Goal: Task Accomplishment & Management: Manage account settings

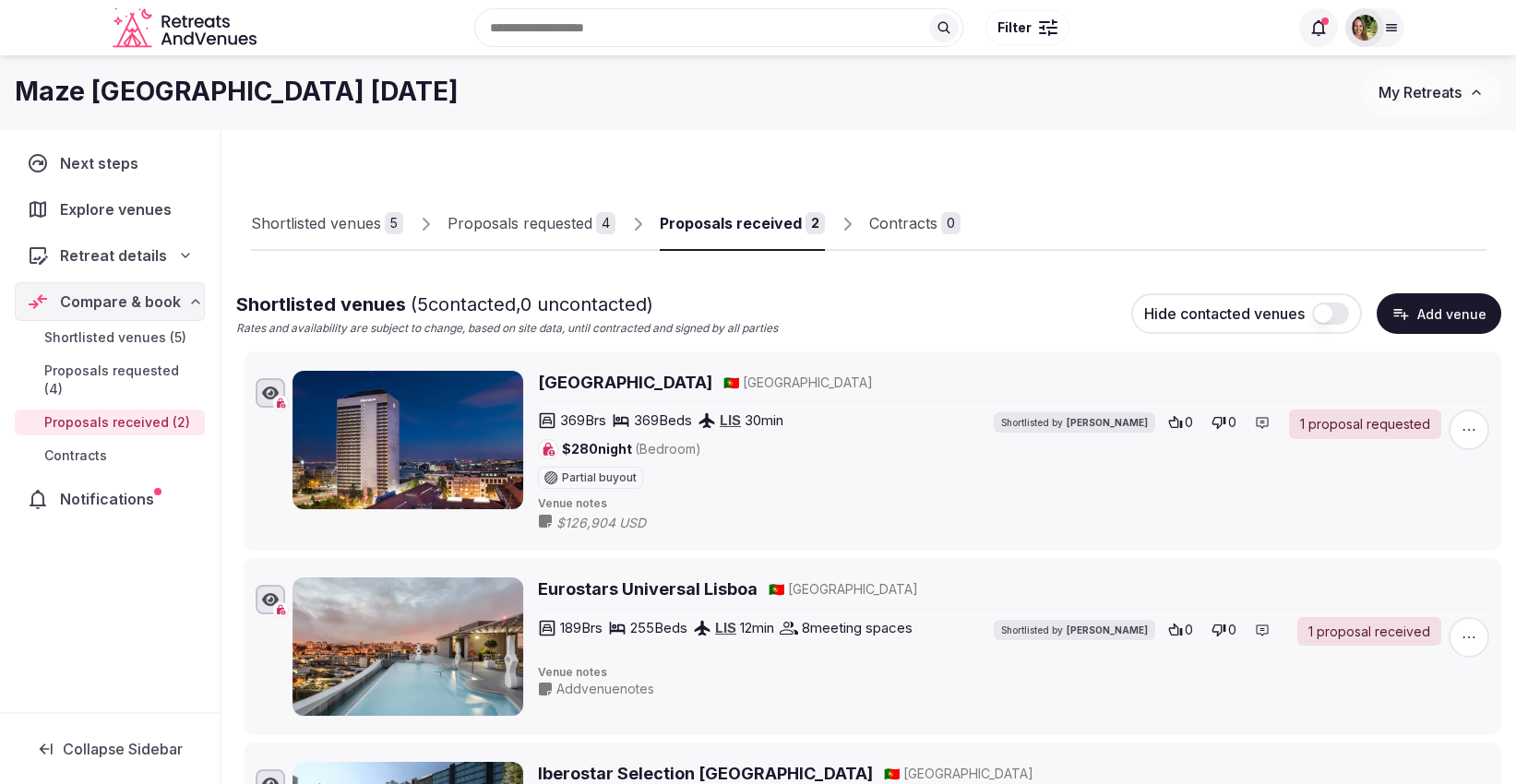
click at [740, 222] on div "Proposals received" at bounding box center [731, 223] width 142 height 22
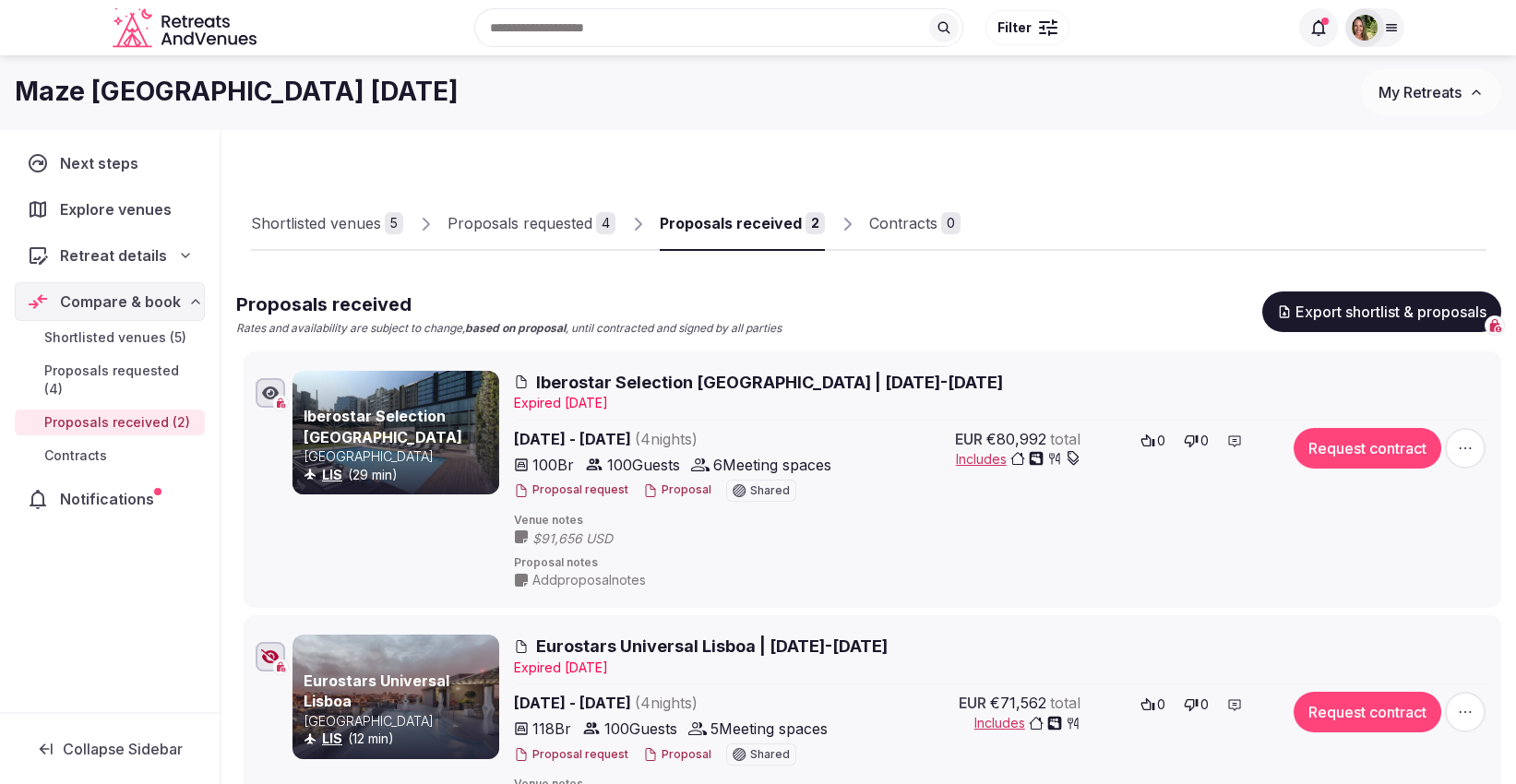
click at [1402, 445] on button "Request contract" at bounding box center [1367, 448] width 148 height 40
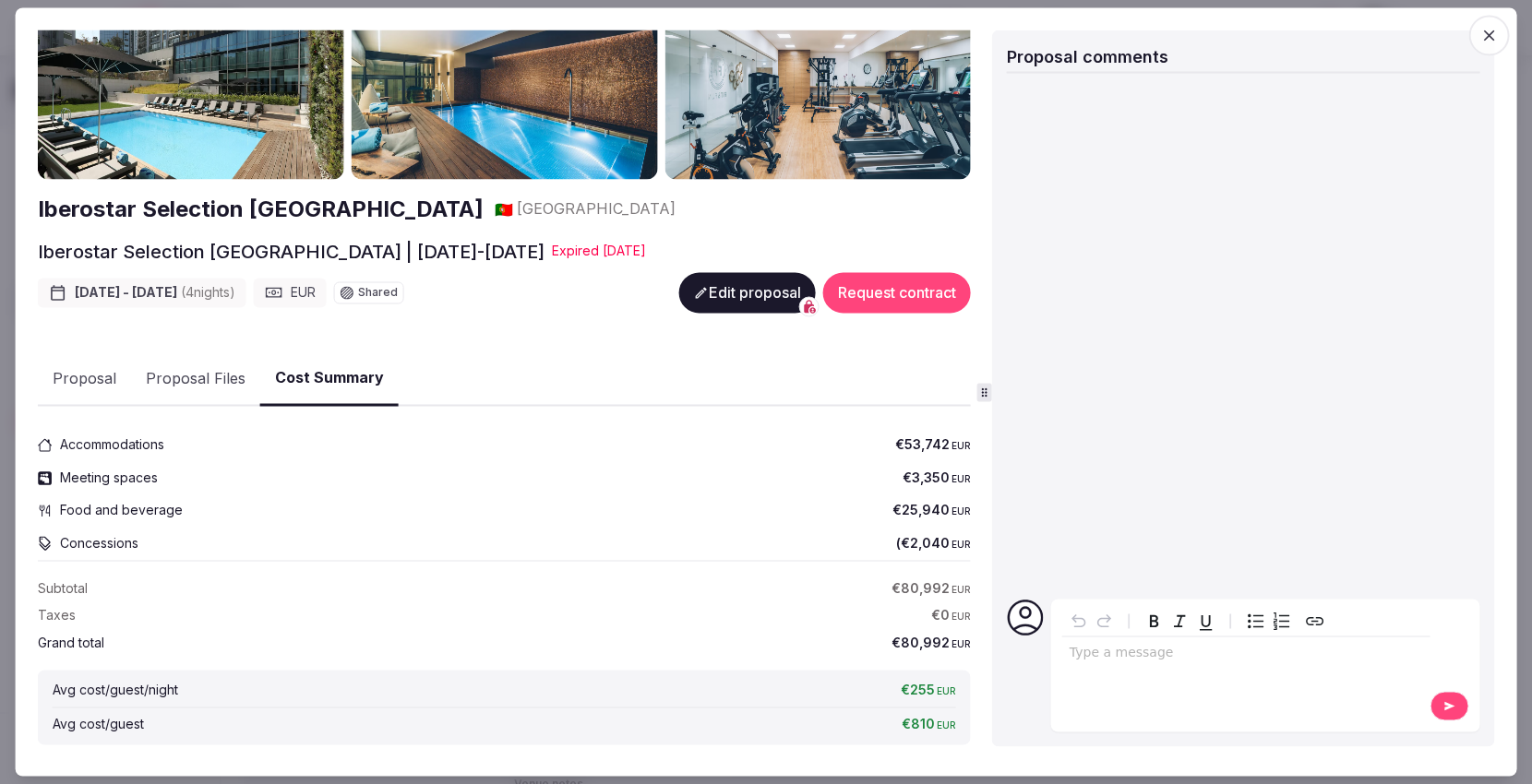
scroll to position [102, 0]
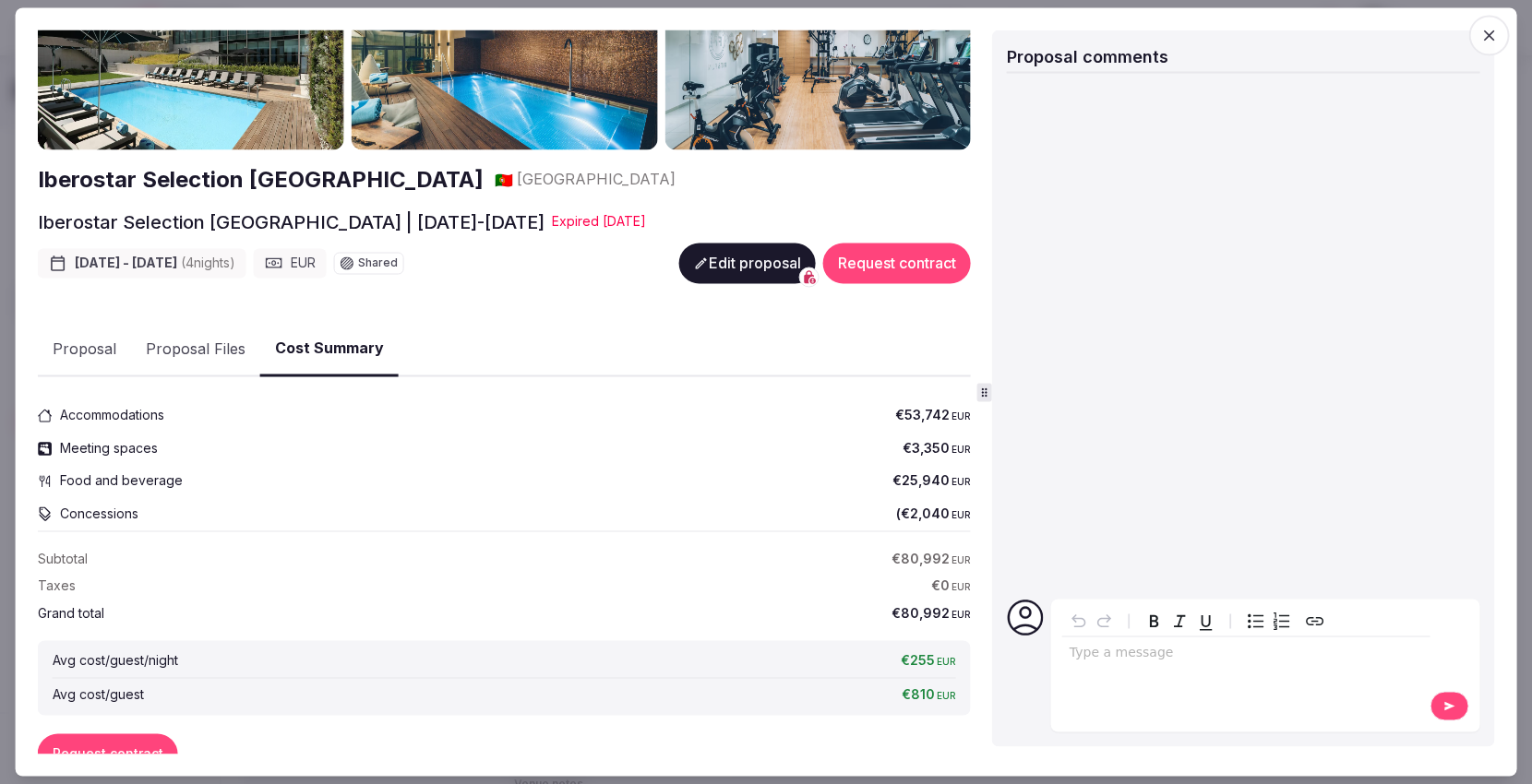
click at [859, 273] on button "Request contract" at bounding box center [897, 263] width 148 height 40
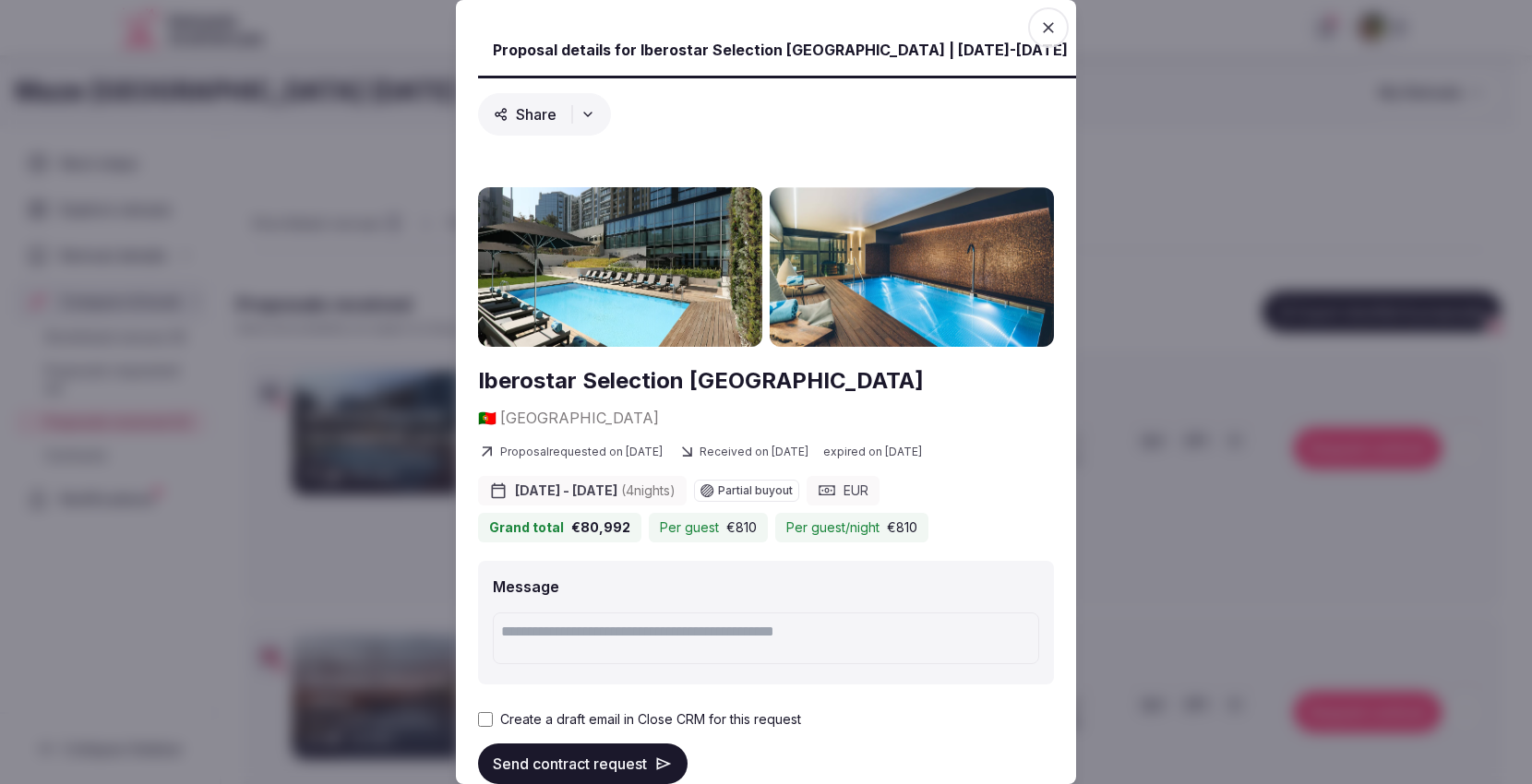
scroll to position [0, 0]
click at [489, 710] on div "Create a draft email in Close CRM for this request" at bounding box center [766, 719] width 575 height 19
click at [547, 744] on button "Send contract request" at bounding box center [582, 763] width 210 height 40
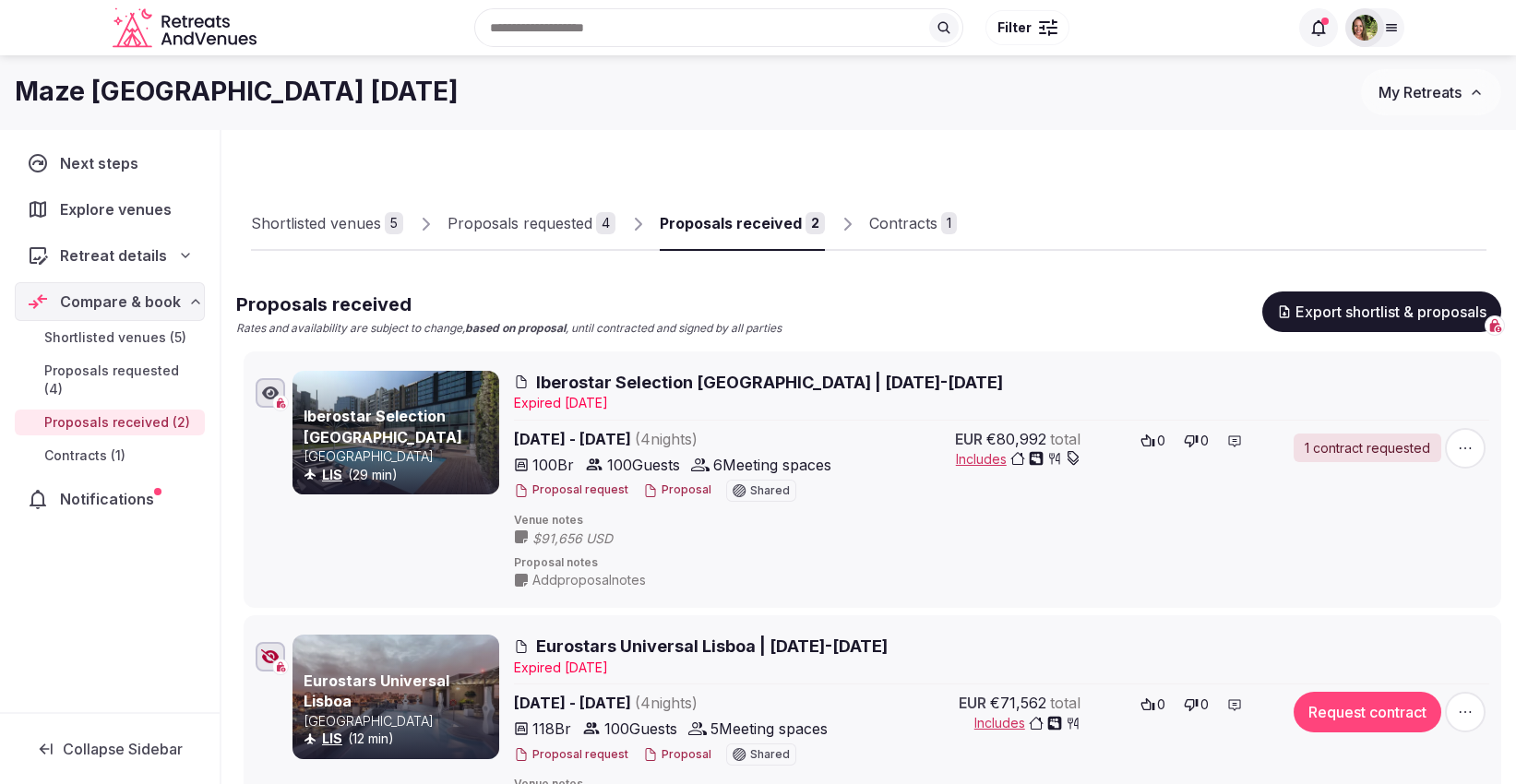
click at [901, 228] on div "Contracts" at bounding box center [902, 223] width 68 height 22
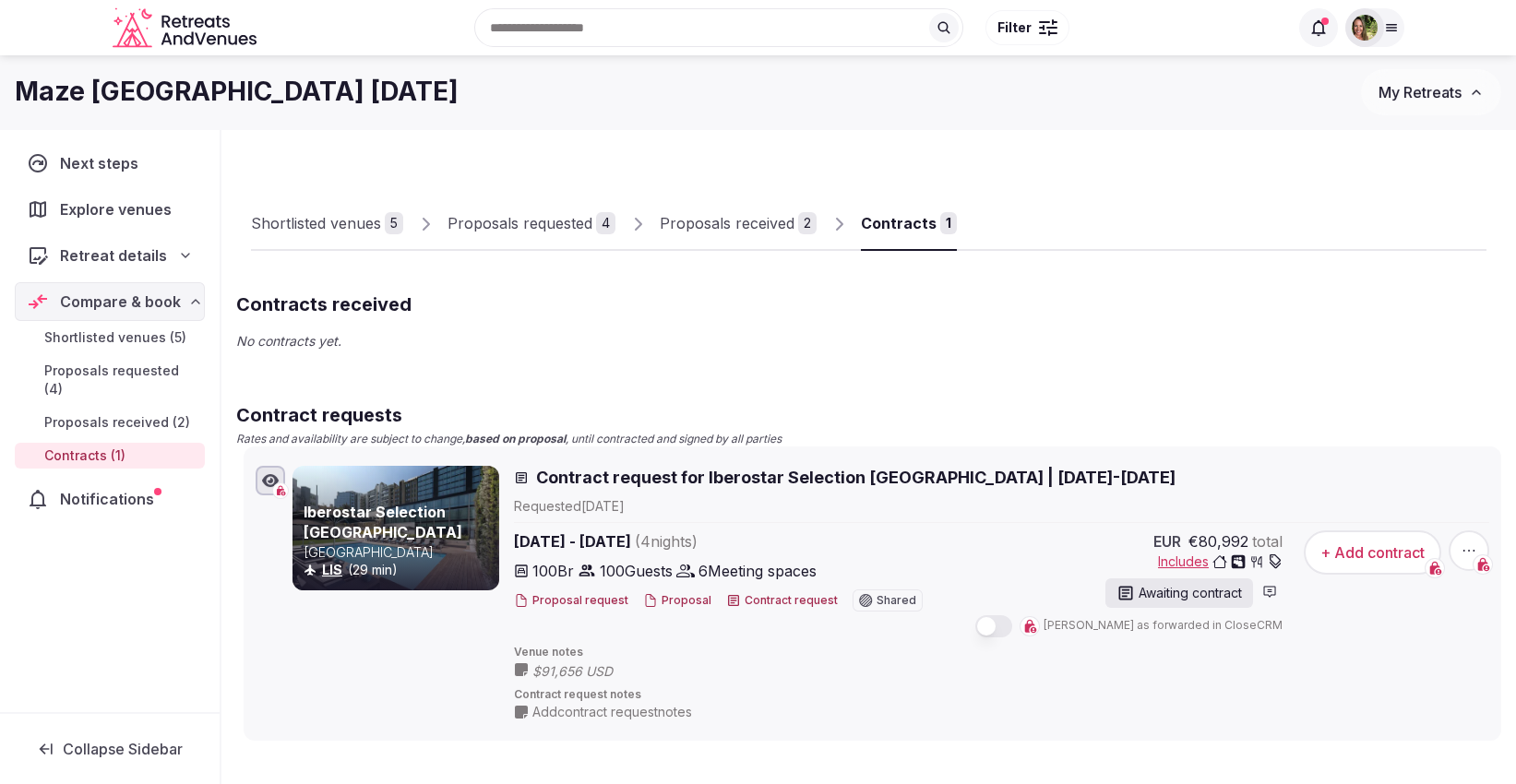
click at [1369, 562] on button "+ Add contract" at bounding box center [1372, 553] width 138 height 44
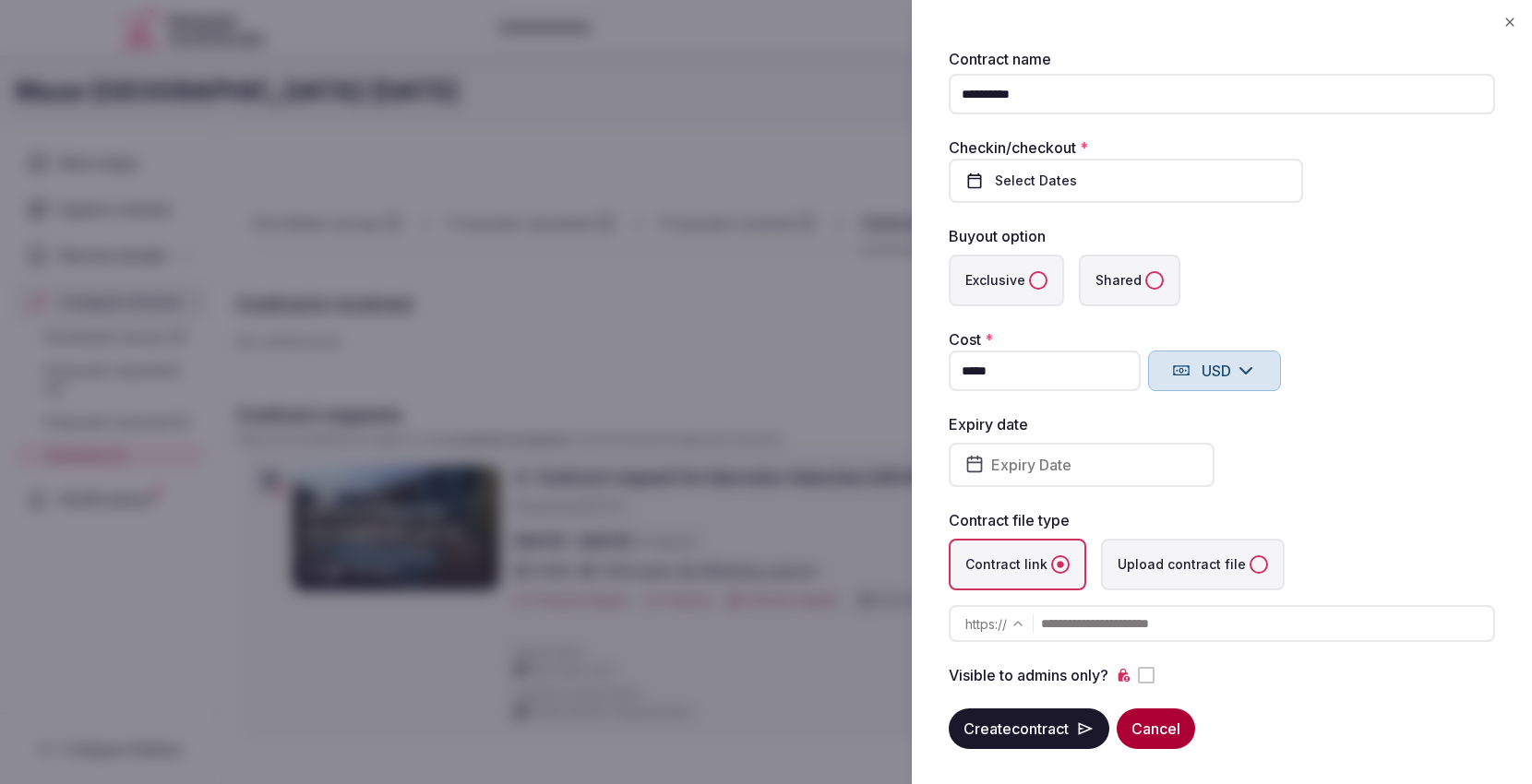
type input "**********"
click at [1071, 184] on span "Select Dates" at bounding box center [1035, 180] width 82 height 13
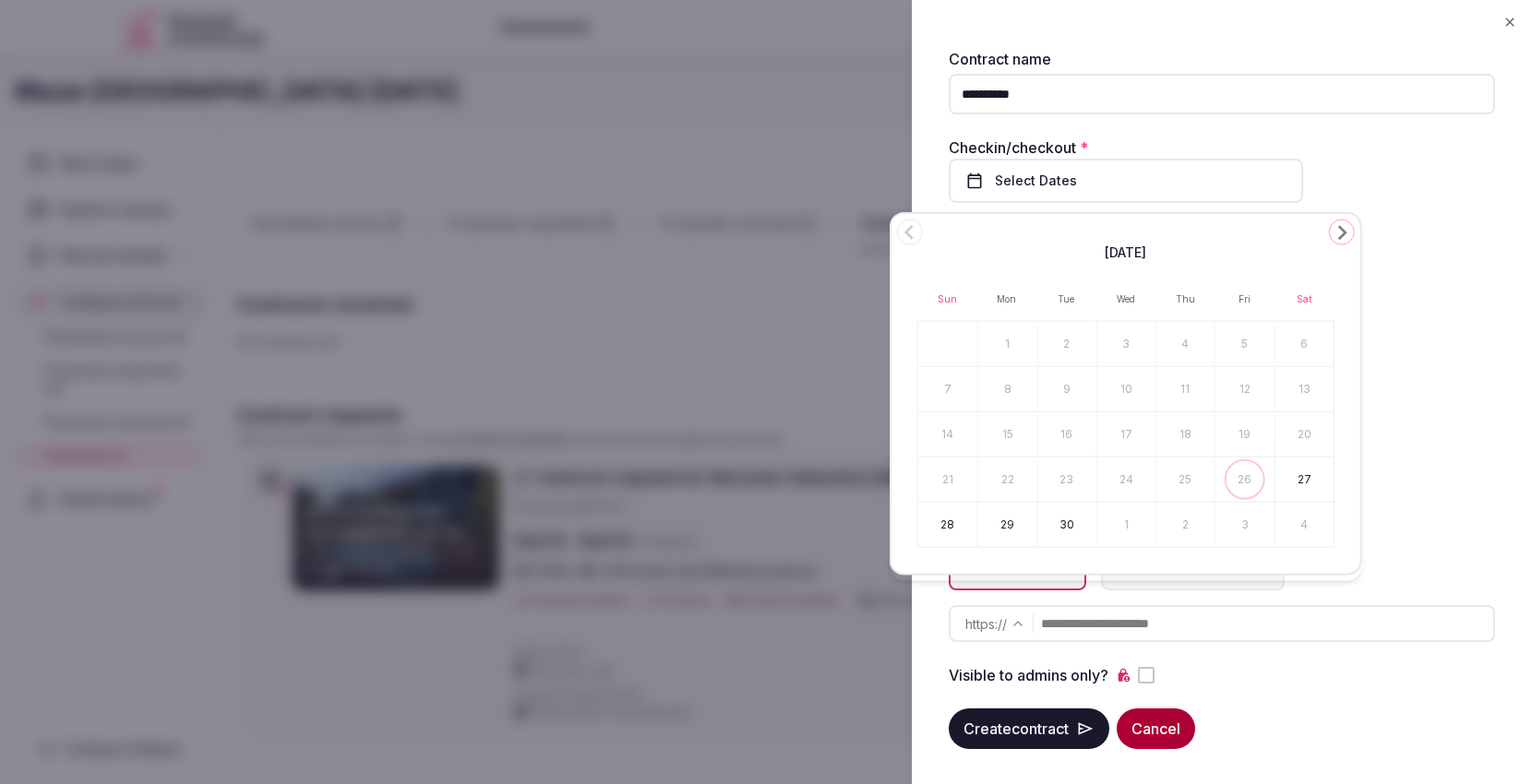
click at [1325, 221] on div "September 2025 Sun Mon Tue Wed Thu Fri Sat 1 2 3 4 5 6 7 8 9 10 11 12 13 14 15 …" at bounding box center [1126, 393] width 473 height 363
click at [1348, 235] on icon "Go to the Next Month" at bounding box center [1342, 232] width 22 height 22
click at [933, 483] on button "16" at bounding box center [948, 480] width 59 height 44
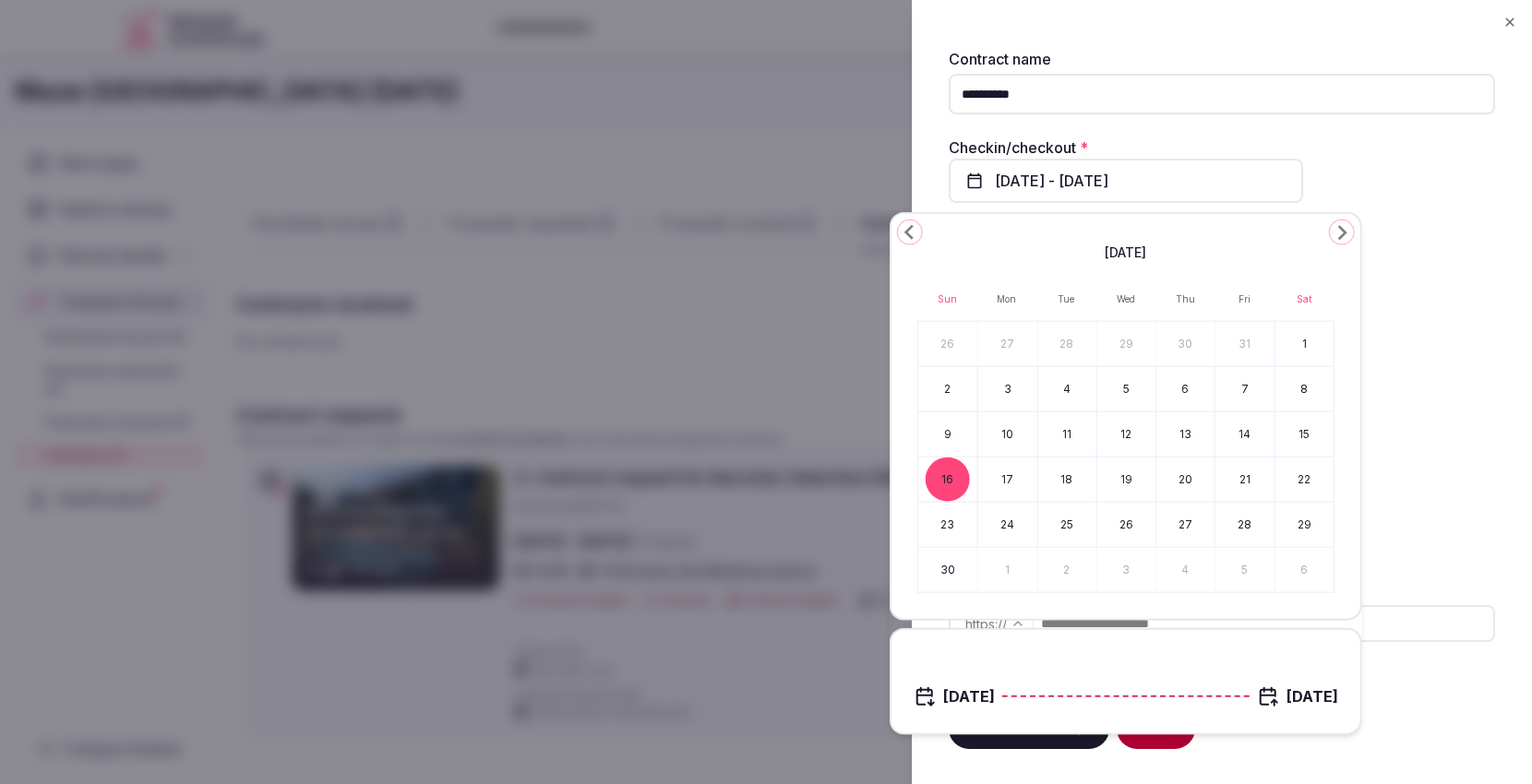
click at [1127, 473] on button "19" at bounding box center [1126, 480] width 58 height 44
click at [1363, 175] on div "Checkin/checkout * Nov 16th - 19th, 2025" at bounding box center [1222, 169] width 546 height 66
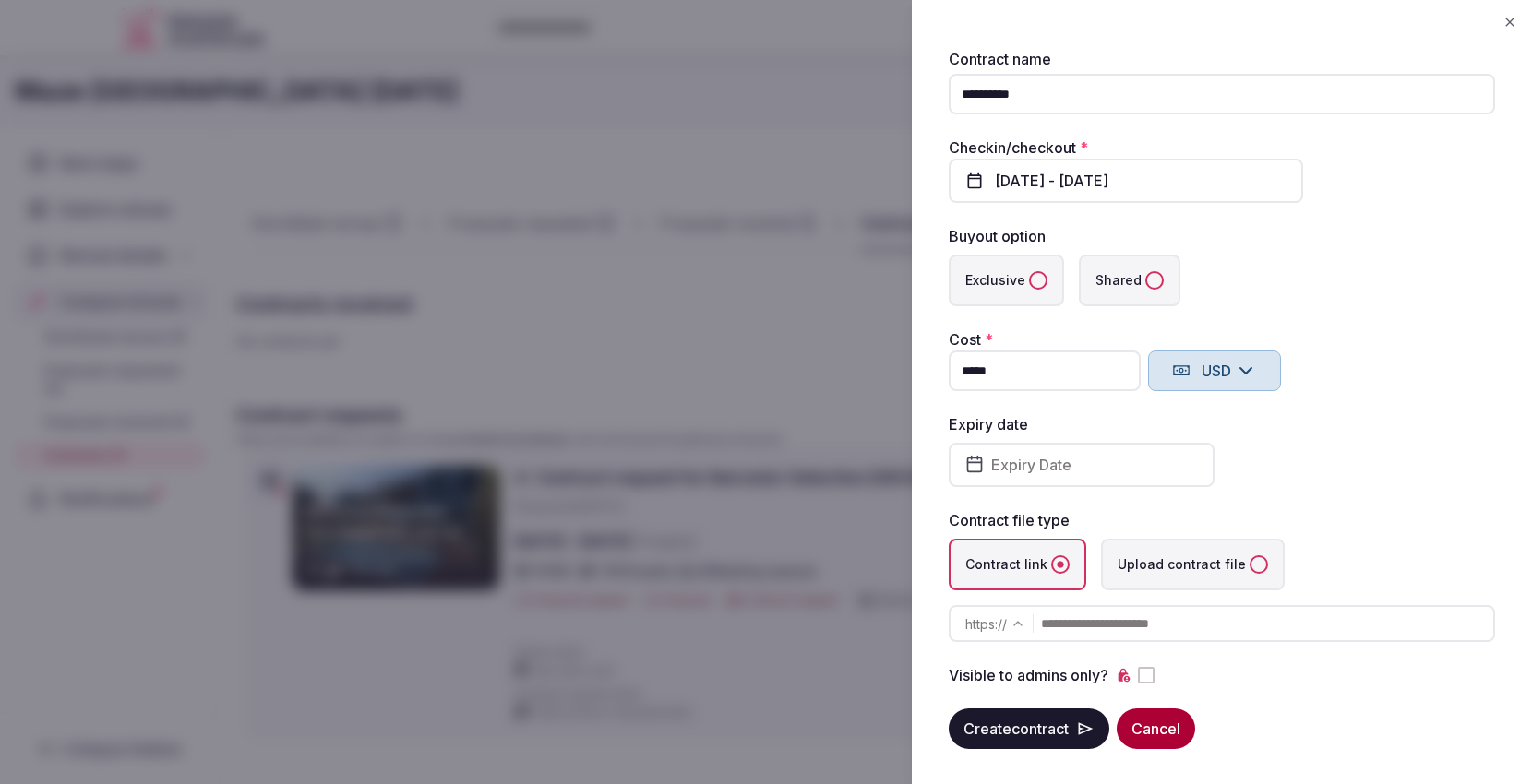
click at [1029, 282] on button "Exclusive" at bounding box center [1037, 280] width 19 height 19
click at [1145, 281] on button "Shared" at bounding box center [1154, 280] width 19 height 19
click at [1071, 369] on input "*" at bounding box center [1044, 370] width 192 height 40
drag, startPoint x: 965, startPoint y: 381, endPoint x: 955, endPoint y: 383, distance: 10.2
click at [955, 383] on input "*" at bounding box center [1044, 370] width 192 height 40
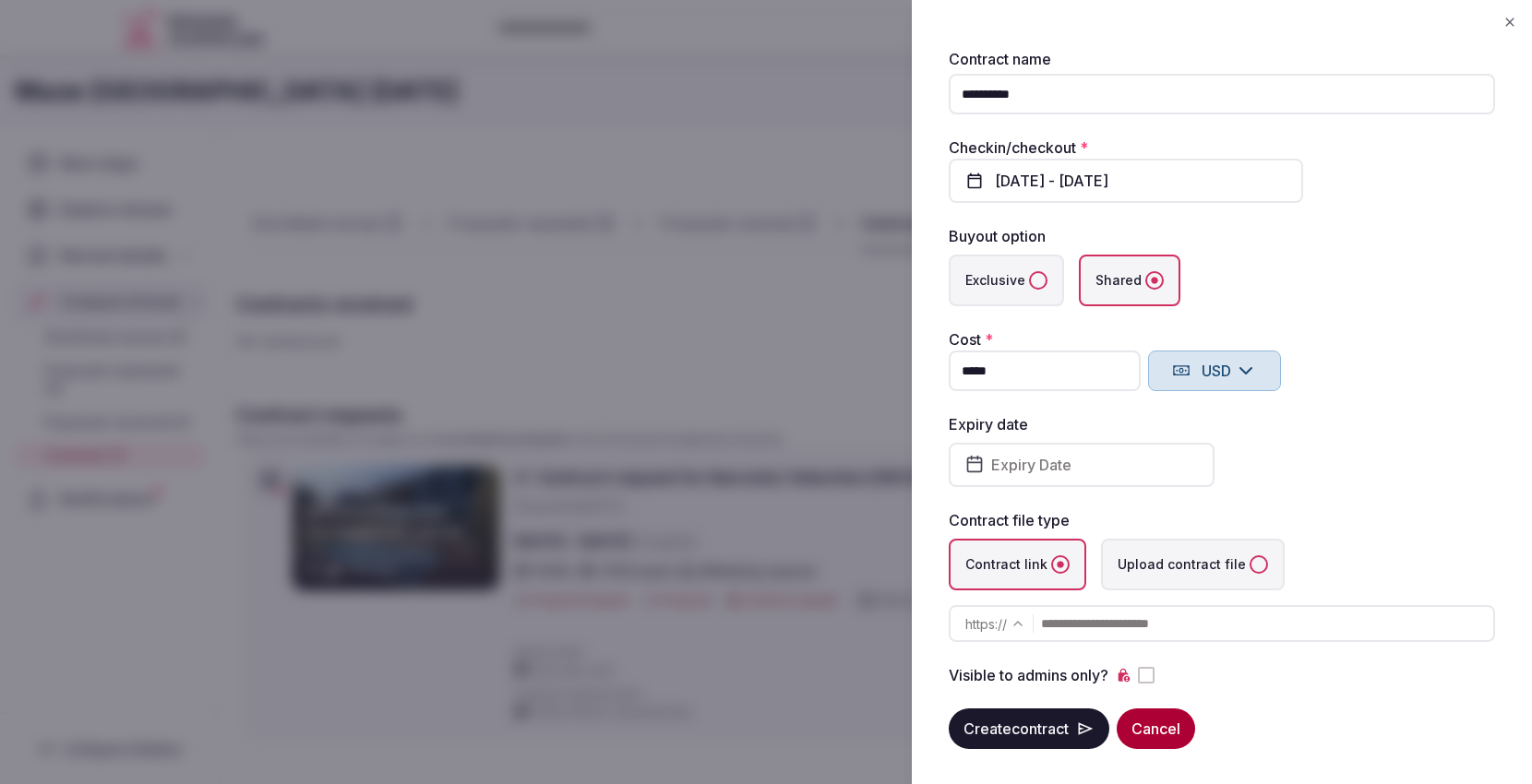
drag, startPoint x: 1023, startPoint y: 360, endPoint x: 954, endPoint y: 372, distance: 70.0
click at [954, 372] on input "*****" at bounding box center [1044, 370] width 192 height 40
type input "**********"
click at [1058, 618] on input "text" at bounding box center [1267, 622] width 452 height 36
paste input "**********"
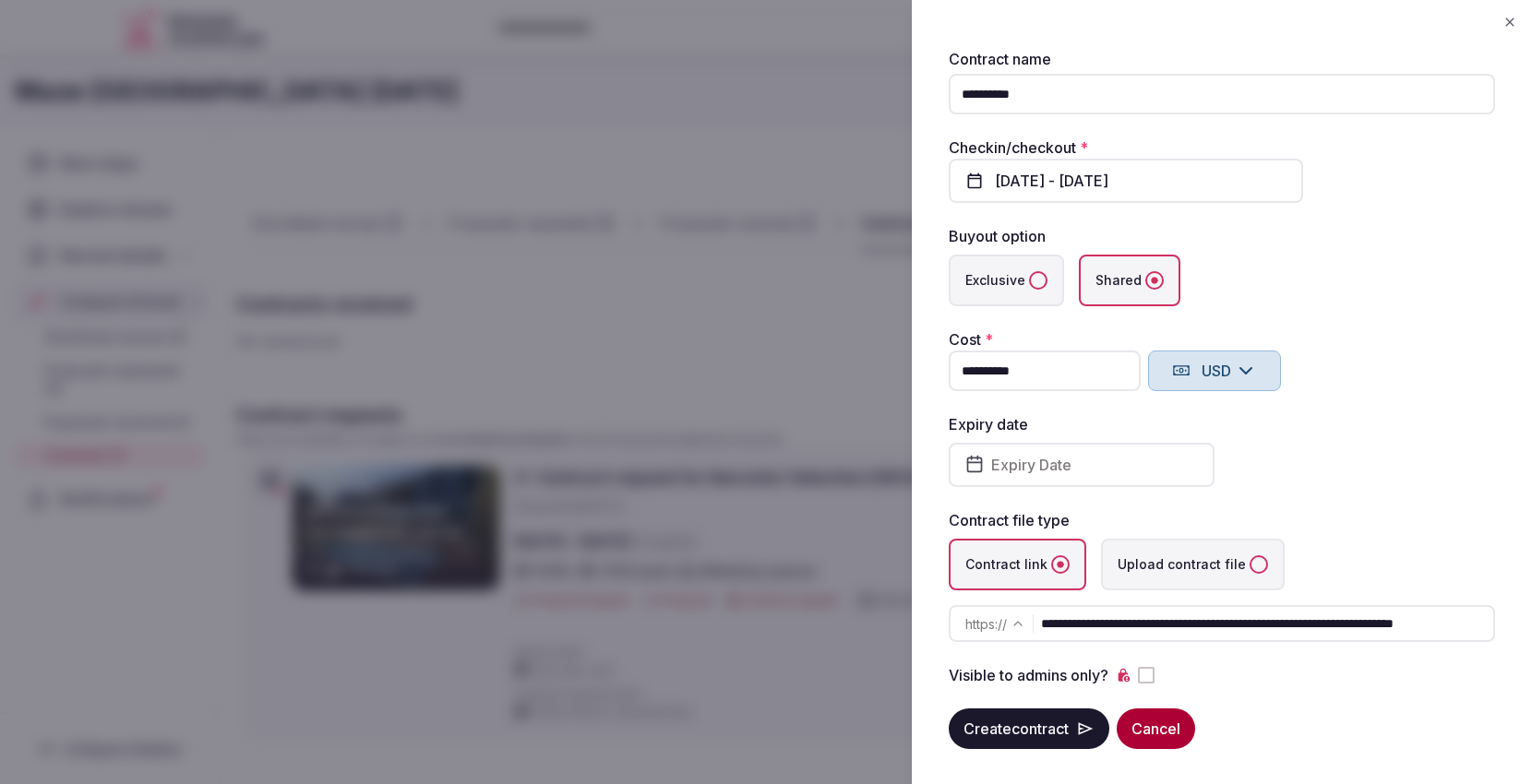
scroll to position [0, 96]
type input "**********"
click at [1030, 721] on button "Create contract" at bounding box center [1029, 728] width 161 height 40
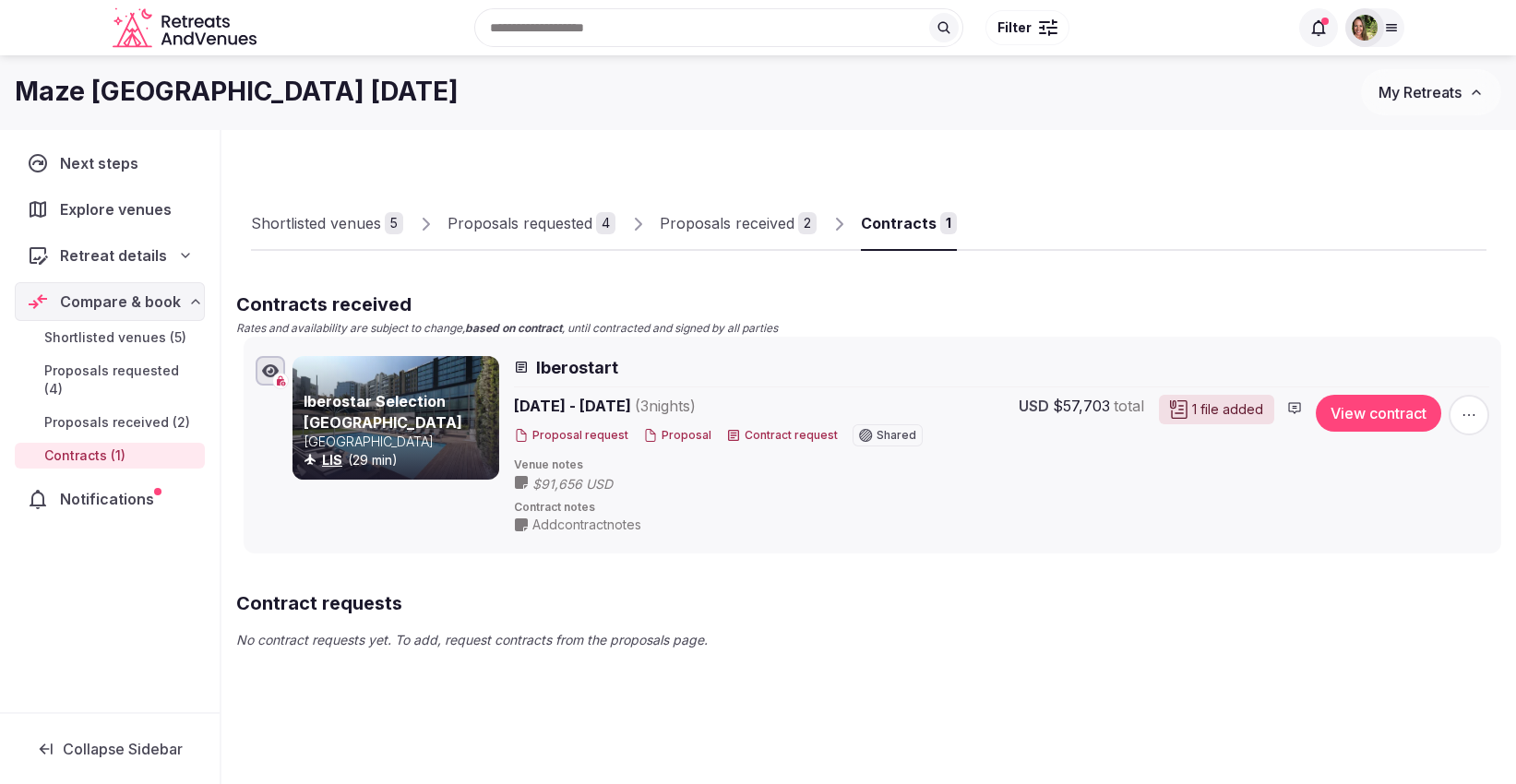
click at [1425, 81] on button "My Retreats" at bounding box center [1431, 92] width 140 height 46
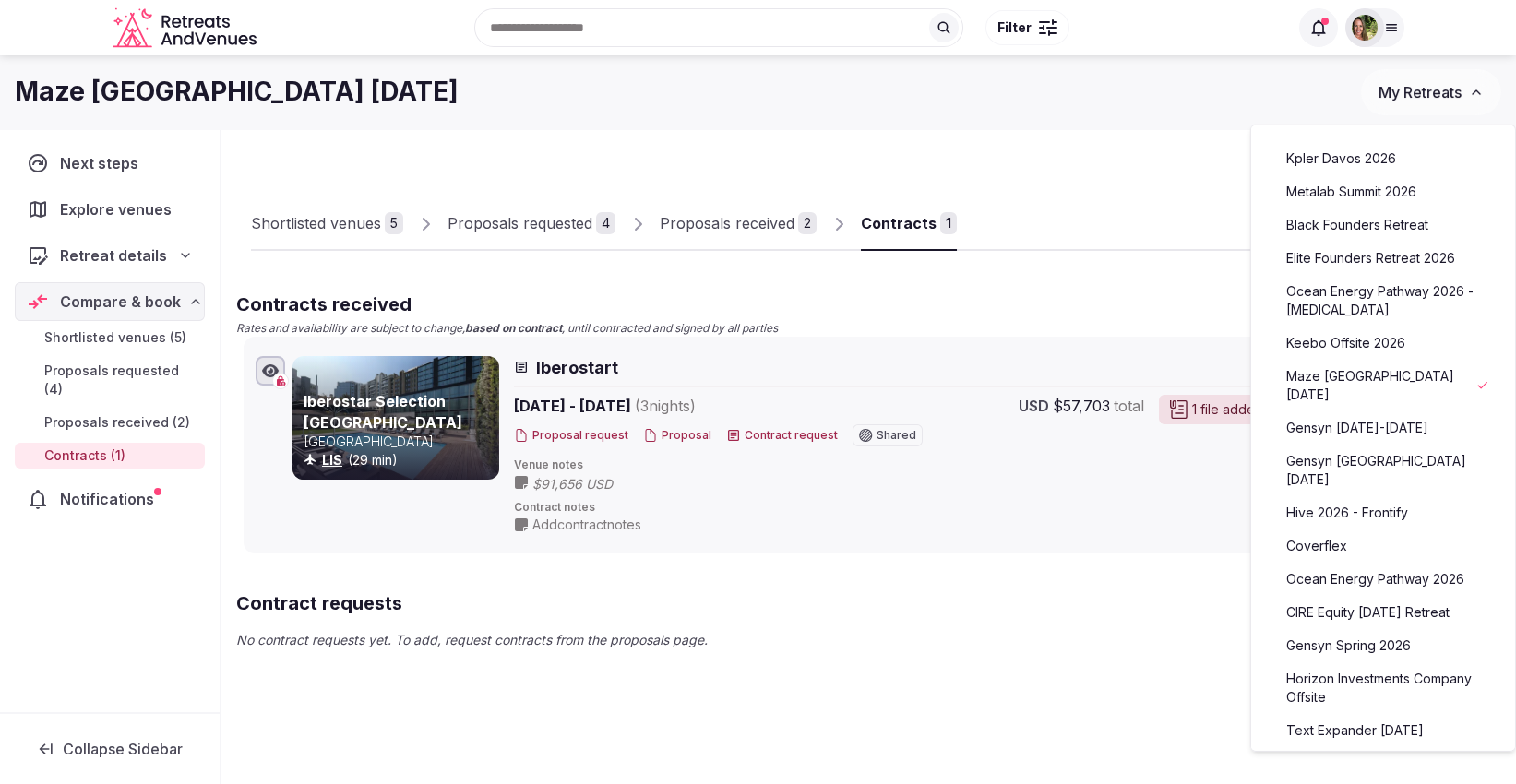
click at [1369, 194] on link "Metalab Summit 2026" at bounding box center [1383, 192] width 227 height 30
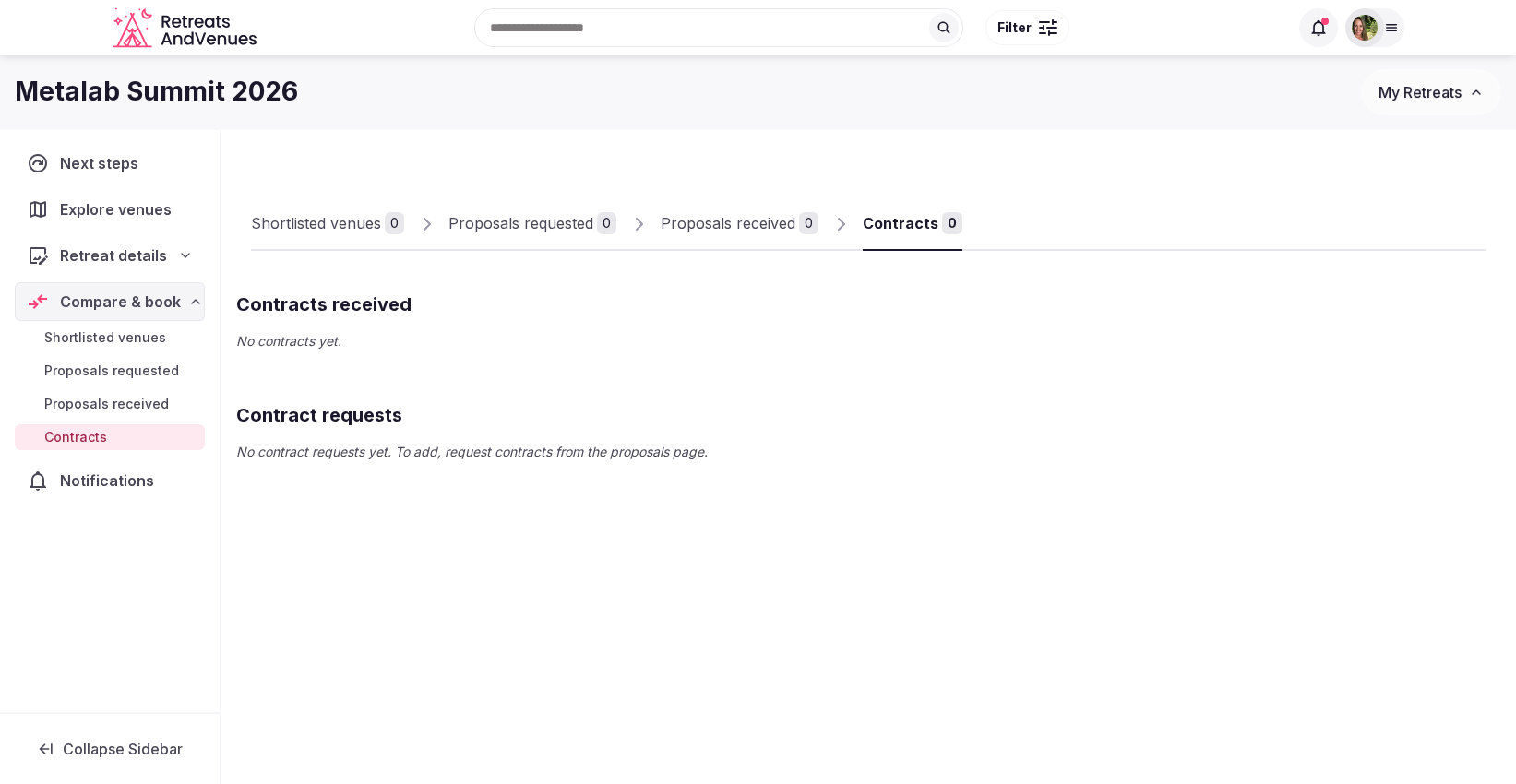
click at [134, 341] on span "Shortlisted venues" at bounding box center [105, 337] width 122 height 19
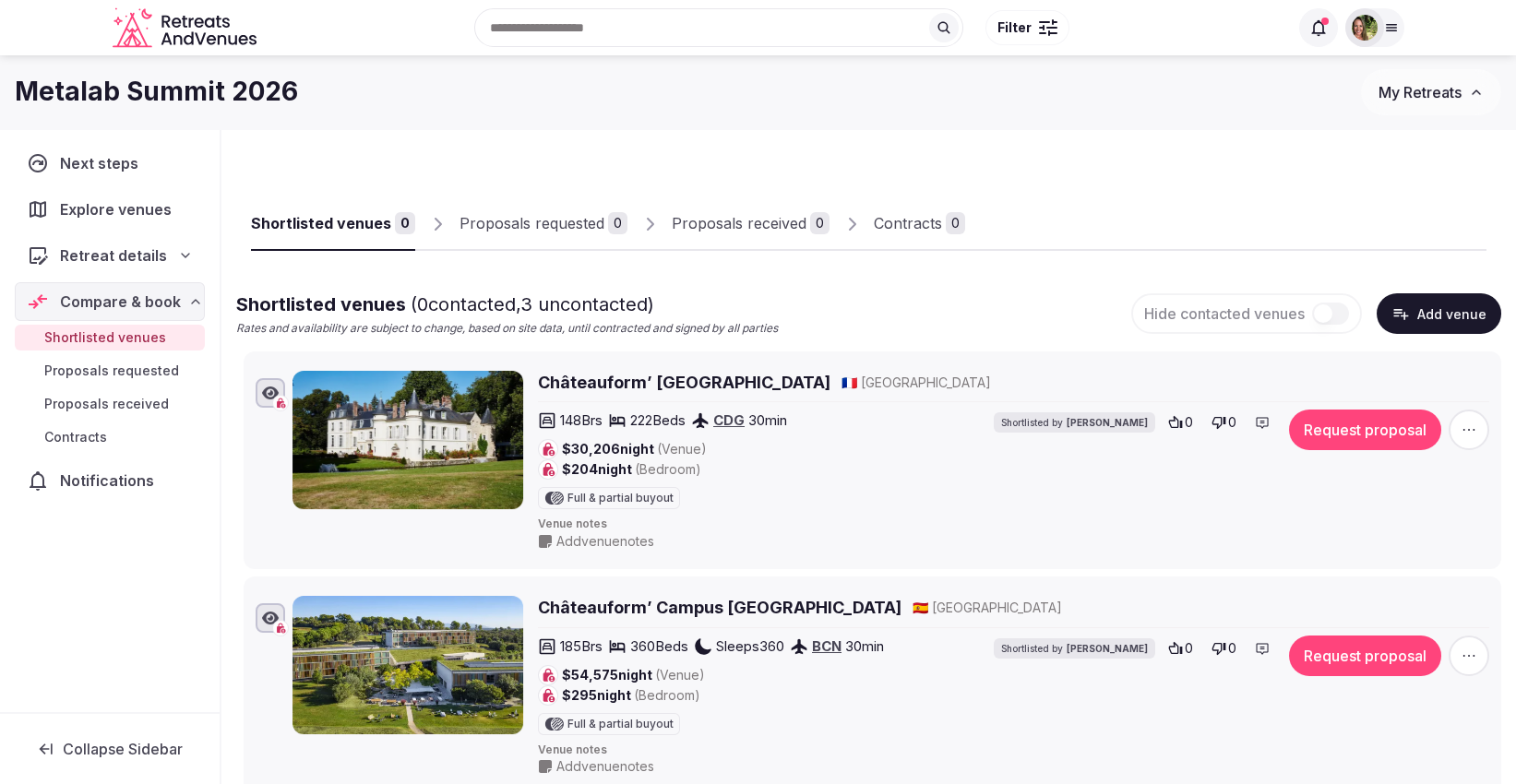
click at [121, 209] on span "Explore venues" at bounding box center [119, 209] width 119 height 22
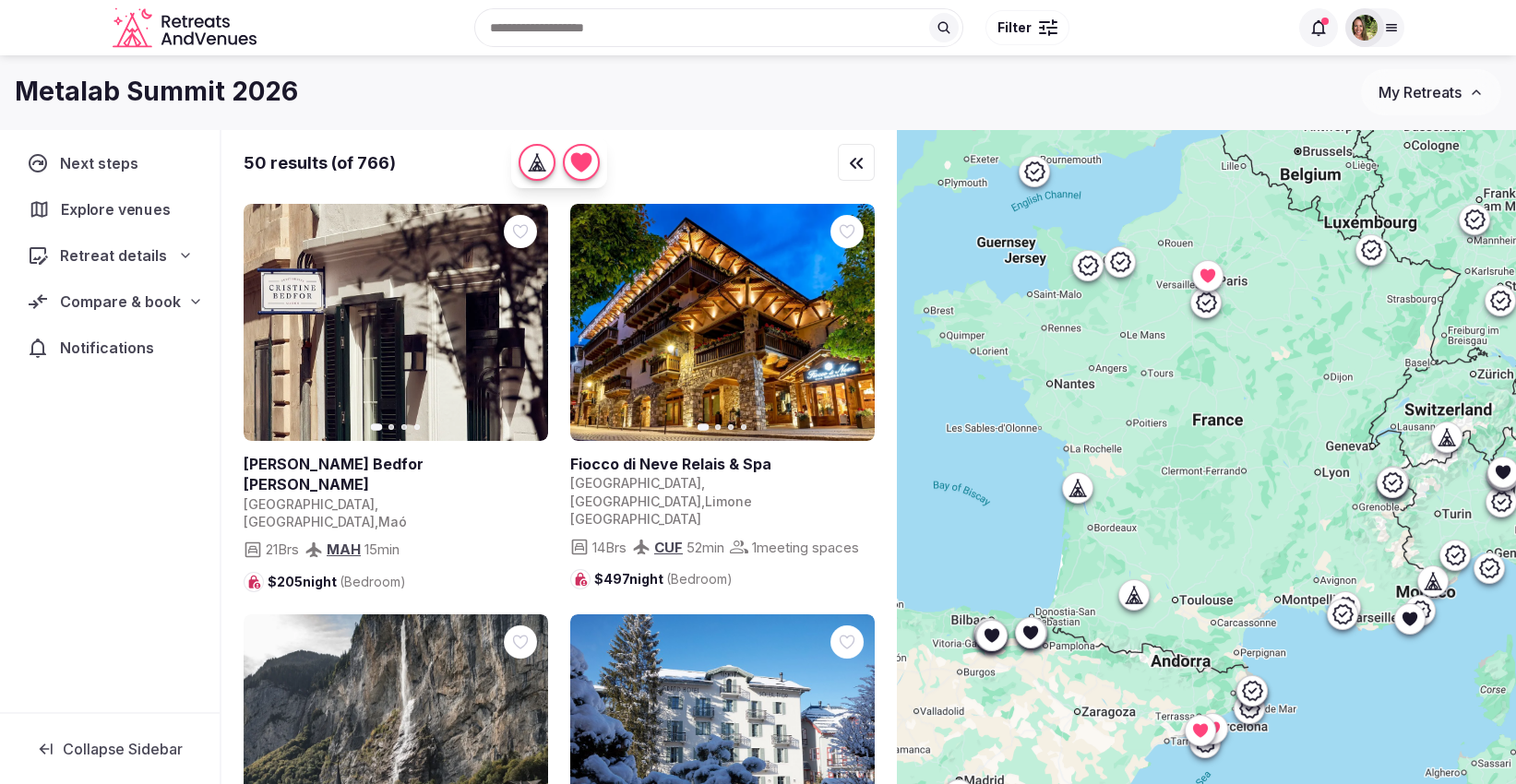
click at [121, 209] on span "Explore venues" at bounding box center [119, 209] width 116 height 22
click at [1039, 27] on div at bounding box center [1041, 28] width 4 height 2
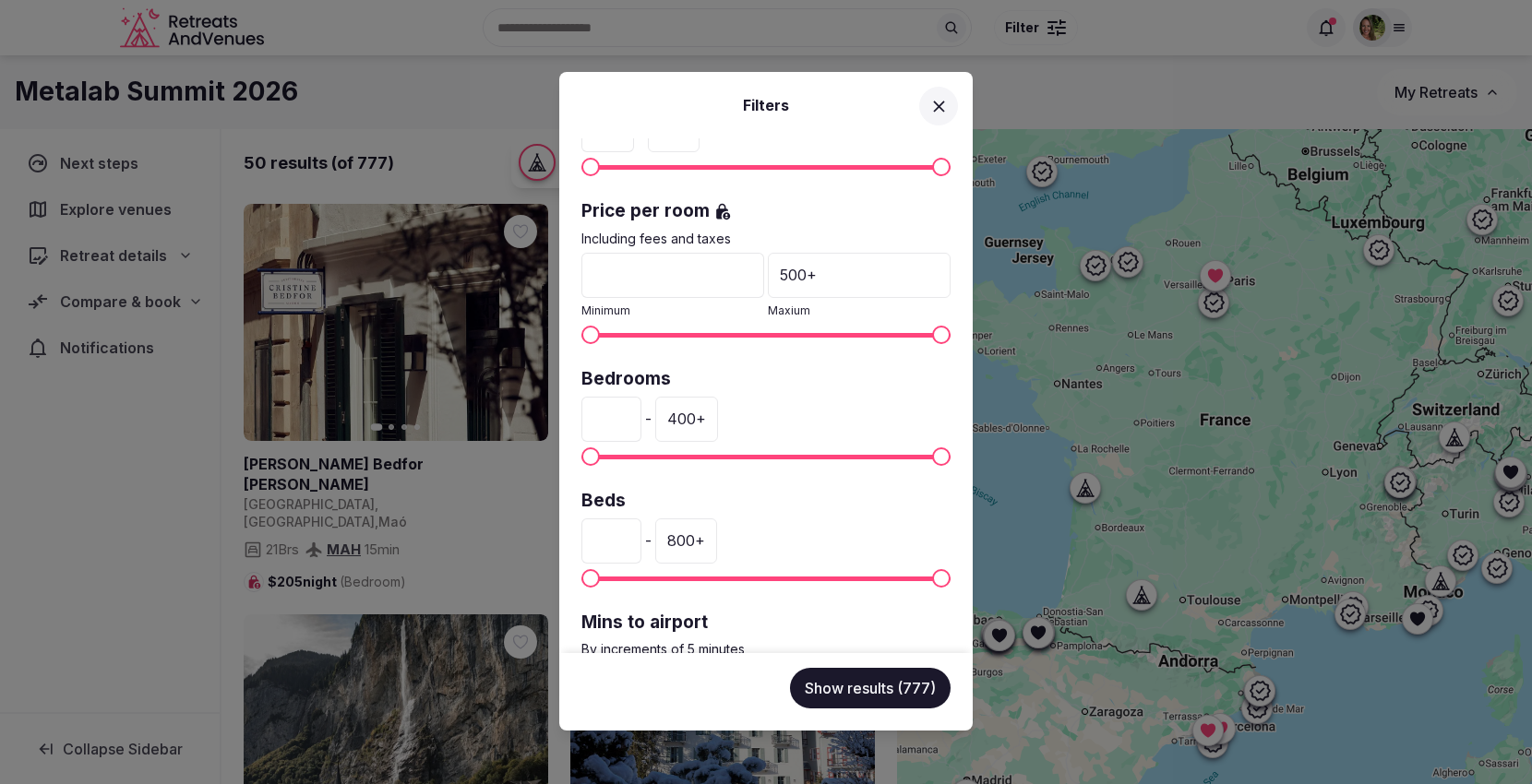
scroll to position [410, 0]
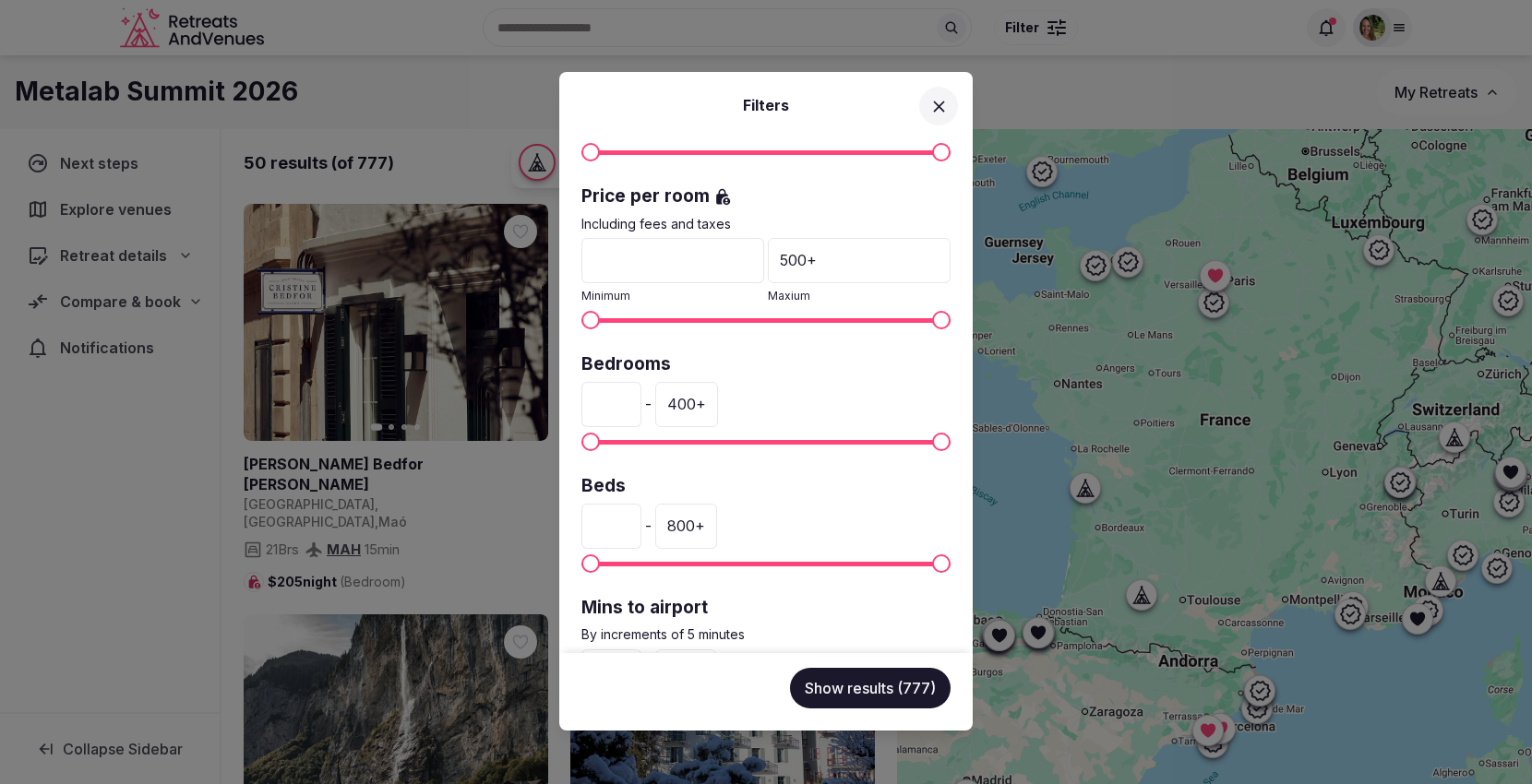
drag, startPoint x: 617, startPoint y: 407, endPoint x: 584, endPoint y: 407, distance: 33.0
click at [584, 407] on input "*" at bounding box center [611, 404] width 60 height 44
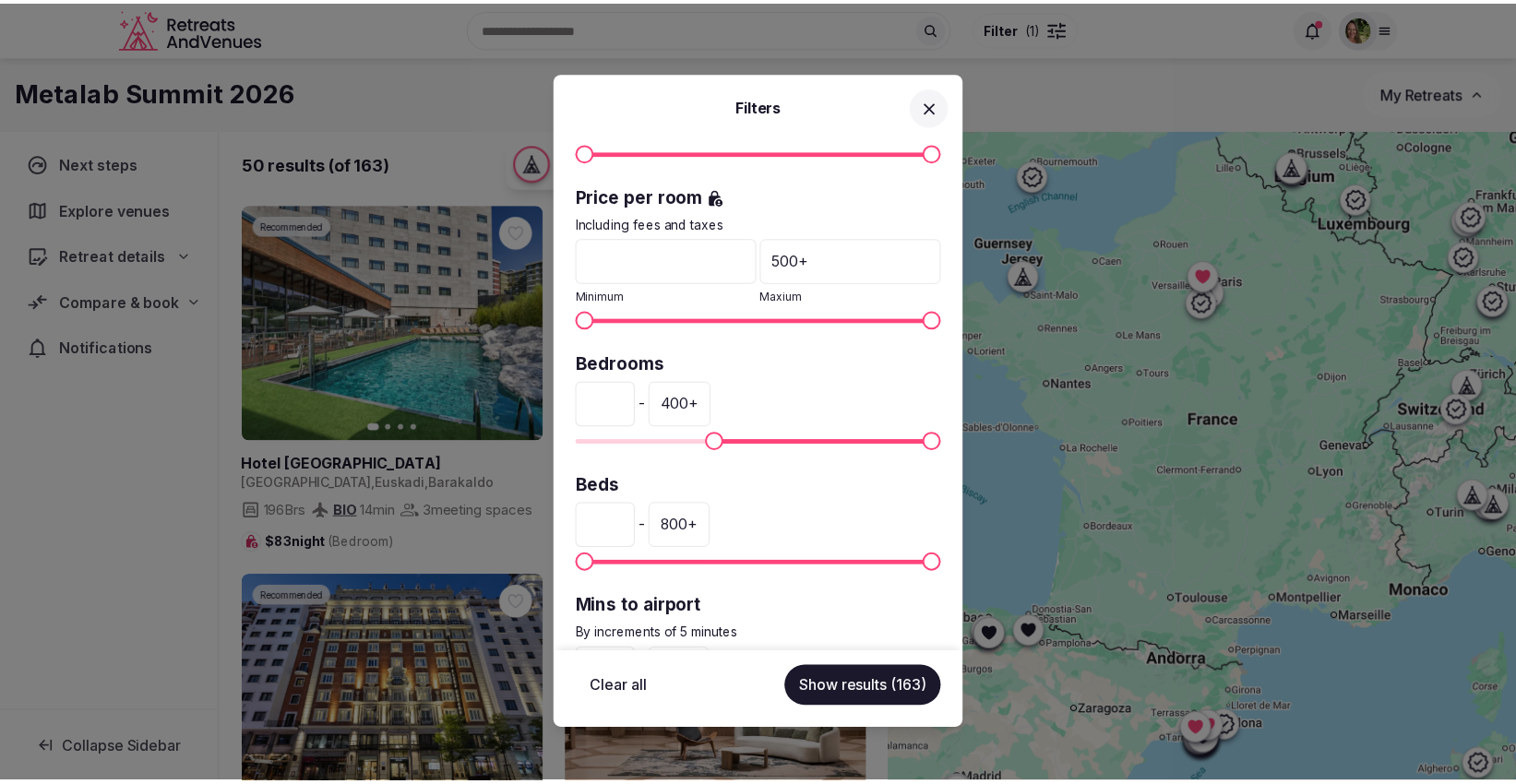
scroll to position [500, 0]
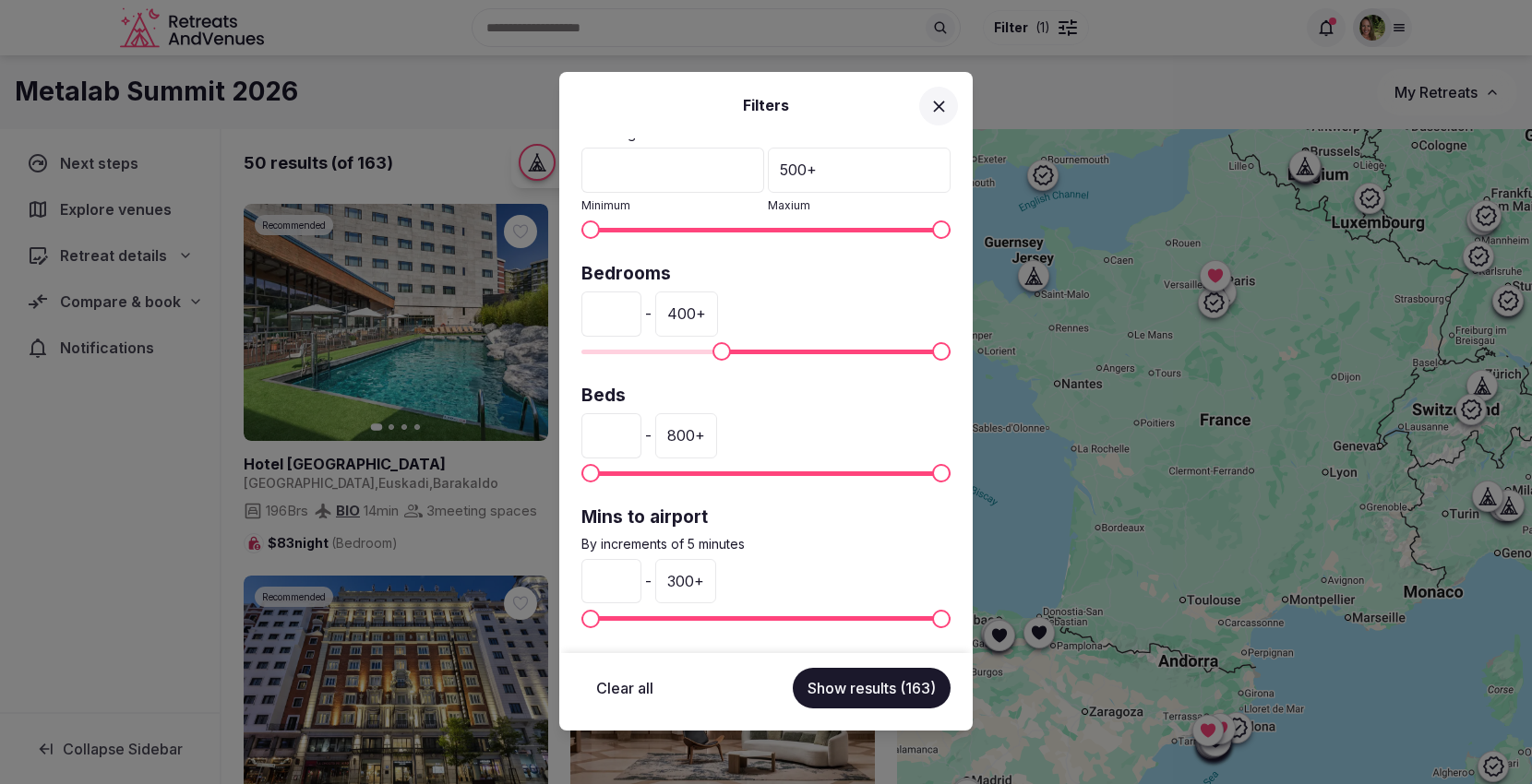
type input "***"
click at [706, 575] on div "300 +" at bounding box center [686, 581] width 61 height 44
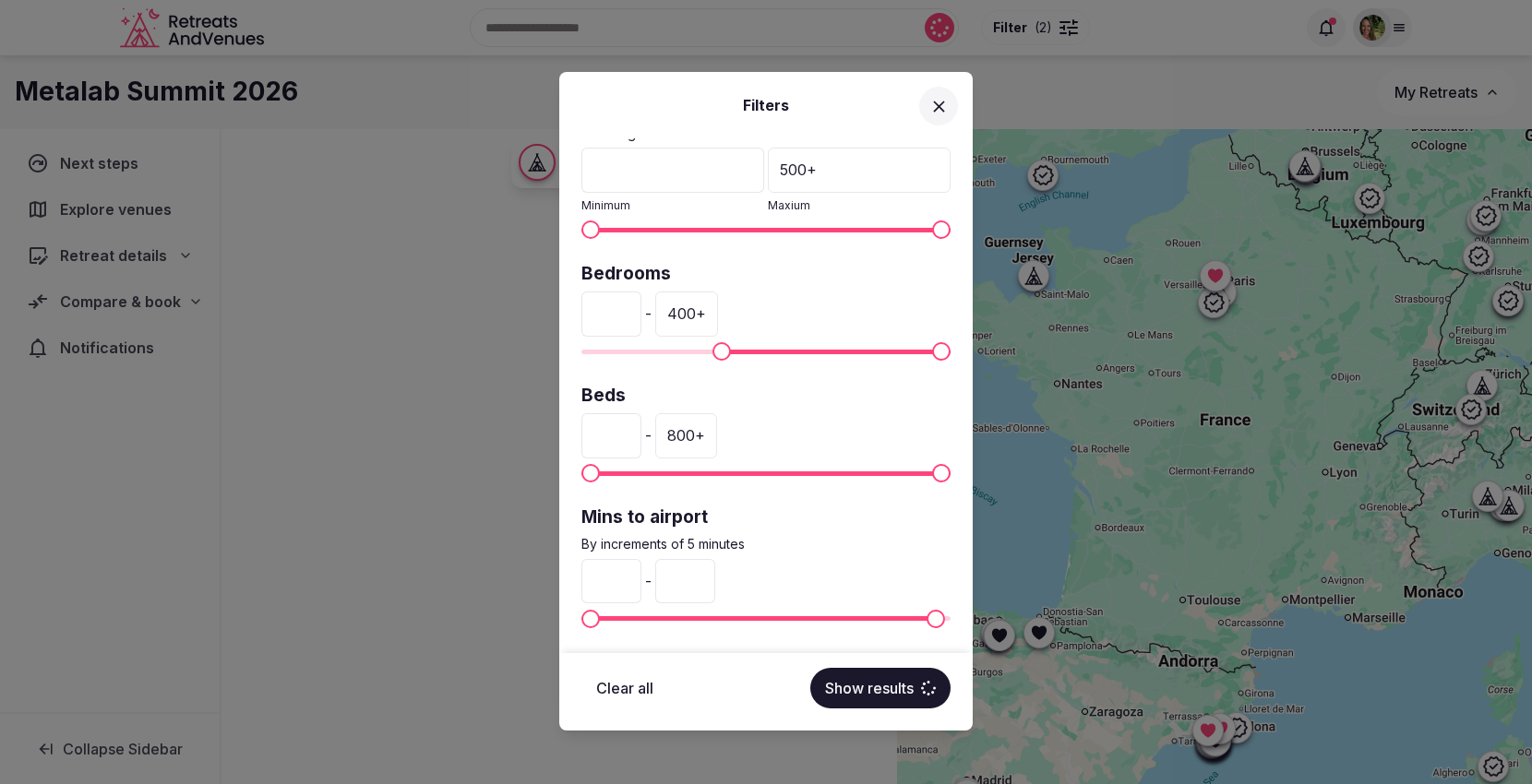
drag, startPoint x: 727, startPoint y: 583, endPoint x: 685, endPoint y: 585, distance: 42.0
click at [685, 585] on div "* - ***" at bounding box center [766, 581] width 369 height 44
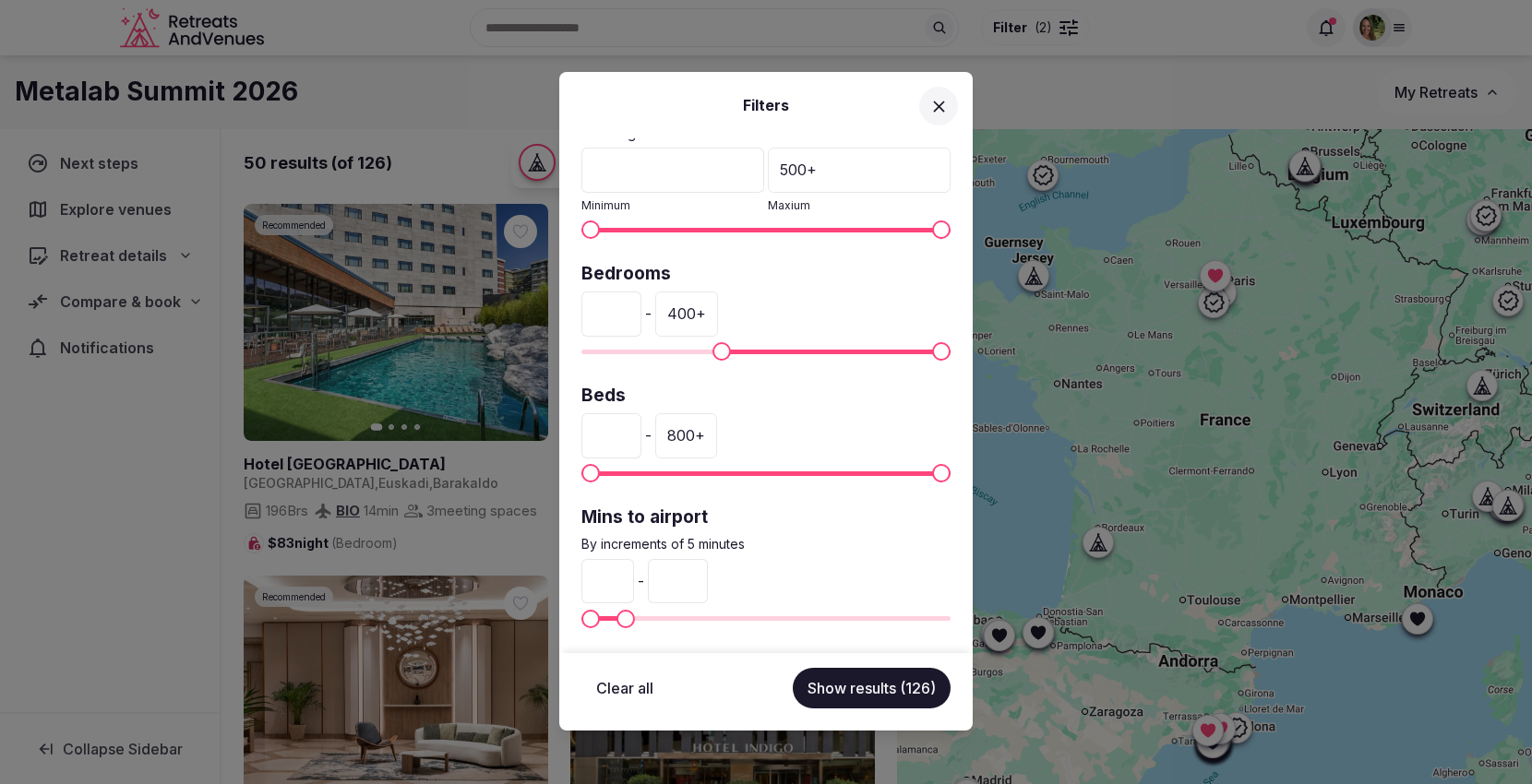
type input "**"
click at [936, 108] on icon at bounding box center [938, 105] width 11 height 11
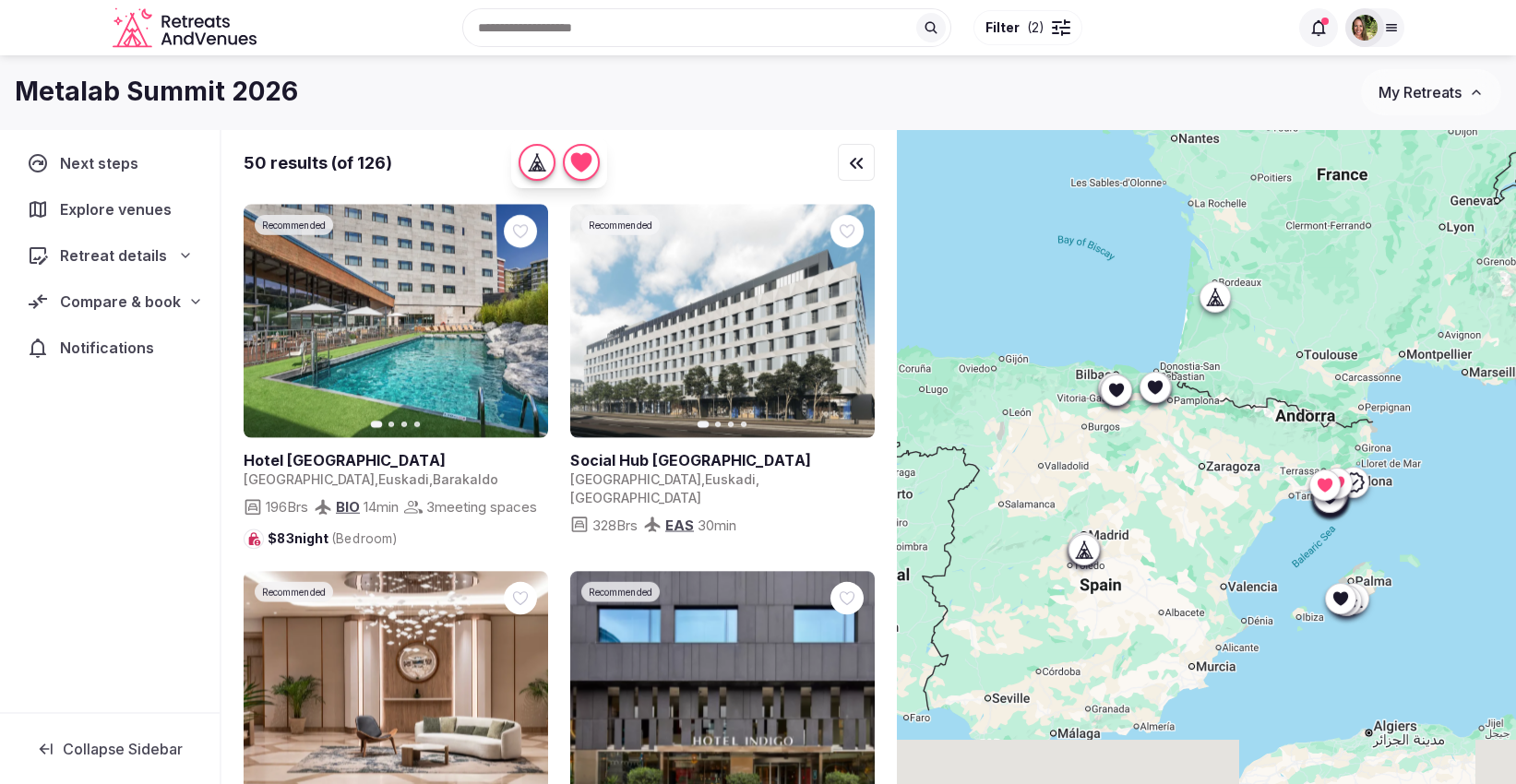
drag, startPoint x: 1101, startPoint y: 494, endPoint x: 1229, endPoint y: 248, distance: 277.3
click at [1229, 248] on div at bounding box center [1206, 488] width 619 height 718
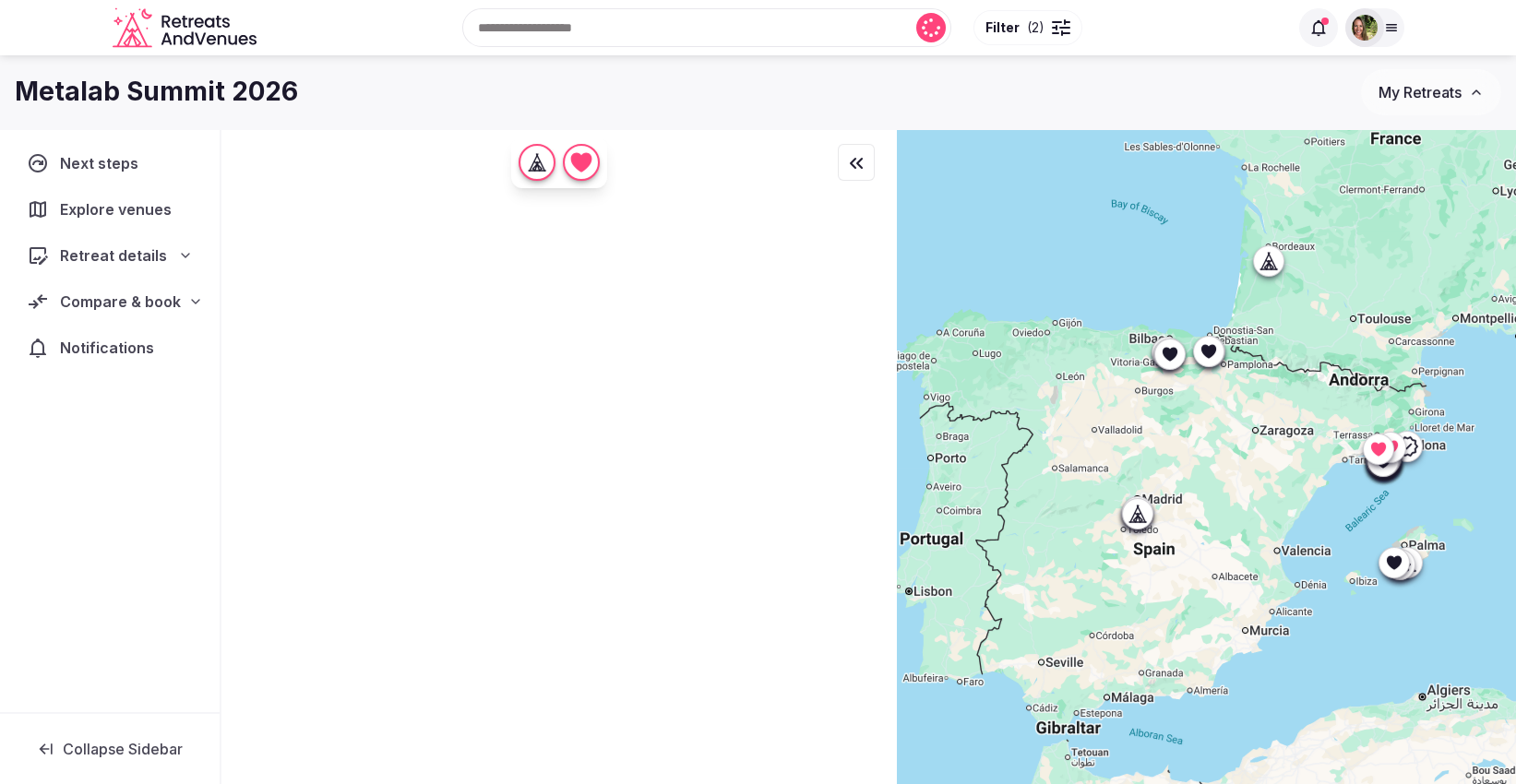
drag, startPoint x: 1181, startPoint y: 538, endPoint x: 1235, endPoint y: 499, distance: 66.6
click at [1235, 499] on div at bounding box center [1206, 488] width 619 height 718
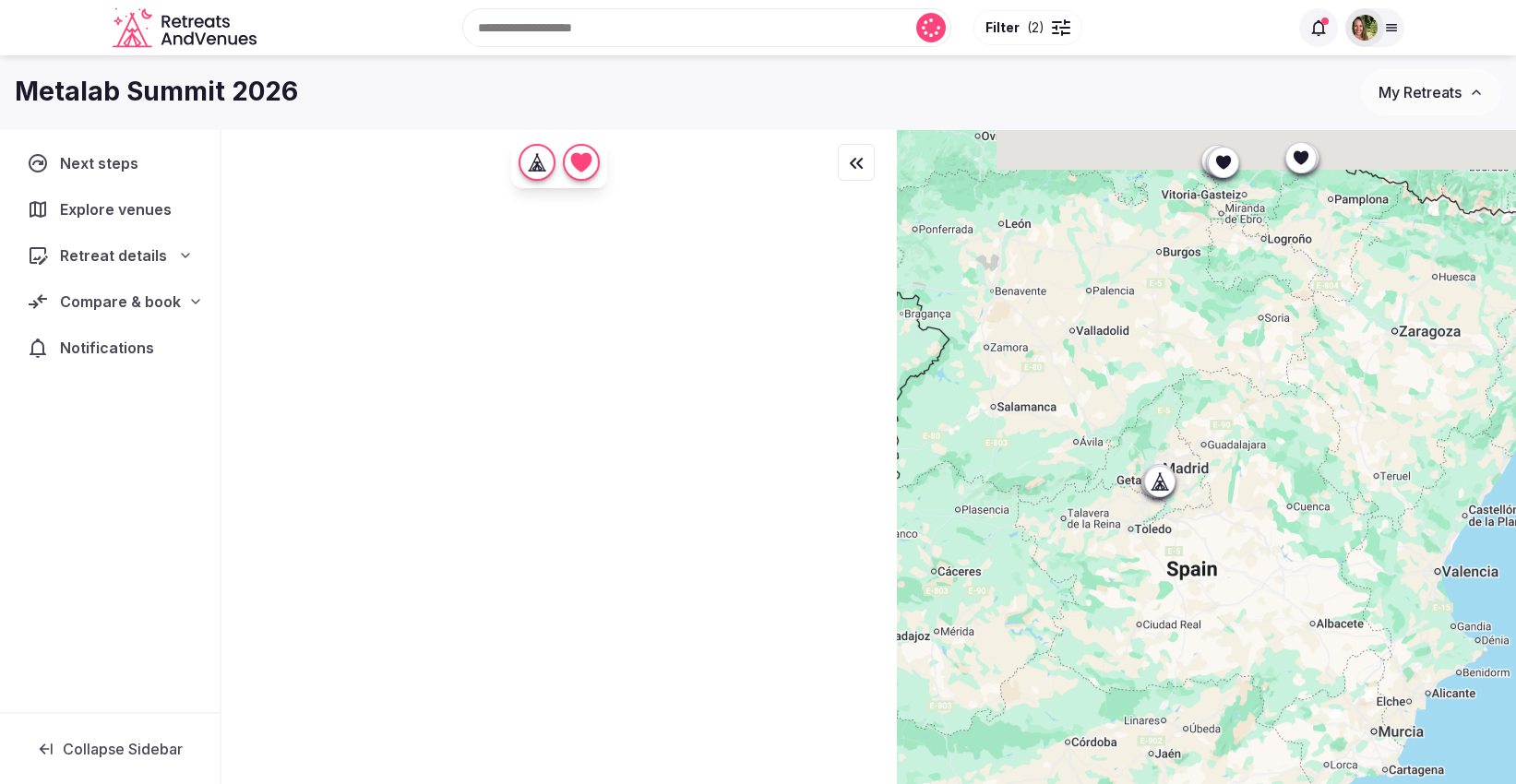
drag, startPoint x: 1178, startPoint y: 372, endPoint x: 1265, endPoint y: 480, distance: 138.7
click at [1265, 480] on div at bounding box center [1206, 488] width 619 height 718
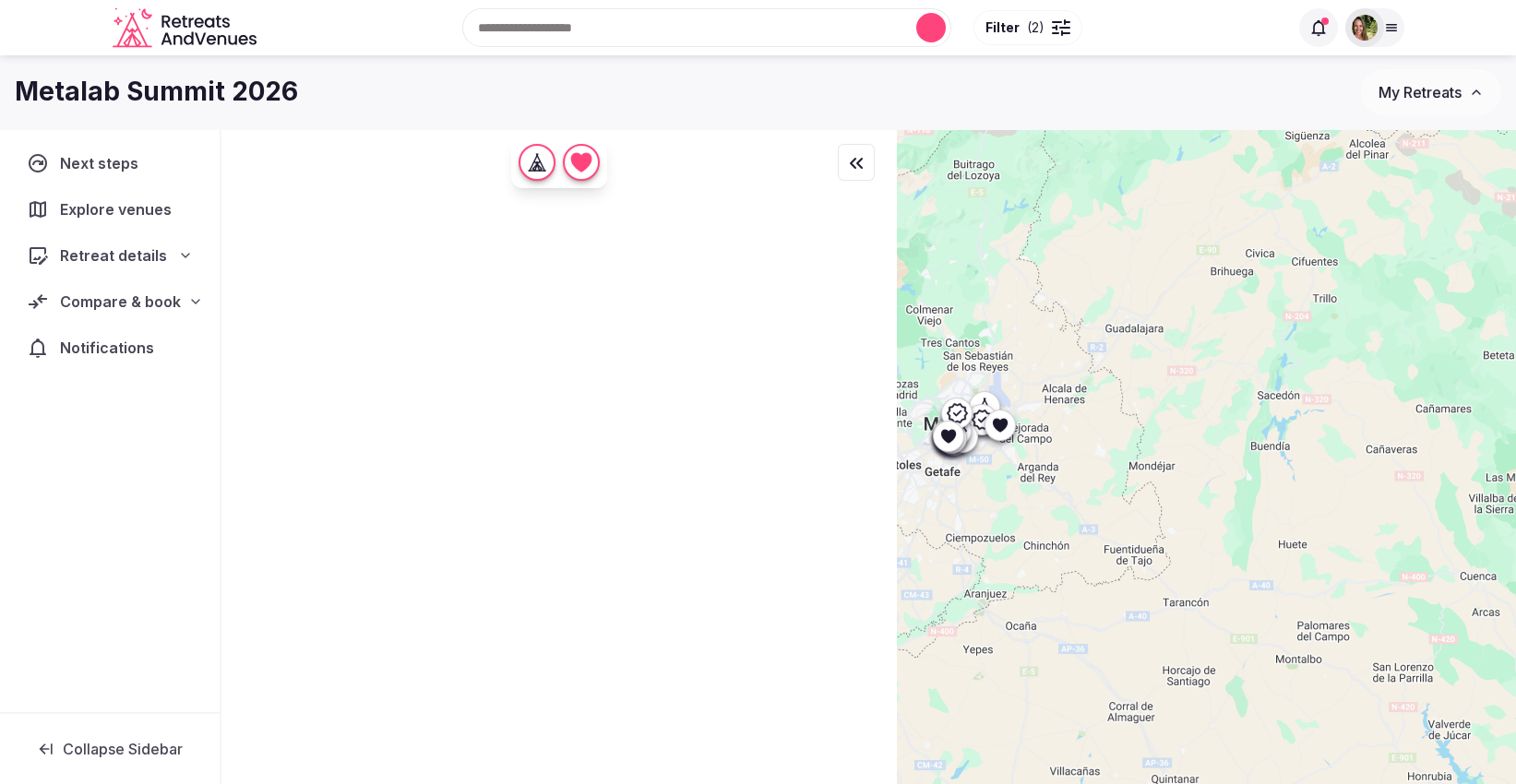
drag, startPoint x: 1384, startPoint y: 359, endPoint x: 1393, endPoint y: 359, distance: 9.0
click at [1393, 359] on div at bounding box center [1206, 488] width 619 height 718
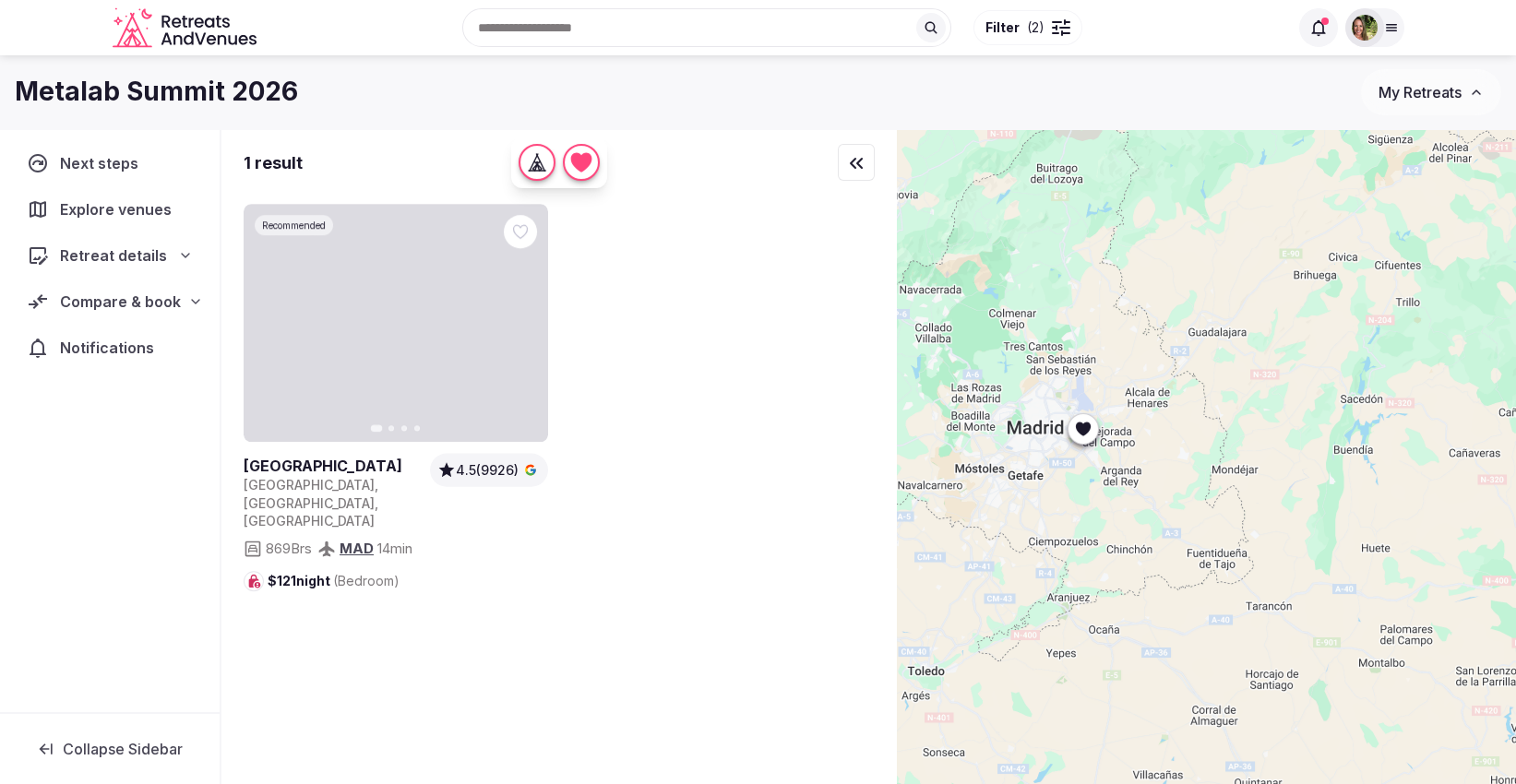
drag, startPoint x: 1094, startPoint y: 436, endPoint x: 1179, endPoint y: 440, distance: 85.1
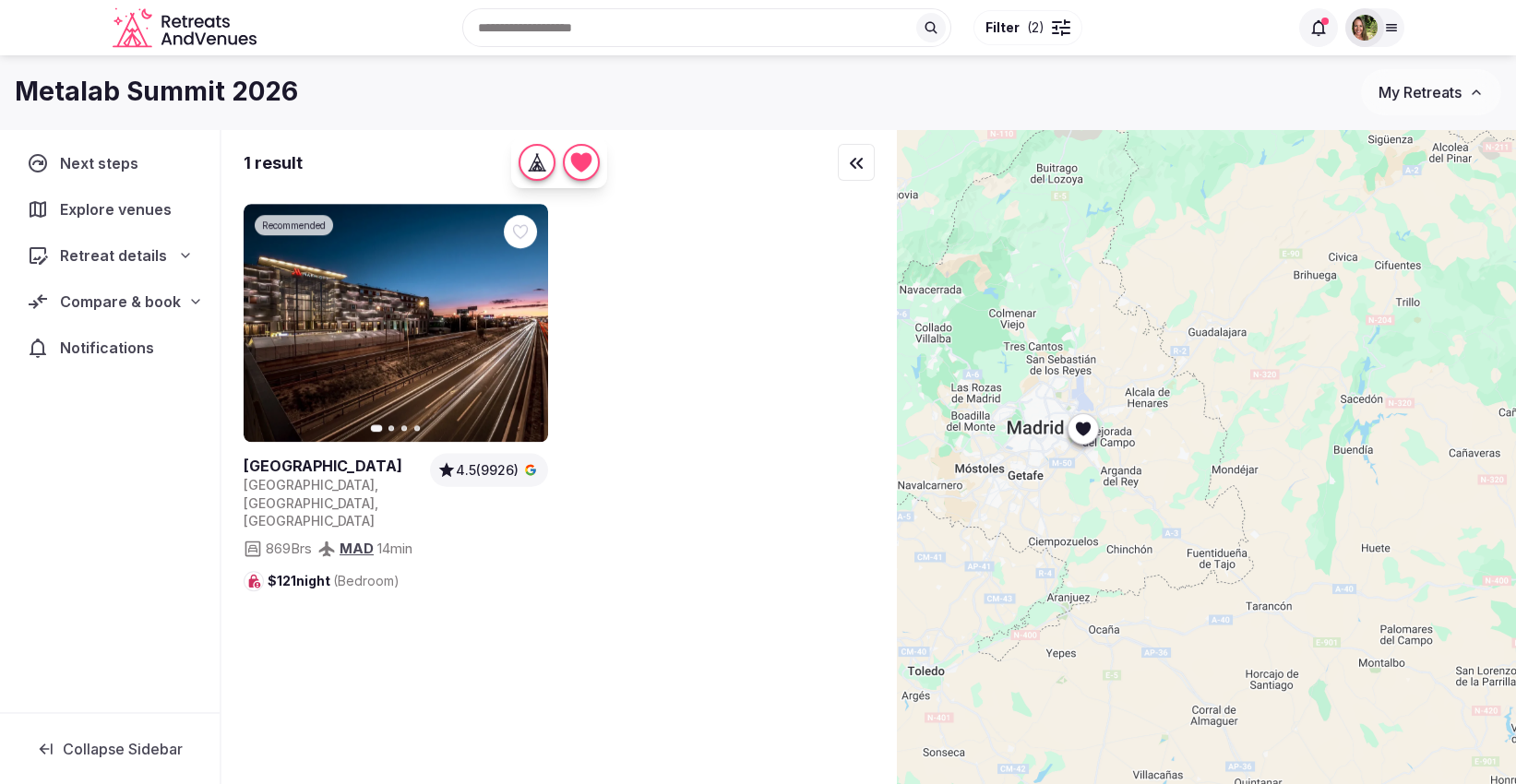
click at [1179, 440] on div at bounding box center [1206, 488] width 619 height 718
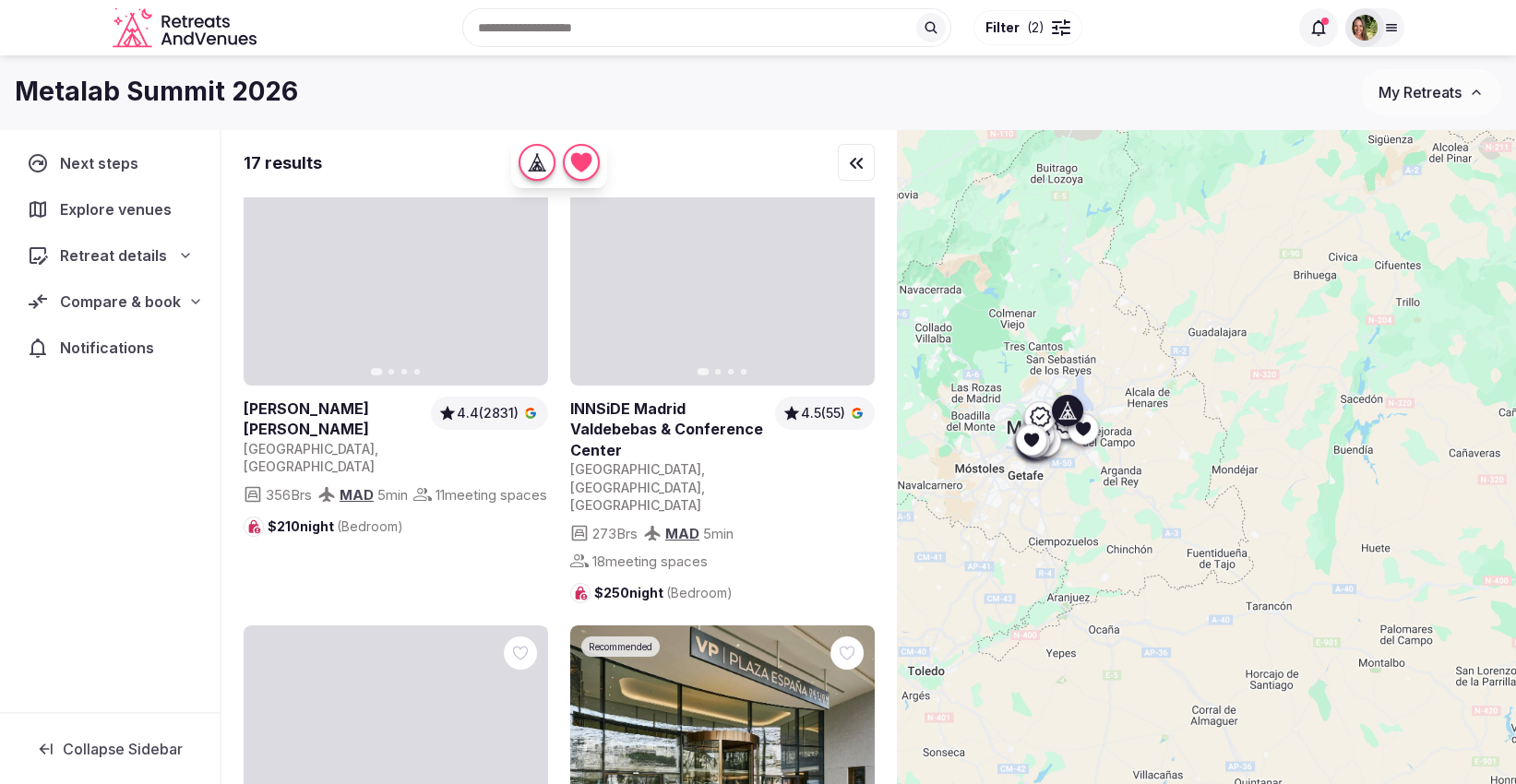
scroll to position [512, 0]
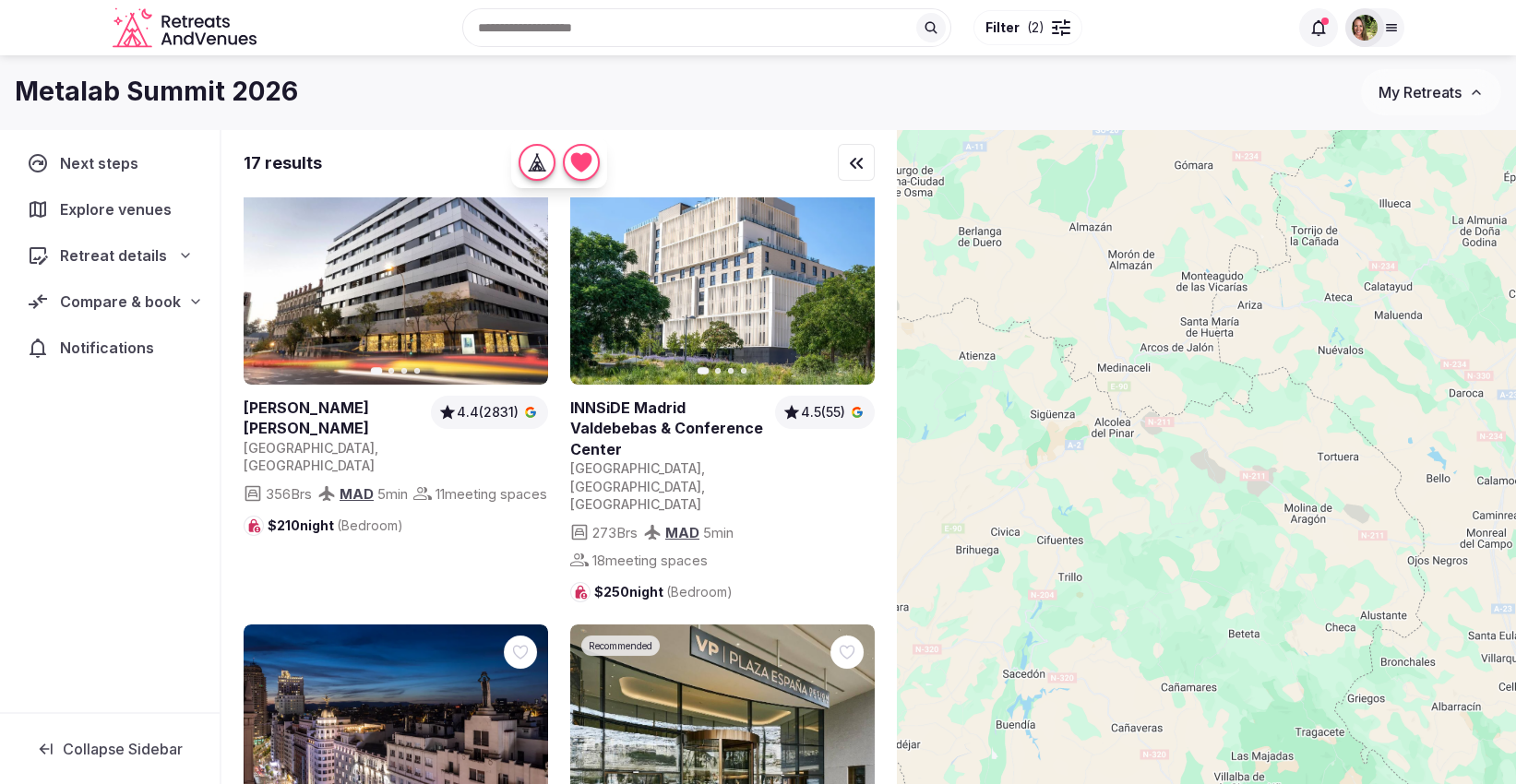
drag, startPoint x: 1308, startPoint y: 340, endPoint x: 1044, endPoint y: 549, distance: 336.7
click at [964, 620] on div at bounding box center [1206, 488] width 619 height 718
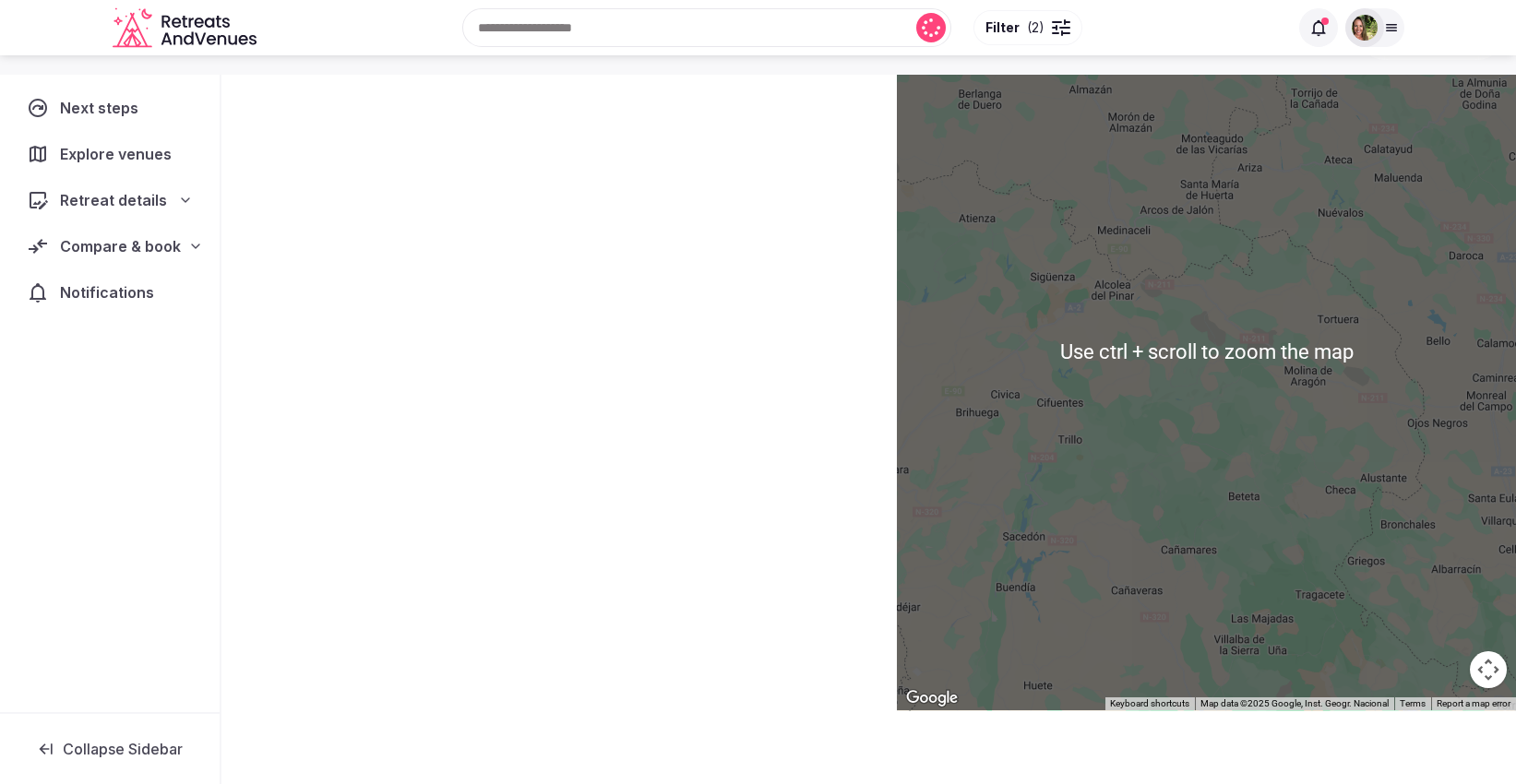
scroll to position [0, 0]
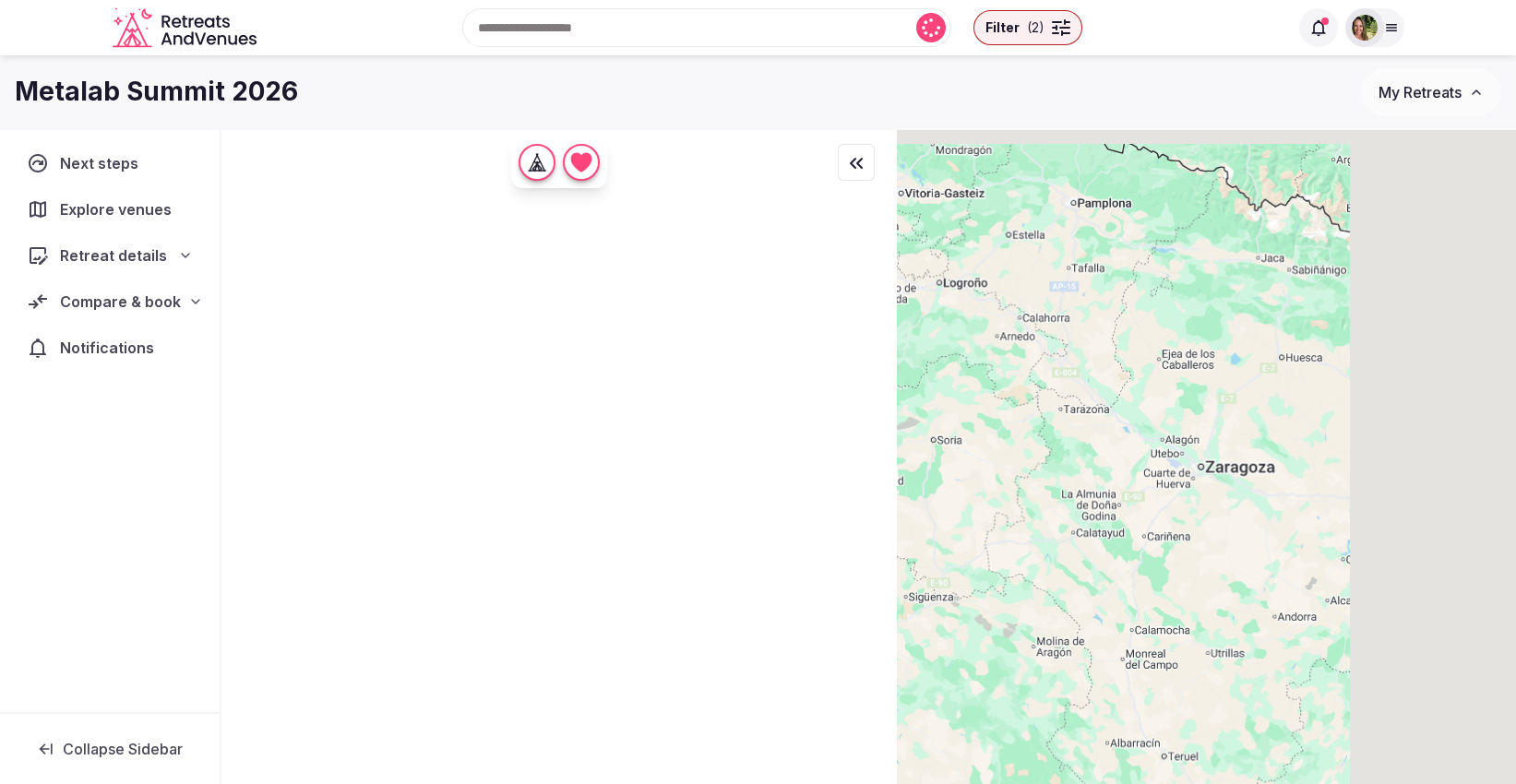
drag, startPoint x: 1346, startPoint y: 384, endPoint x: 1005, endPoint y: 598, distance: 402.6
click at [1005, 598] on div at bounding box center [1206, 488] width 619 height 718
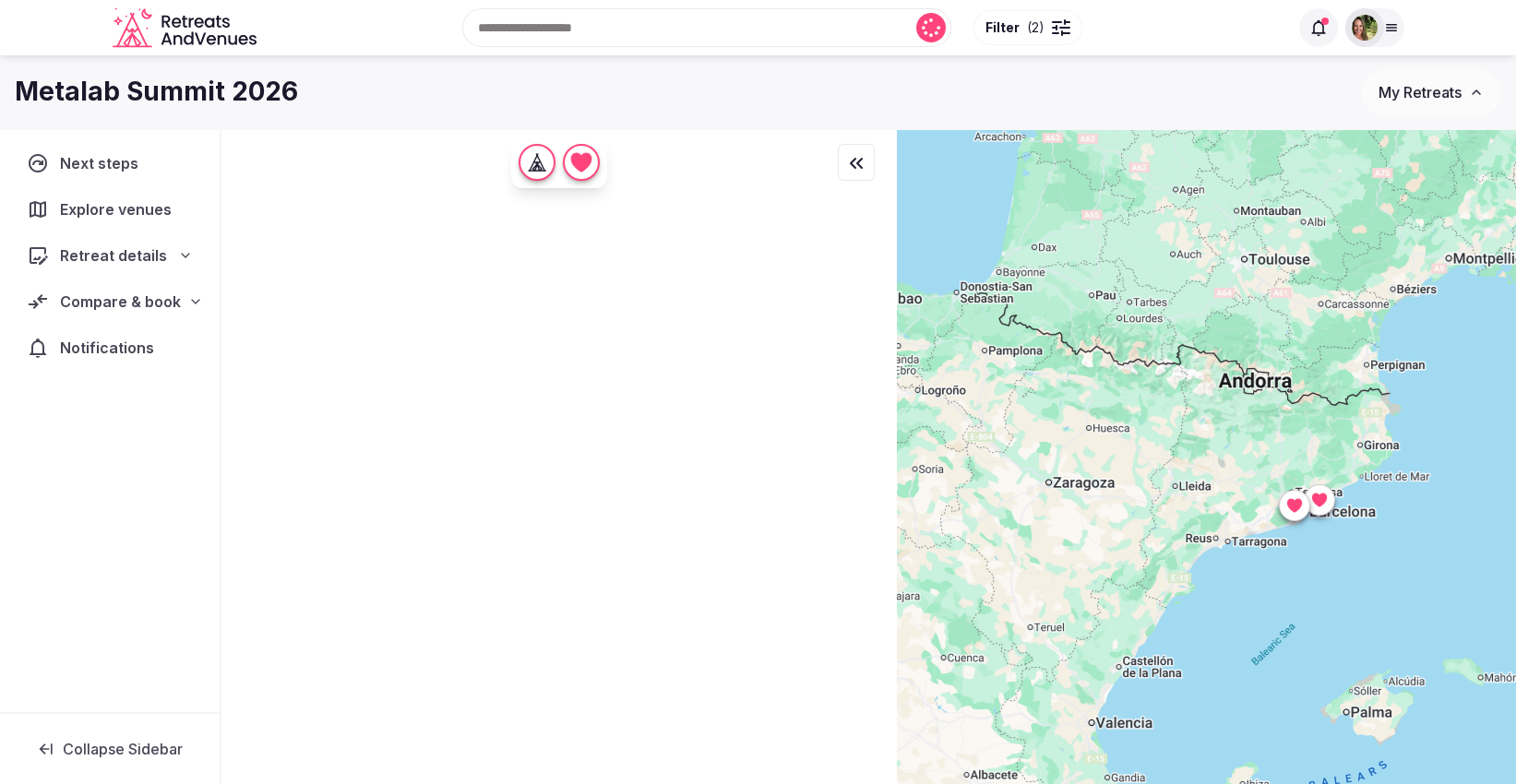
drag, startPoint x: 1301, startPoint y: 582, endPoint x: 1164, endPoint y: 588, distance: 137.1
click at [1164, 588] on div at bounding box center [1206, 488] width 619 height 718
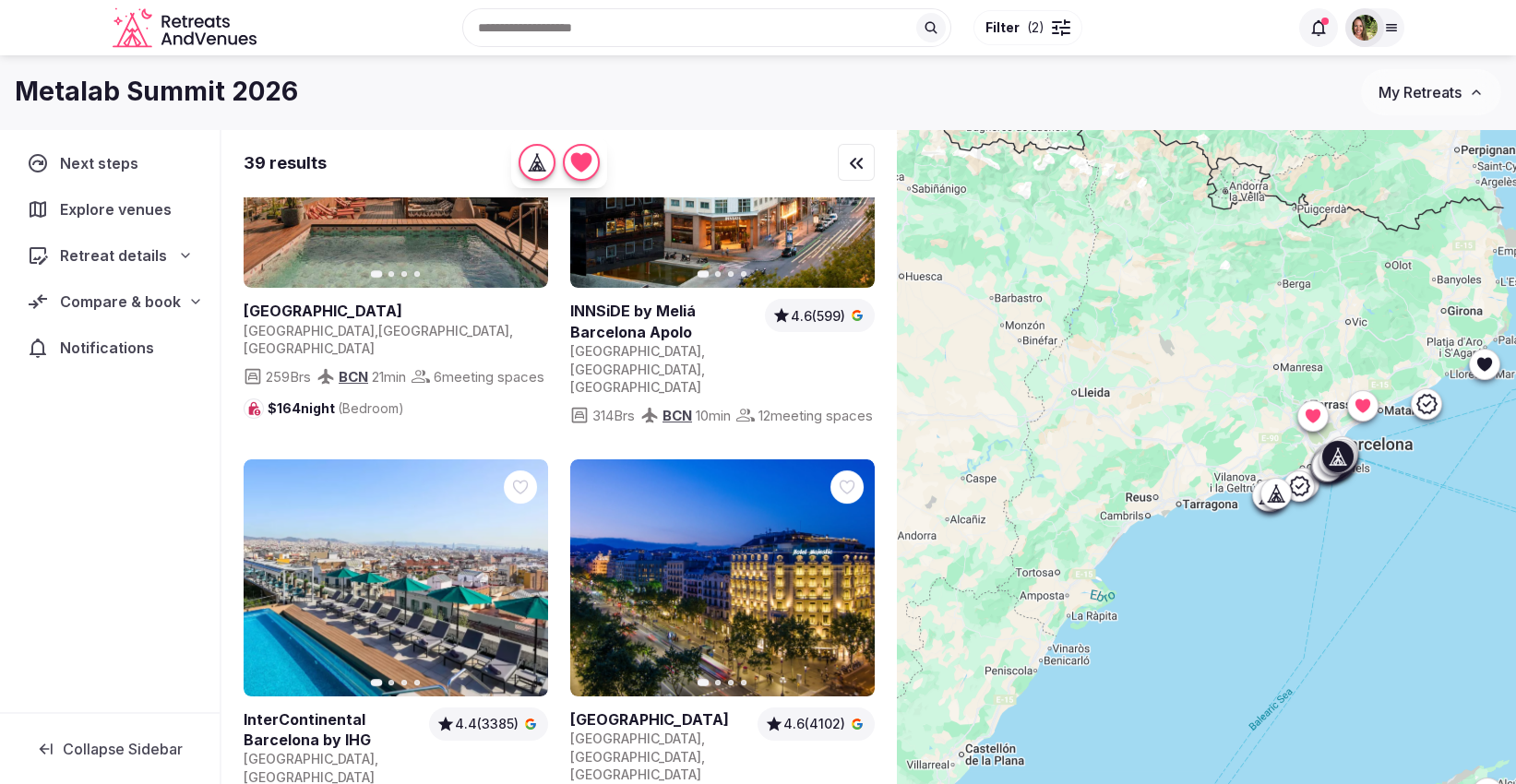
scroll to position [3075, 0]
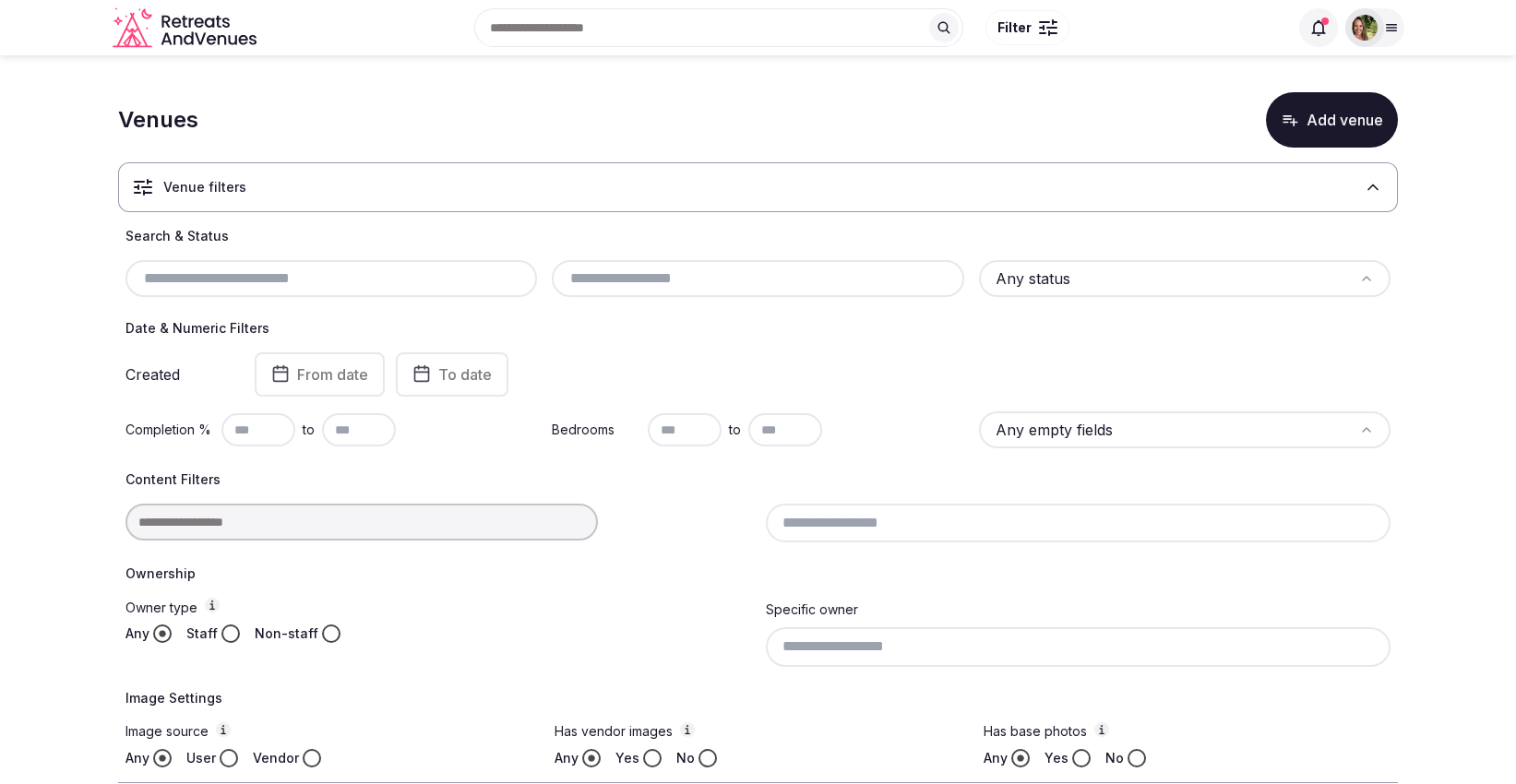
click at [340, 172] on div "Venue filters" at bounding box center [758, 187] width 1280 height 50
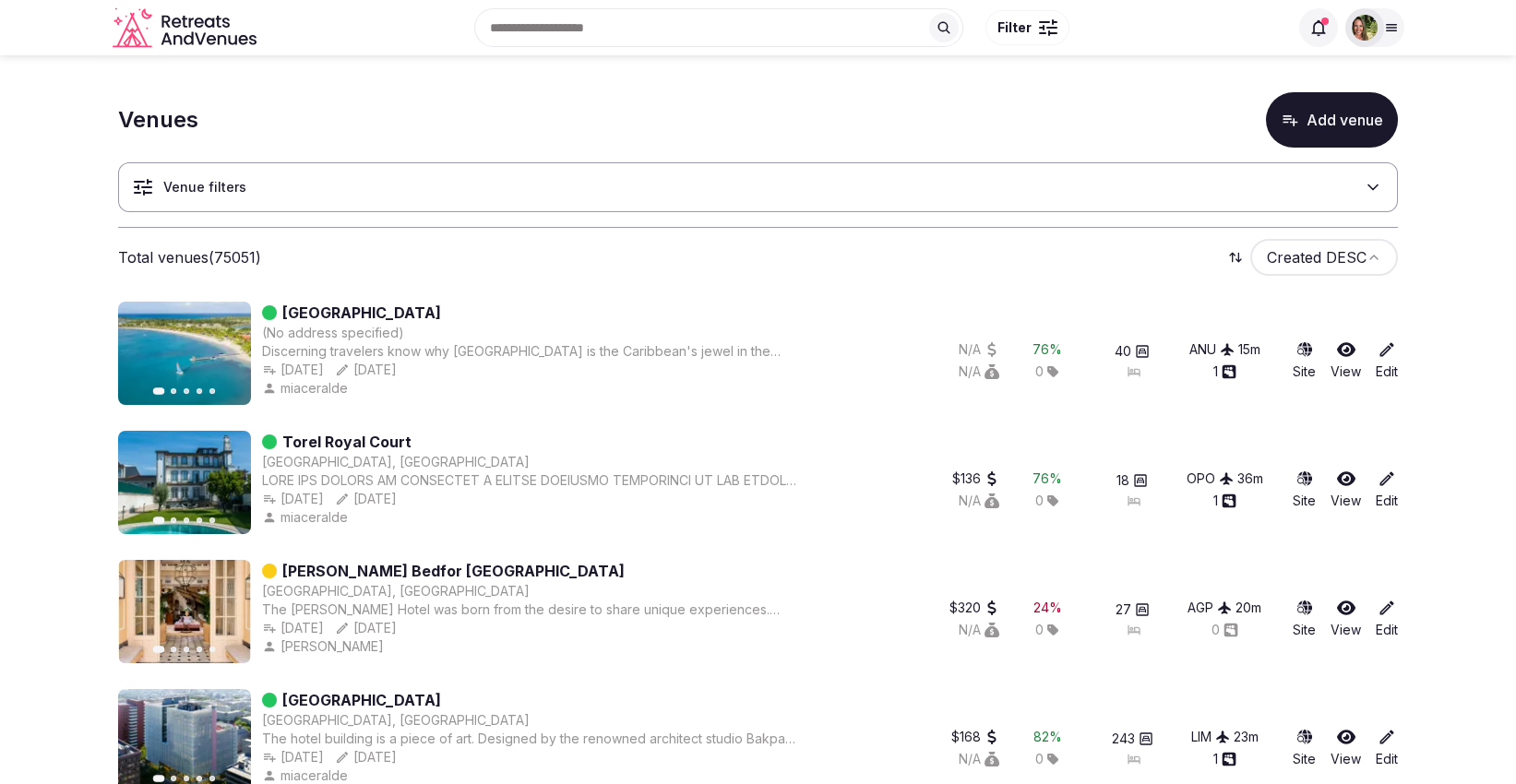
click at [263, 190] on div "Venue filters" at bounding box center [758, 187] width 1280 height 50
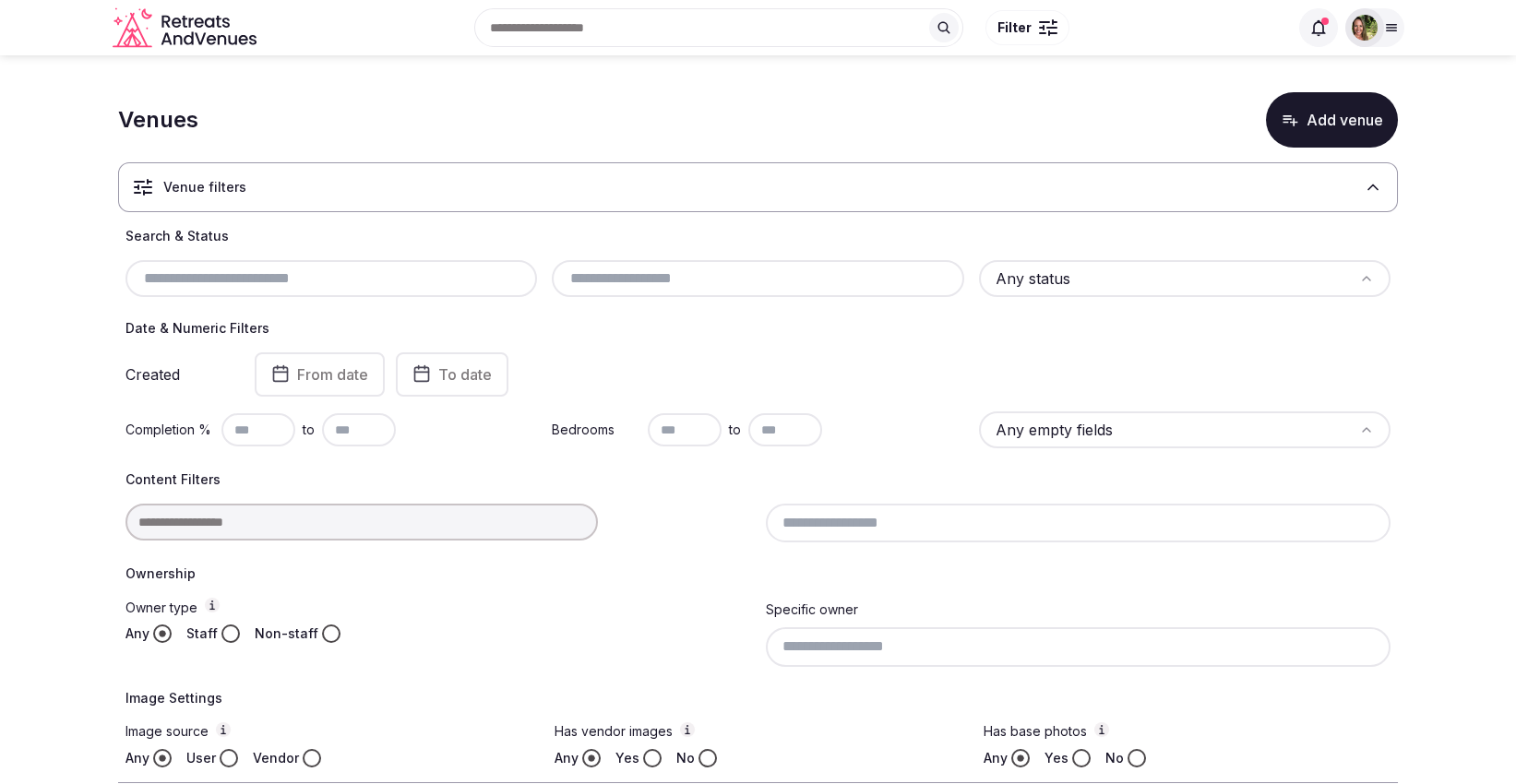
click at [289, 276] on input "text" at bounding box center [331, 279] width 397 height 22
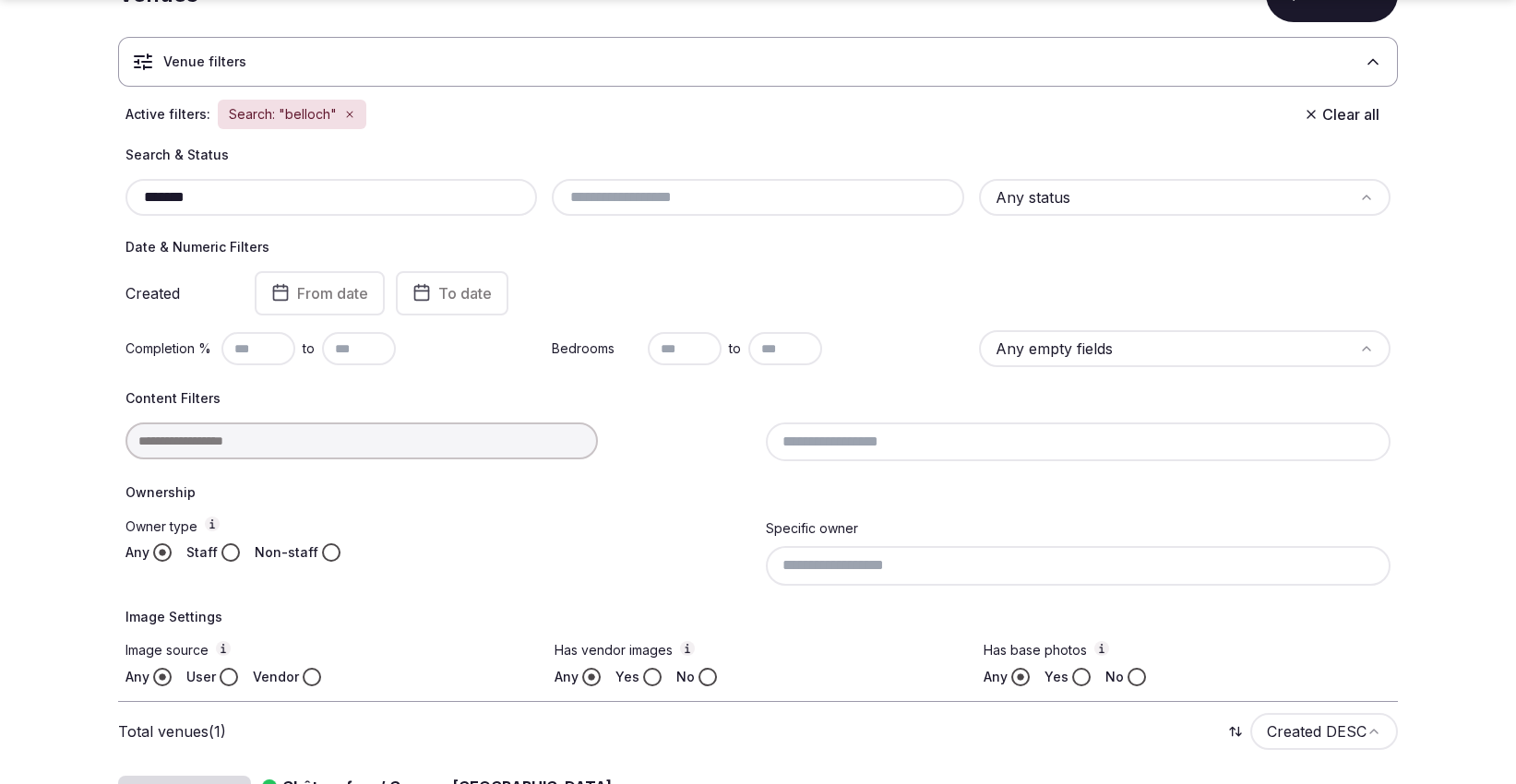
scroll to position [246, 0]
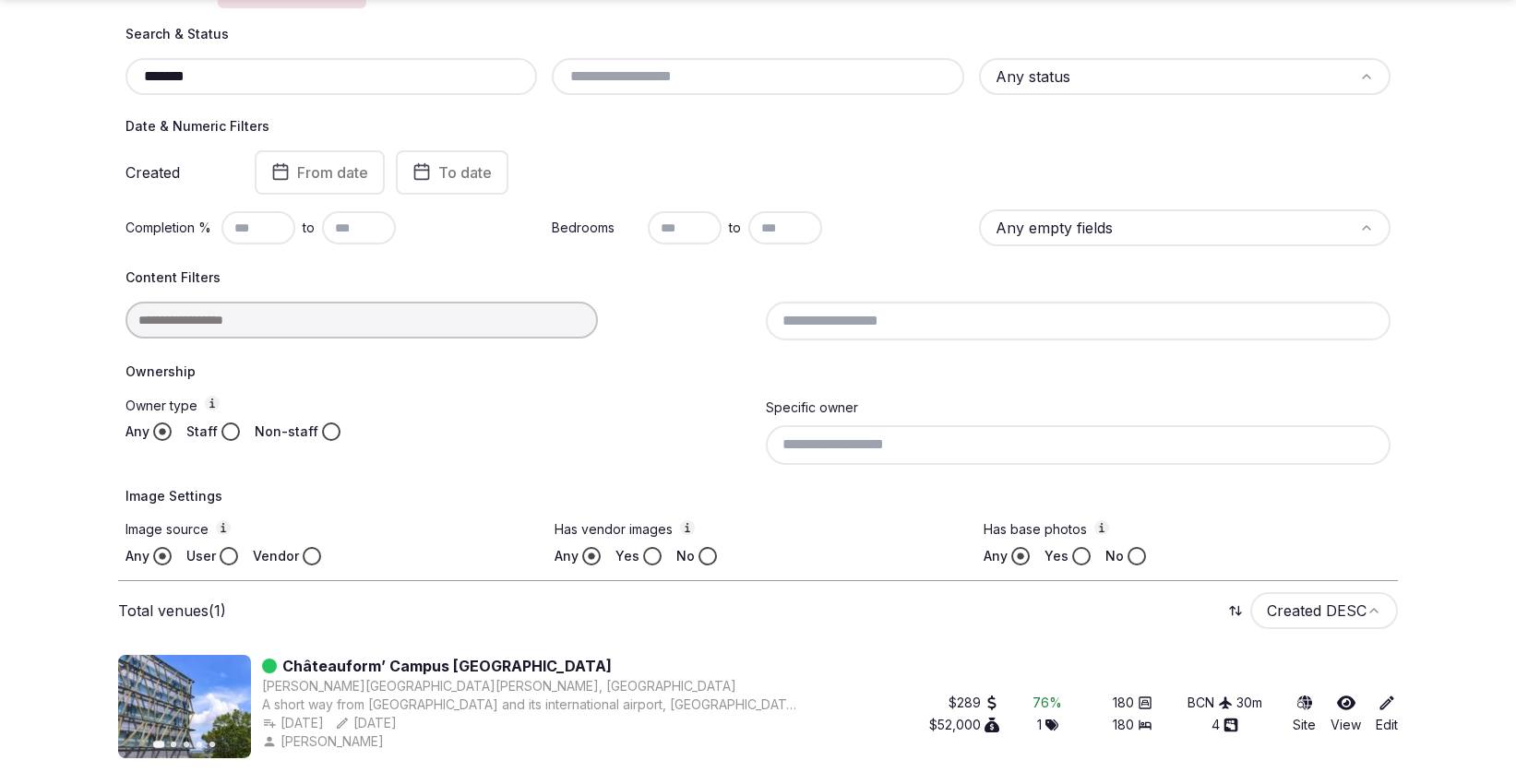
type input "*******"
click at [1342, 695] on icon at bounding box center [1346, 702] width 19 height 15
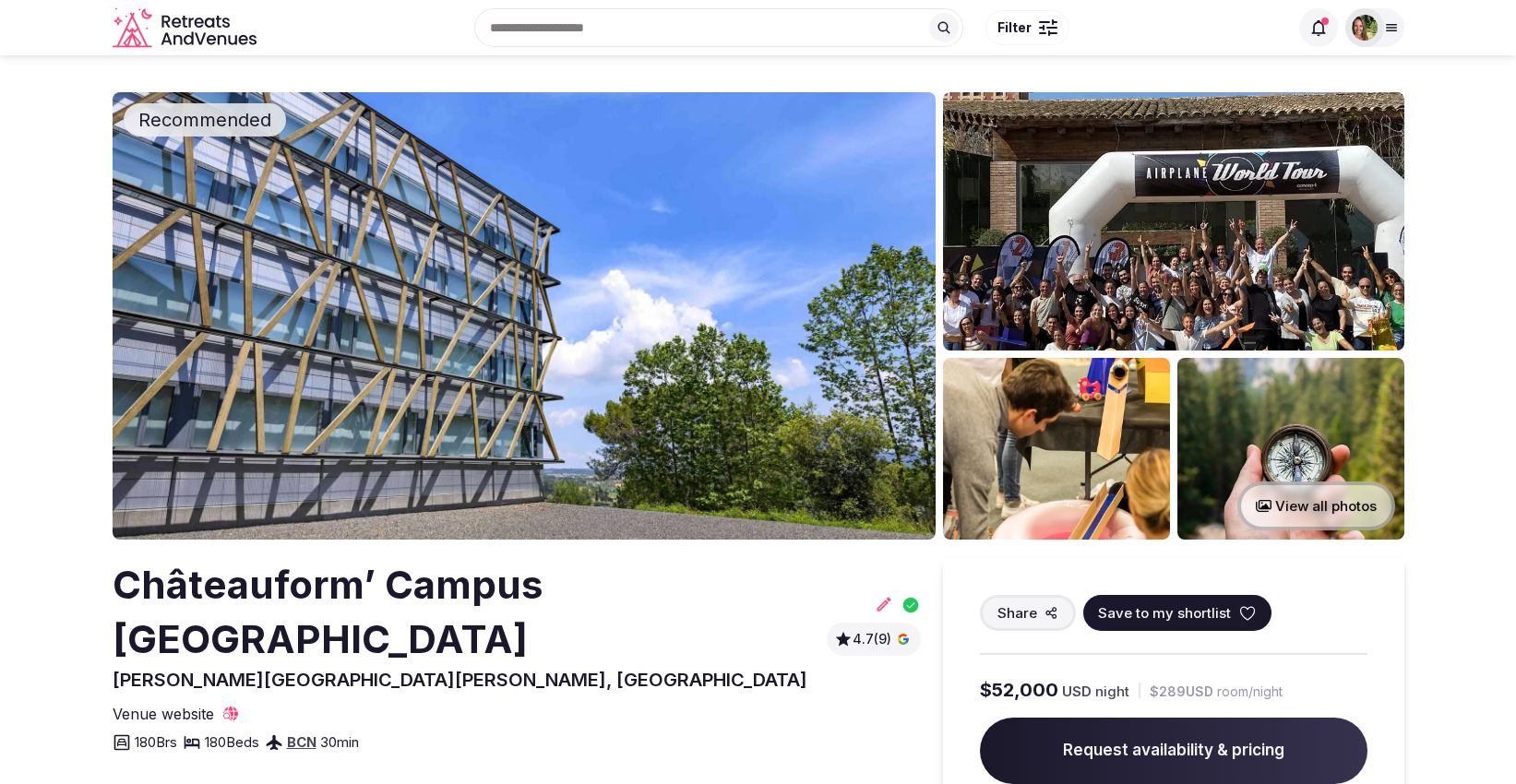
click at [1247, 609] on icon at bounding box center [1247, 614] width 19 height 19
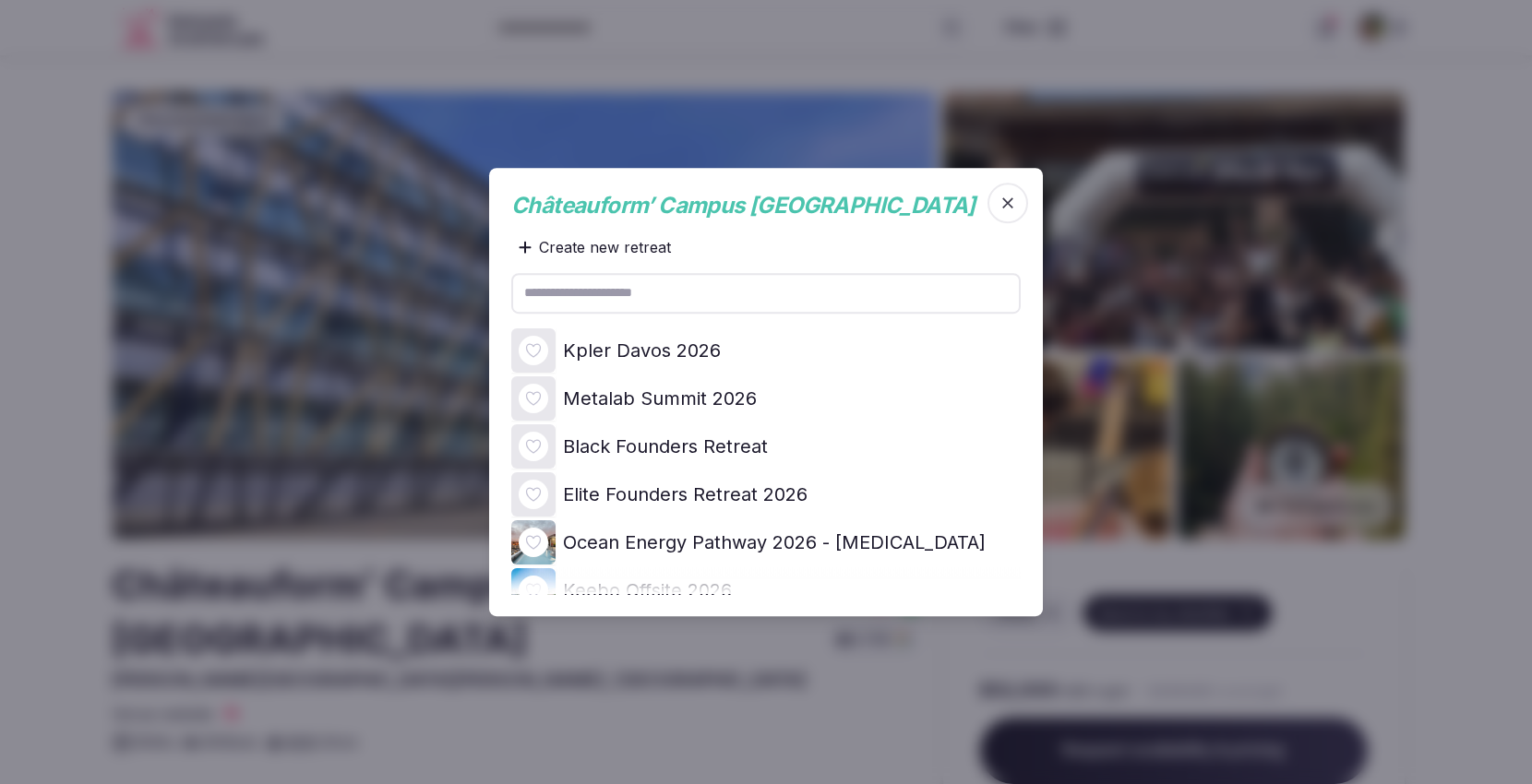
click at [0, 0] on icon at bounding box center [0, 0] width 0 height 0
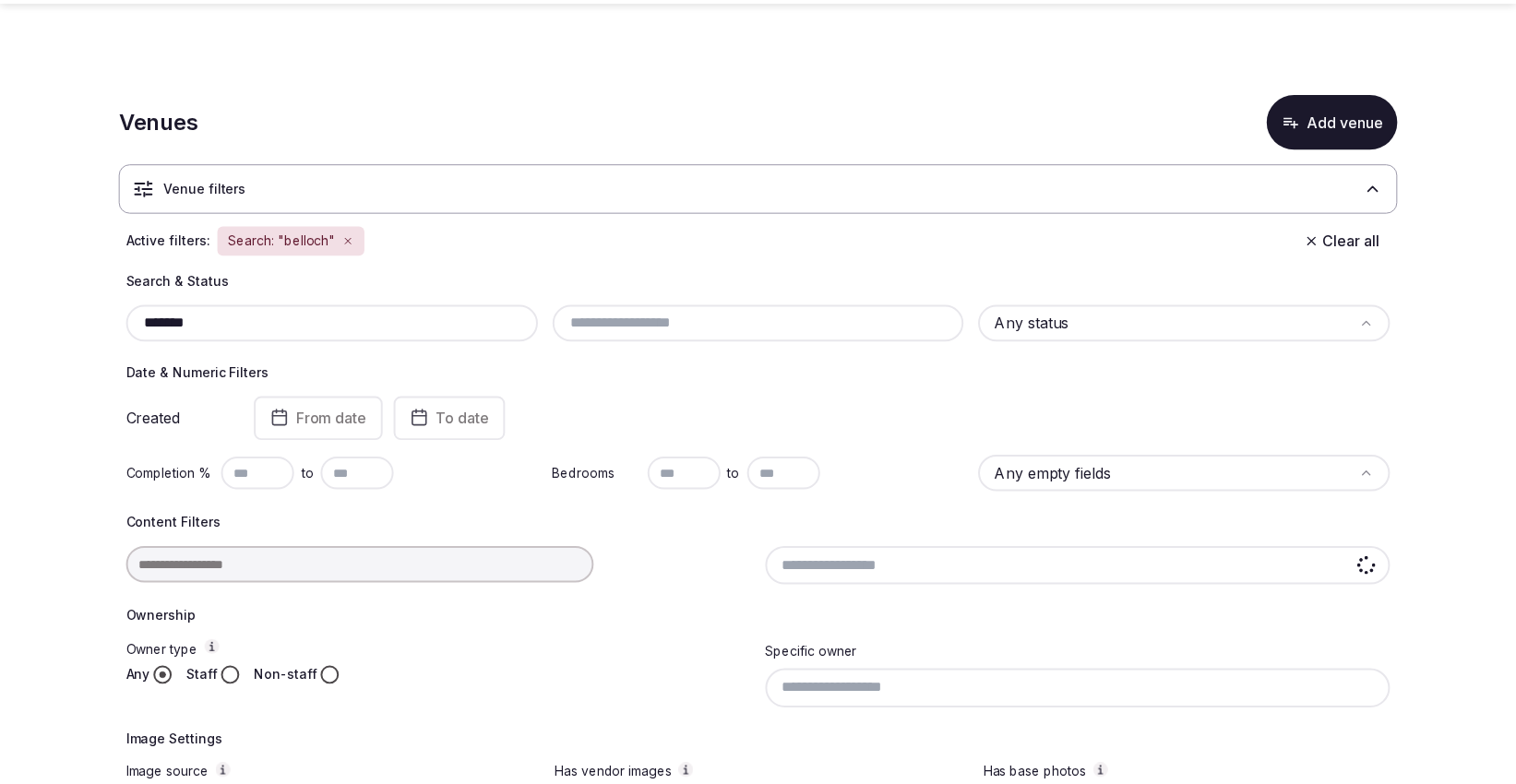
scroll to position [246, 0]
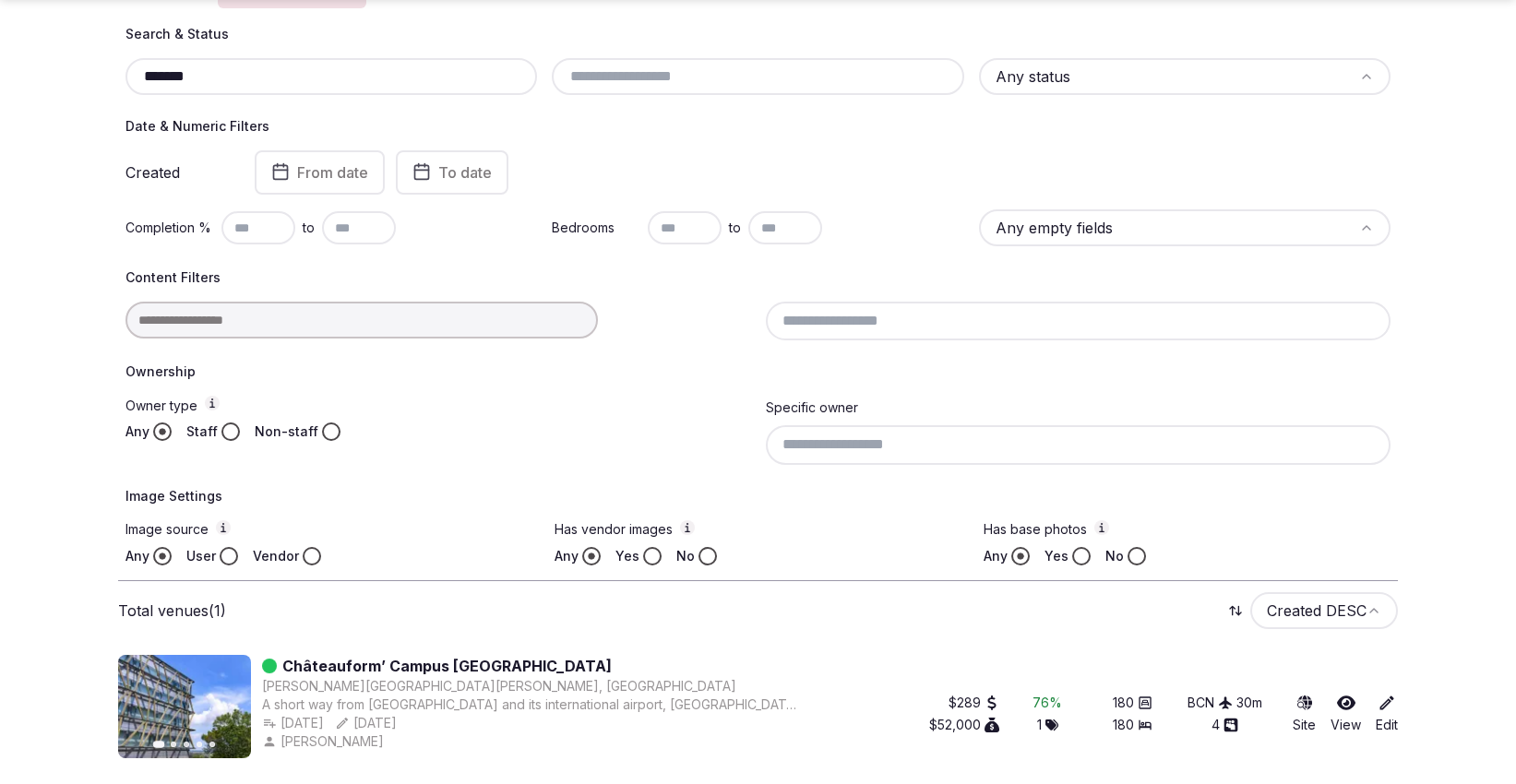
click at [270, 322] on div at bounding box center [437, 319] width 626 height 36
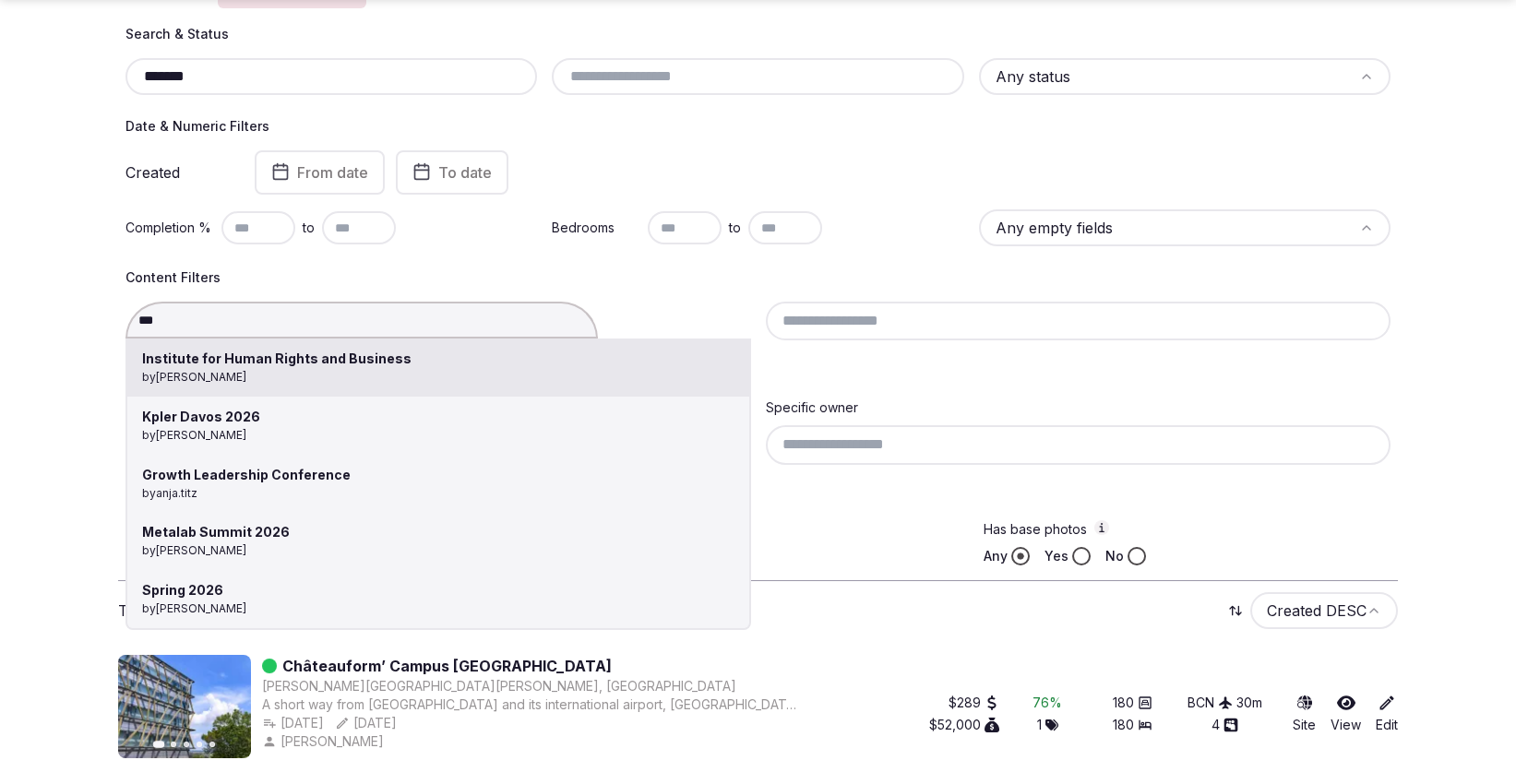
type input "****"
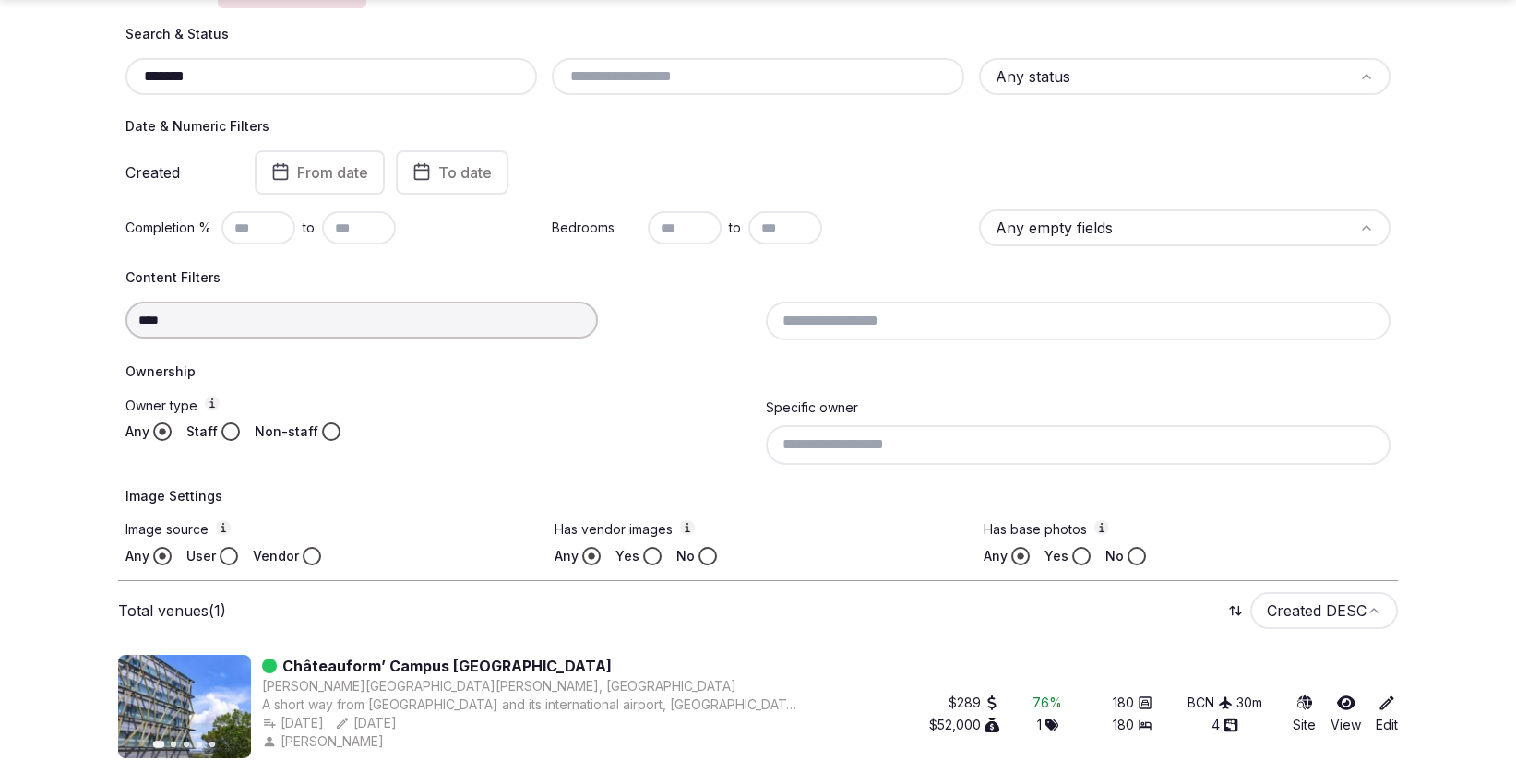
drag, startPoint x: 270, startPoint y: 322, endPoint x: 74, endPoint y: 323, distance: 196.0
click at [74, 323] on section "Venues Add venue Venue filters Active filters: Search: "belloch" Clear all Sear…" at bounding box center [758, 298] width 1516 height 979
drag, startPoint x: 180, startPoint y: 75, endPoint x: 67, endPoint y: 83, distance: 113.3
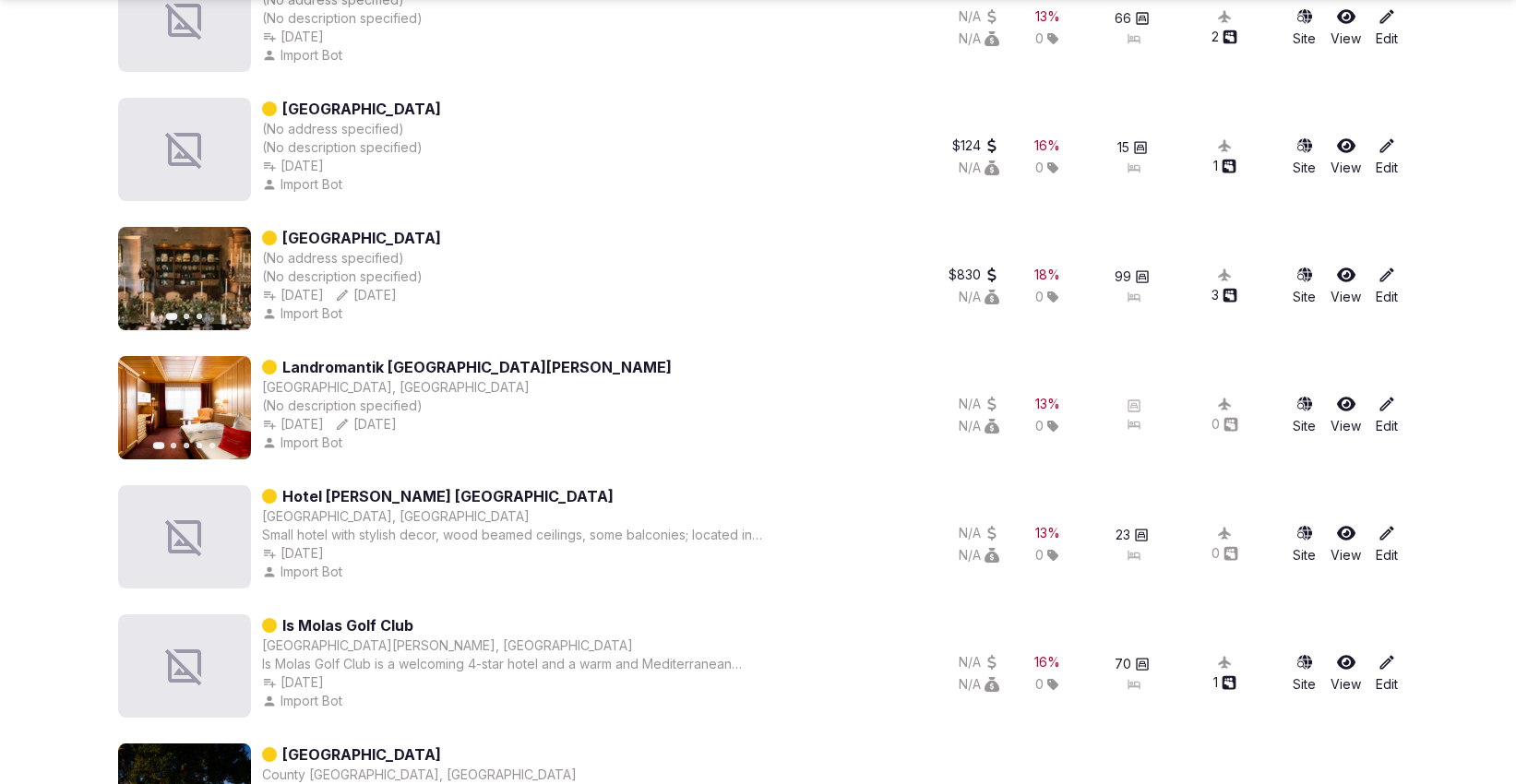
scroll to position [2055, 0]
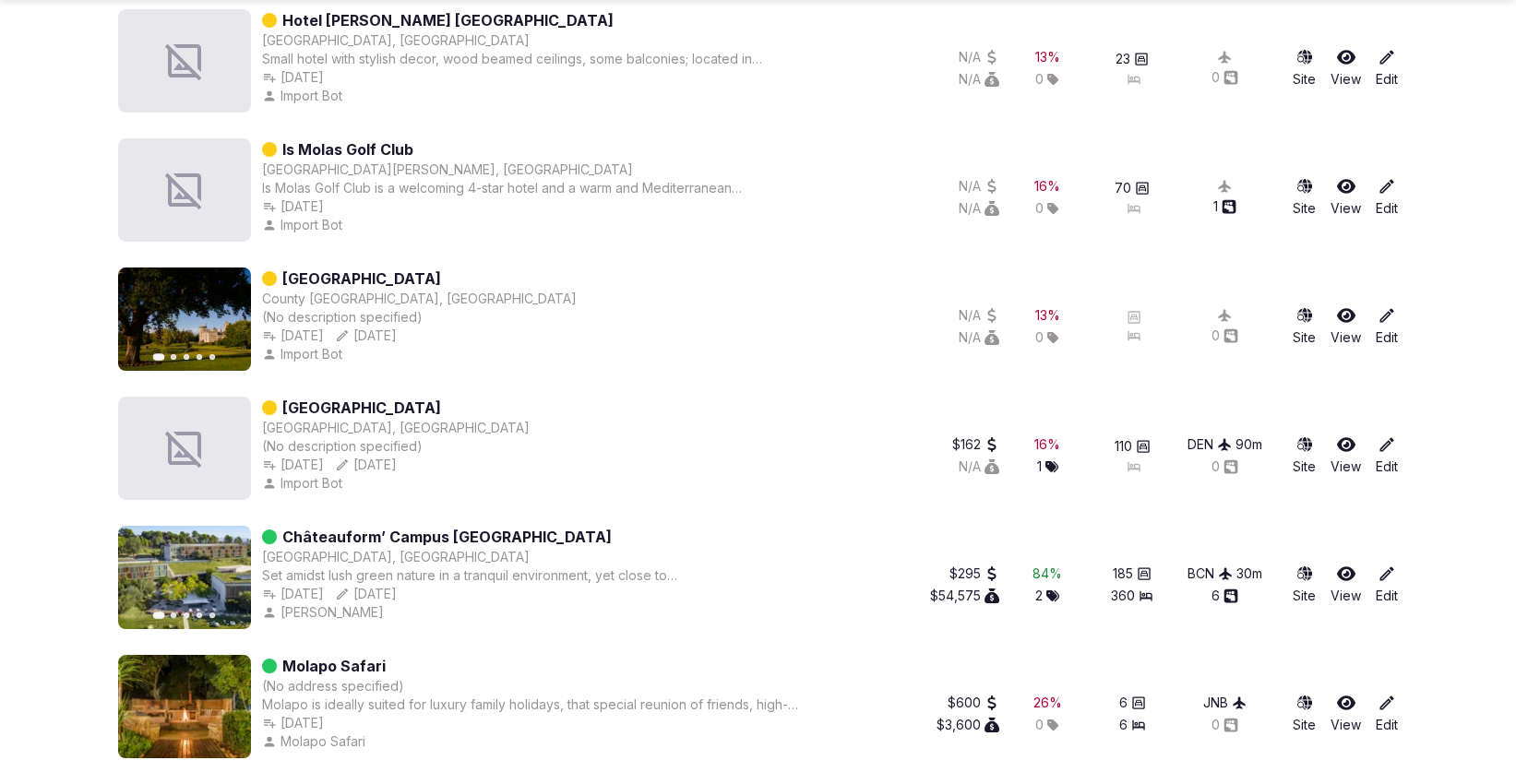
type input "****"
click at [1340, 566] on icon at bounding box center [1346, 573] width 19 height 15
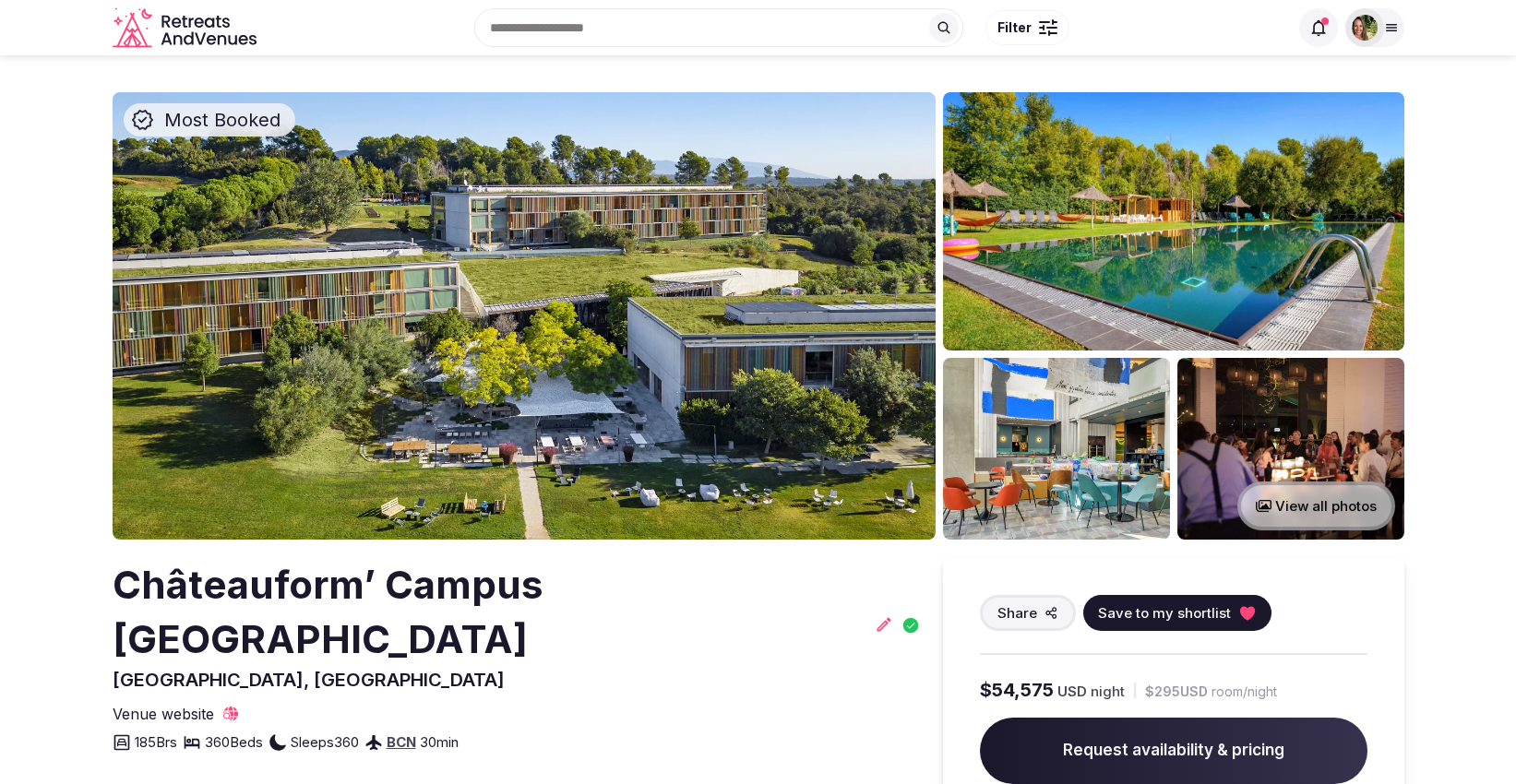
click at [1186, 617] on span "Save to my shortlist" at bounding box center [1164, 614] width 133 height 20
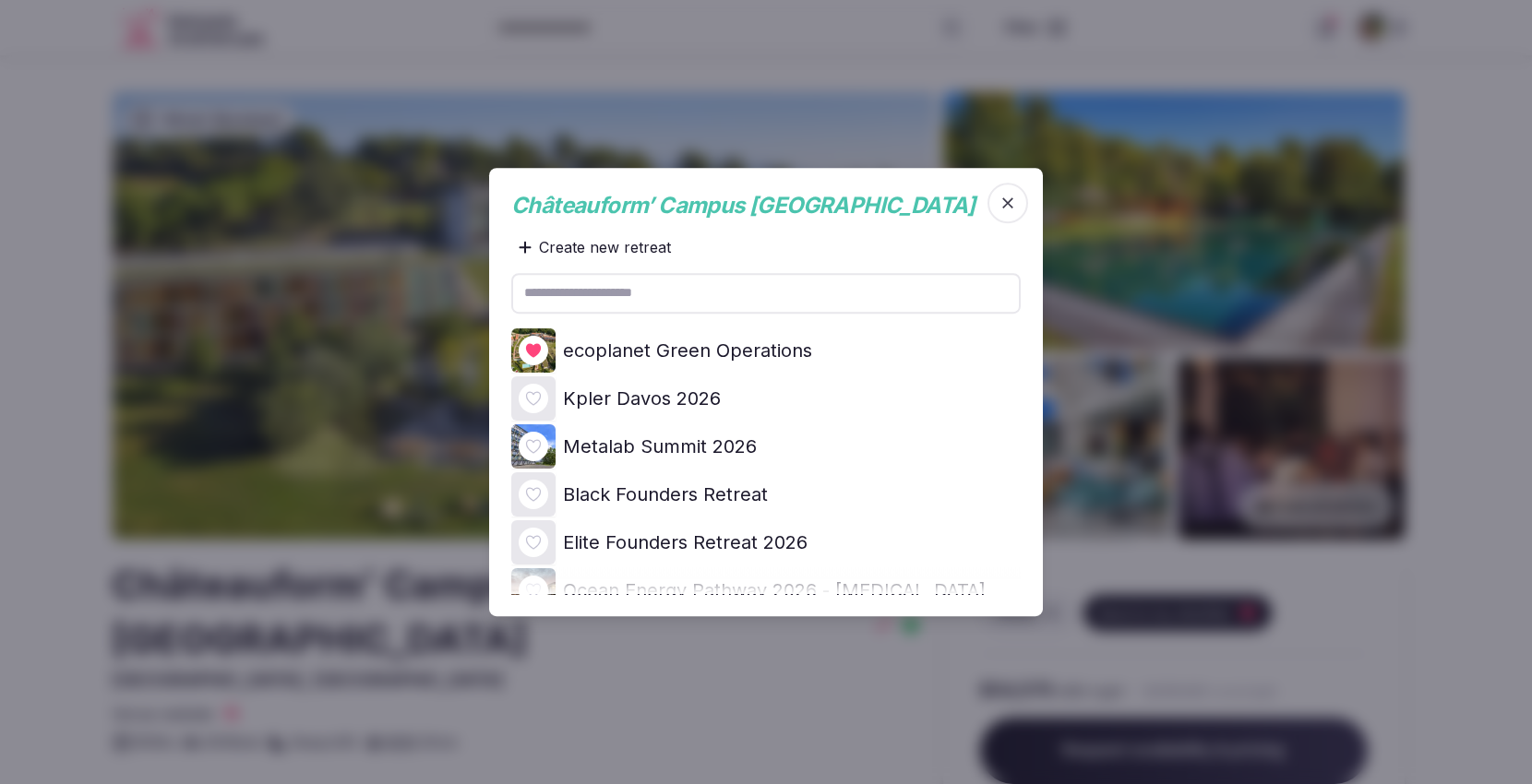
click at [0, 0] on icon at bounding box center [0, 0] width 0 height 0
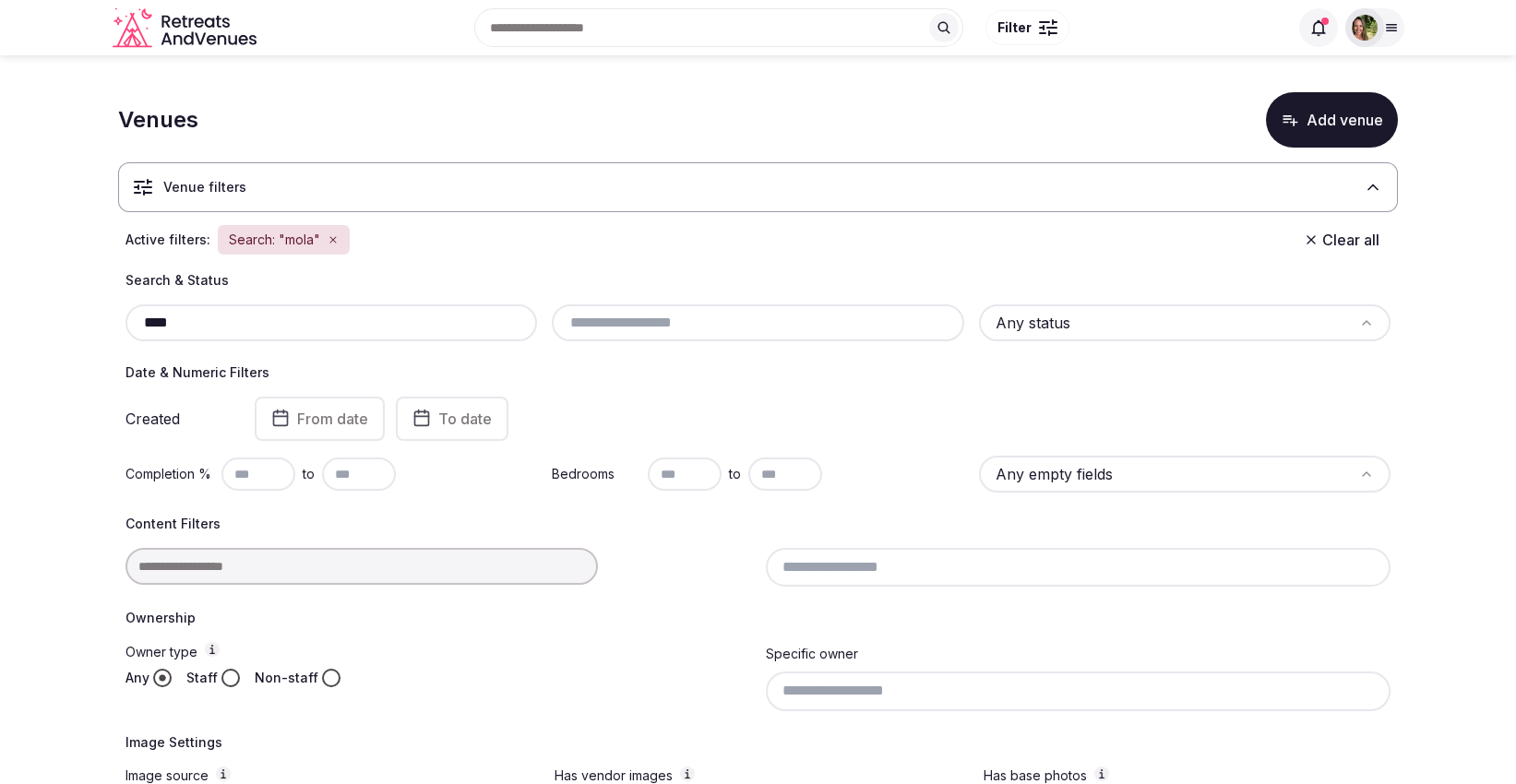
drag, startPoint x: 187, startPoint y: 321, endPoint x: 112, endPoint y: 321, distance: 75.0
drag, startPoint x: 228, startPoint y: 315, endPoint x: 76, endPoint y: 318, distance: 152.0
click at [76, 318] on section "Venues Add venue Venue filters Active filters: Search: "st. just" Clear all Sea…" at bounding box center [758, 515] width 1516 height 920
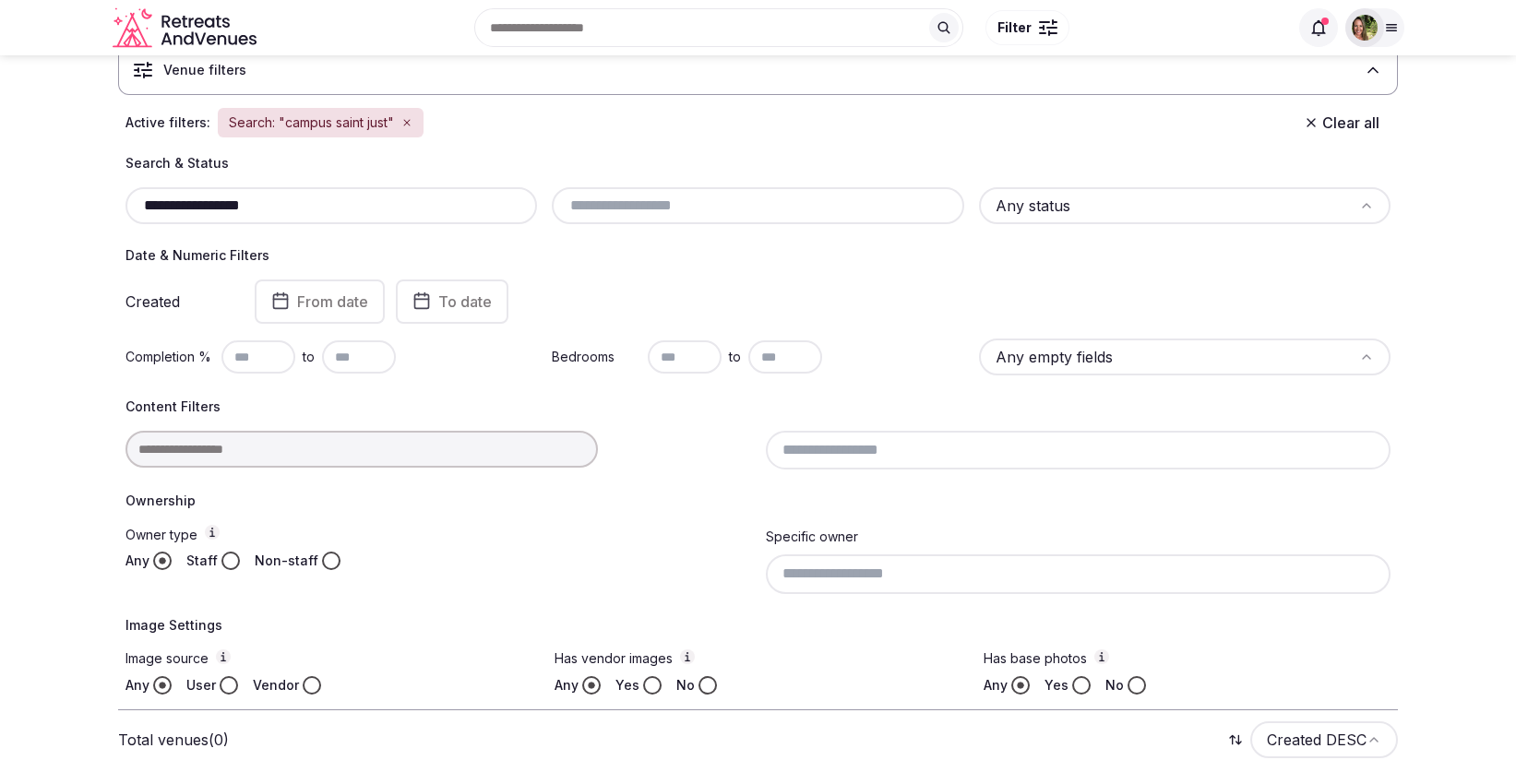
scroll to position [85, 0]
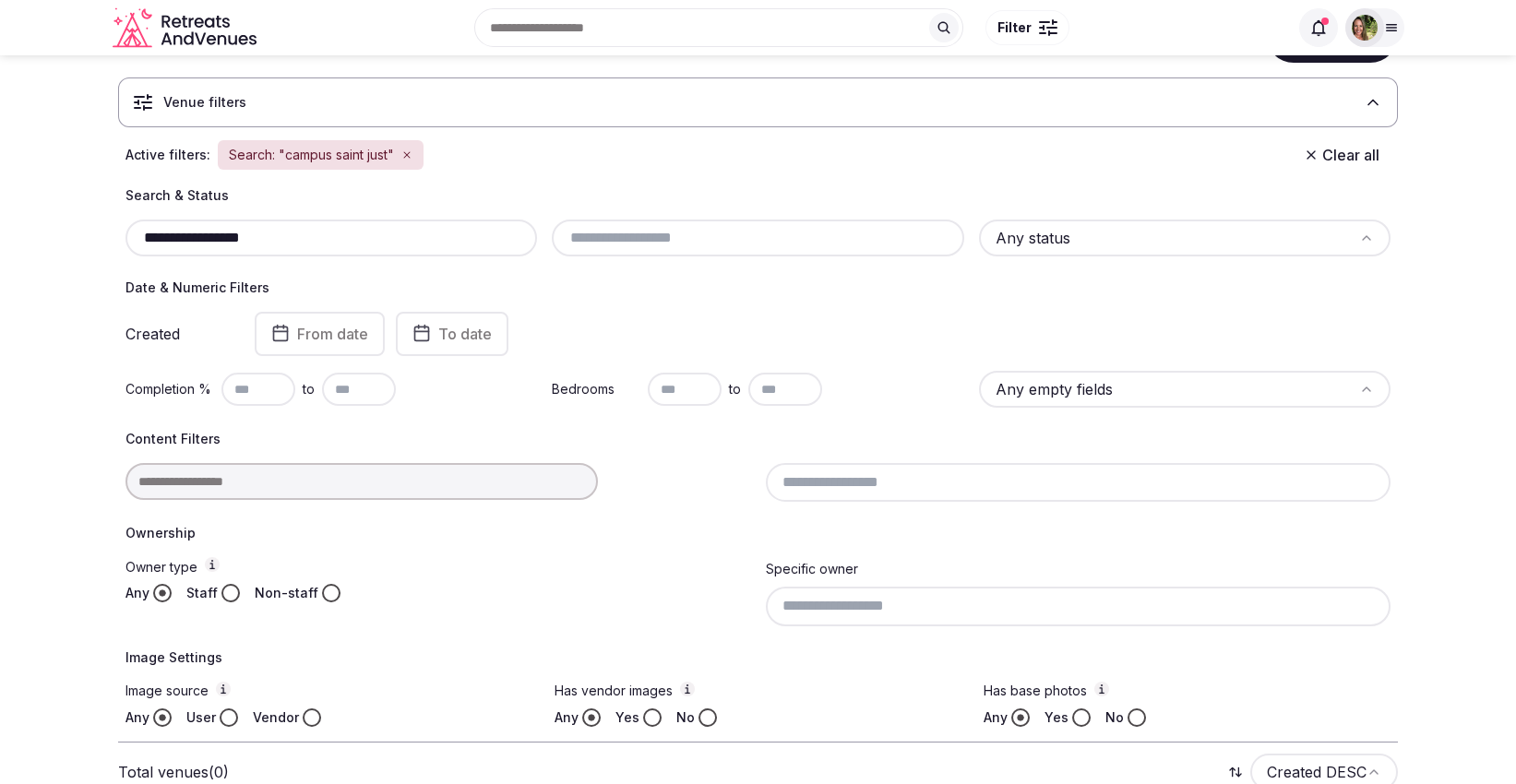
drag, startPoint x: 239, startPoint y: 235, endPoint x: 211, endPoint y: 238, distance: 28.2
click at [211, 238] on input "**********" at bounding box center [331, 237] width 397 height 22
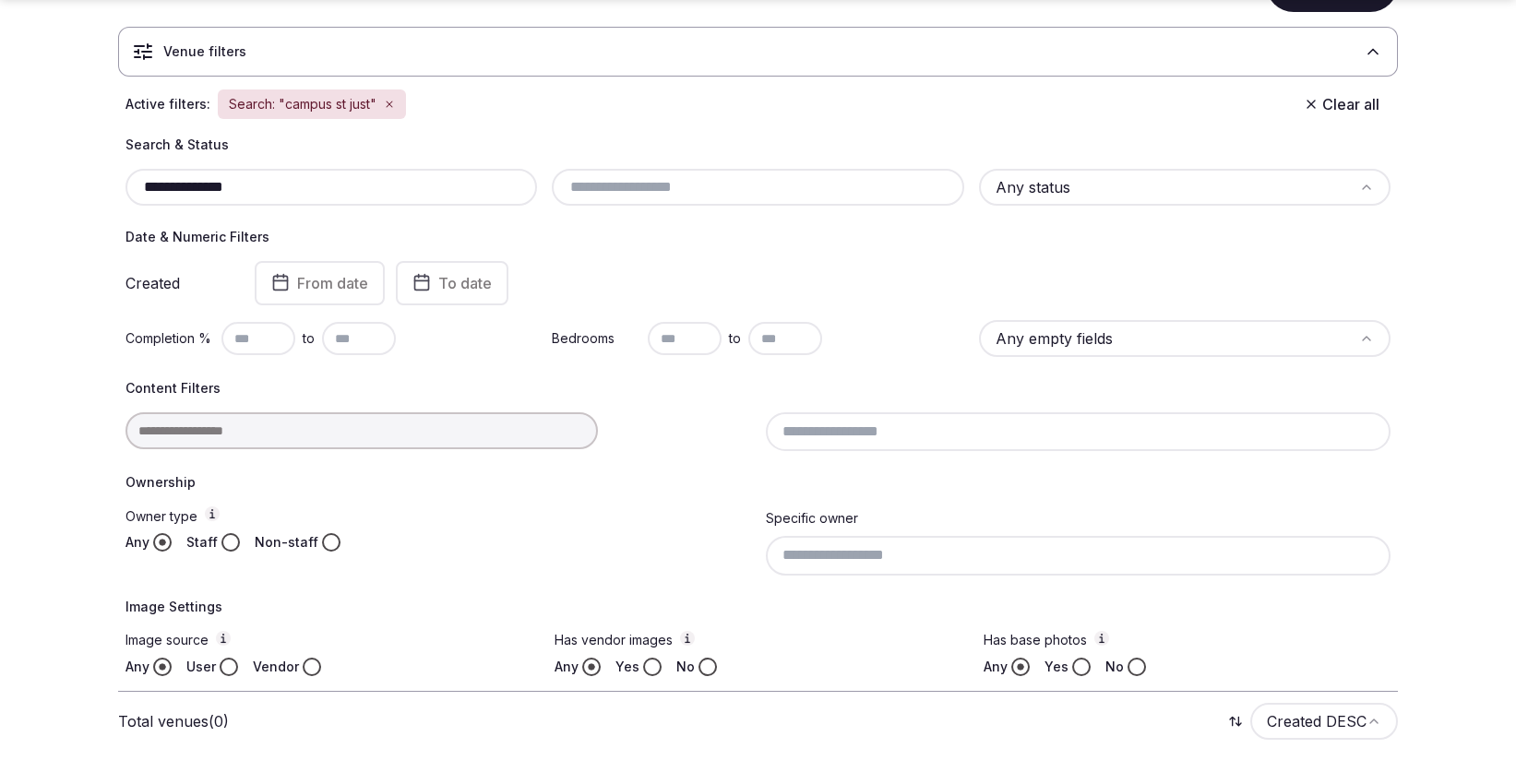
scroll to position [187, 0]
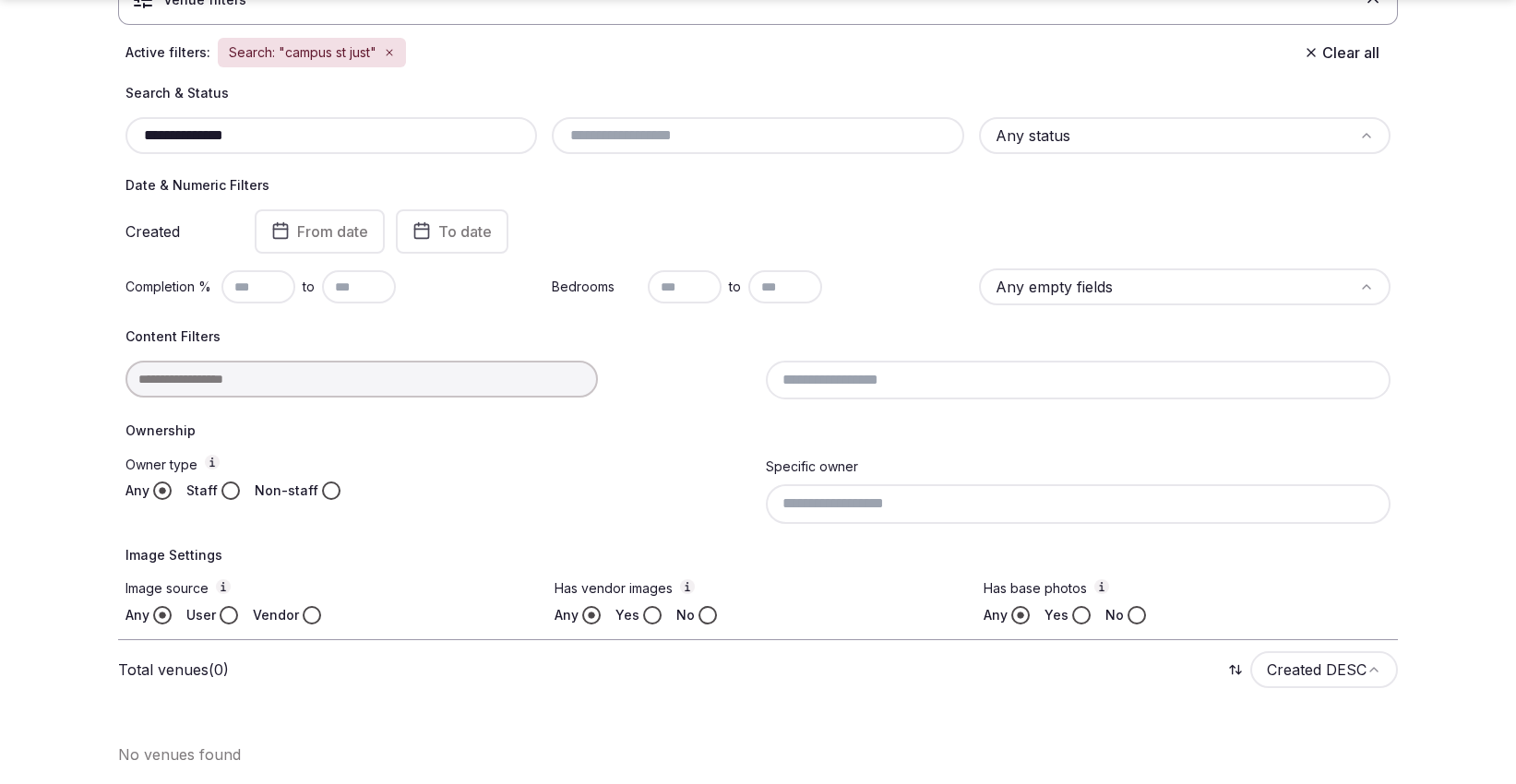
click at [212, 138] on input "**********" at bounding box center [331, 135] width 397 height 22
click at [214, 138] on input "**********" at bounding box center [331, 135] width 397 height 22
type input "**********"
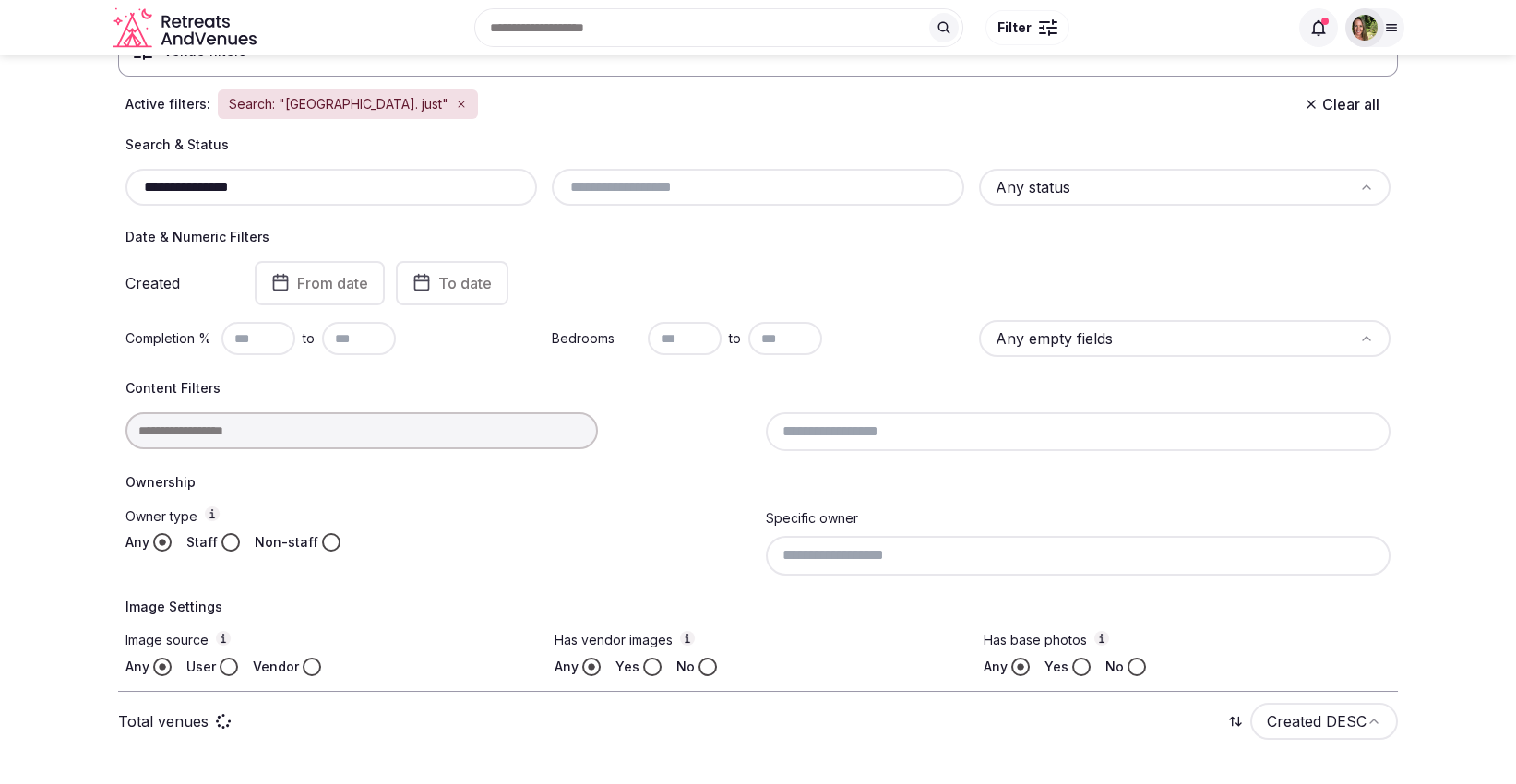
scroll to position [187, 0]
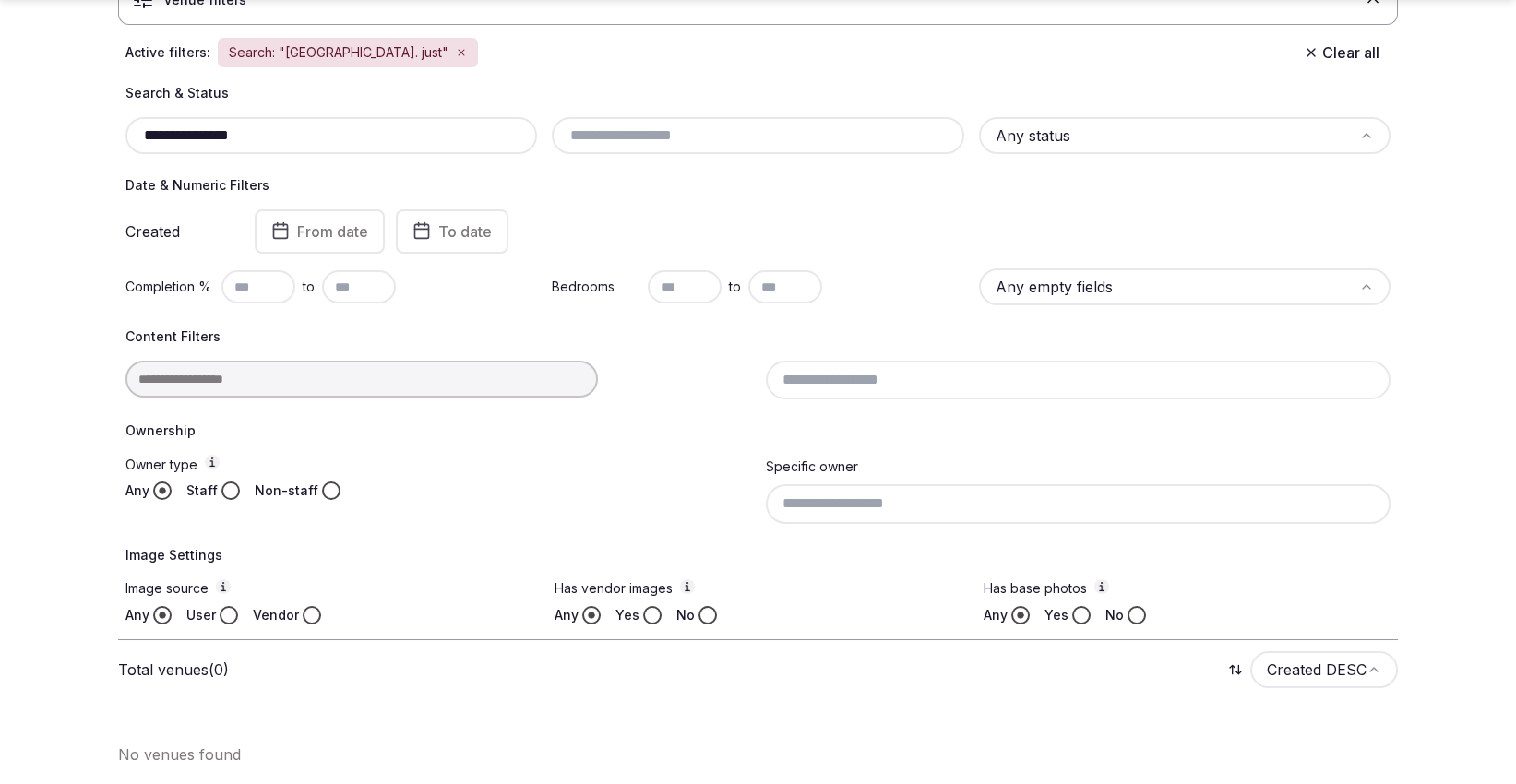
drag, startPoint x: 299, startPoint y: 136, endPoint x: 87, endPoint y: 160, distance: 213.4
click at [87, 160] on section "**********" at bounding box center [758, 328] width 1516 height 920
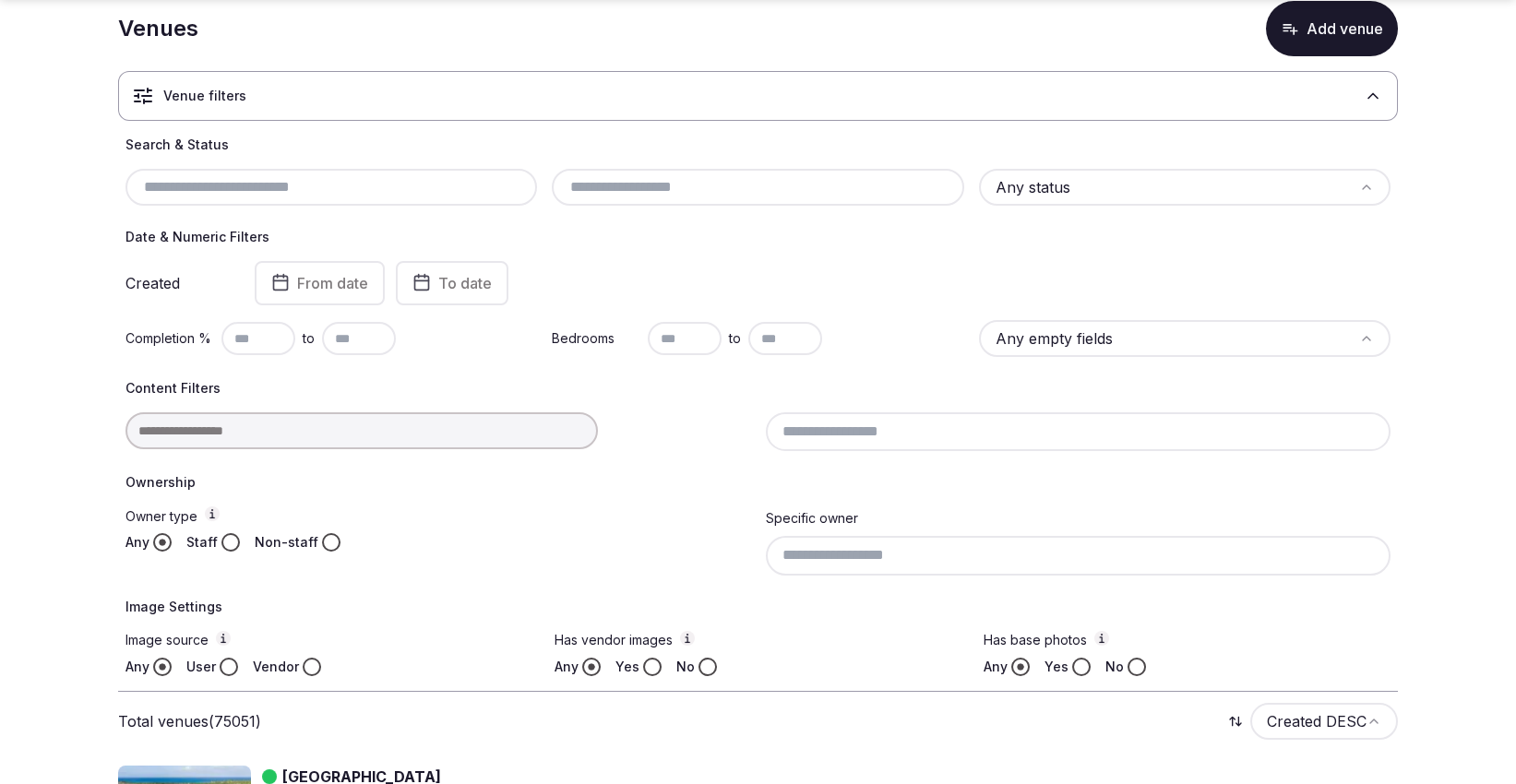
scroll to position [187, 0]
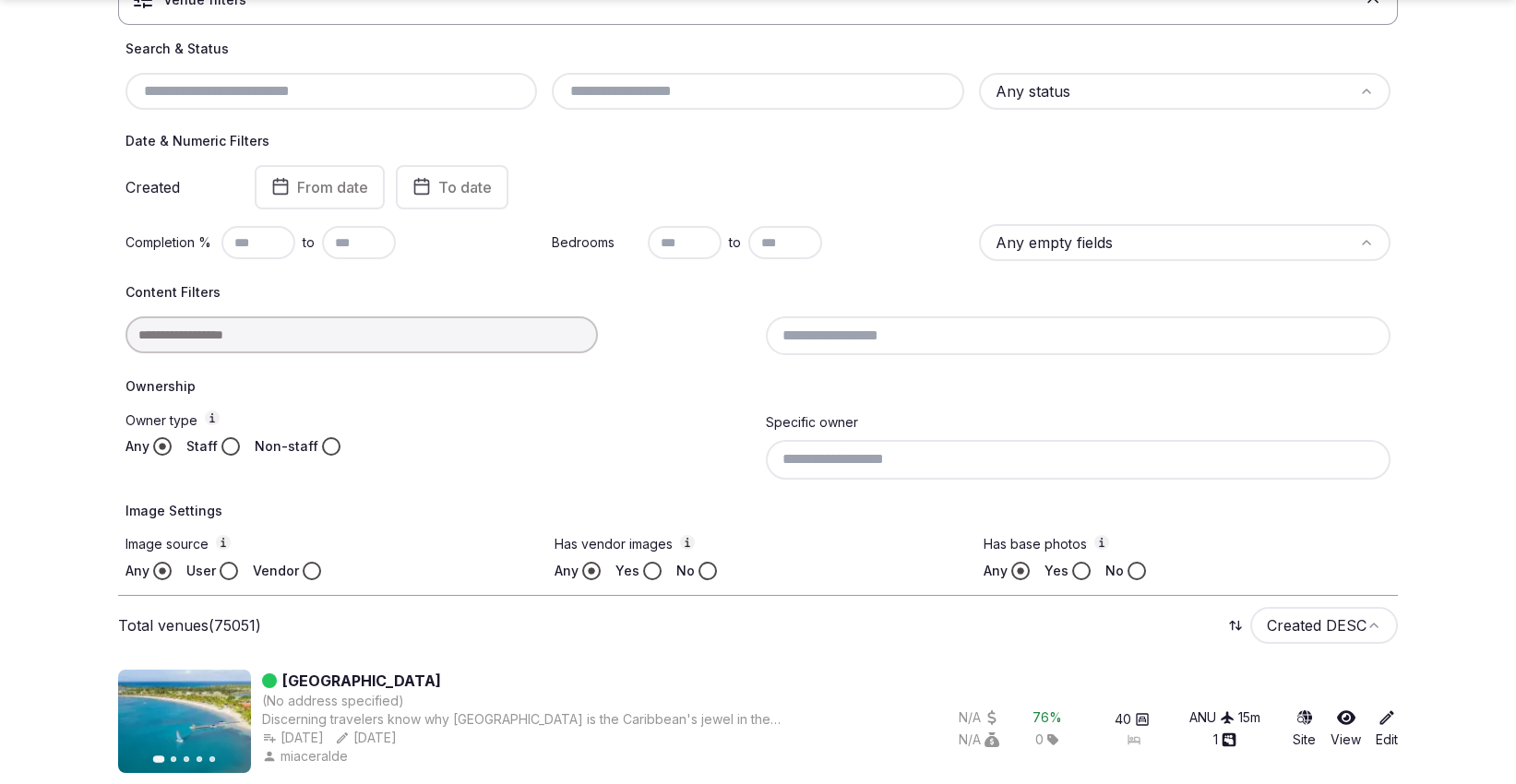
click at [292, 304] on div "Content Filters" at bounding box center [758, 319] width 1265 height 72
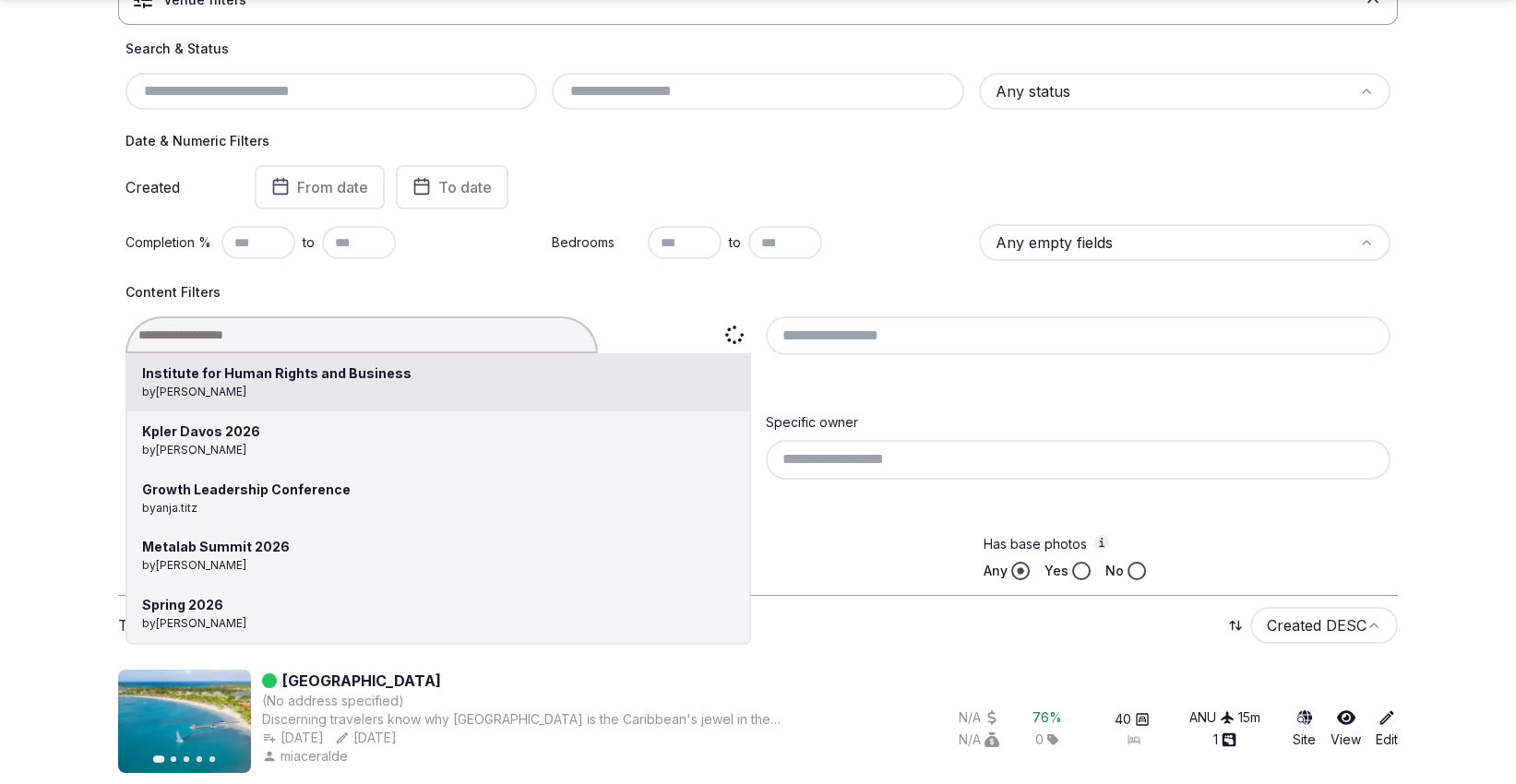
click at [336, 333] on div "Institute for Human Rights and Business by Thiago Martins Kpler Davos 2026 by S…" at bounding box center [437, 334] width 626 height 36
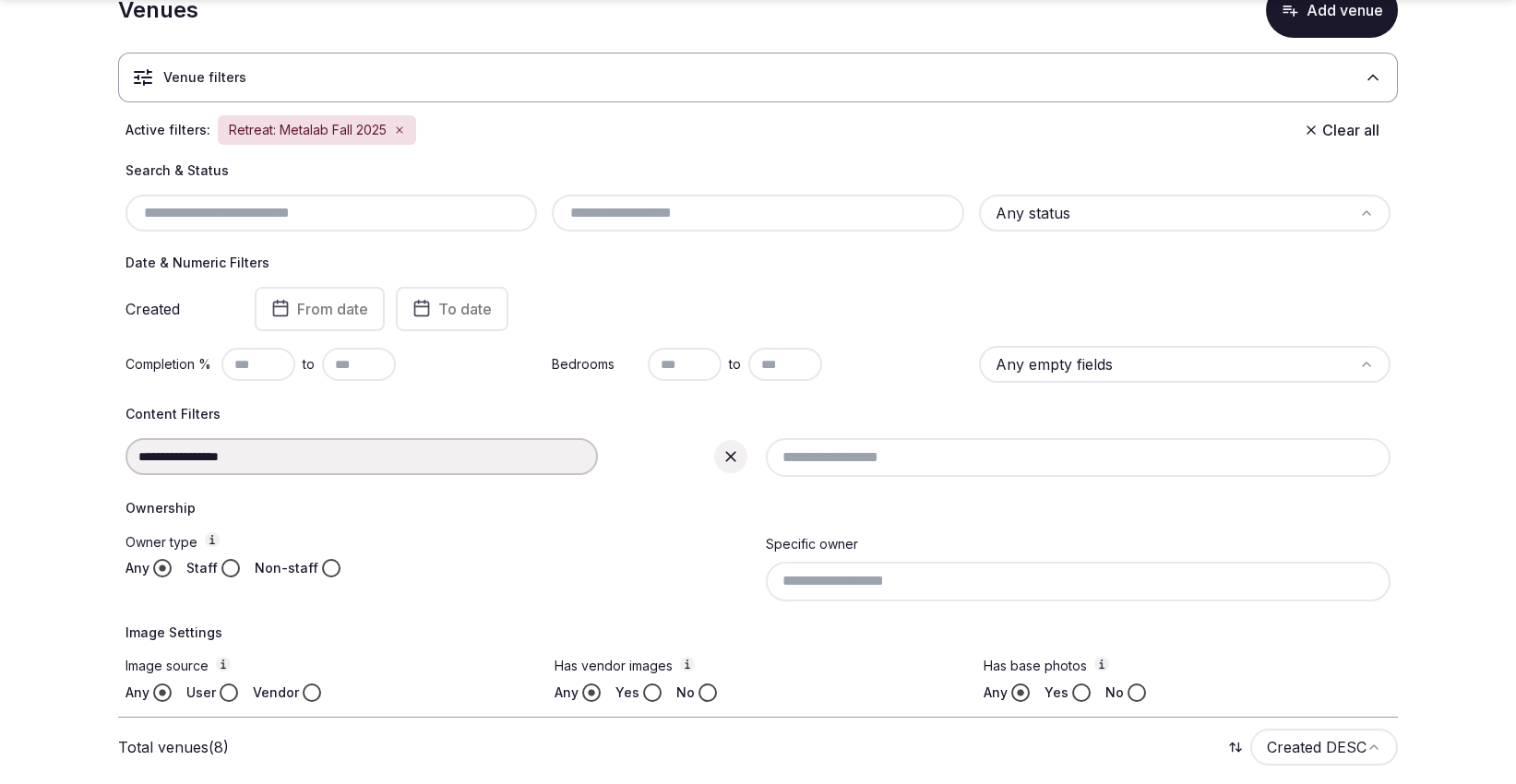
scroll to position [307, 0]
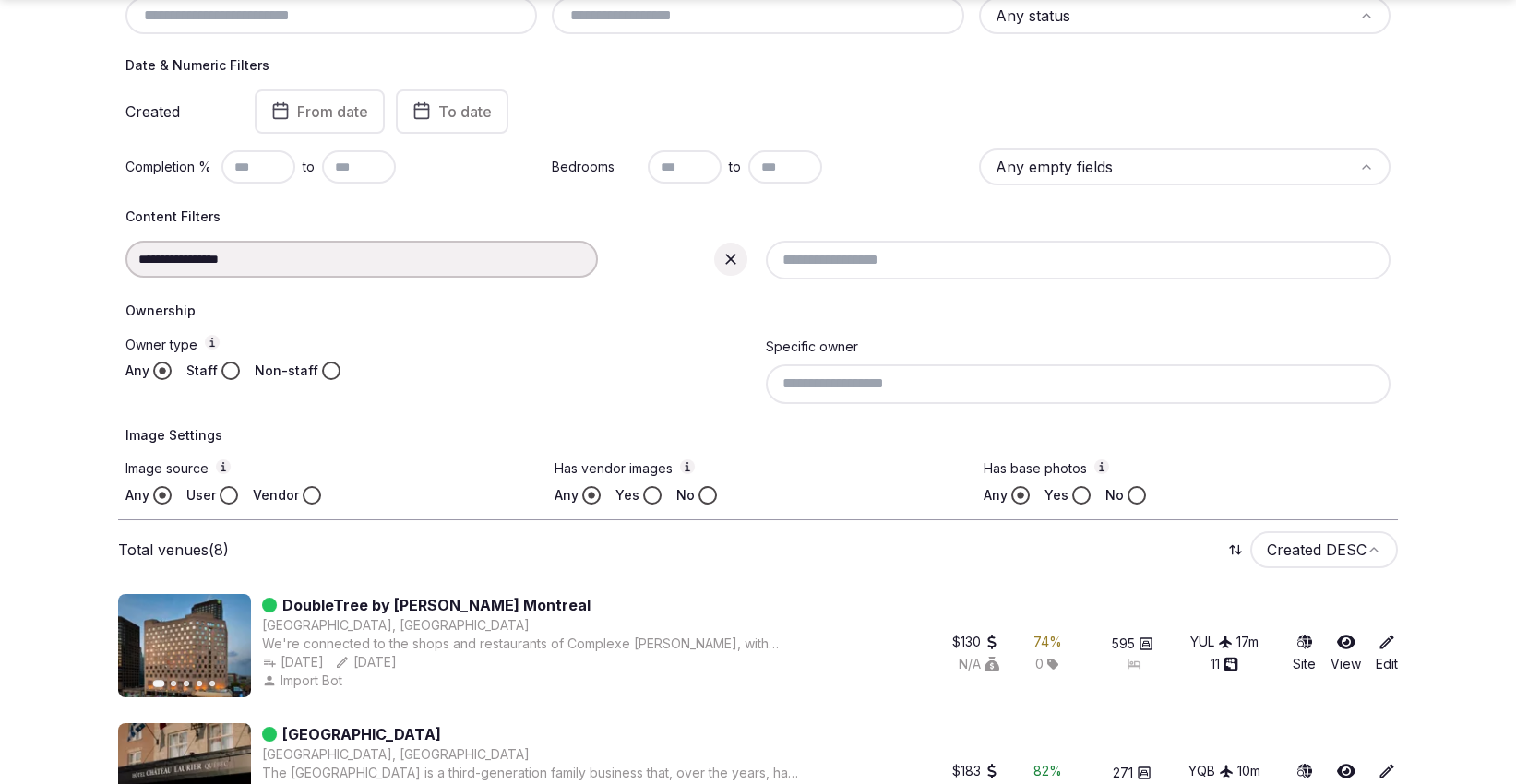
click at [286, 240] on div "**********" at bounding box center [437, 258] width 626 height 36
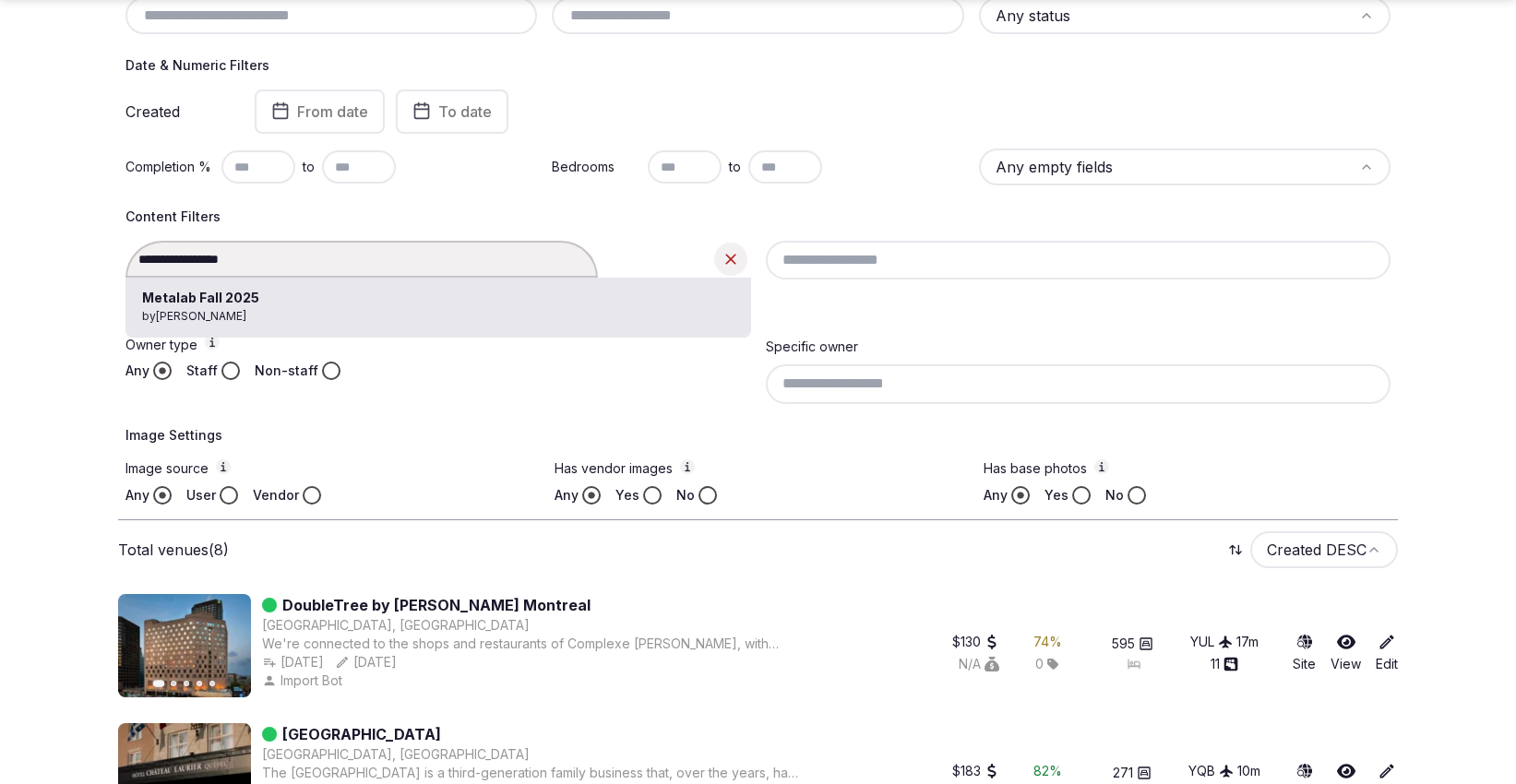
drag, startPoint x: 270, startPoint y: 259, endPoint x: 192, endPoint y: 268, distance: 78.5
click at [192, 268] on div "**********" at bounding box center [437, 258] width 626 height 36
type input "**********"
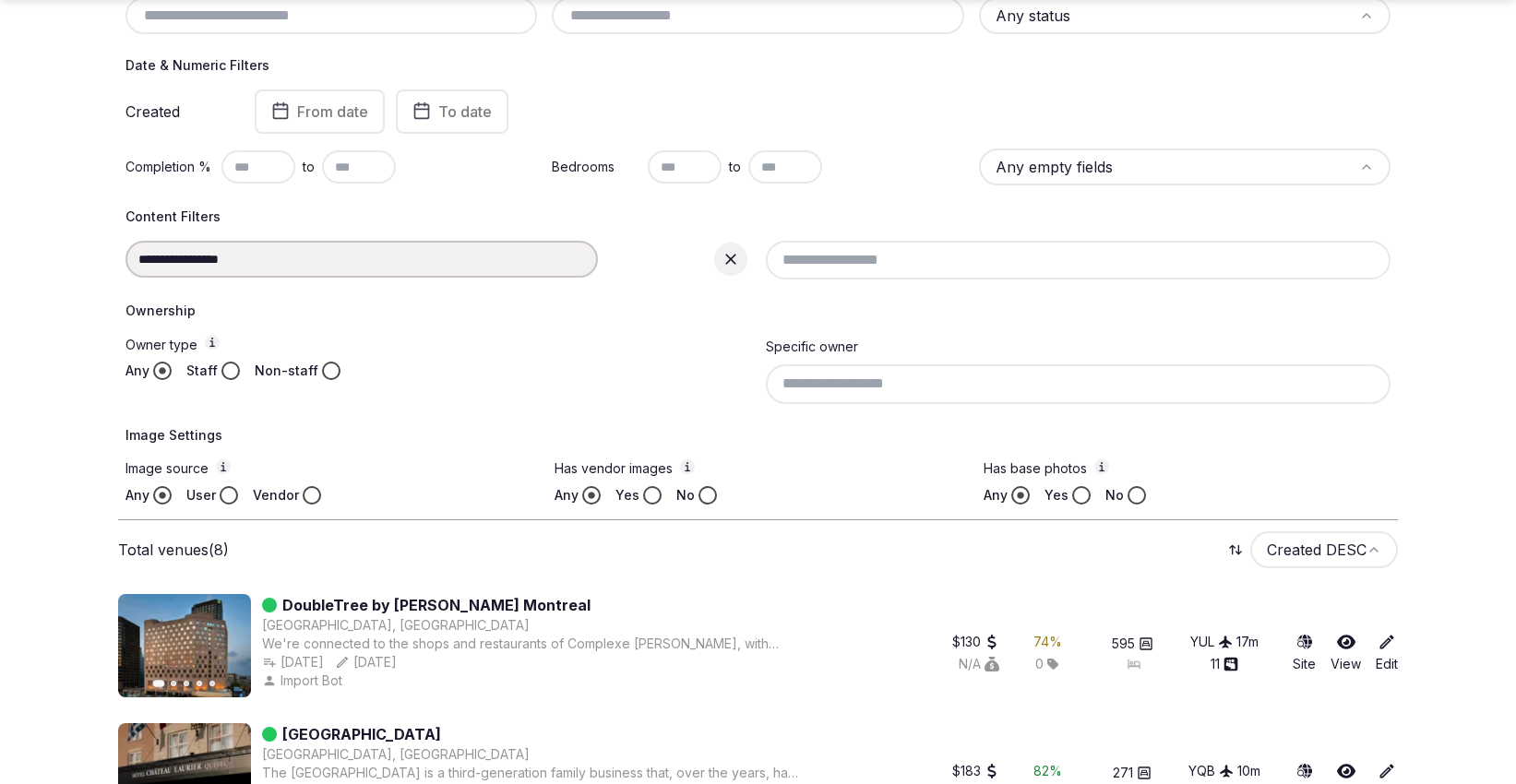
click at [327, 268] on div "**********" at bounding box center [437, 258] width 626 height 36
click at [733, 262] on icon at bounding box center [730, 259] width 19 height 19
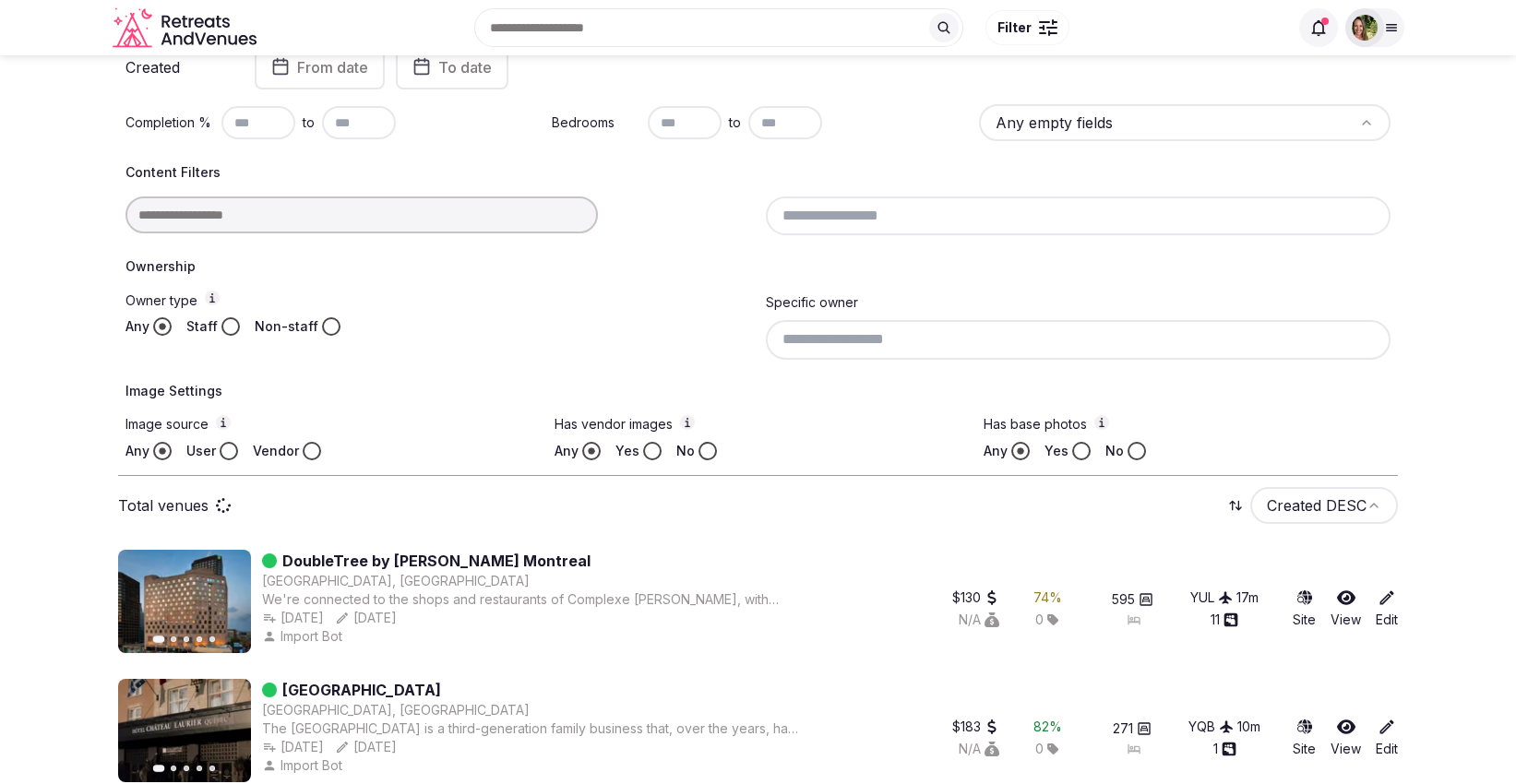
scroll to position [263, 0]
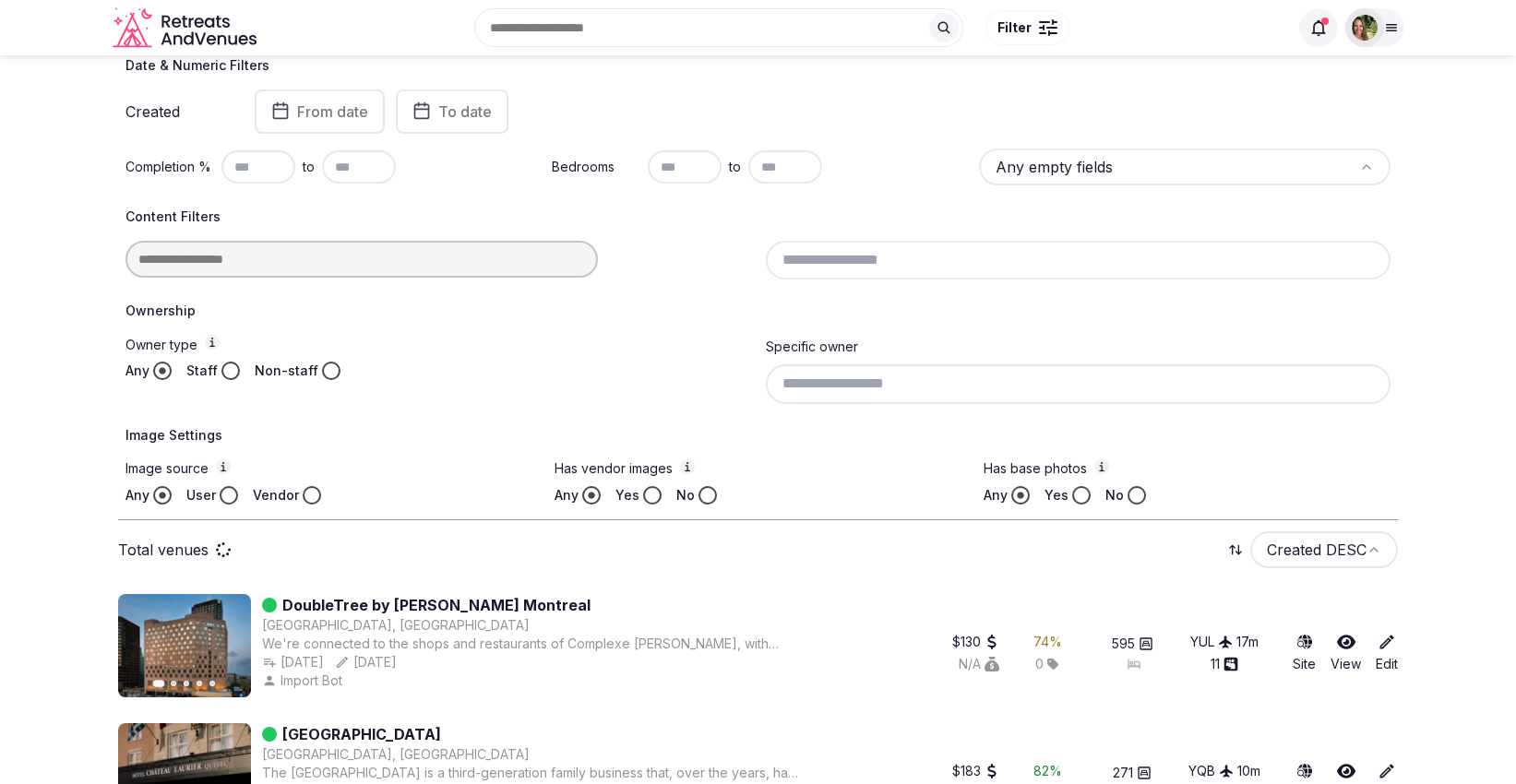
click at [485, 254] on input at bounding box center [362, 258] width 473 height 36
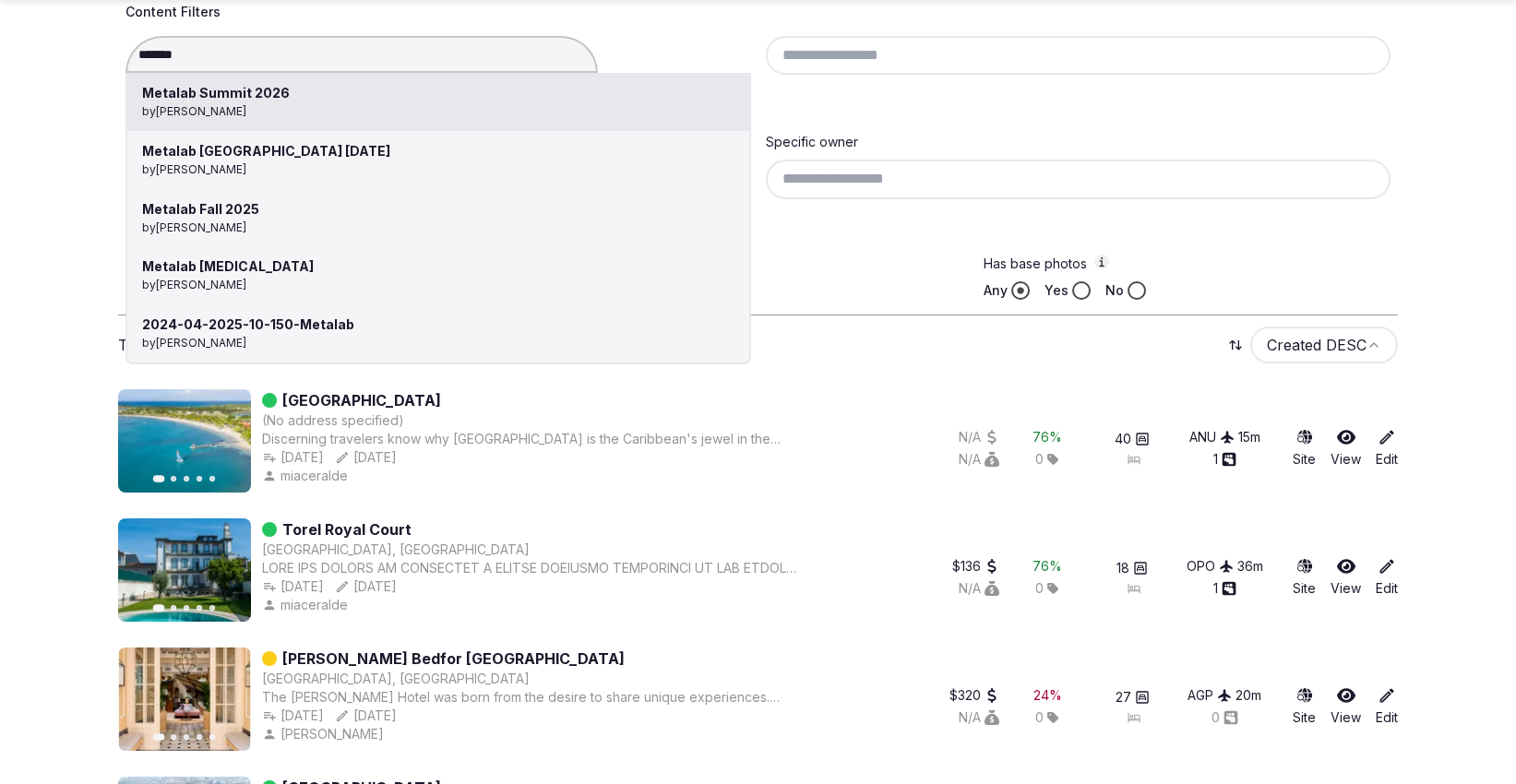
type input "**********"
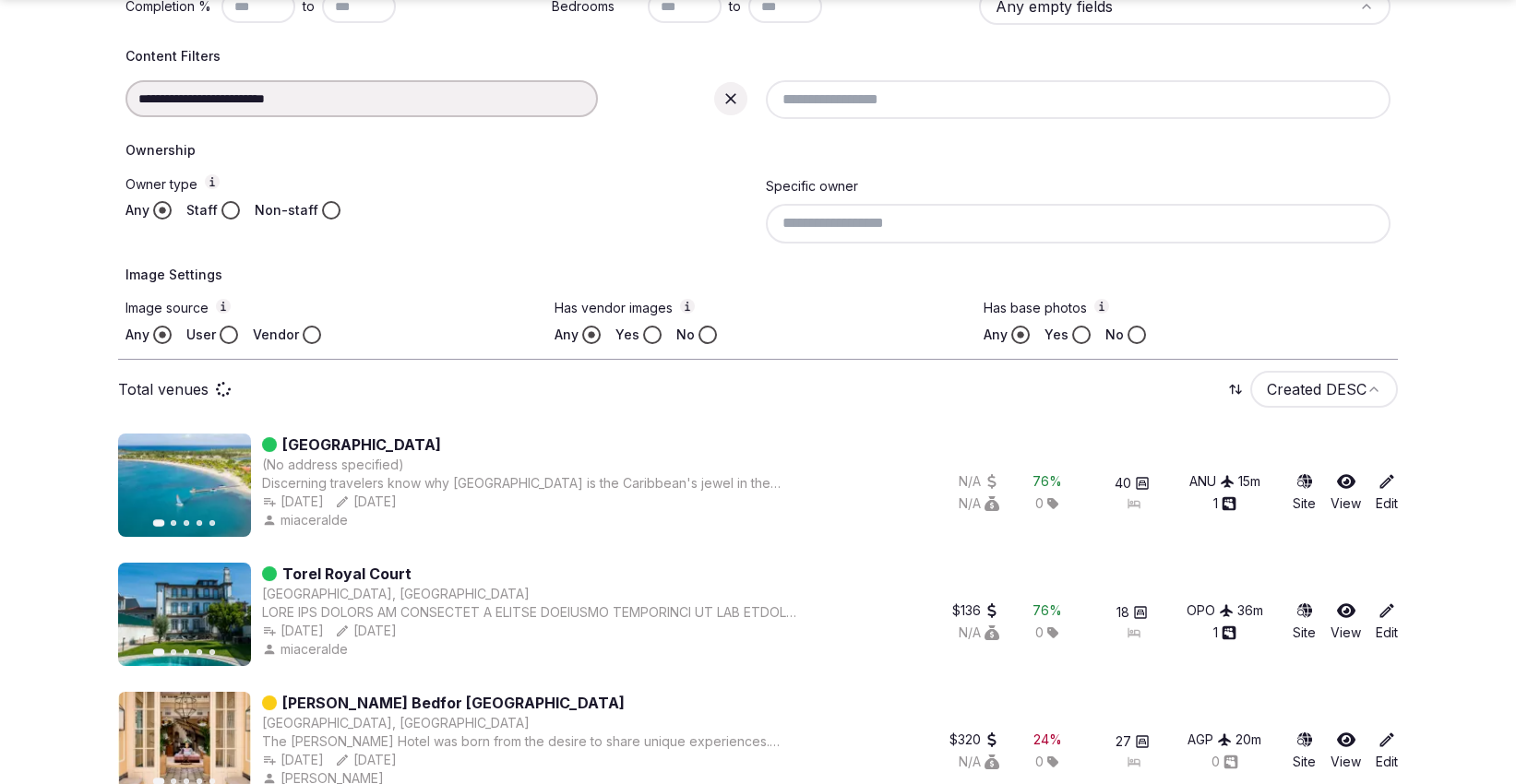
scroll to position [511, 0]
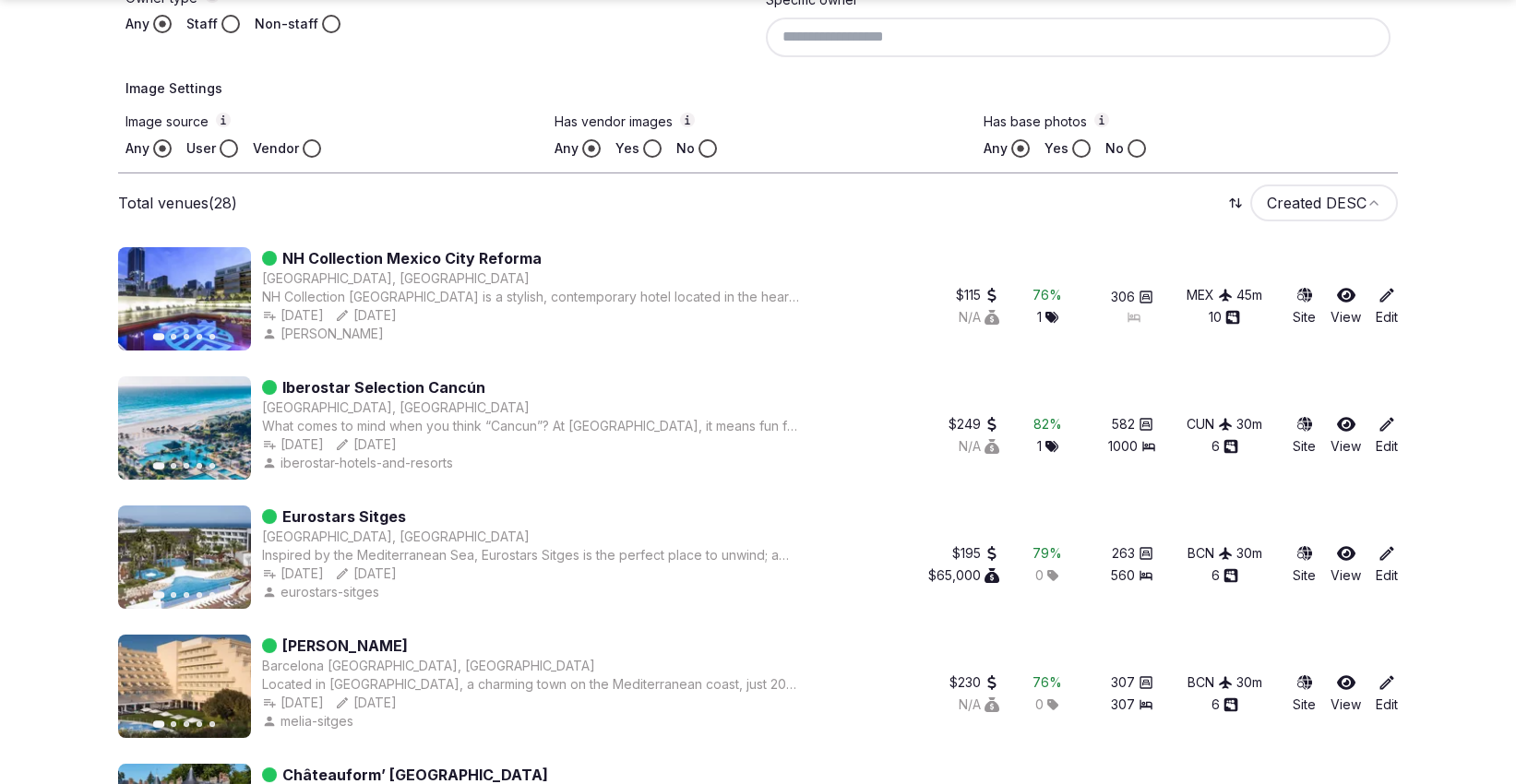
scroll to position [922, 0]
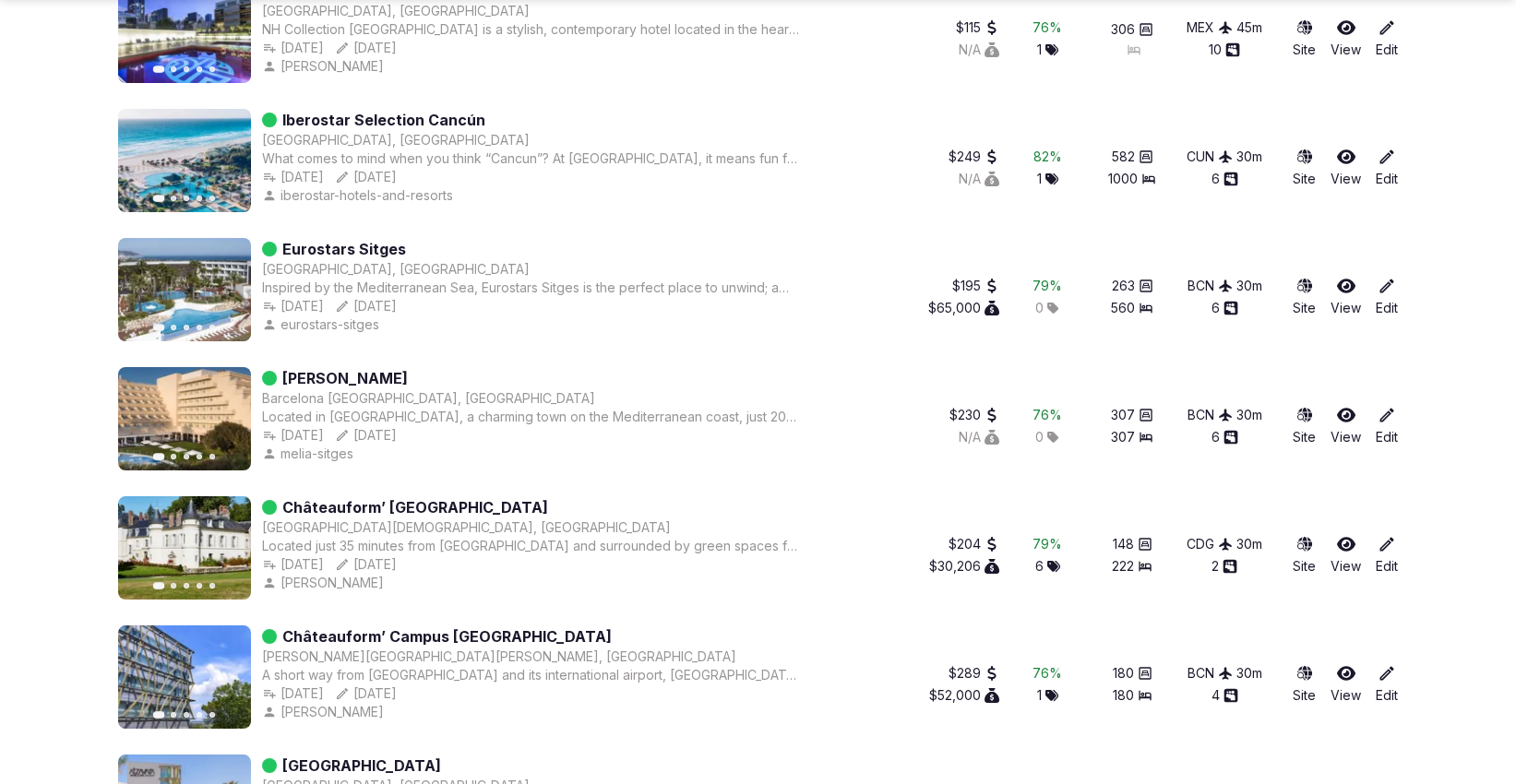
click at [1348, 540] on icon at bounding box center [1346, 544] width 19 height 15
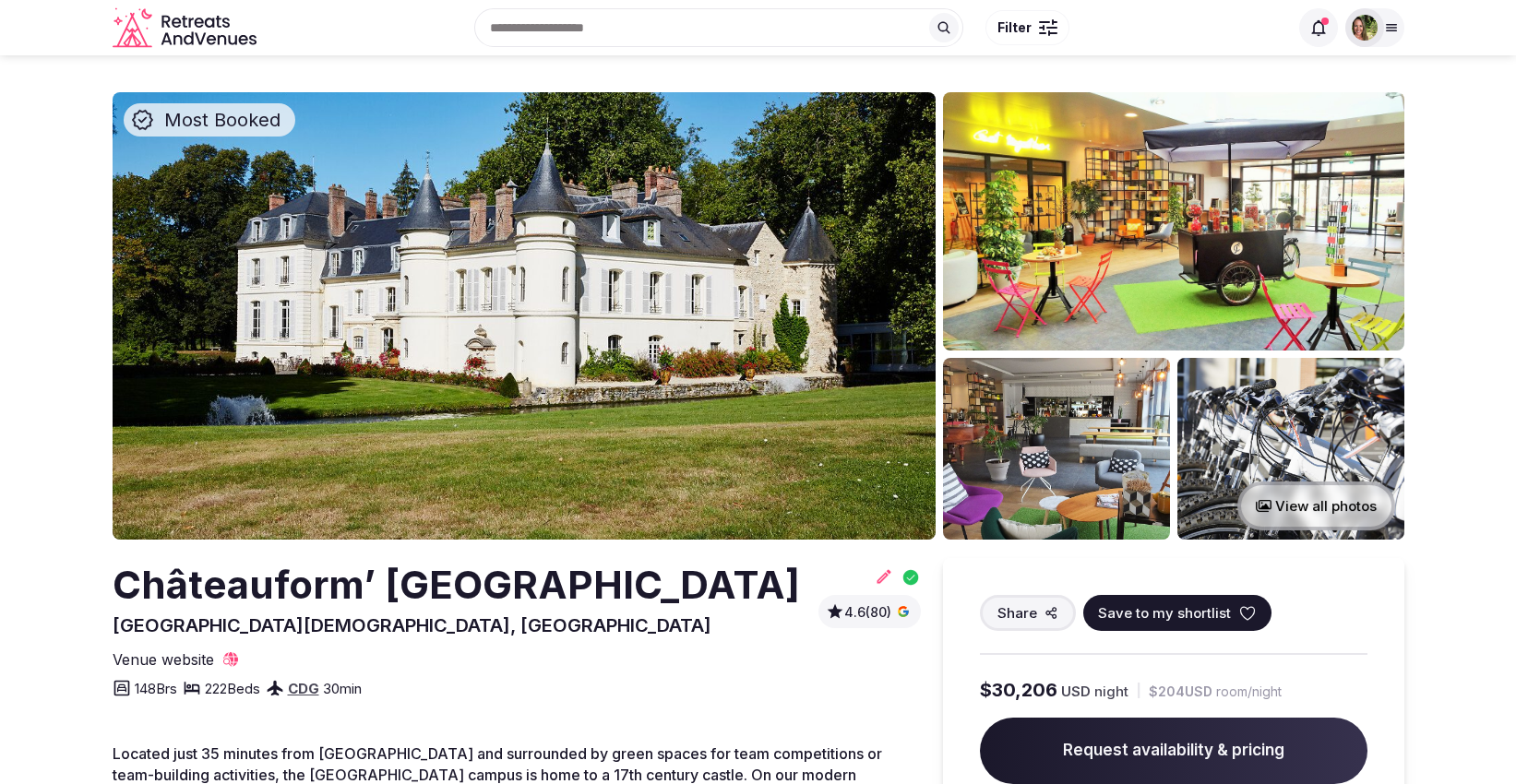
click at [1177, 608] on span "Save to my shortlist" at bounding box center [1164, 614] width 133 height 20
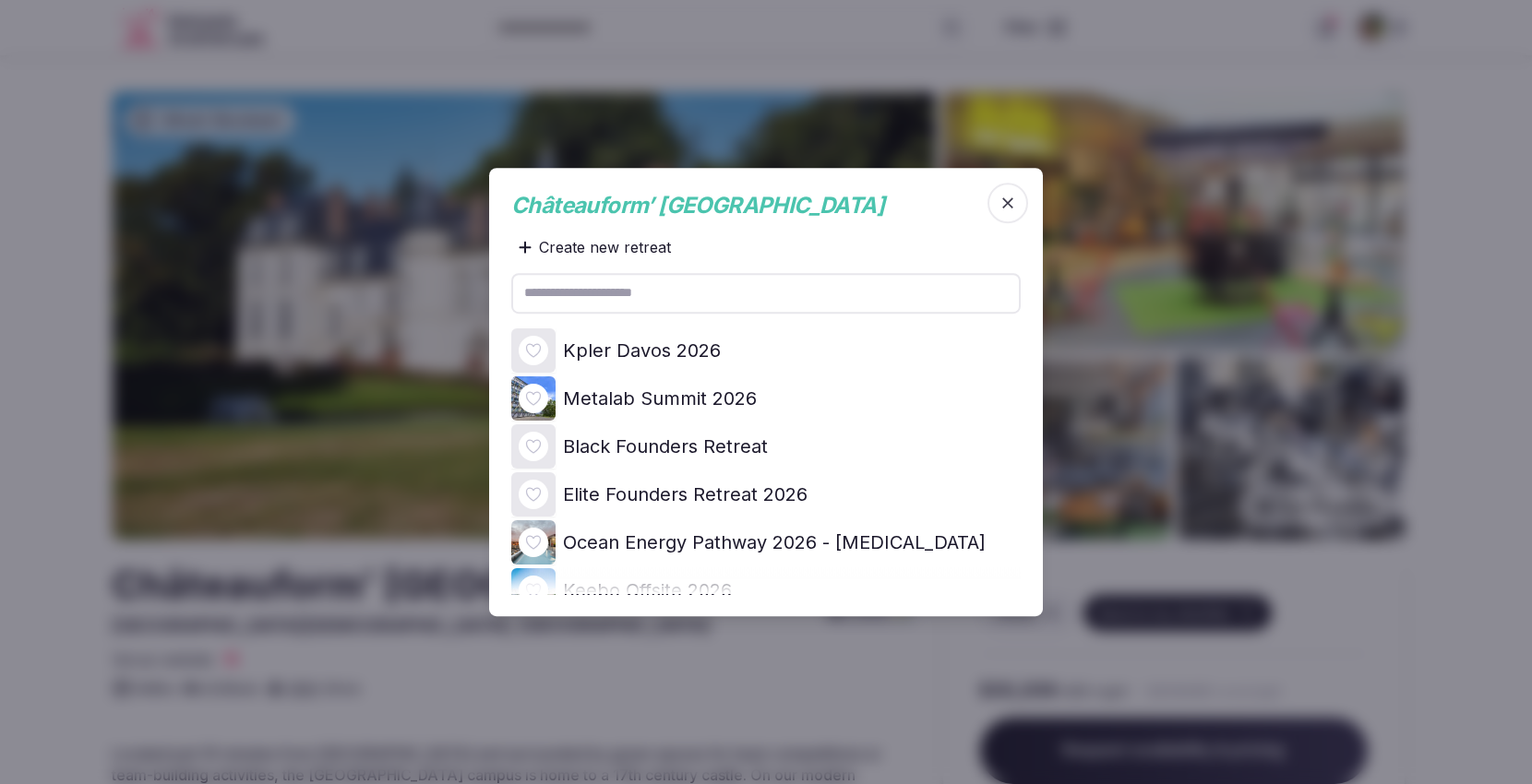
click at [0, 0] on icon at bounding box center [0, 0] width 0 height 0
click at [1015, 194] on icon "button" at bounding box center [1007, 203] width 19 height 19
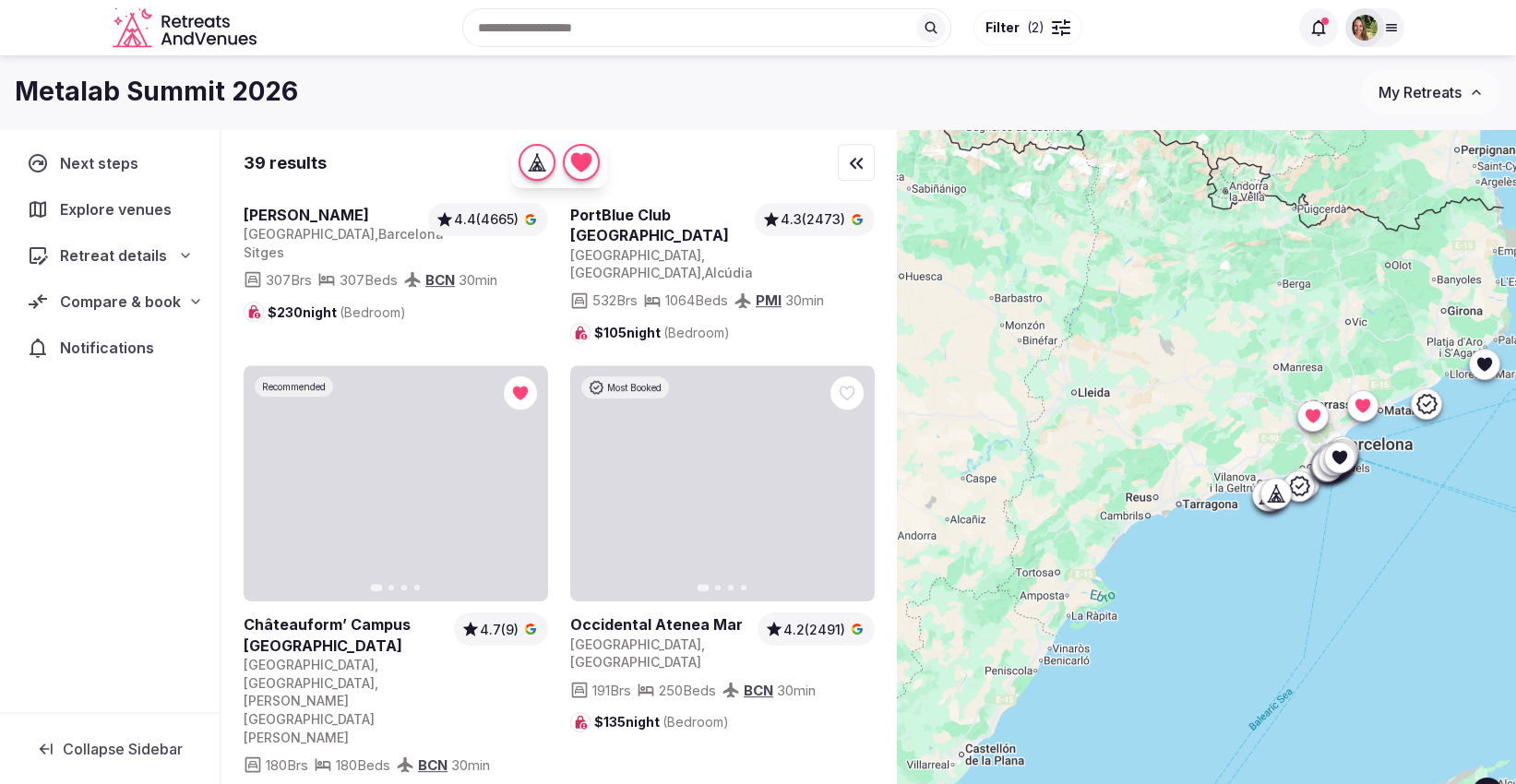
scroll to position [6252, 0]
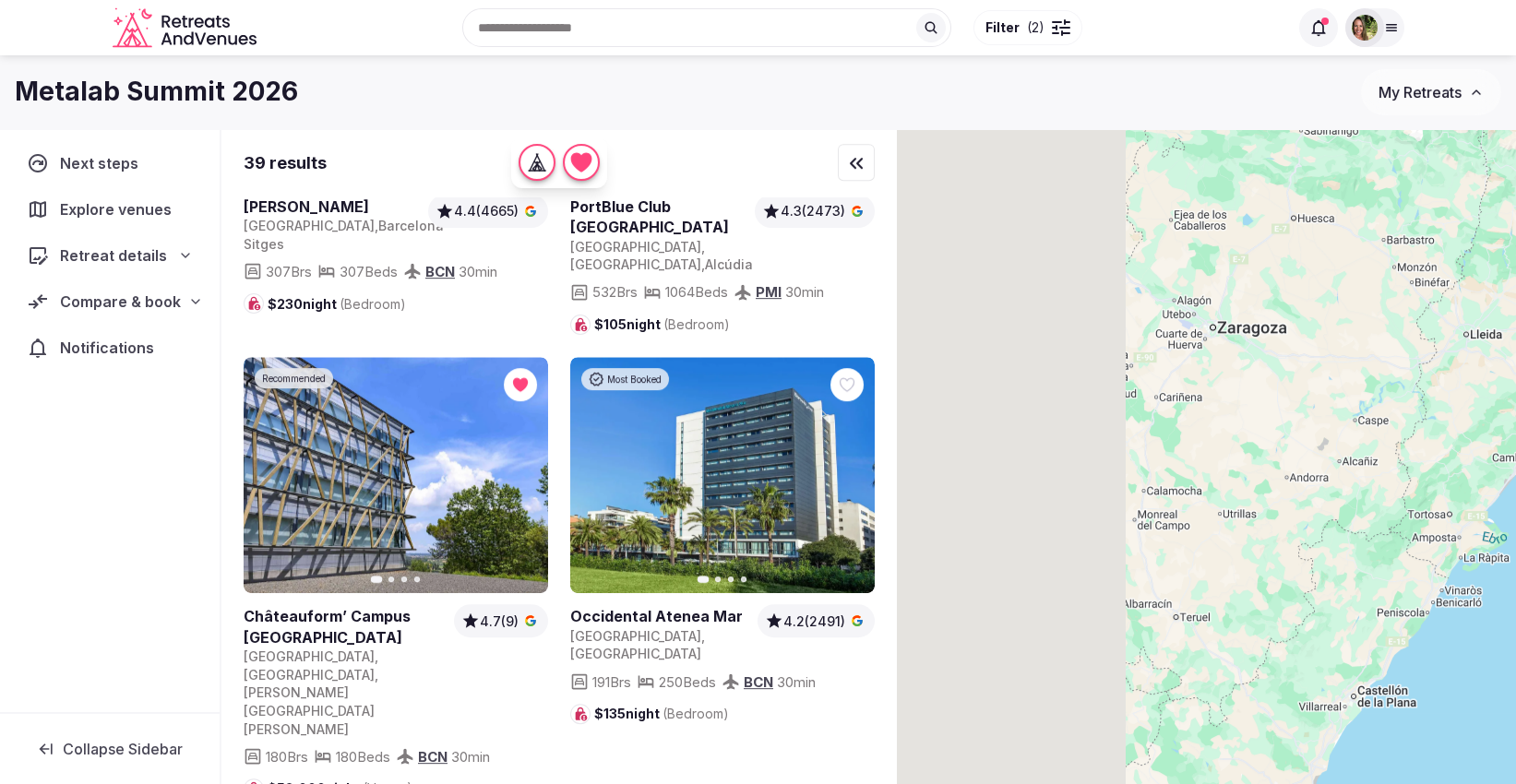
drag, startPoint x: 1033, startPoint y: 364, endPoint x: 1156, endPoint y: 386, distance: 125.0
click at [1427, 305] on div at bounding box center [1206, 488] width 619 height 718
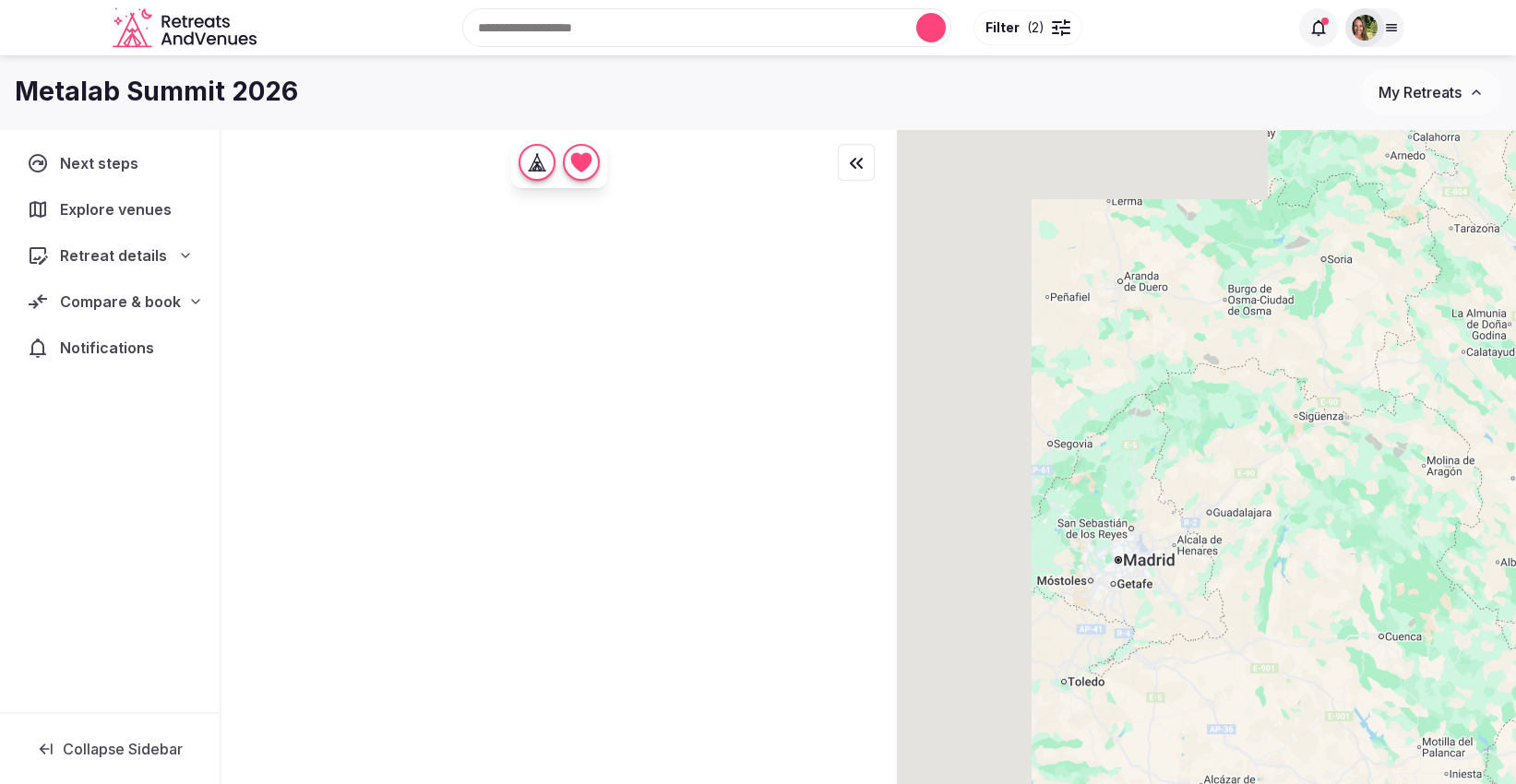
drag, startPoint x: 1030, startPoint y: 441, endPoint x: 1417, endPoint y: 399, distance: 389.3
click at [1417, 399] on div at bounding box center [1206, 488] width 619 height 718
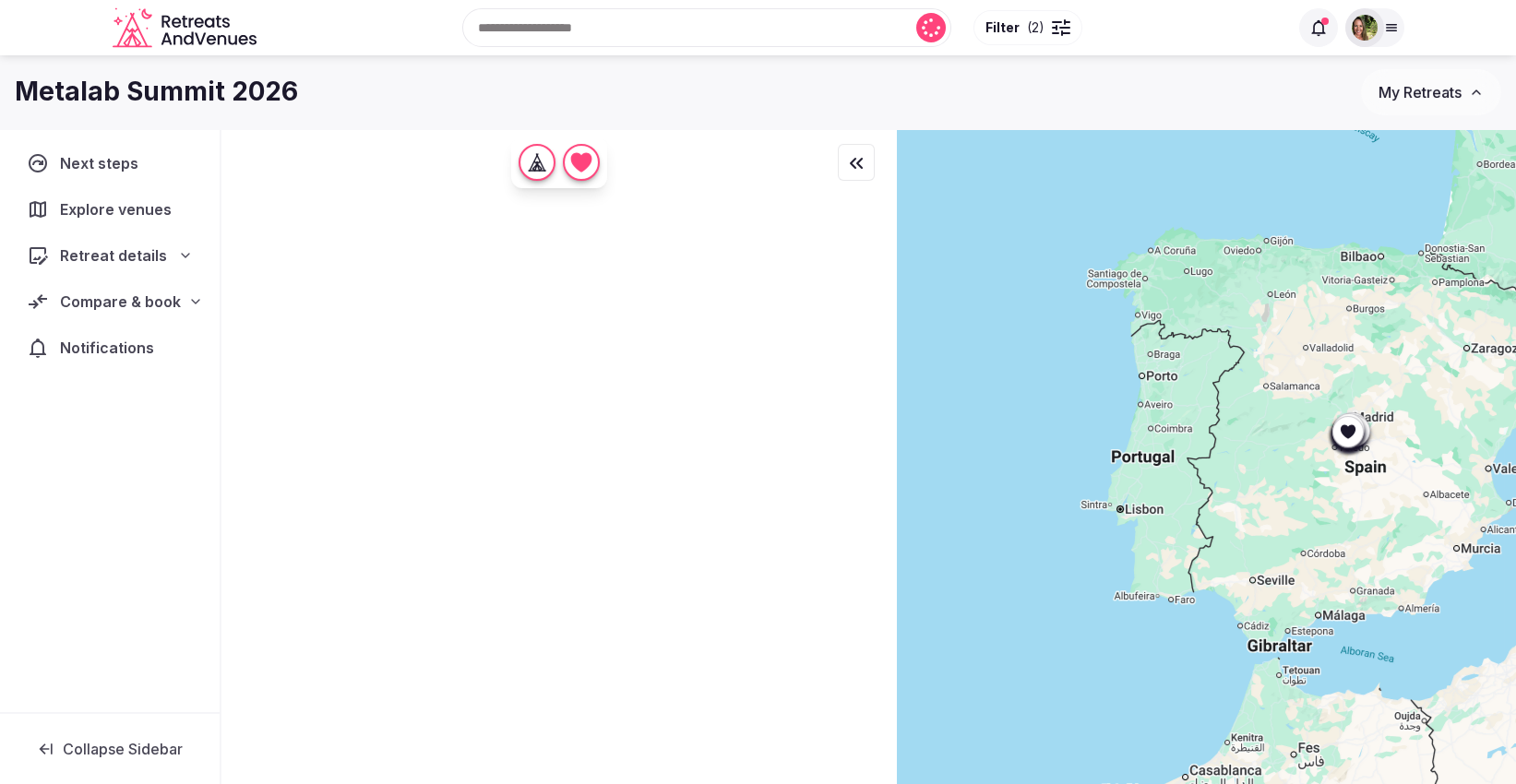
drag, startPoint x: 1064, startPoint y: 549, endPoint x: 1183, endPoint y: 523, distance: 121.8
click at [1183, 523] on div at bounding box center [1206, 488] width 619 height 718
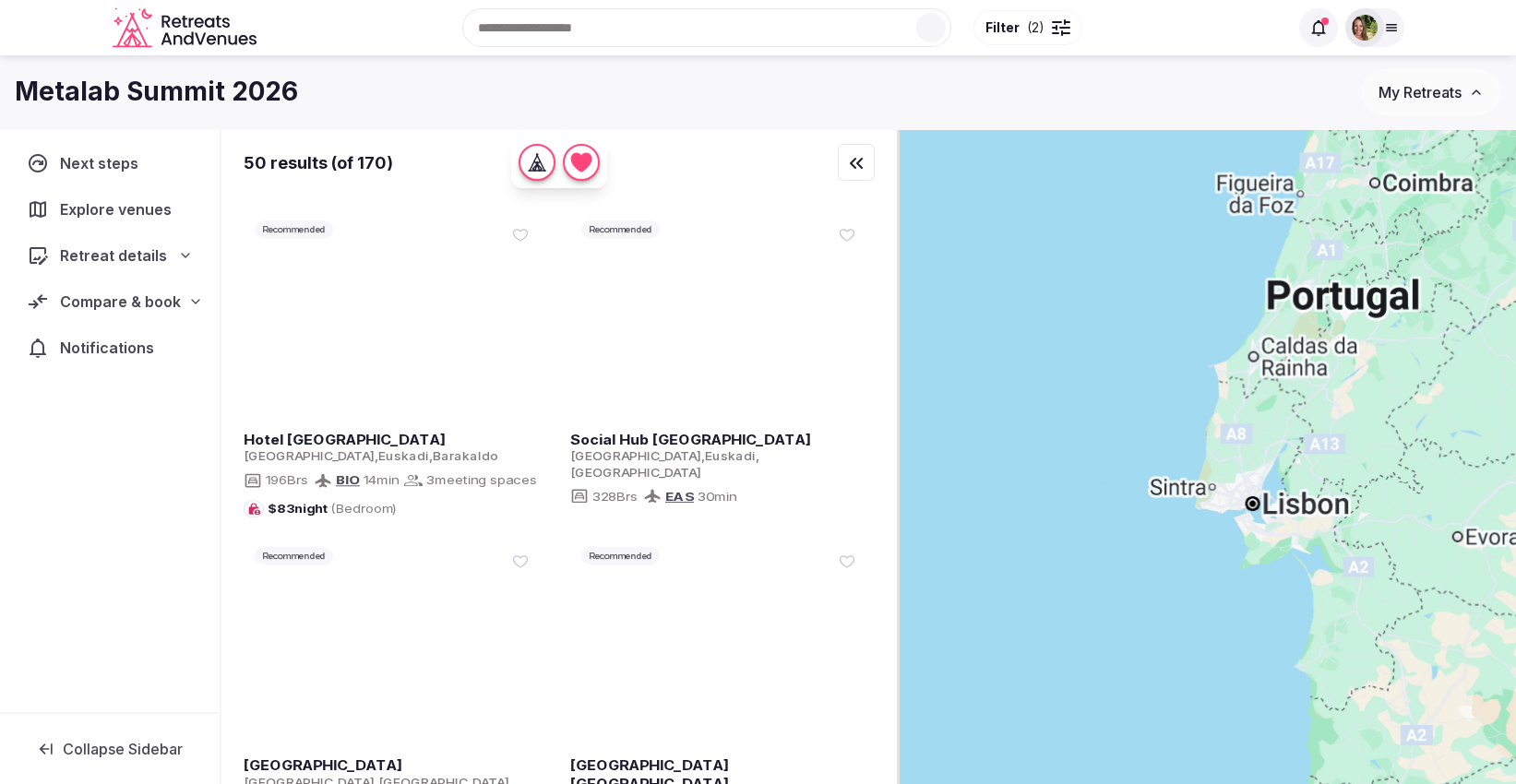
drag, startPoint x: 1132, startPoint y: 424, endPoint x: 1439, endPoint y: 466, distance: 309.9
click at [1439, 466] on div at bounding box center [1206, 488] width 619 height 718
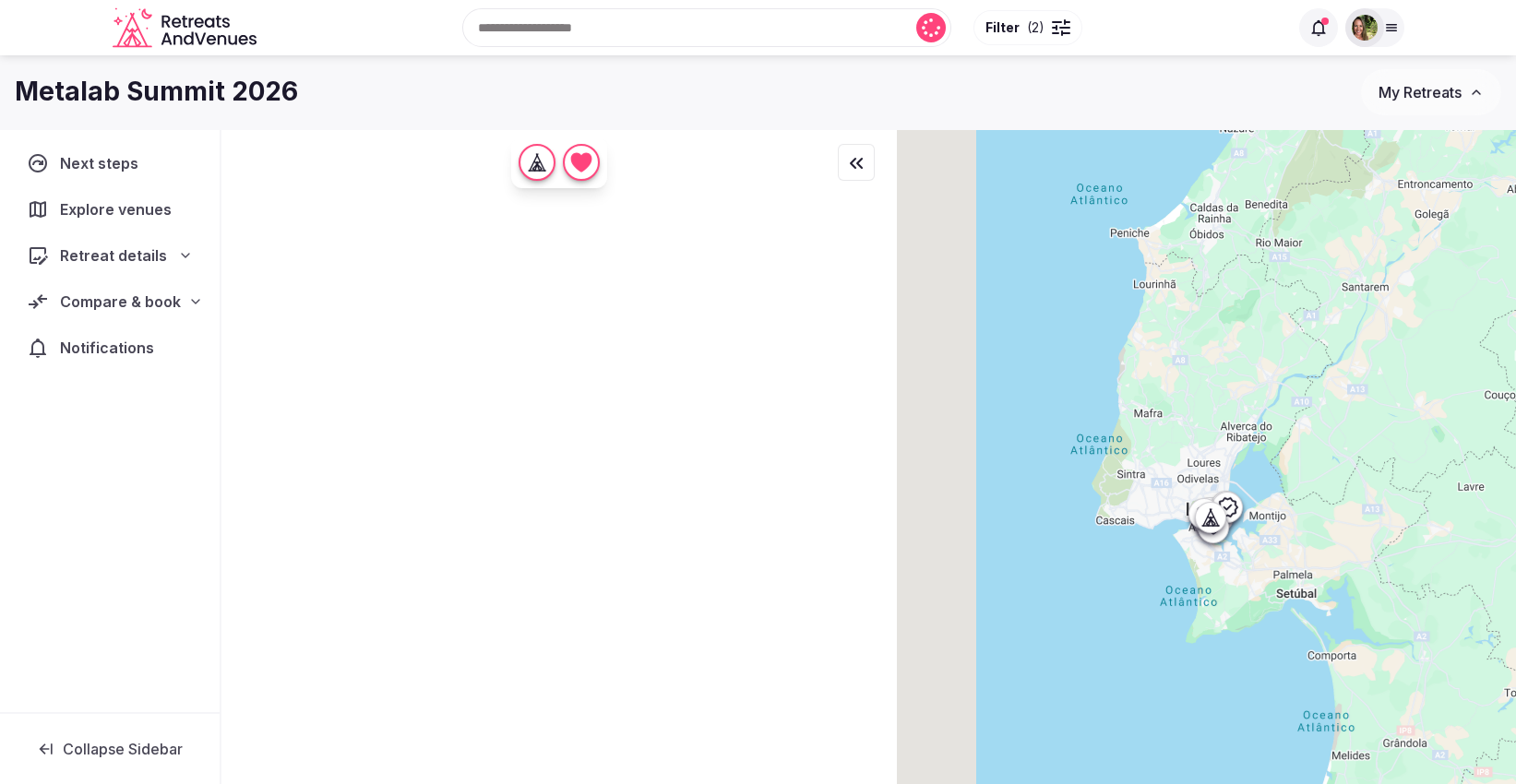
drag, startPoint x: 1243, startPoint y: 517, endPoint x: 1321, endPoint y: 481, distance: 85.9
click at [1321, 481] on div at bounding box center [1206, 488] width 619 height 718
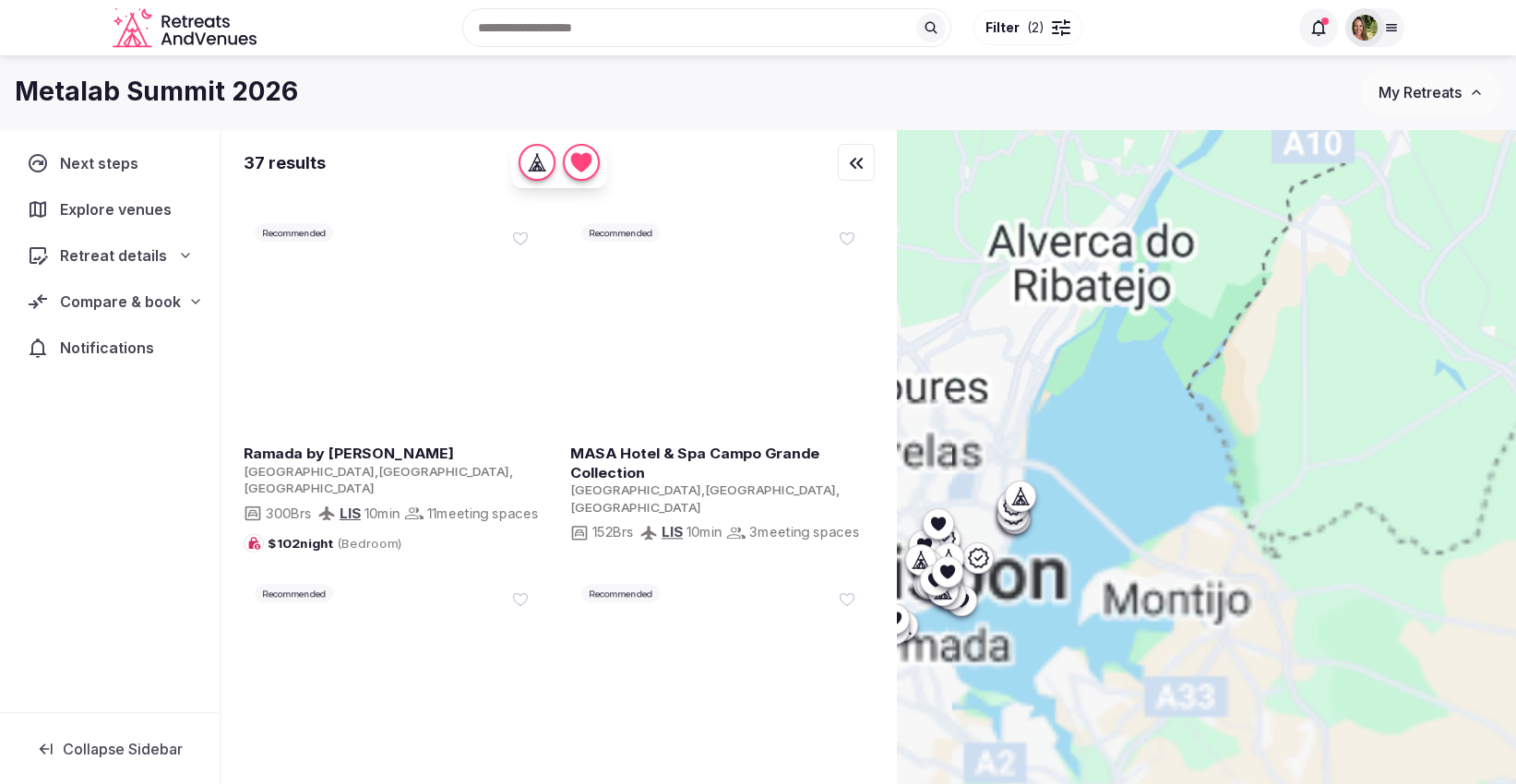
drag, startPoint x: 1386, startPoint y: 430, endPoint x: 1455, endPoint y: 404, distance: 73.7
click at [1455, 404] on div at bounding box center [1206, 488] width 619 height 718
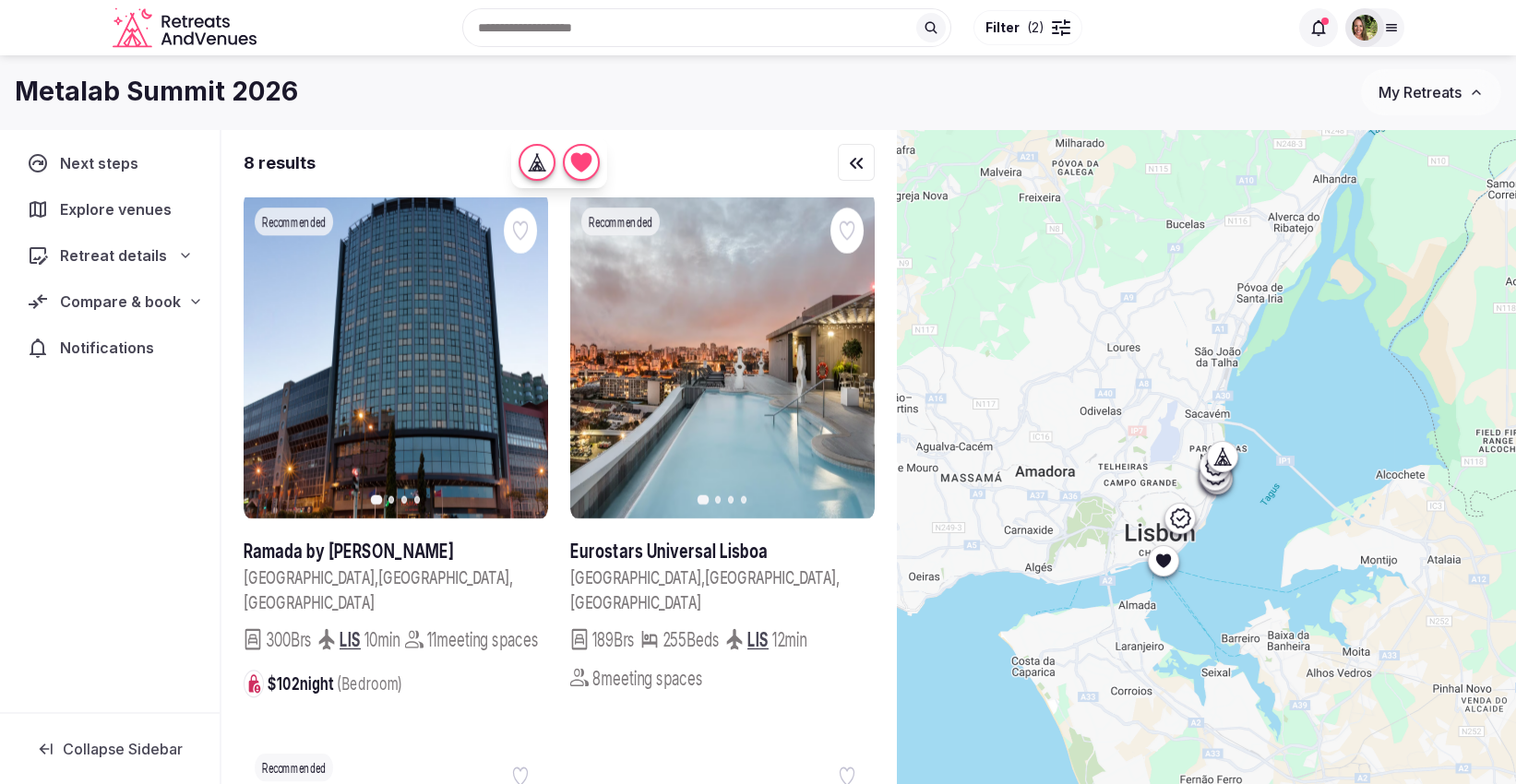
drag, startPoint x: 1362, startPoint y: 386, endPoint x: 1419, endPoint y: 380, distance: 57.3
click at [1419, 380] on div at bounding box center [1206, 488] width 619 height 718
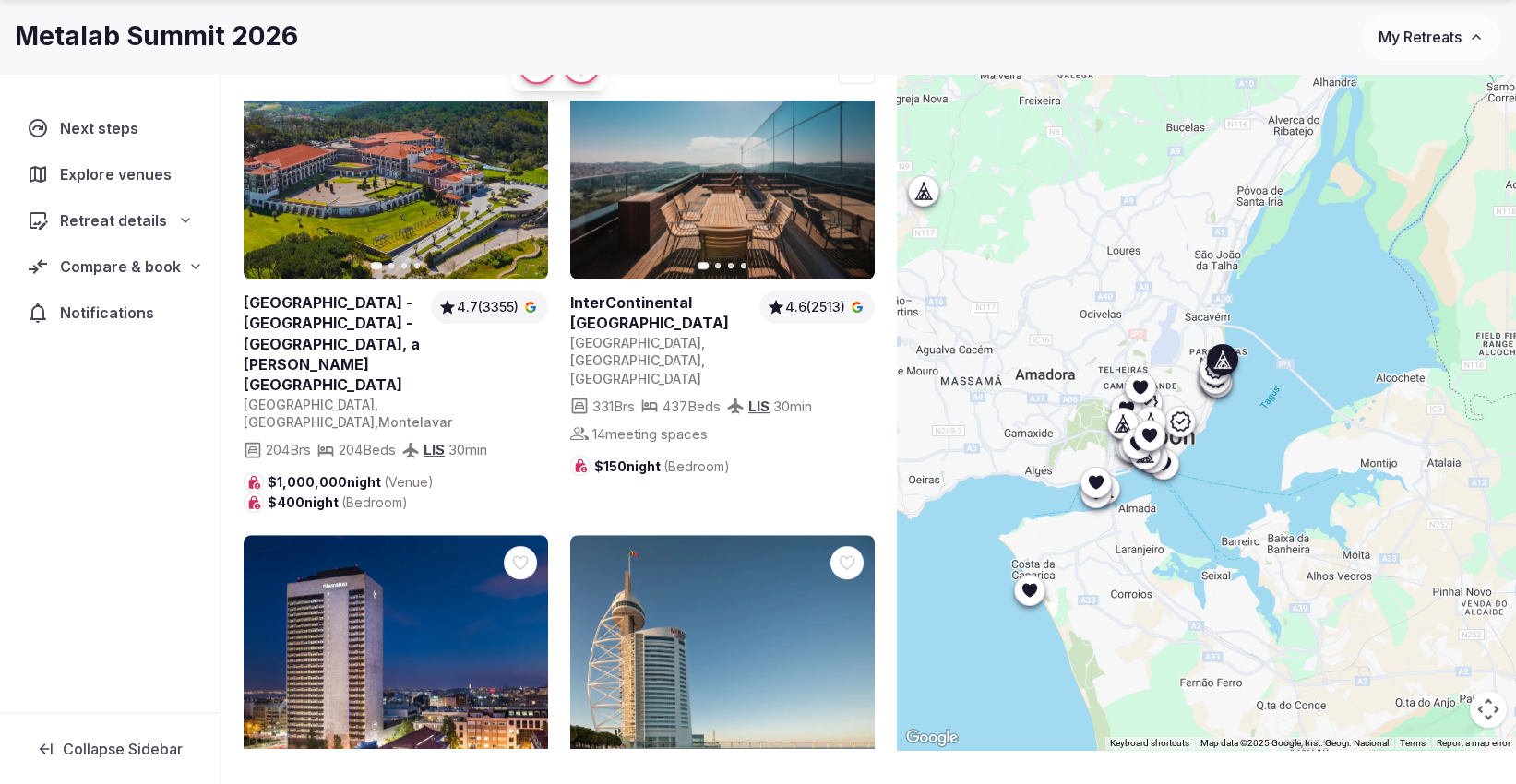
scroll to position [137, 0]
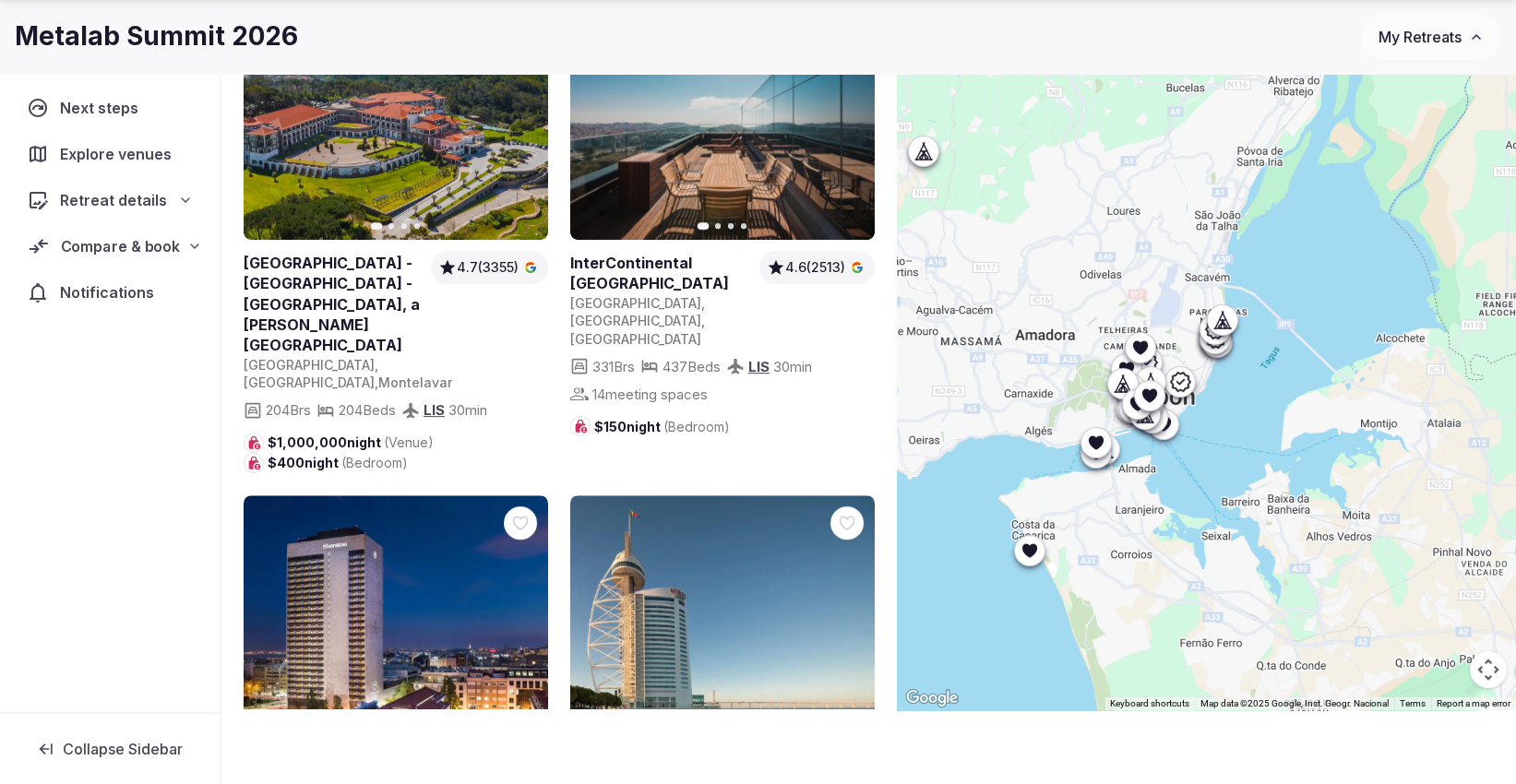
click at [95, 249] on span "Compare & book" at bounding box center [121, 246] width 120 height 22
click at [126, 210] on span "Retreat details" at bounding box center [113, 200] width 105 height 22
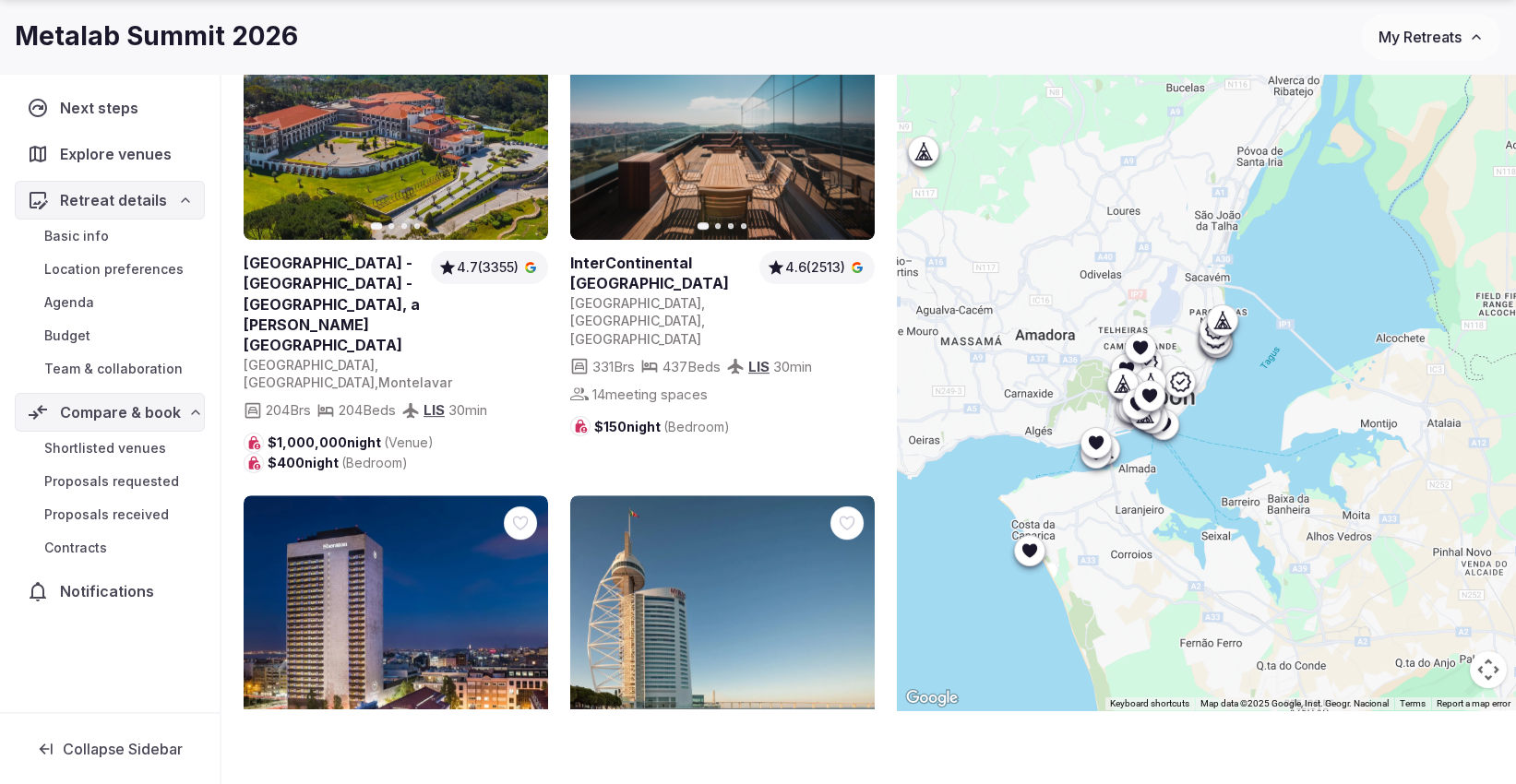
click at [120, 353] on div "Basic info Location preferences Agenda Budget Team & collaboration" at bounding box center [109, 302] width 190 height 166
click at [120, 359] on span "Team & collaboration" at bounding box center [113, 368] width 138 height 19
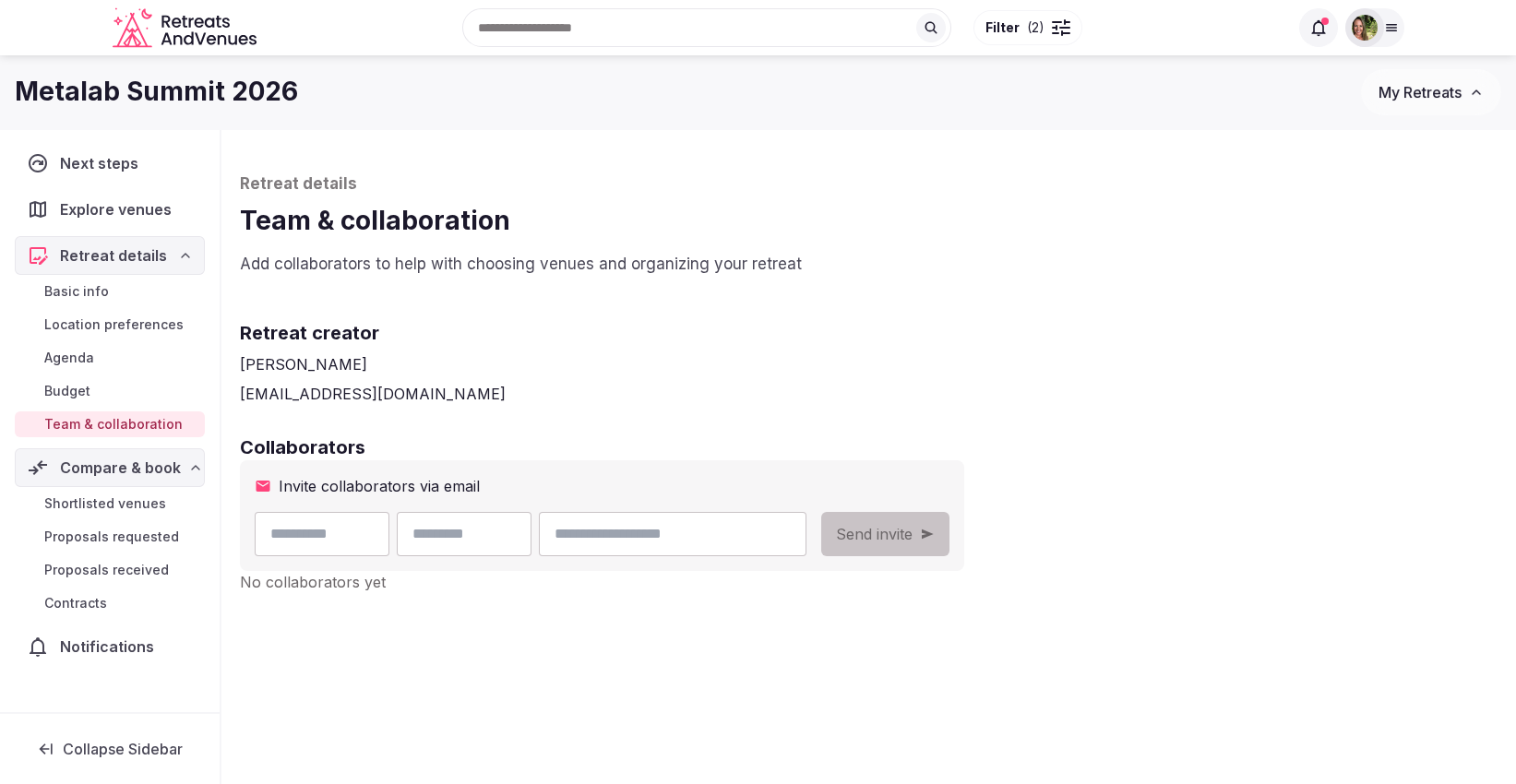
click at [327, 545] on input "text" at bounding box center [322, 534] width 135 height 44
type input "*****"
click at [528, 535] on input "text" at bounding box center [464, 534] width 135 height 44
type input "******"
click at [700, 530] on input "email" at bounding box center [673, 534] width 268 height 44
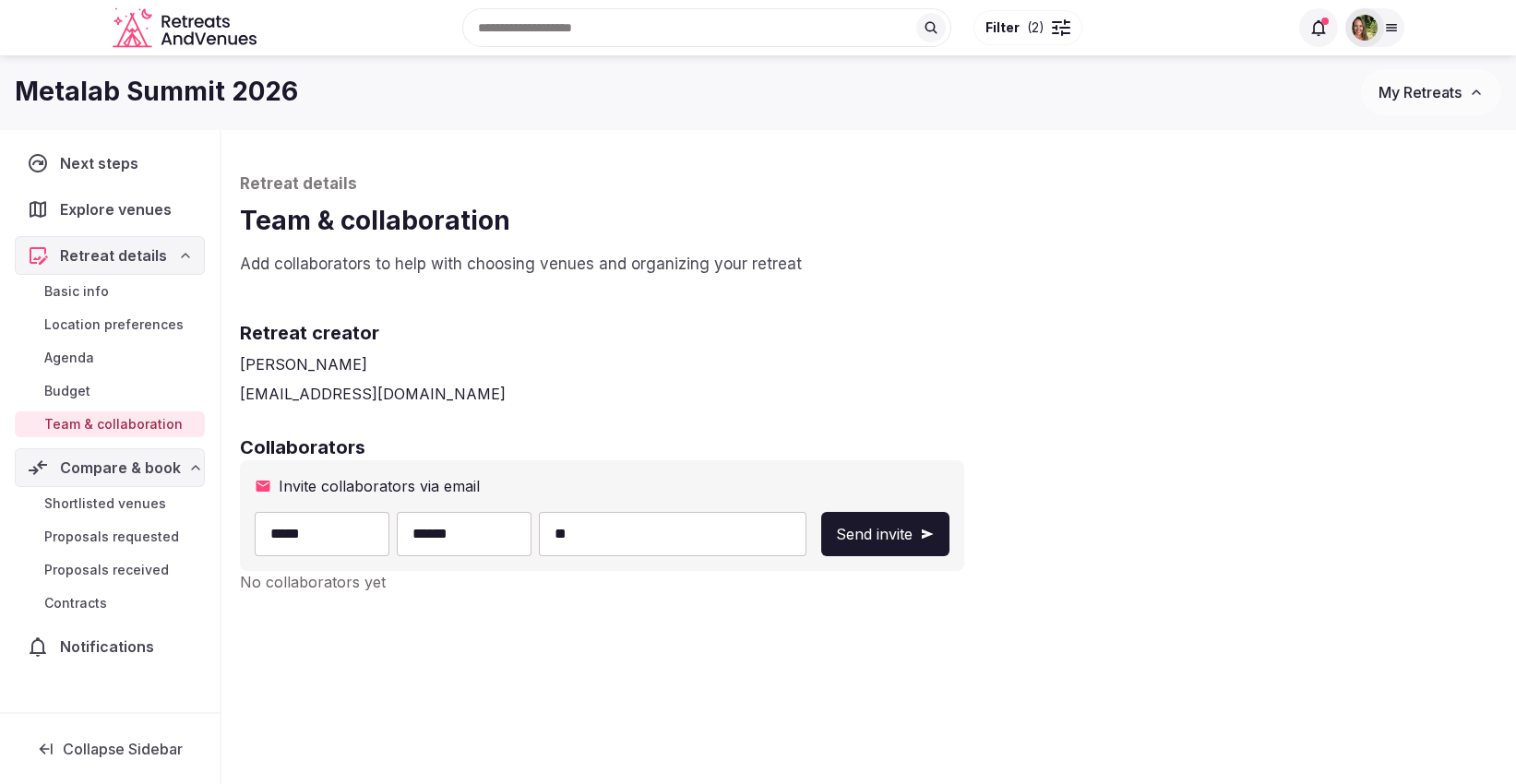
type input "**********"
click at [912, 541] on span "Send invite" at bounding box center [875, 534] width 77 height 22
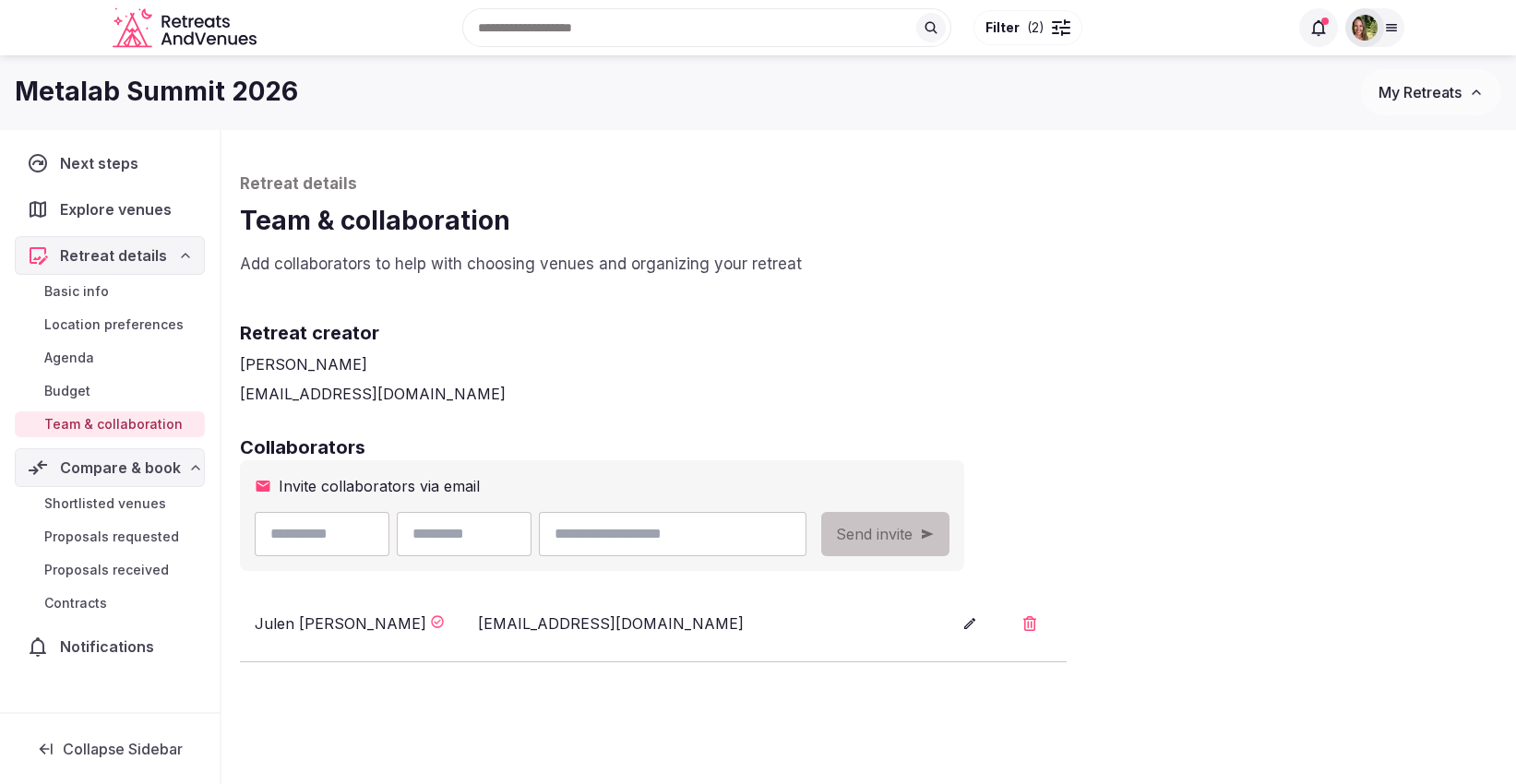
click at [113, 502] on span "Shortlisted venues" at bounding box center [105, 503] width 122 height 19
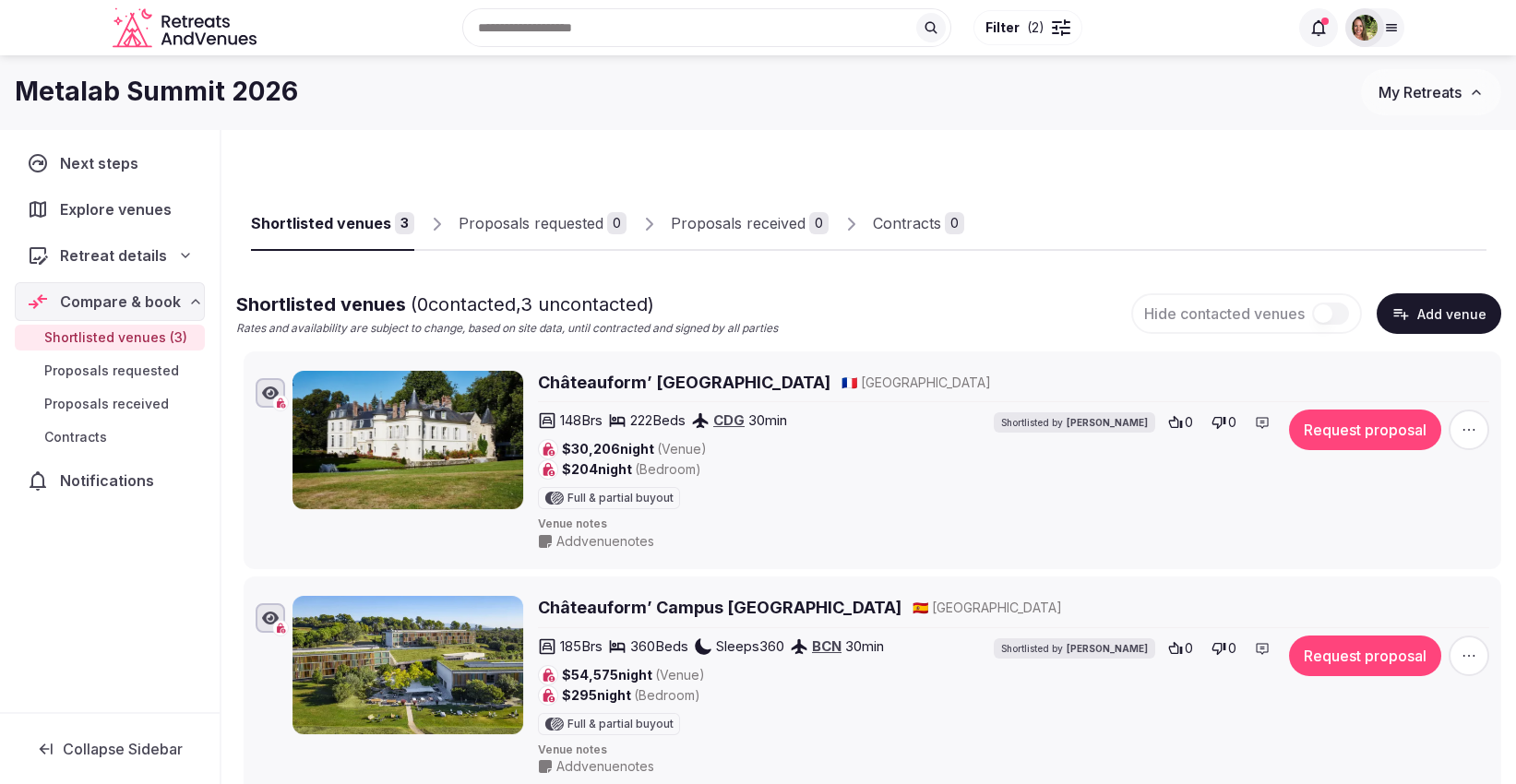
click at [612, 22] on input "text" at bounding box center [706, 27] width 489 height 38
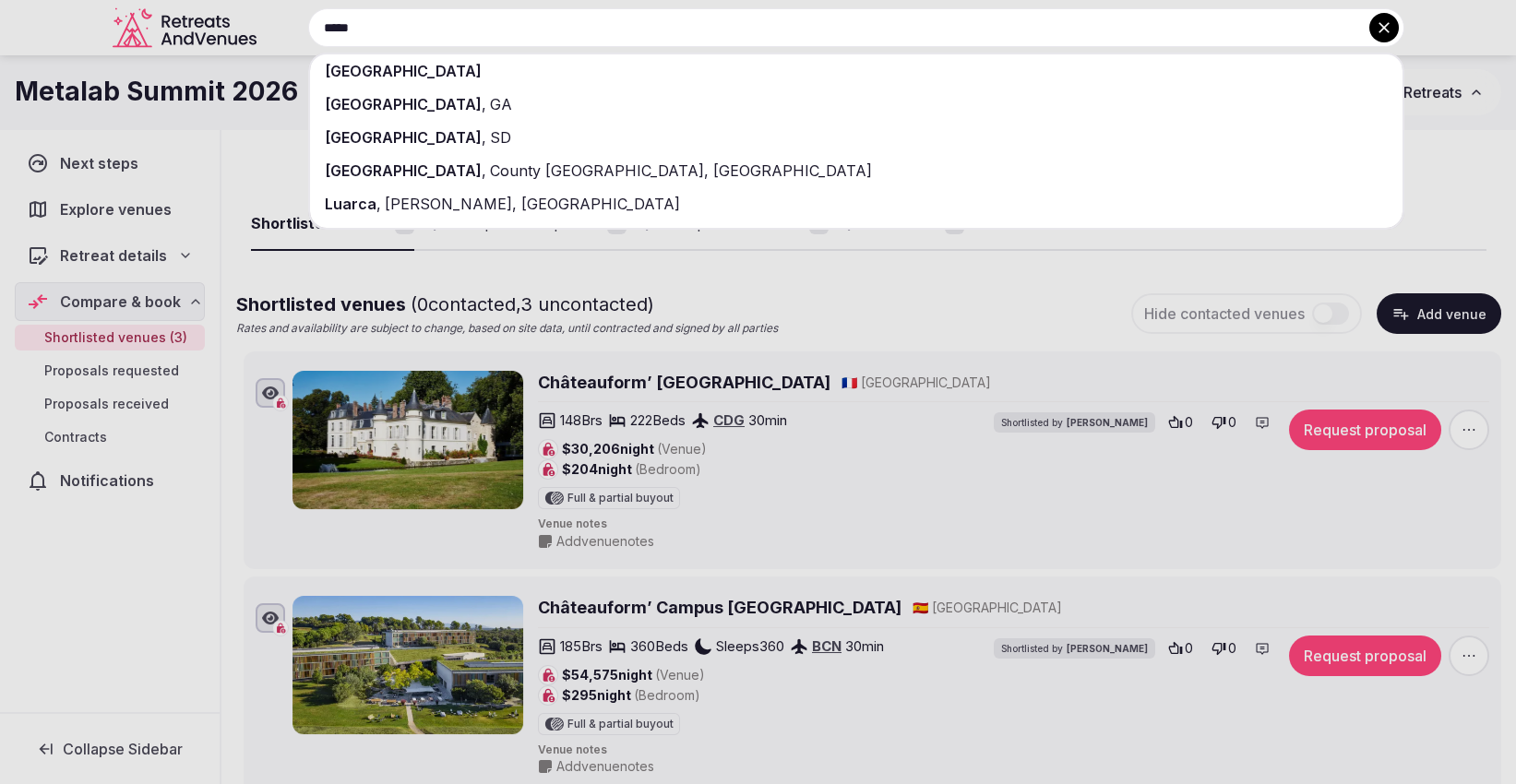
type input "*****"
click at [348, 73] on span "[GEOGRAPHIC_DATA]" at bounding box center [403, 71] width 157 height 19
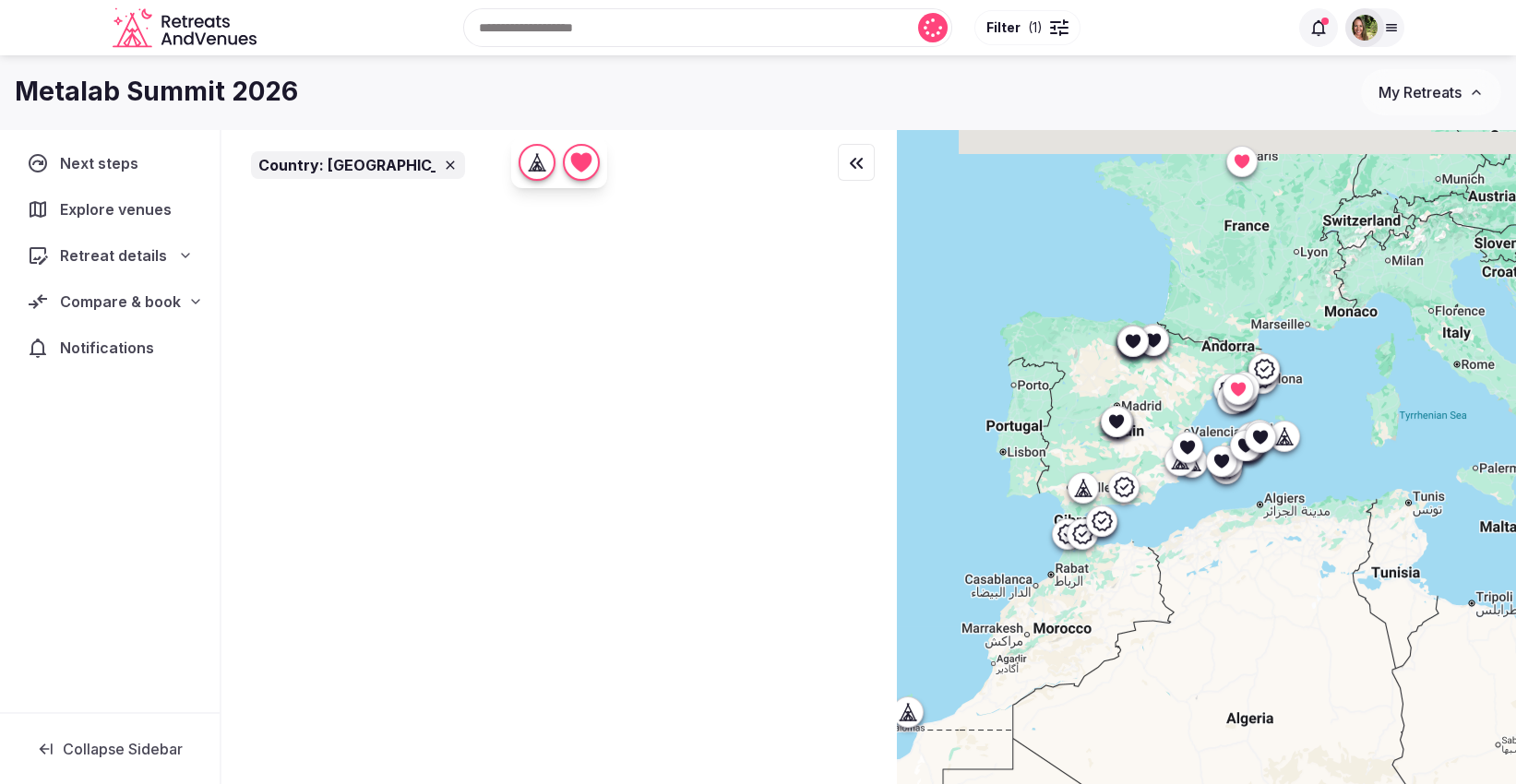
drag, startPoint x: 1292, startPoint y: 390, endPoint x: 1286, endPoint y: 512, distance: 122.1
click at [1286, 512] on div at bounding box center [1206, 488] width 619 height 718
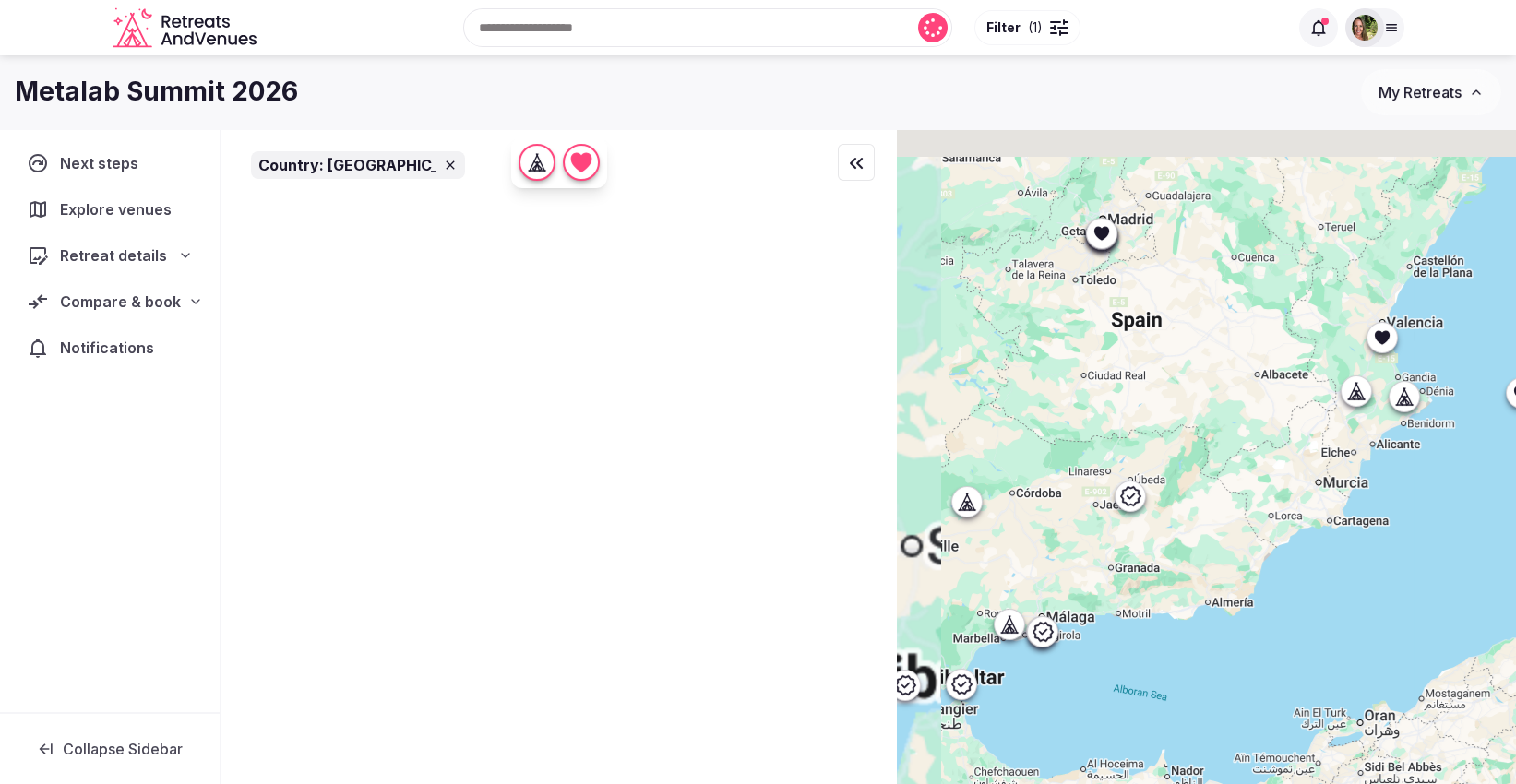
drag, startPoint x: 1040, startPoint y: 395, endPoint x: 1481, endPoint y: 525, distance: 459.8
click at [1481, 525] on div at bounding box center [1206, 488] width 619 height 718
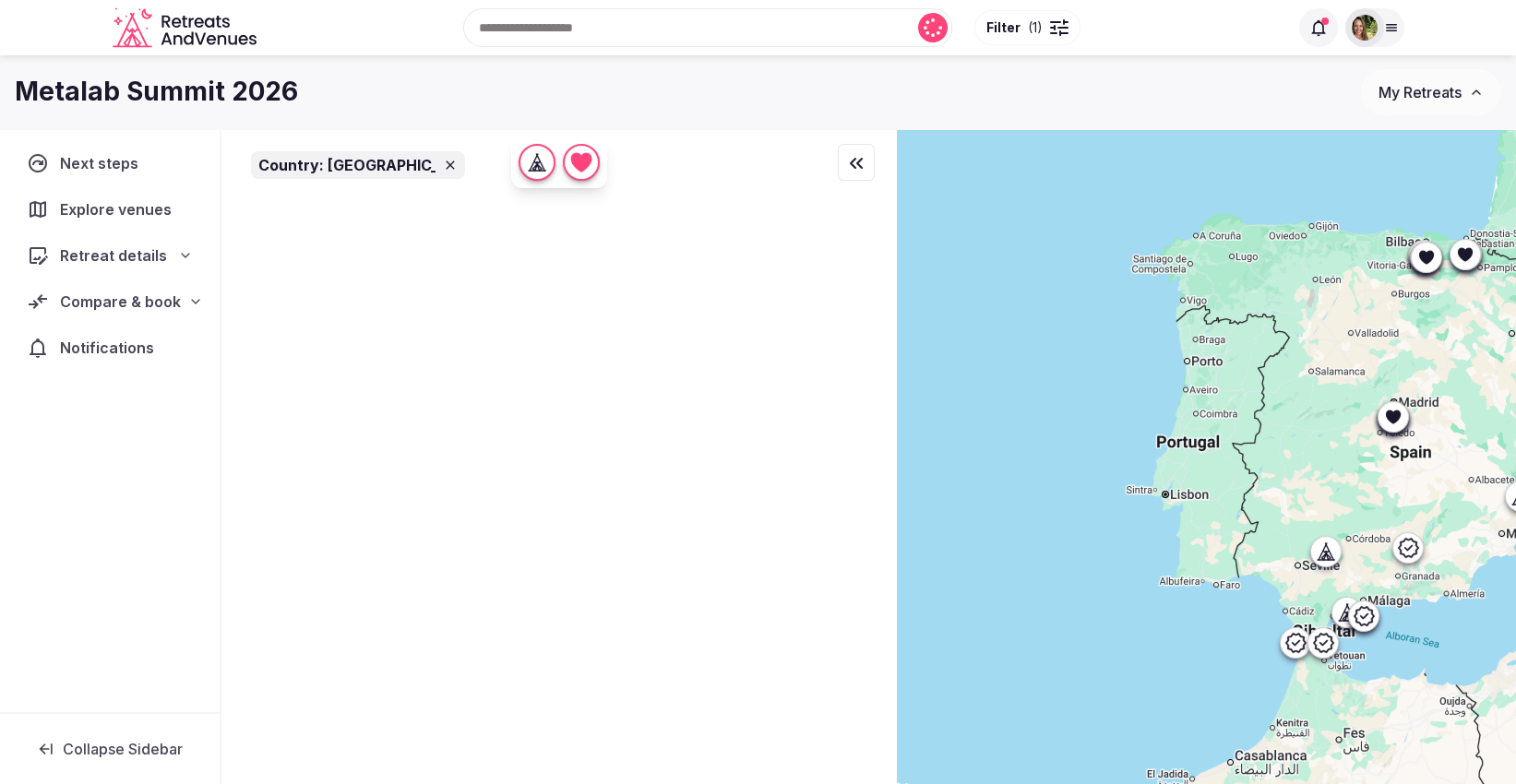
drag, startPoint x: 1178, startPoint y: 413, endPoint x: 1385, endPoint y: 483, distance: 218.5
click at [1385, 483] on div at bounding box center [1206, 488] width 619 height 718
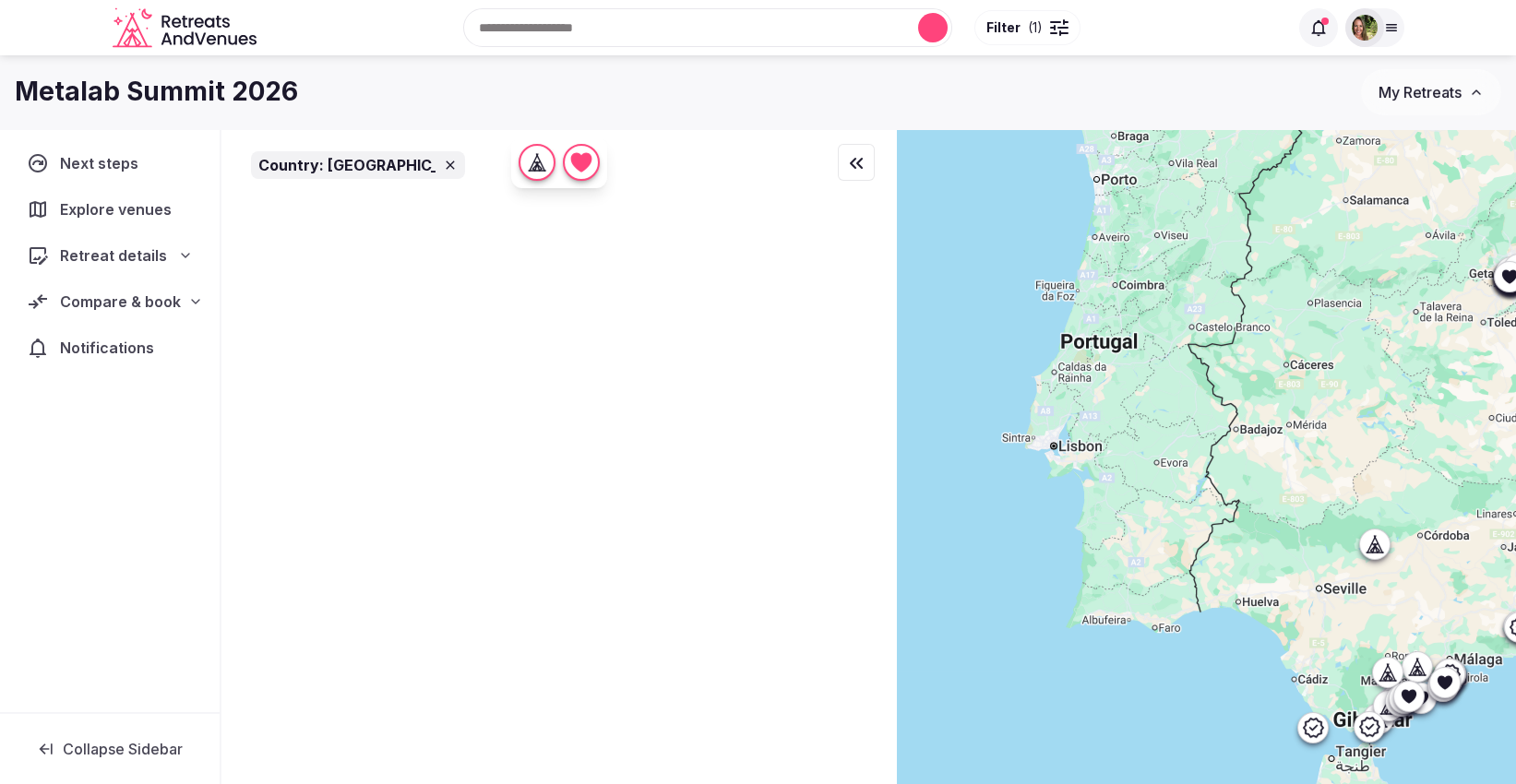
drag, startPoint x: 1224, startPoint y: 488, endPoint x: 1342, endPoint y: 528, distance: 124.6
click at [1342, 528] on div at bounding box center [1206, 488] width 619 height 718
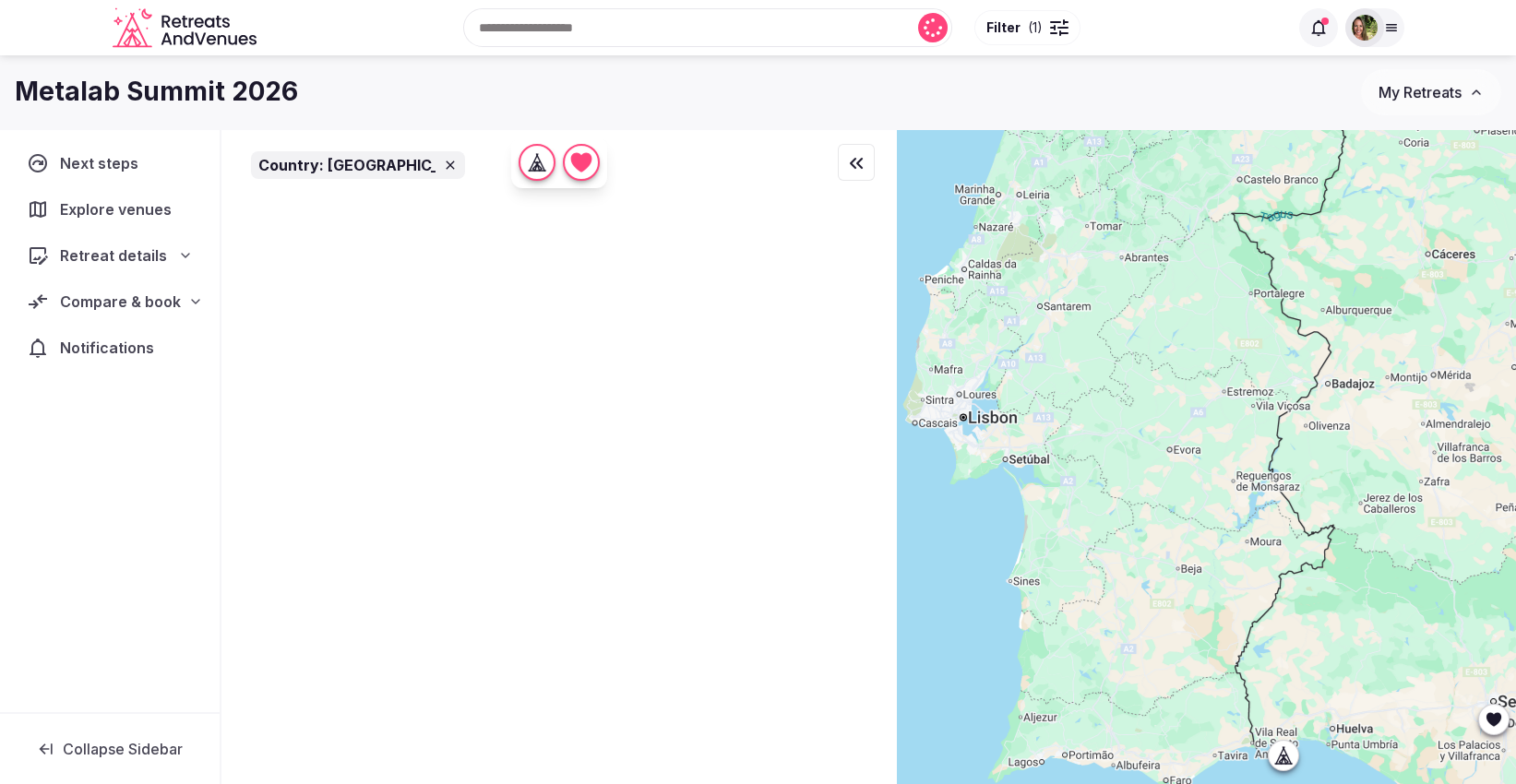
drag, startPoint x: 1280, startPoint y: 470, endPoint x: 1361, endPoint y: 477, distance: 81.3
click at [1361, 477] on div at bounding box center [1206, 488] width 619 height 718
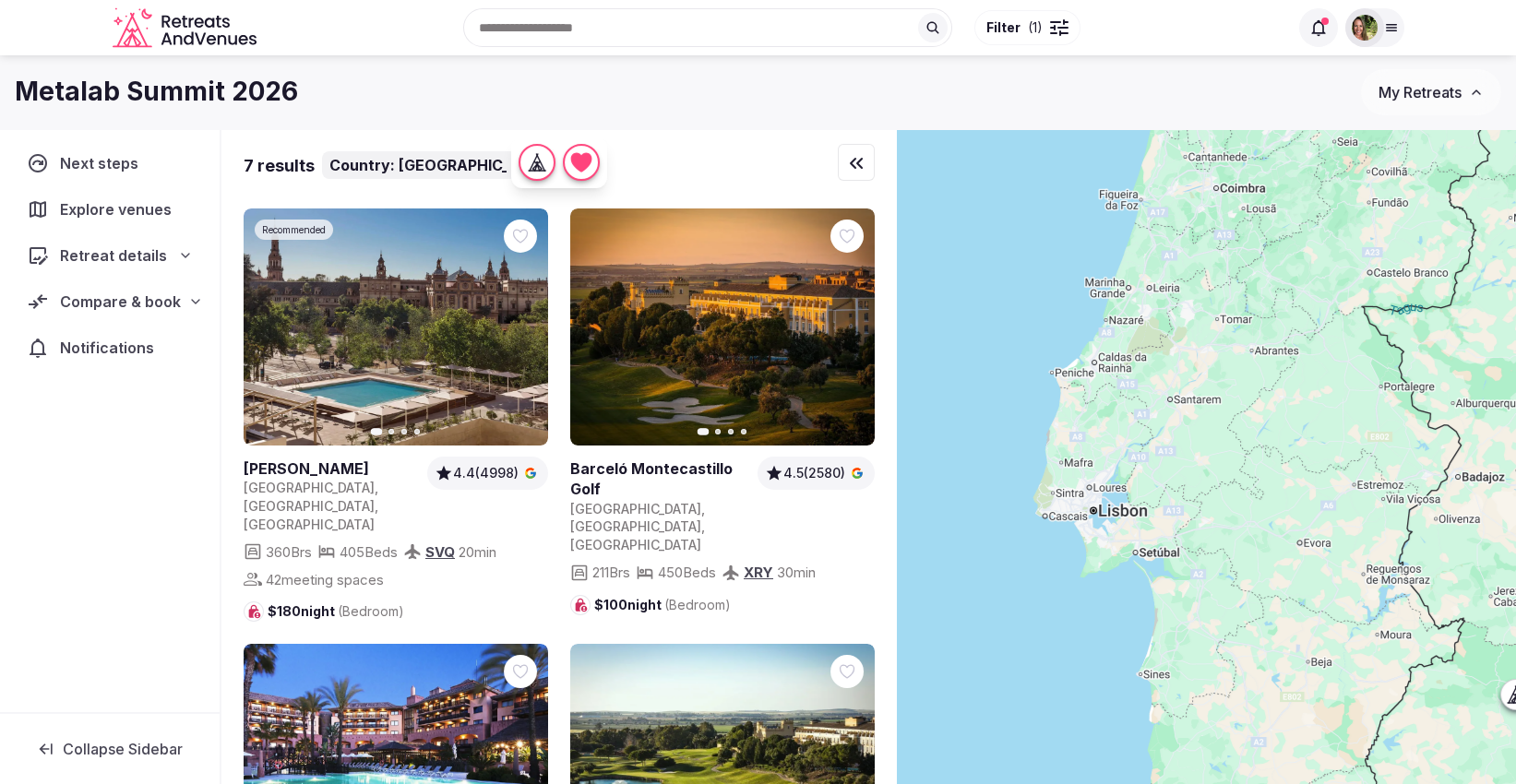
drag, startPoint x: 1104, startPoint y: 366, endPoint x: 1240, endPoint y: 470, distance: 171.2
click at [1240, 470] on div at bounding box center [1206, 488] width 619 height 718
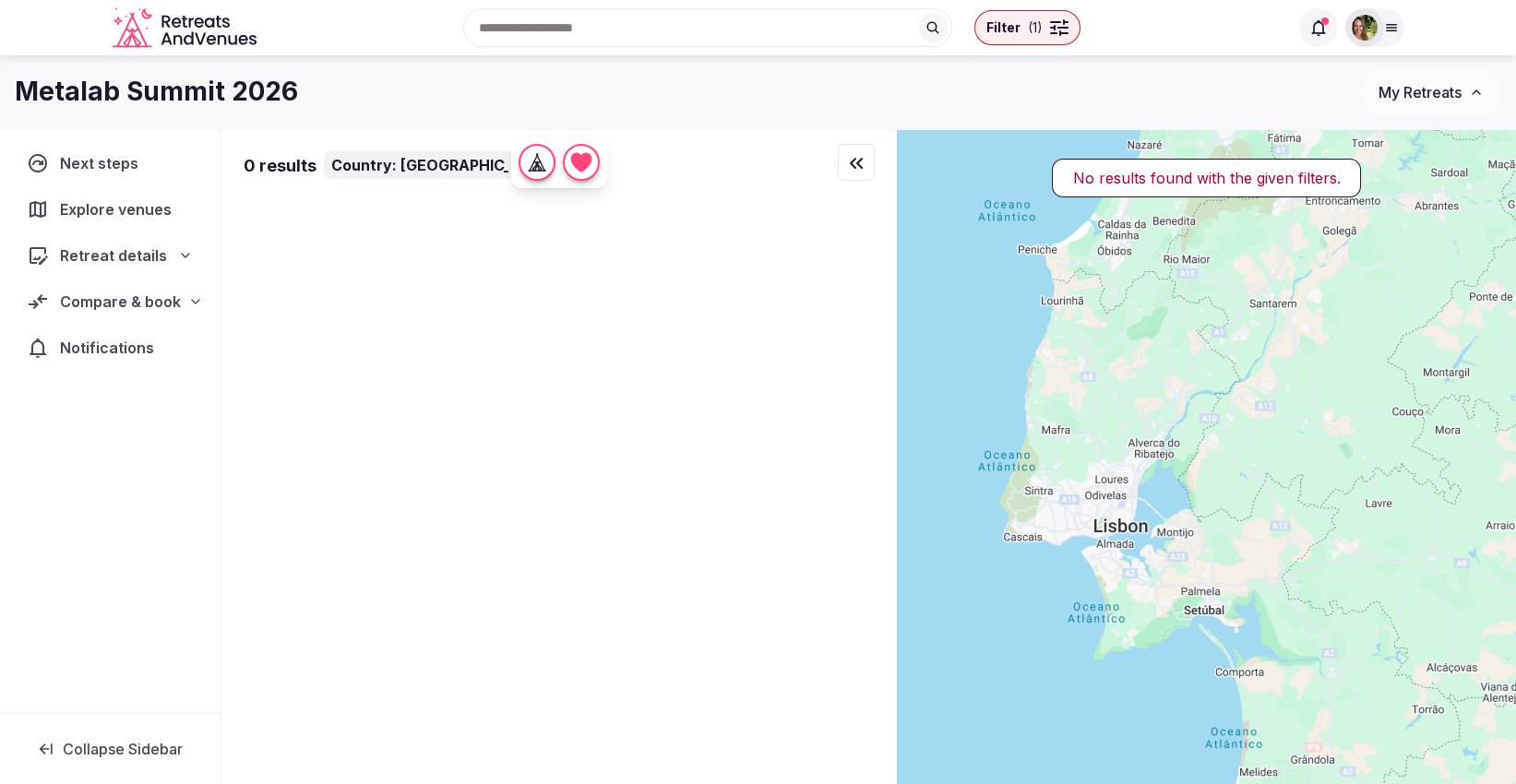
drag, startPoint x: 1144, startPoint y: 488, endPoint x: 1313, endPoint y: 459, distance: 171.5
click at [1313, 459] on div at bounding box center [1206, 488] width 619 height 718
click at [1052, 28] on div at bounding box center [1052, 28] width 4 height 2
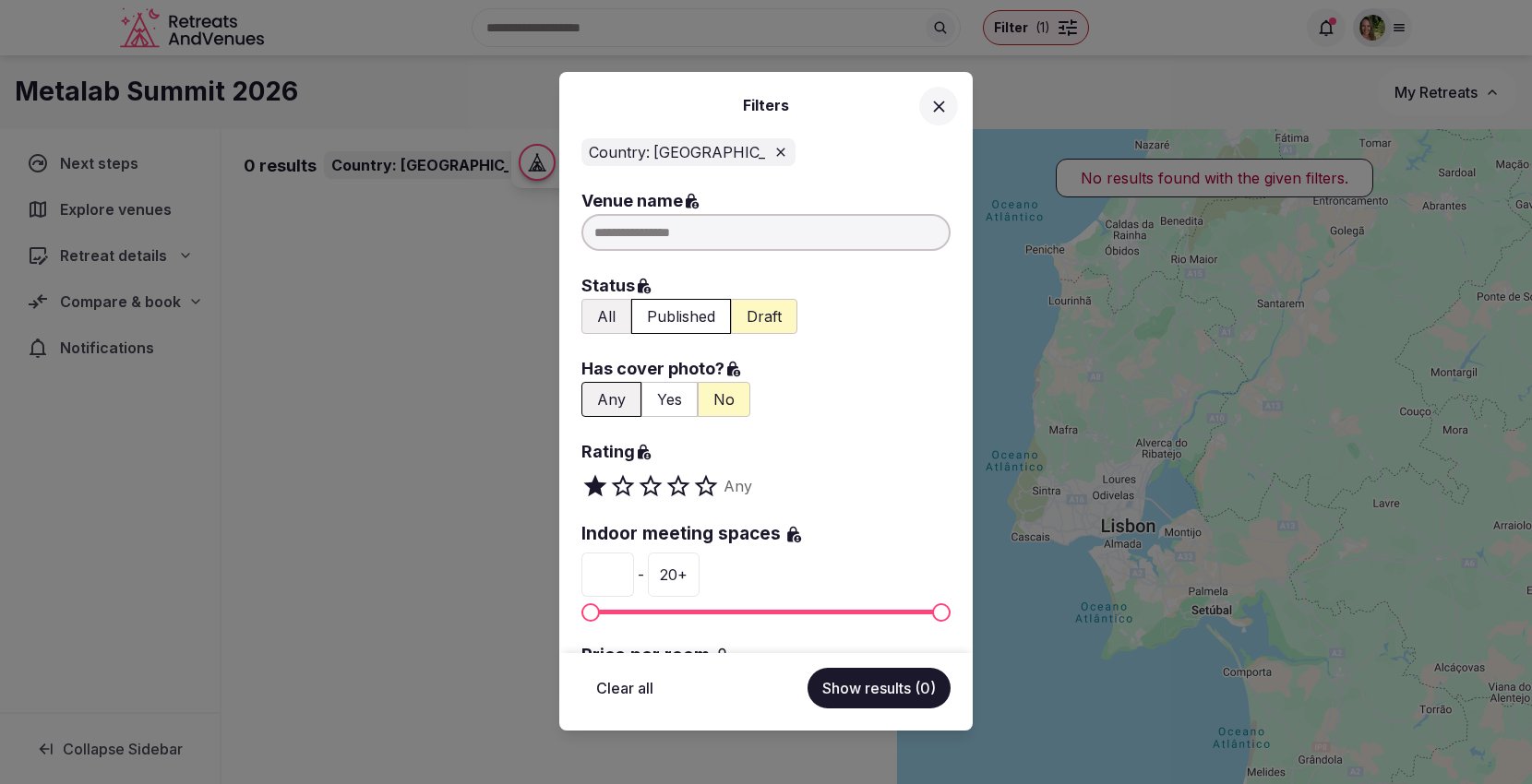
click at [773, 153] on icon at bounding box center [780, 152] width 15 height 15
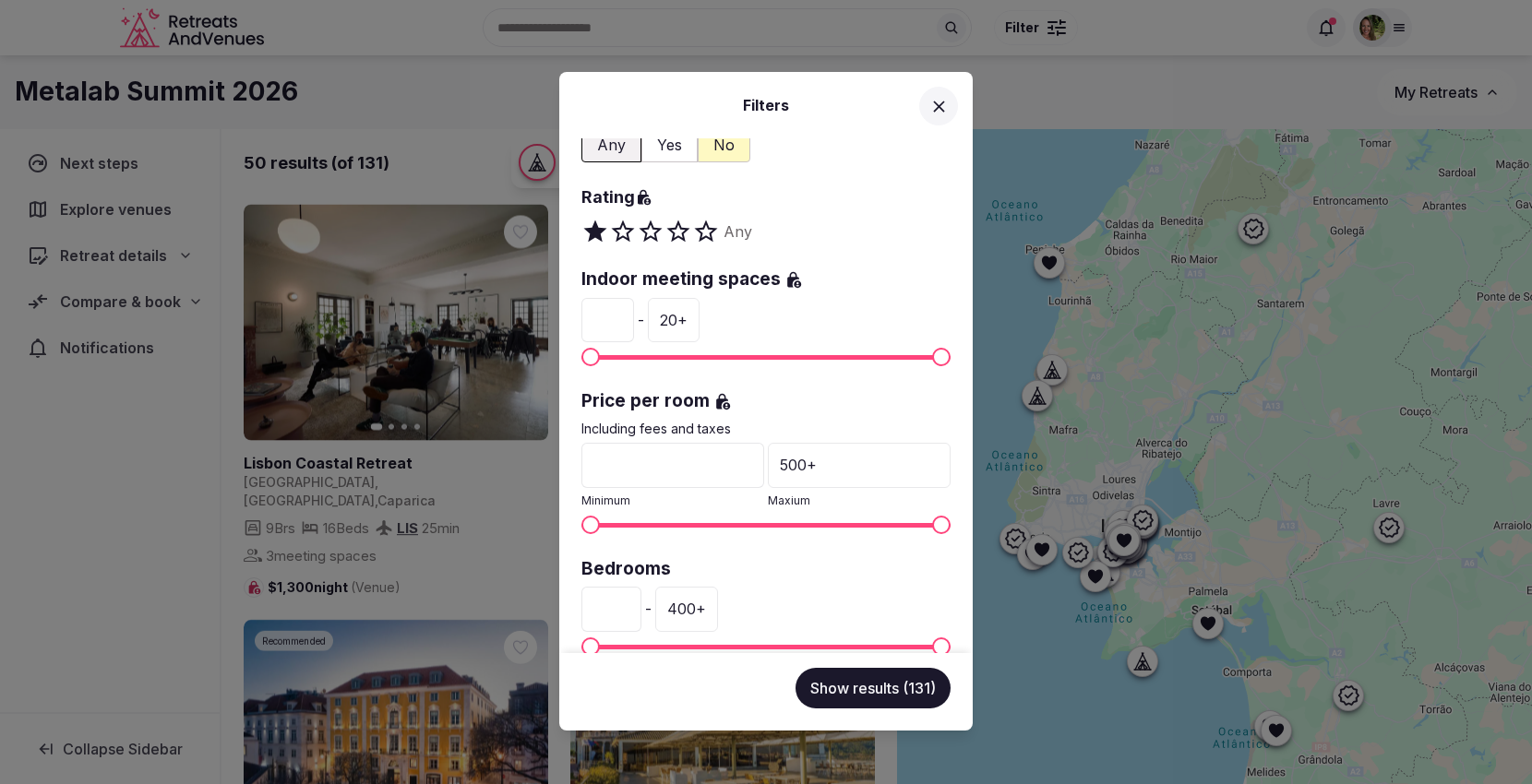
scroll to position [410, 0]
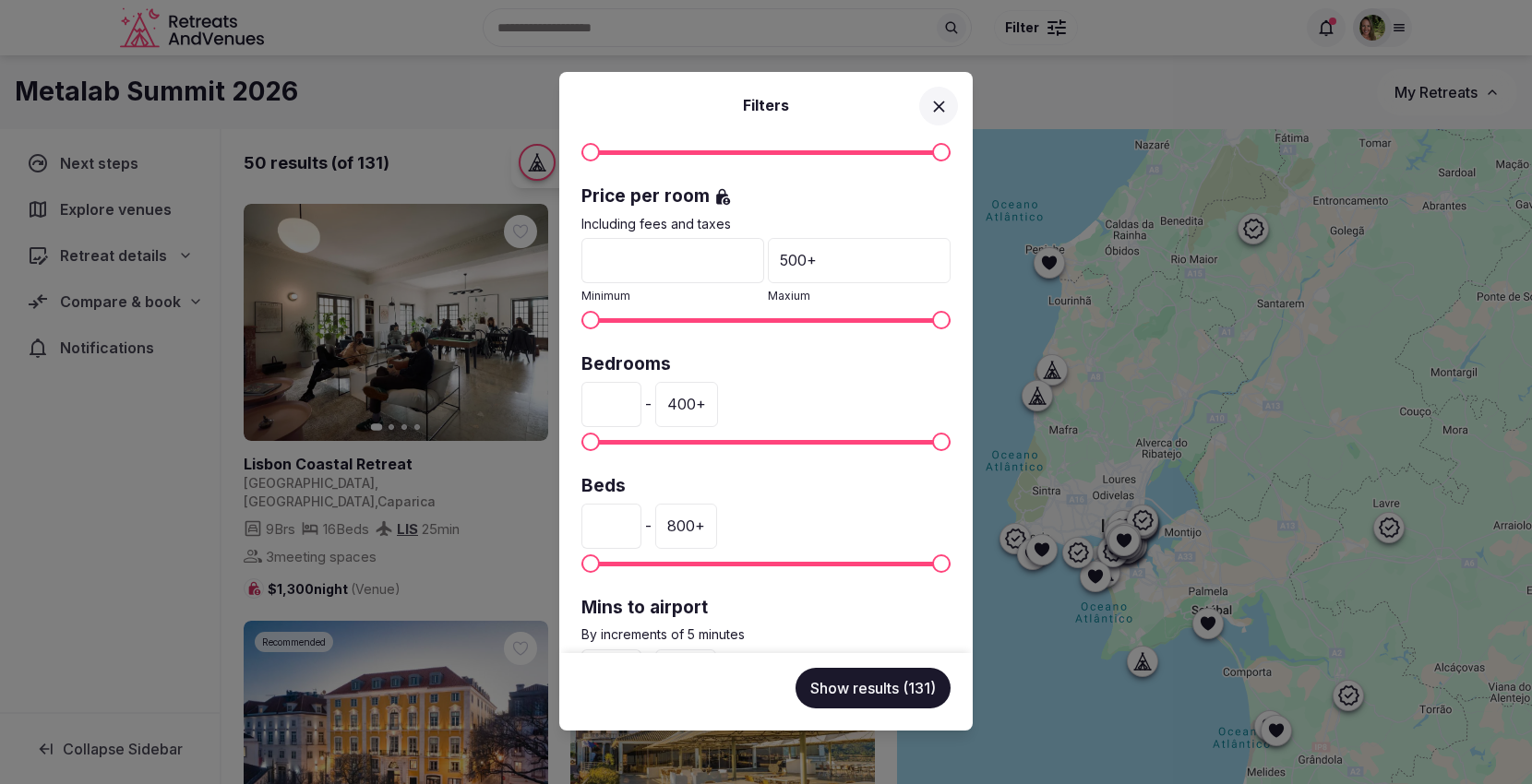
drag, startPoint x: 605, startPoint y: 404, endPoint x: 560, endPoint y: 409, distance: 45.3
click at [560, 409] on div "Venue name Status All Published Draft Has cover photo? Any Yes No Rating Any In…" at bounding box center [766, 395] width 414 height 515
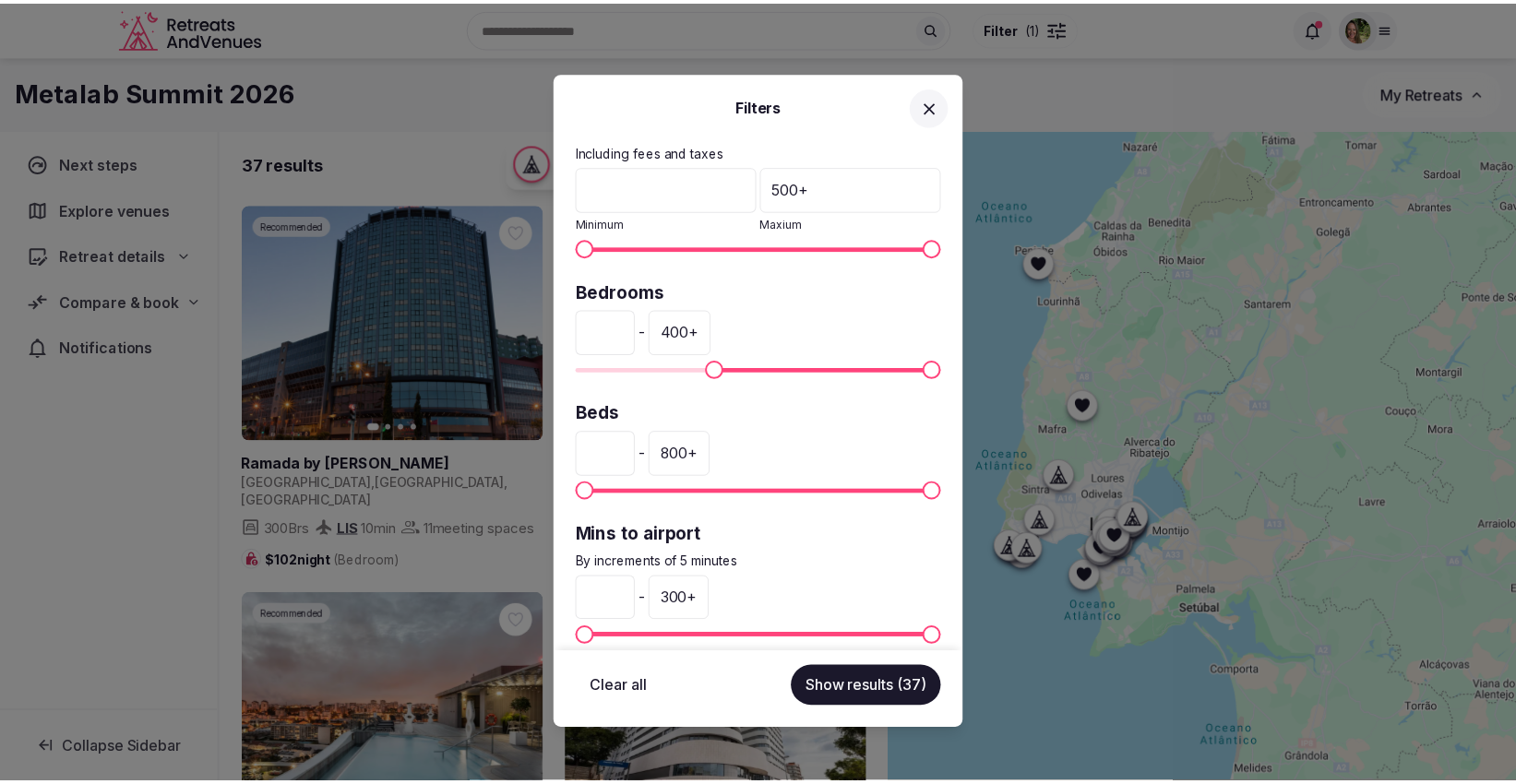
scroll to position [500, 0]
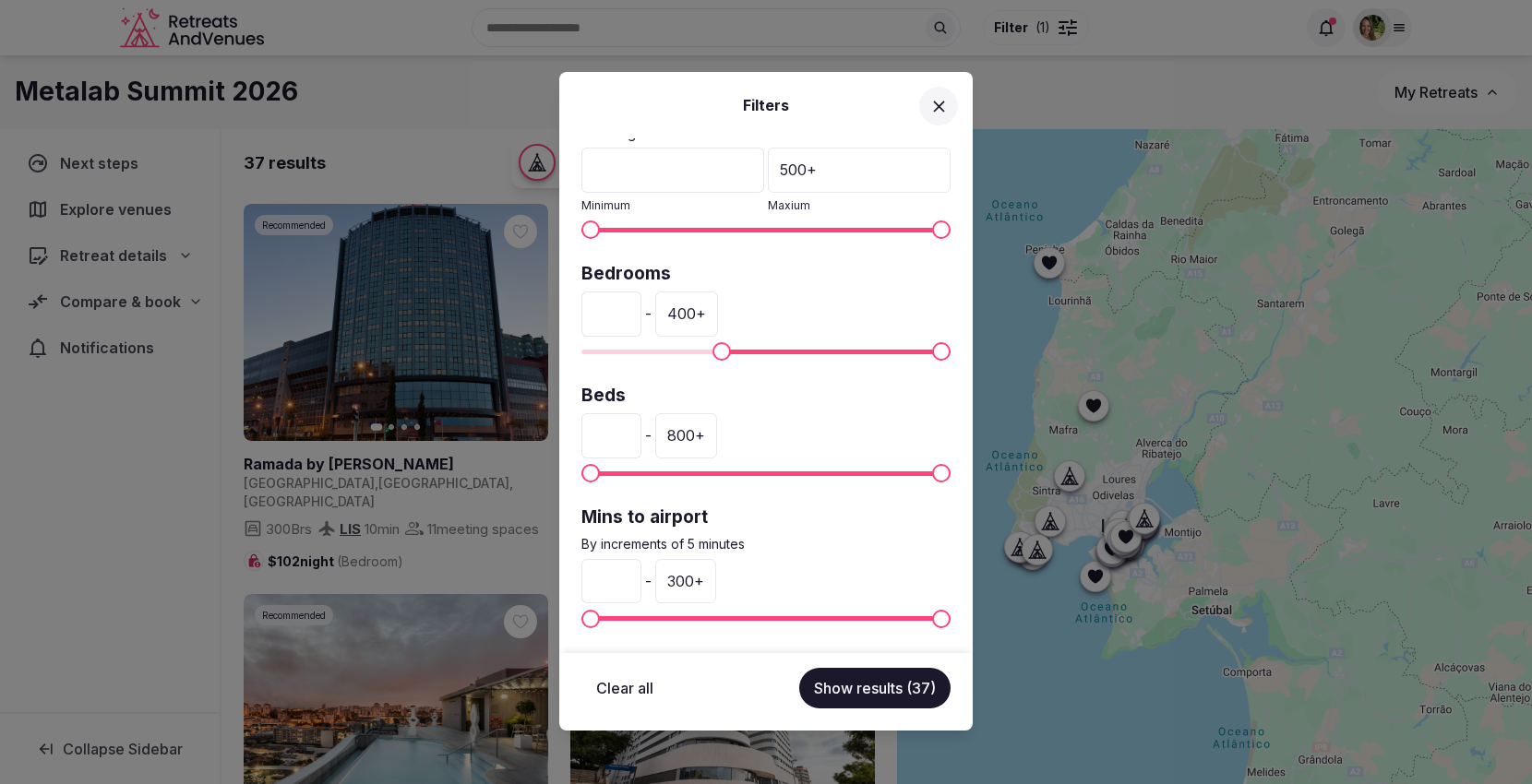
type input "***"
click at [708, 578] on div "300 +" at bounding box center [686, 581] width 61 height 44
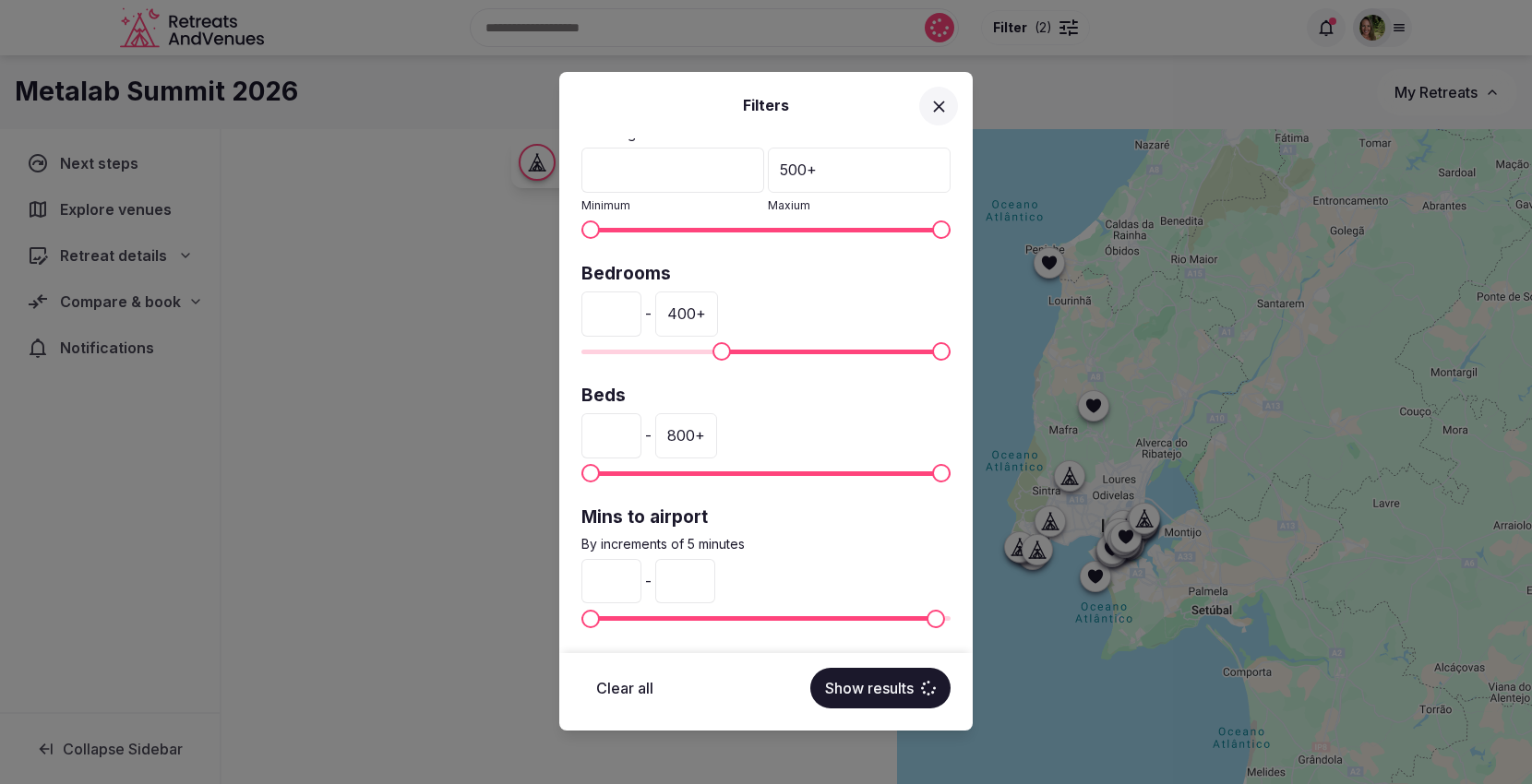
drag, startPoint x: 717, startPoint y: 586, endPoint x: 672, endPoint y: 589, distance: 45.1
click at [672, 589] on div "* - ***" at bounding box center [766, 581] width 369 height 44
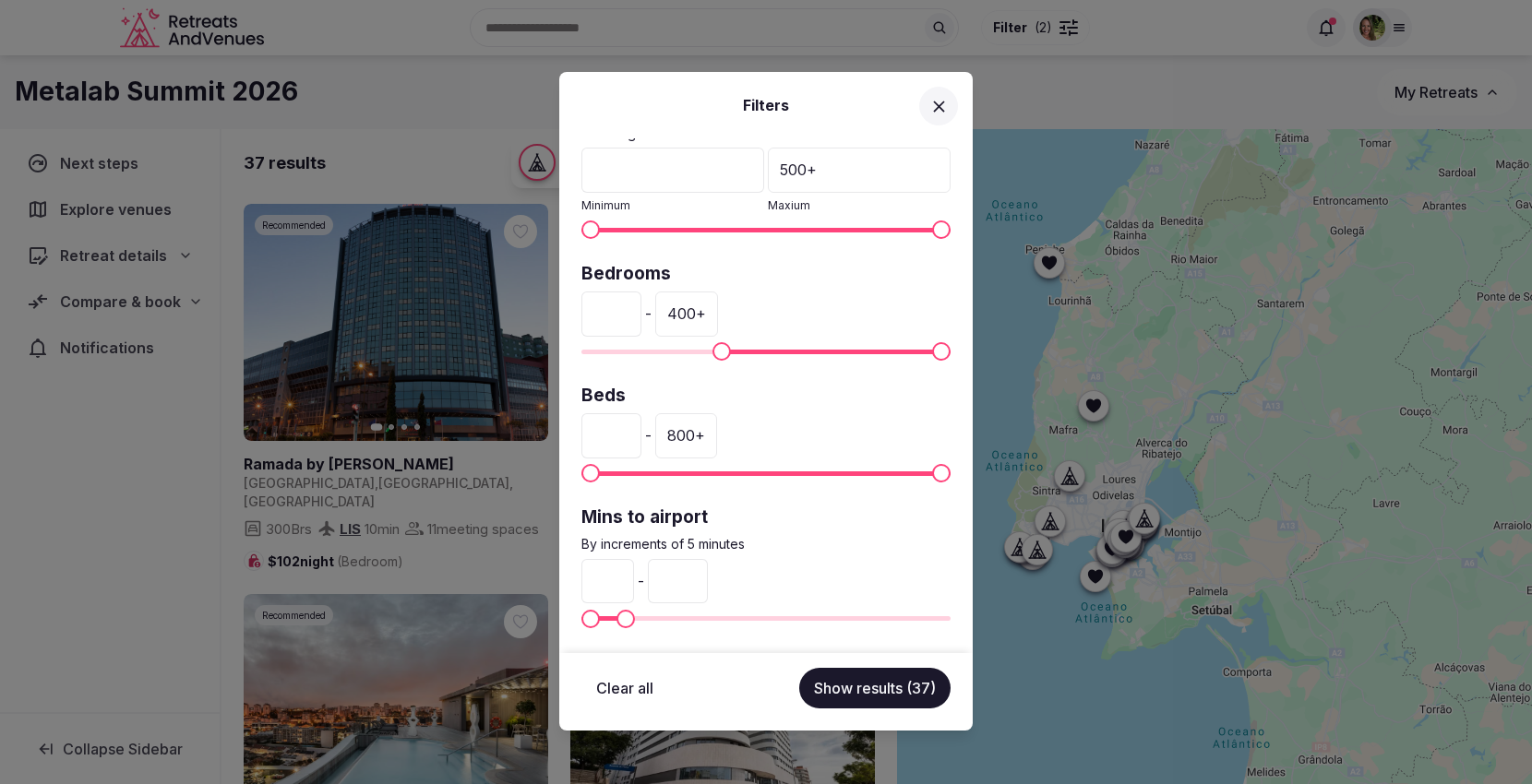
type input "**"
click at [919, 686] on button "Show results (37)" at bounding box center [875, 687] width 152 height 40
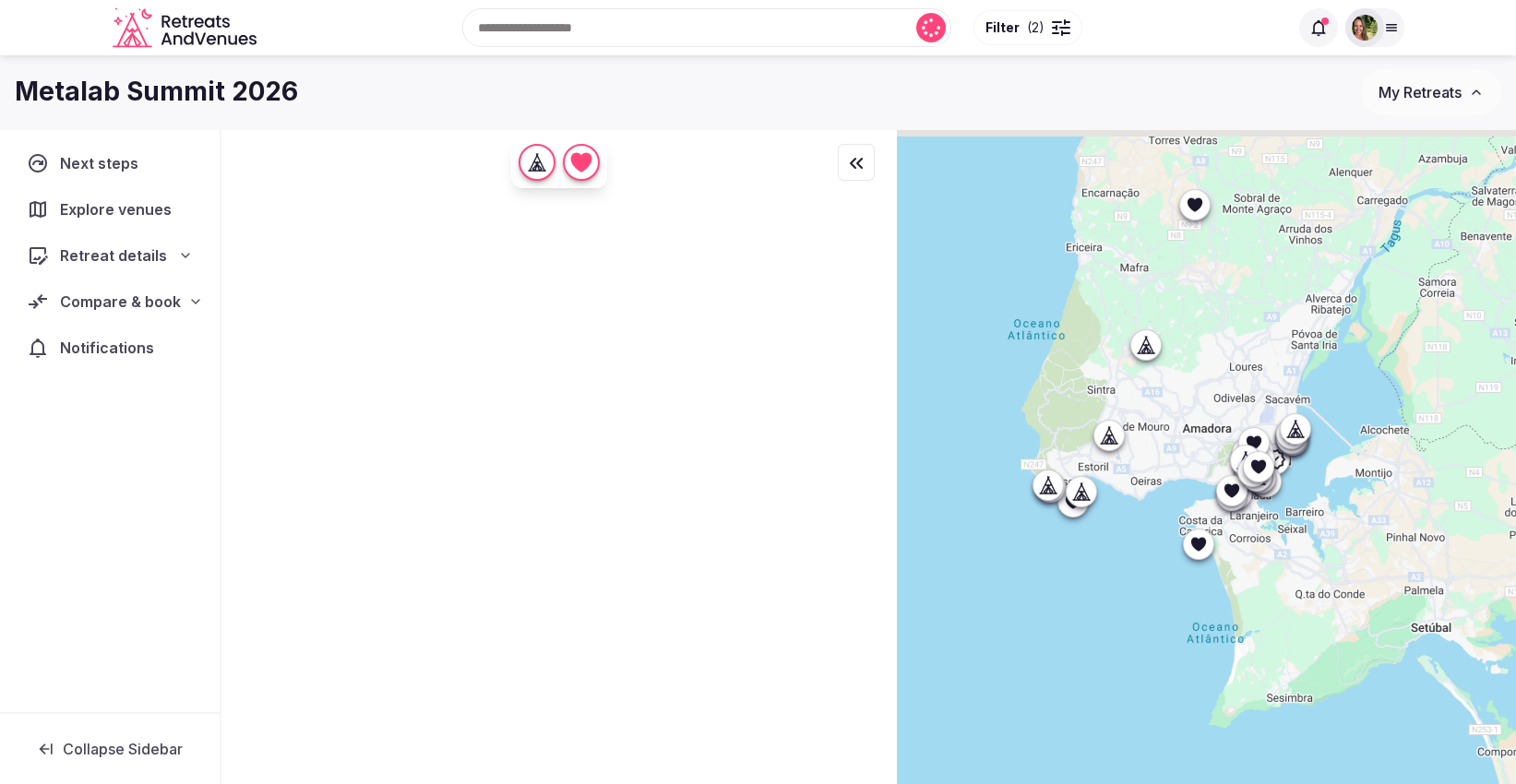
drag, startPoint x: 1062, startPoint y: 496, endPoint x: 1179, endPoint y: 586, distance: 147.6
click at [1179, 586] on div at bounding box center [1206, 488] width 619 height 718
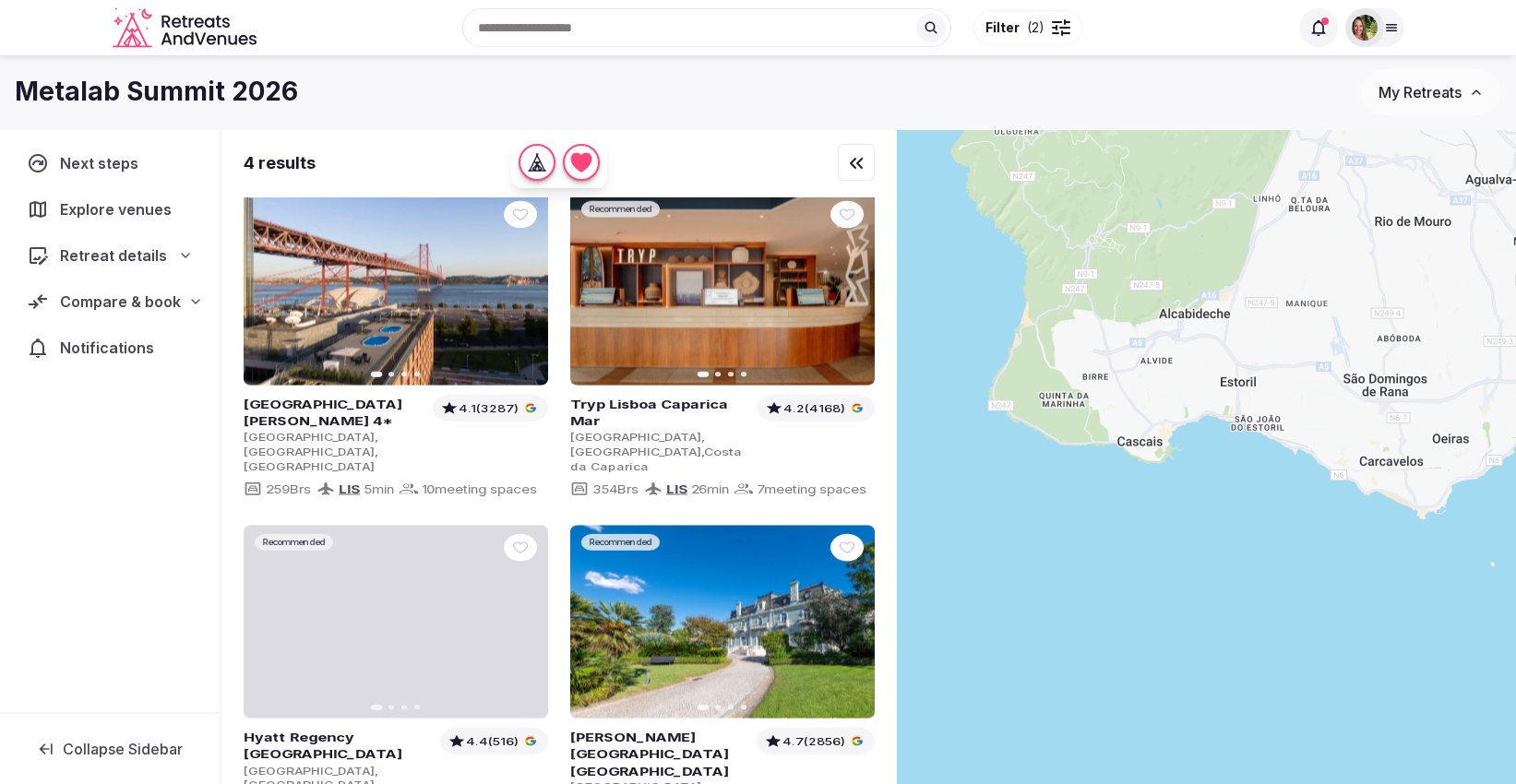
drag, startPoint x: 1405, startPoint y: 568, endPoint x: 1467, endPoint y: 697, distance: 143.1
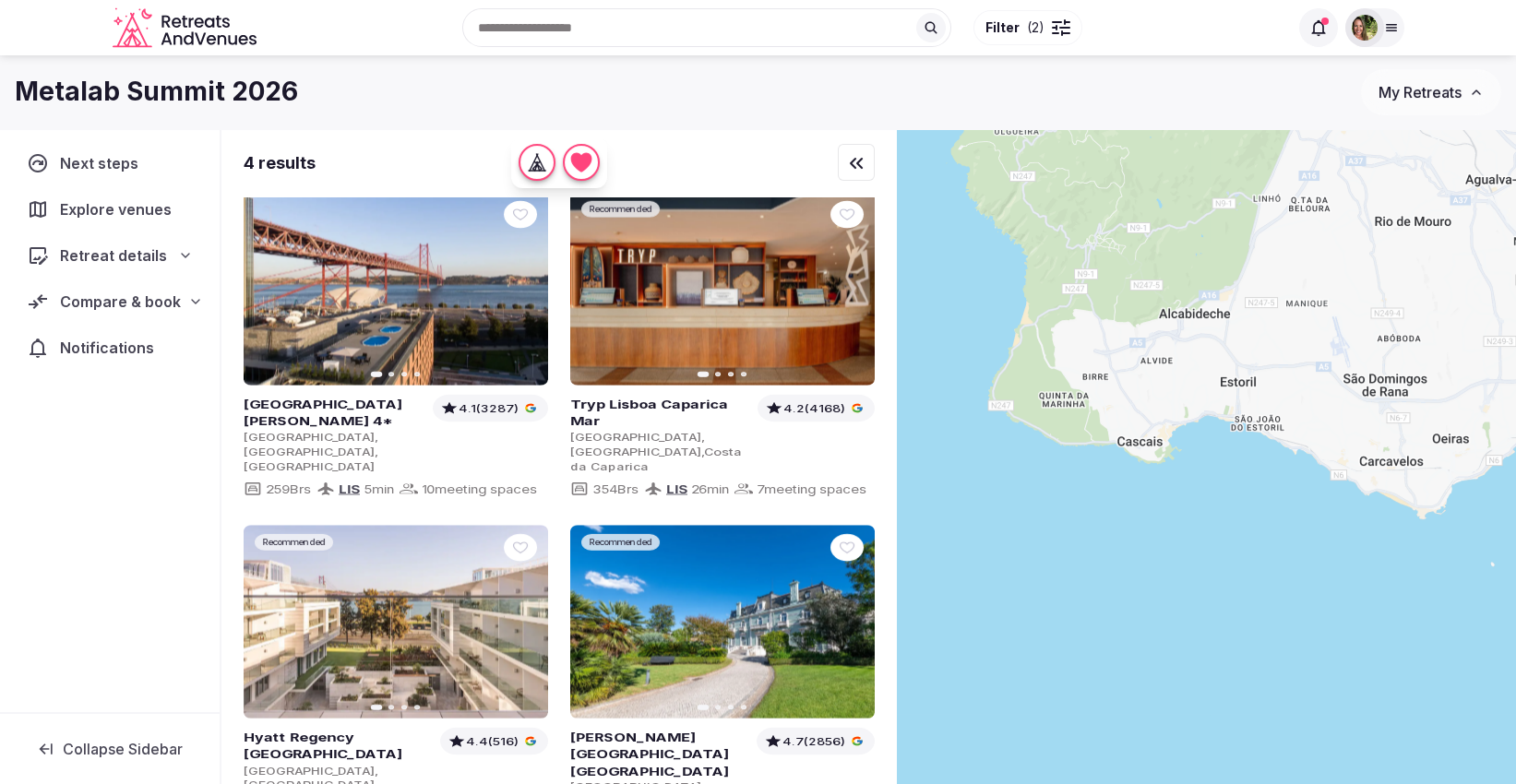
click at [1467, 697] on div at bounding box center [1206, 488] width 619 height 718
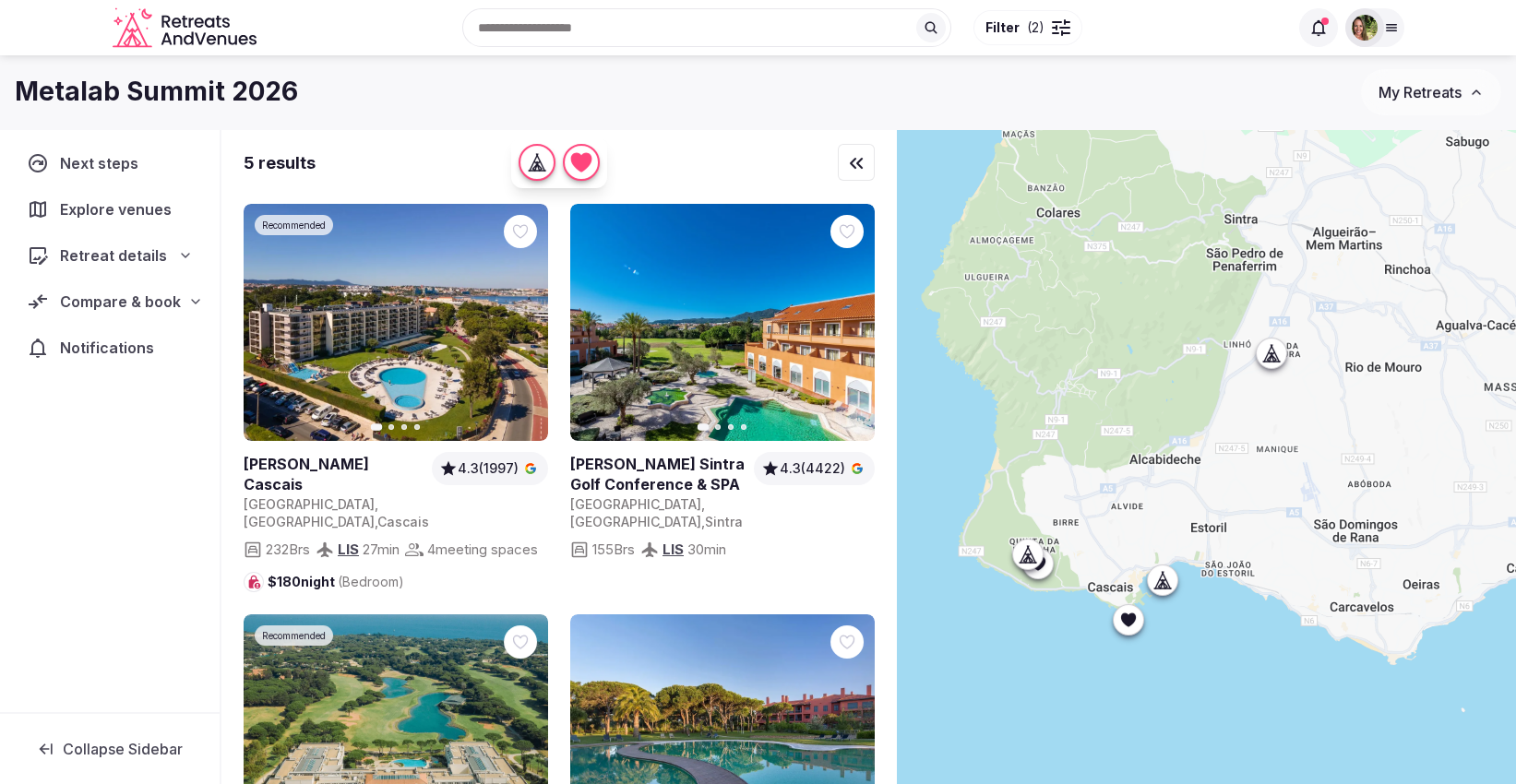
drag, startPoint x: 1428, startPoint y: 534, endPoint x: 1396, endPoint y: 682, distance: 151.4
click at [1396, 682] on div at bounding box center [1206, 488] width 619 height 718
click at [0, 0] on icon at bounding box center [0, 0] width 0 height 0
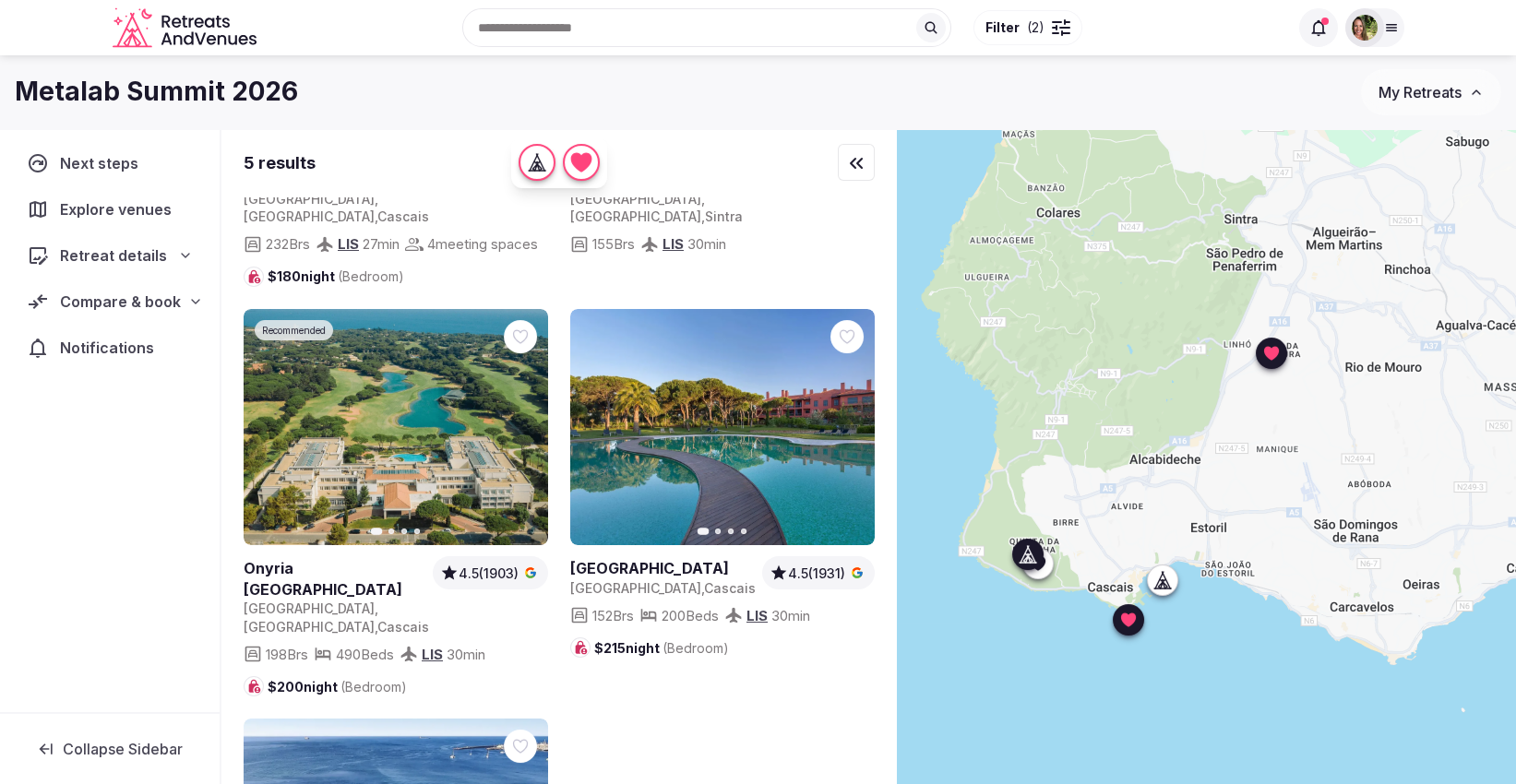
scroll to position [307, 0]
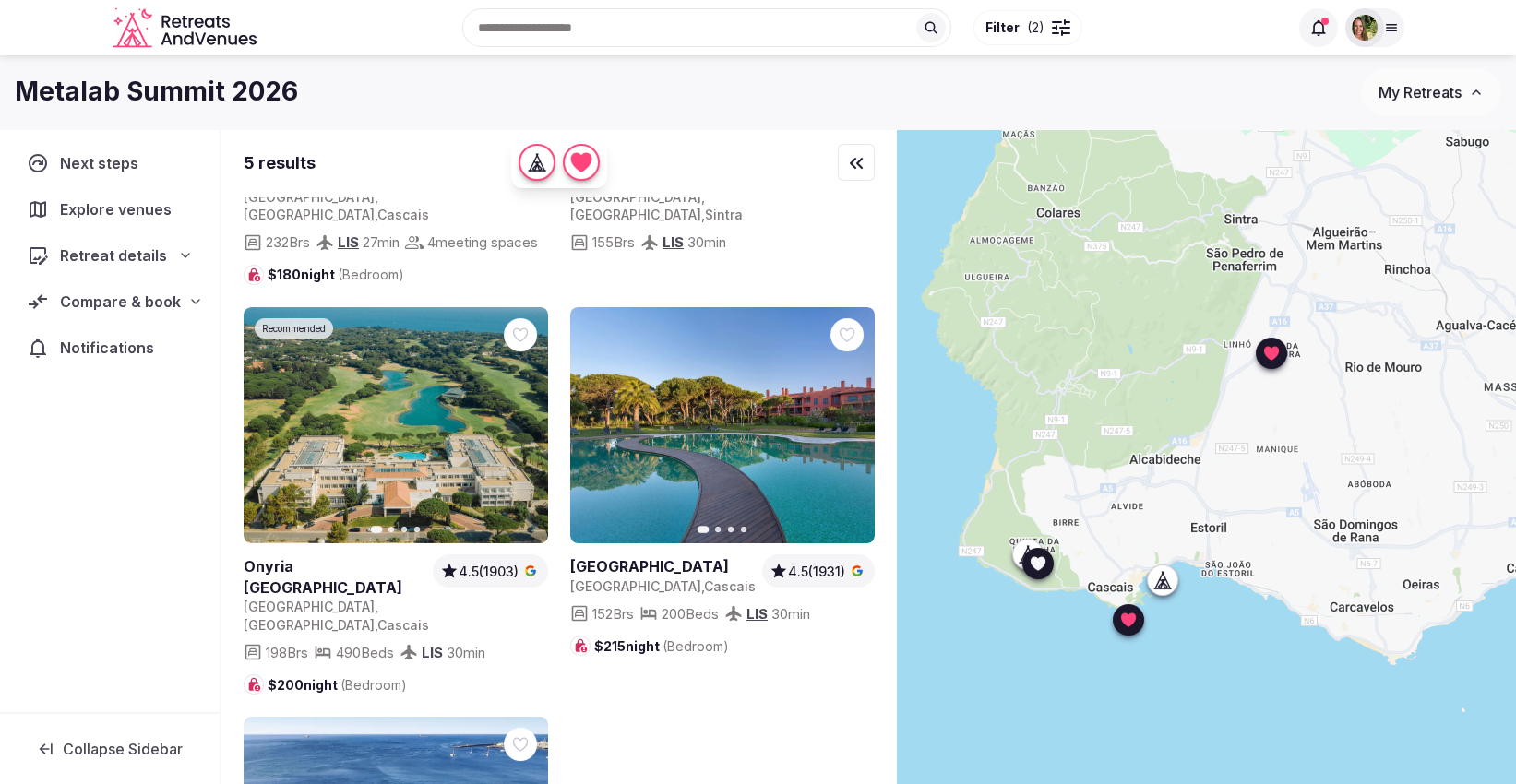
click at [0, 0] on icon at bounding box center [0, 0] width 0 height 0
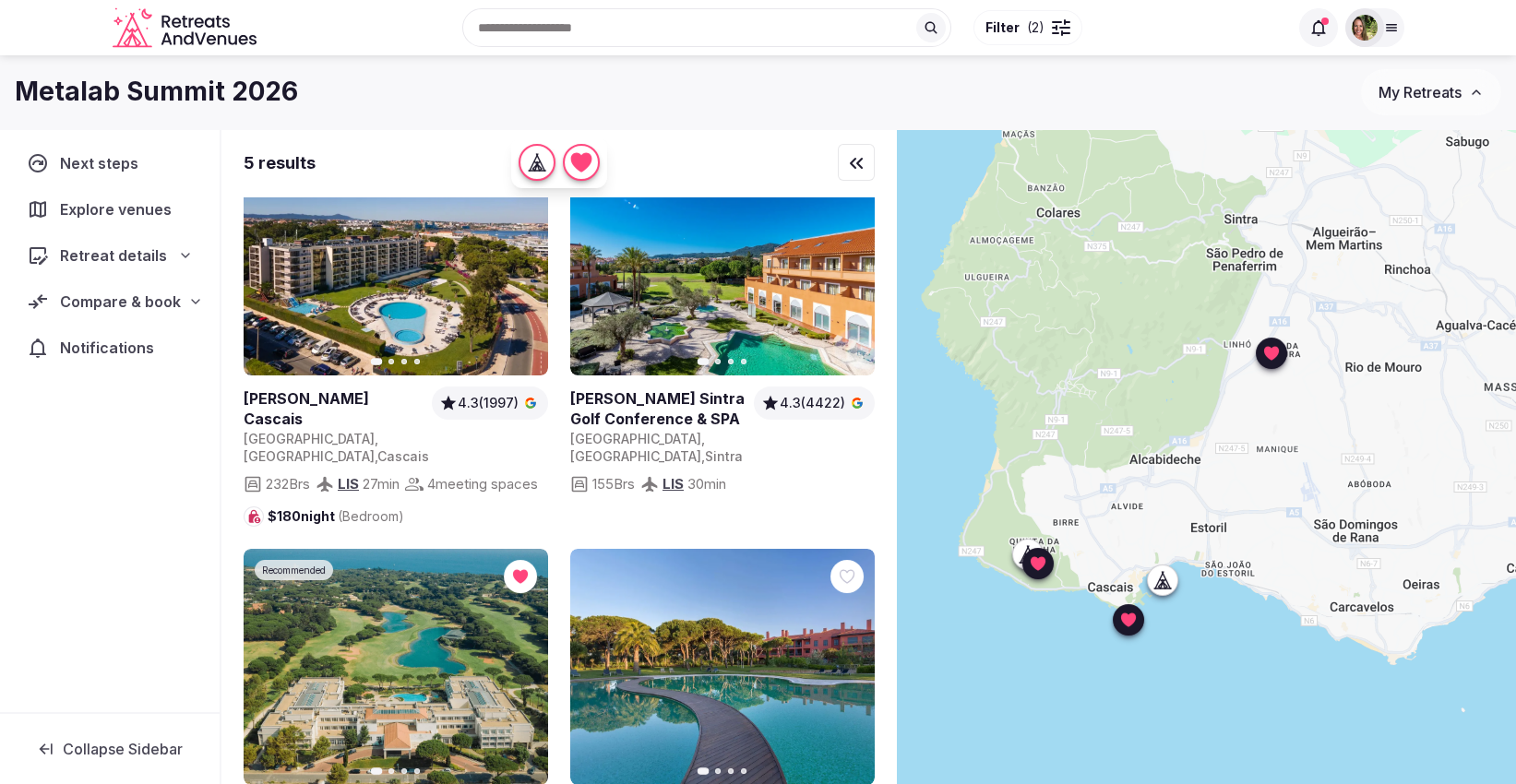
scroll to position [0, 0]
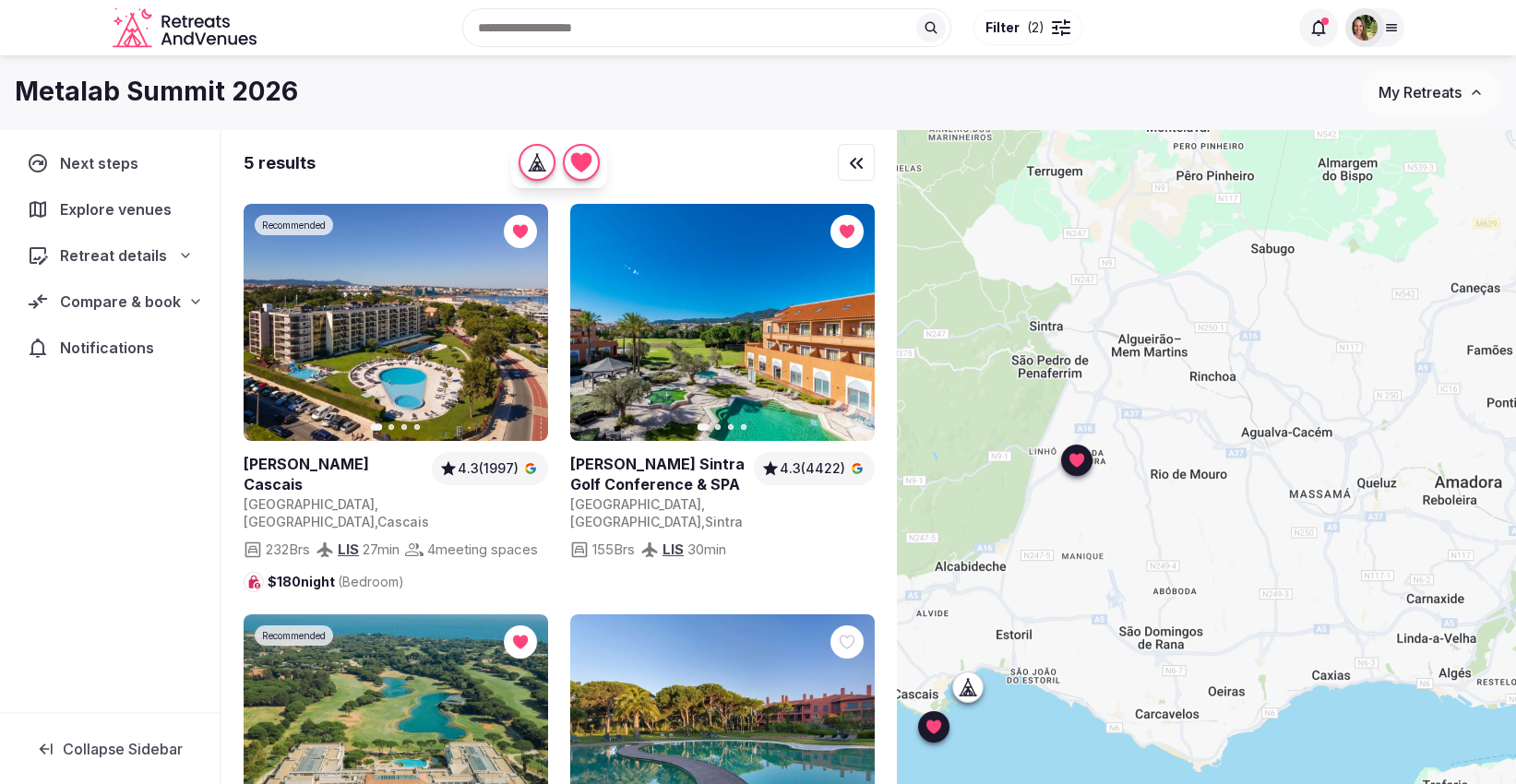
drag, startPoint x: 1293, startPoint y: 589, endPoint x: 1090, endPoint y: 701, distance: 231.8
click at [1090, 701] on div at bounding box center [1206, 488] width 619 height 718
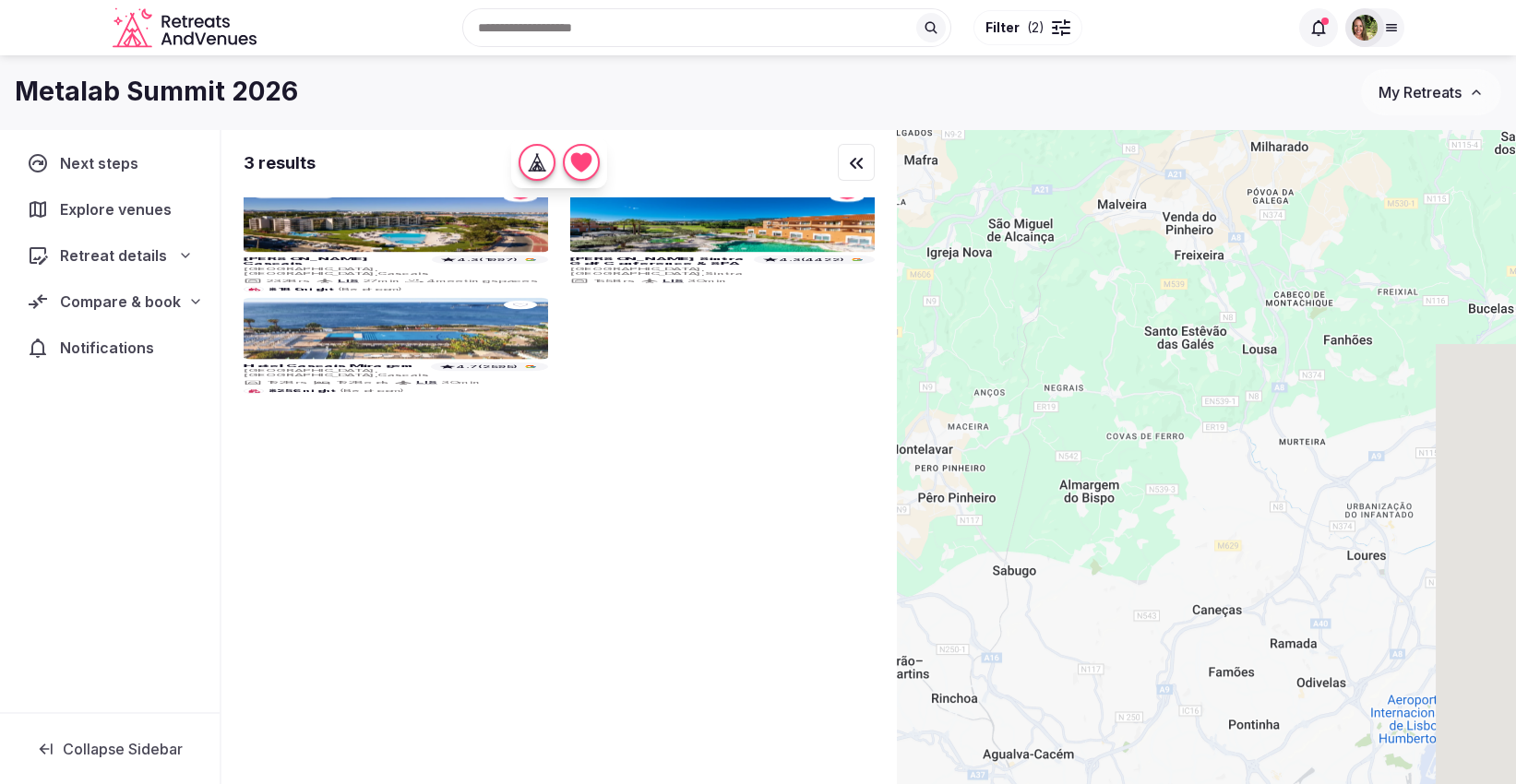
drag, startPoint x: 1311, startPoint y: 414, endPoint x: 1052, endPoint y: 740, distance: 416.4
click at [1052, 740] on div at bounding box center [1206, 488] width 619 height 718
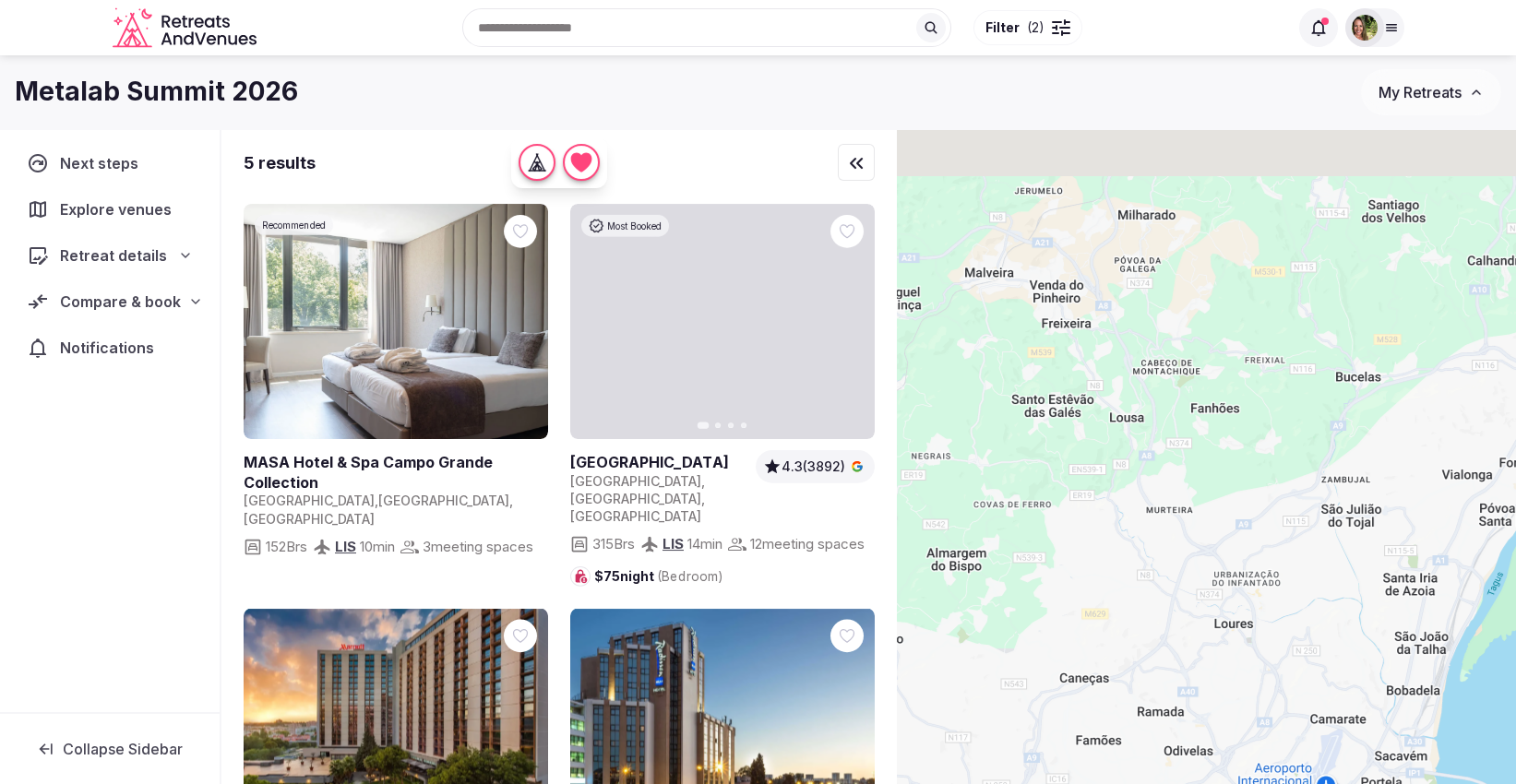
drag, startPoint x: 1227, startPoint y: 554, endPoint x: 1088, endPoint y: 622, distance: 154.7
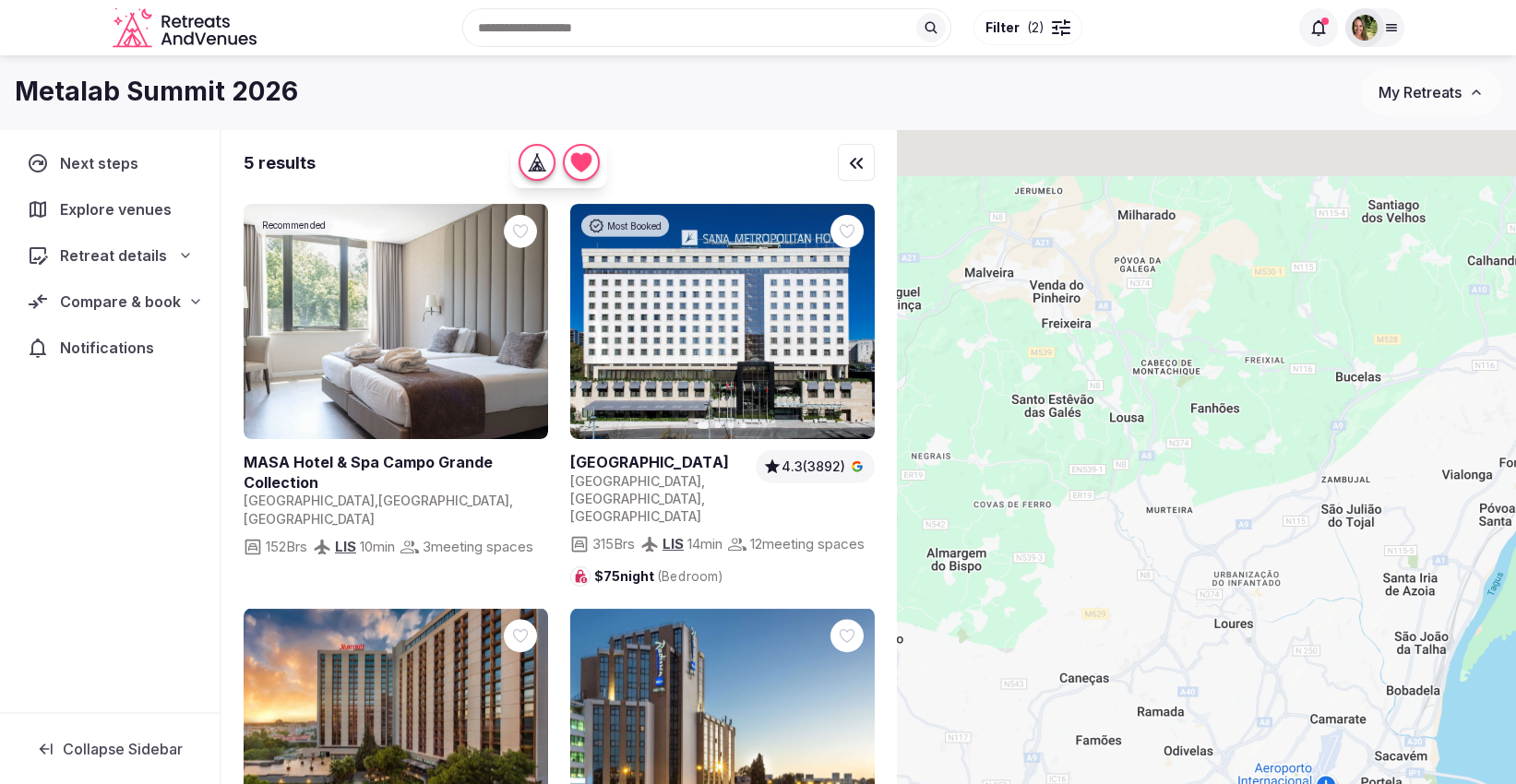
click at [1088, 622] on div at bounding box center [1206, 488] width 619 height 718
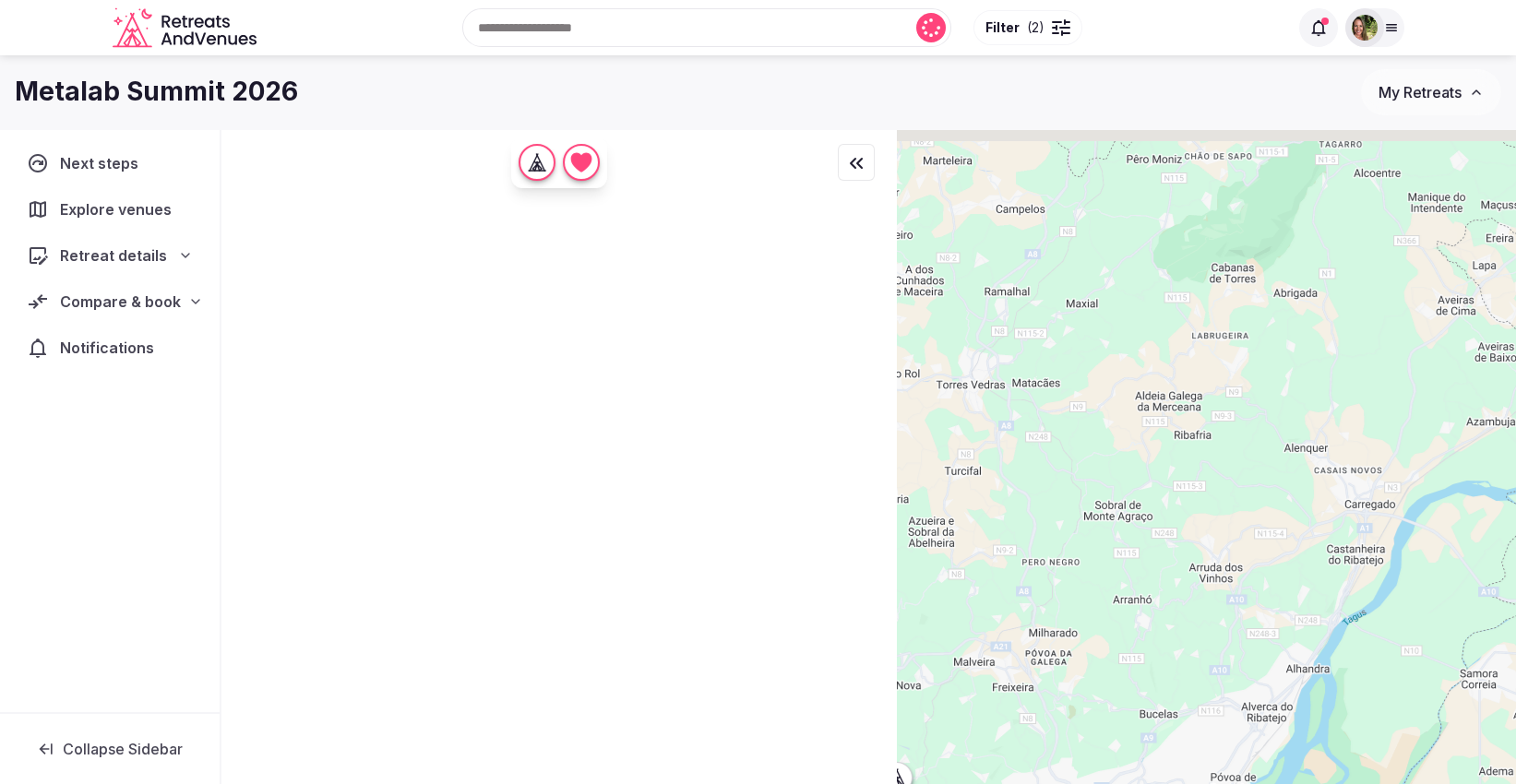
drag, startPoint x: 1296, startPoint y: 420, endPoint x: 1239, endPoint y: 566, distance: 156.7
click at [1239, 566] on div at bounding box center [1206, 488] width 619 height 718
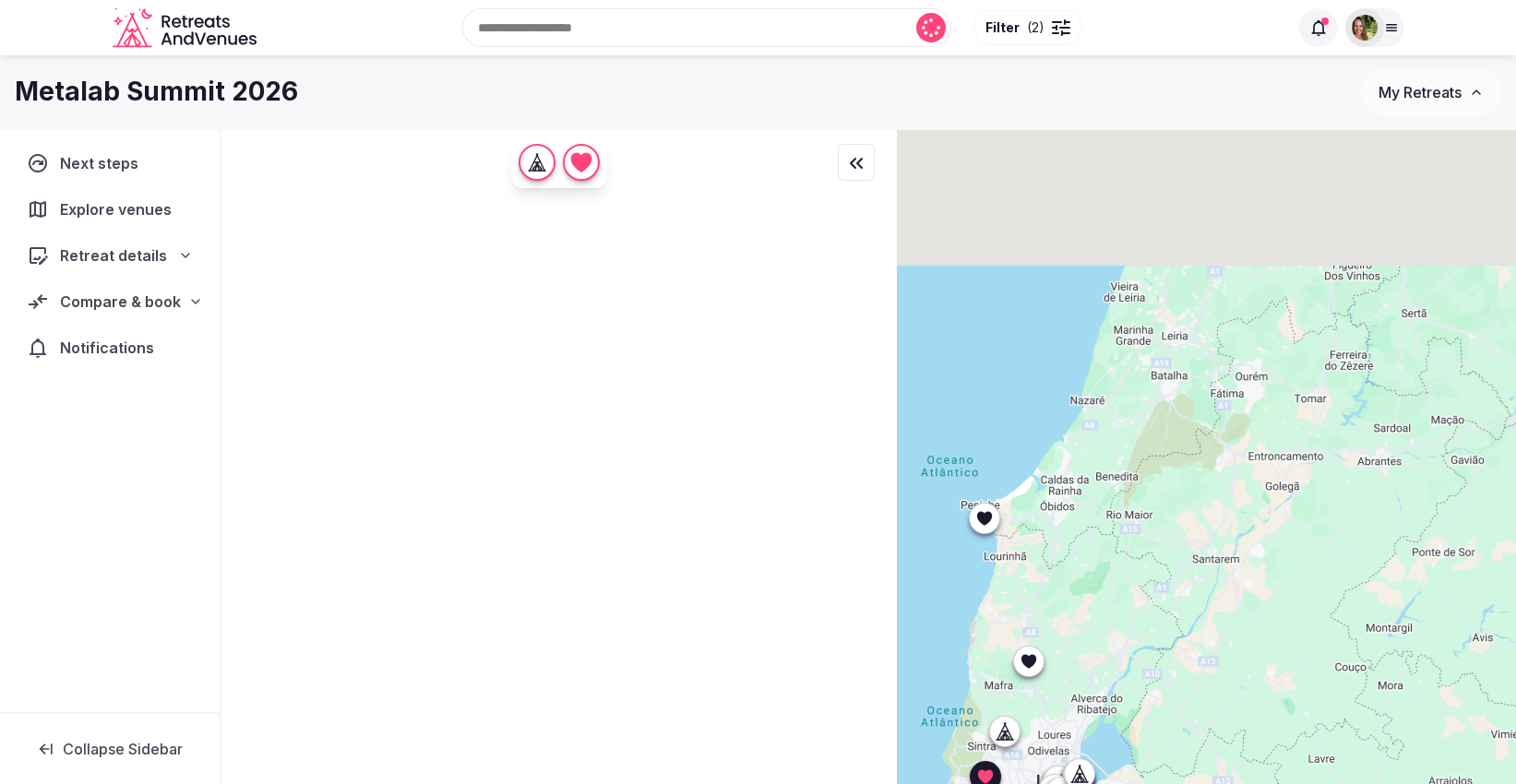
drag, startPoint x: 1345, startPoint y: 370, endPoint x: 1171, endPoint y: 537, distance: 241.2
click at [1171, 537] on div at bounding box center [1206, 488] width 619 height 718
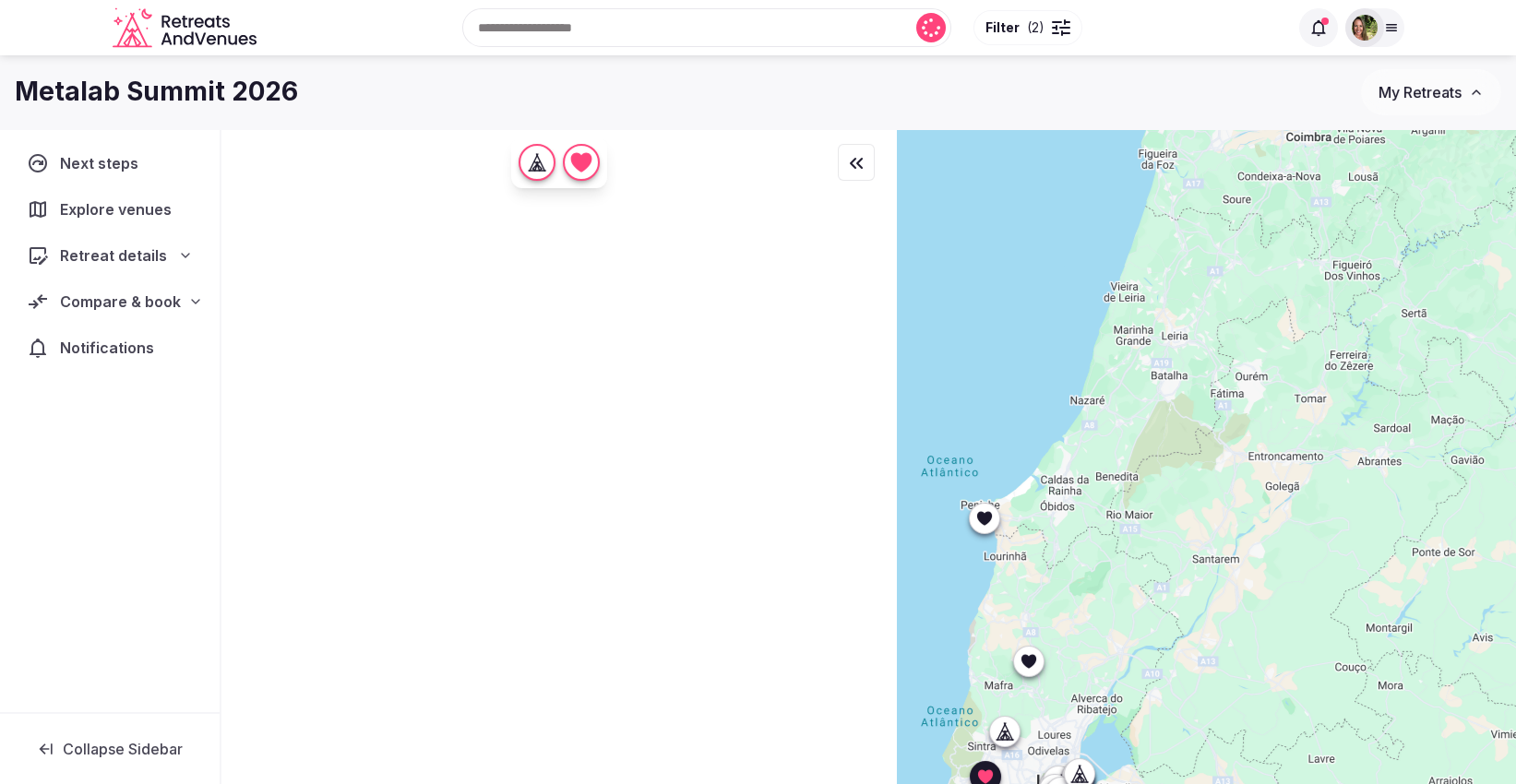
drag, startPoint x: 1410, startPoint y: 408, endPoint x: 1192, endPoint y: 619, distance: 303.4
click at [1157, 681] on div at bounding box center [1206, 488] width 619 height 718
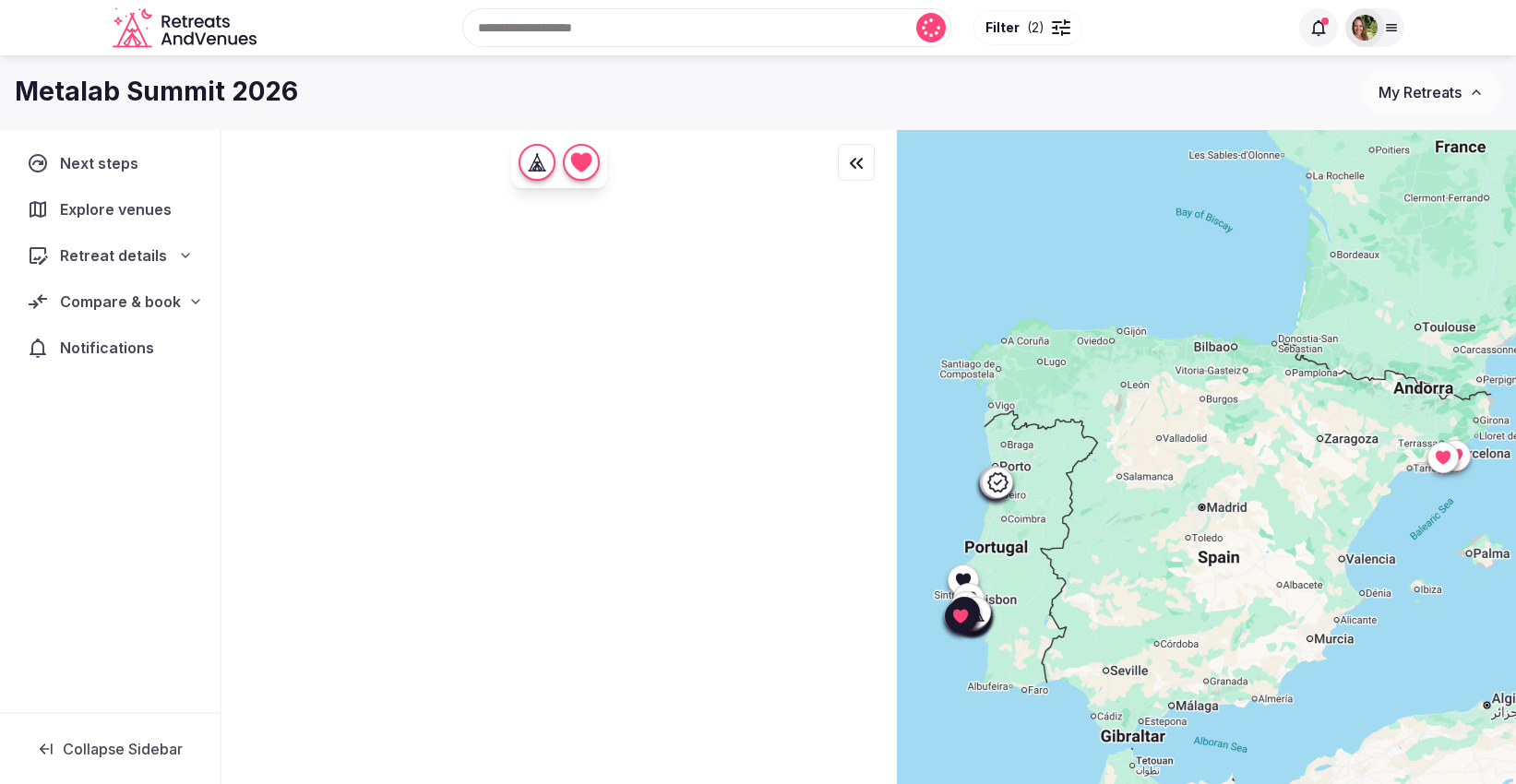
drag, startPoint x: 1379, startPoint y: 490, endPoint x: 1049, endPoint y: 578, distance: 341.5
click at [1049, 578] on div at bounding box center [1206, 488] width 619 height 718
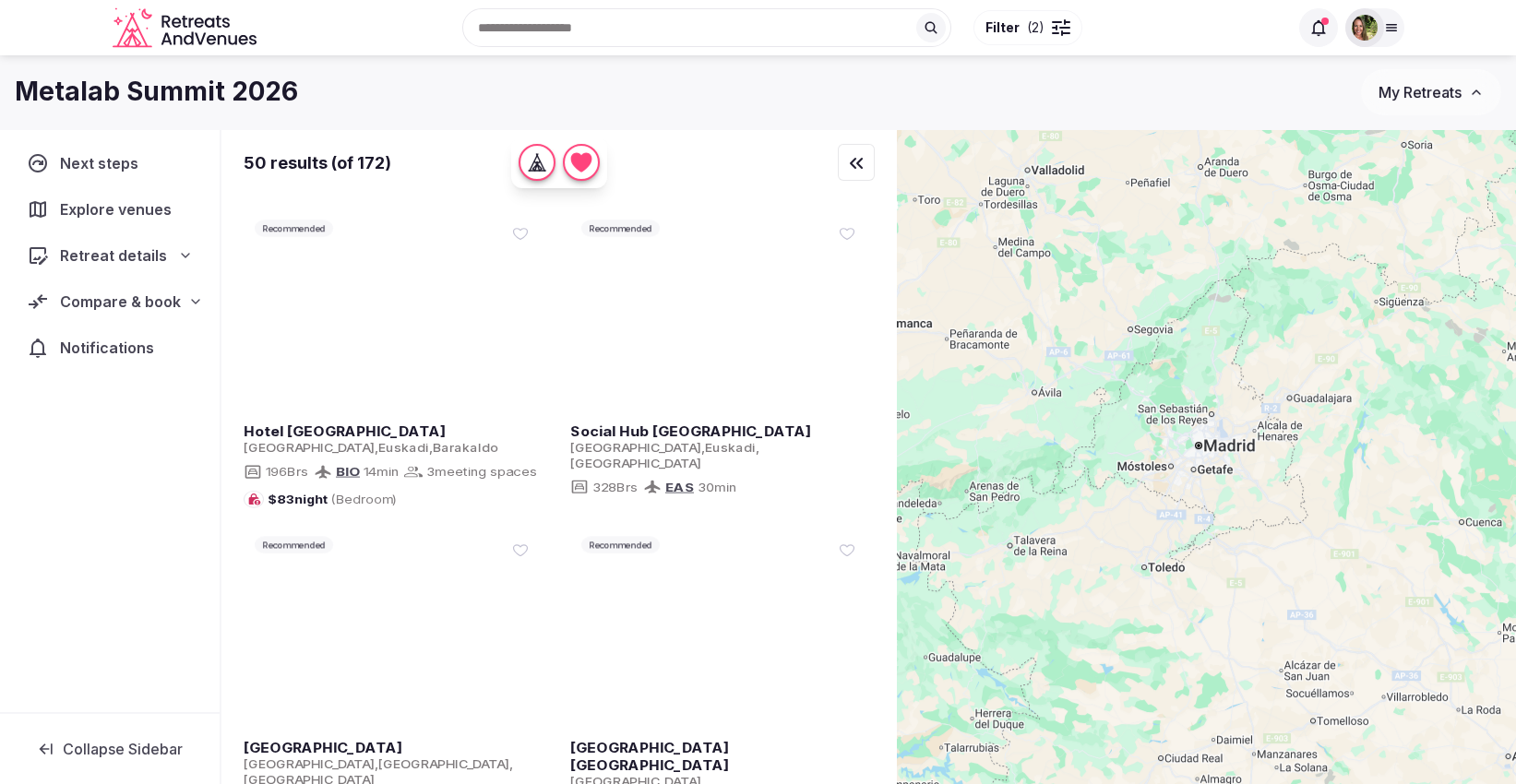
drag, startPoint x: 1268, startPoint y: 520, endPoint x: 1241, endPoint y: 553, distance: 42.6
click at [1241, 553] on div at bounding box center [1206, 488] width 619 height 718
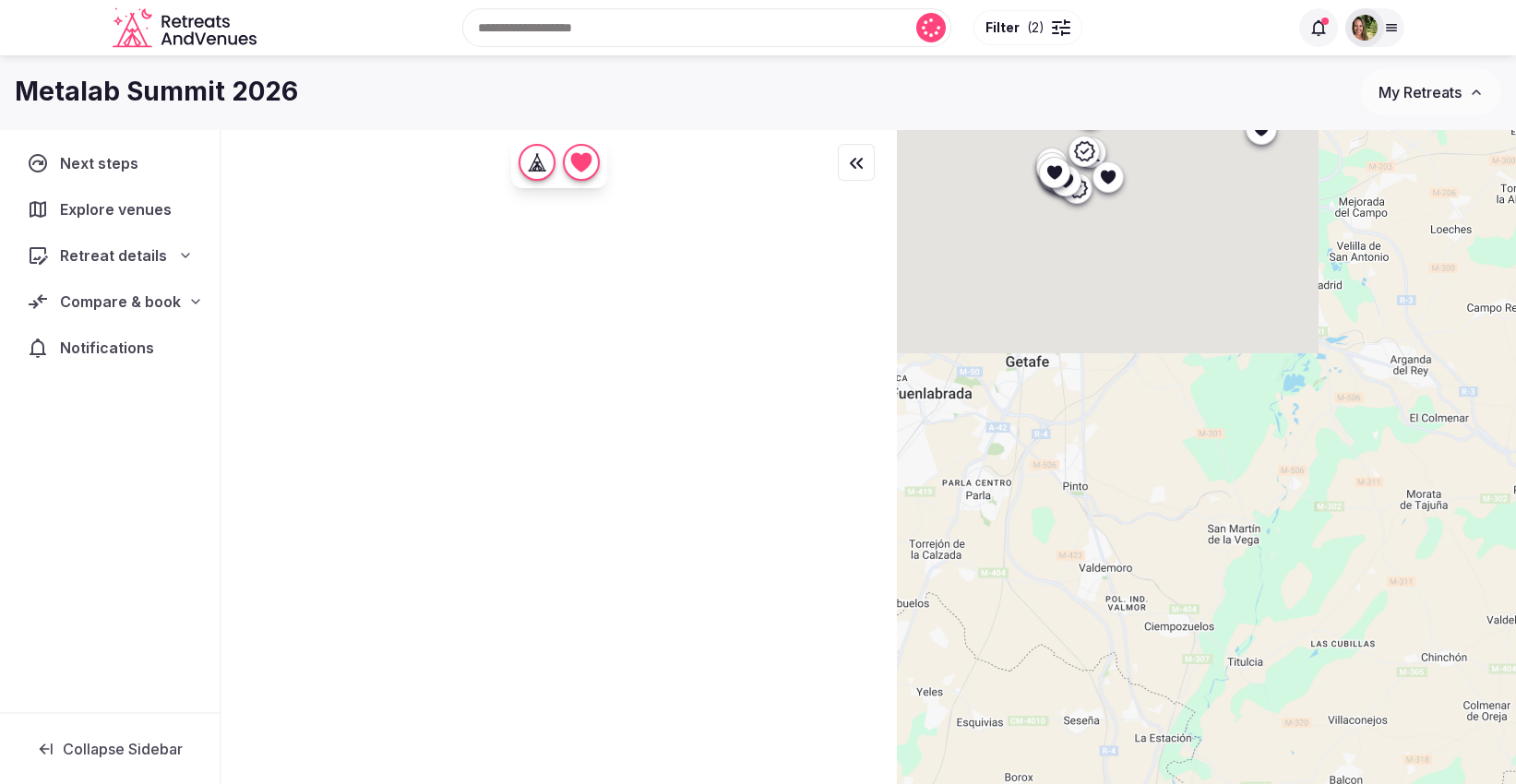
drag, startPoint x: 1207, startPoint y: 280, endPoint x: 1320, endPoint y: 758, distance: 491.2
click at [1320, 758] on div at bounding box center [1206, 488] width 619 height 718
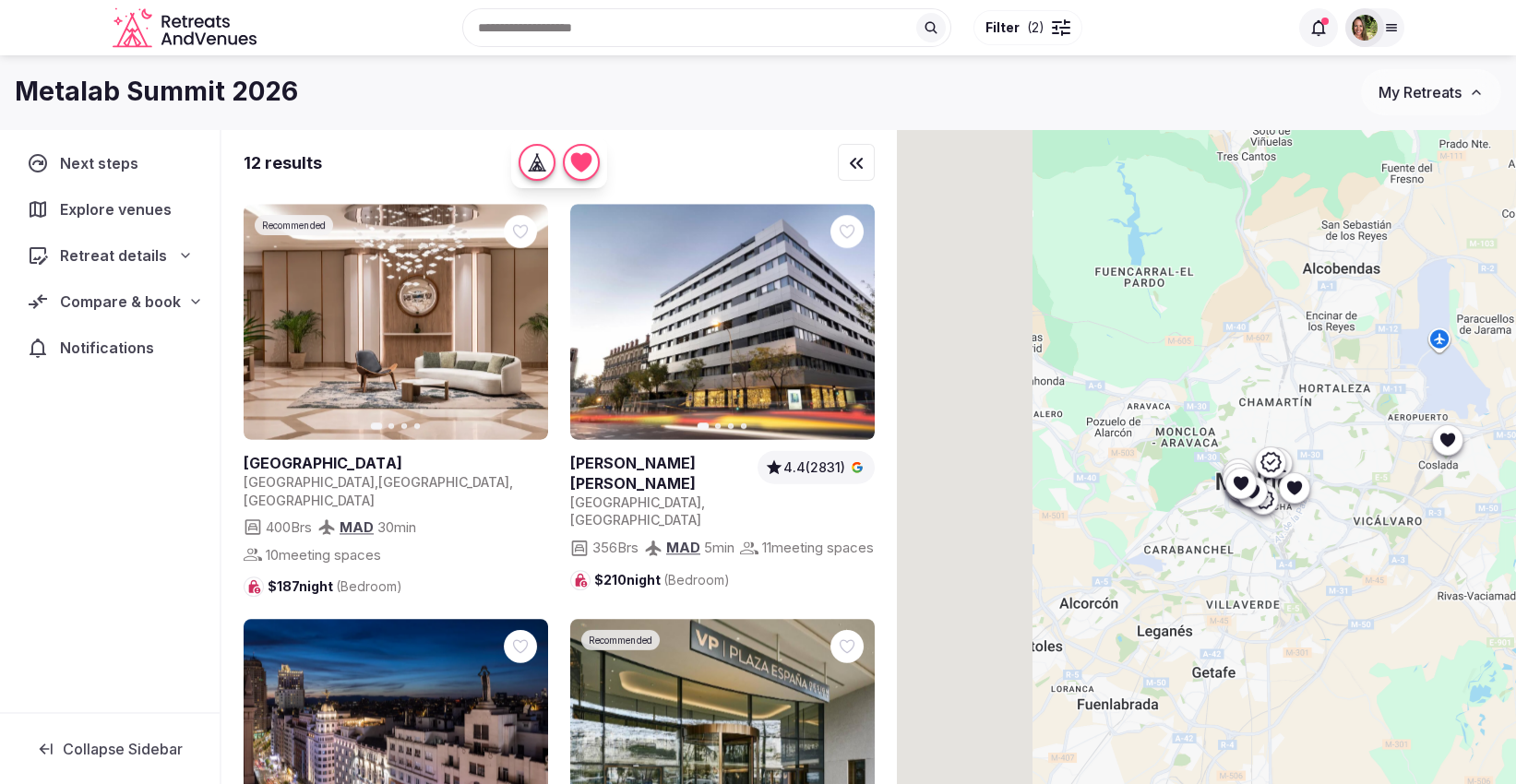
drag, startPoint x: 1280, startPoint y: 346, endPoint x: 1465, endPoint y: 633, distance: 341.5
click at [1465, 633] on div at bounding box center [1206, 488] width 619 height 718
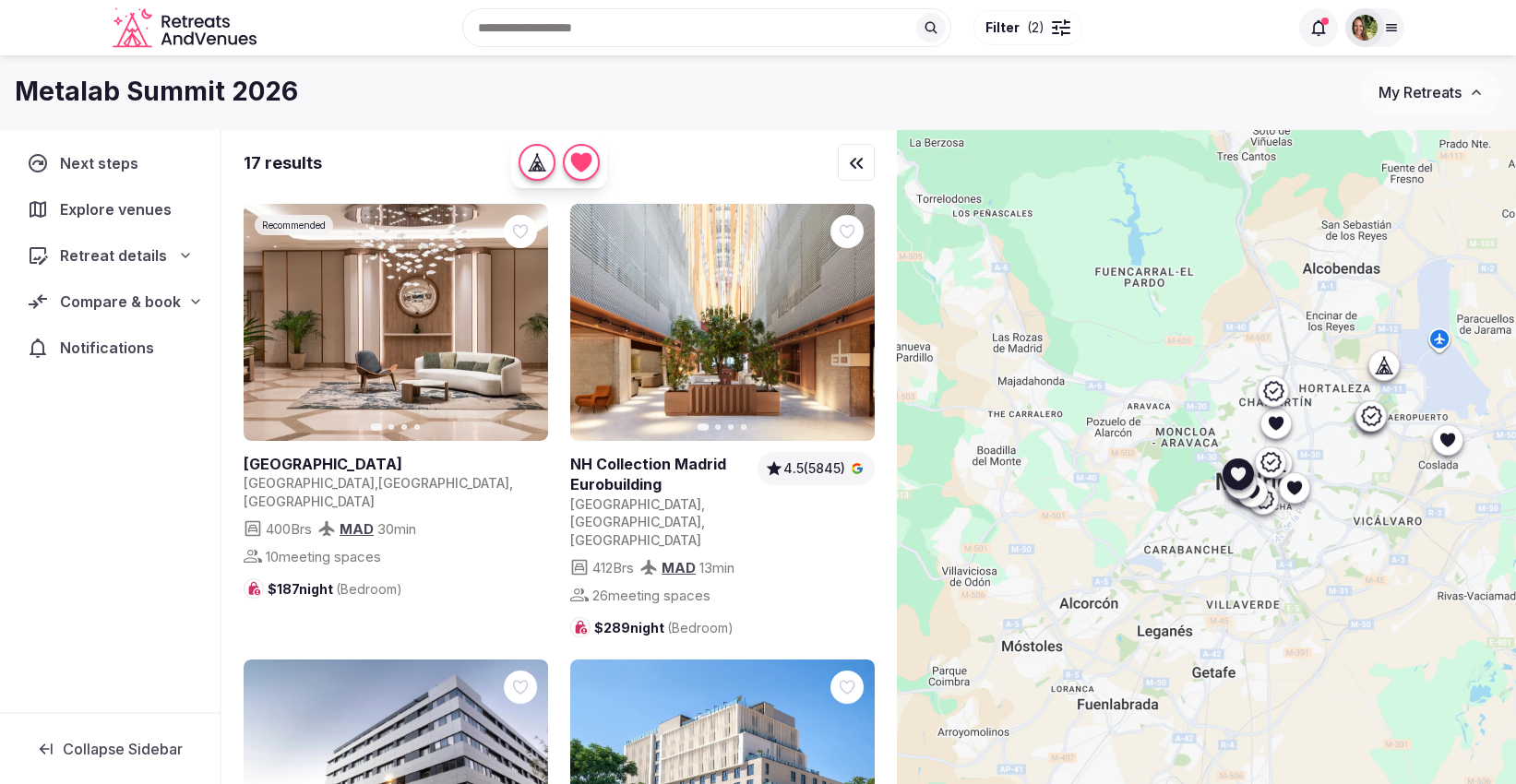
click at [0, 0] on icon at bounding box center [0, 0] width 0 height 0
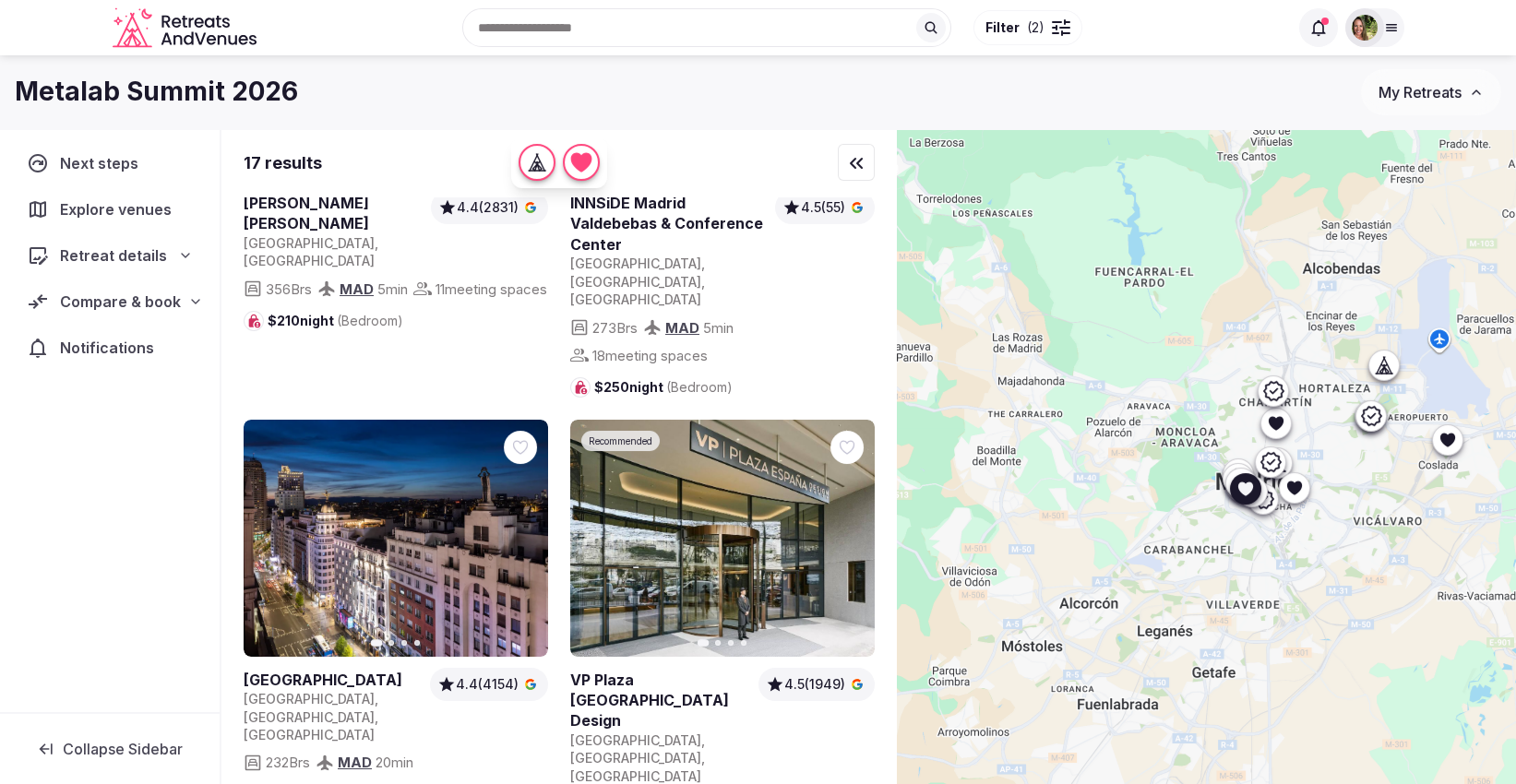
scroll to position [819, 0]
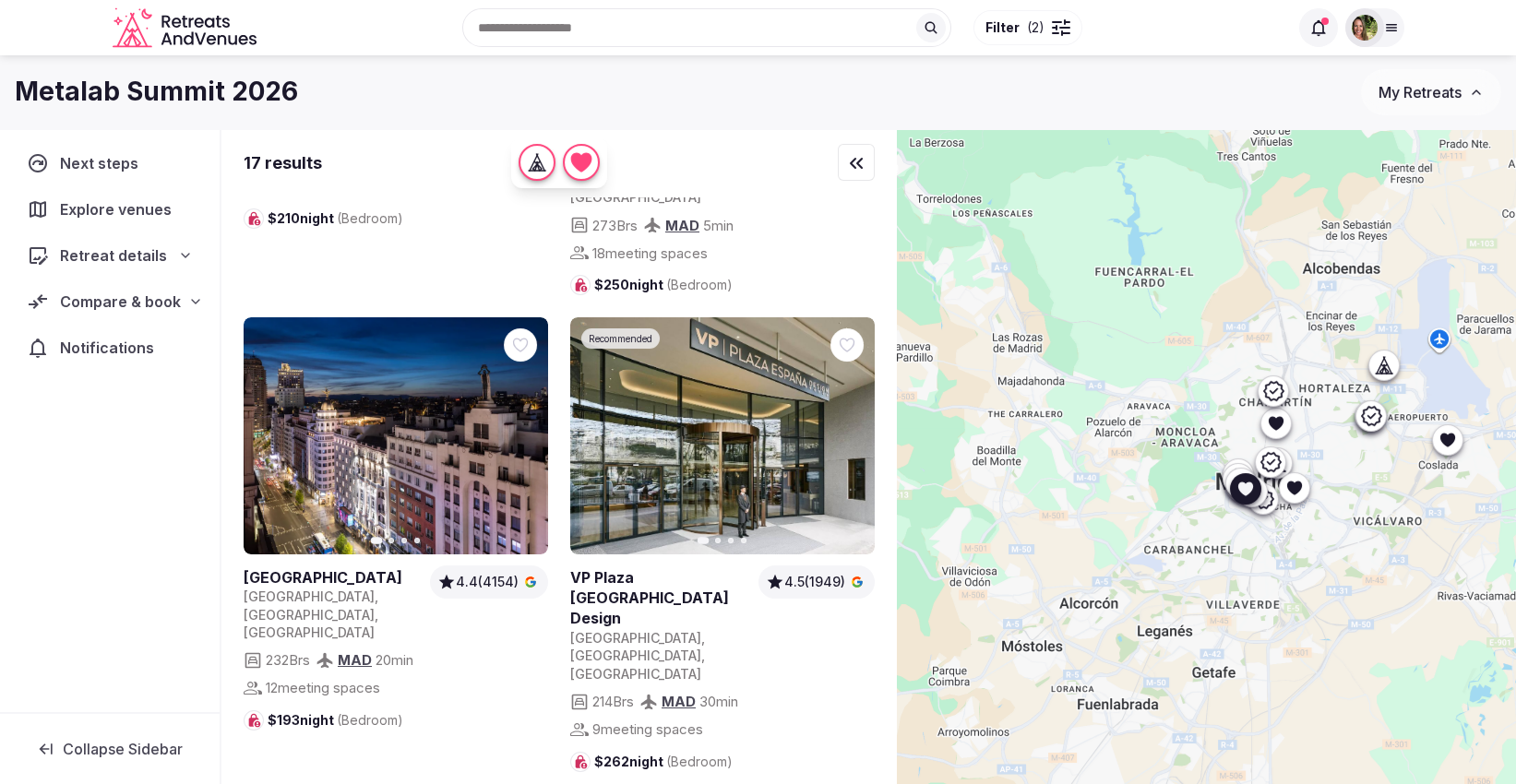
click at [0, 0] on icon at bounding box center [0, 0] width 0 height 0
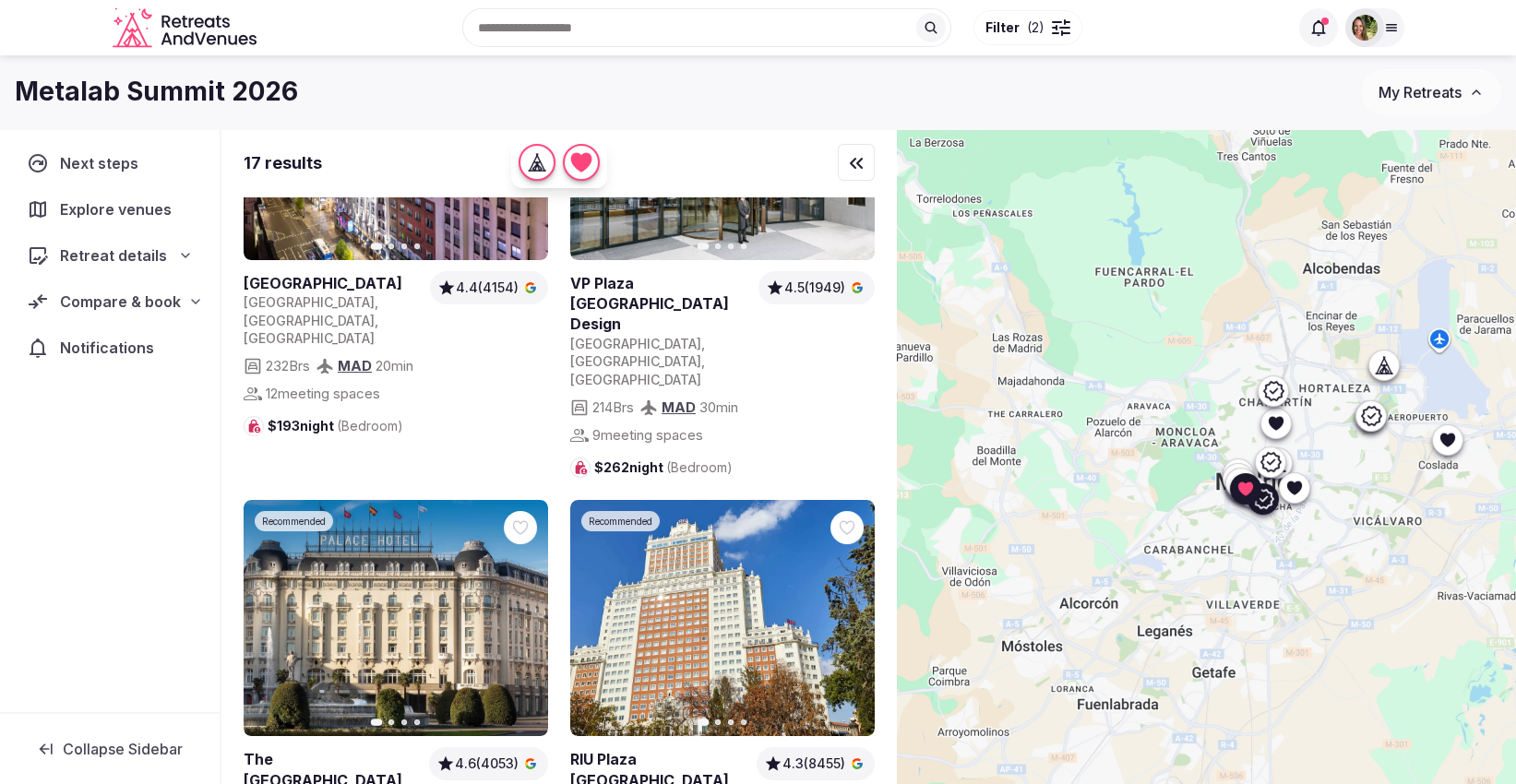
scroll to position [923, 0]
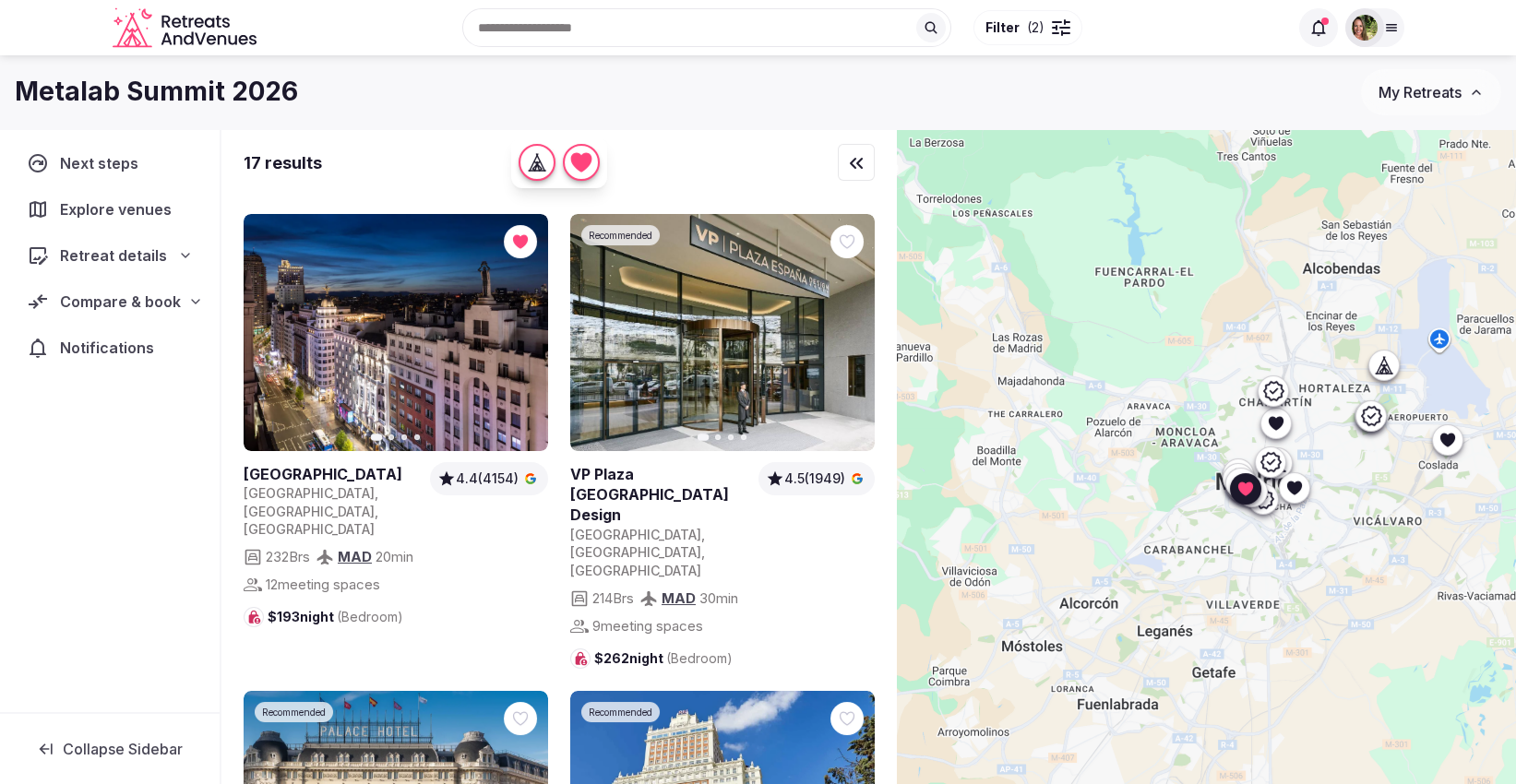
click at [508, 226] on div at bounding box center [520, 242] width 33 height 33
click at [0, 0] on icon at bounding box center [0, 0] width 0 height 0
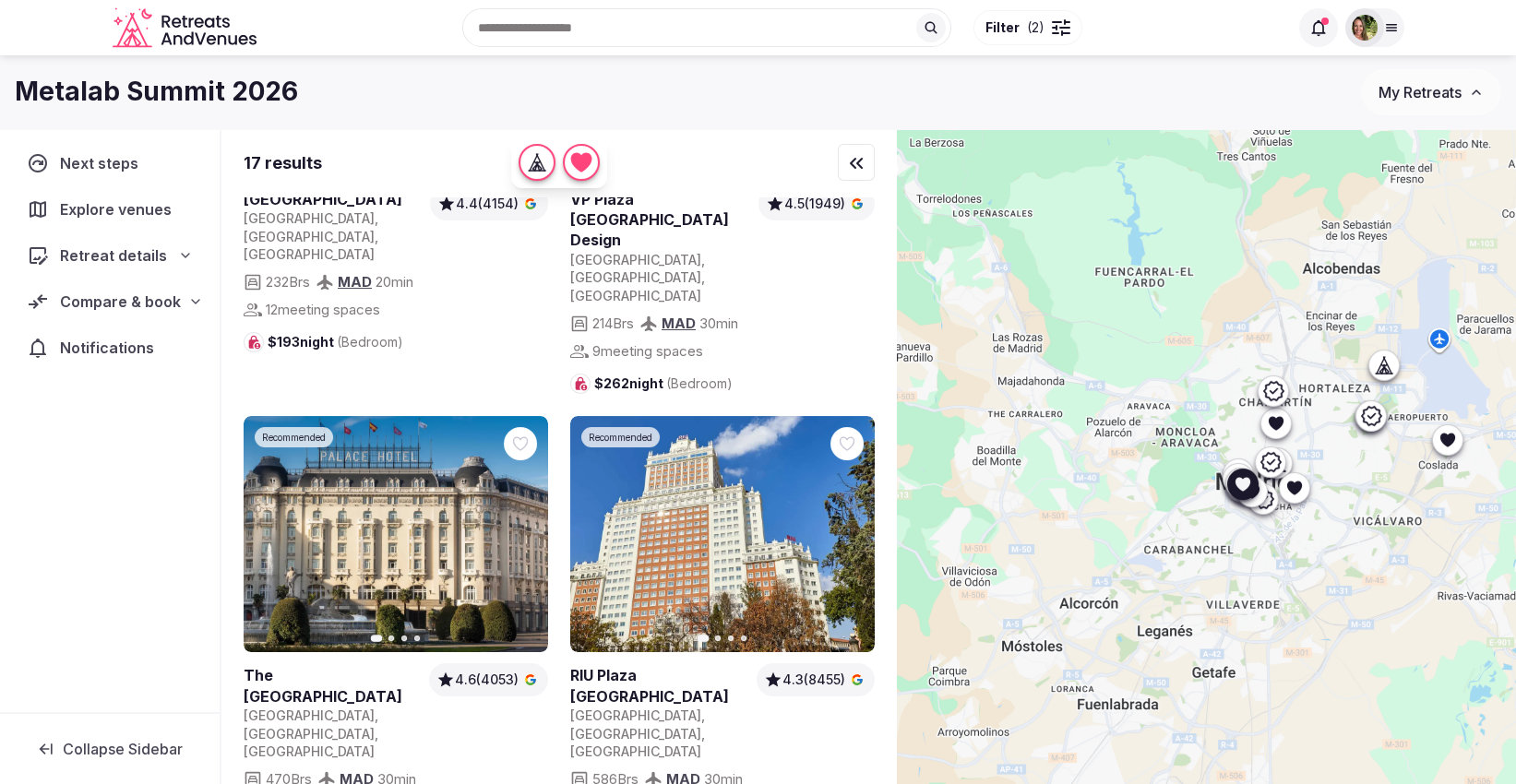
scroll to position [1230, 0]
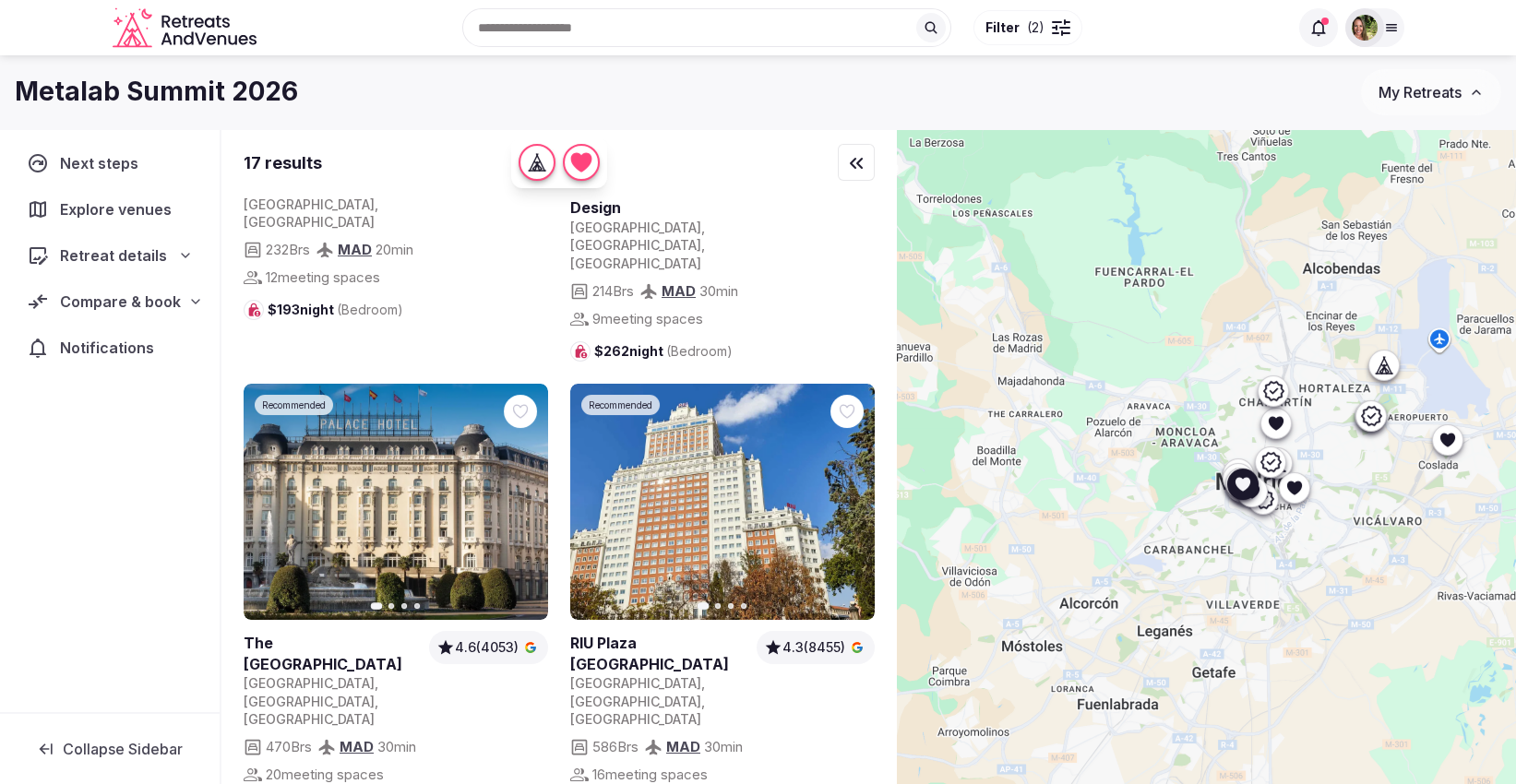
click at [0, 0] on icon at bounding box center [0, 0] width 0 height 0
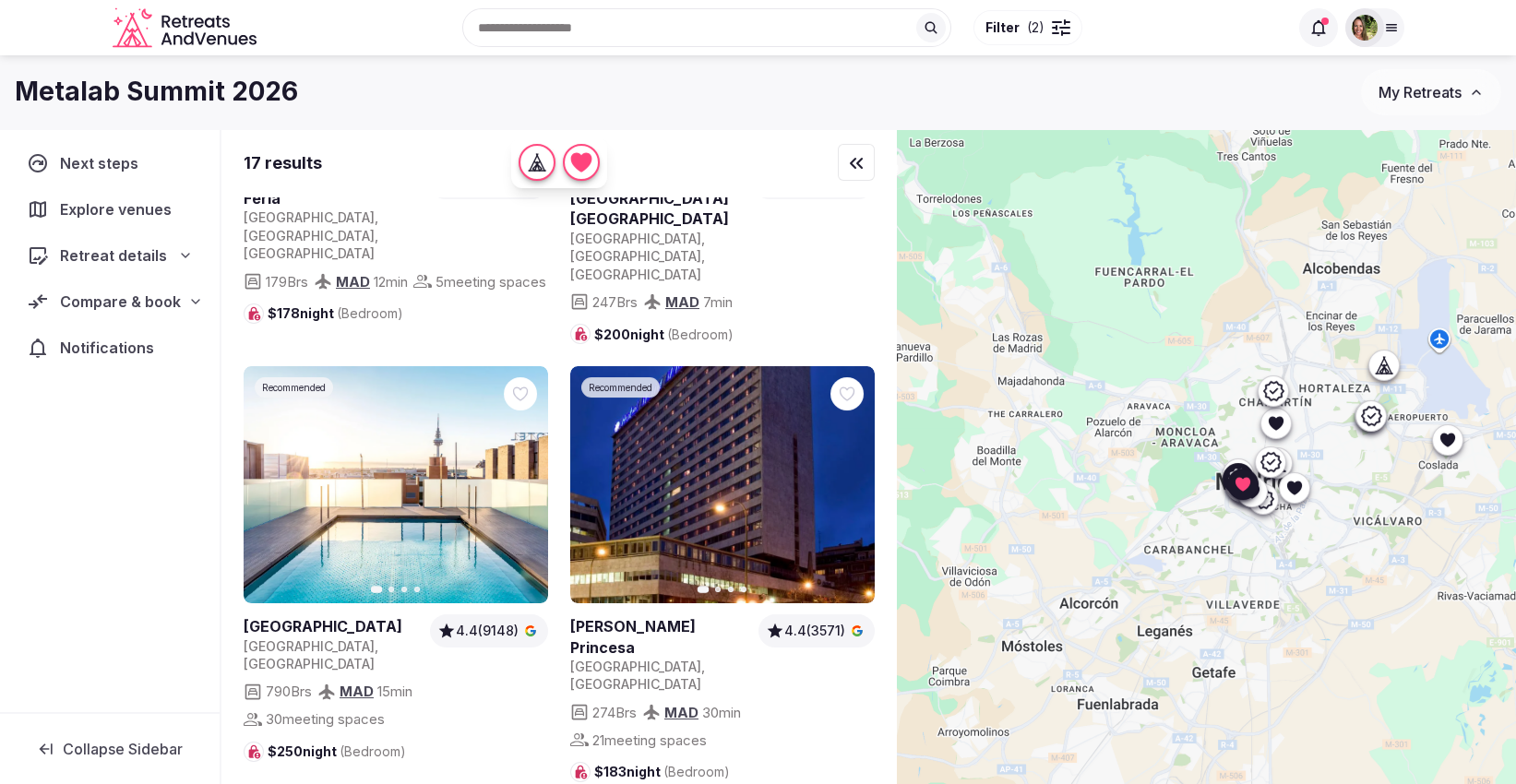
scroll to position [2152, 0]
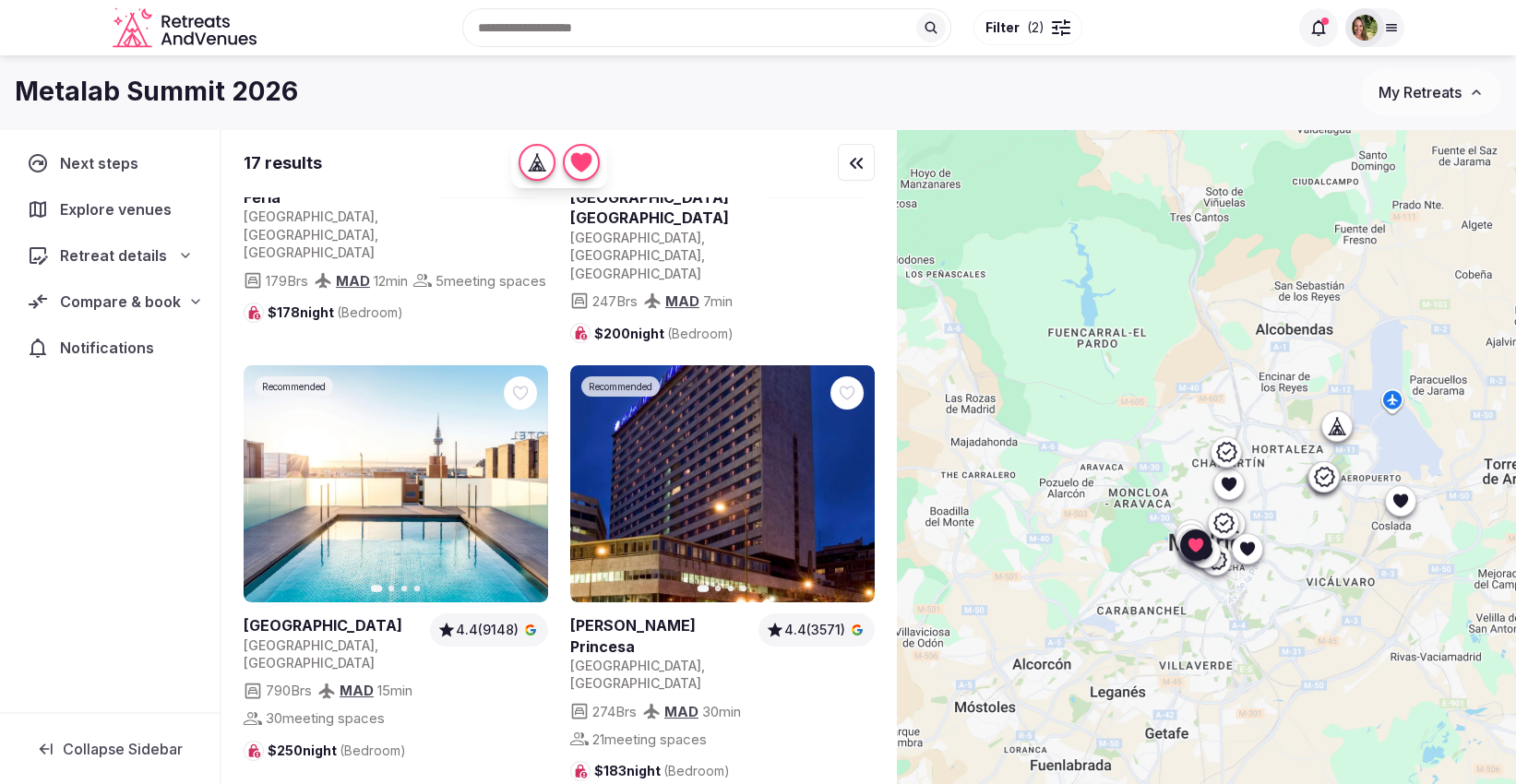
drag, startPoint x: 1372, startPoint y: 560, endPoint x: 1313, endPoint y: 629, distance: 90.8
click at [1313, 629] on div at bounding box center [1206, 488] width 619 height 718
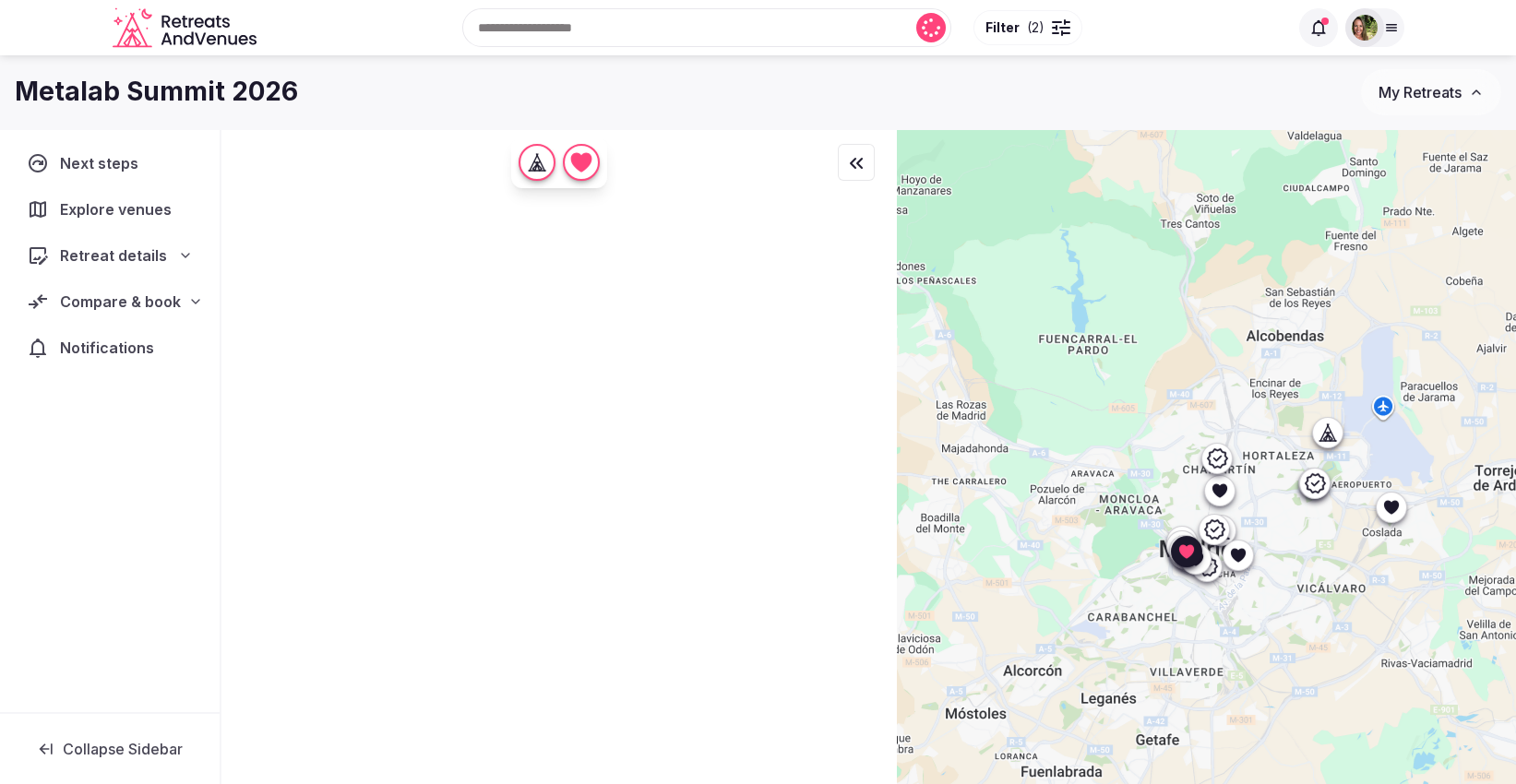
scroll to position [0, 0]
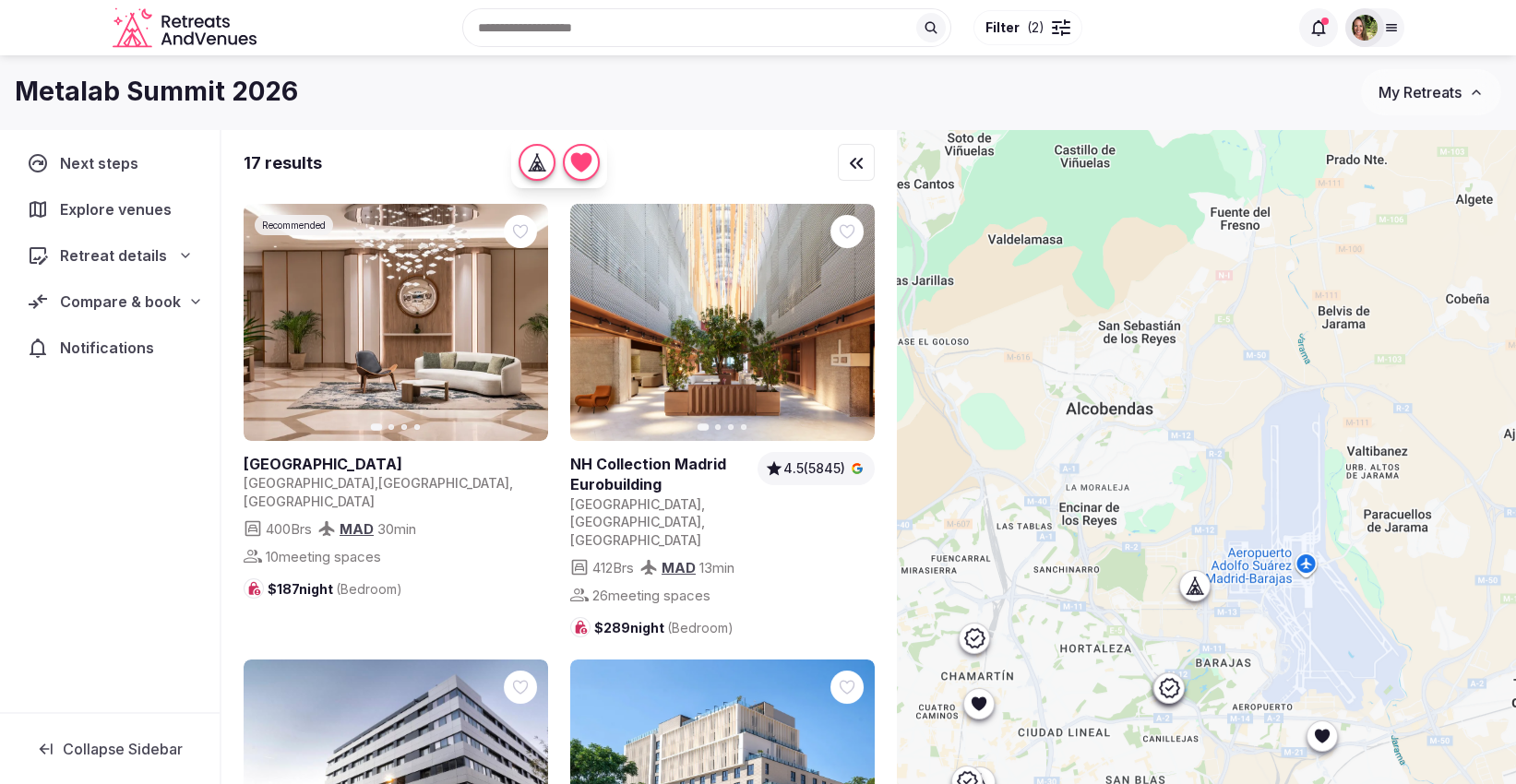
drag, startPoint x: 1252, startPoint y: 457, endPoint x: 1094, endPoint y: 831, distance: 406.0
click at [1094, 783] on html "Recent searches San Francisco, CA Spain Weston, FL Dominican Republic South Lak…" at bounding box center [758, 392] width 1516 height 784
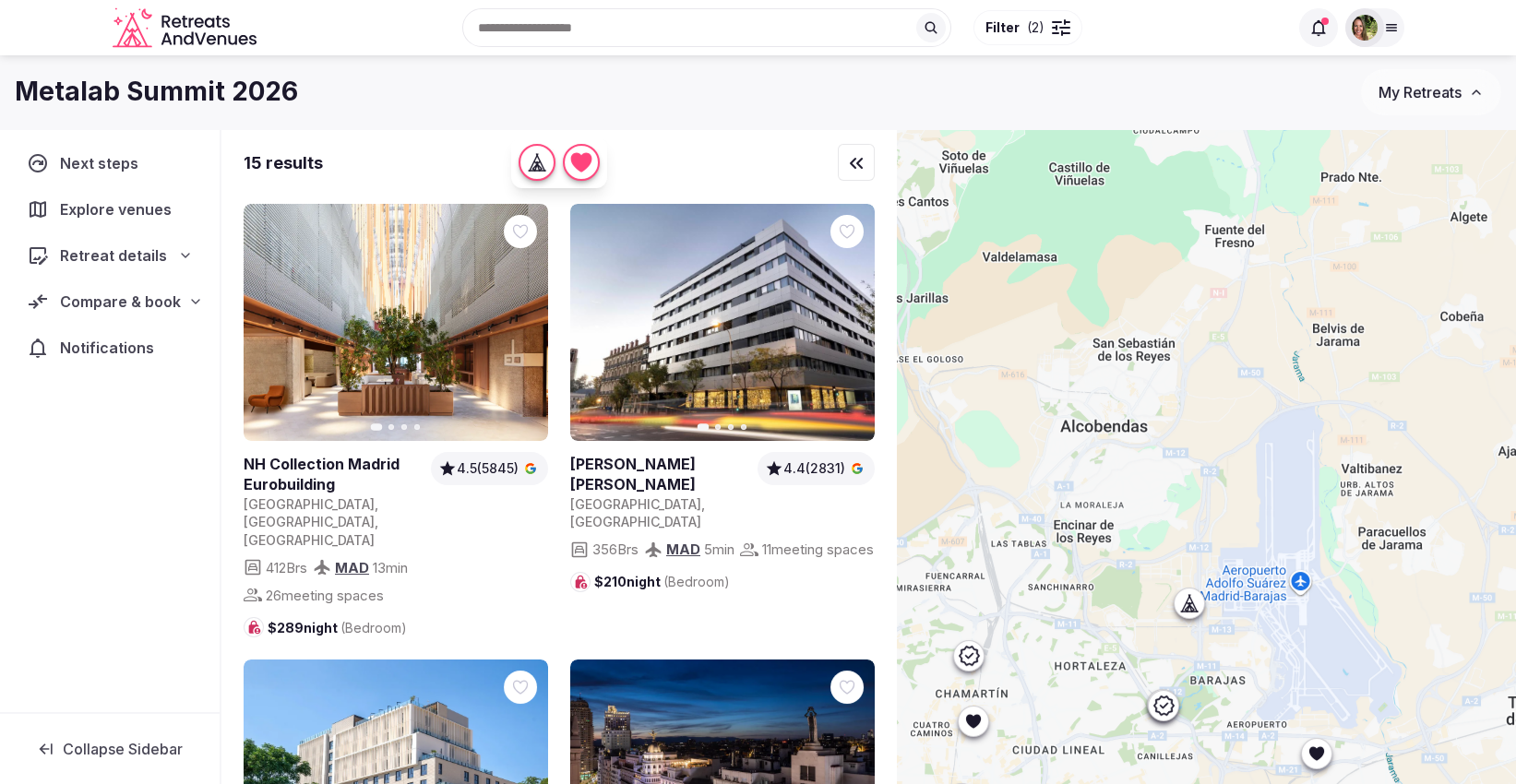
drag, startPoint x: 1067, startPoint y: 734, endPoint x: 1057, endPoint y: 757, distance: 25.1
click at [1057, 757] on div at bounding box center [1206, 488] width 619 height 718
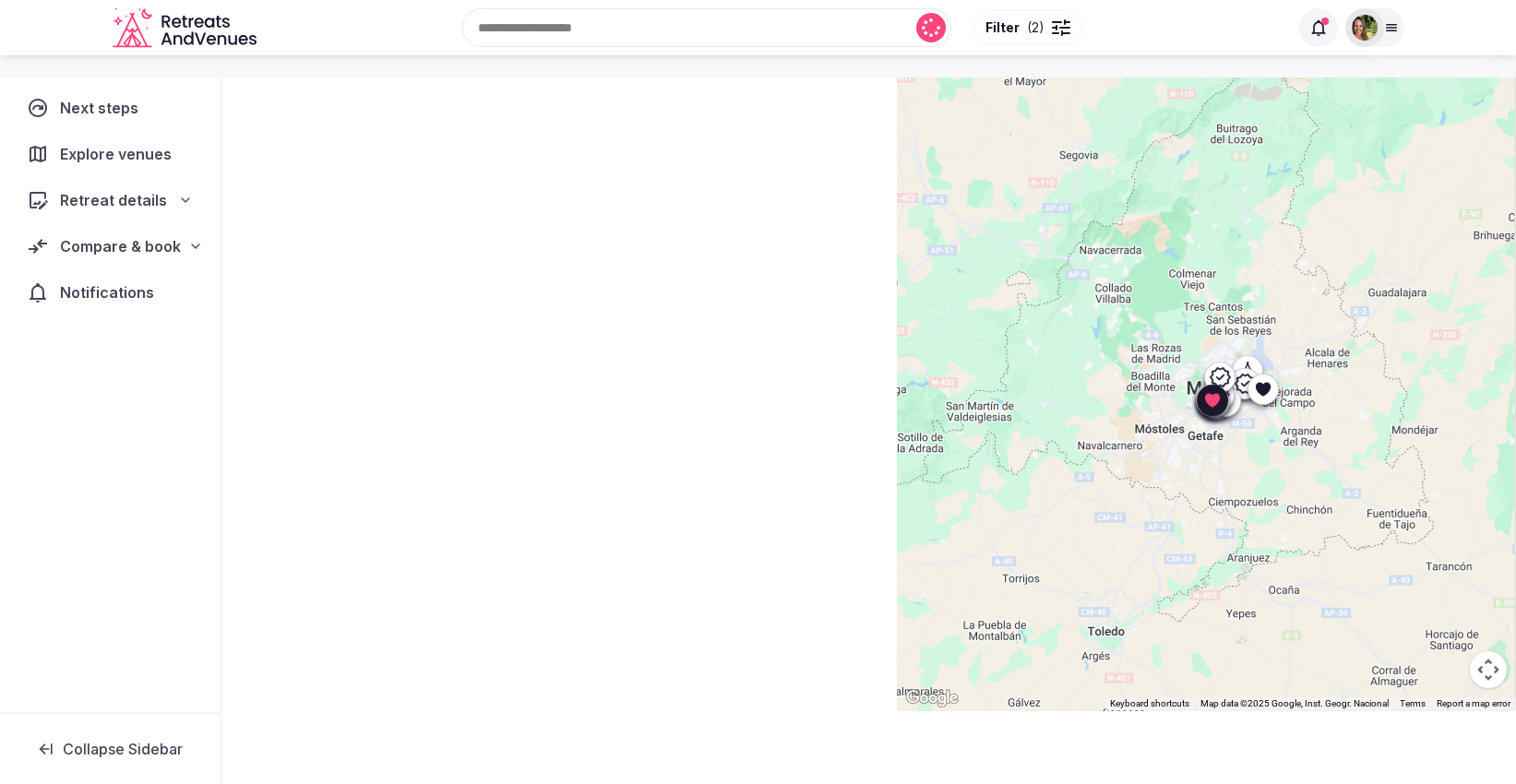
scroll to position [112, 0]
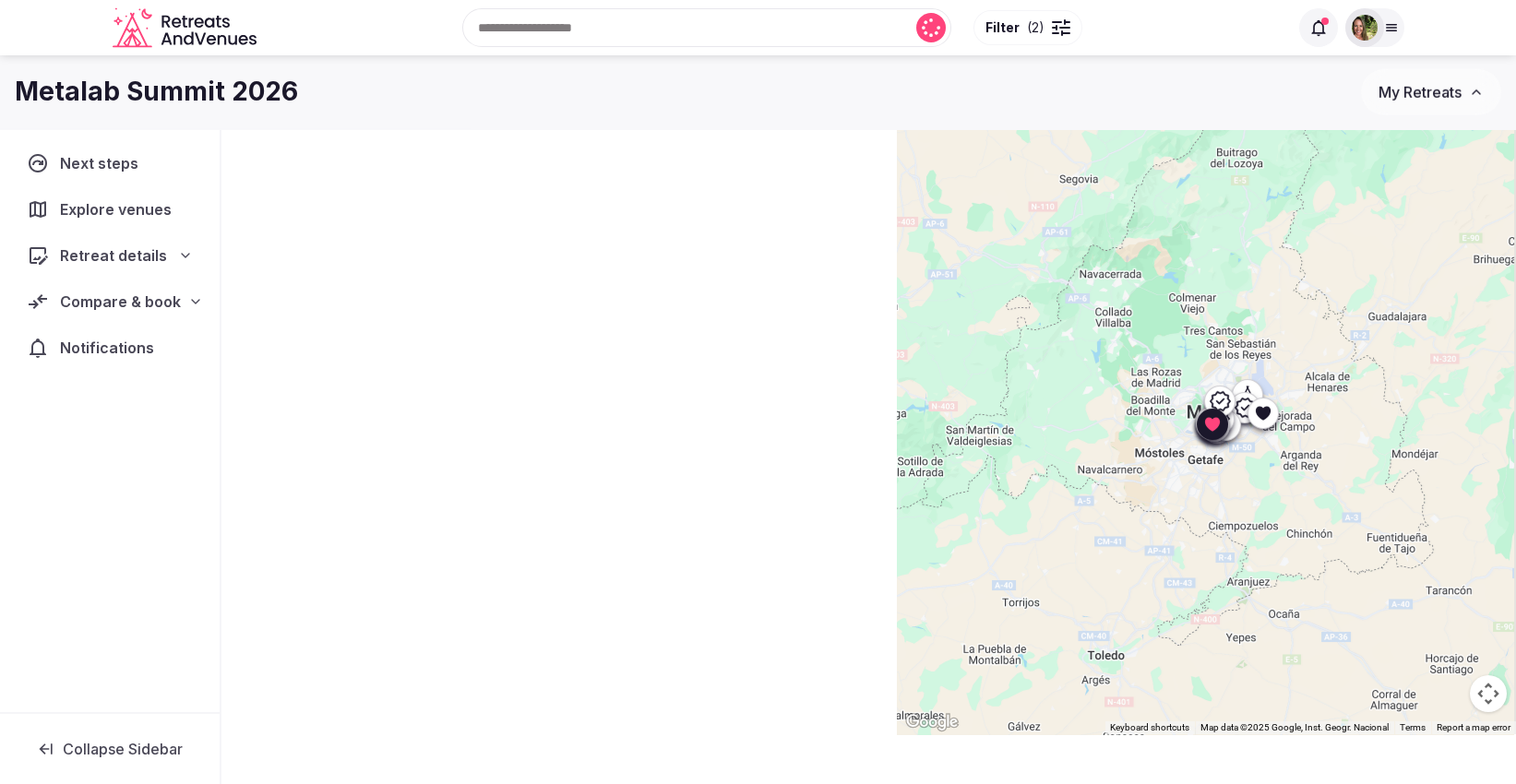
drag, startPoint x: 1375, startPoint y: 287, endPoint x: 1270, endPoint y: 408, distance: 160.2
click at [1270, 408] on div at bounding box center [1206, 375] width 619 height 718
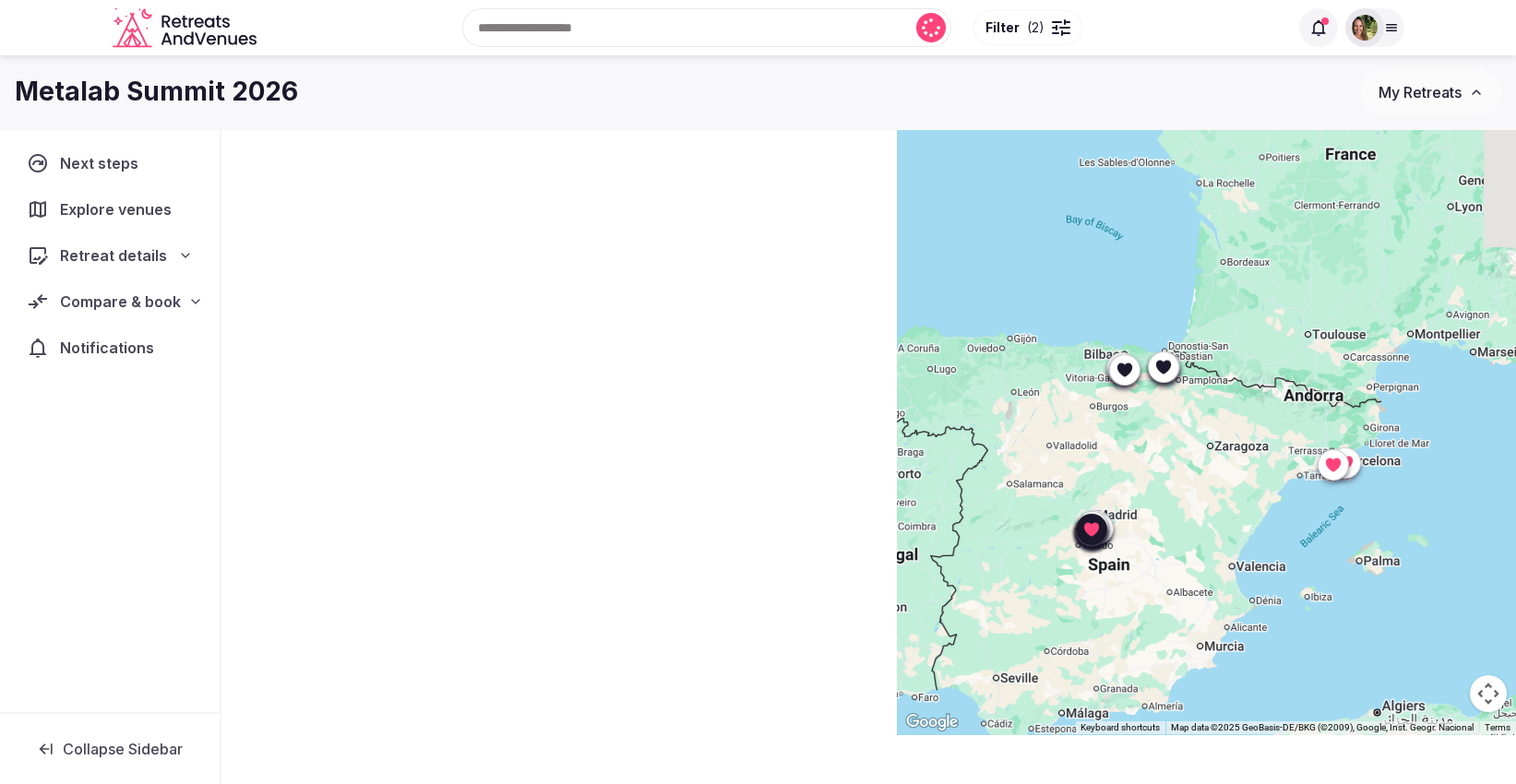
drag, startPoint x: 1354, startPoint y: 325, endPoint x: 1178, endPoint y: 457, distance: 220.0
click at [1178, 457] on div at bounding box center [1206, 375] width 619 height 718
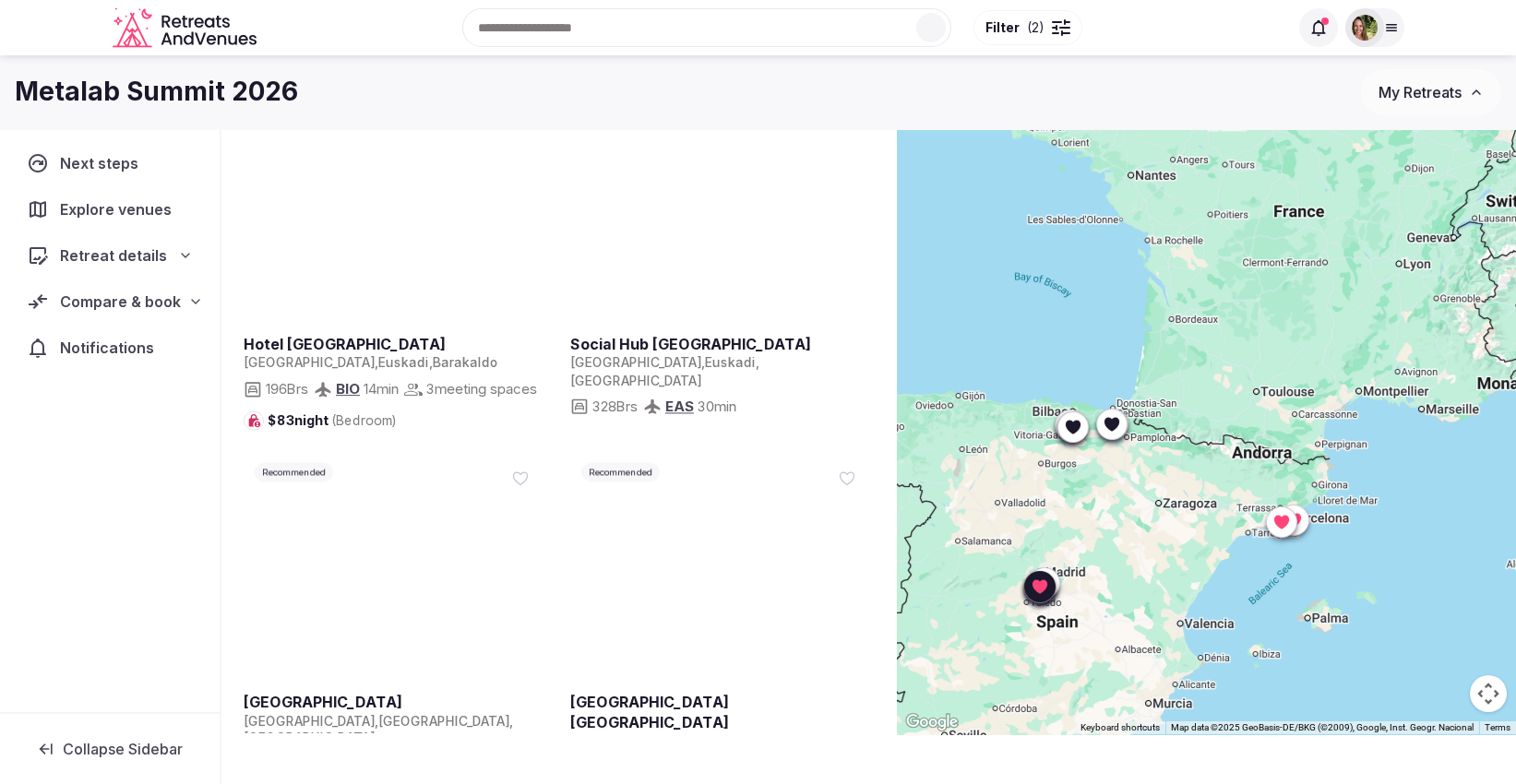
drag, startPoint x: 1235, startPoint y: 407, endPoint x: 1187, endPoint y: 460, distance: 71.5
click at [1187, 460] on div at bounding box center [1206, 375] width 619 height 718
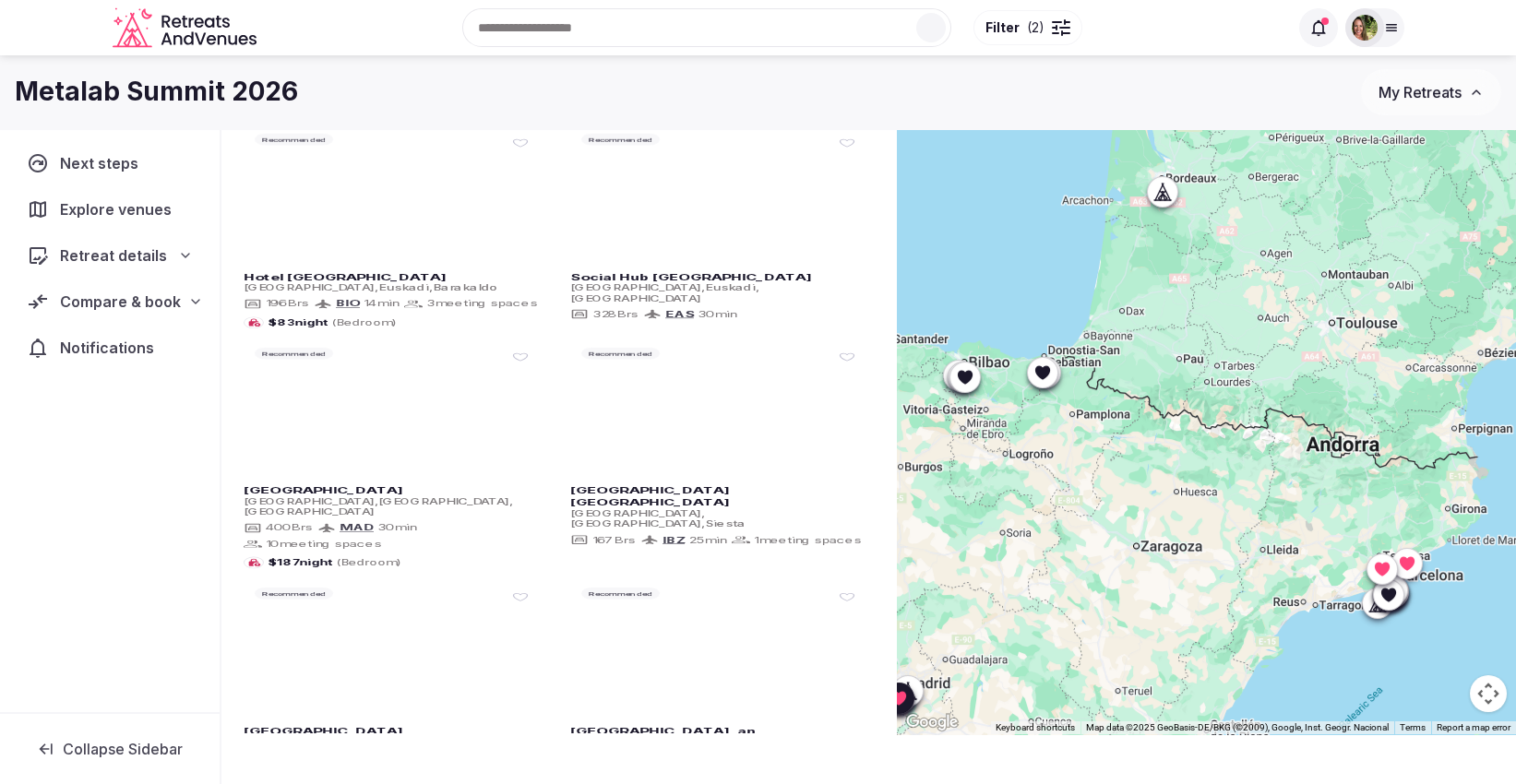
drag, startPoint x: 1254, startPoint y: 470, endPoint x: 1201, endPoint y: 375, distance: 108.8
click at [1201, 375] on div at bounding box center [1206, 375] width 619 height 718
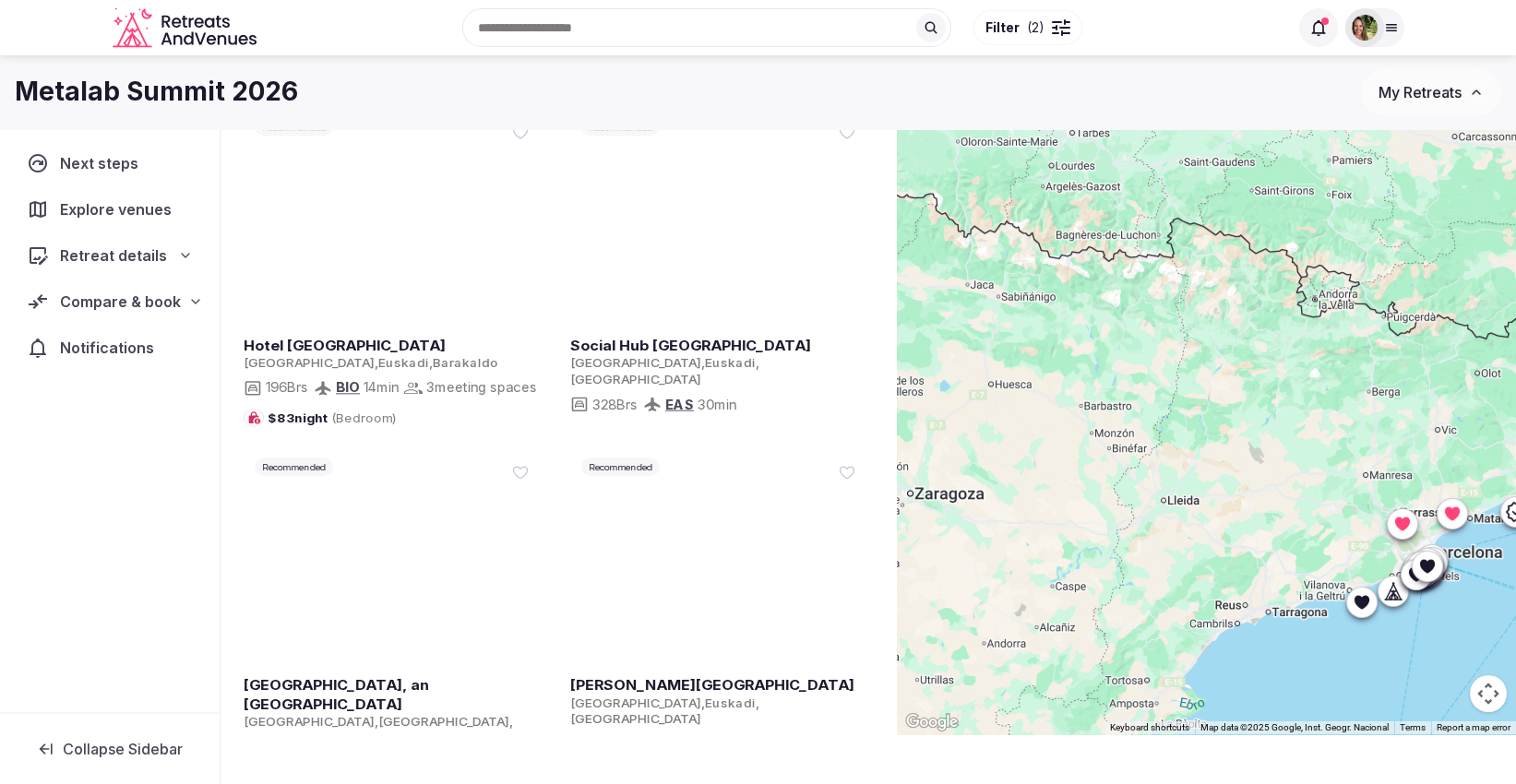
drag, startPoint x: 1300, startPoint y: 499, endPoint x: 1075, endPoint y: 333, distance: 279.6
click at [1075, 333] on div at bounding box center [1206, 375] width 619 height 718
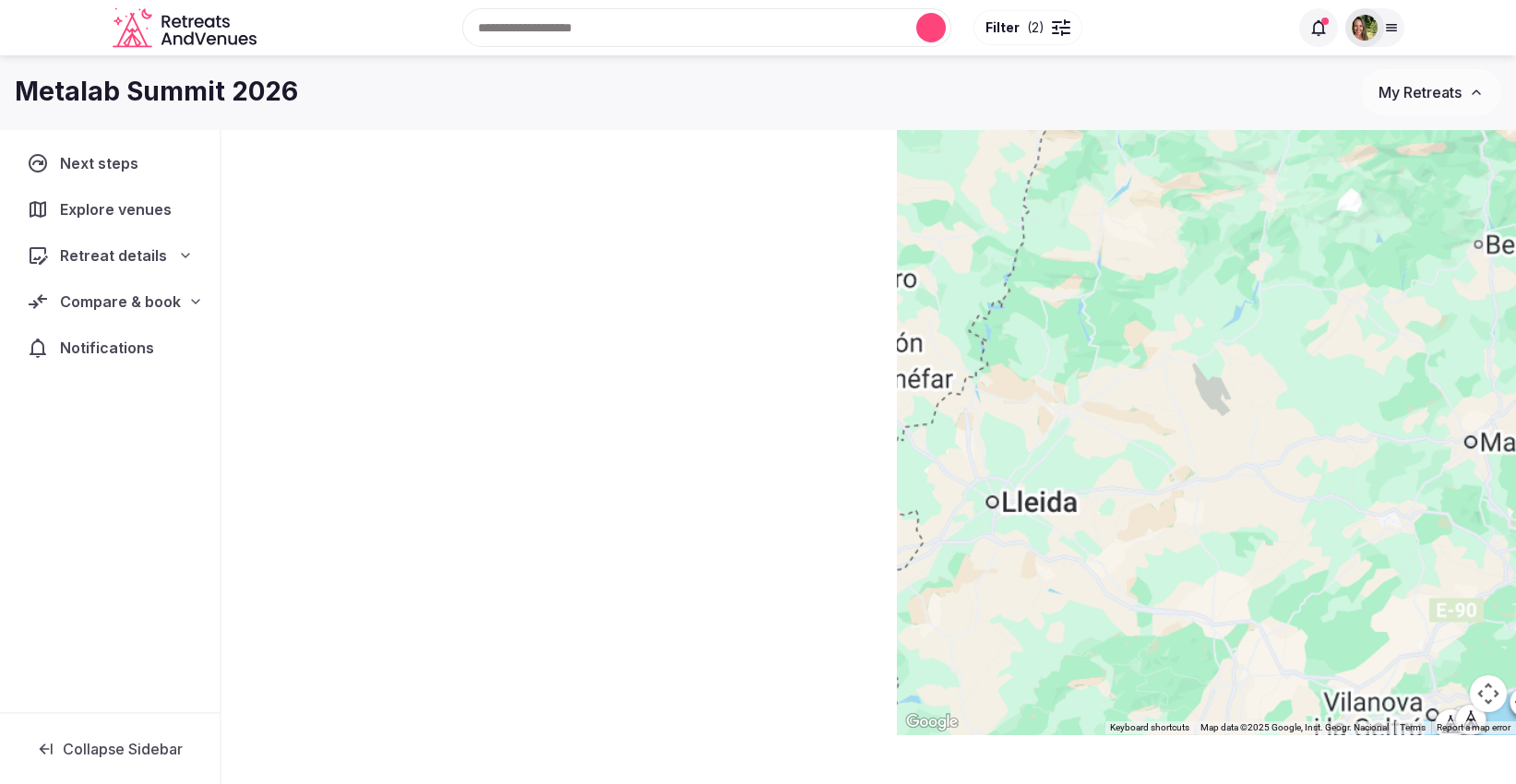
drag, startPoint x: 1309, startPoint y: 471, endPoint x: 1071, endPoint y: 261, distance: 317.4
click at [1071, 261] on div at bounding box center [1206, 375] width 619 height 718
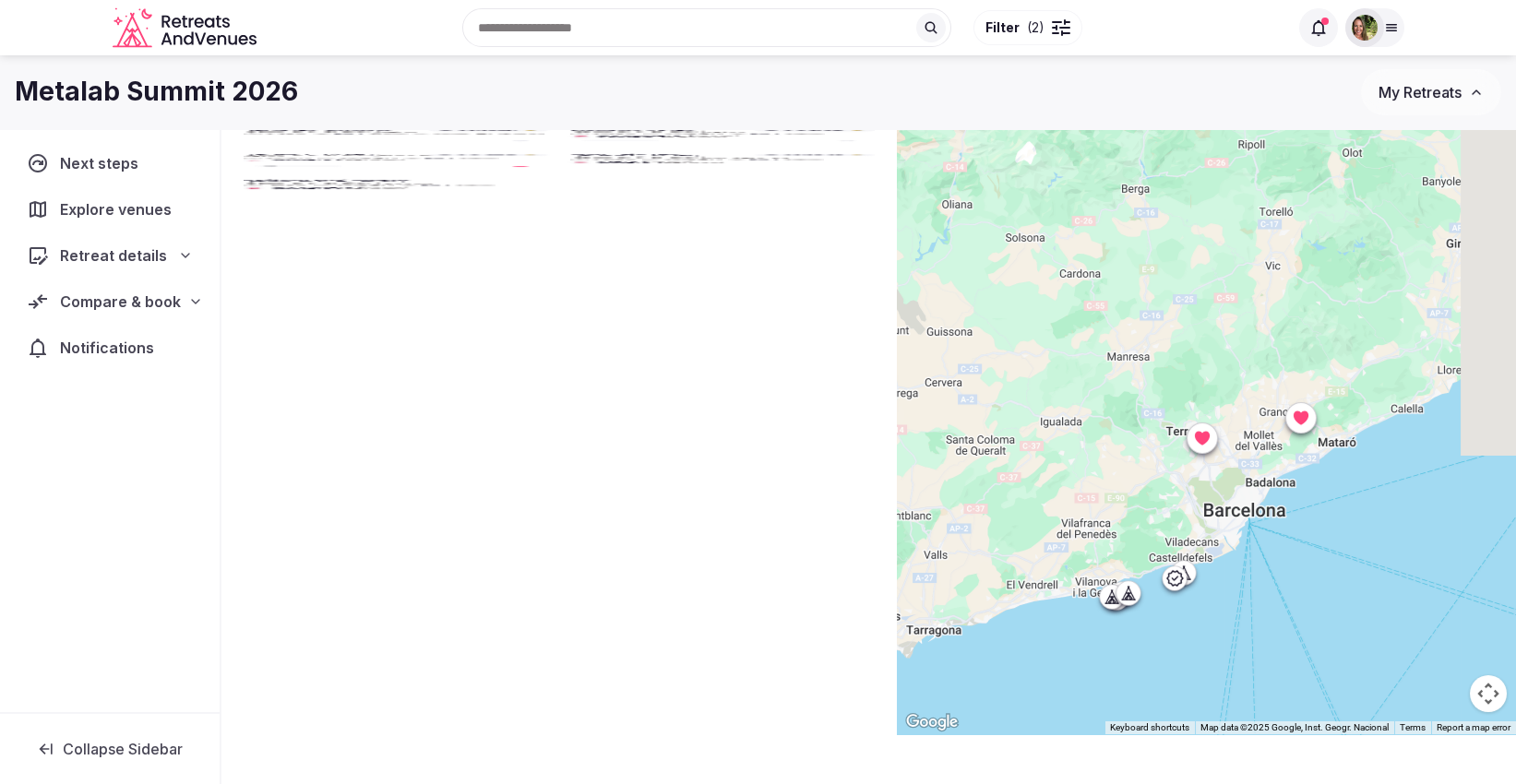
drag, startPoint x: 1377, startPoint y: 555, endPoint x: 1043, endPoint y: 496, distance: 339.2
click at [1043, 496] on div at bounding box center [1206, 375] width 619 height 718
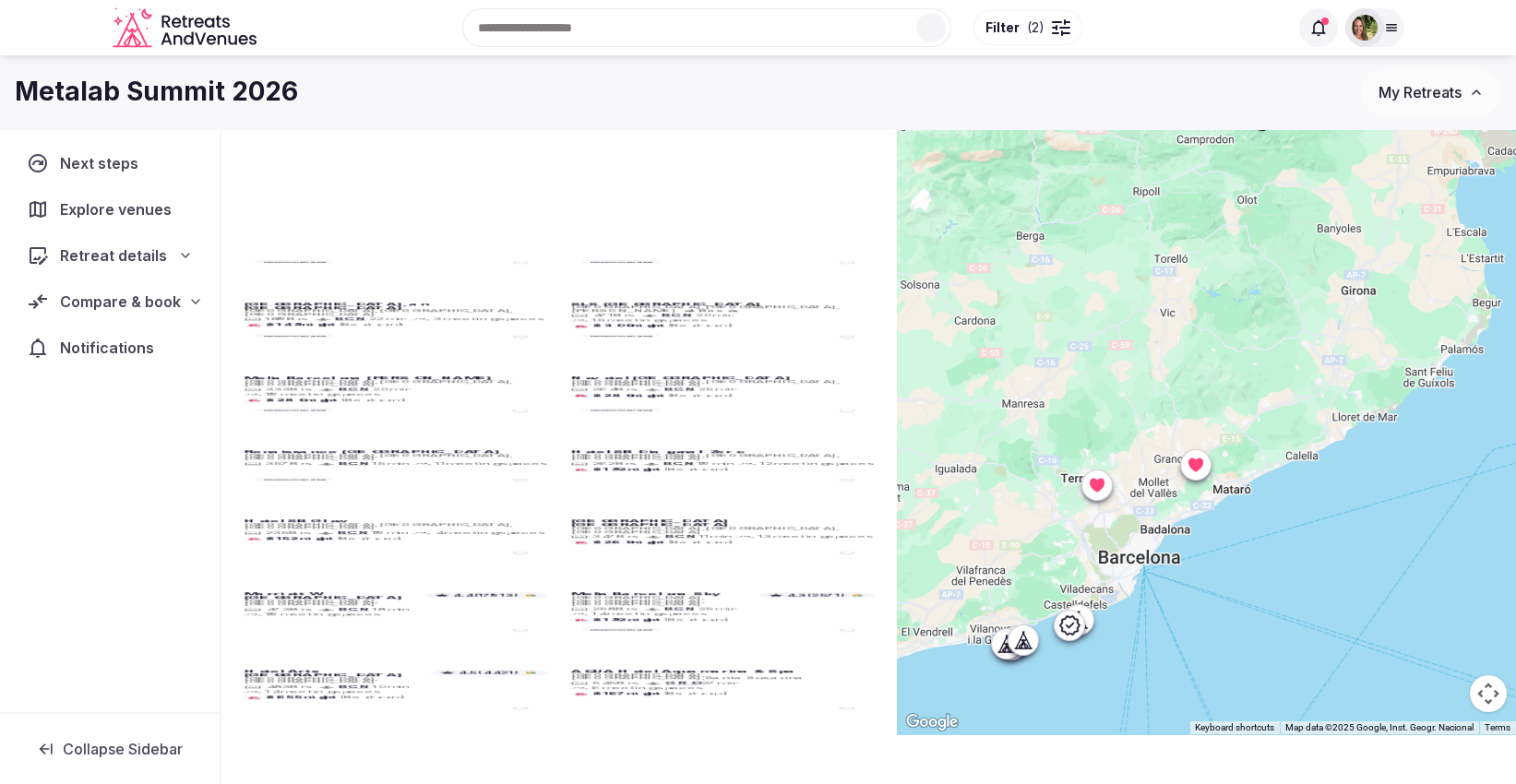
drag, startPoint x: 1420, startPoint y: 491, endPoint x: 1350, endPoint y: 536, distance: 83.2
click at [1350, 537] on div at bounding box center [1206, 375] width 619 height 718
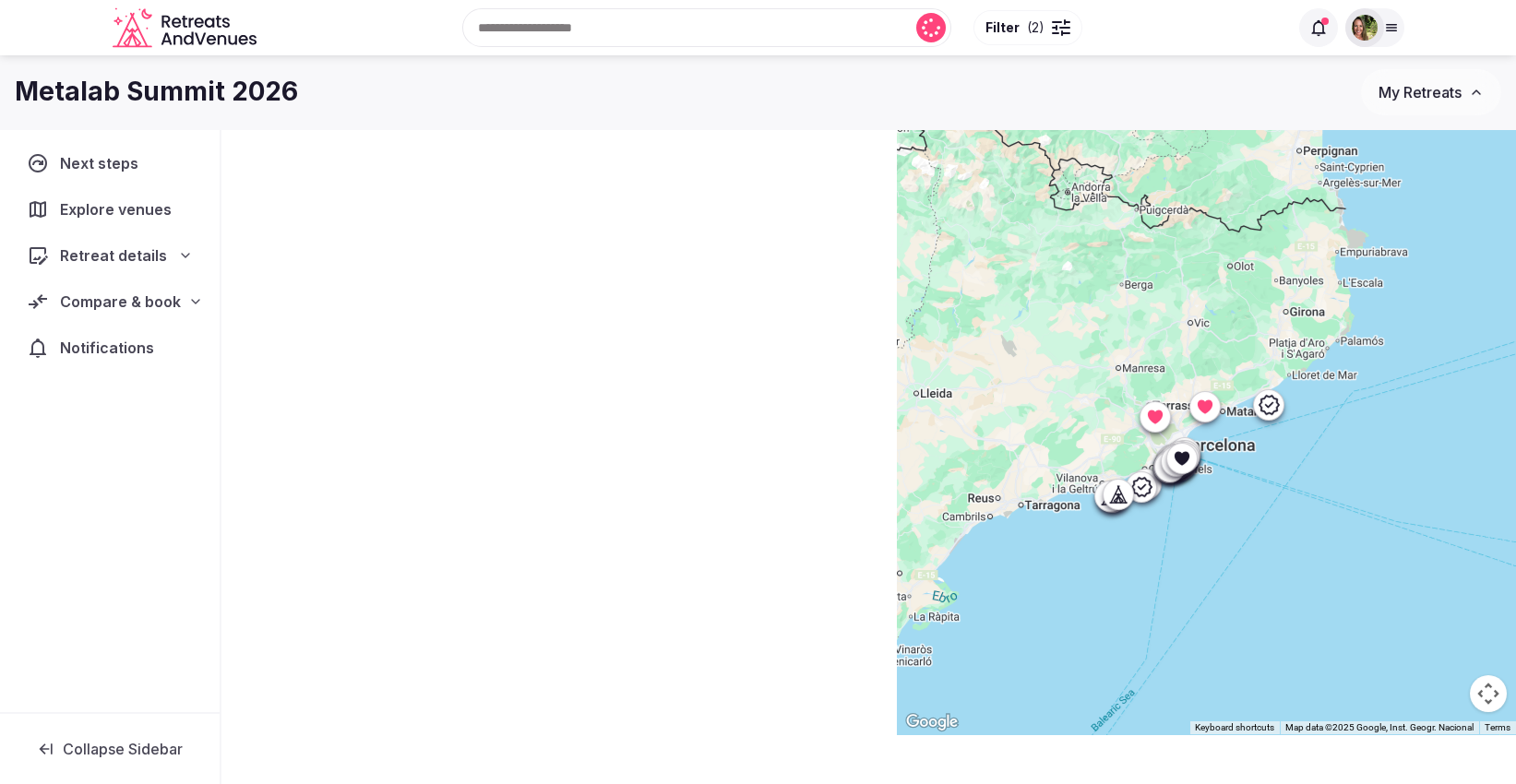
drag, startPoint x: 1425, startPoint y: 535, endPoint x: 1361, endPoint y: 435, distance: 118.7
click at [1361, 435] on div at bounding box center [1206, 375] width 619 height 718
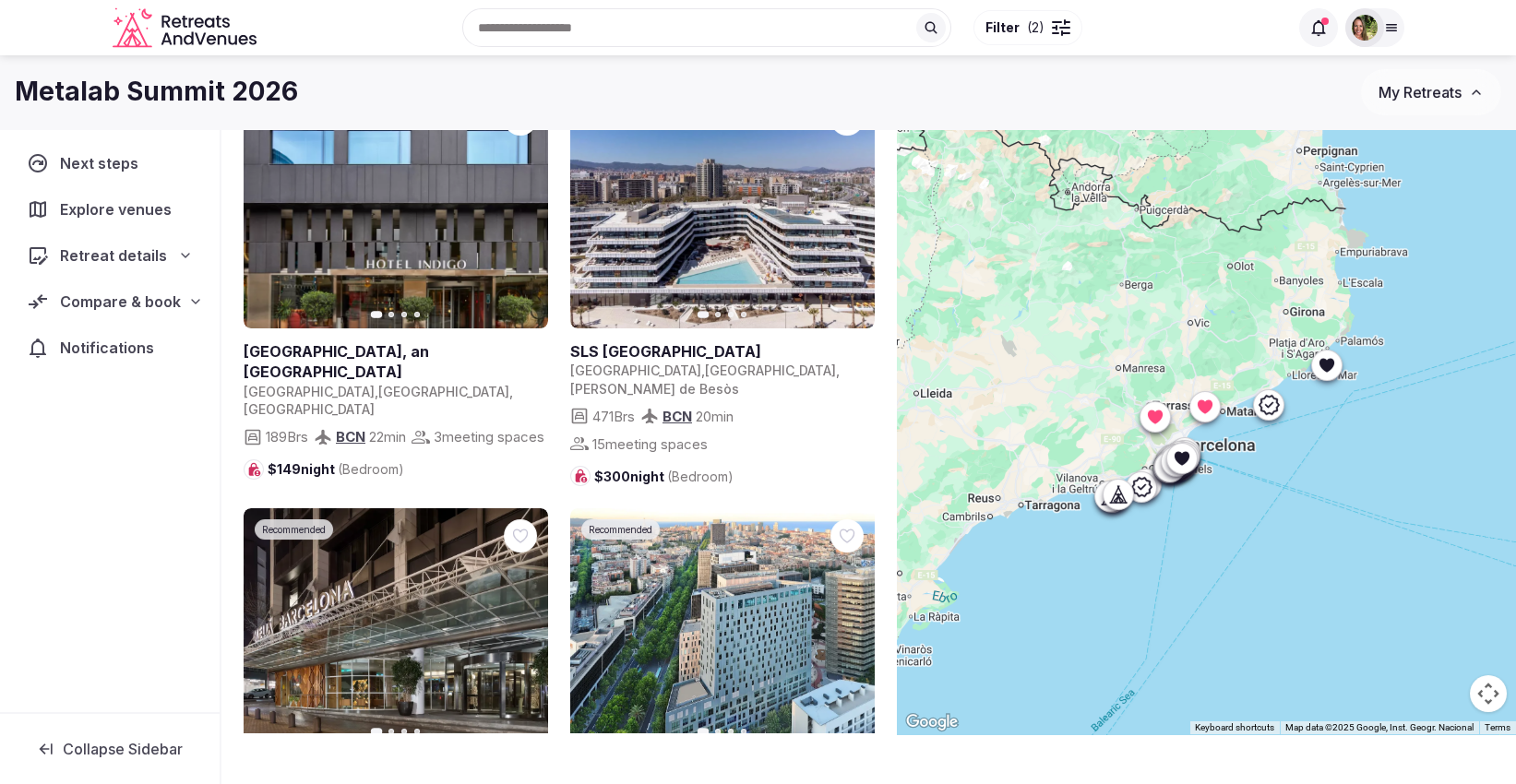
click at [1332, 361] on icon at bounding box center [1325, 365] width 15 height 14
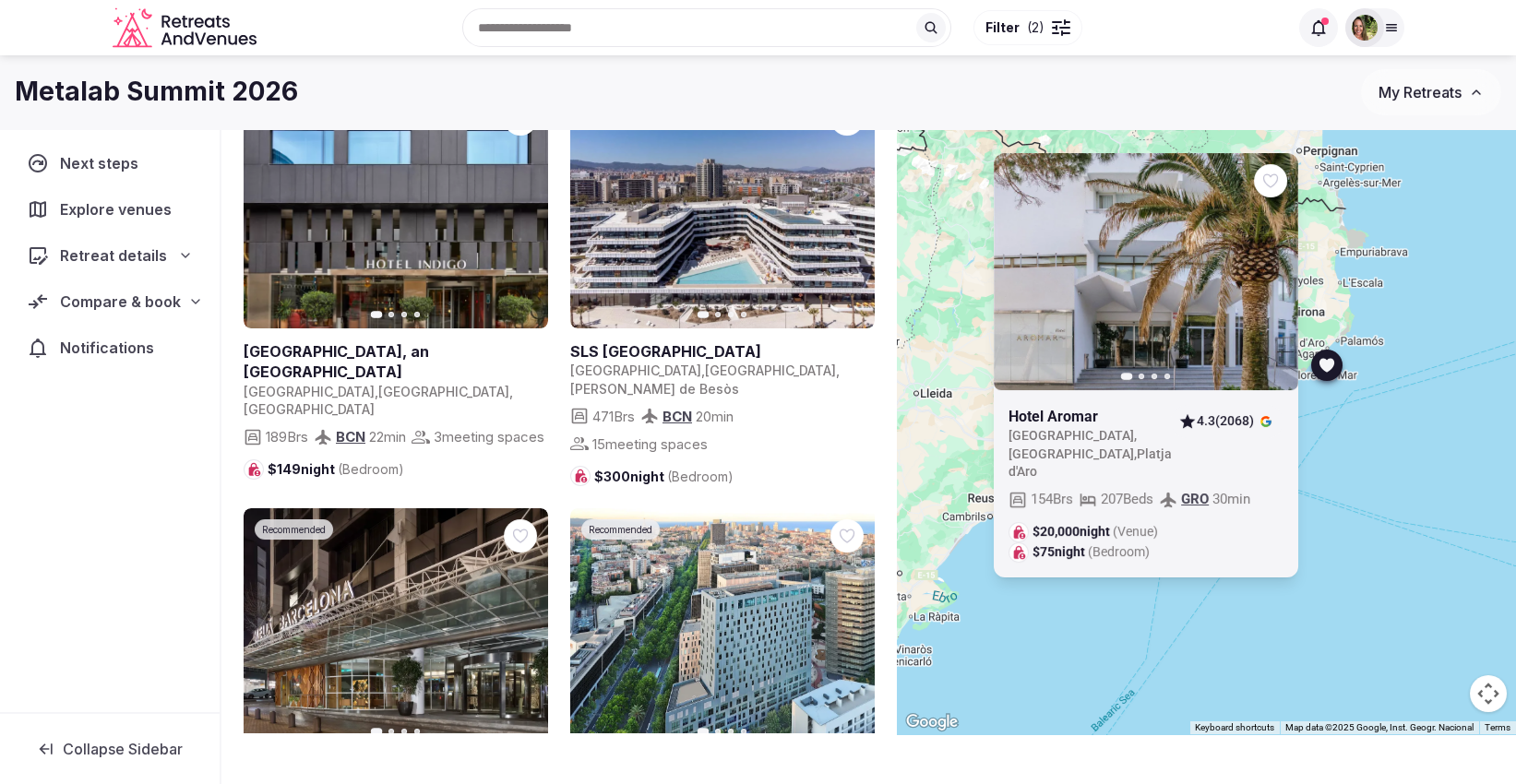
click at [1273, 279] on icon "button" at bounding box center [1272, 271] width 15 height 15
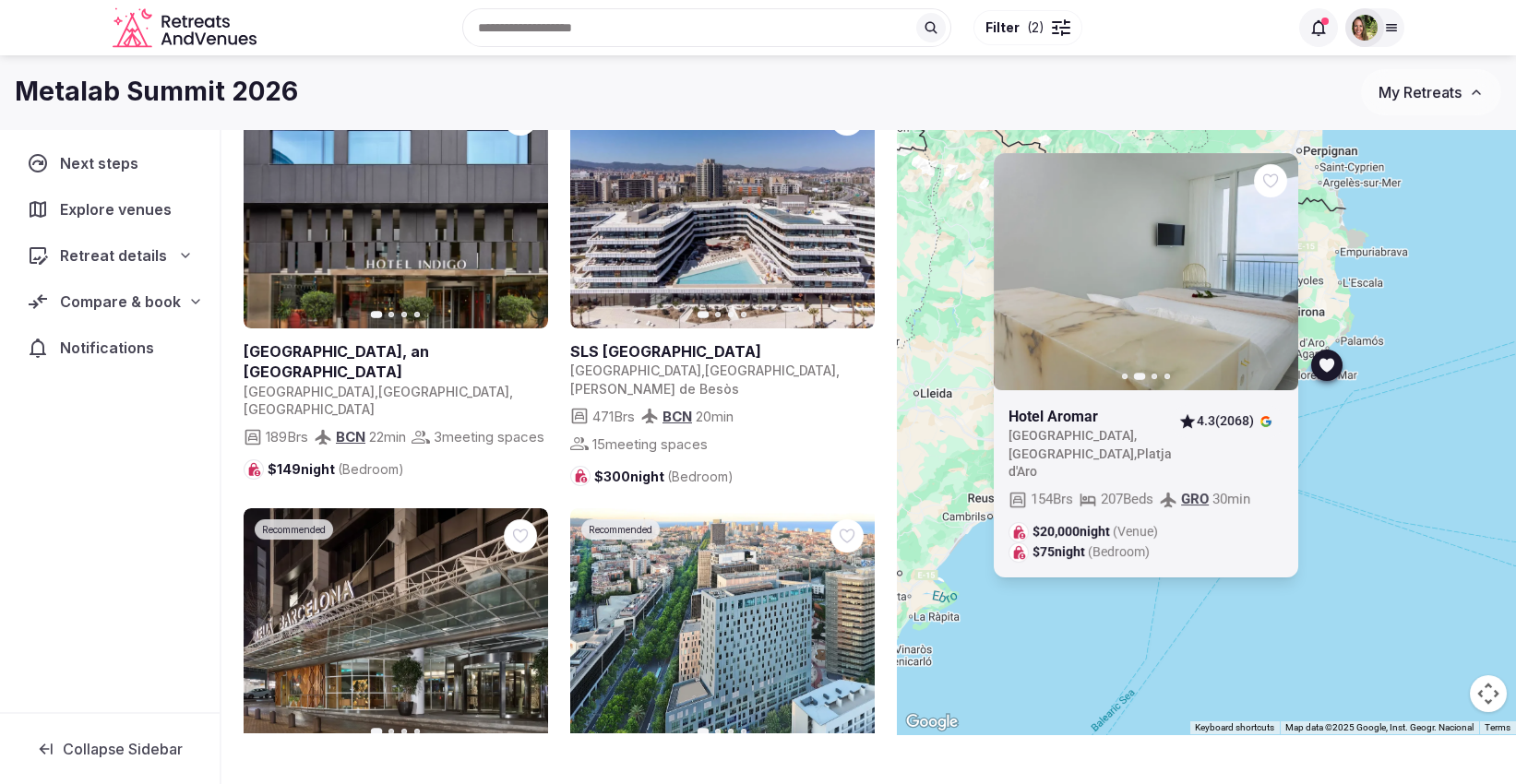
click at [1273, 279] on icon "button" at bounding box center [1272, 271] width 15 height 15
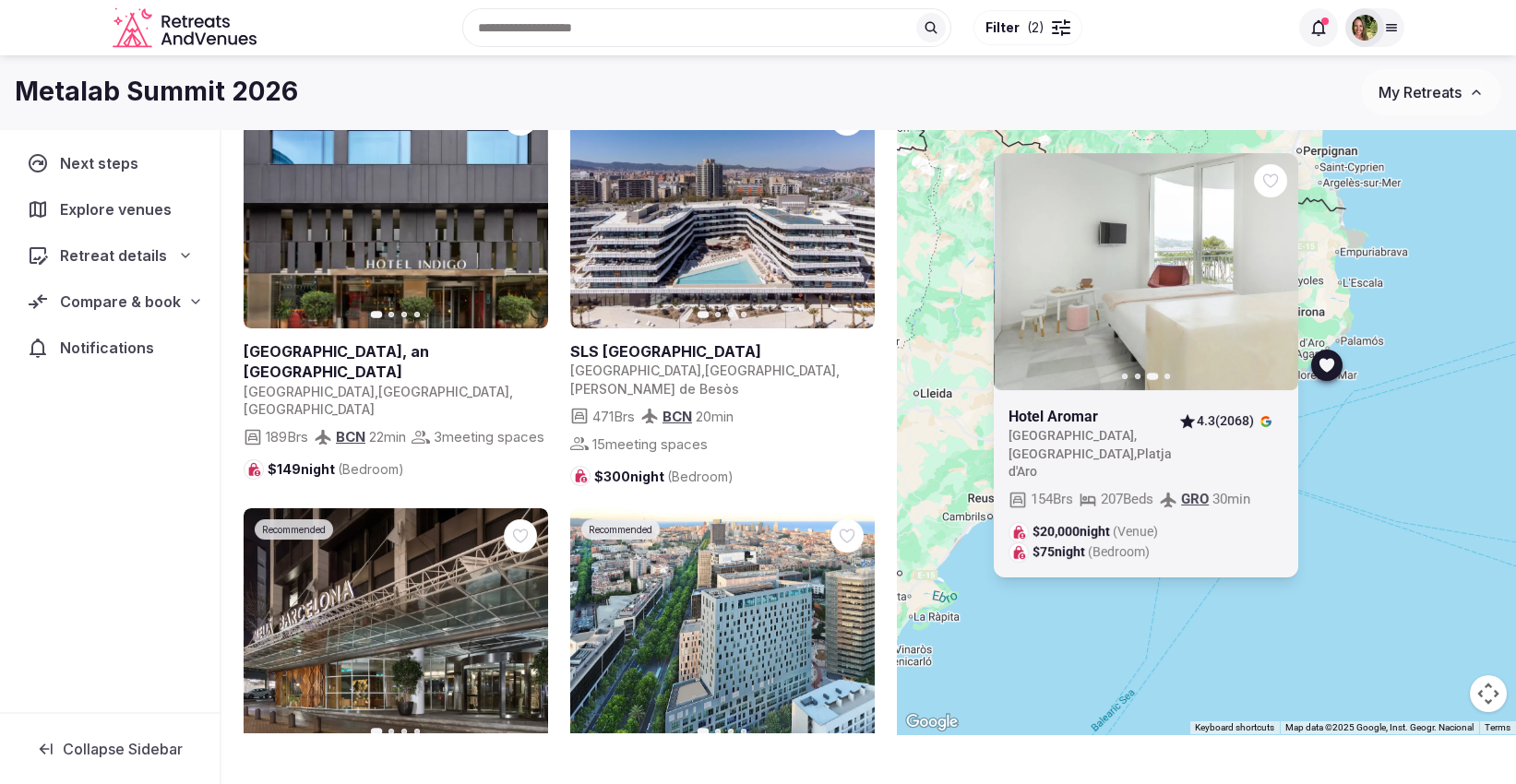
click at [1273, 279] on icon "button" at bounding box center [1272, 271] width 15 height 15
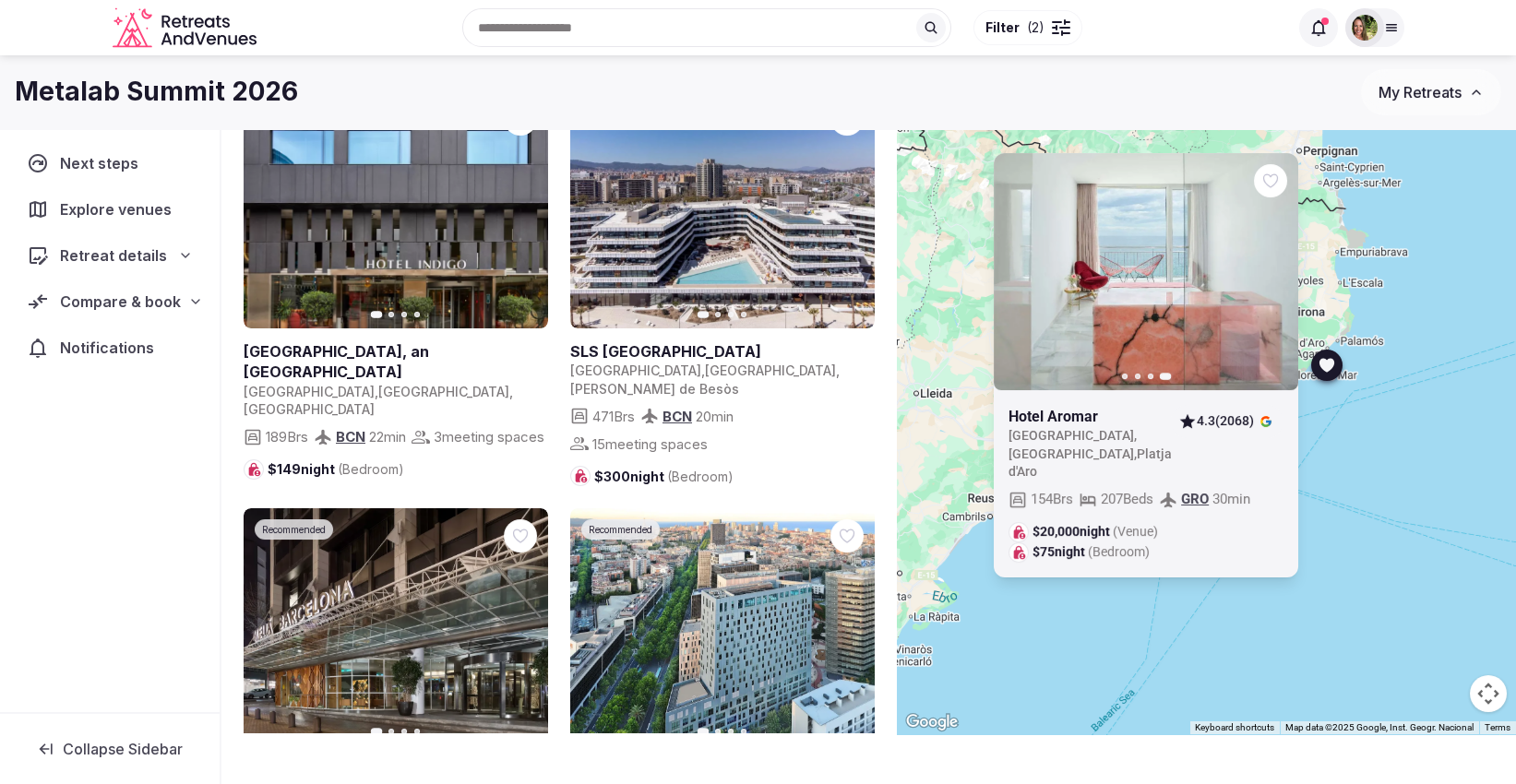
click at [1077, 419] on link at bounding box center [1086, 417] width 155 height 21
click at [1412, 414] on div "Previous slide Next slide Hotel Aromar Spain , Catalunya , Platja d'Aro 4.3 (20…" at bounding box center [1206, 375] width 619 height 718
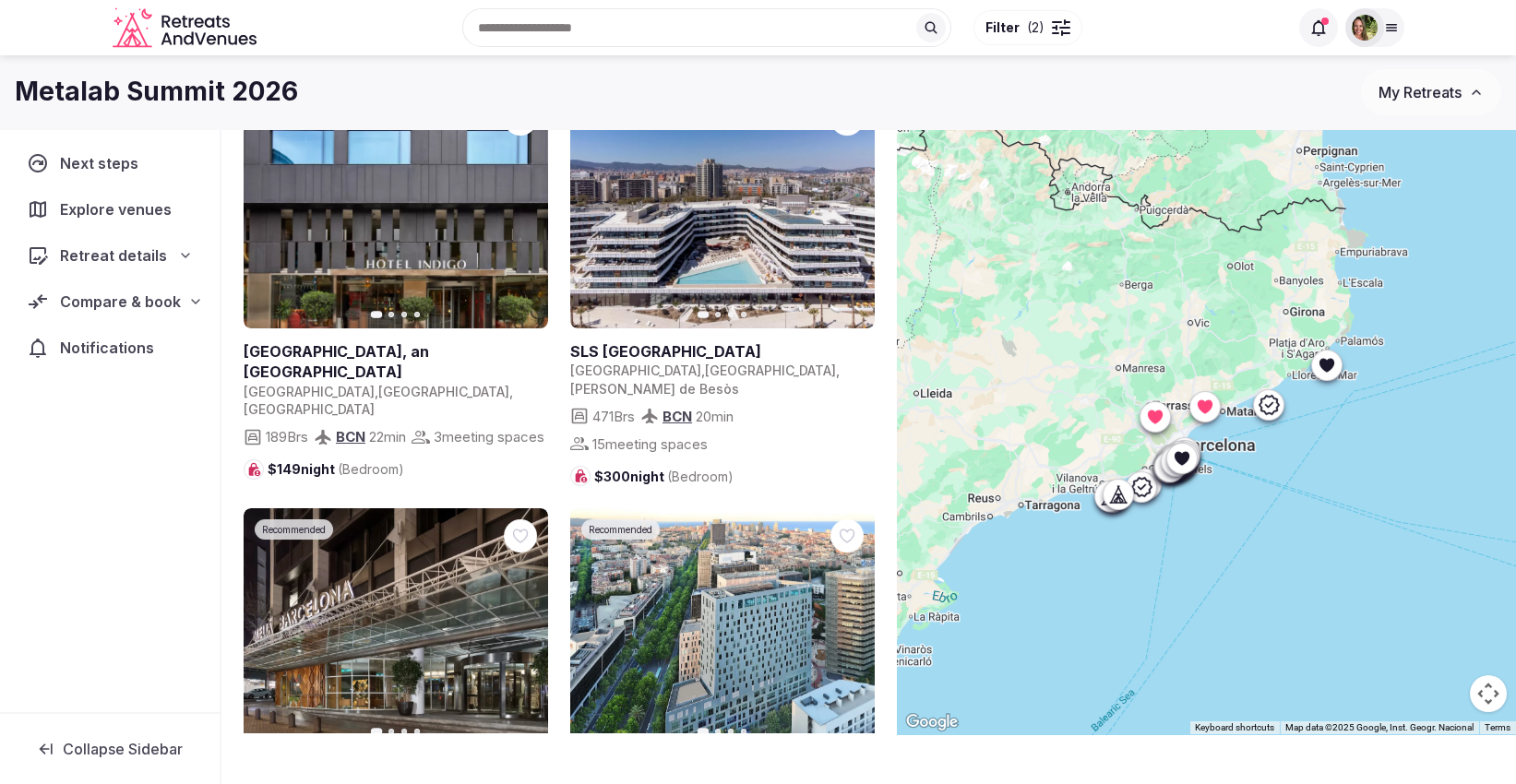
click at [1275, 415] on icon at bounding box center [1269, 405] width 22 height 22
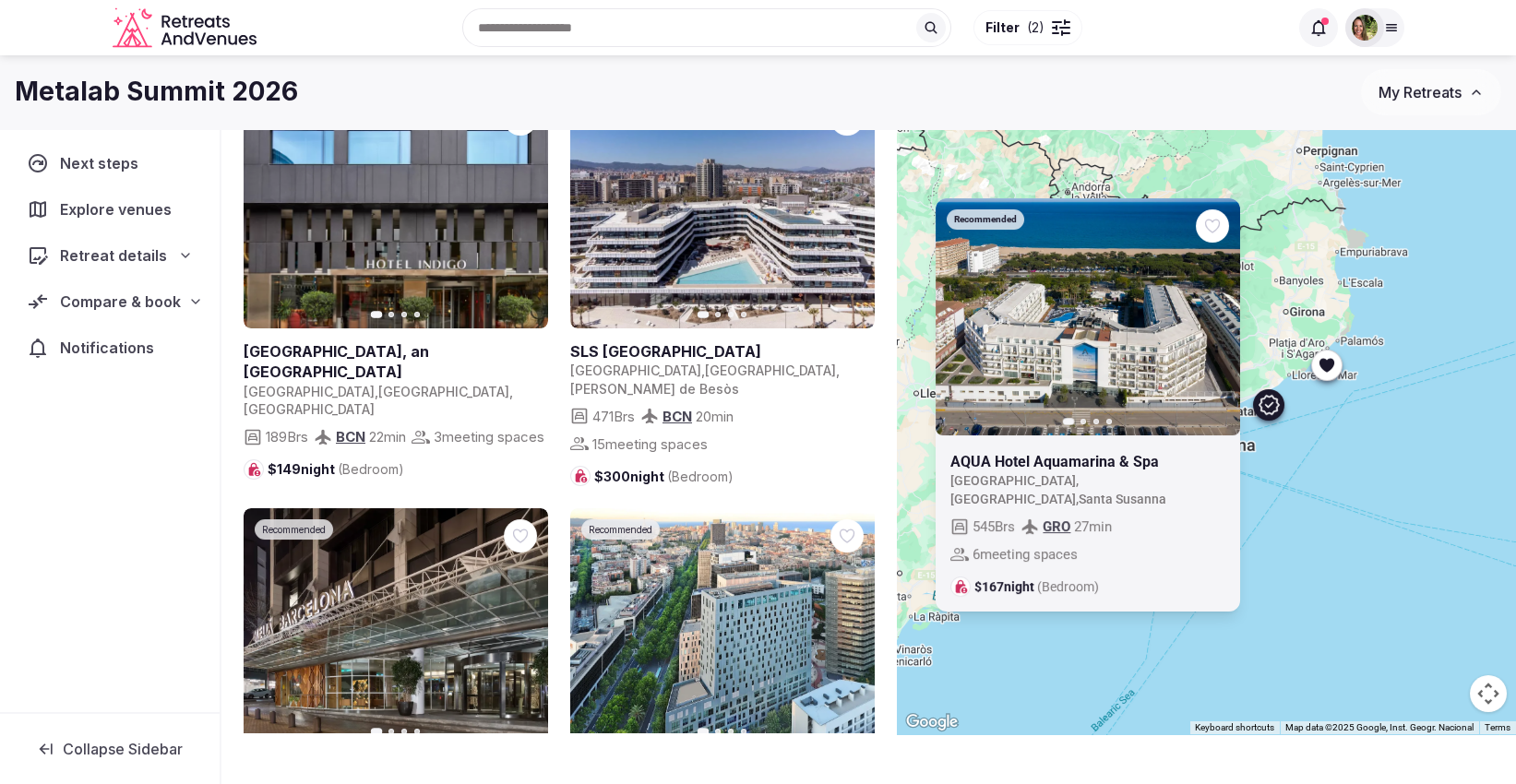
click at [1330, 566] on div "Recommended Previous slide Next slide AQUA Hotel Aquamarina & Spa Spain , Catal…" at bounding box center [1206, 375] width 619 height 718
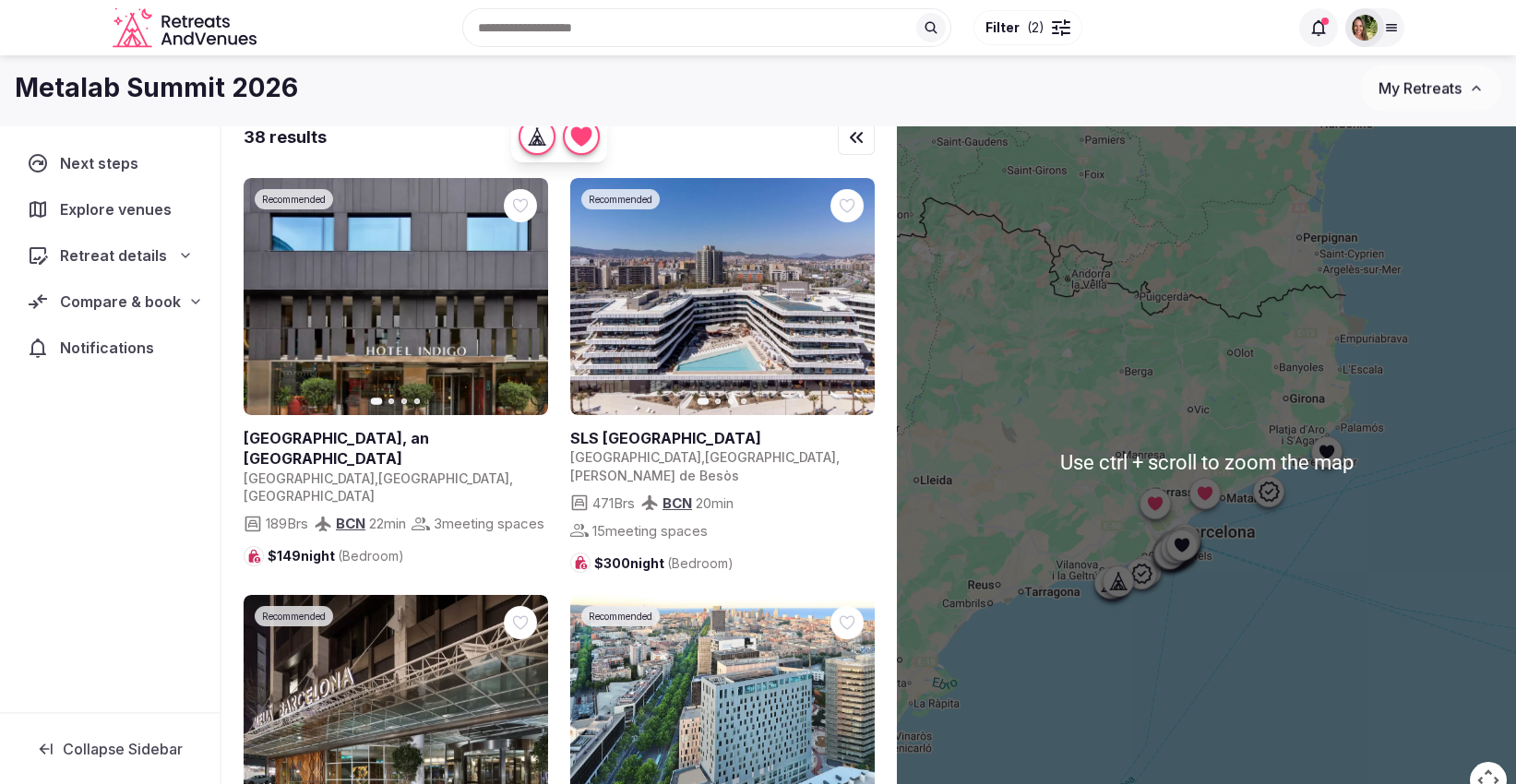
scroll to position [10, 0]
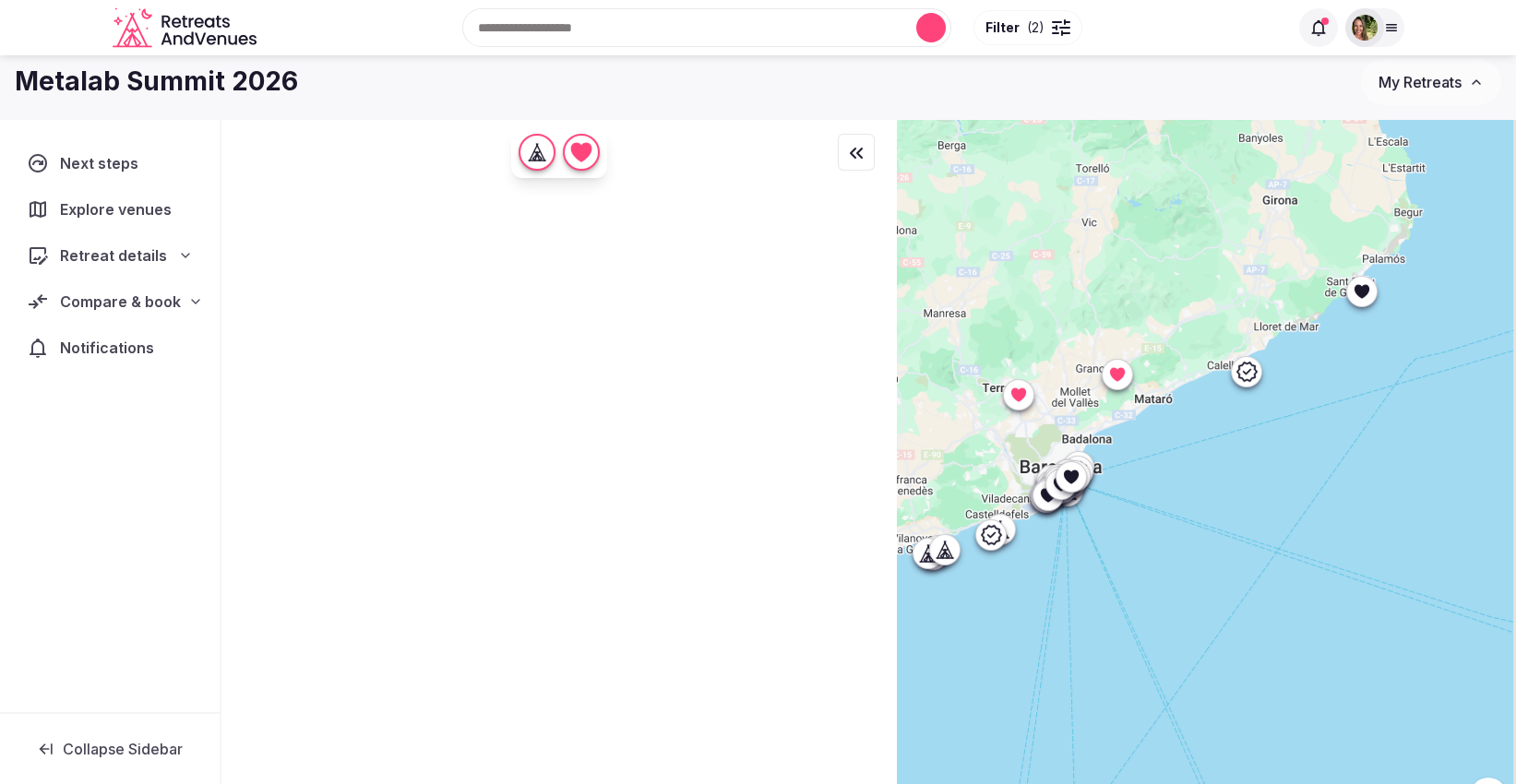
drag, startPoint x: 1333, startPoint y: 509, endPoint x: 1350, endPoint y: 490, distance: 25.5
click at [1350, 490] on div at bounding box center [1206, 478] width 619 height 718
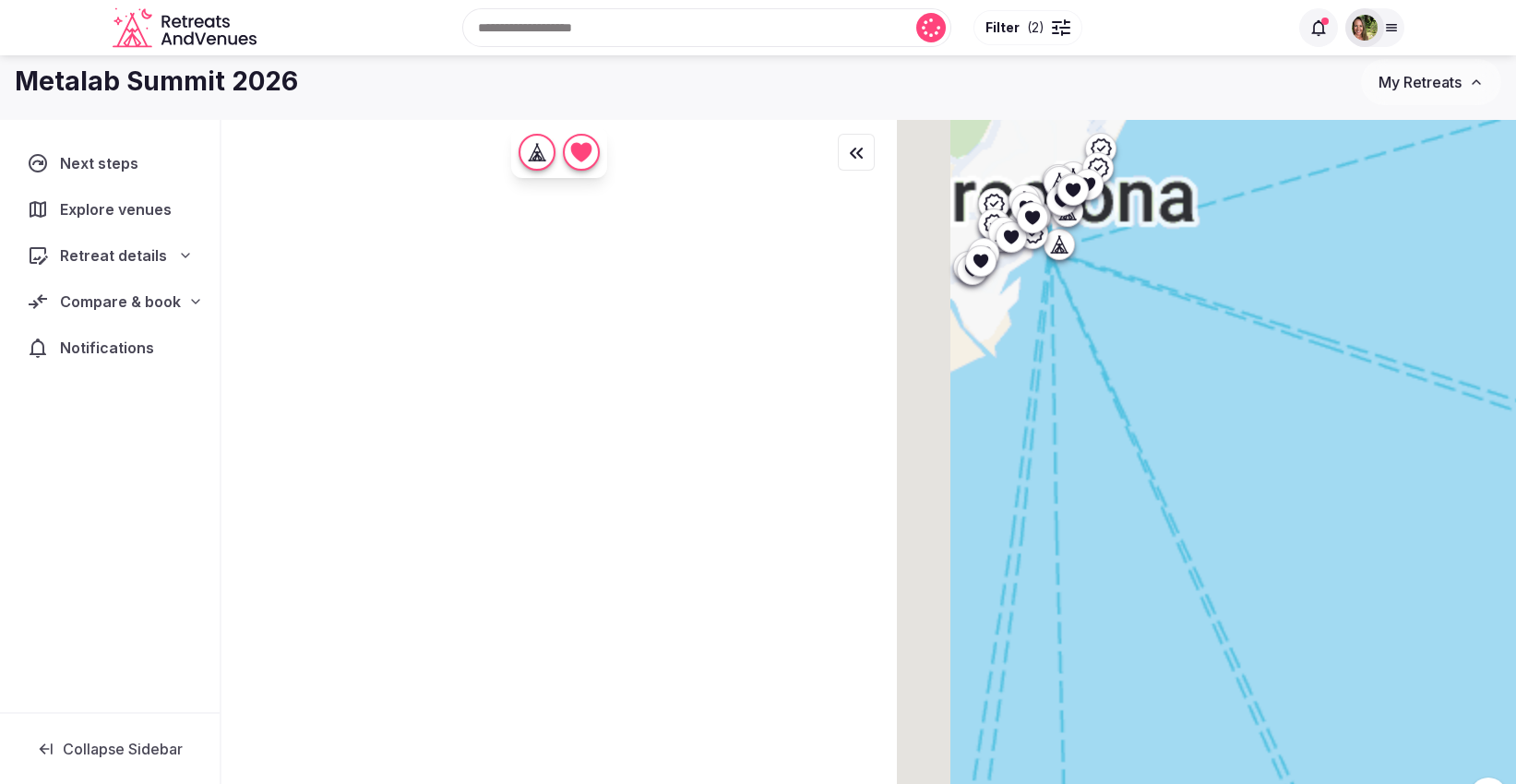
drag, startPoint x: 985, startPoint y: 516, endPoint x: 1431, endPoint y: 573, distance: 449.6
click at [1441, 584] on div at bounding box center [1206, 478] width 619 height 718
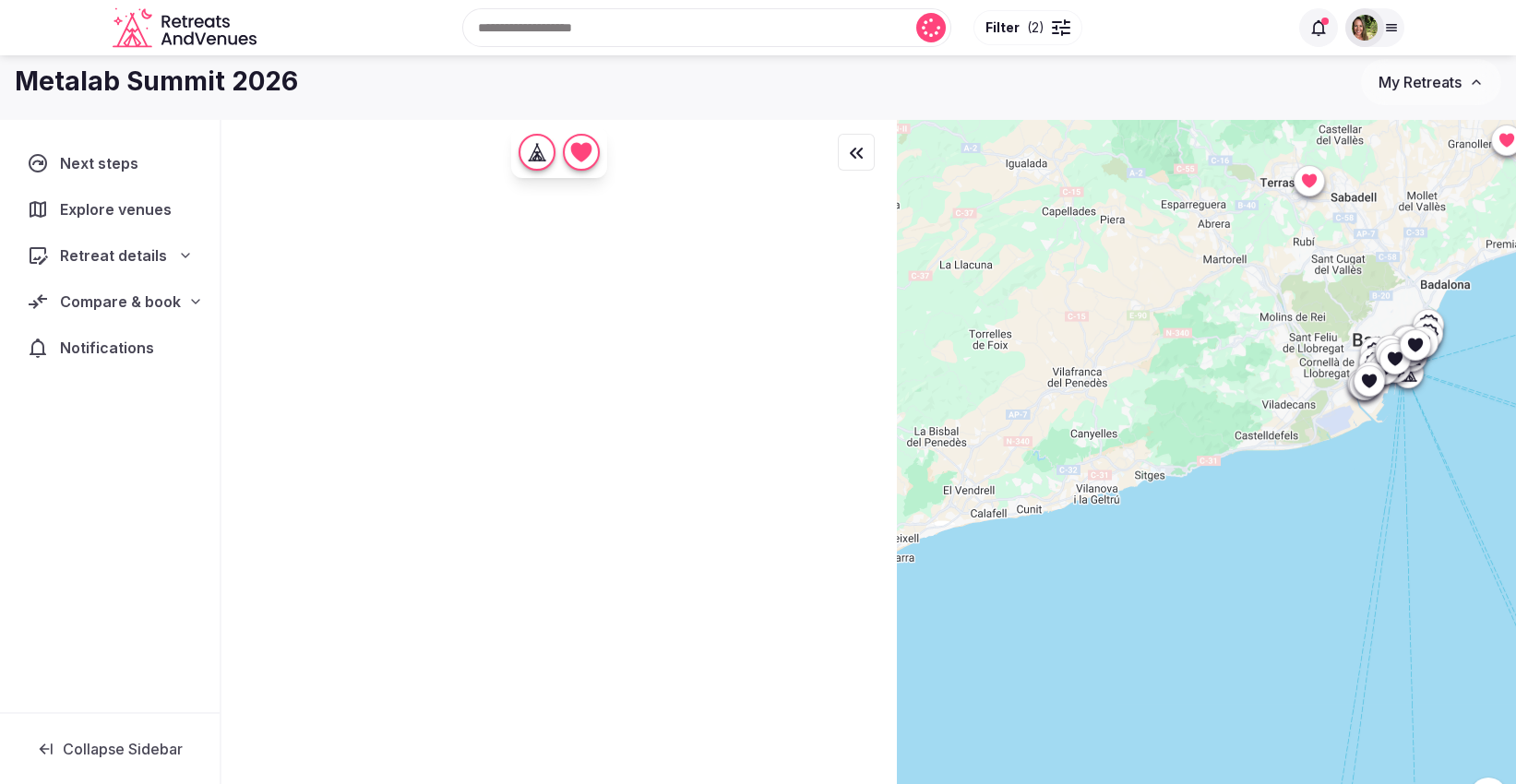
drag, startPoint x: 1241, startPoint y: 439, endPoint x: 1396, endPoint y: 431, distance: 155.2
click at [1396, 431] on div at bounding box center [1206, 478] width 619 height 718
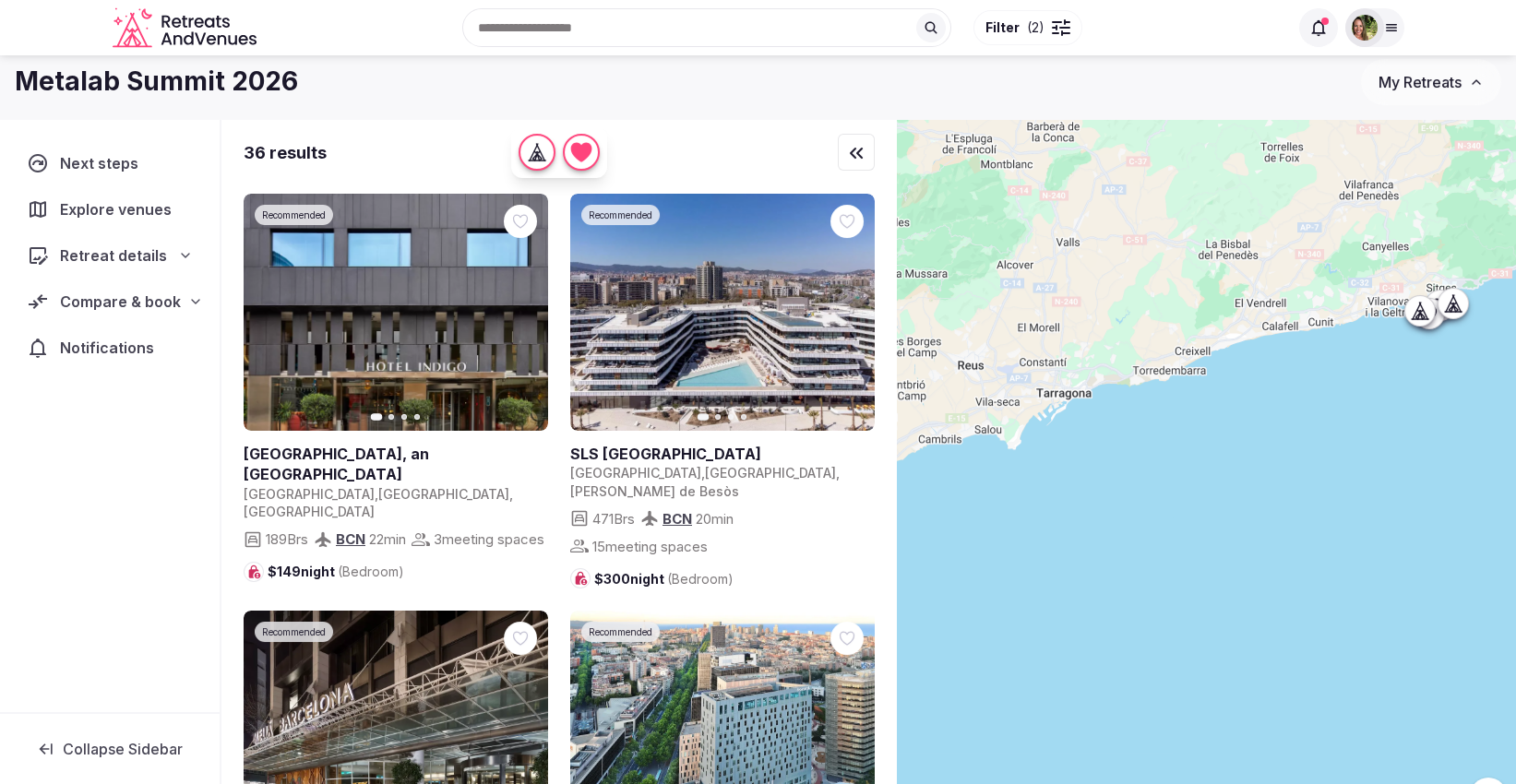
drag, startPoint x: 1236, startPoint y: 576, endPoint x: 1530, endPoint y: 383, distance: 351.7
click at [1515, 383] on html "Recent searches San Francisco, CA Spain Weston, FL Dominican Republic South Lak…" at bounding box center [758, 382] width 1516 height 784
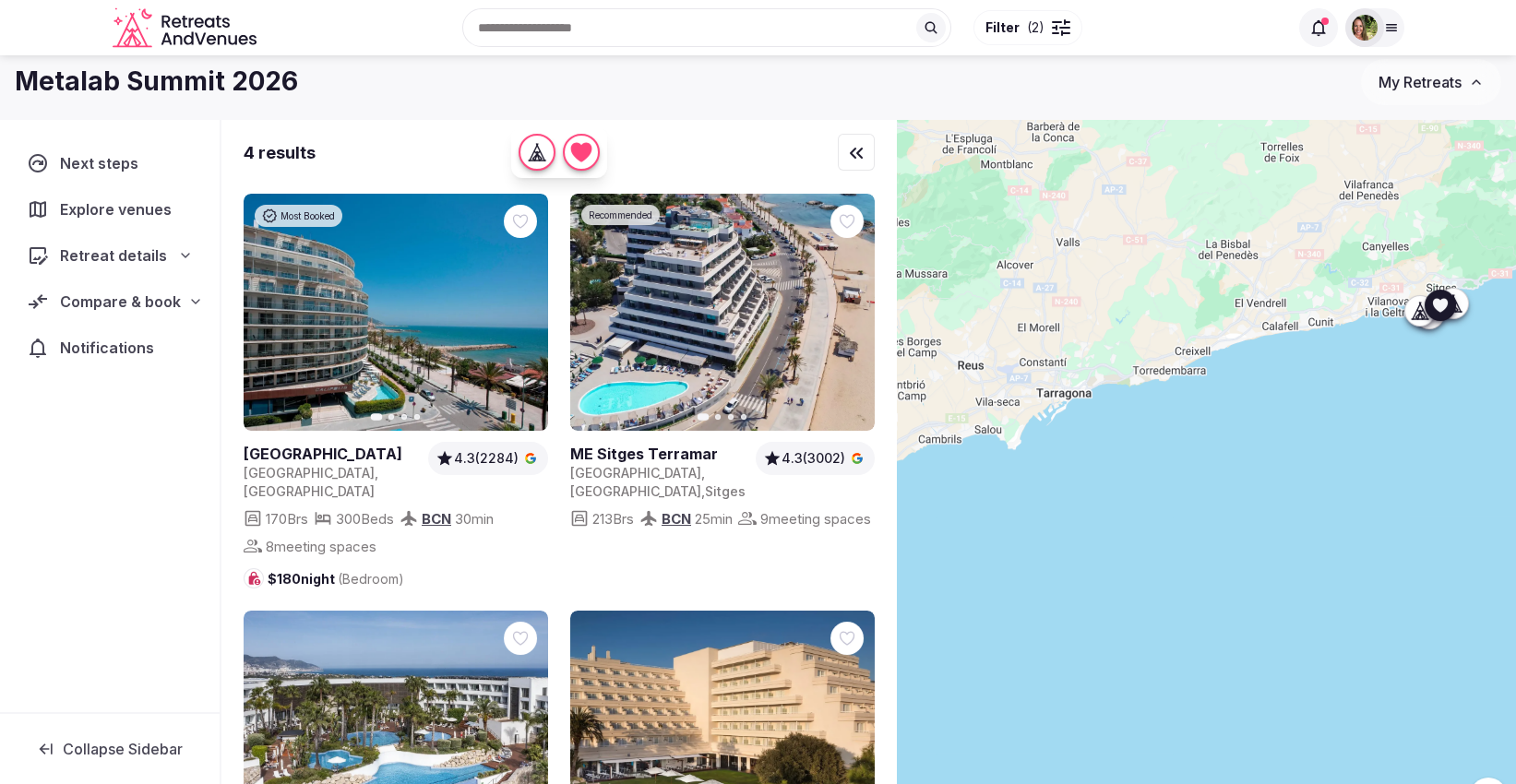
click at [0, 0] on icon at bounding box center [0, 0] width 0 height 0
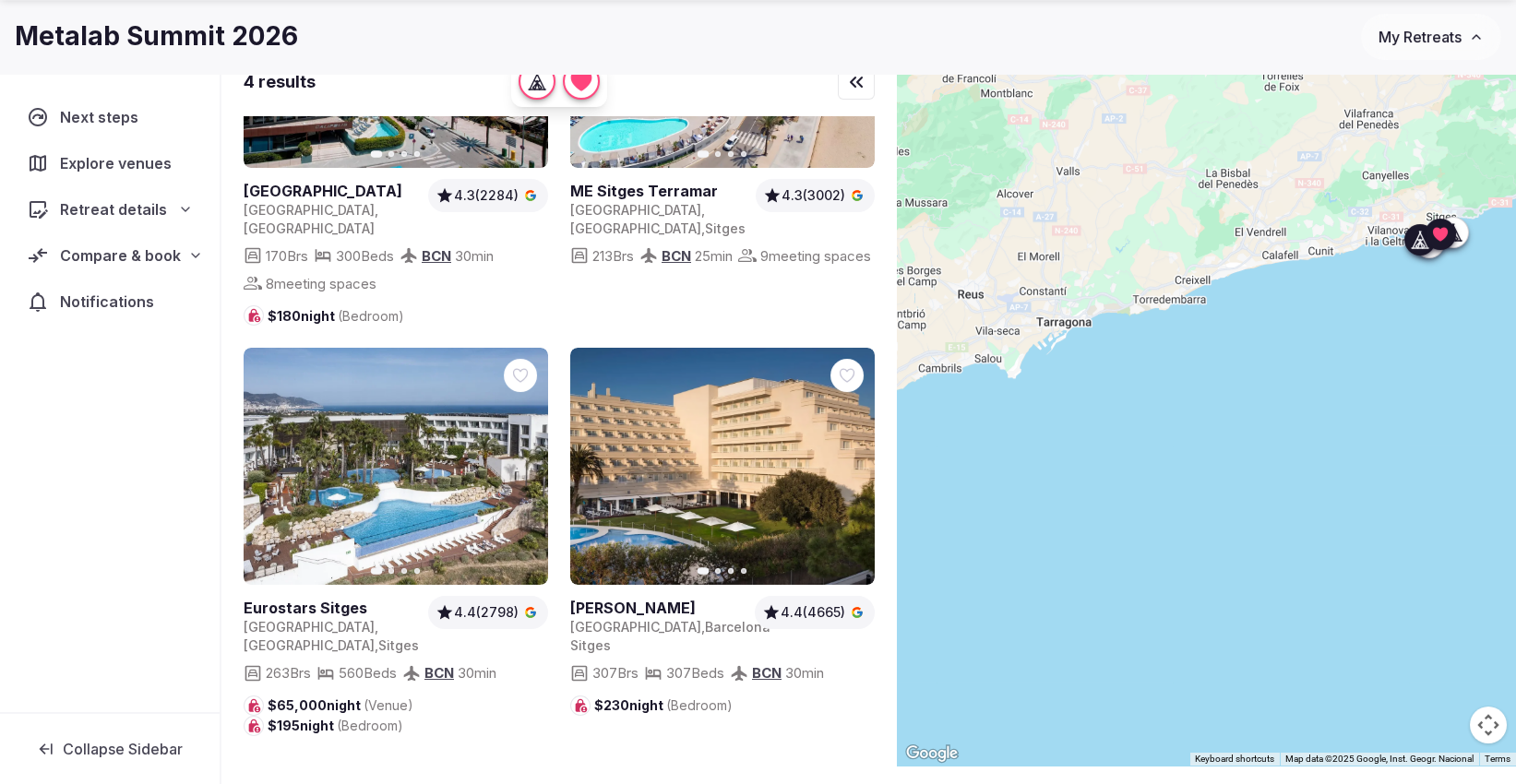
scroll to position [112, 0]
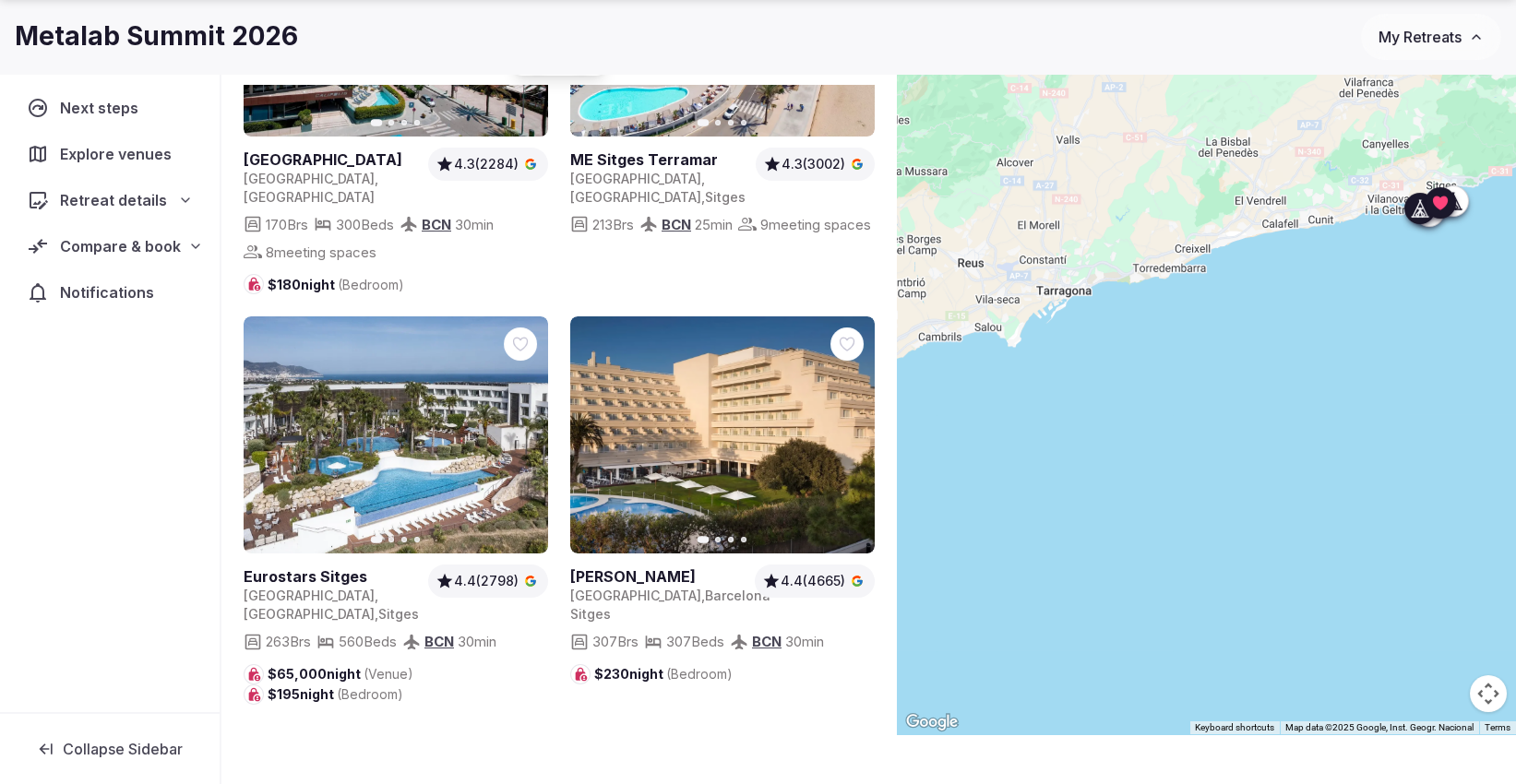
click at [0, 0] on icon at bounding box center [0, 0] width 0 height 0
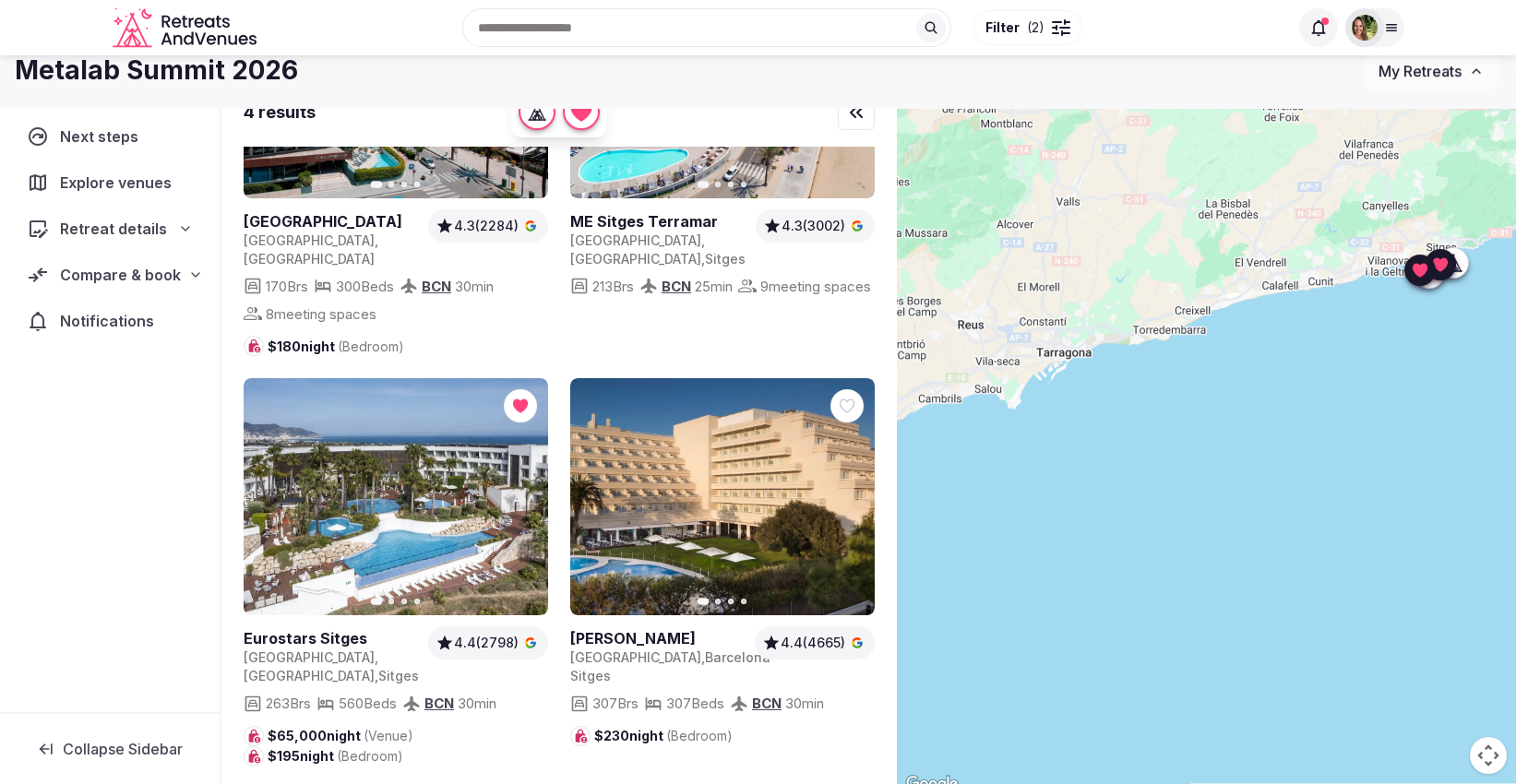
scroll to position [0, 0]
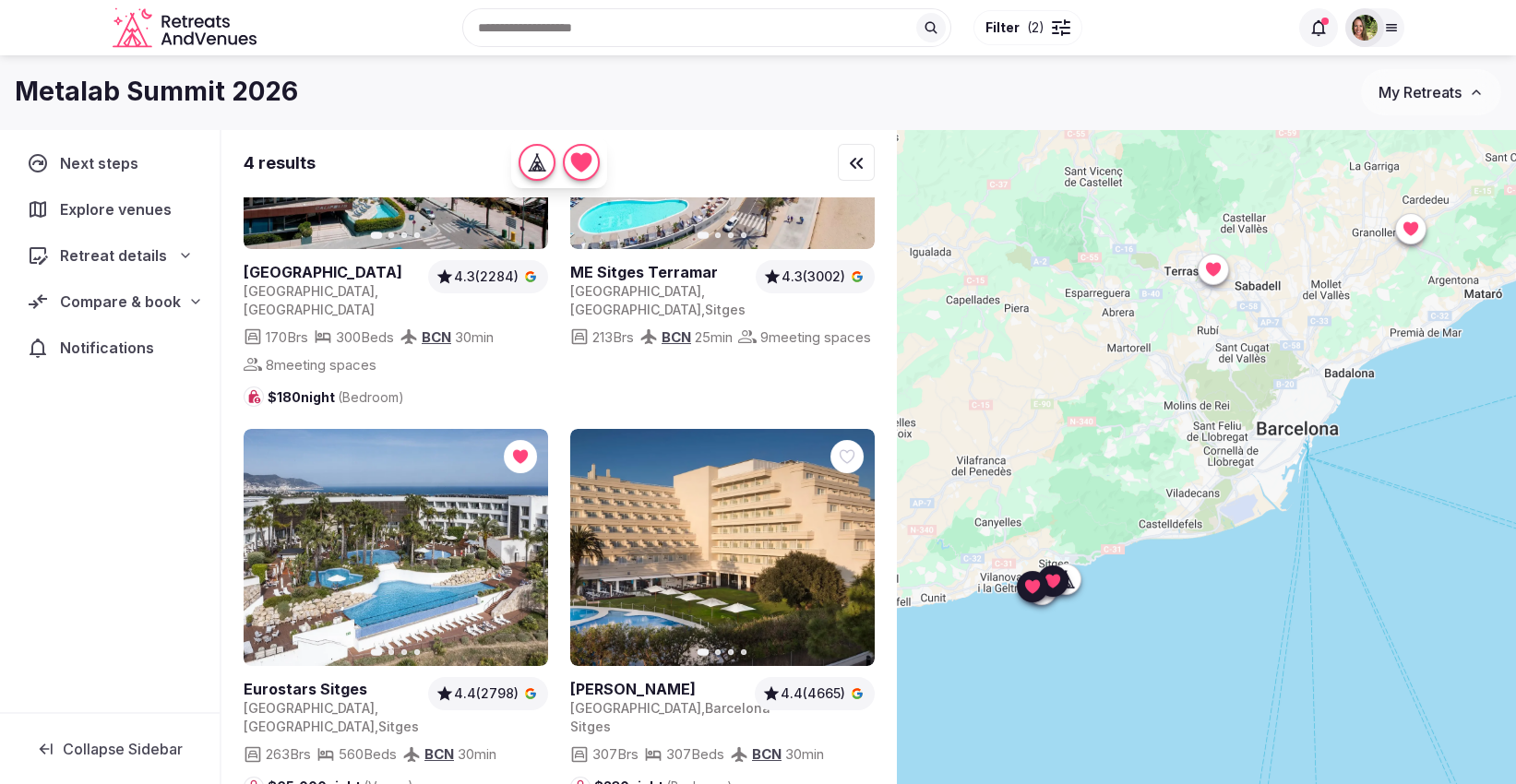
drag, startPoint x: 1318, startPoint y: 493, endPoint x: 927, endPoint y: 759, distance: 472.9
click at [927, 759] on div at bounding box center [1206, 488] width 619 height 718
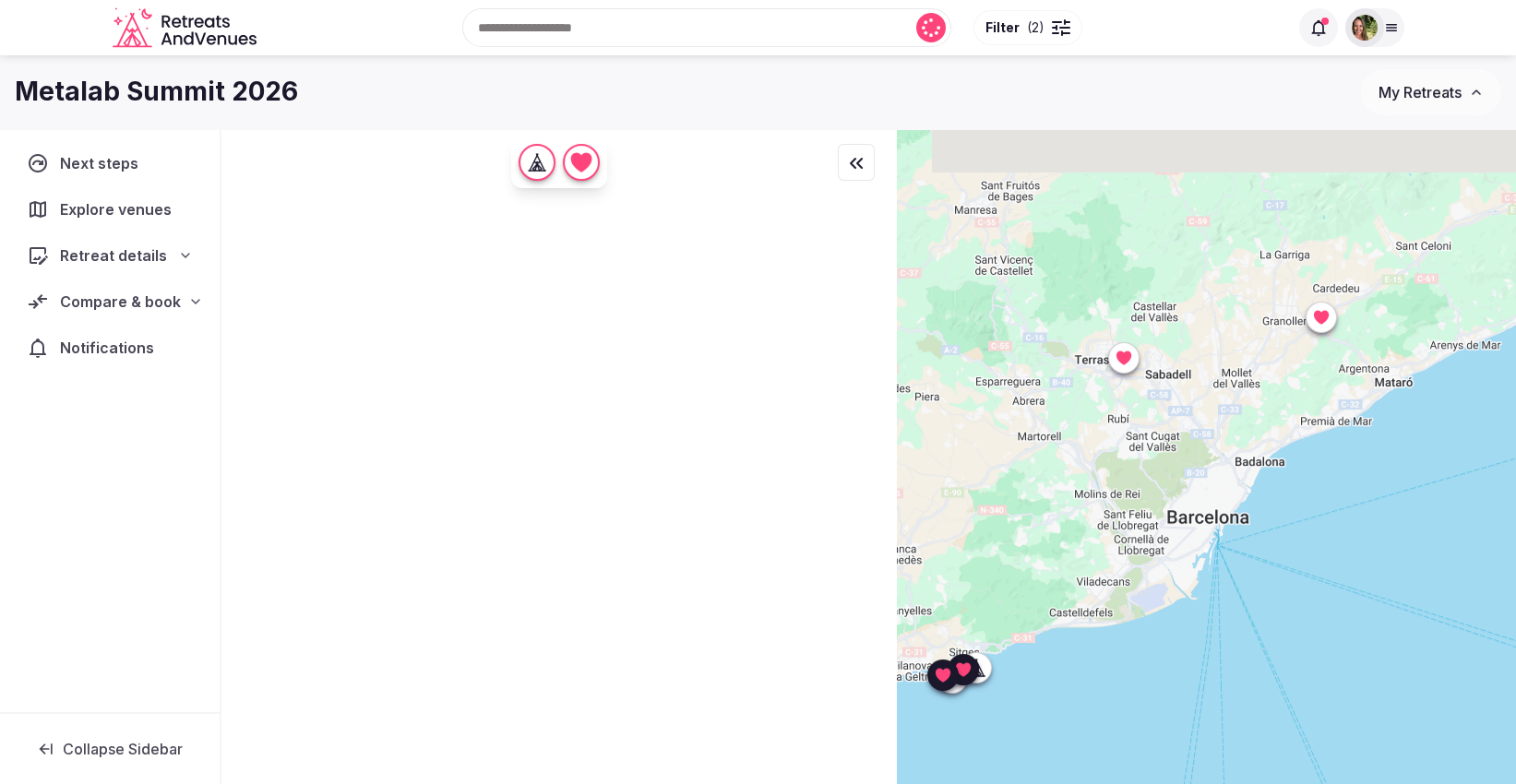
drag, startPoint x: 1262, startPoint y: 583, endPoint x: 1101, endPoint y: 691, distance: 193.9
click at [1101, 691] on div at bounding box center [1206, 488] width 619 height 718
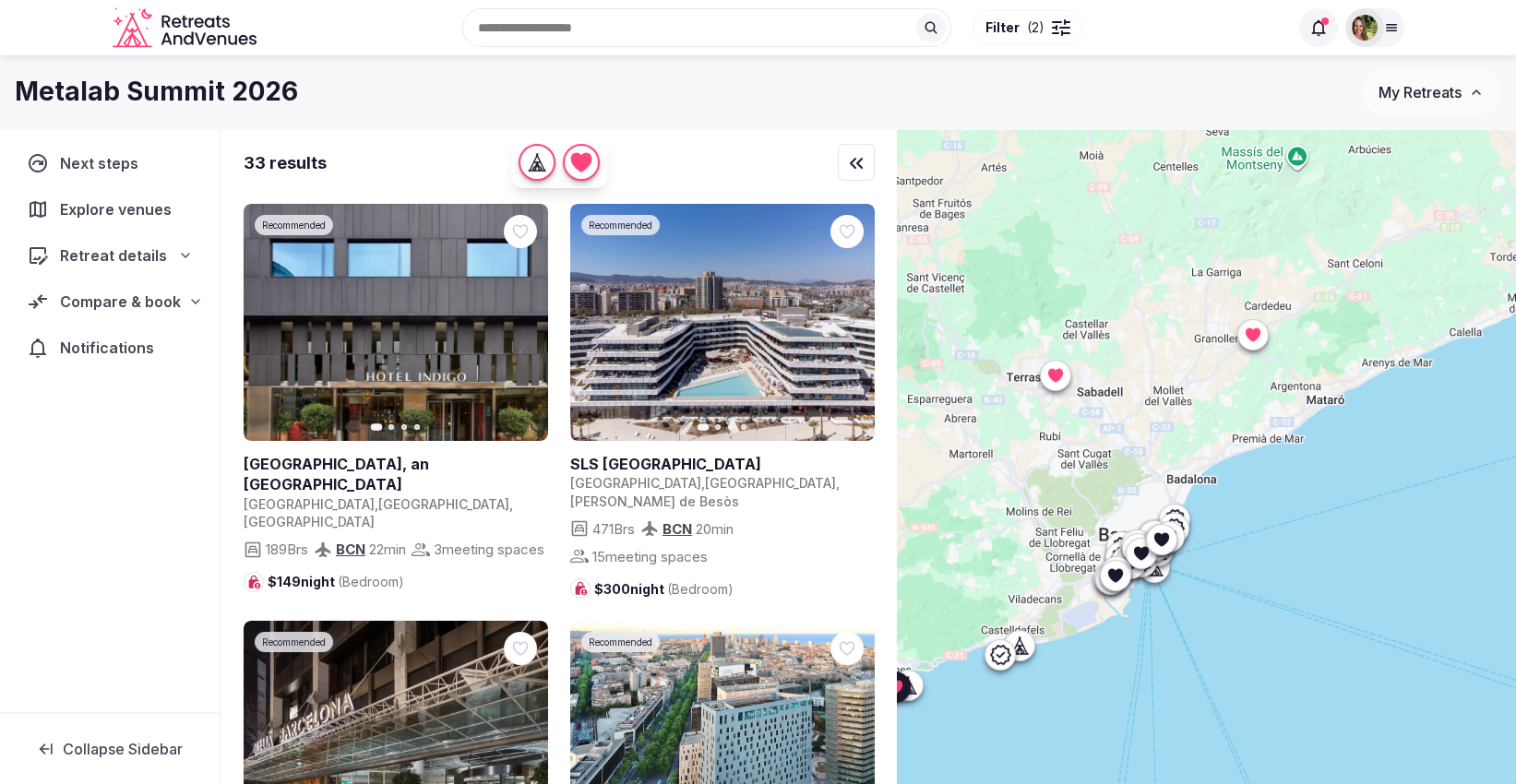
click at [1063, 375] on icon at bounding box center [1055, 375] width 15 height 14
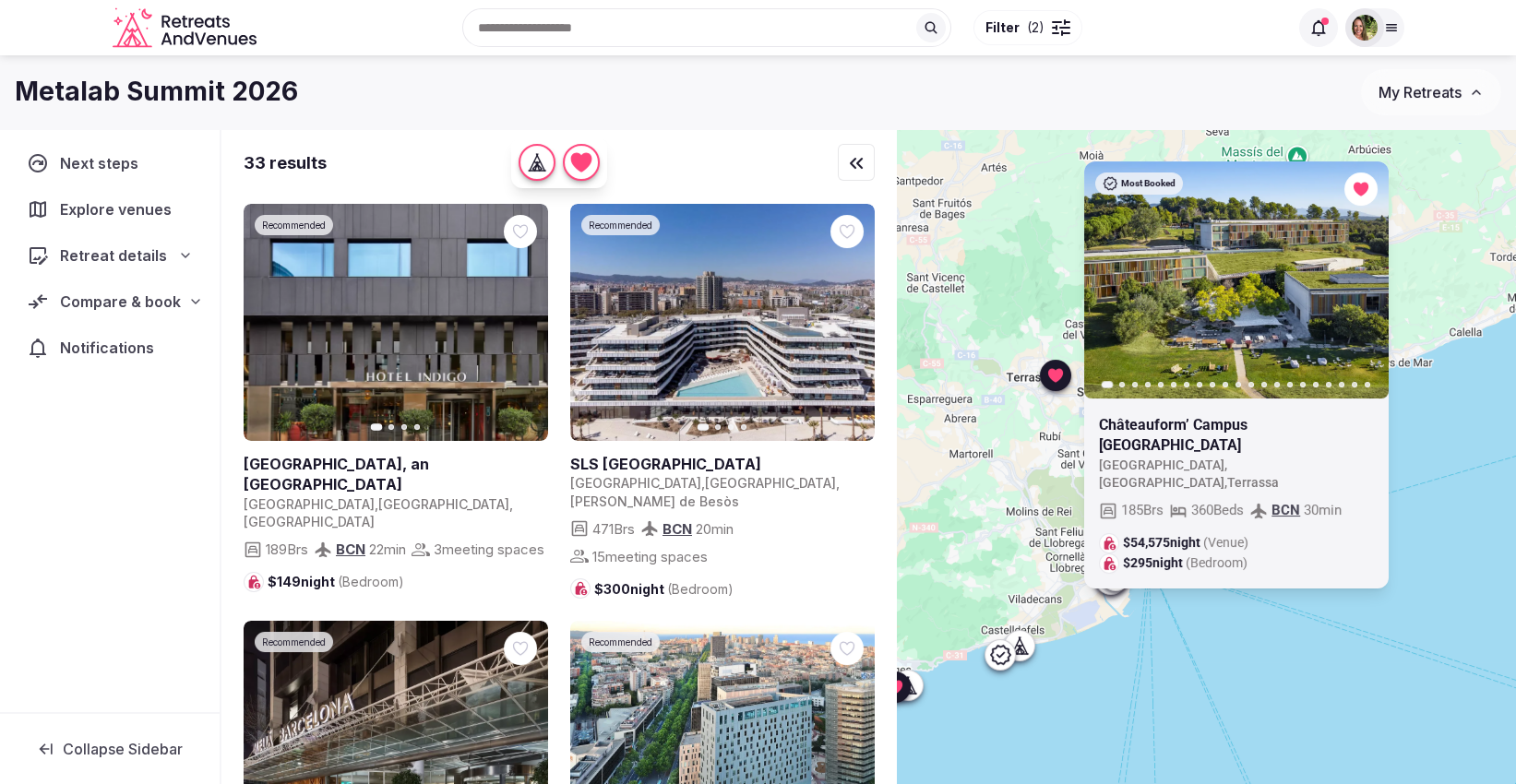
click at [1345, 676] on div "Most Booked Previous slide Next slide Châteauform’ Campus La Mola Spain , Catal…" at bounding box center [1206, 488] width 619 height 718
click at [1463, 423] on div "Most Booked Previous slide Next slide Châteauform’ Campus La Mola Spain , Catal…" at bounding box center [1206, 488] width 619 height 718
click at [1054, 380] on icon at bounding box center [1055, 375] width 19 height 19
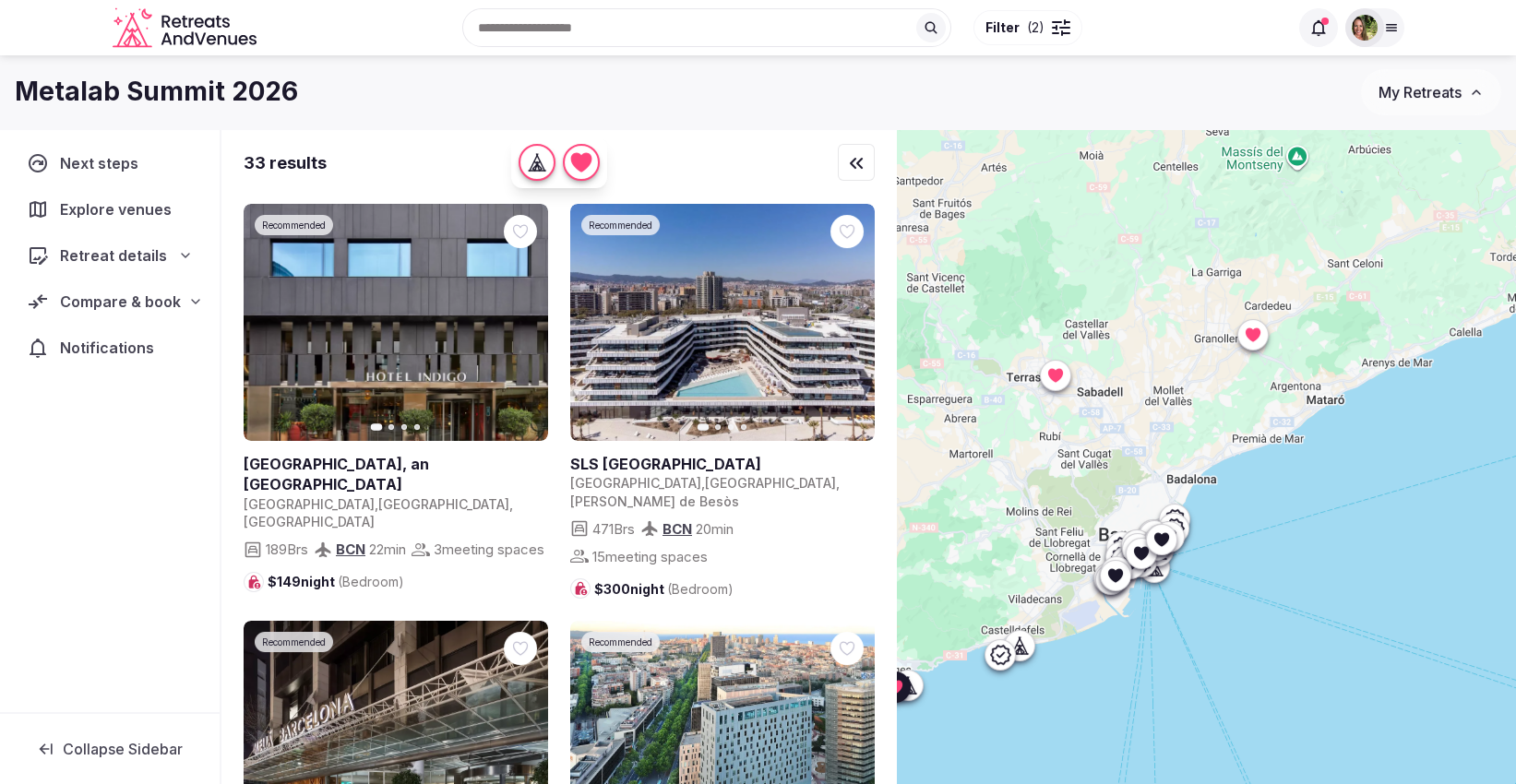
click at [1260, 337] on icon at bounding box center [1252, 335] width 15 height 14
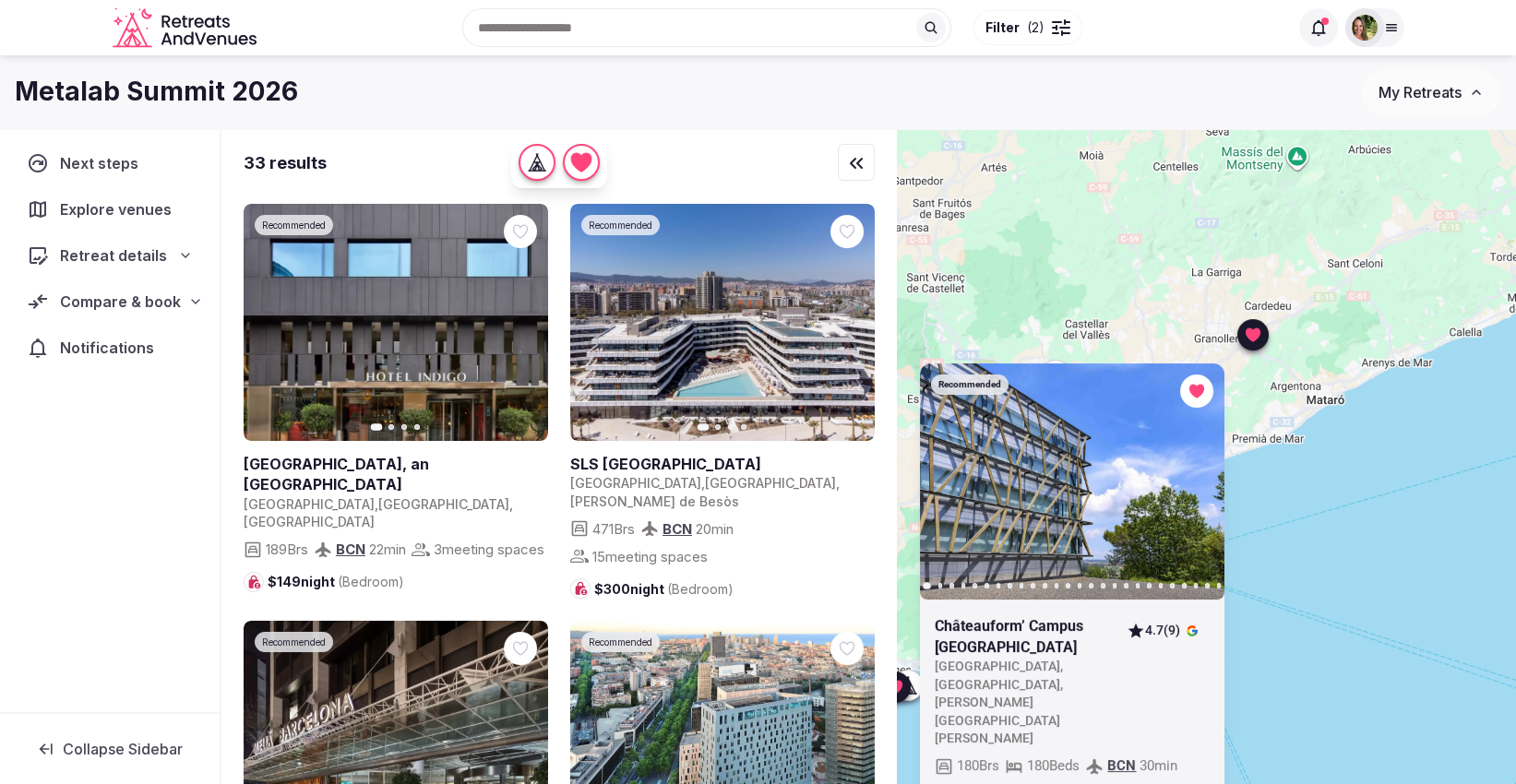
click at [1255, 342] on icon at bounding box center [1253, 335] width 19 height 19
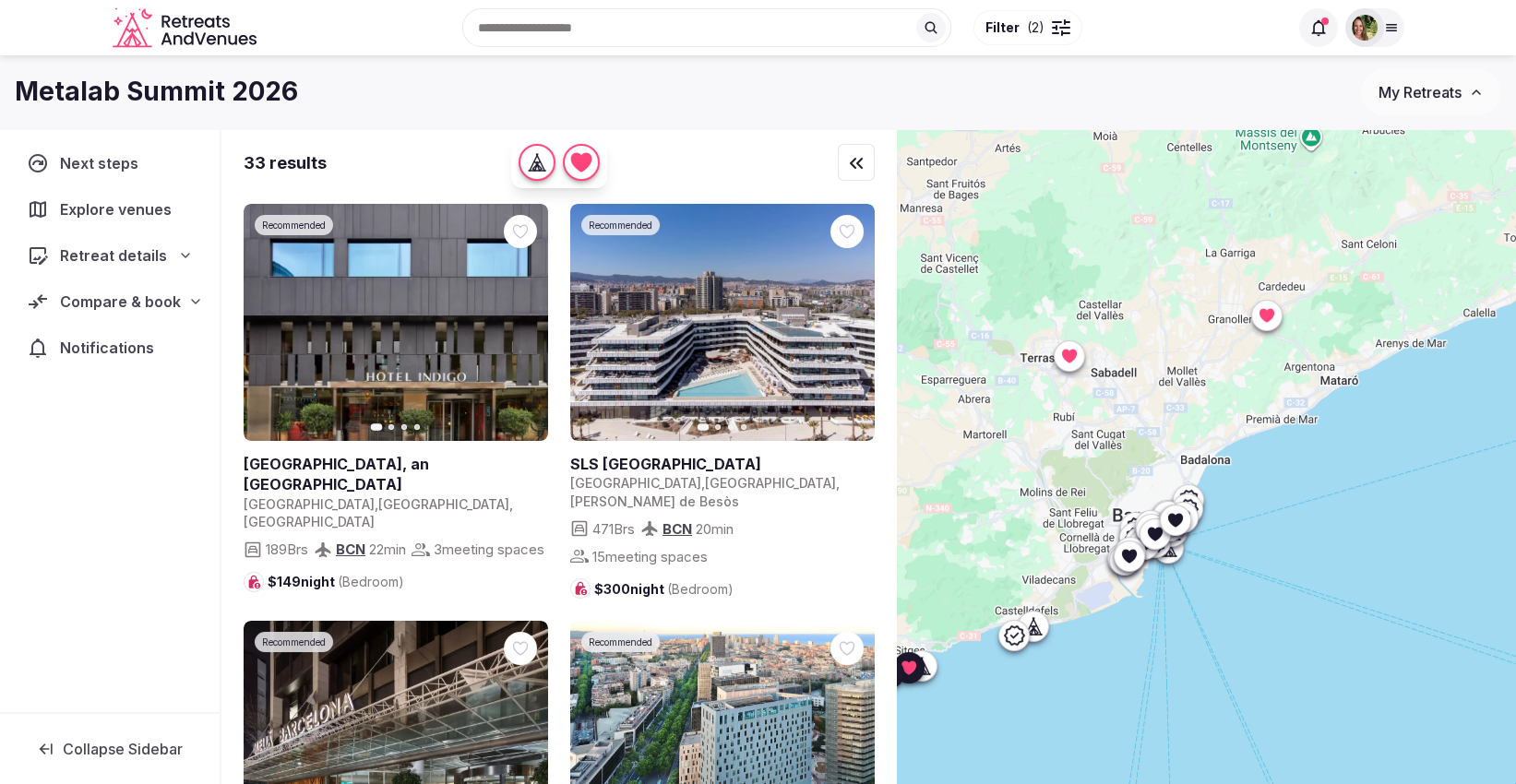
drag, startPoint x: 1271, startPoint y: 619, endPoint x: 1285, endPoint y: 596, distance: 26.9
click at [1285, 596] on div at bounding box center [1206, 488] width 619 height 718
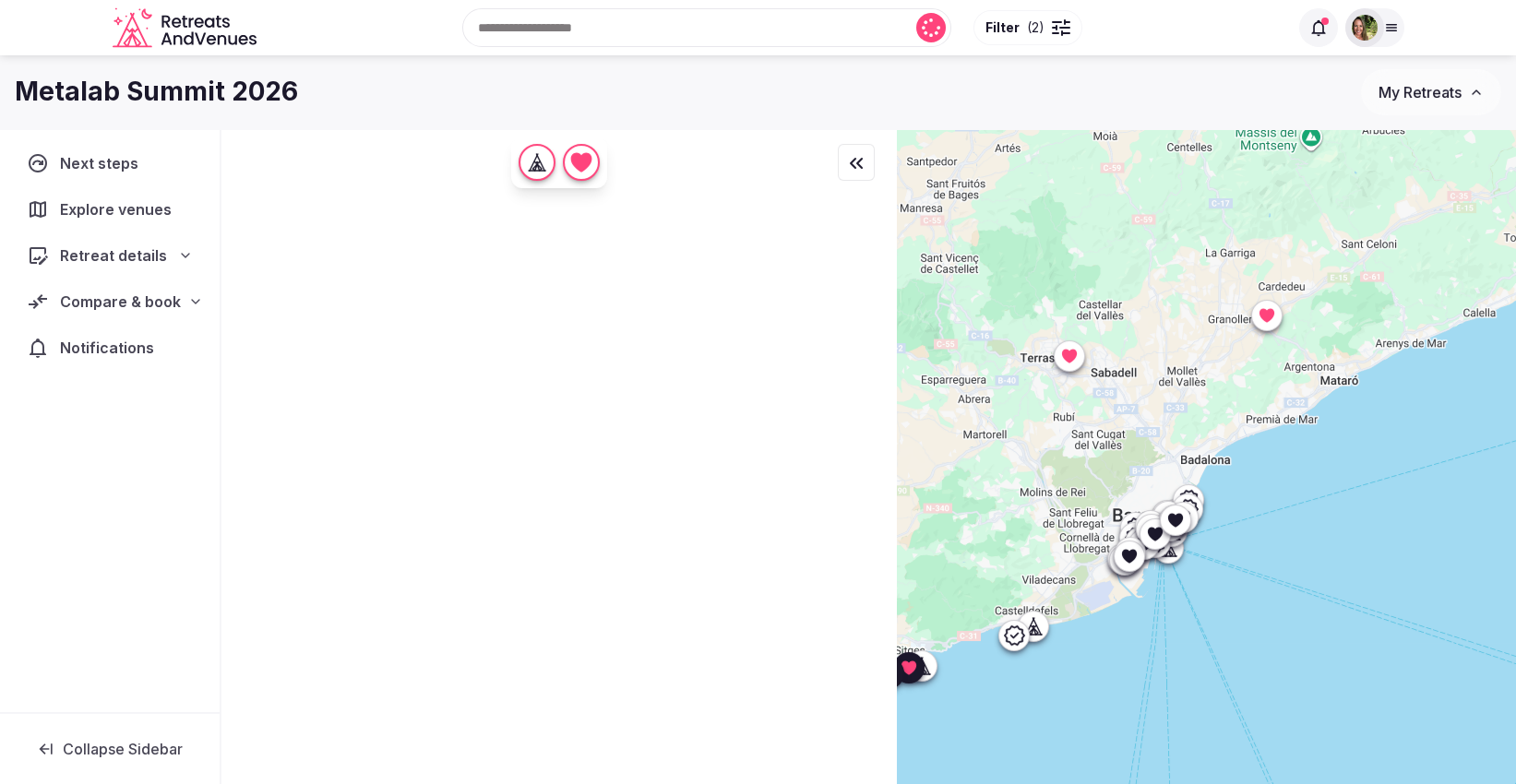
click at [1024, 636] on div at bounding box center [1206, 488] width 619 height 718
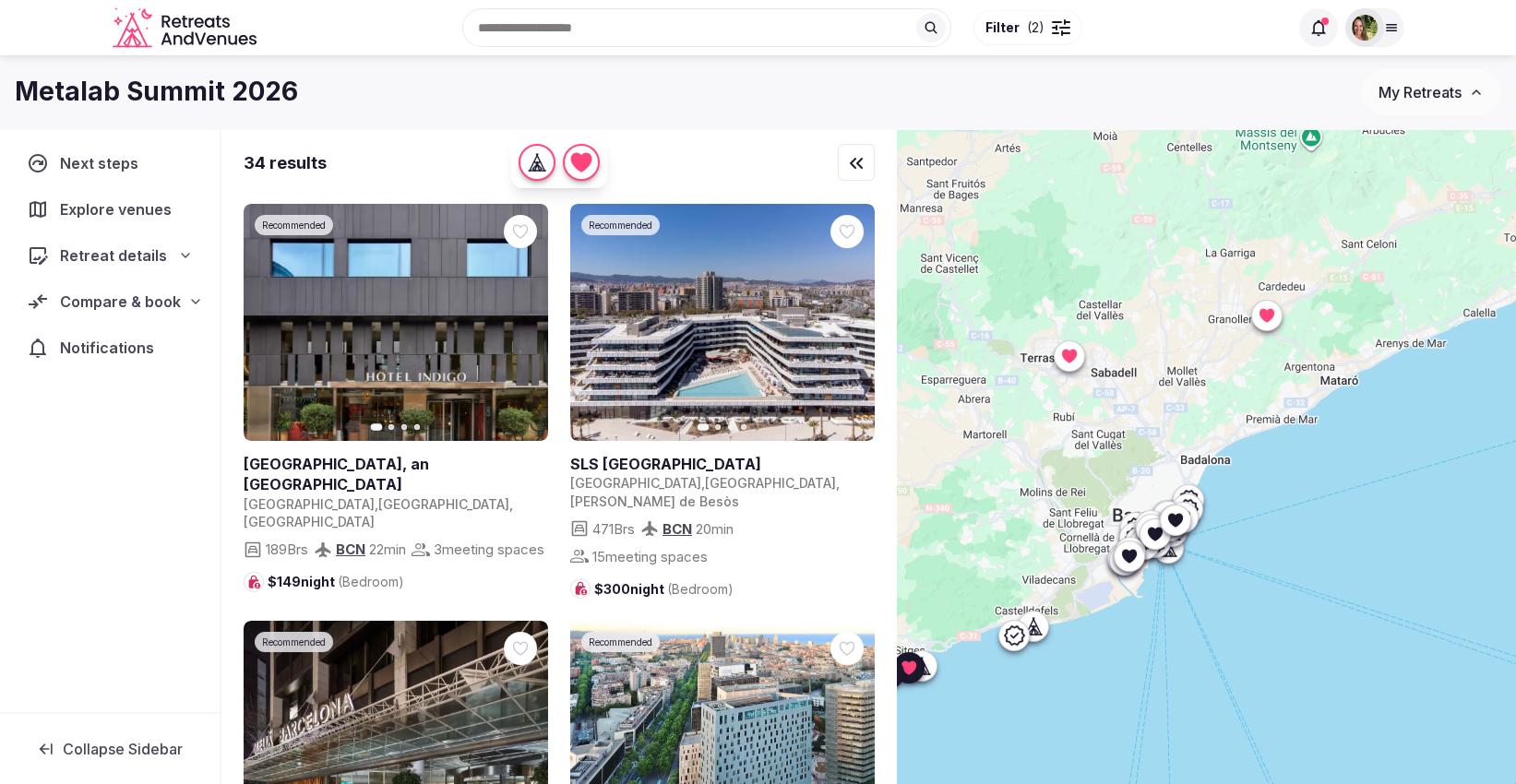
click at [1022, 635] on icon at bounding box center [1014, 636] width 21 height 20
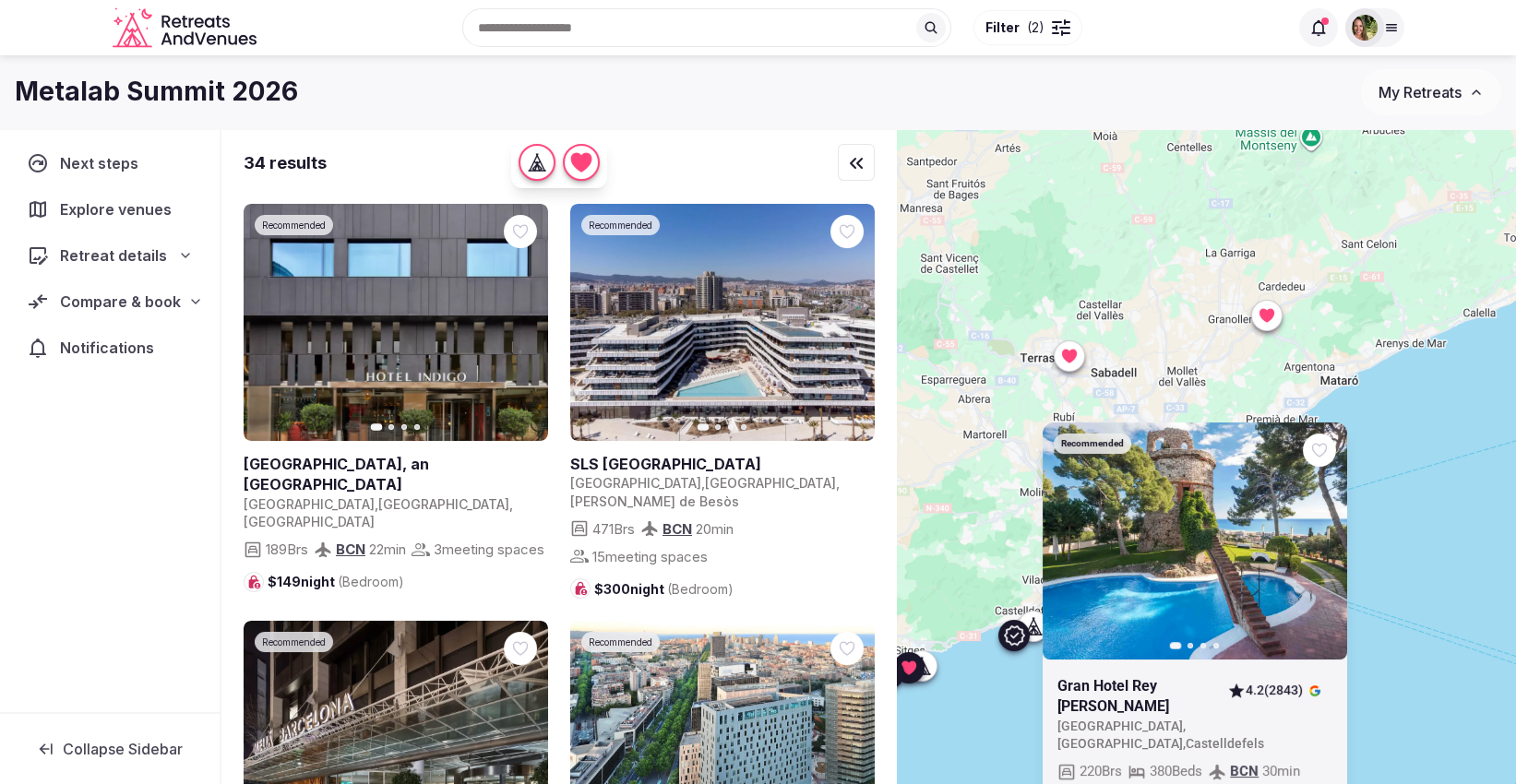
click at [1022, 635] on icon at bounding box center [1014, 636] width 21 height 20
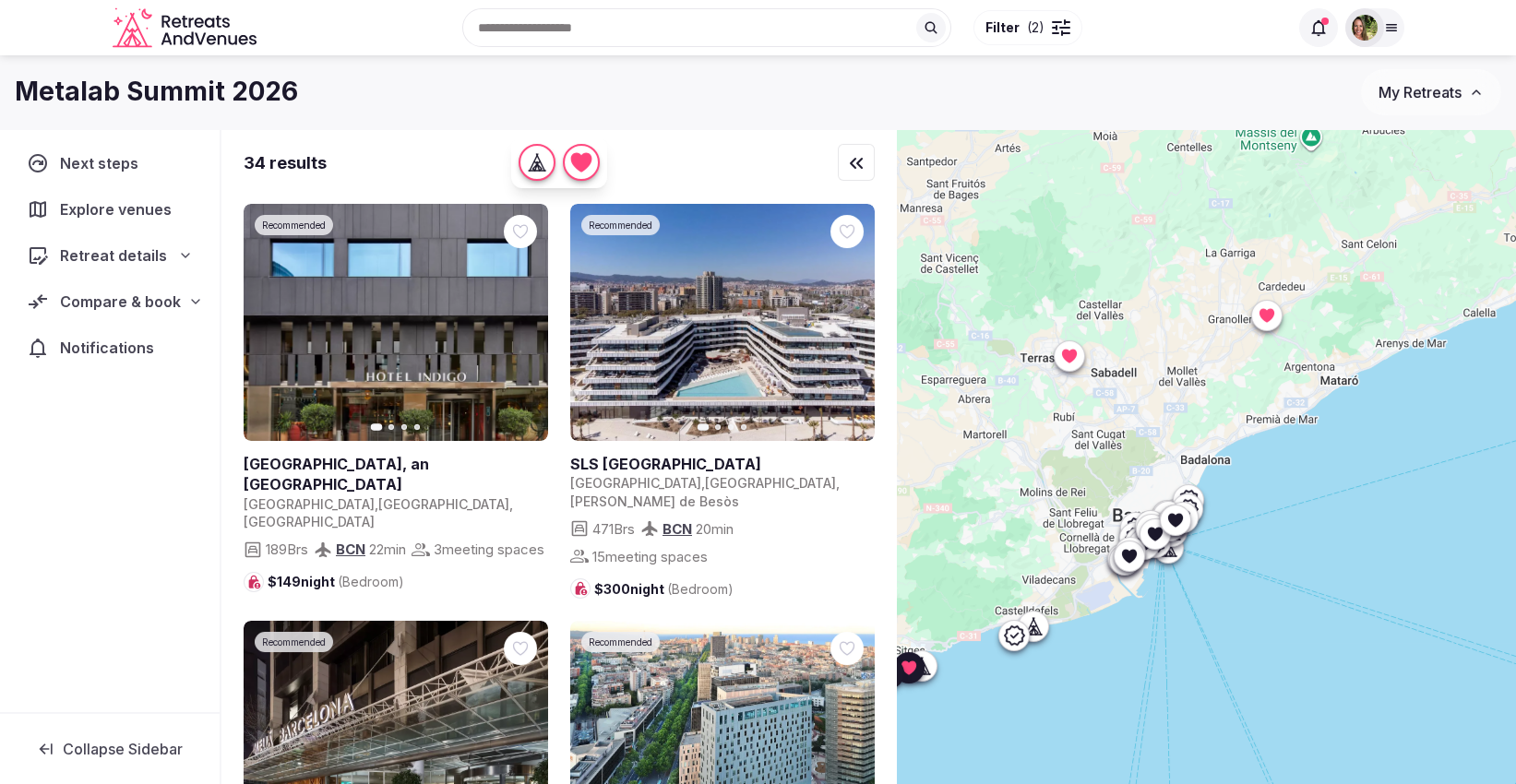
click at [1022, 635] on icon at bounding box center [1014, 636] width 21 height 20
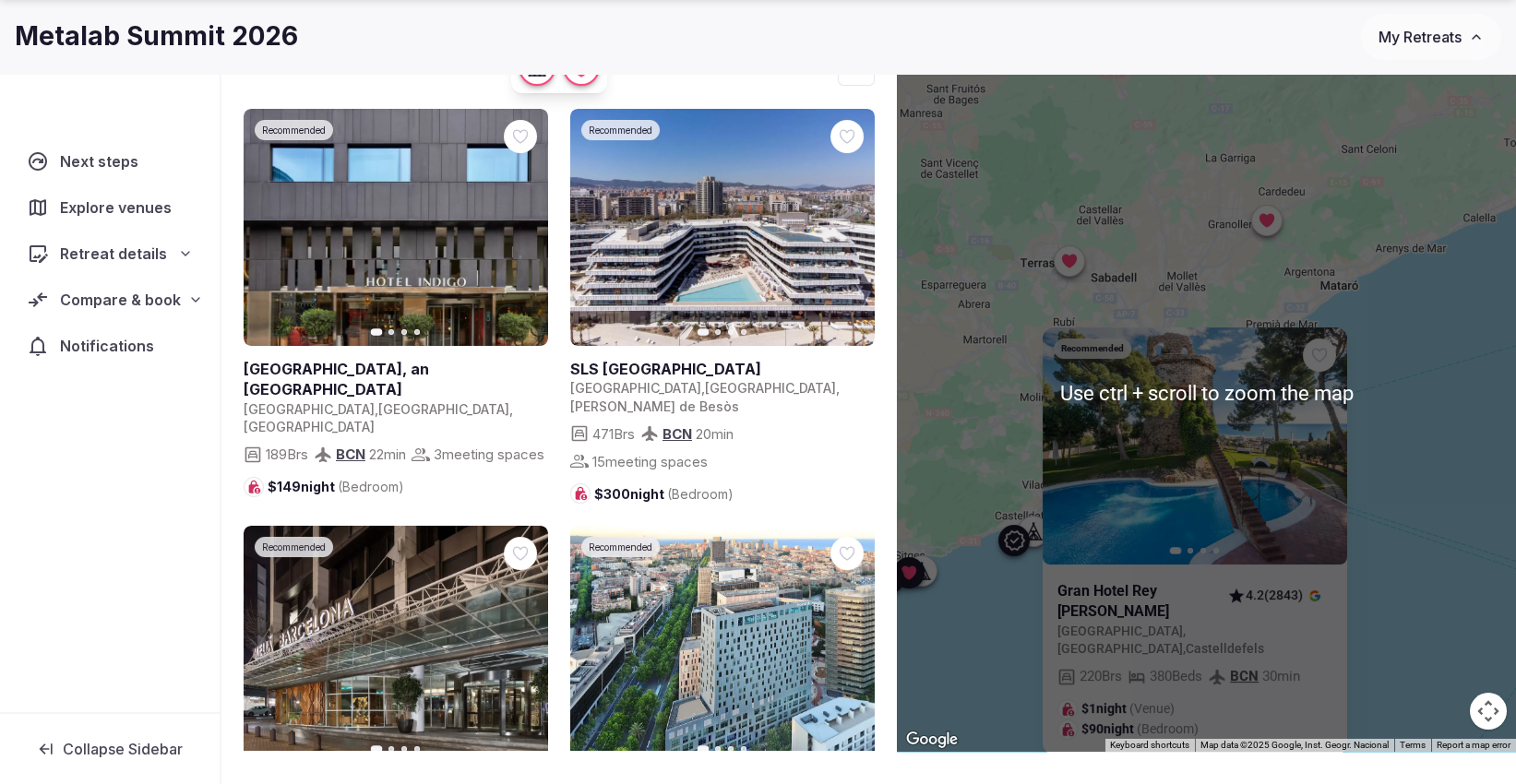
scroll to position [102, 0]
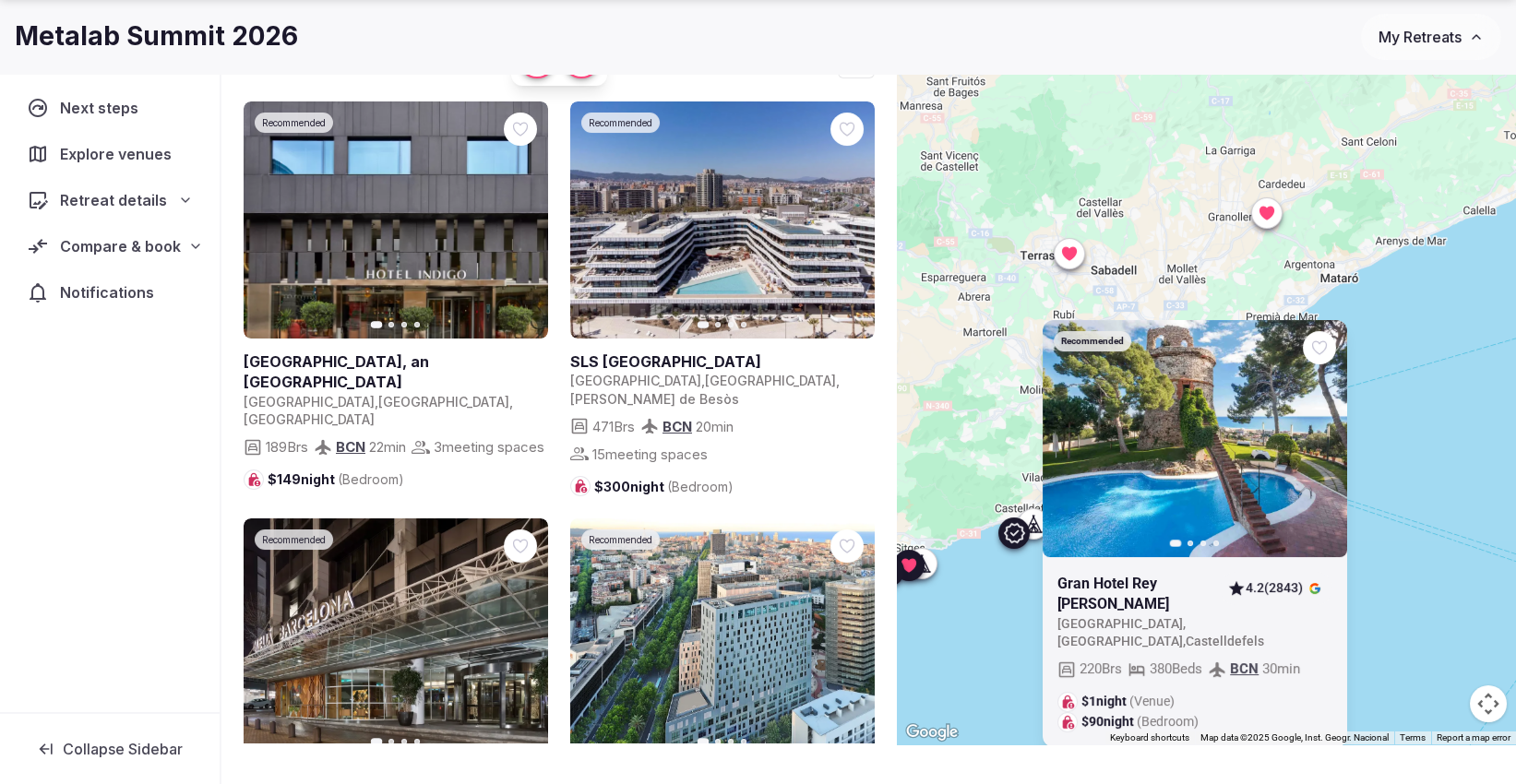
click at [1004, 589] on div "Recommended Previous slide Next slide Gran Hotel Rey Don Jaime Spain , Cataluny…" at bounding box center [1206, 385] width 619 height 718
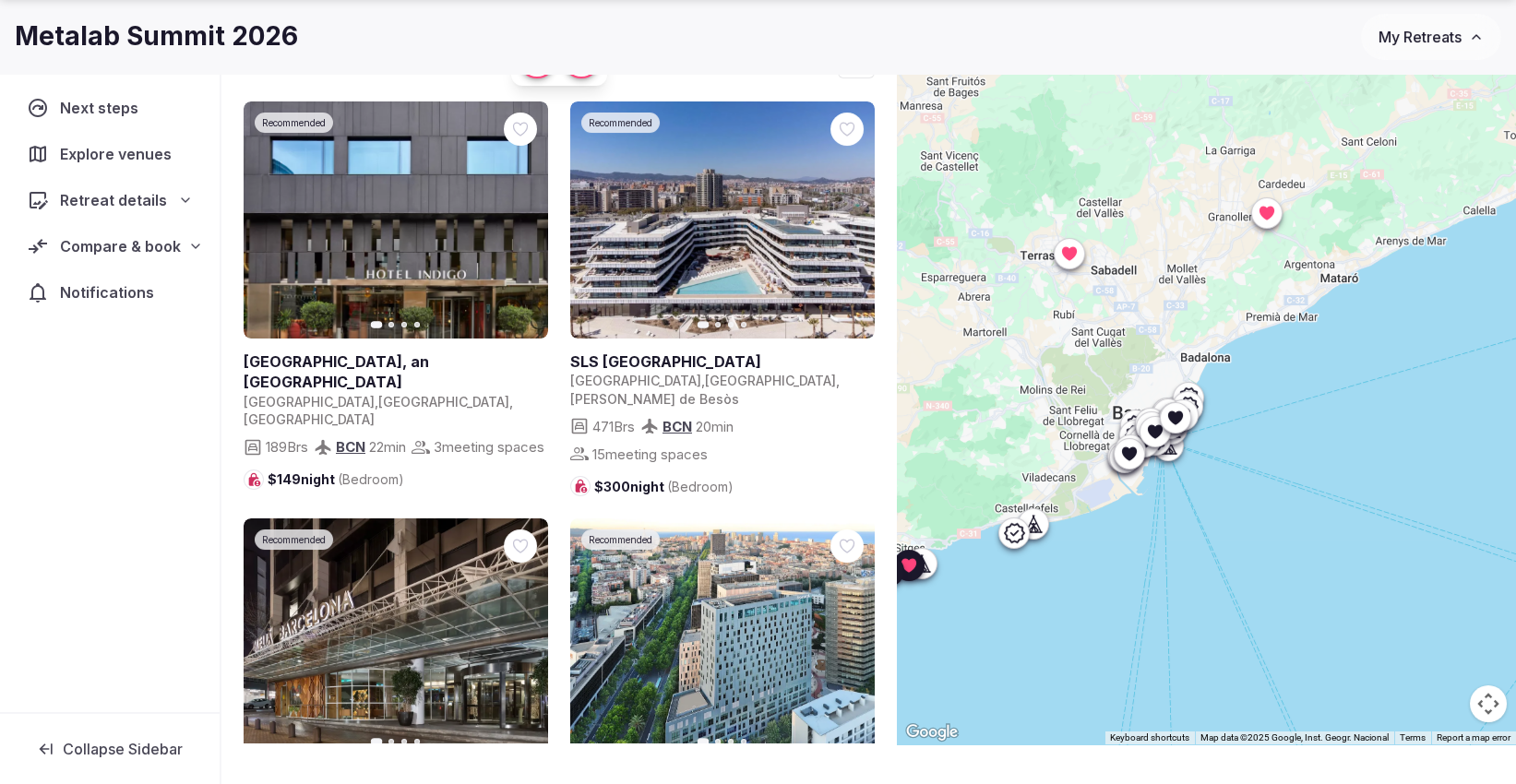
click at [1041, 526] on icon at bounding box center [1032, 524] width 19 height 19
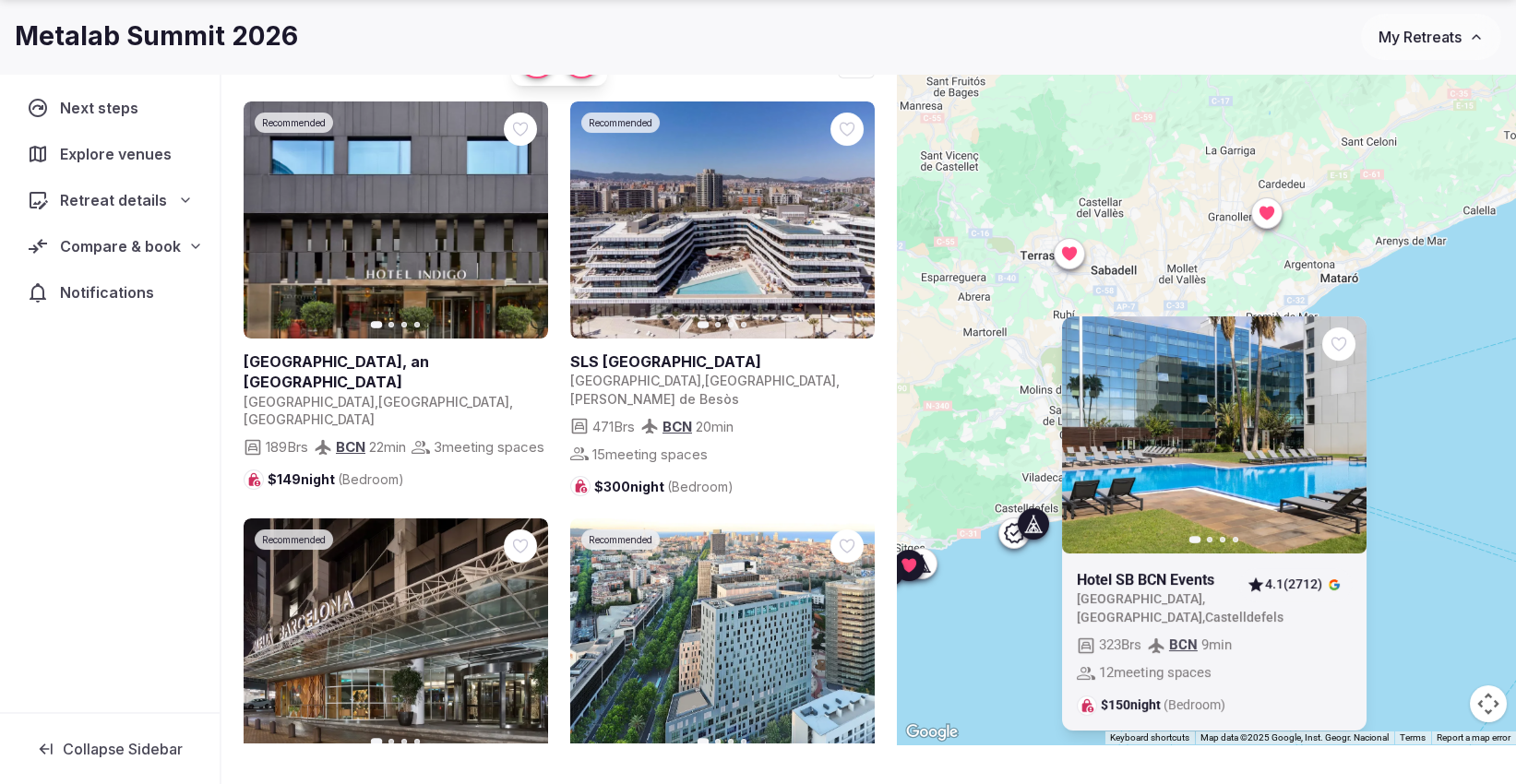
click at [1474, 388] on div "Previous slide Next slide Hotel SB BCN Events Spain , Catalunya , Castelldefels…" at bounding box center [1206, 385] width 619 height 718
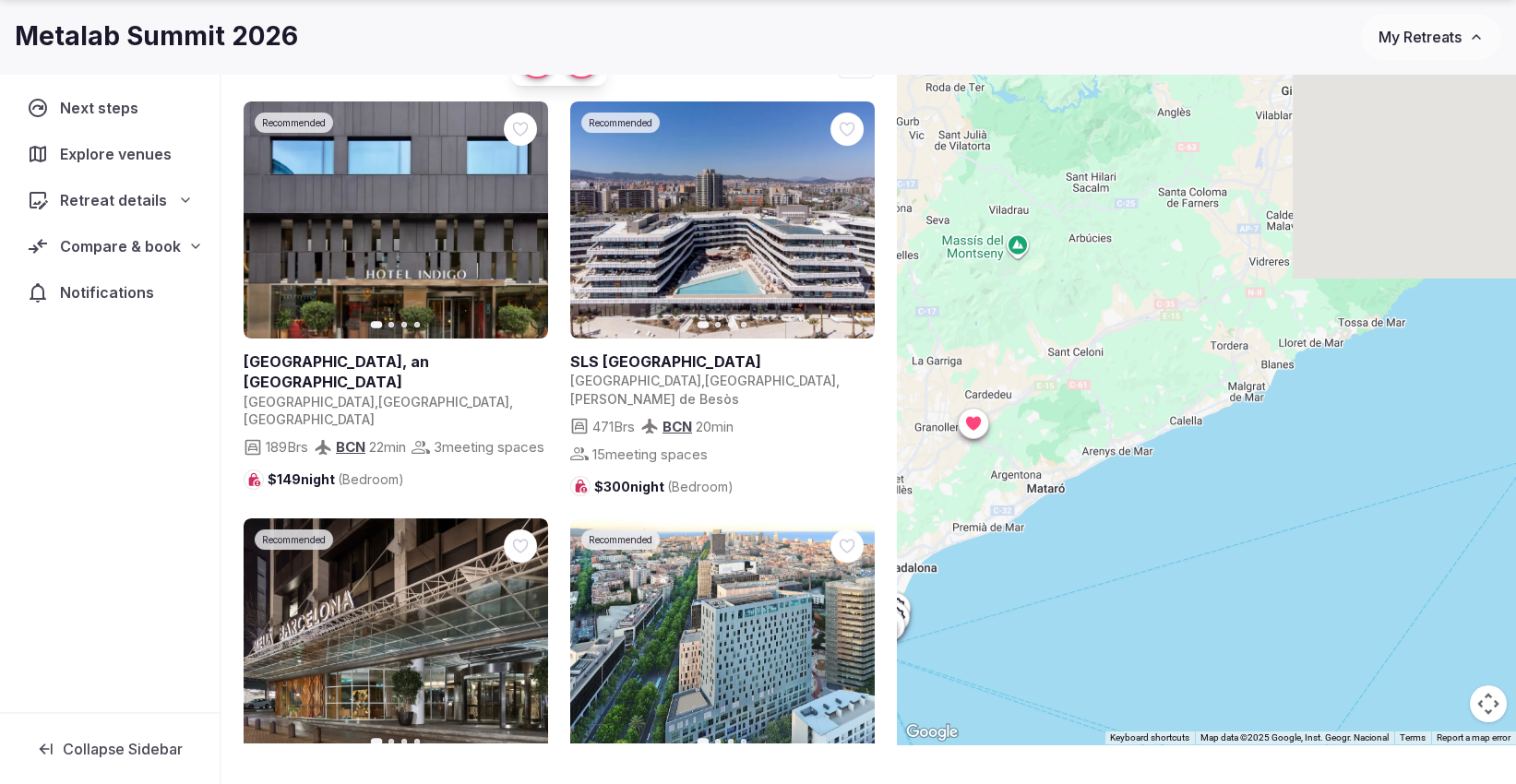
drag, startPoint x: 1479, startPoint y: 346, endPoint x: 1162, endPoint y: 558, distance: 381.4
click at [1162, 558] on div at bounding box center [1206, 385] width 619 height 718
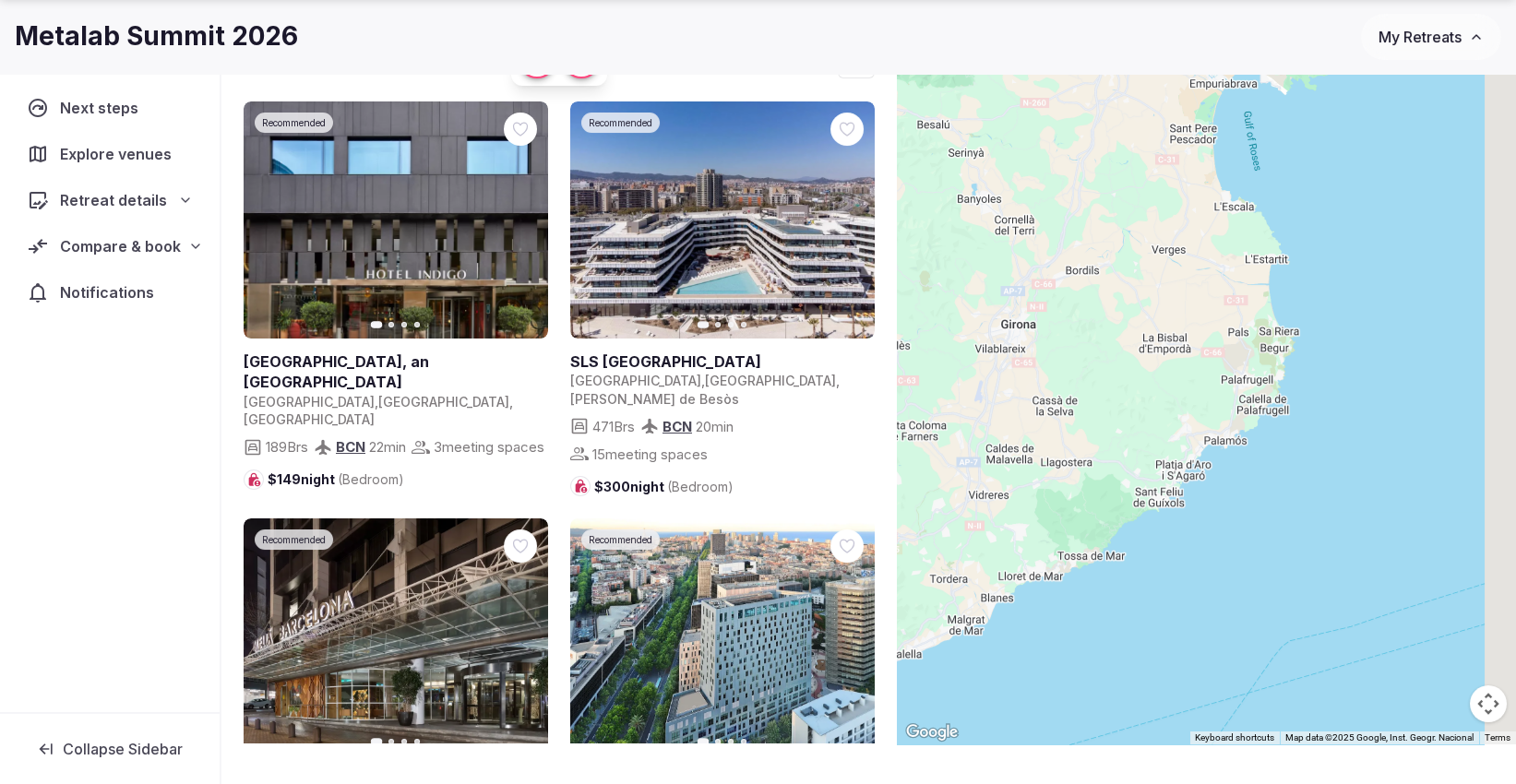
drag, startPoint x: 1398, startPoint y: 415, endPoint x: 1137, endPoint y: 639, distance: 343.9
click at [1137, 639] on div at bounding box center [1206, 385] width 619 height 718
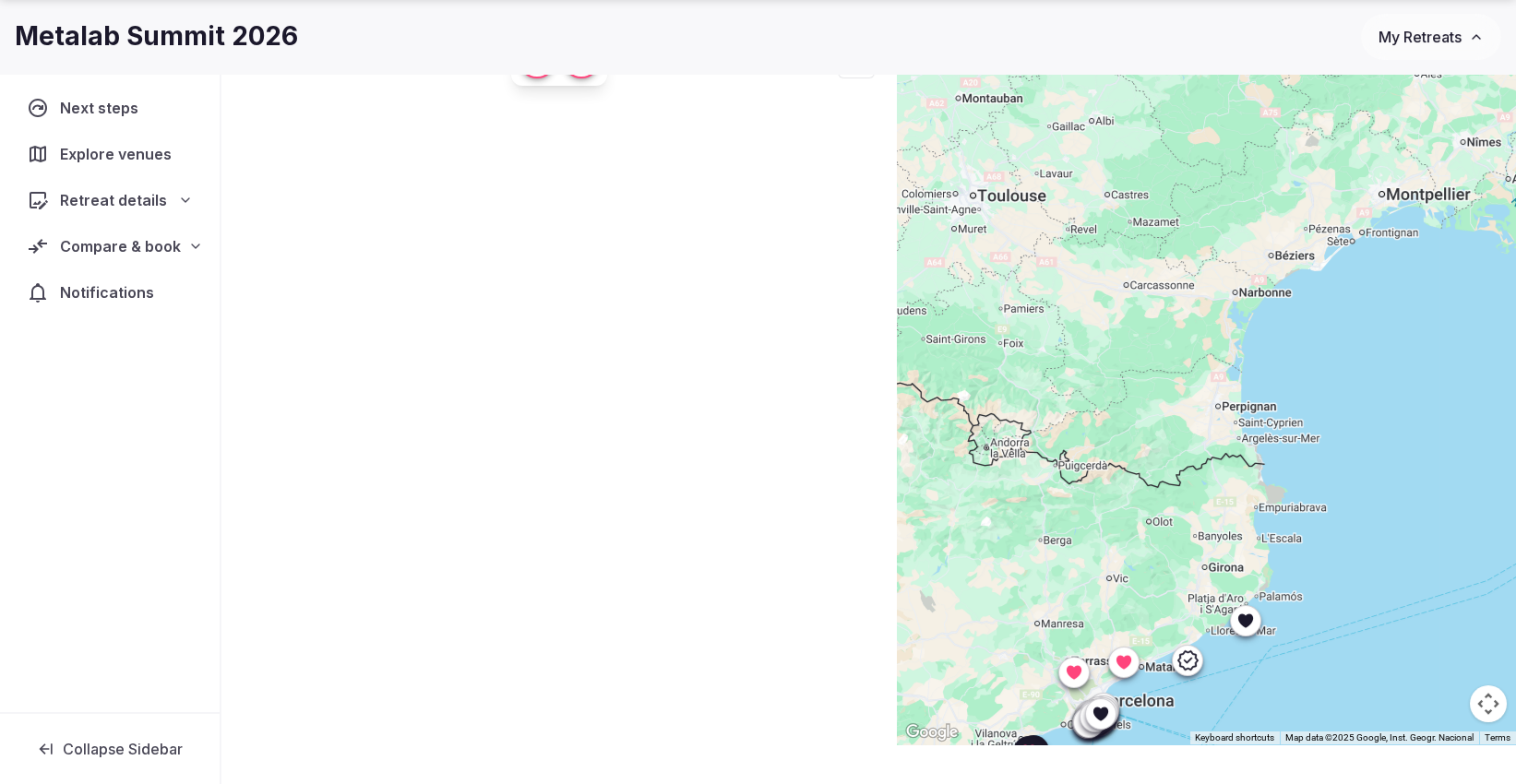
drag, startPoint x: 1324, startPoint y: 330, endPoint x: 1334, endPoint y: 554, distance: 224.2
click at [1334, 554] on div at bounding box center [1206, 385] width 619 height 718
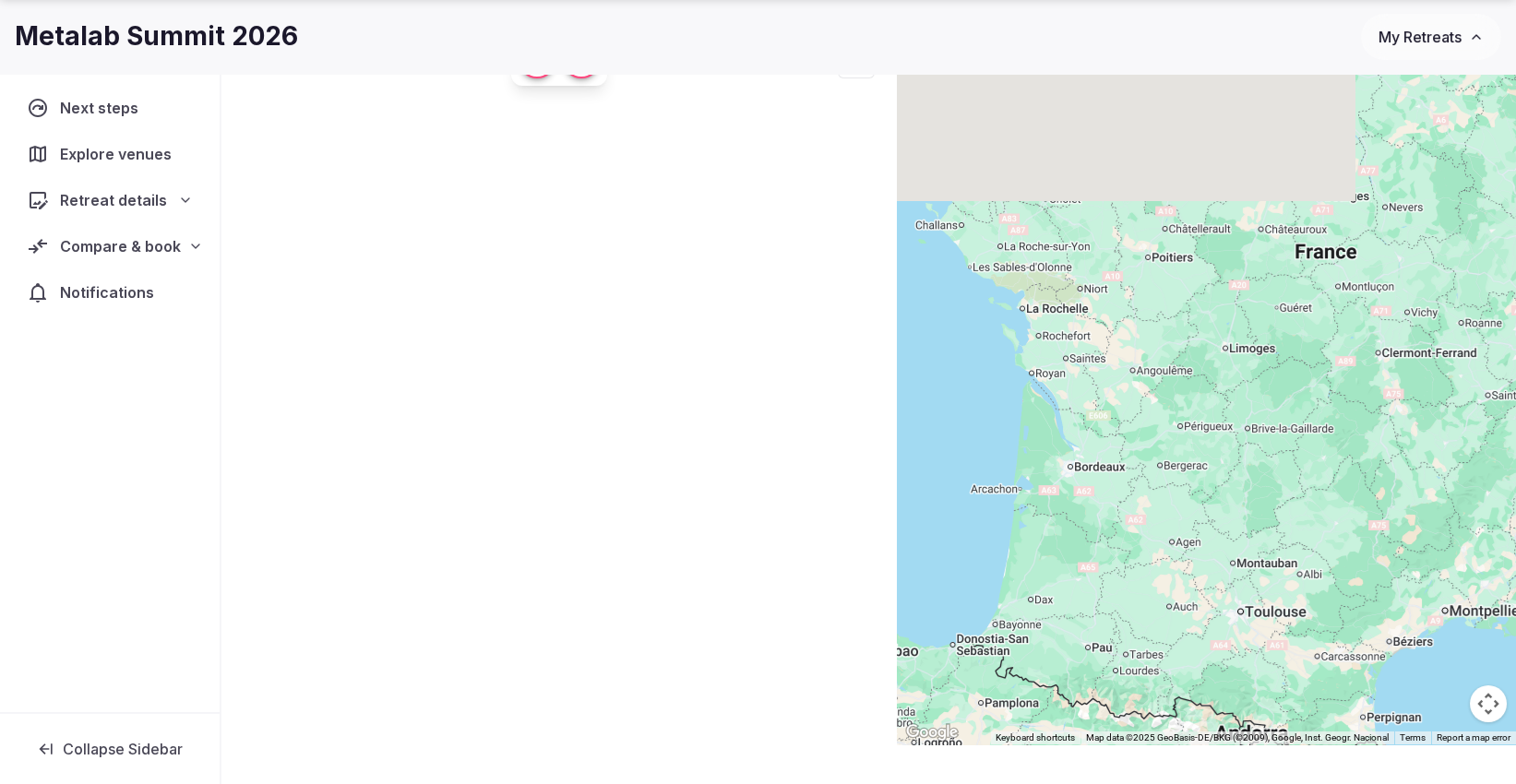
drag, startPoint x: 1255, startPoint y: 184, endPoint x: 1376, endPoint y: 554, distance: 389.3
click at [1376, 554] on div at bounding box center [1206, 385] width 619 height 718
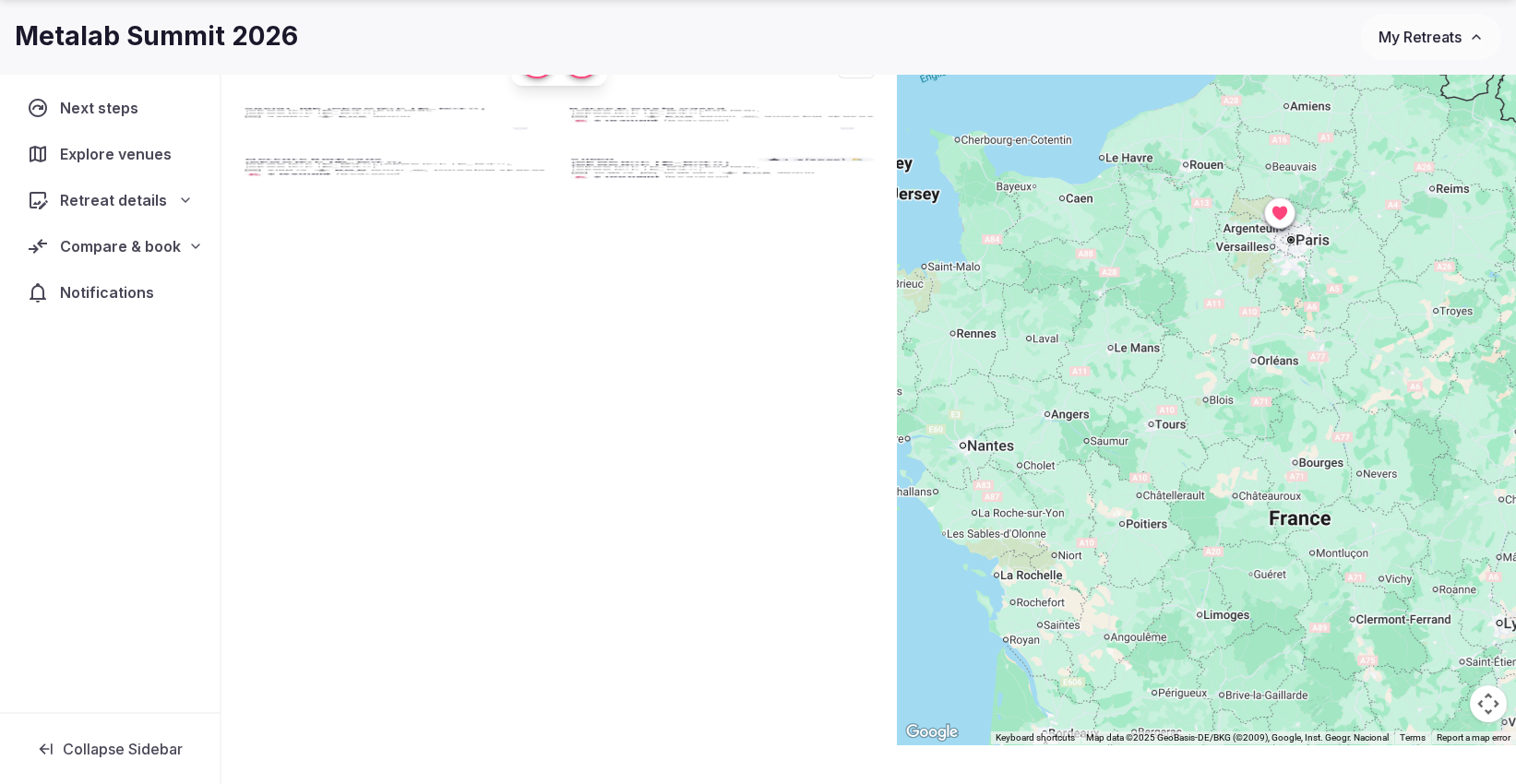
drag, startPoint x: 1383, startPoint y: 333, endPoint x: 1356, endPoint y: 602, distance: 270.4
click at [1356, 602] on div at bounding box center [1206, 385] width 619 height 718
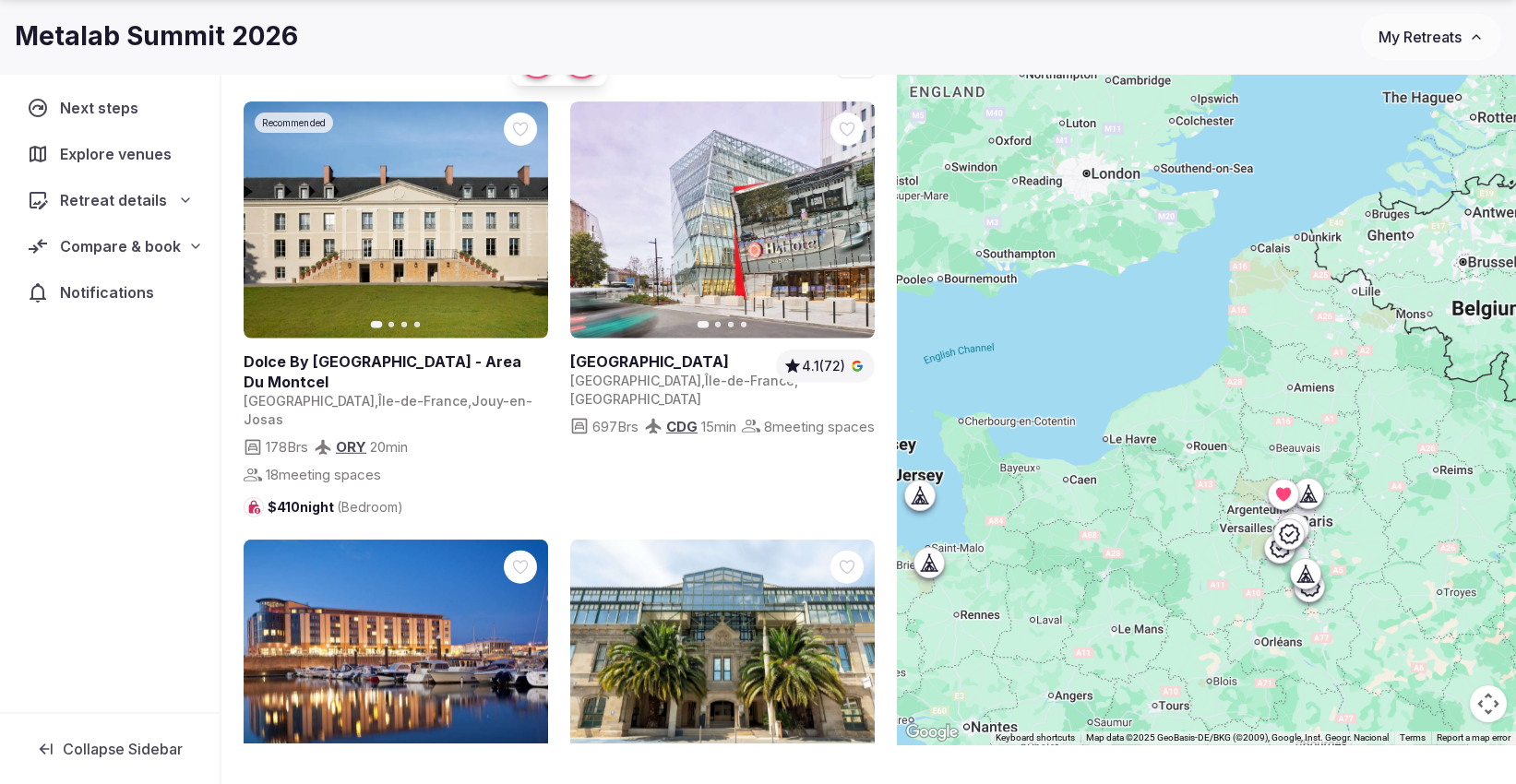
drag, startPoint x: 1375, startPoint y: 384, endPoint x: 1379, endPoint y: 665, distance: 281.0
click at [1379, 665] on div at bounding box center [1206, 385] width 619 height 718
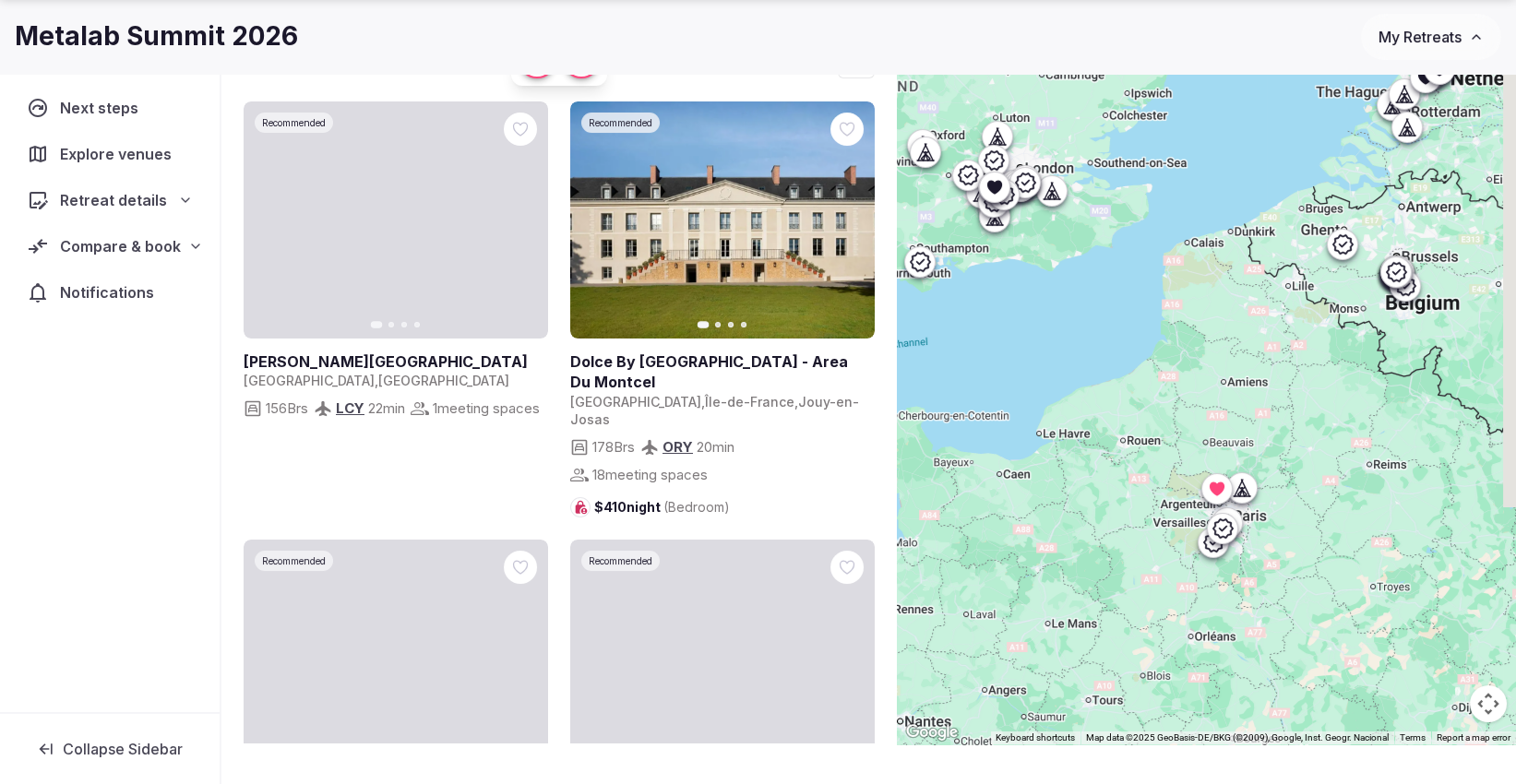
drag, startPoint x: 1434, startPoint y: 465, endPoint x: 1365, endPoint y: 462, distance: 69.1
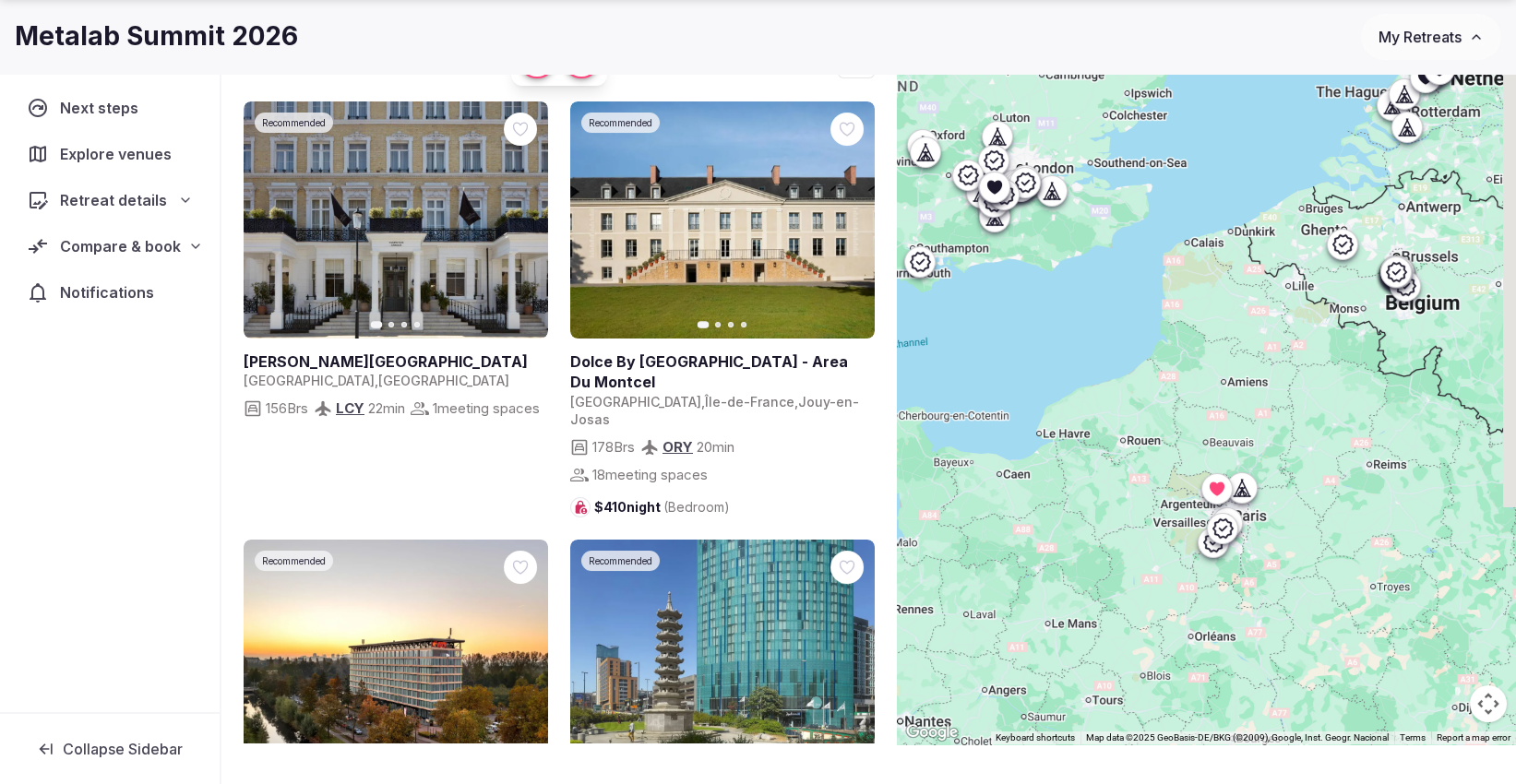
click at [1365, 462] on div at bounding box center [1206, 385] width 619 height 718
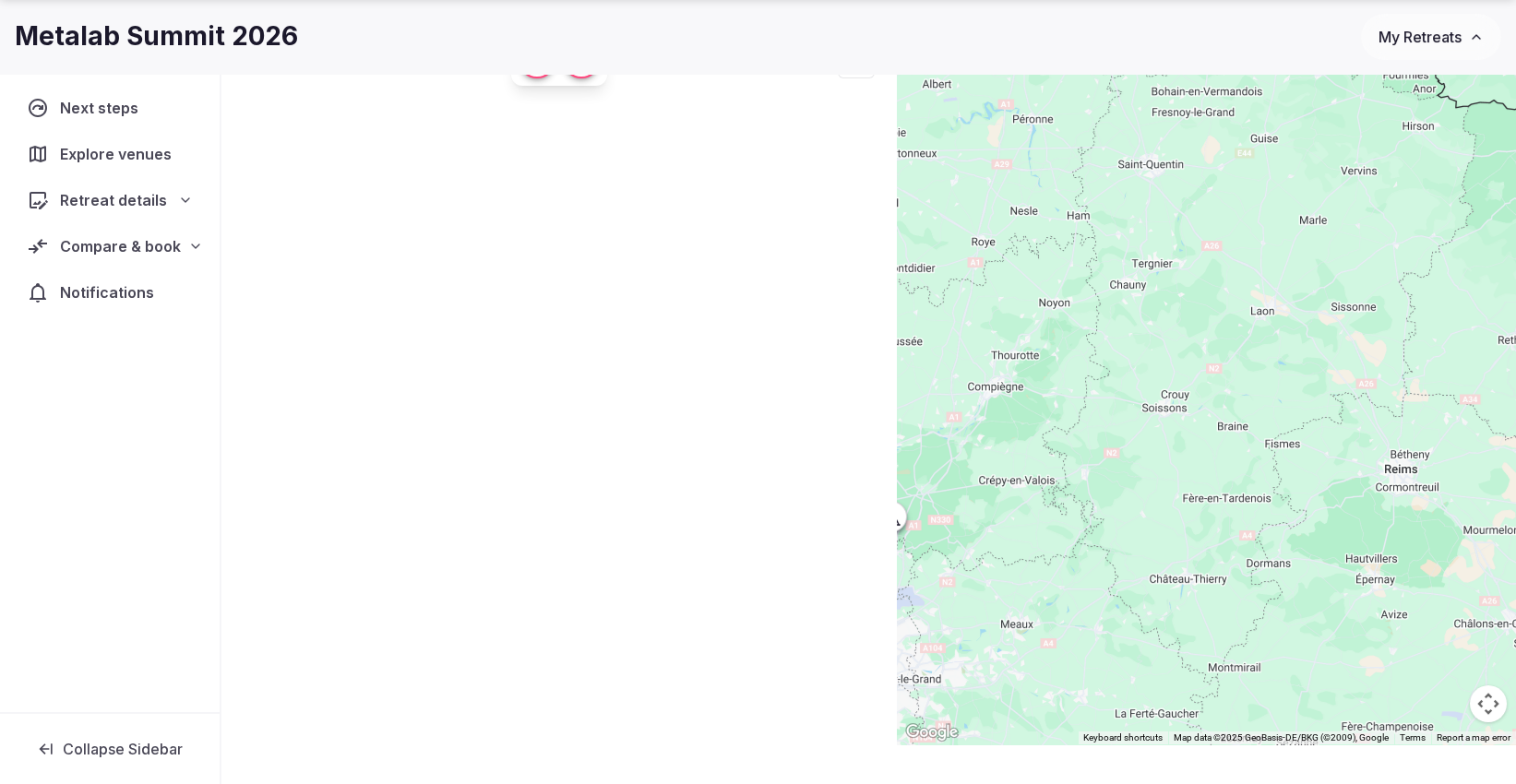
drag, startPoint x: 1255, startPoint y: 513, endPoint x: 1486, endPoint y: 360, distance: 277.1
click at [1486, 360] on div at bounding box center [1206, 385] width 619 height 718
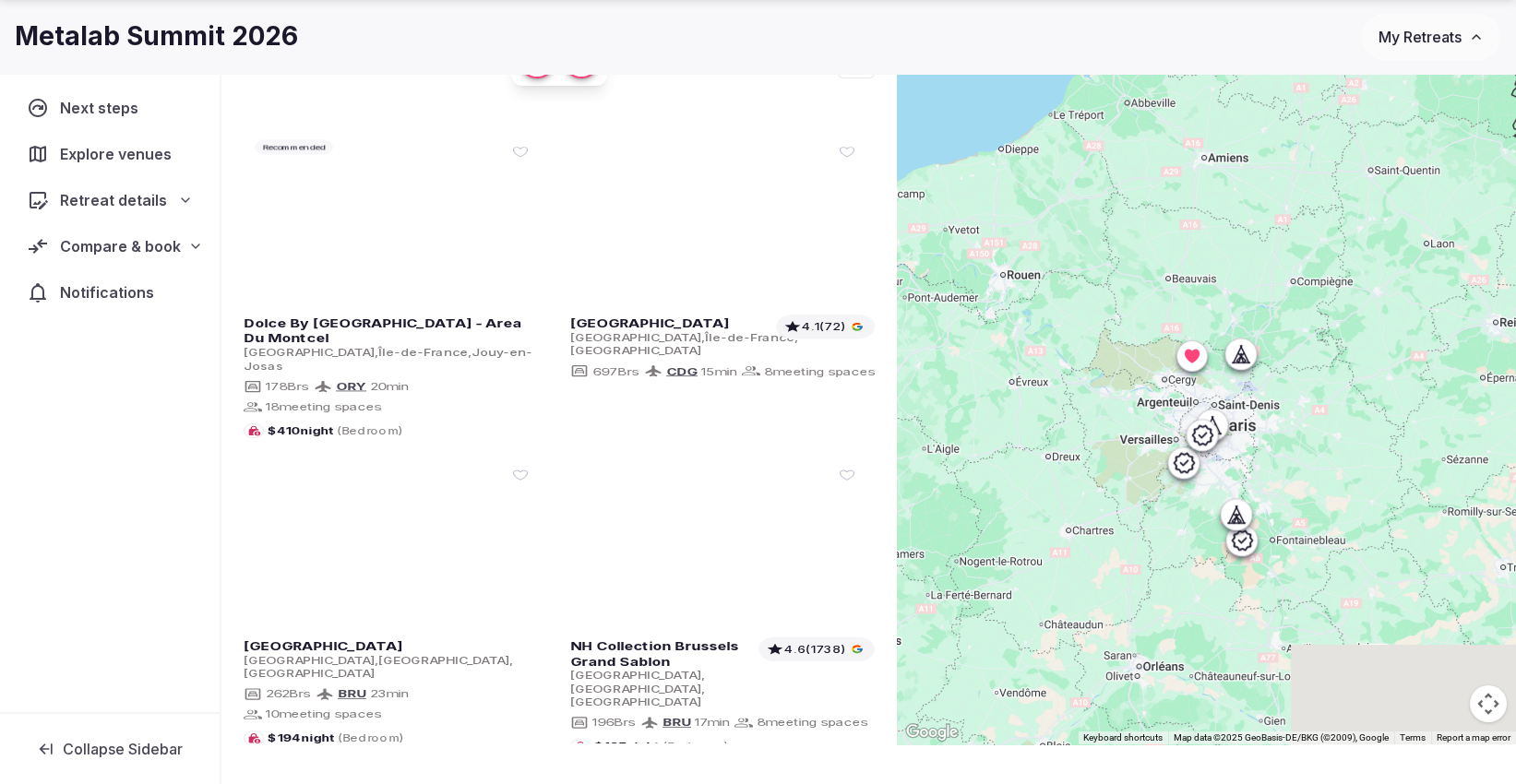
drag, startPoint x: 1260, startPoint y: 570, endPoint x: 1391, endPoint y: 423, distance: 196.9
click at [1391, 423] on div at bounding box center [1206, 385] width 619 height 718
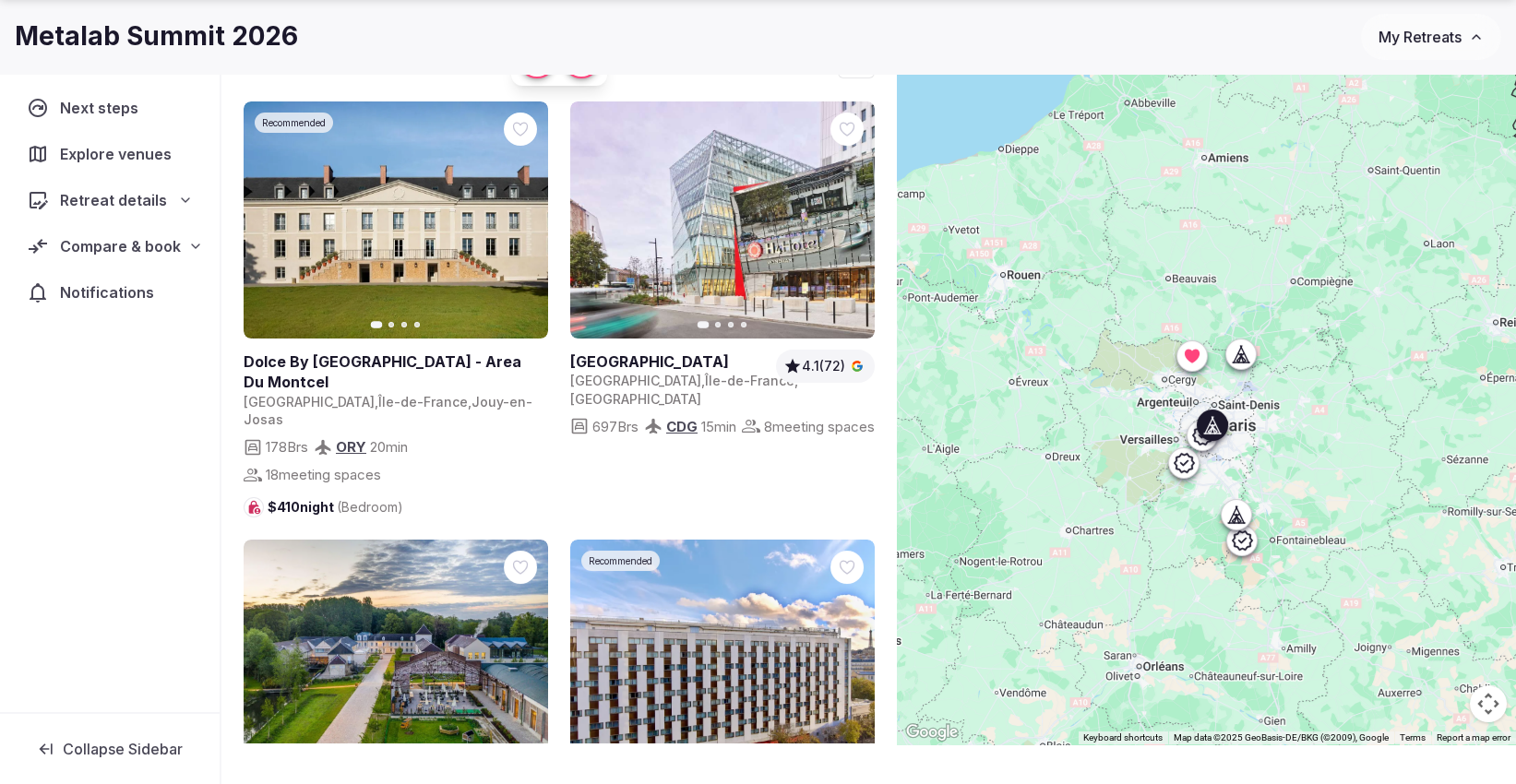
scroll to position [205, 0]
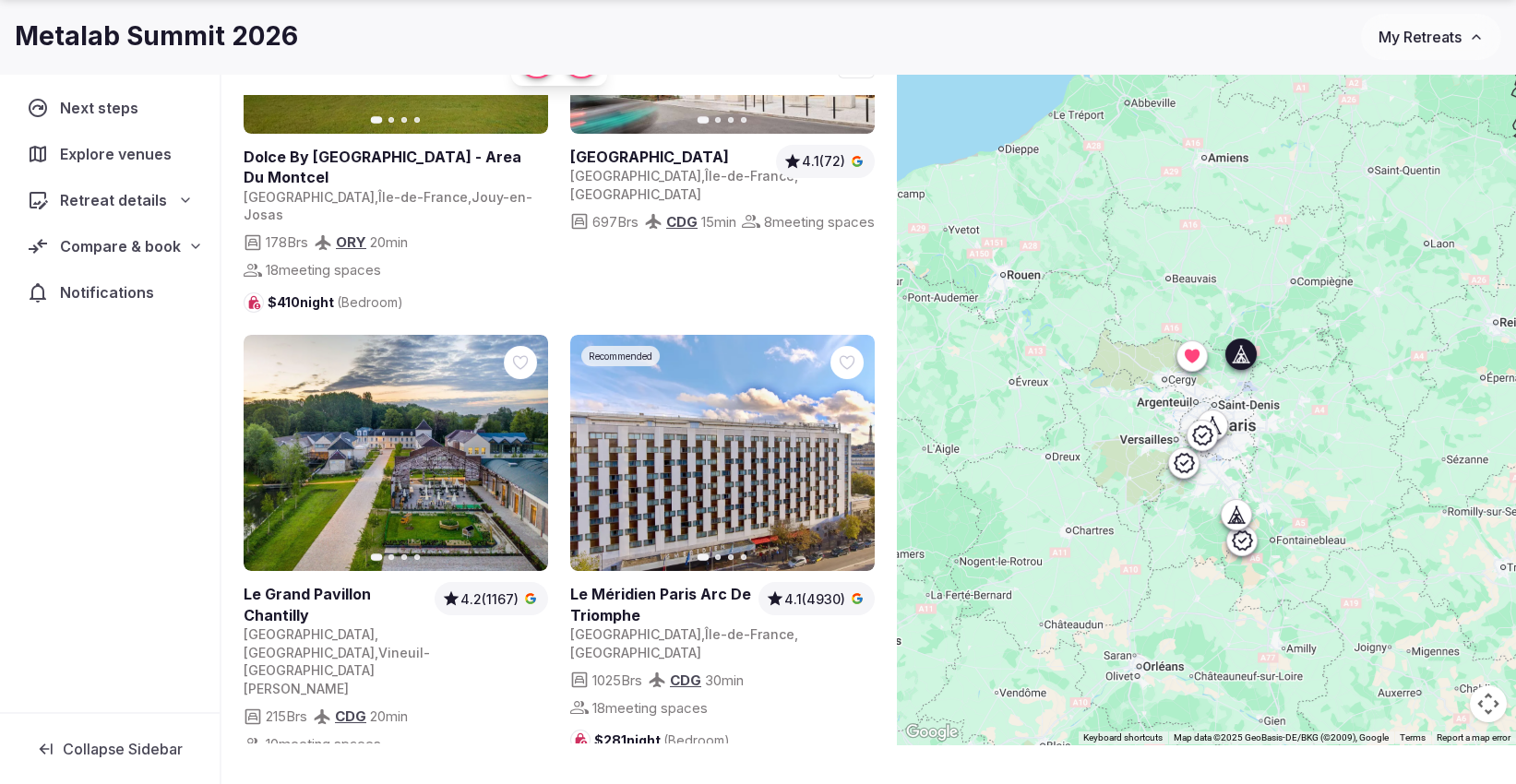
click at [515, 445] on icon "button" at bounding box center [522, 452] width 15 height 15
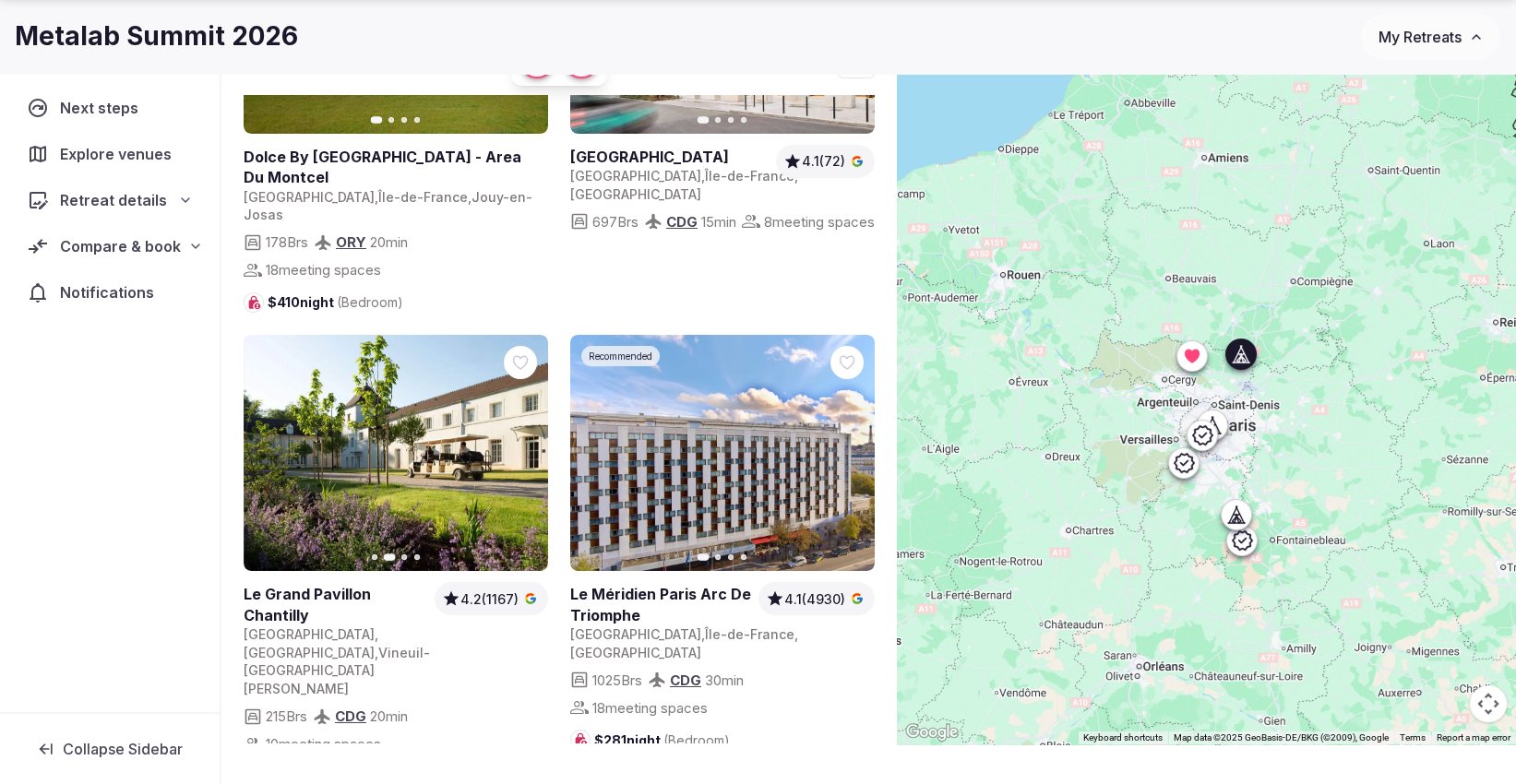
click at [515, 445] on icon "button" at bounding box center [522, 452] width 15 height 15
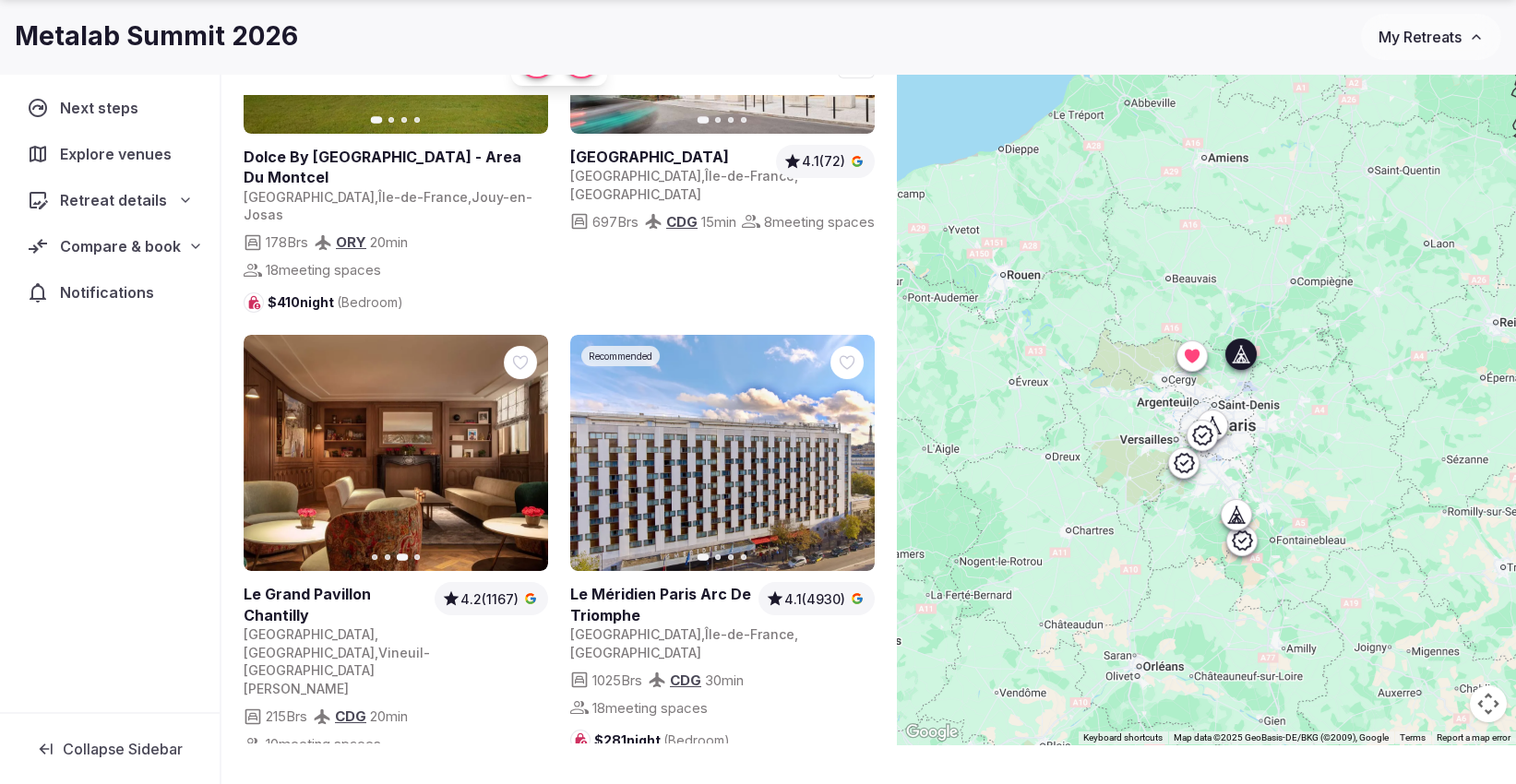
click at [515, 445] on icon "button" at bounding box center [522, 452] width 15 height 15
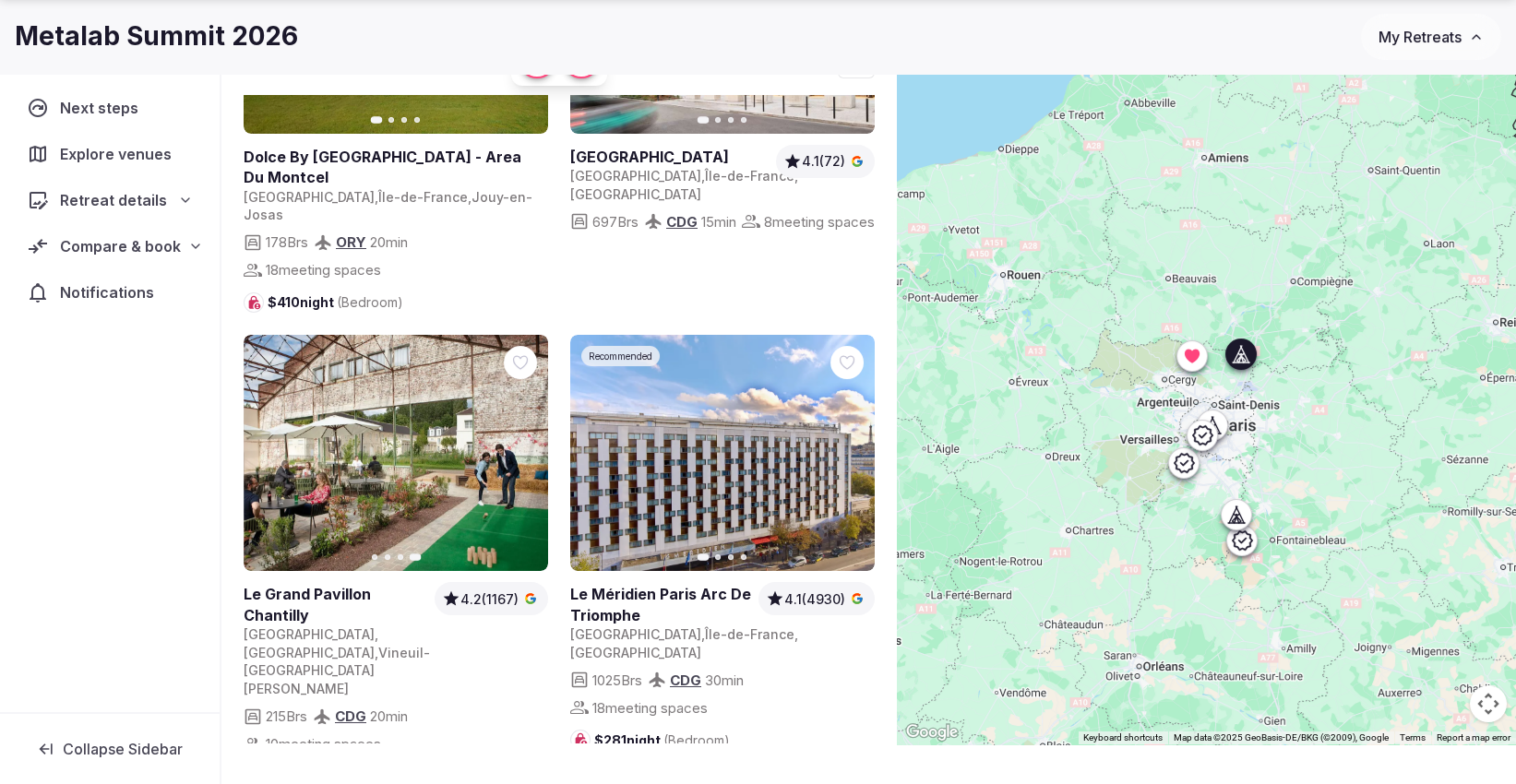
click at [0, 0] on icon at bounding box center [0, 0] width 0 height 0
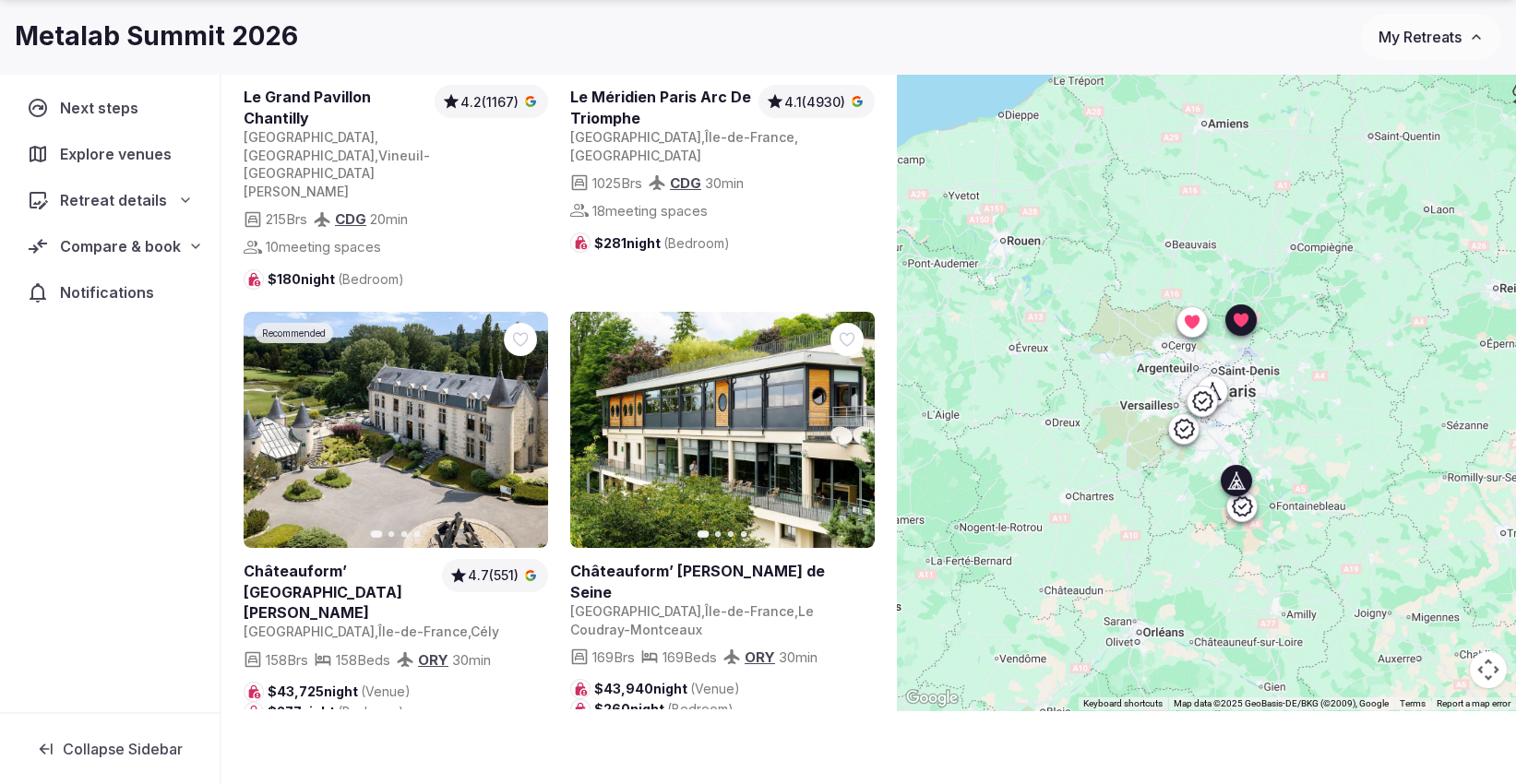
scroll to position [671, 0]
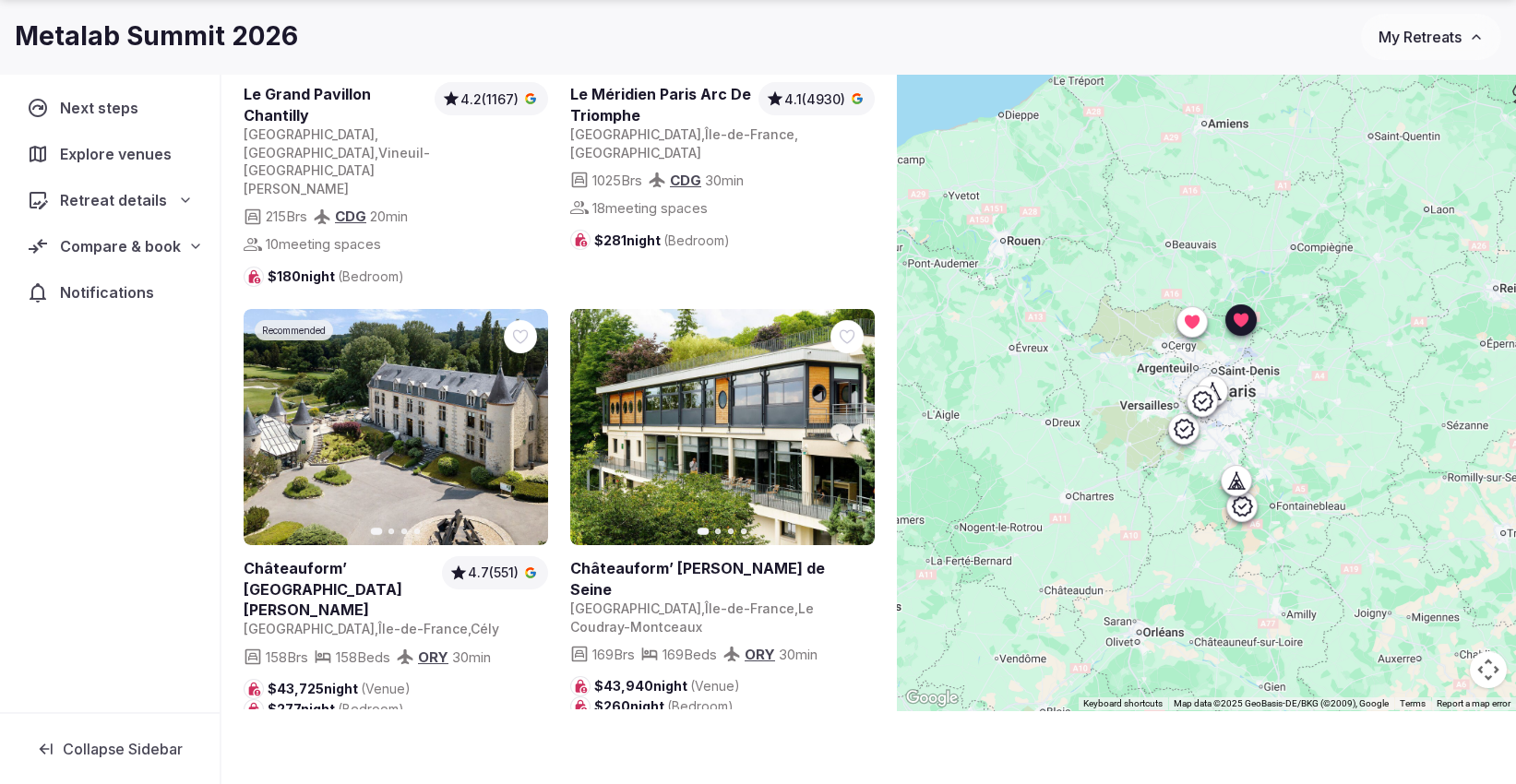
click at [126, 193] on span "Retreat details" at bounding box center [113, 200] width 107 height 22
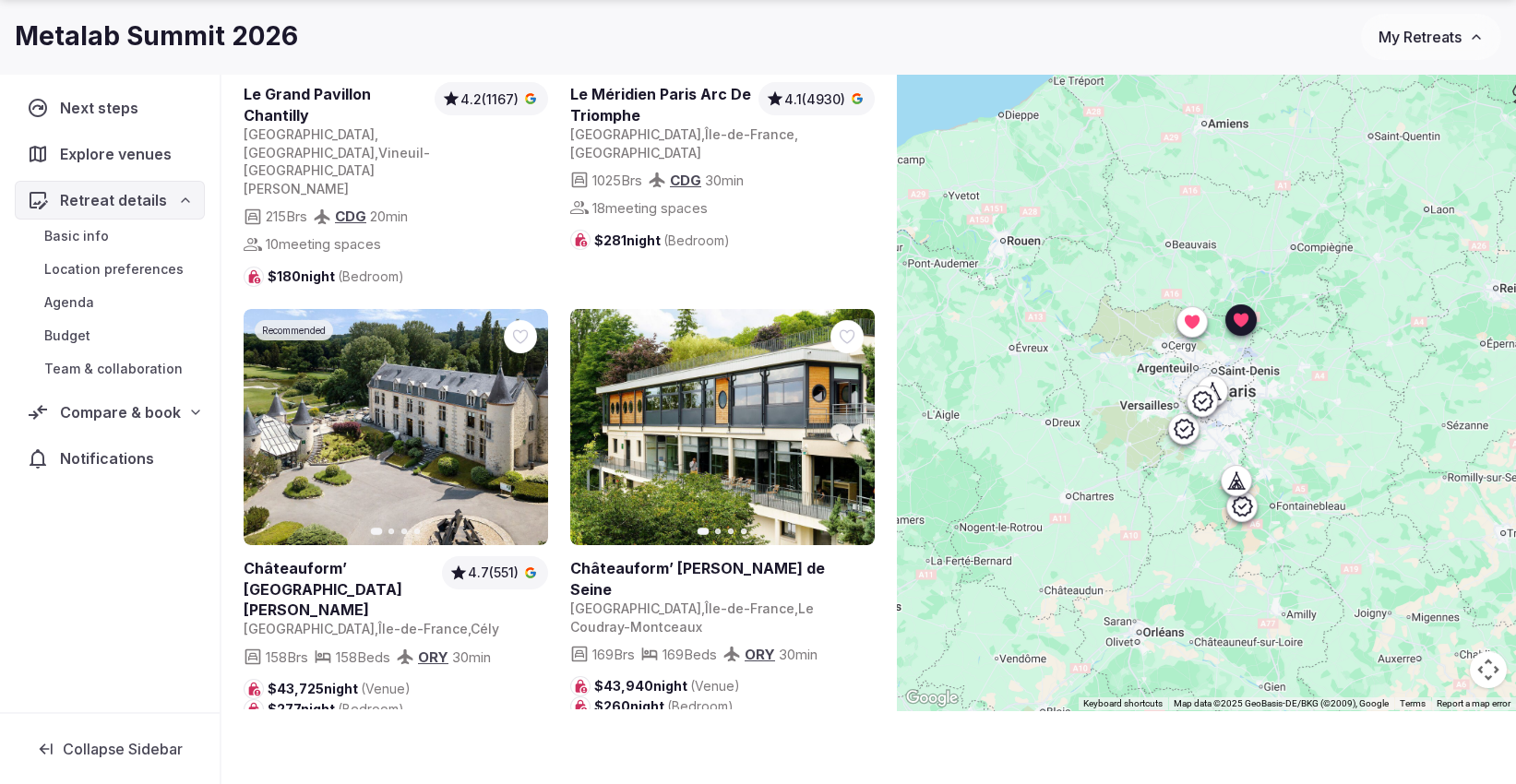
click at [72, 332] on span "Budget" at bounding box center [67, 336] width 46 height 19
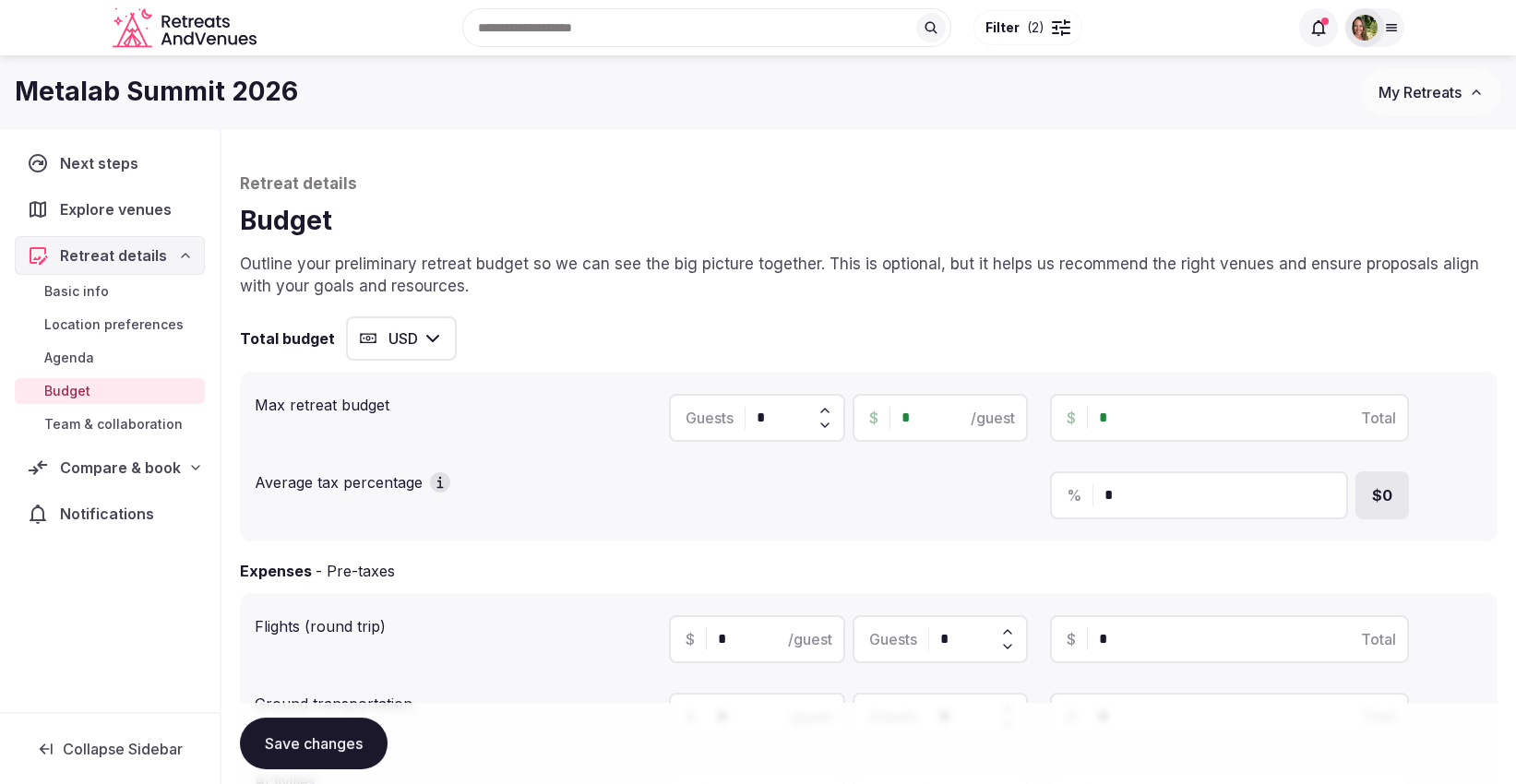
click at [382, 336] on button "USD" at bounding box center [401, 338] width 110 height 44
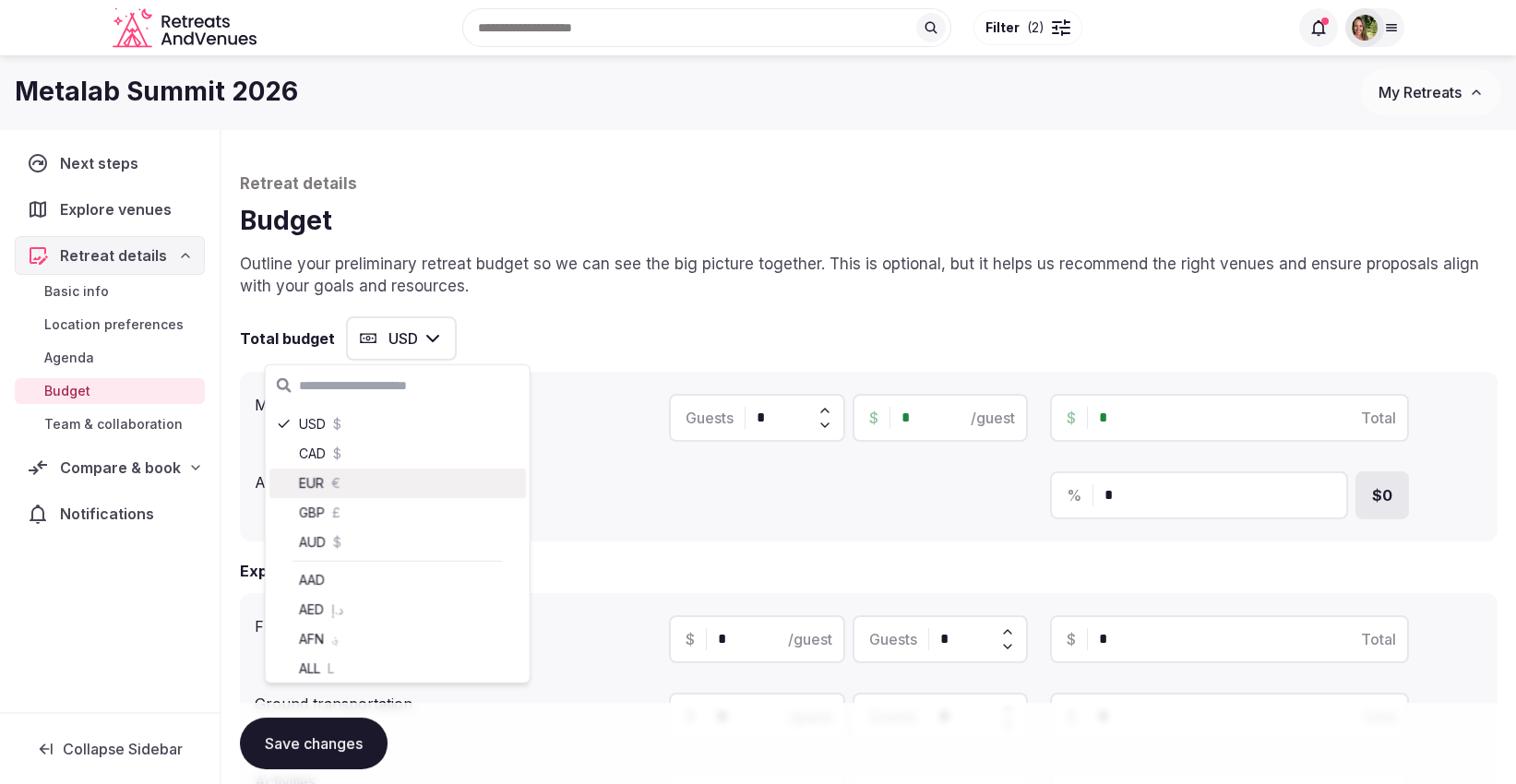
click at [328, 490] on div "EUR €" at bounding box center [398, 484] width 256 height 30
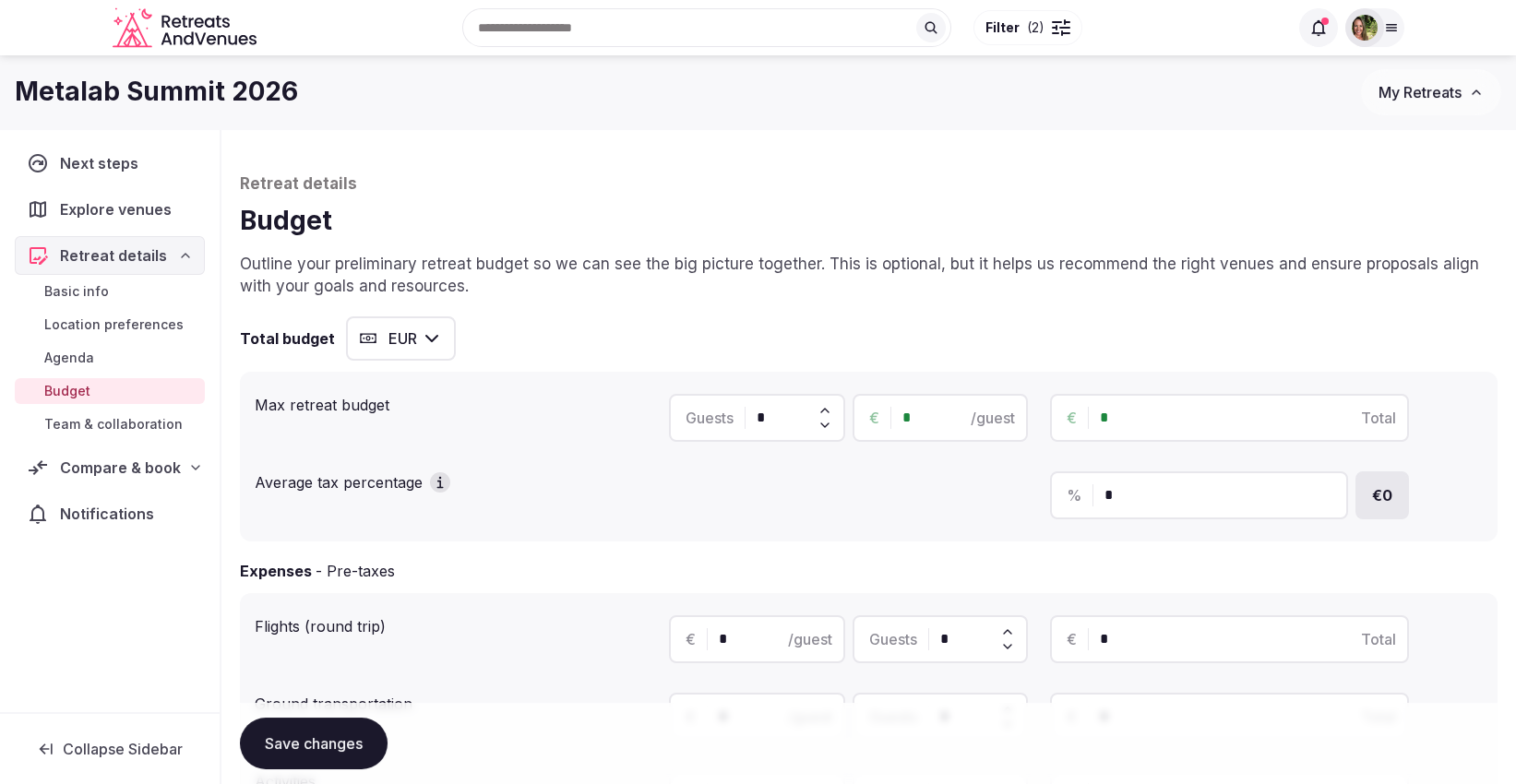
drag, startPoint x: 779, startPoint y: 418, endPoint x: 704, endPoint y: 428, distance: 75.7
click at [704, 428] on div "Guests *" at bounding box center [757, 418] width 176 height 48
type input "***"
drag, startPoint x: 1154, startPoint y: 419, endPoint x: 1072, endPoint y: 430, distance: 82.7
click at [1072, 430] on div "€ * Total" at bounding box center [1229, 418] width 359 height 48
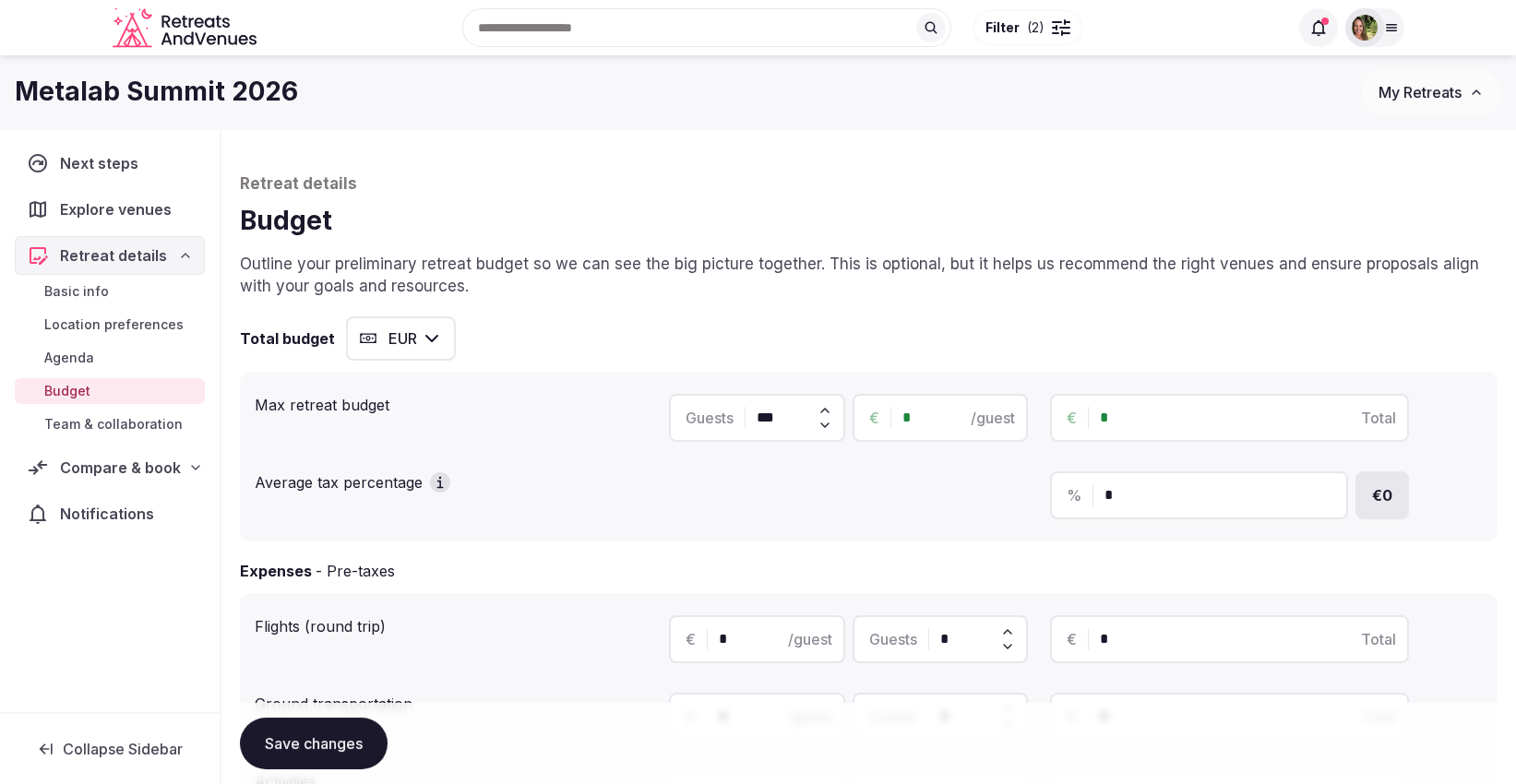
paste input "******"
type input "*******"
type input "*****"
type input "*******"
drag, startPoint x: 1118, startPoint y: 502, endPoint x: 1088, endPoint y: 504, distance: 30.1
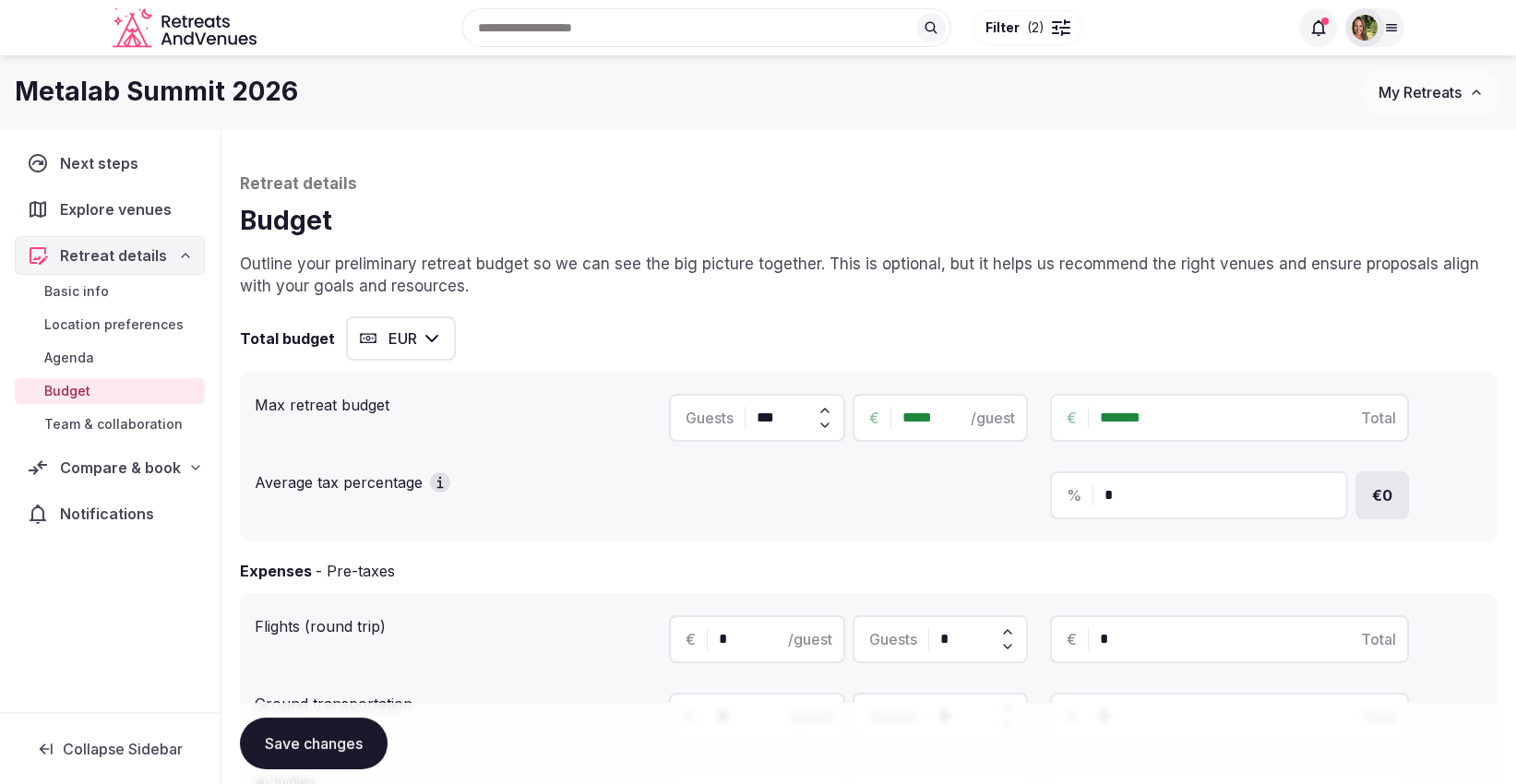
click at [1088, 504] on div "% *" at bounding box center [1199, 495] width 298 height 48
drag, startPoint x: 744, startPoint y: 636, endPoint x: 684, endPoint y: 636, distance: 60.0
click at [684, 636] on div "€ * /guest" at bounding box center [757, 639] width 176 height 48
type input "***"
drag, startPoint x: 954, startPoint y: 632, endPoint x: 923, endPoint y: 641, distance: 32.3
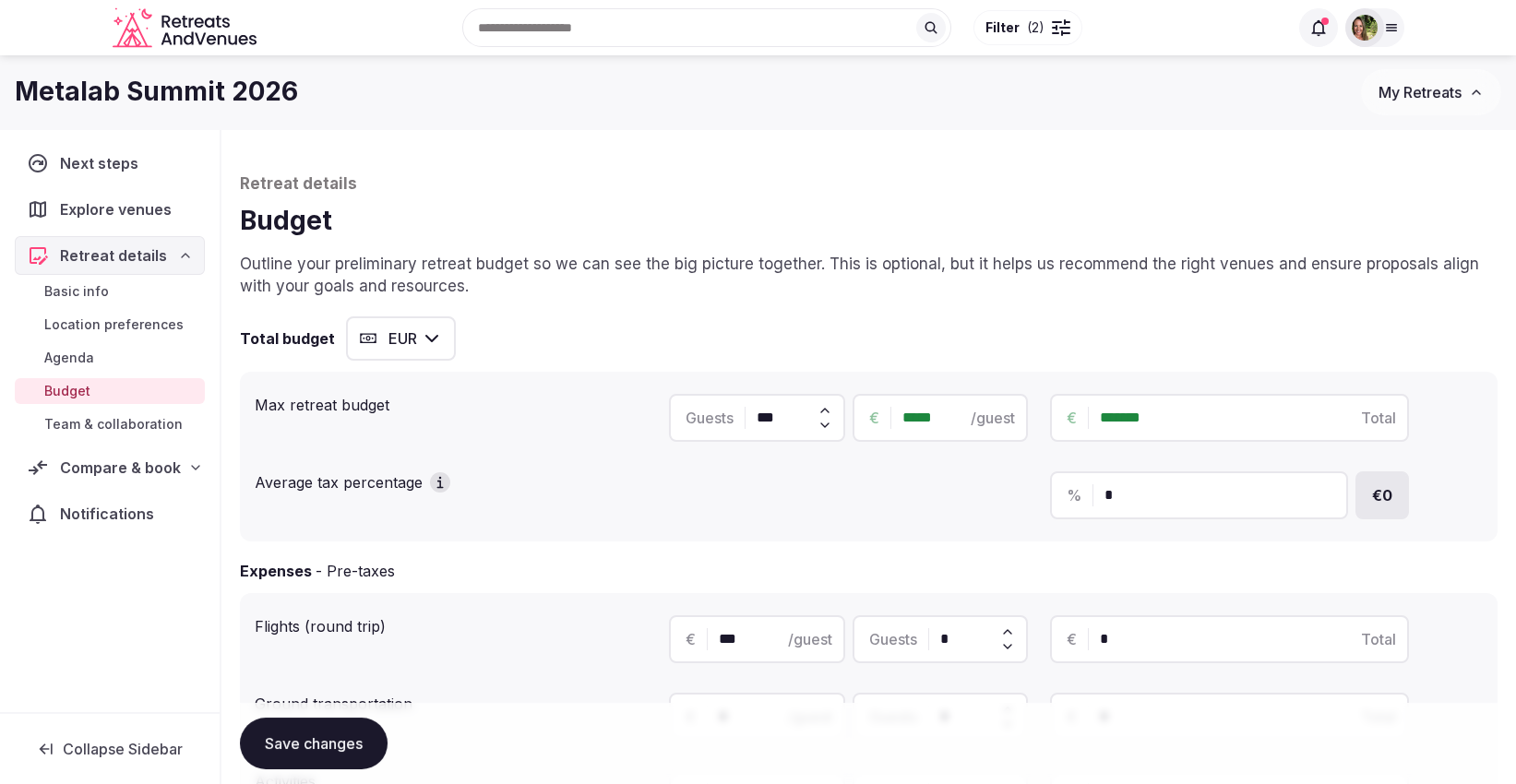
click at [923, 641] on div "Guests *" at bounding box center [940, 639] width 176 height 48
type input "*"
type input "***"
type input "**"
type input "******"
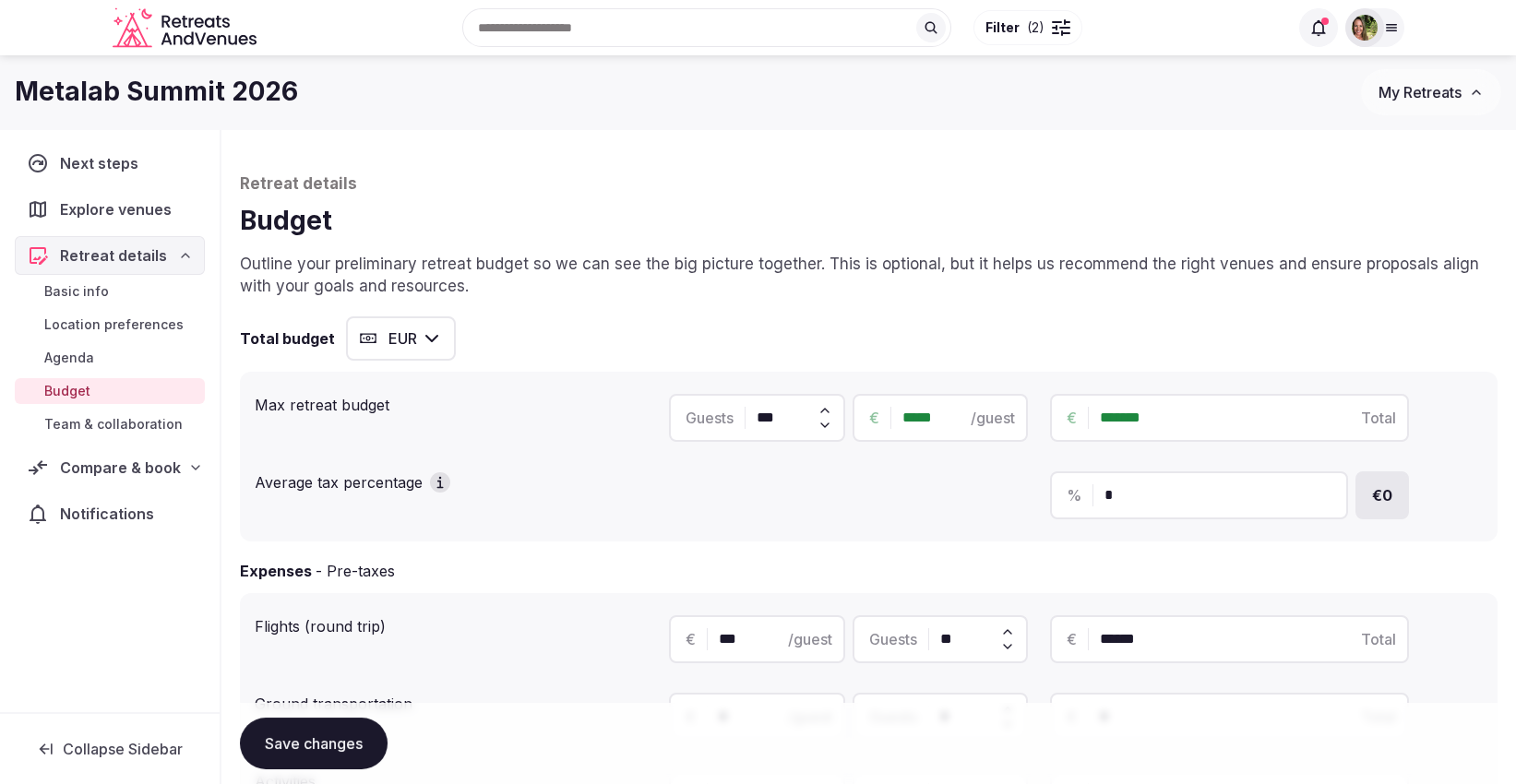
type input "***"
type input "******"
type input "*****"
type input "***"
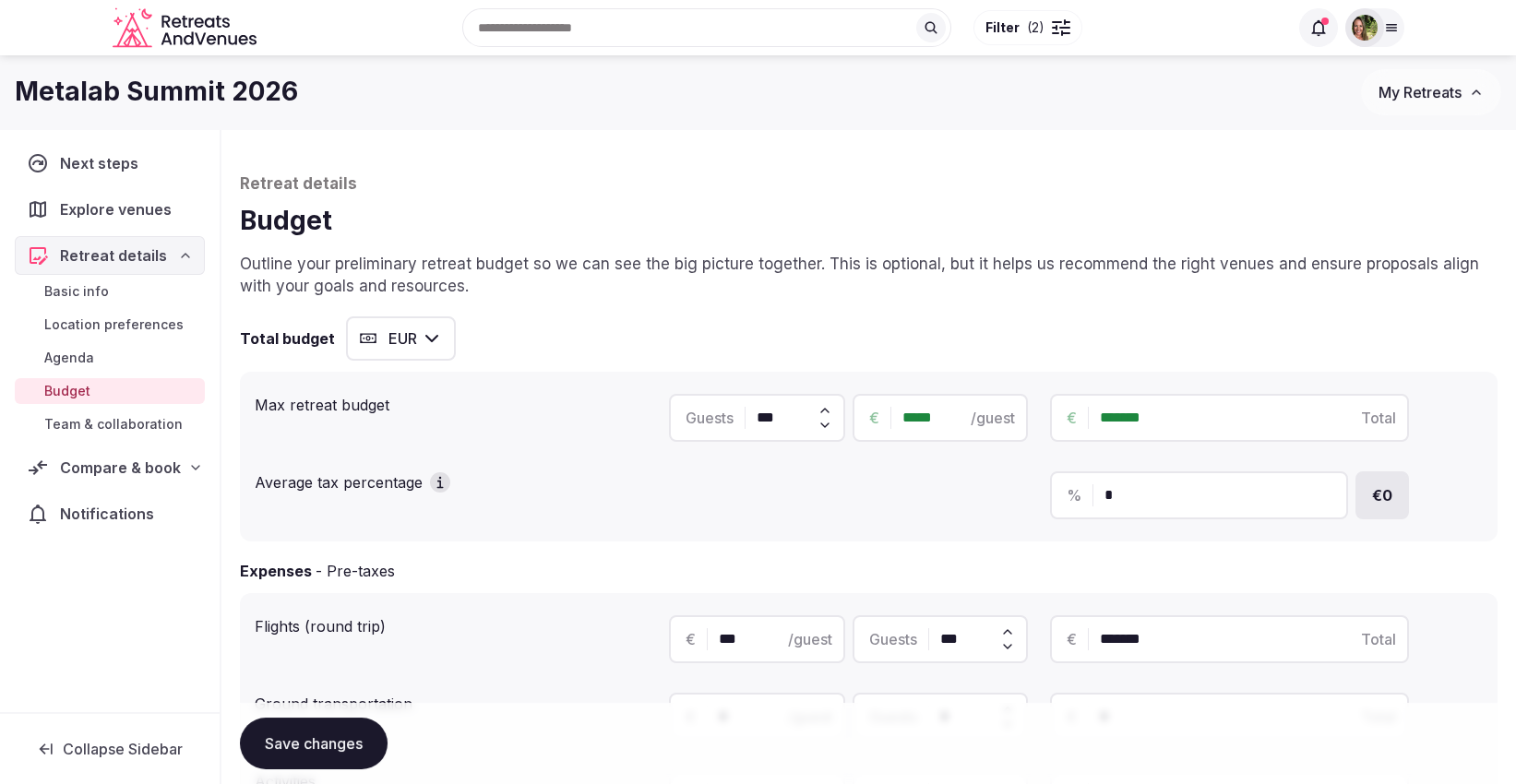
type input "*******"
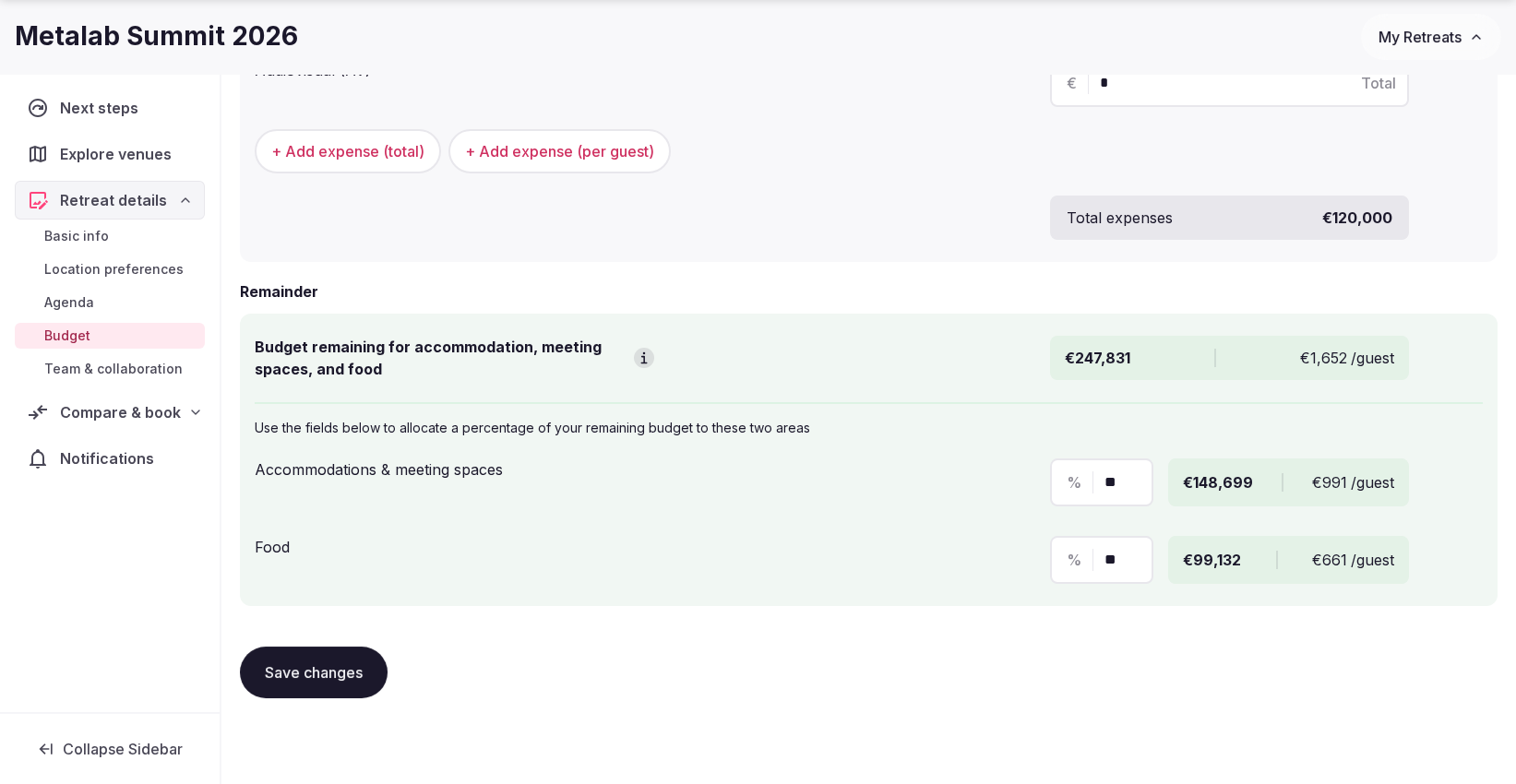
scroll to position [923, 0]
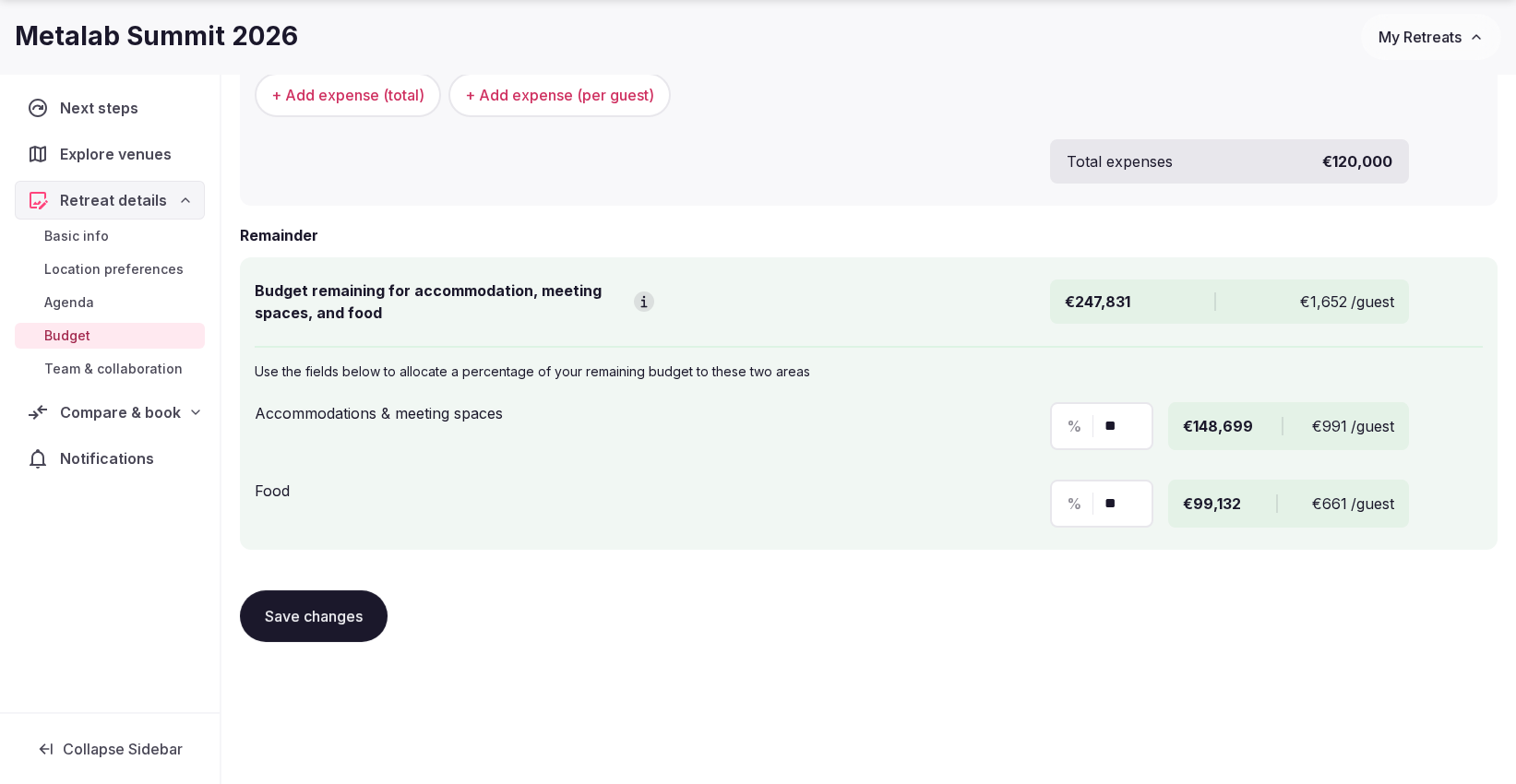
type input "***"
click at [118, 415] on span "Compare & book" at bounding box center [120, 412] width 120 height 22
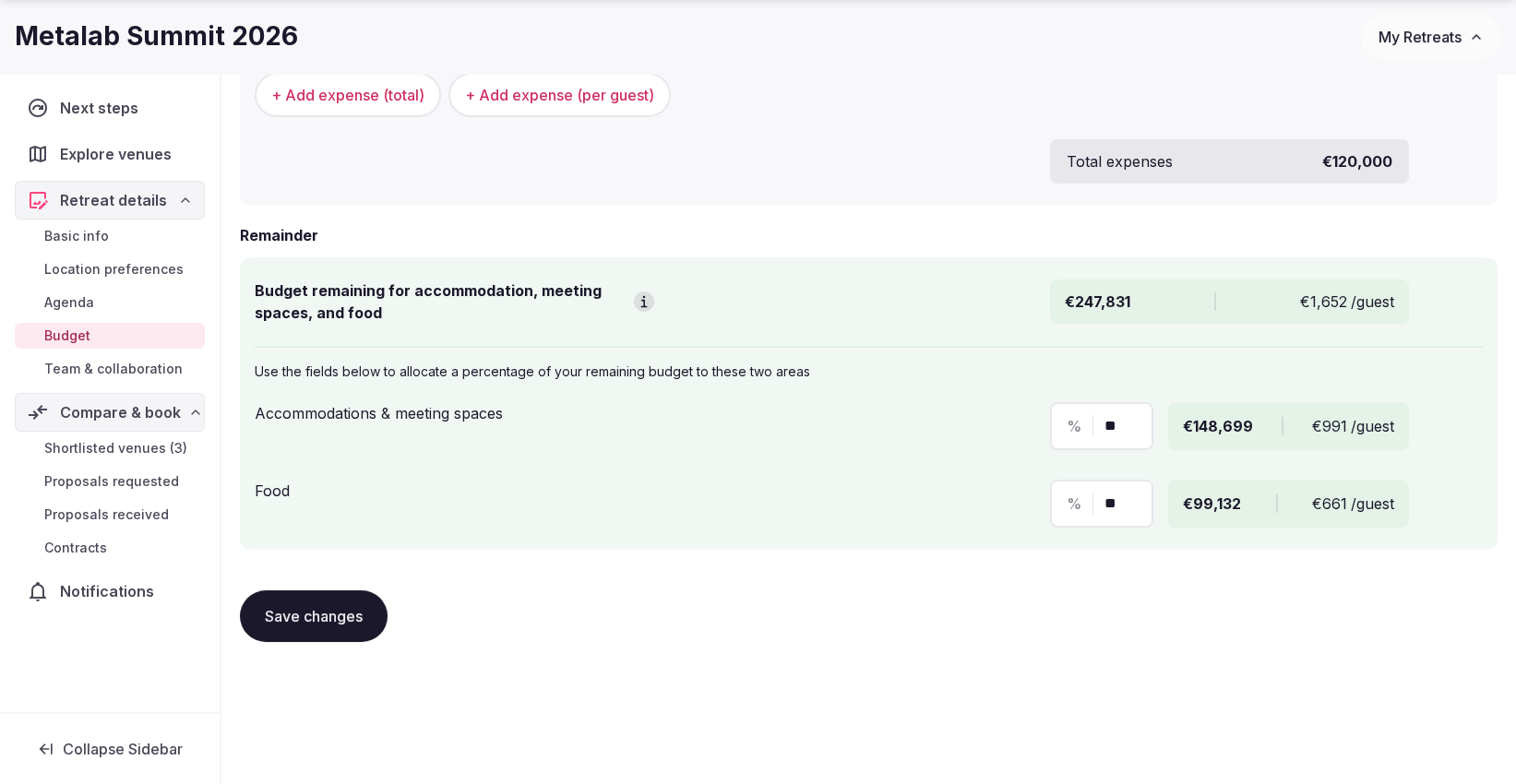
click at [134, 449] on span "Shortlisted venues (3)" at bounding box center [115, 448] width 143 height 19
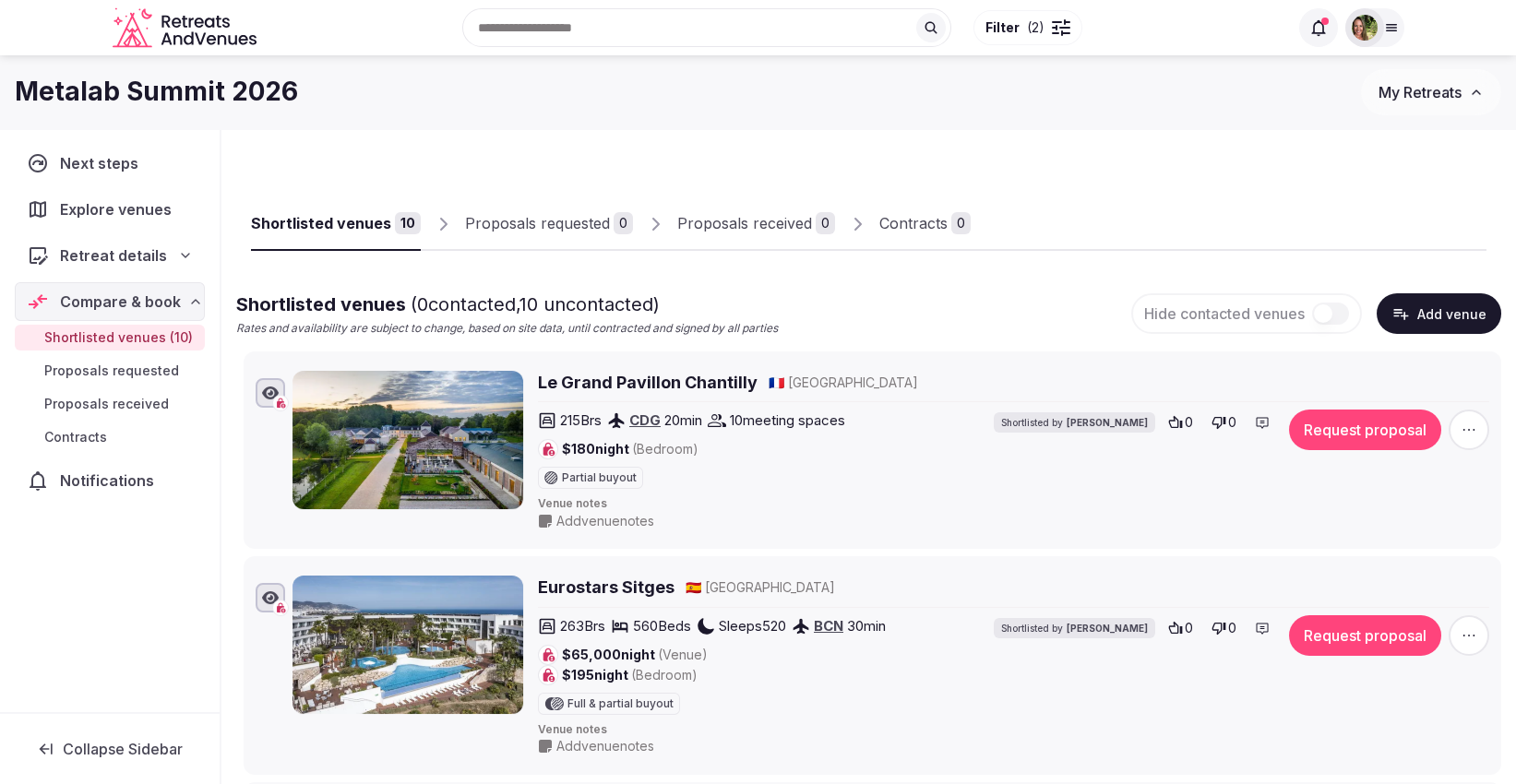
click at [644, 381] on h2 "Le Grand Pavillon Chantilly" at bounding box center [647, 382] width 220 height 23
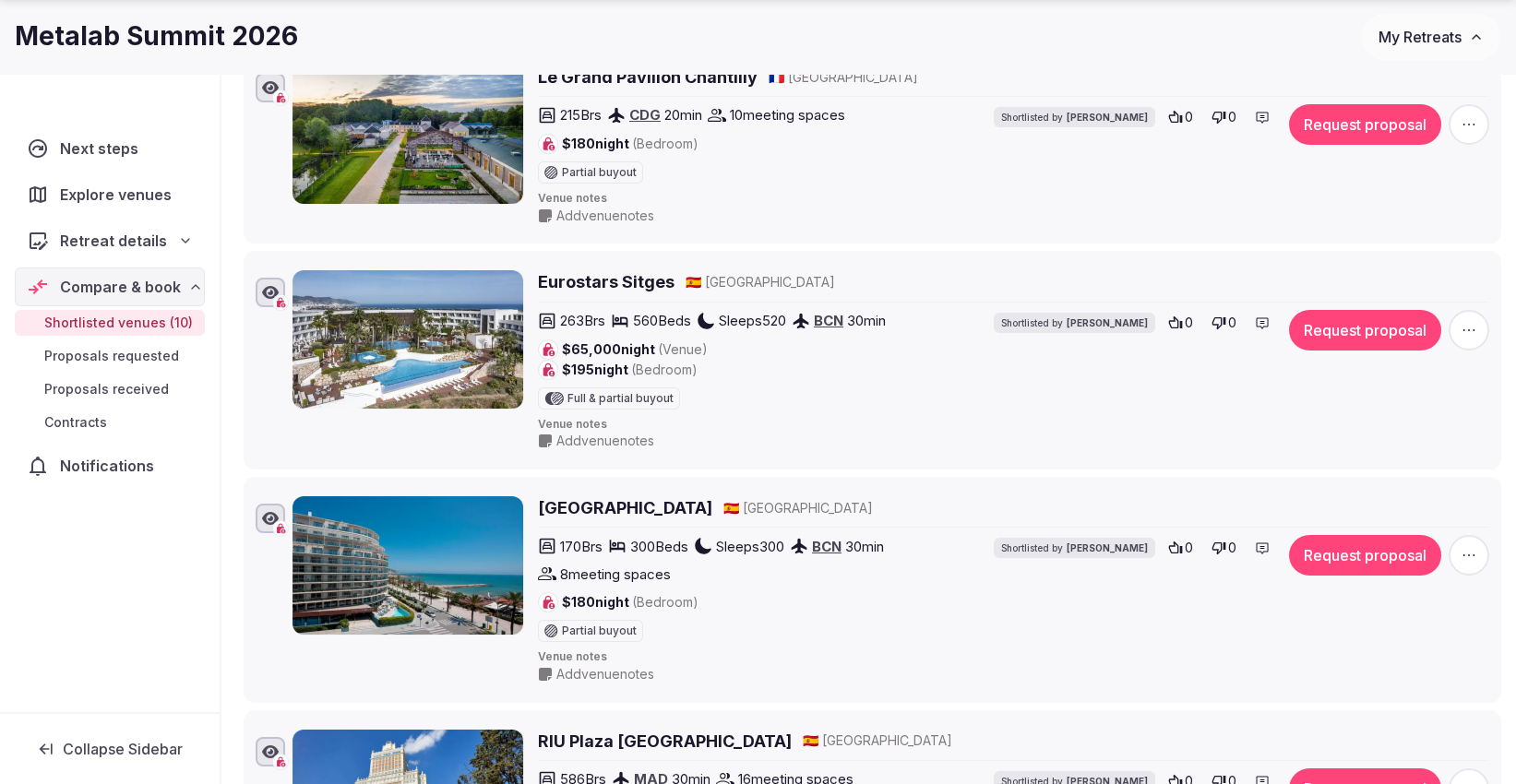
scroll to position [307, 0]
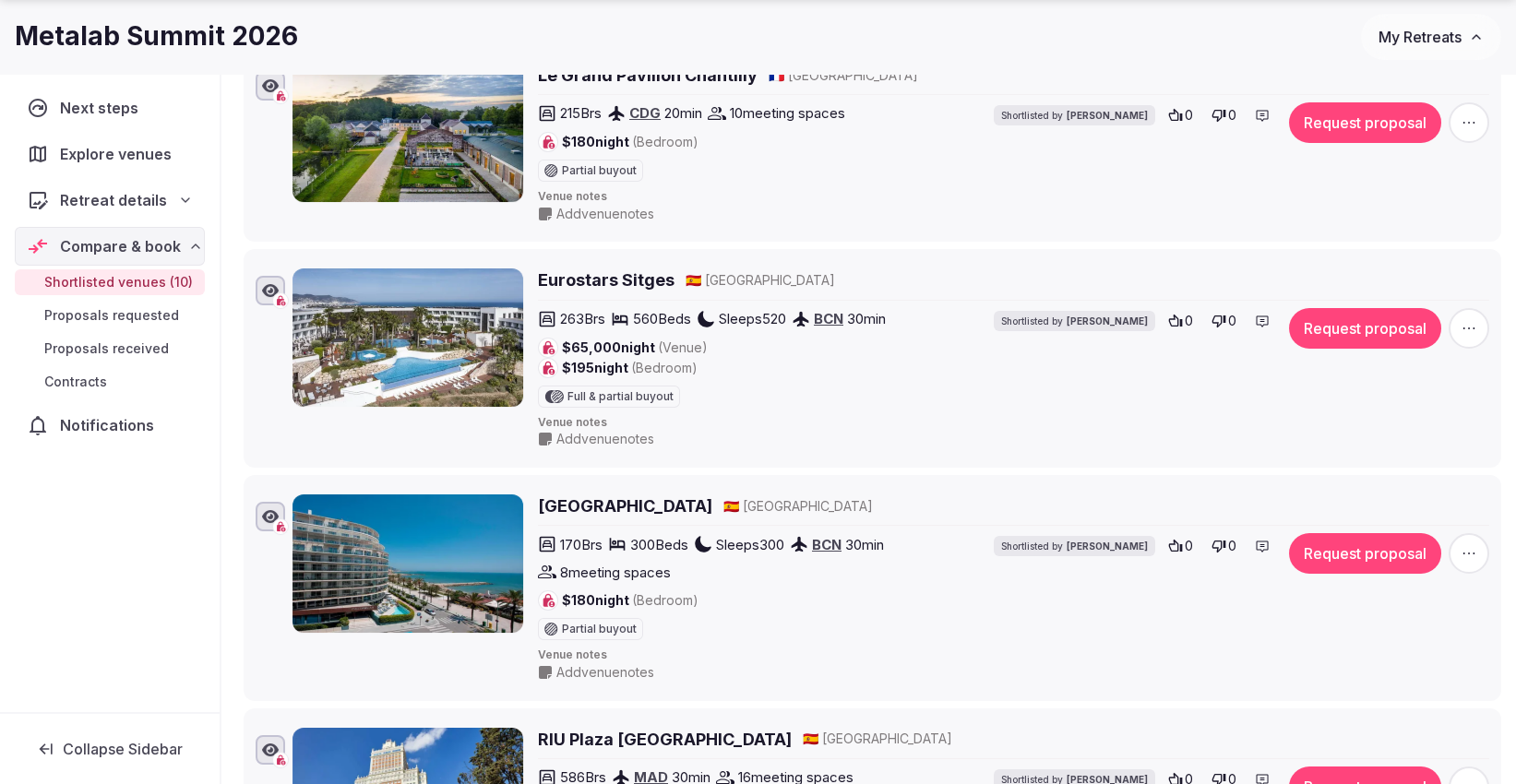
click at [613, 272] on h2 "Eurostars Sitges" at bounding box center [606, 280] width 137 height 23
click at [588, 496] on h2 "Hotel Calipolis" at bounding box center [625, 505] width 174 height 23
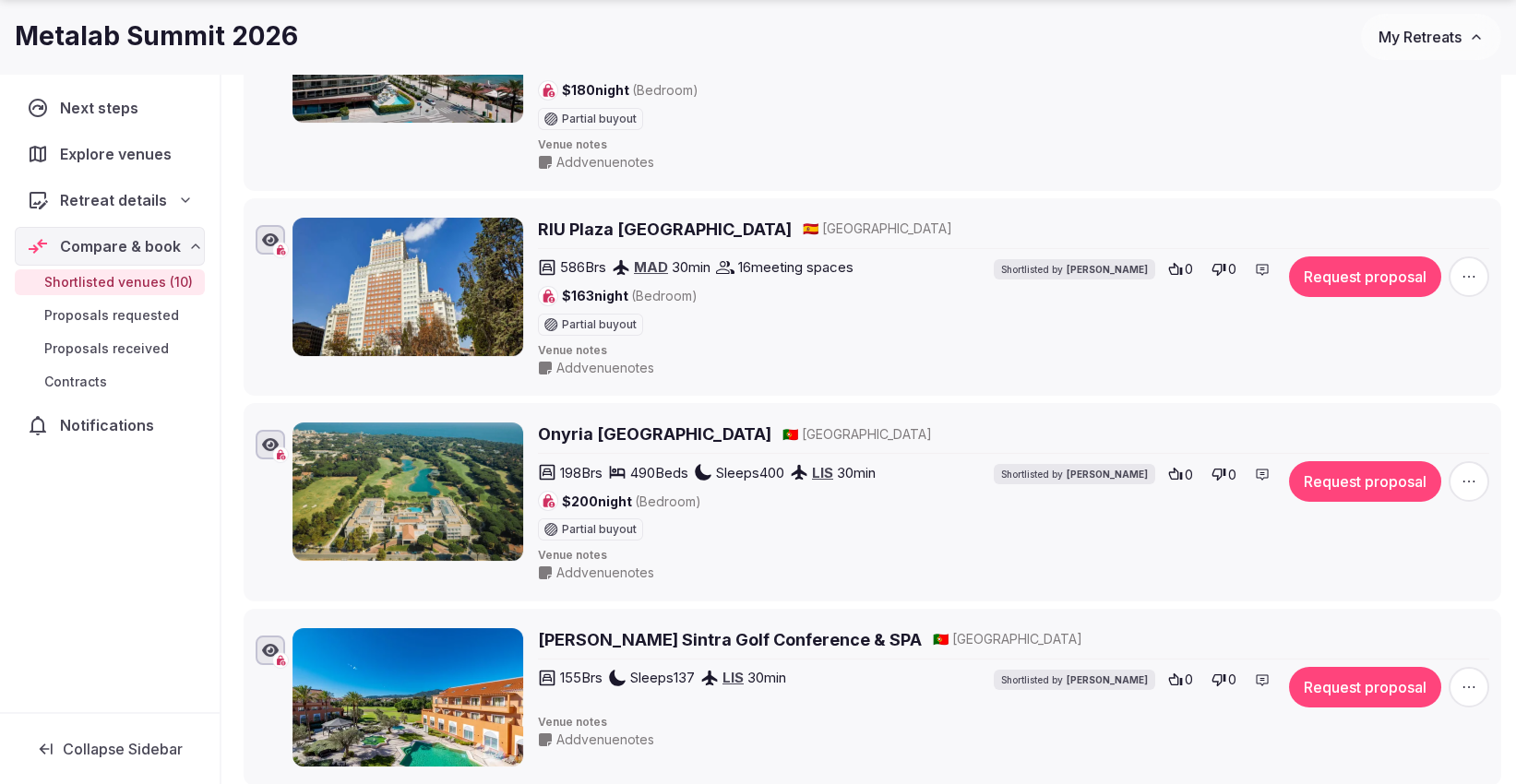
scroll to position [819, 0]
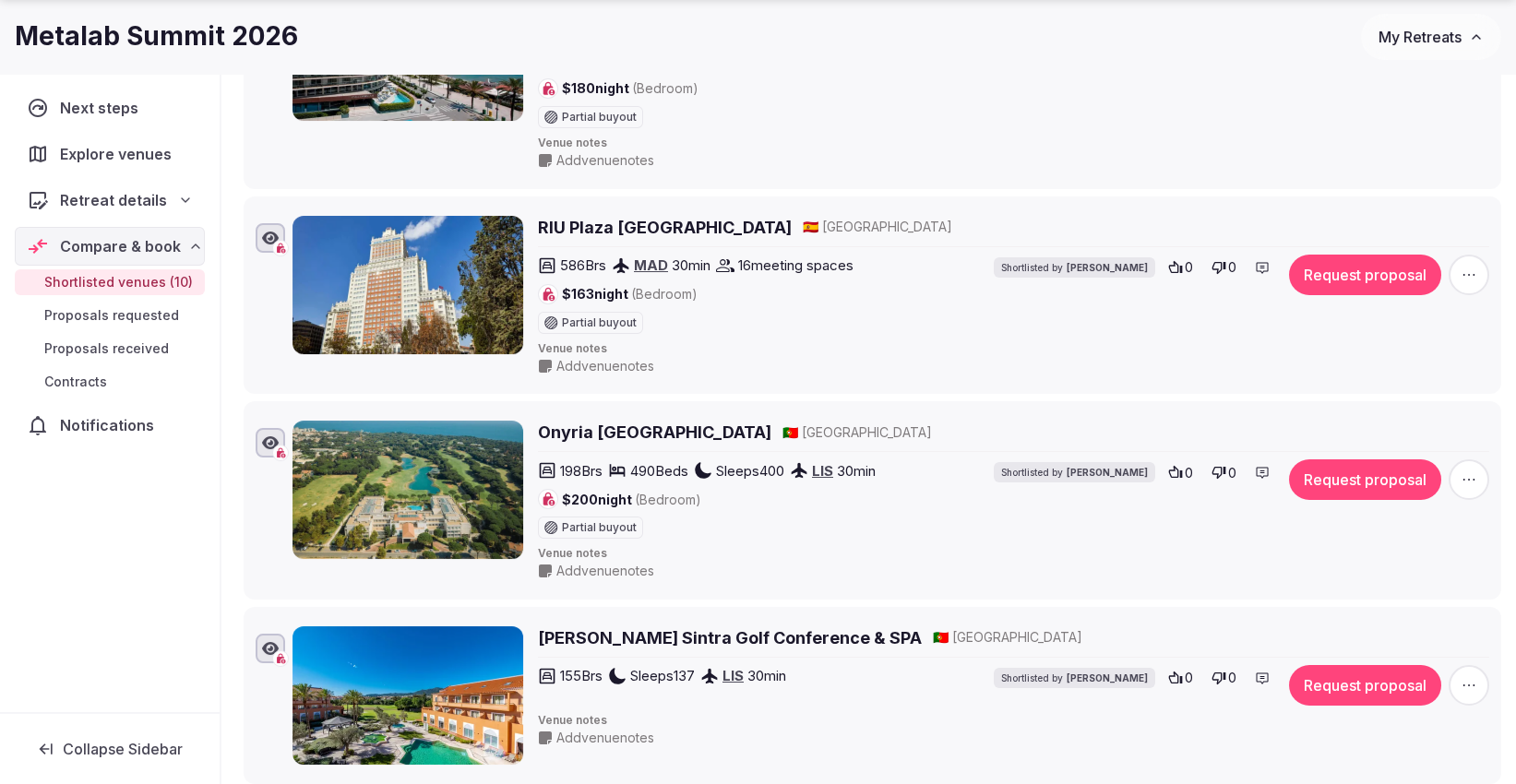
click at [713, 428] on h2 "Onyria Quinta da Marinha Hotel" at bounding box center [654, 431] width 233 height 23
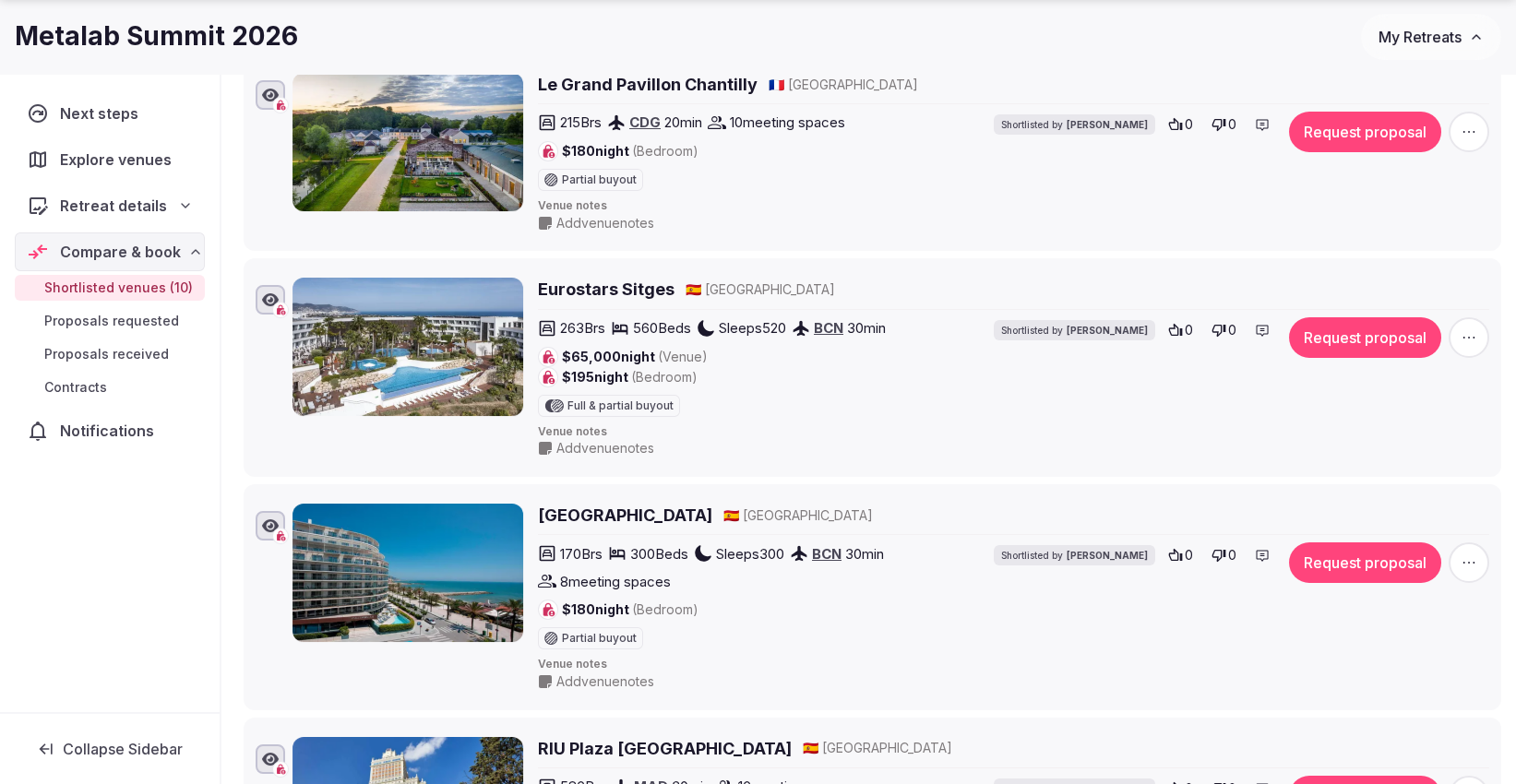
scroll to position [307, 0]
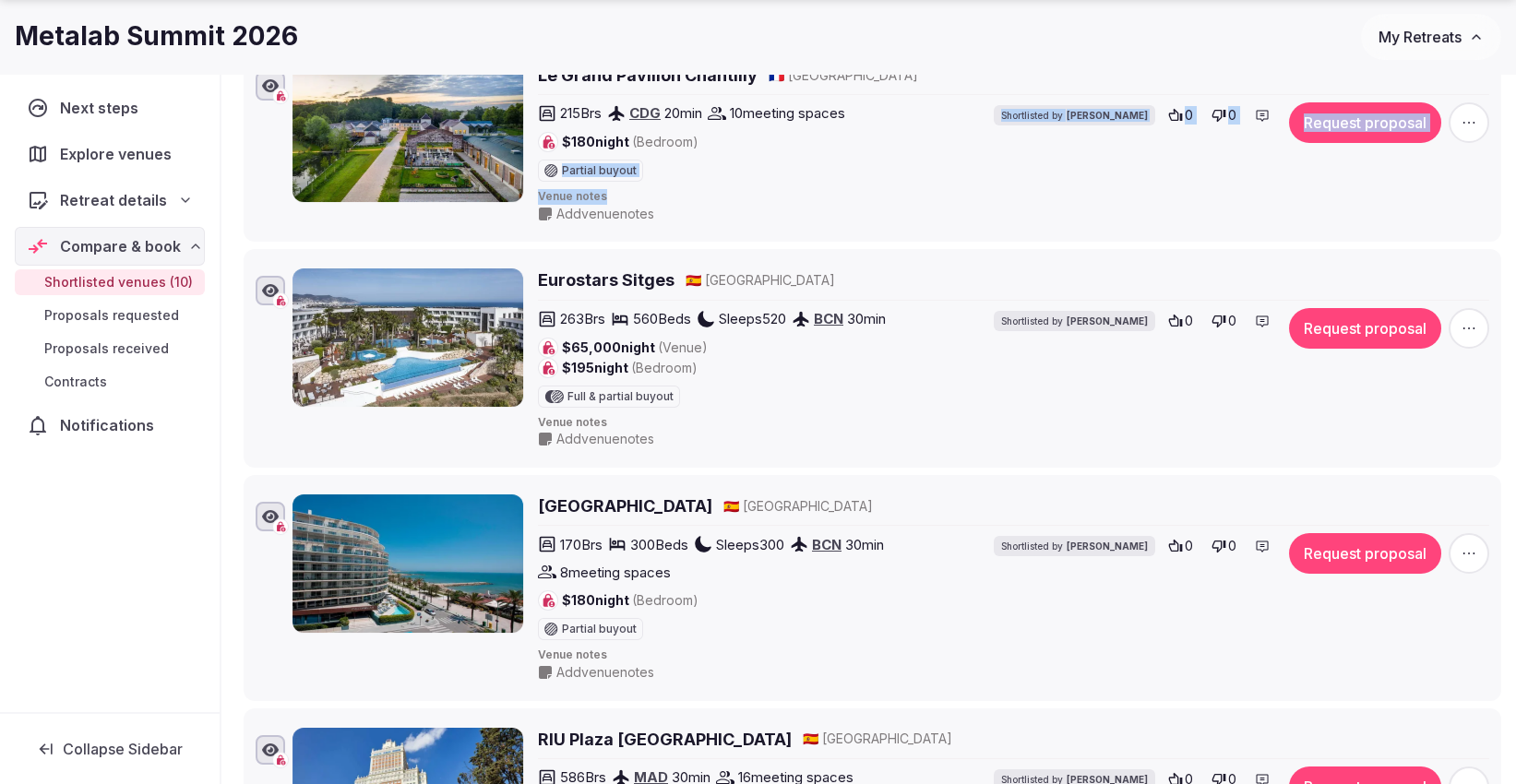
drag, startPoint x: 728, startPoint y: 175, endPoint x: 749, endPoint y: 199, distance: 31.9
click at [749, 199] on div "Le Grand Pavillon Chantilly 🇫🇷 France 215 Brs CDG 20 min 10 meeting spaces $180…" at bounding box center [1014, 144] width 952 height 160
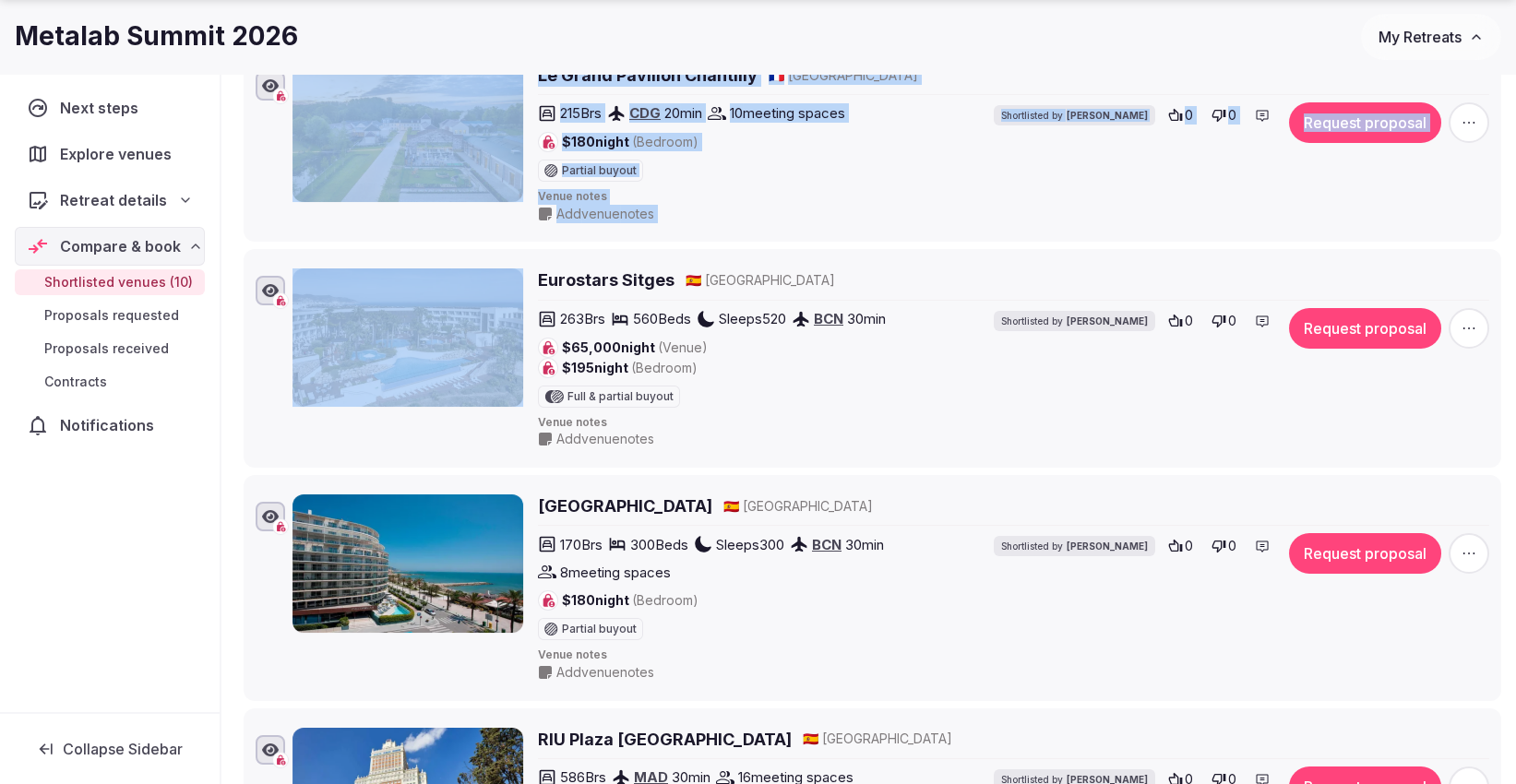
drag, startPoint x: 269, startPoint y: 188, endPoint x: 251, endPoint y: 357, distance: 170.0
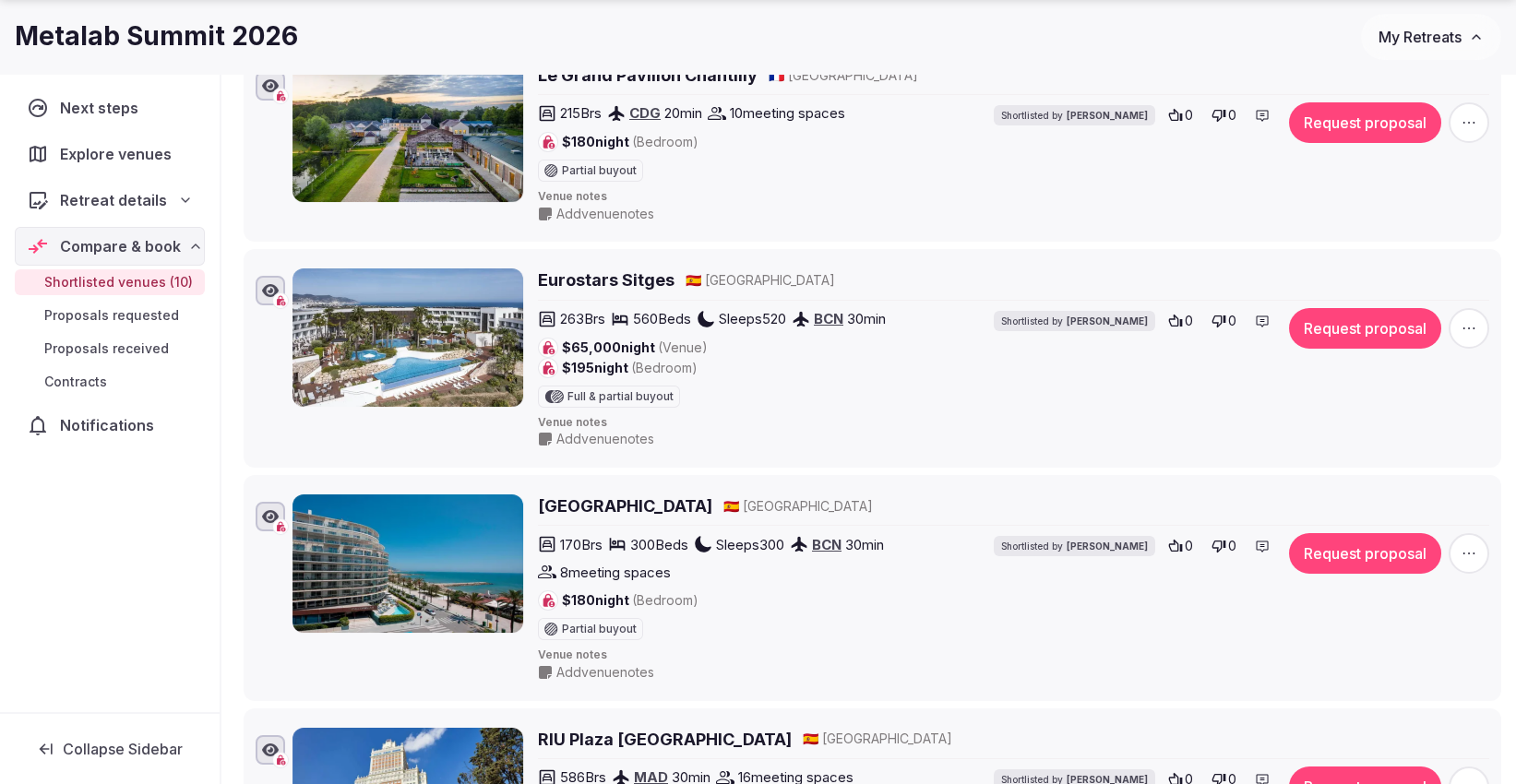
click at [130, 613] on div "Next steps Explore venues Retreat details Compare & book Shortlisted venues (10…" at bounding box center [109, 393] width 220 height 638
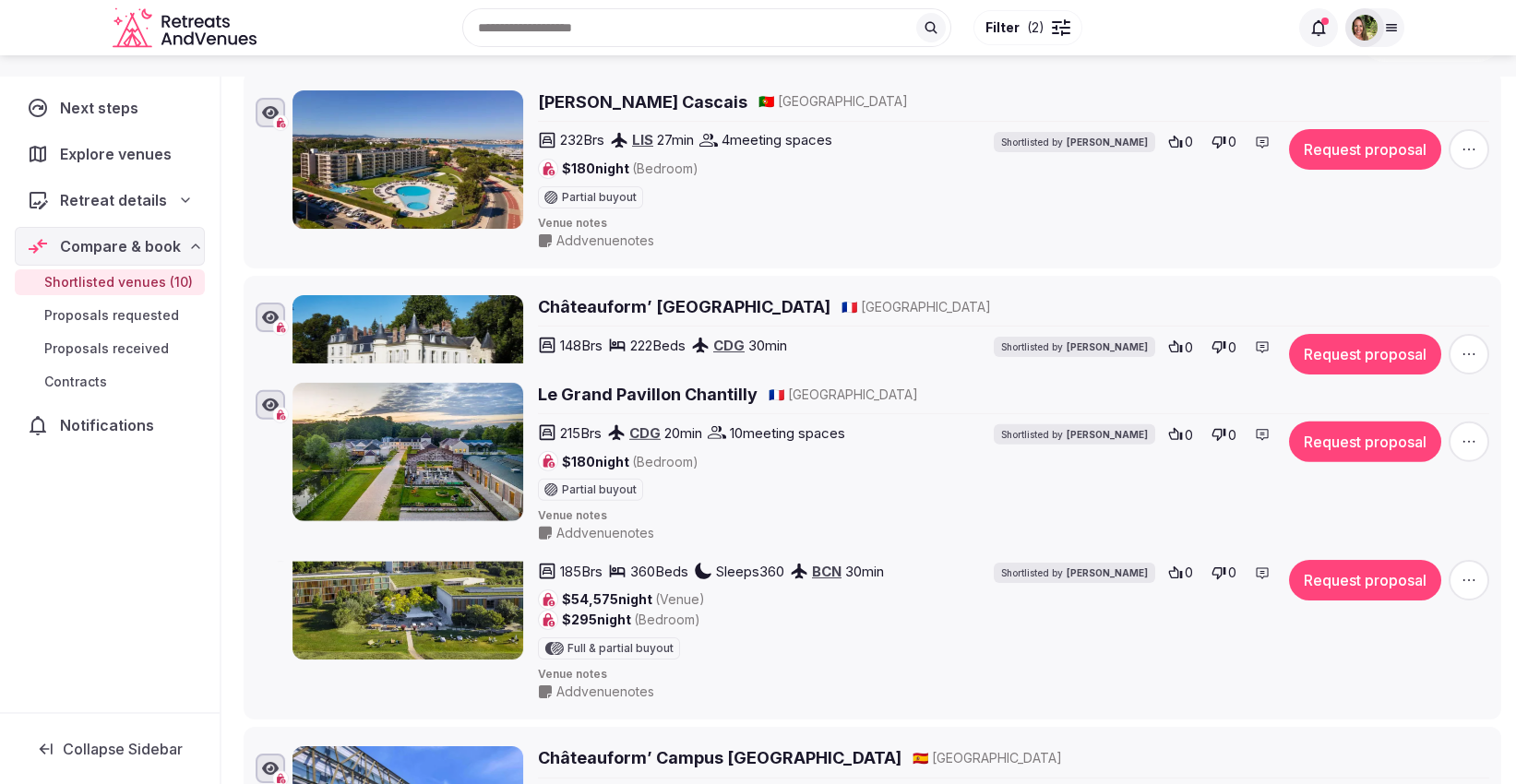
scroll to position [1386, 0]
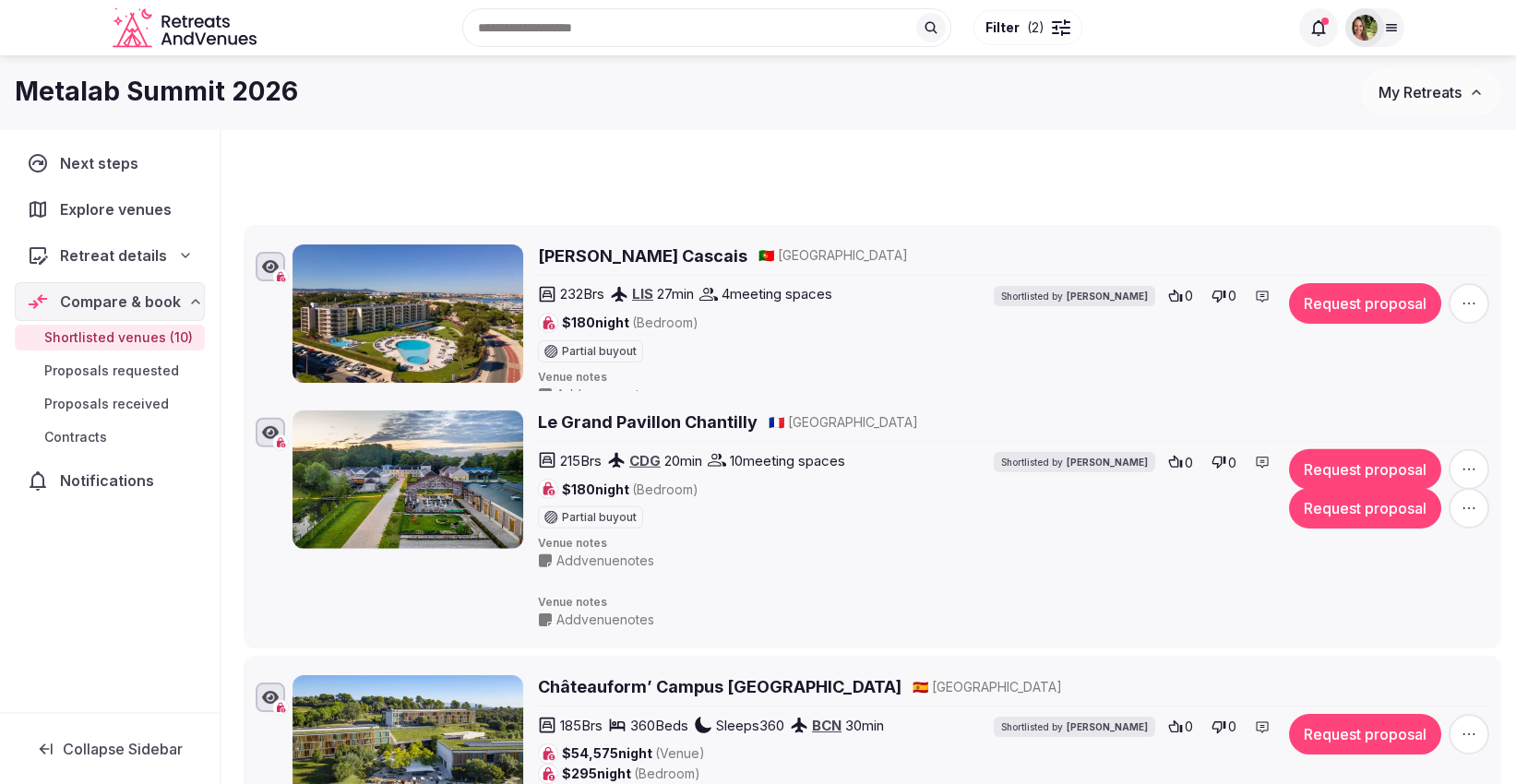
drag, startPoint x: 231, startPoint y: 364, endPoint x: 278, endPoint y: 398, distance: 58.0
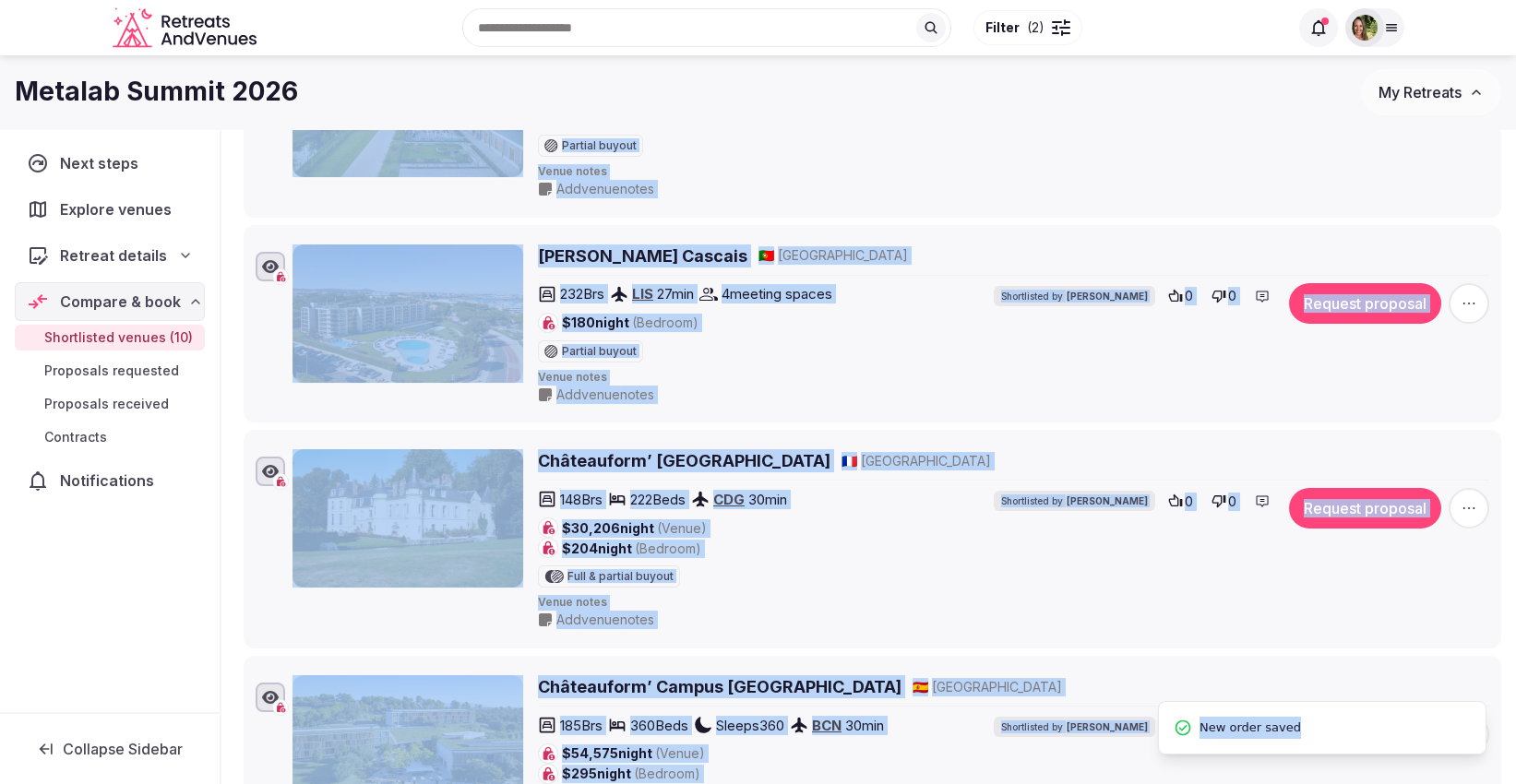
click at [231, 342] on div "Shortlisted venues 10 Proposals requested 0 Proposals received 0 Contracts 0 Sh…" at bounding box center [869, 17] width 1294 height 2548
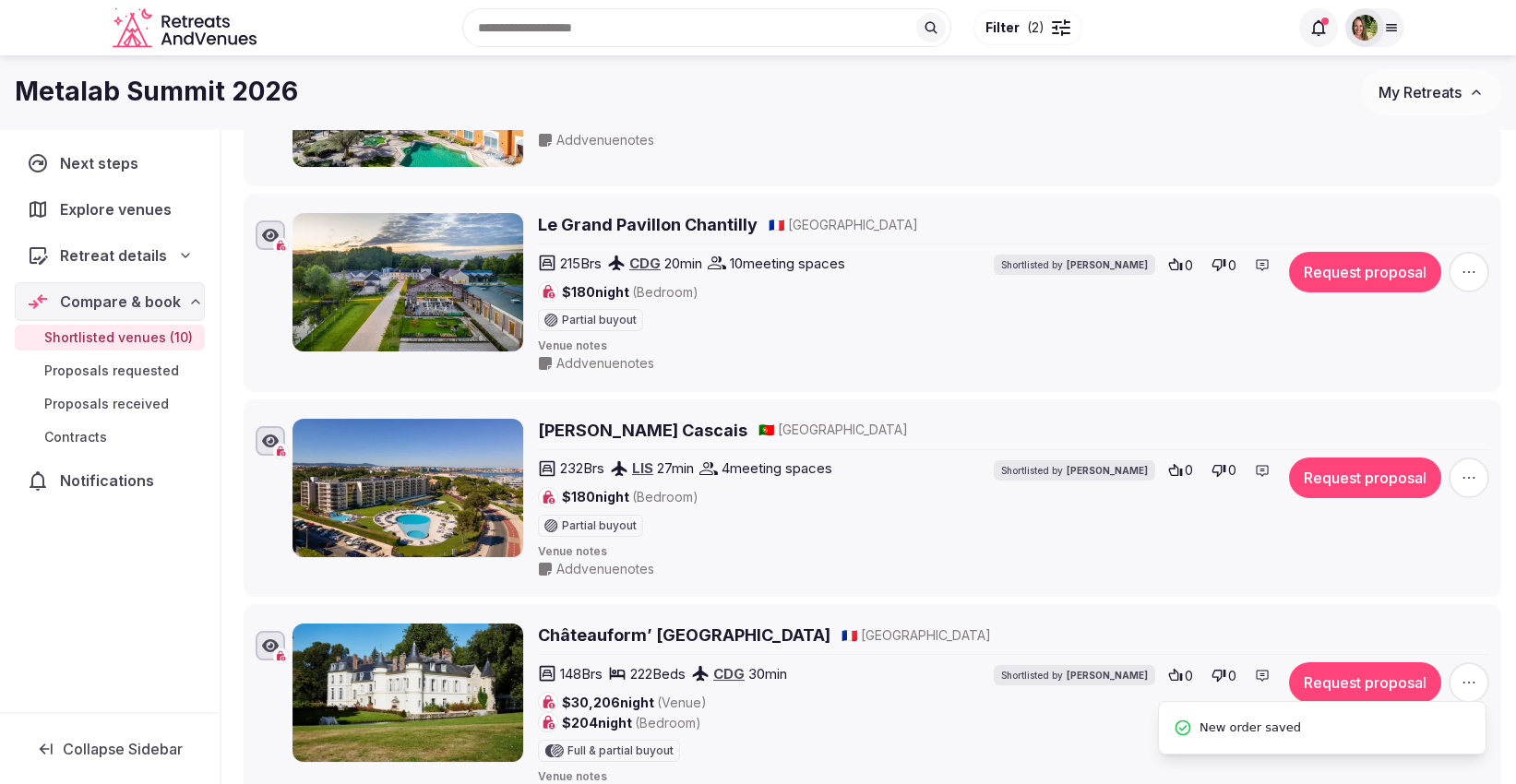
scroll to position [1078, 0]
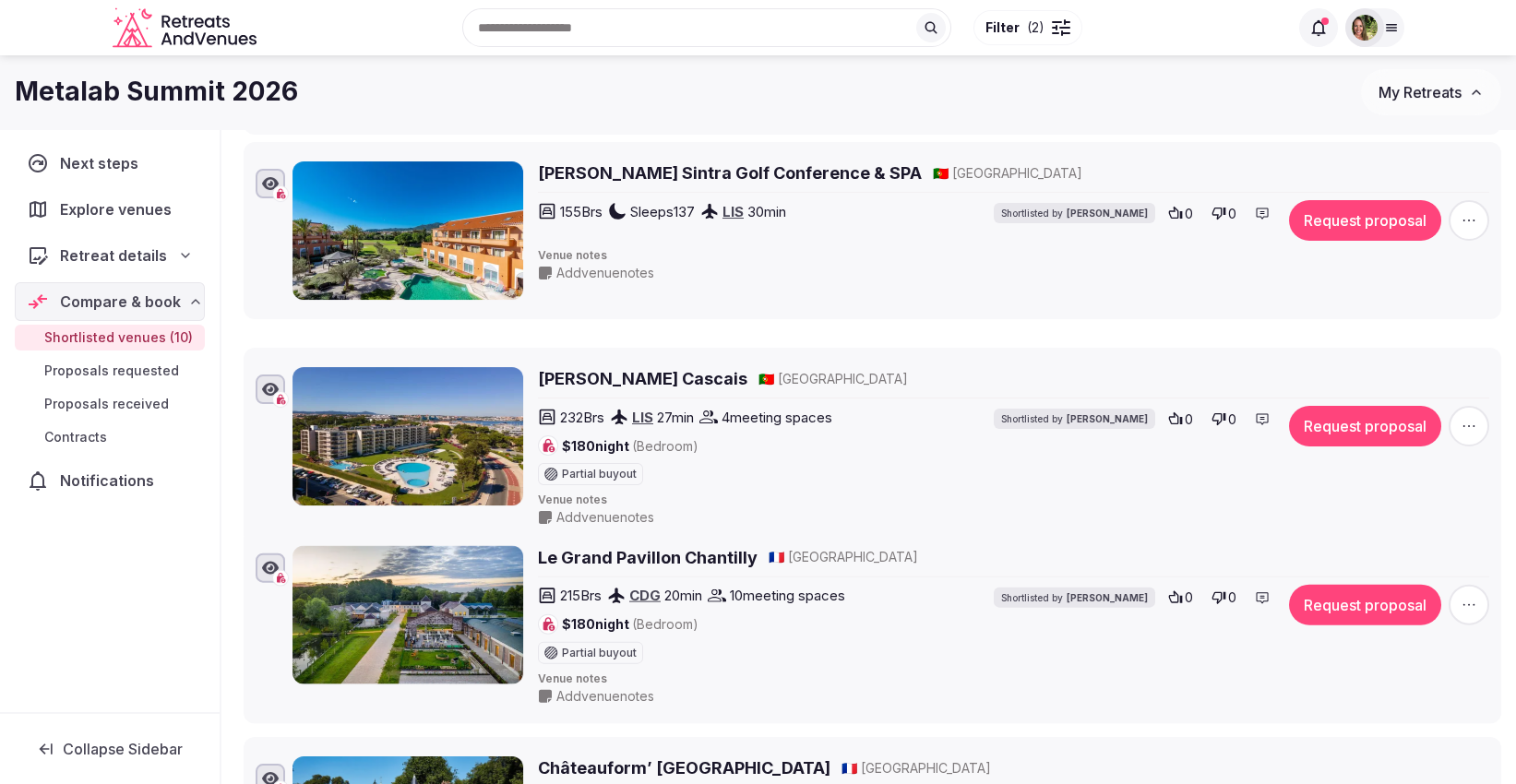
drag, startPoint x: 229, startPoint y: 330, endPoint x: 226, endPoint y: 530, distance: 200.0
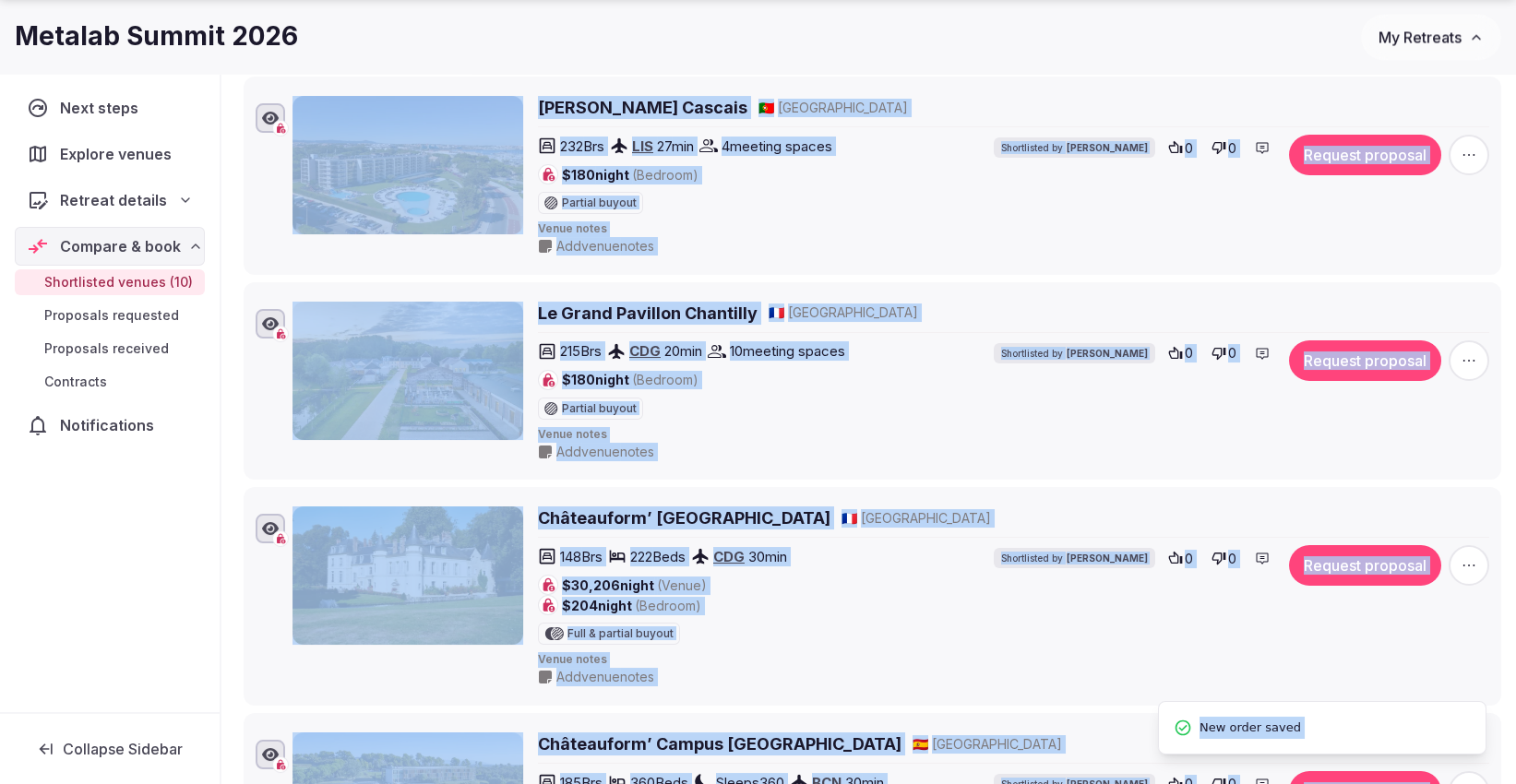
scroll to position [1386, 0]
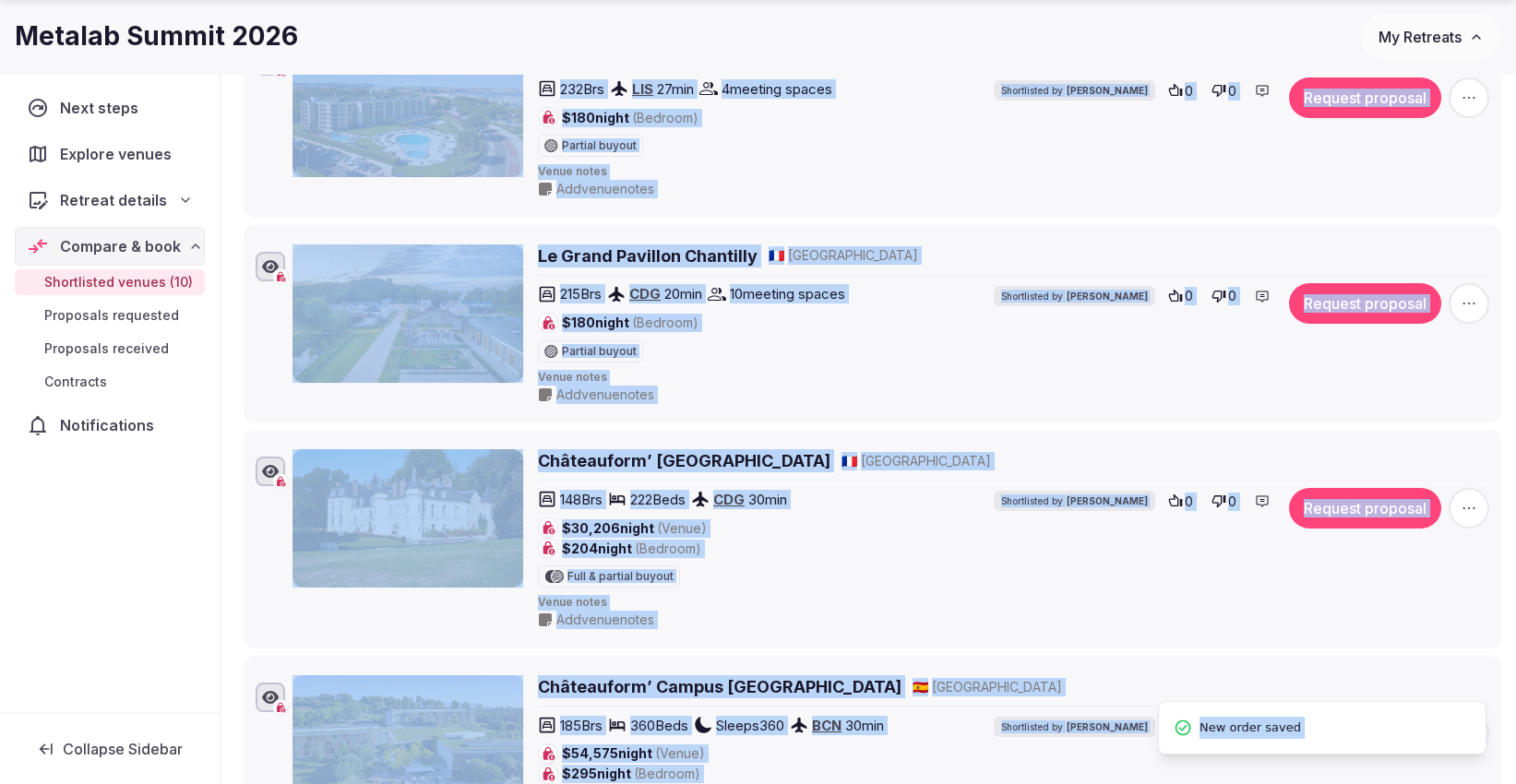
click at [231, 394] on div "Shortlisted venues 10 Proposals requested 0 Proposals received 0 Contracts 0 Sh…" at bounding box center [869, 17] width 1294 height 2548
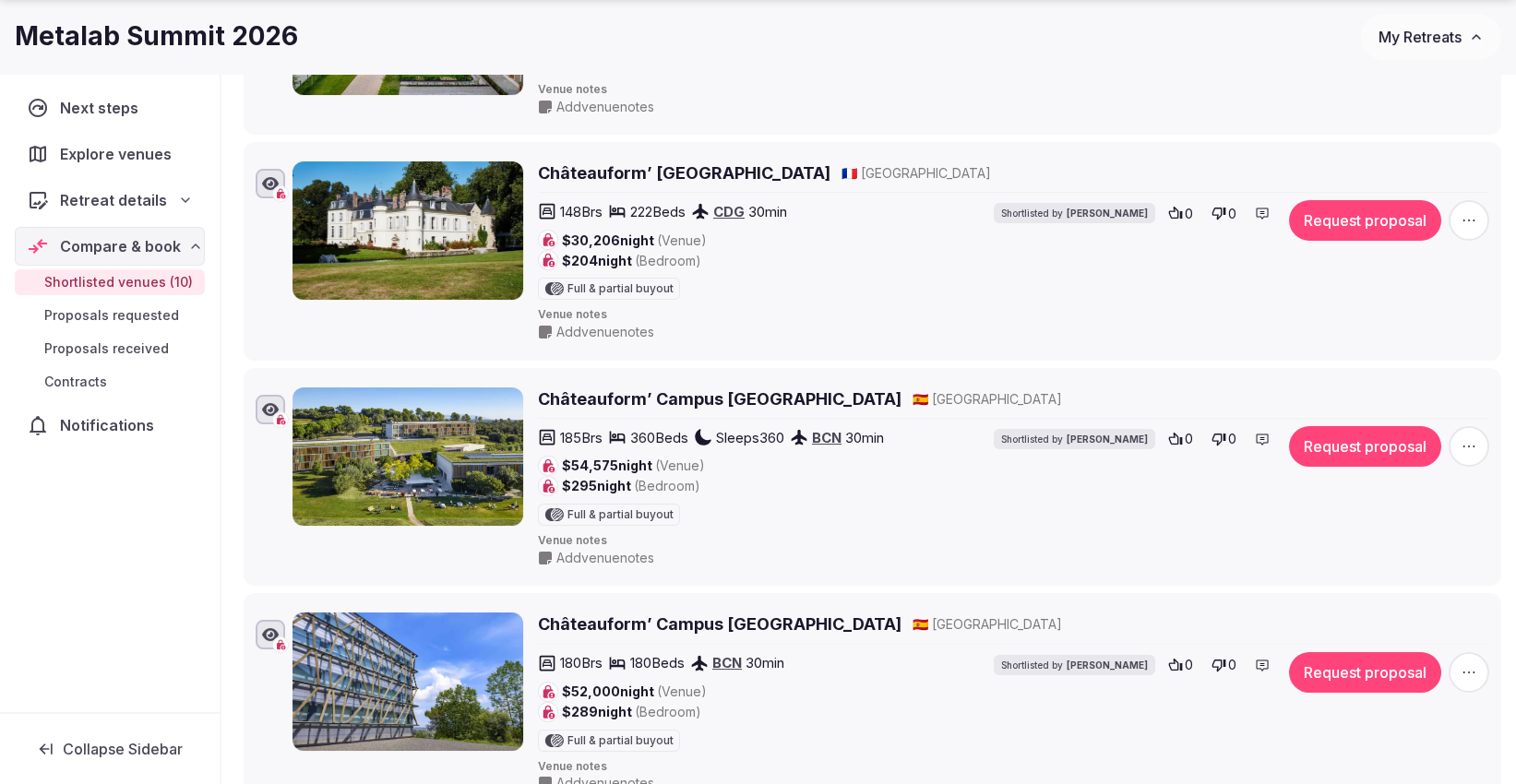
scroll to position [1694, 0]
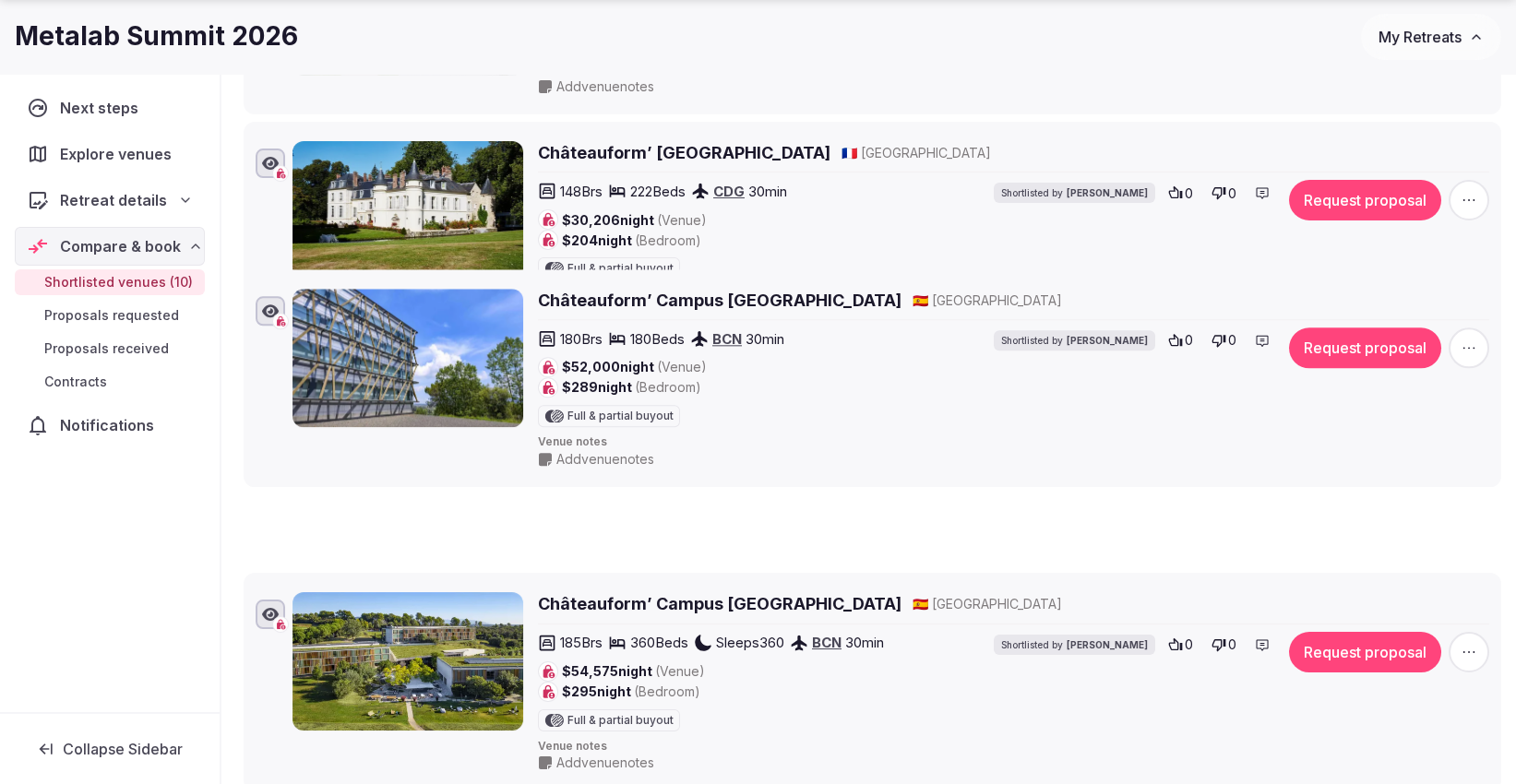
drag, startPoint x: 228, startPoint y: 569, endPoint x: 261, endPoint y: 260, distance: 310.8
click at [261, 270] on li "Châteauform’ Campus Belloch 🇪🇸 Spain 180 Brs 180 Beds BCN 30 min $52,000 night …" at bounding box center [872, 379] width 1258 height 219
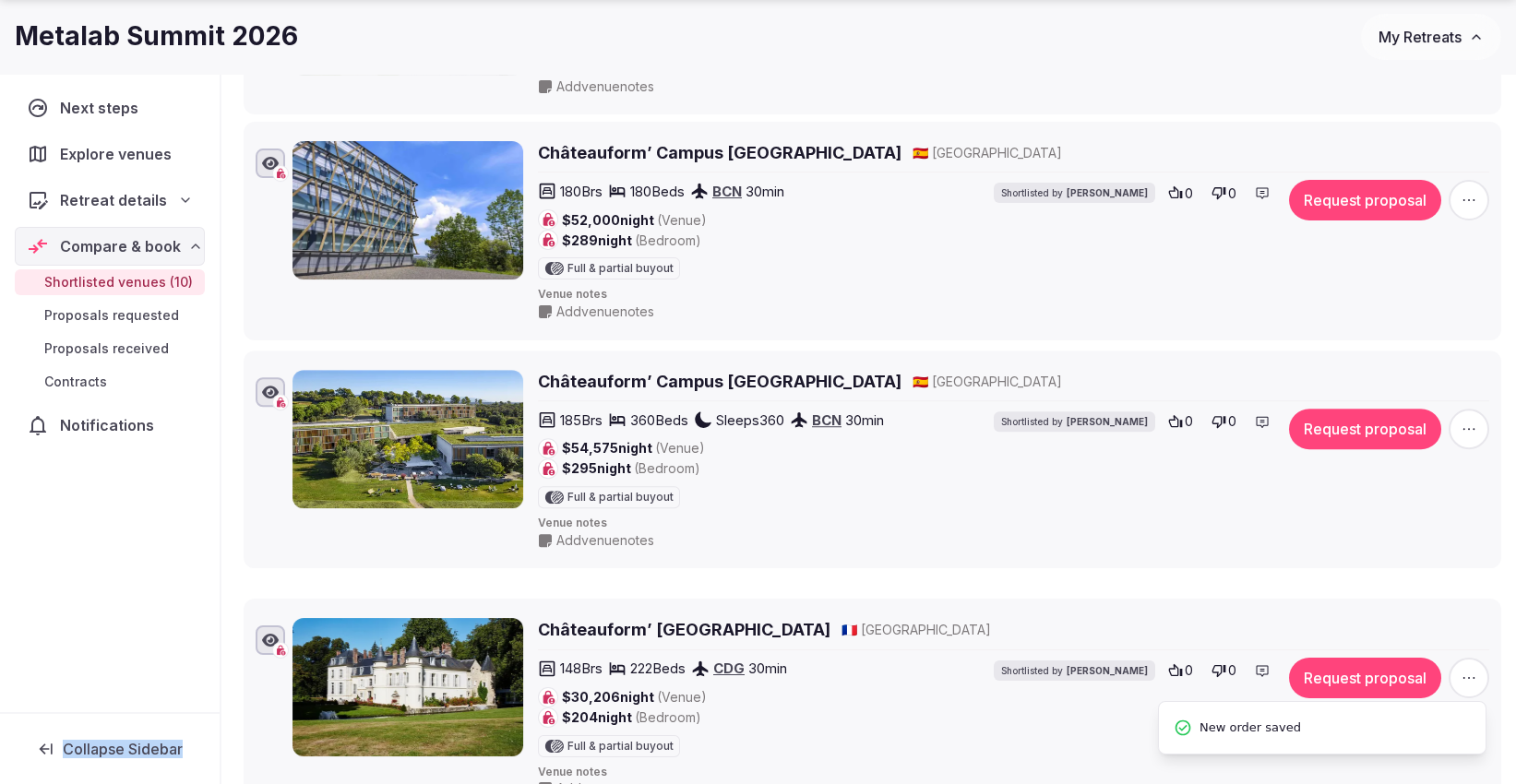
drag, startPoint x: 231, startPoint y: 133, endPoint x: 216, endPoint y: 602, distance: 469.2
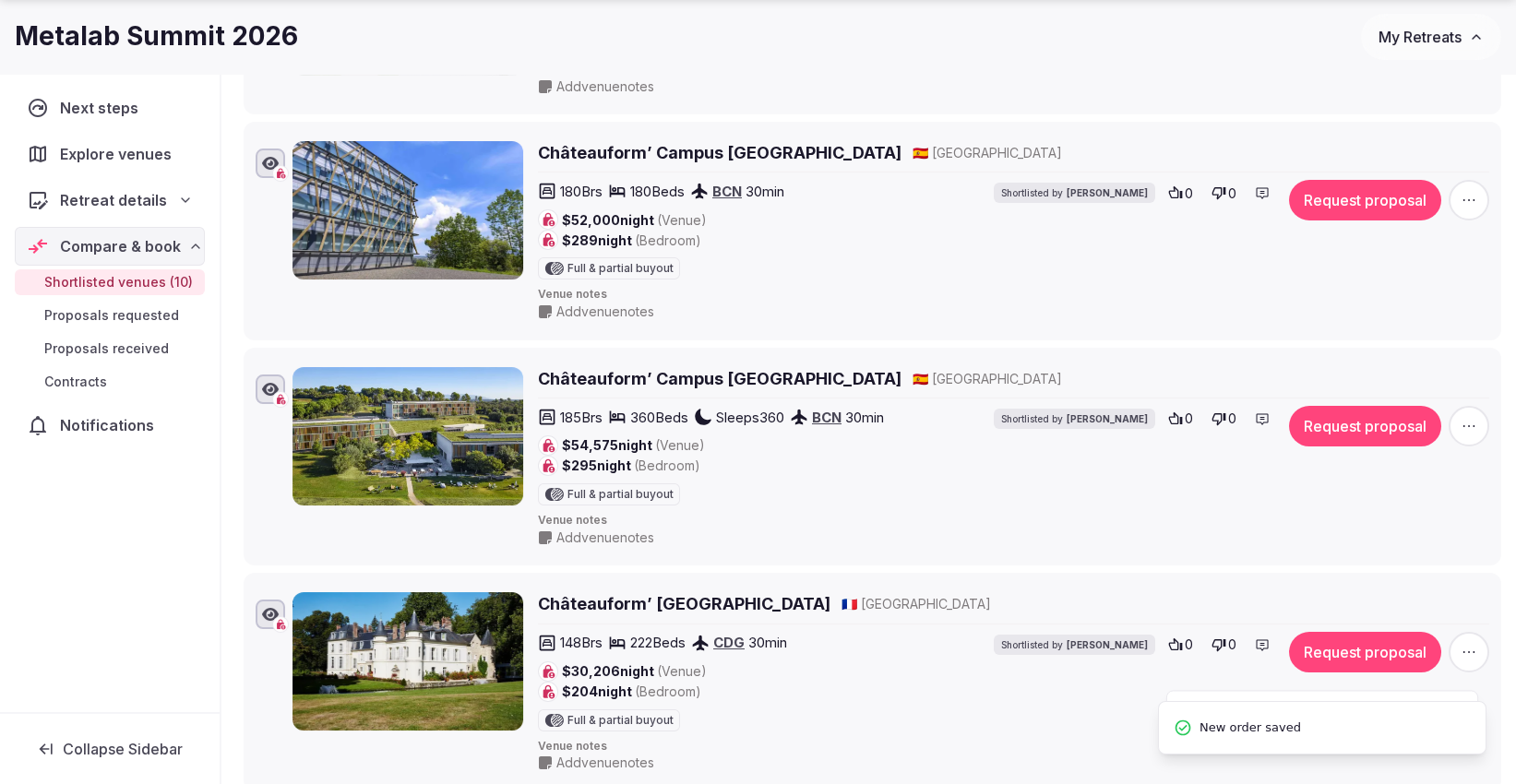
click at [97, 578] on div "Next steps Explore venues Retreat details Compare & book Shortlisted venues (10…" at bounding box center [109, 393] width 220 height 638
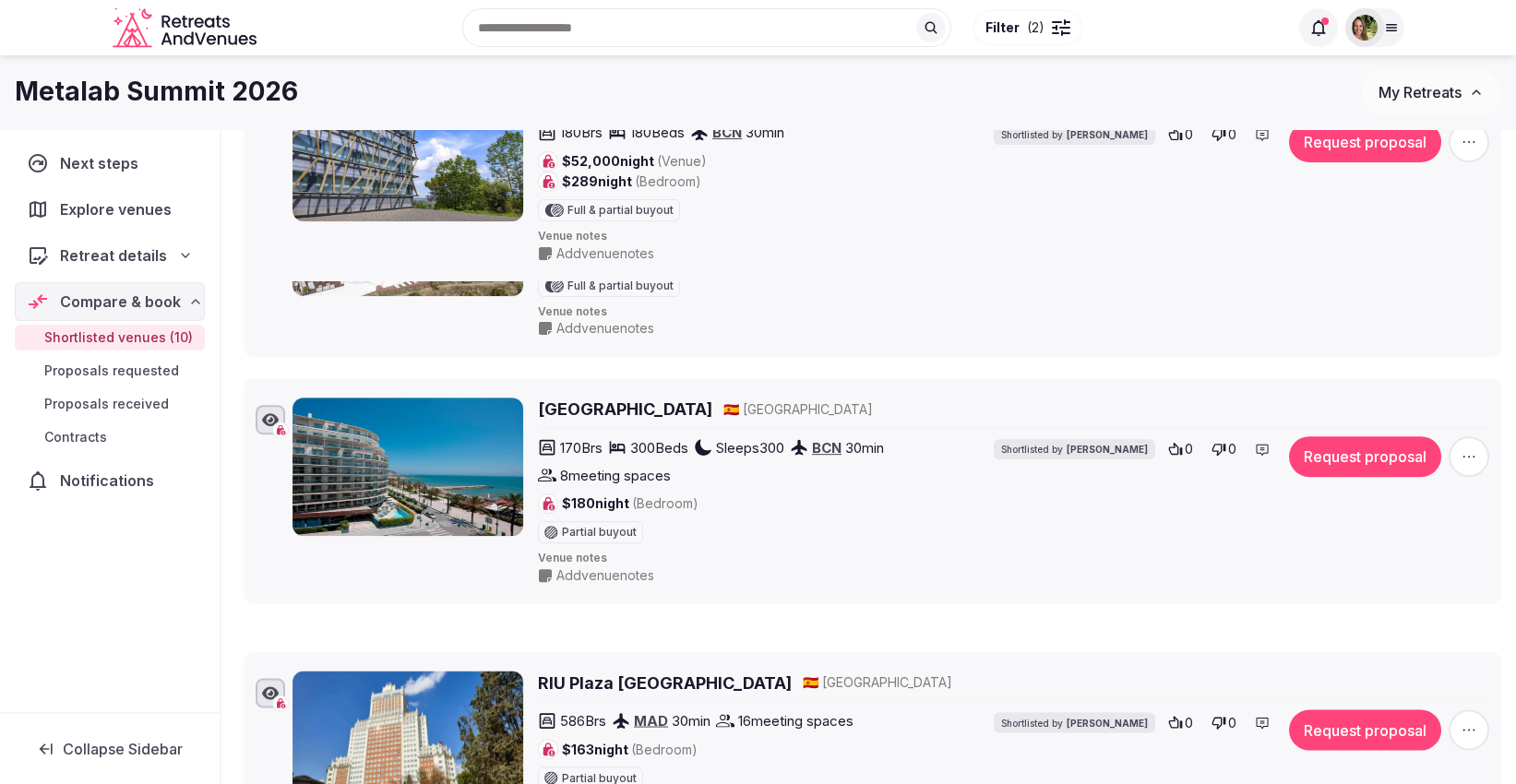
scroll to position [0, 0]
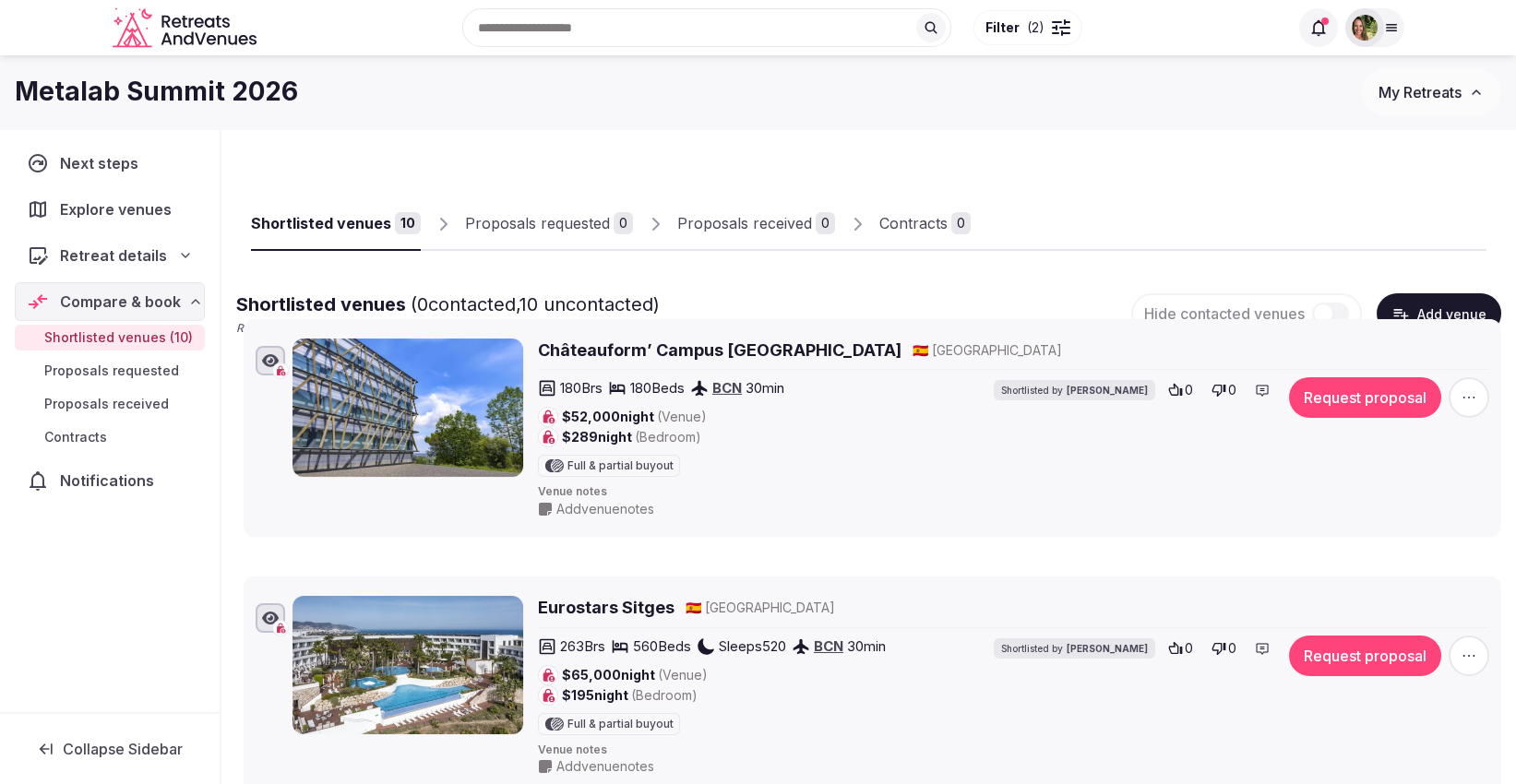
drag, startPoint x: 230, startPoint y: 644, endPoint x: 564, endPoint y: 337, distance: 453.7
click at [564, 337] on li "Châteauform’ Campus Belloch 🇪🇸 Spain 180 Brs 180 Beds BCN 30 min $52,000 night …" at bounding box center [872, 428] width 1258 height 219
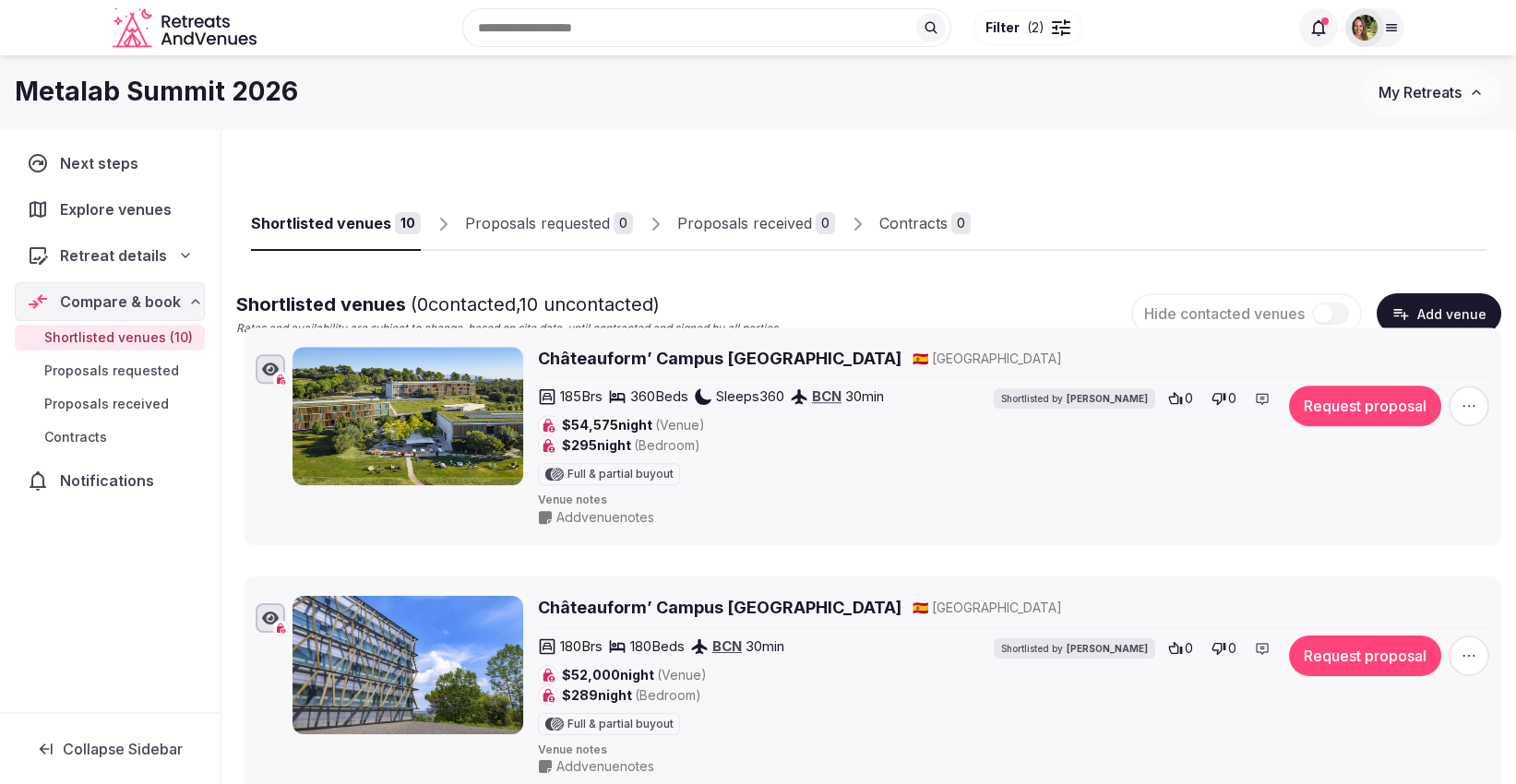
drag, startPoint x: 227, startPoint y: 401, endPoint x: 372, endPoint y: 338, distance: 158.1
click at [372, 338] on li "Châteauform’ Campus La Mola 🇪🇸 Spain 185 Brs 360 Beds Sleeps 360 BCN 30 min $54…" at bounding box center [872, 437] width 1258 height 219
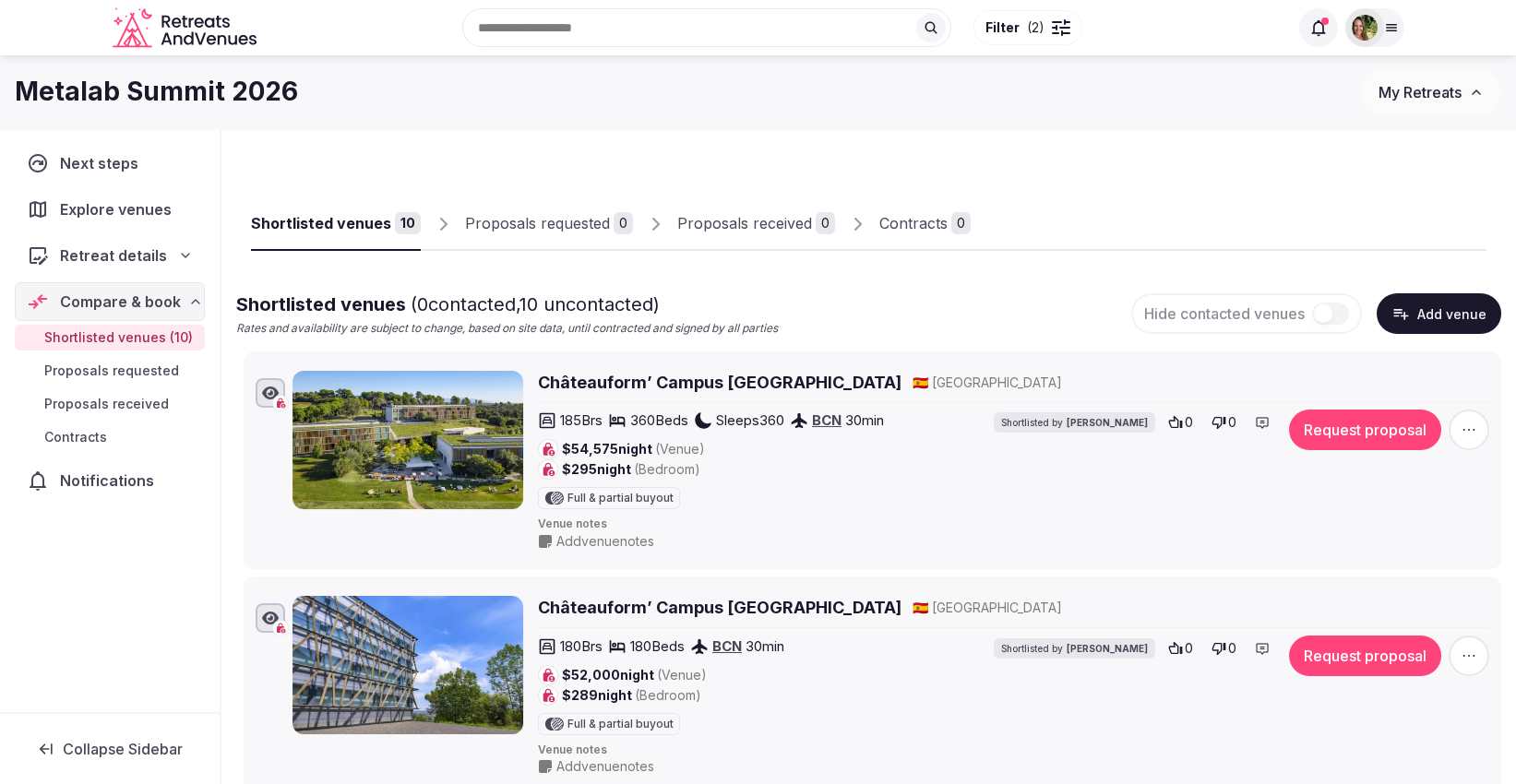
click at [138, 198] on span "Explore venues" at bounding box center [119, 209] width 119 height 22
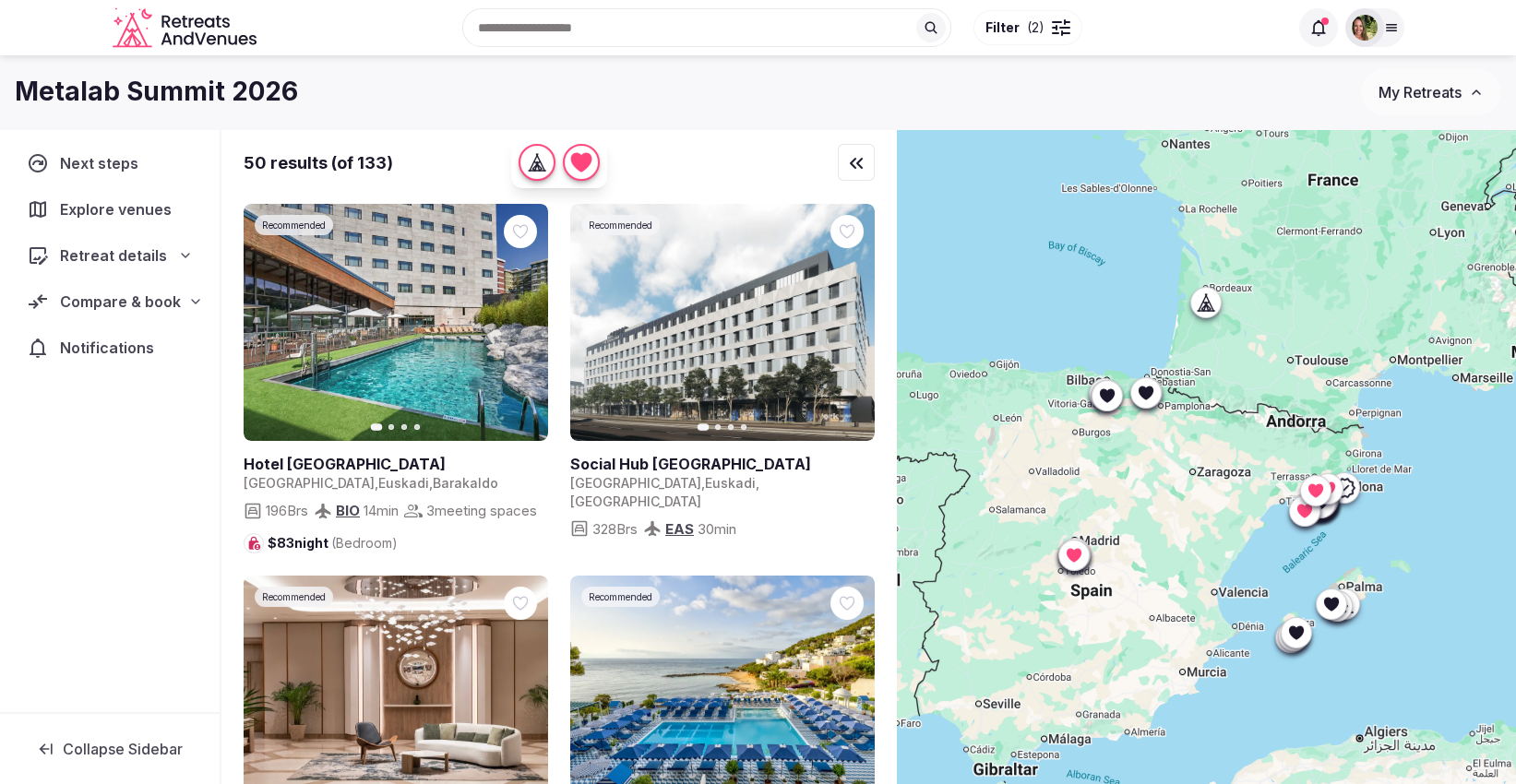
drag, startPoint x: 1303, startPoint y: 295, endPoint x: 1179, endPoint y: 134, distance: 203.2
click at [1179, 134] on div at bounding box center [1206, 488] width 619 height 718
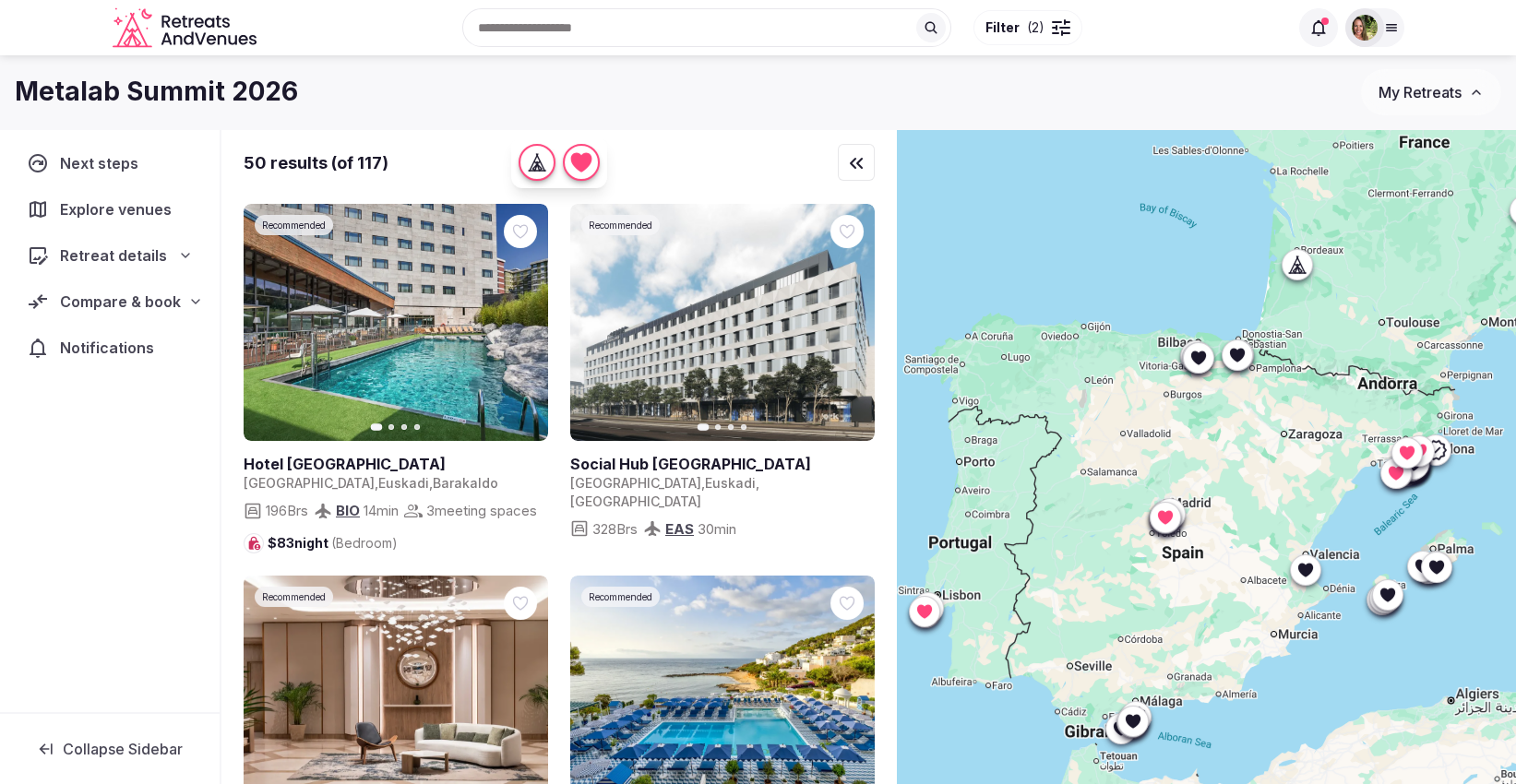
drag, startPoint x: 1131, startPoint y: 509, endPoint x: 1238, endPoint y: 467, distance: 114.9
click at [1238, 467] on div at bounding box center [1206, 488] width 619 height 718
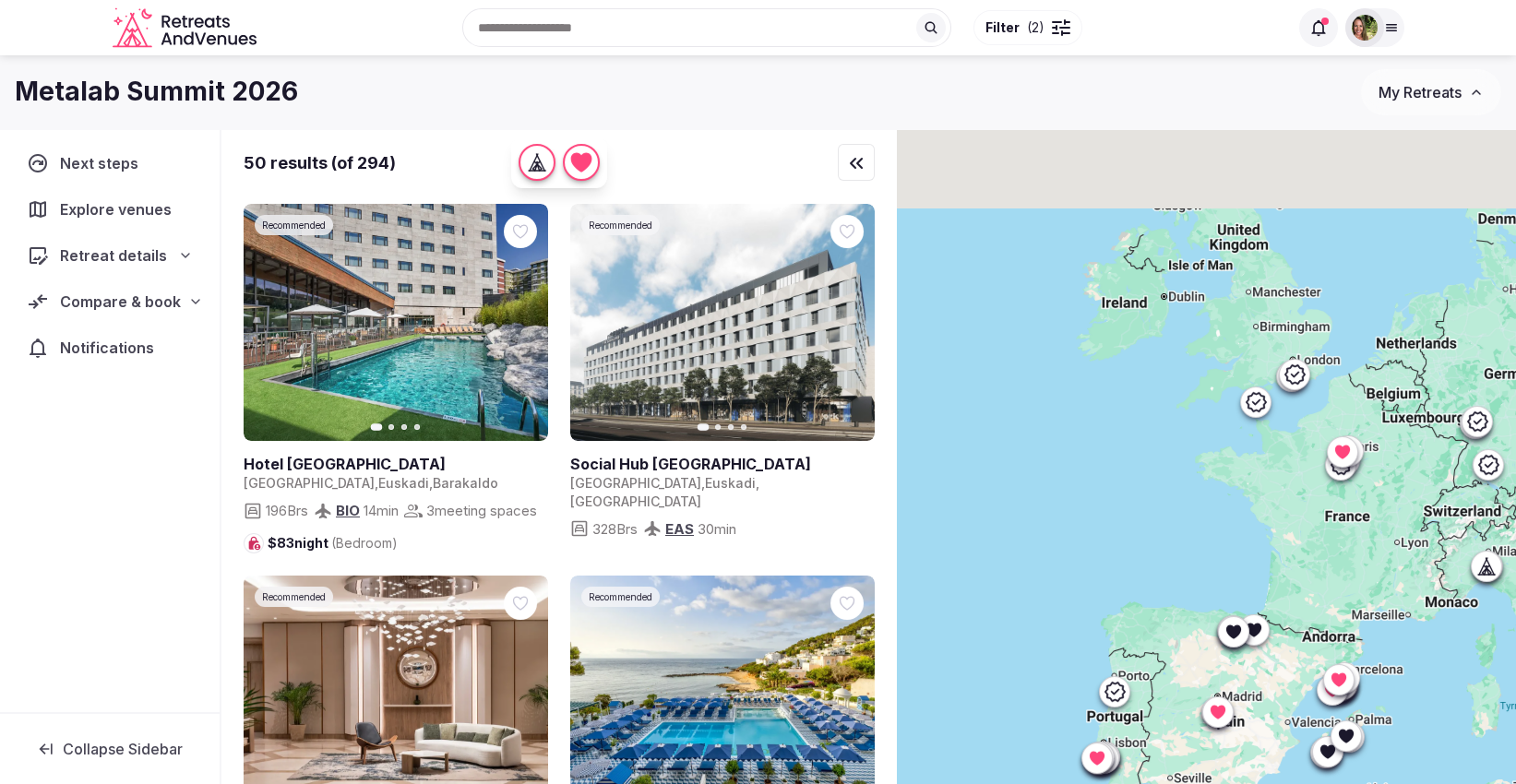
drag, startPoint x: 1262, startPoint y: 329, endPoint x: 1285, endPoint y: 564, distance: 236.1
click at [1285, 564] on div at bounding box center [1206, 488] width 619 height 718
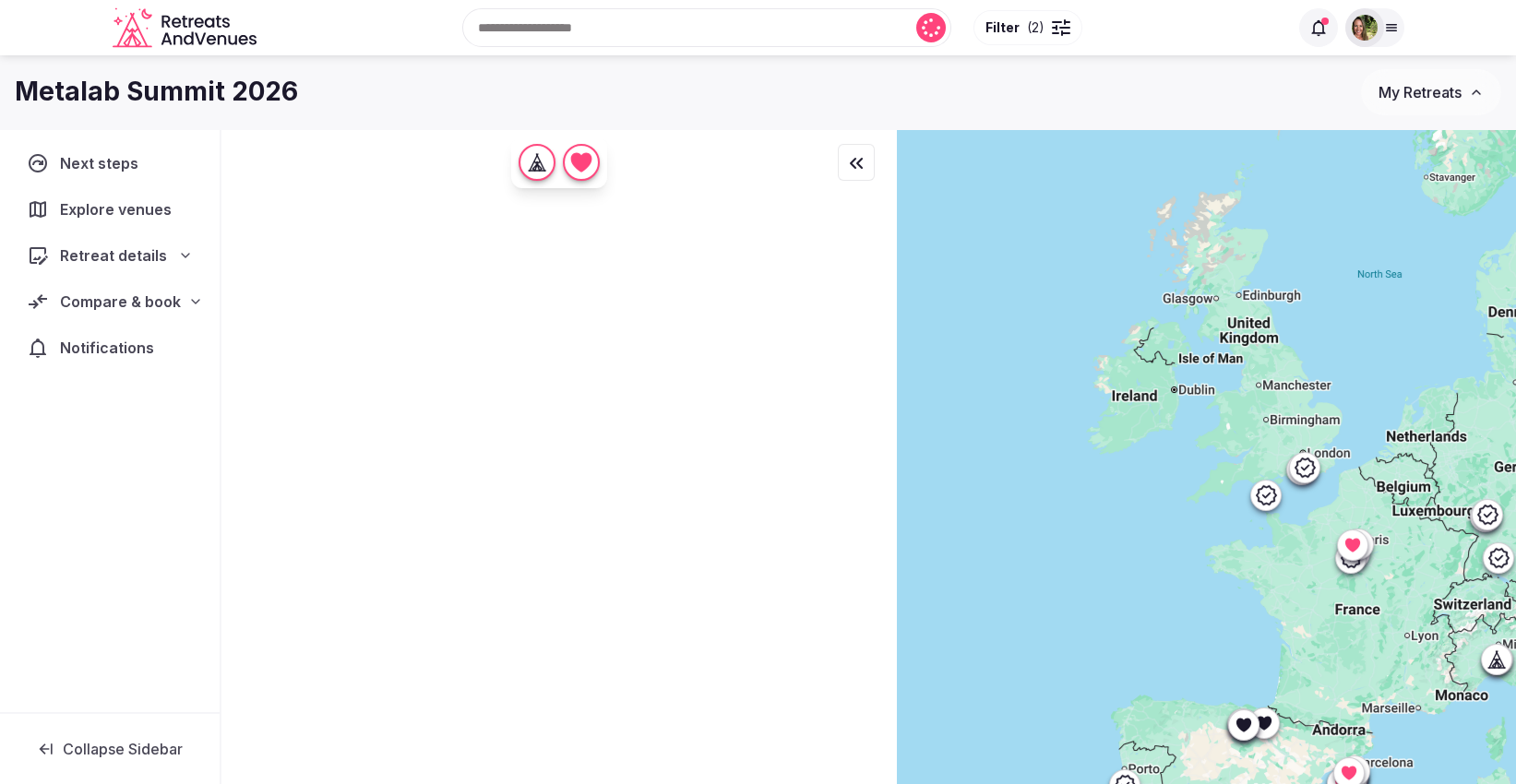
drag, startPoint x: 1189, startPoint y: 372, endPoint x: 1200, endPoint y: 468, distance: 96.6
click at [1200, 468] on div at bounding box center [1206, 488] width 619 height 718
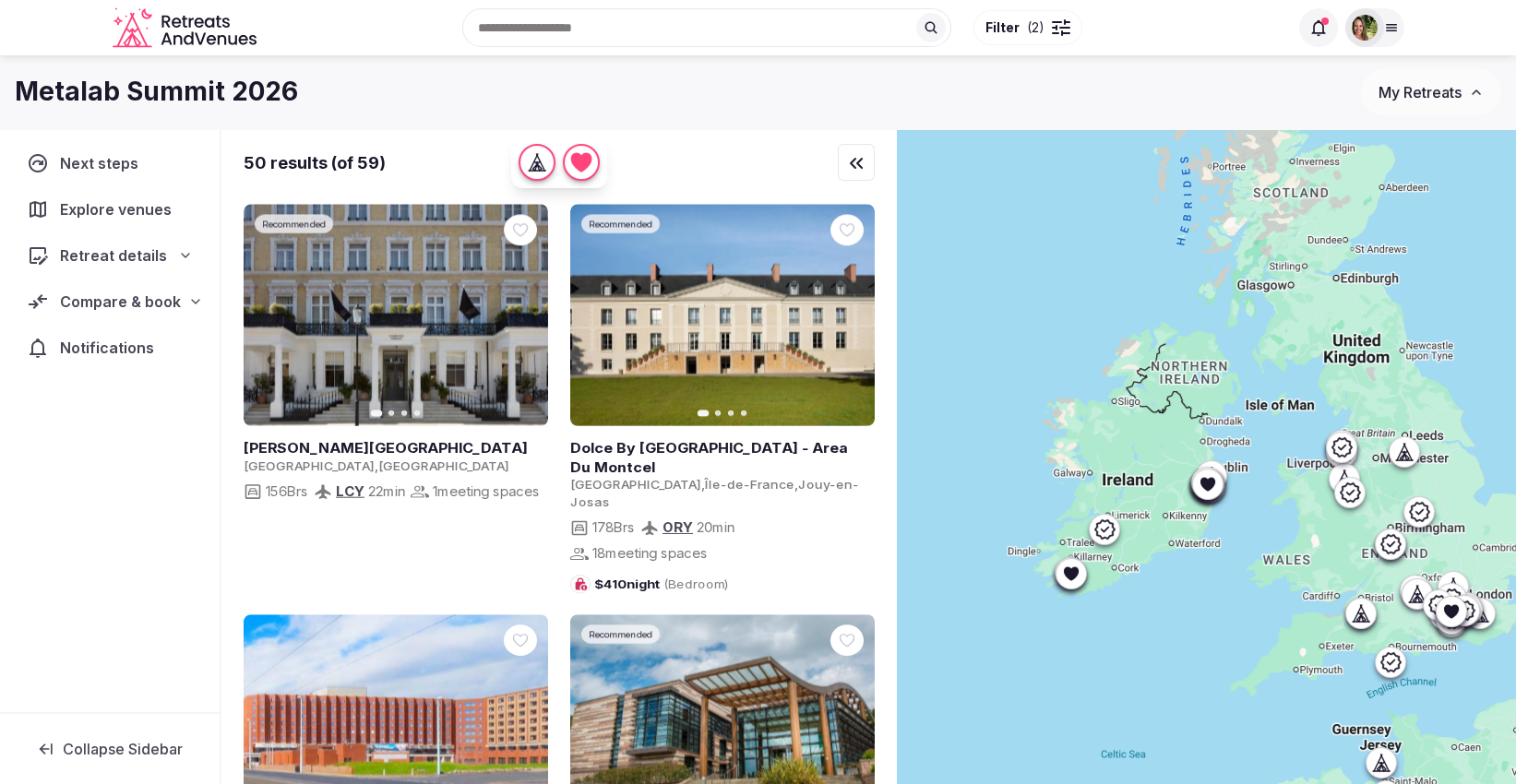
drag, startPoint x: 1202, startPoint y: 431, endPoint x: 1252, endPoint y: 648, distance: 222.7
click at [1252, 648] on div at bounding box center [1206, 488] width 619 height 718
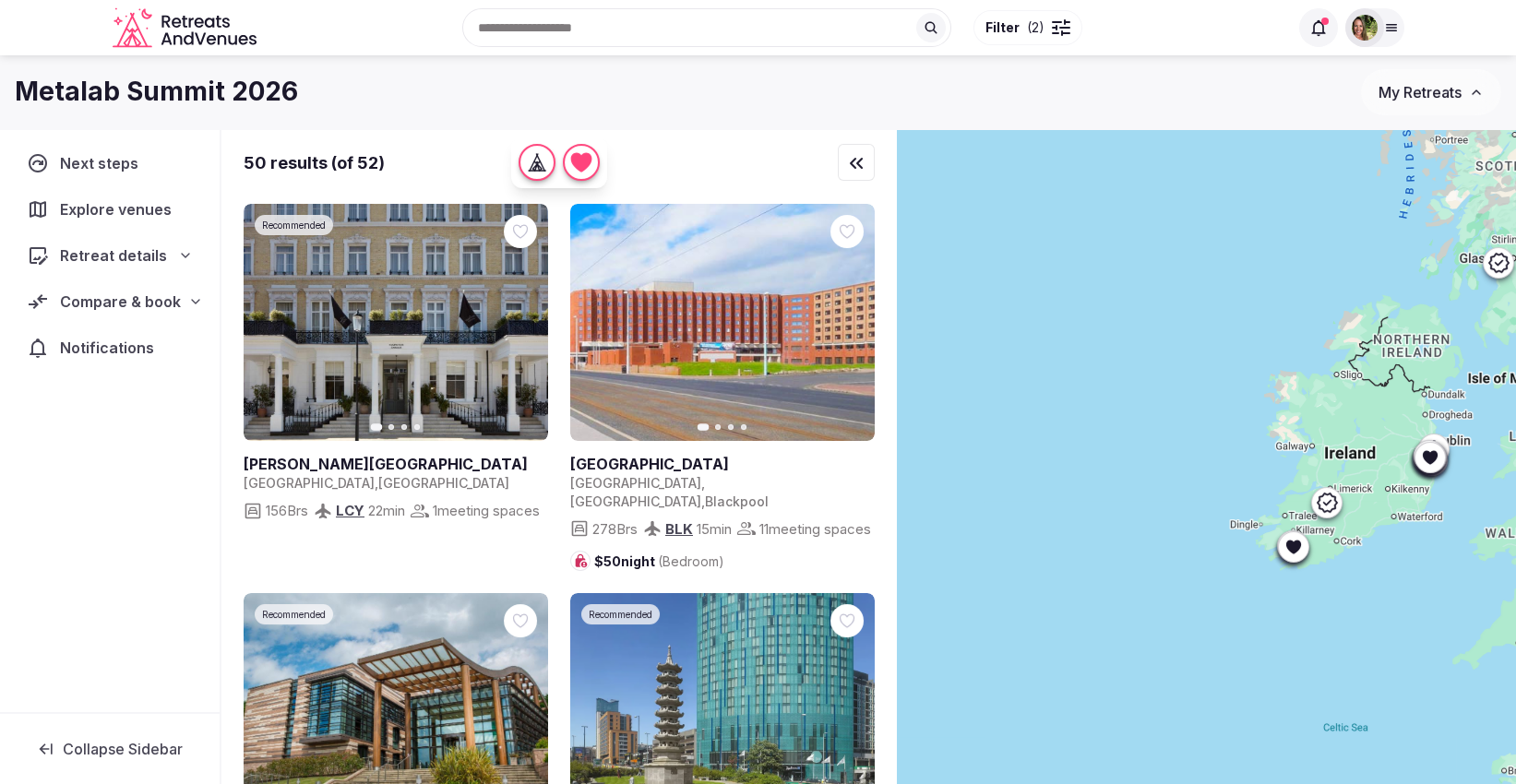
drag, startPoint x: 1138, startPoint y: 653, endPoint x: 1362, endPoint y: 625, distance: 225.7
click at [1362, 625] on div at bounding box center [1206, 488] width 619 height 718
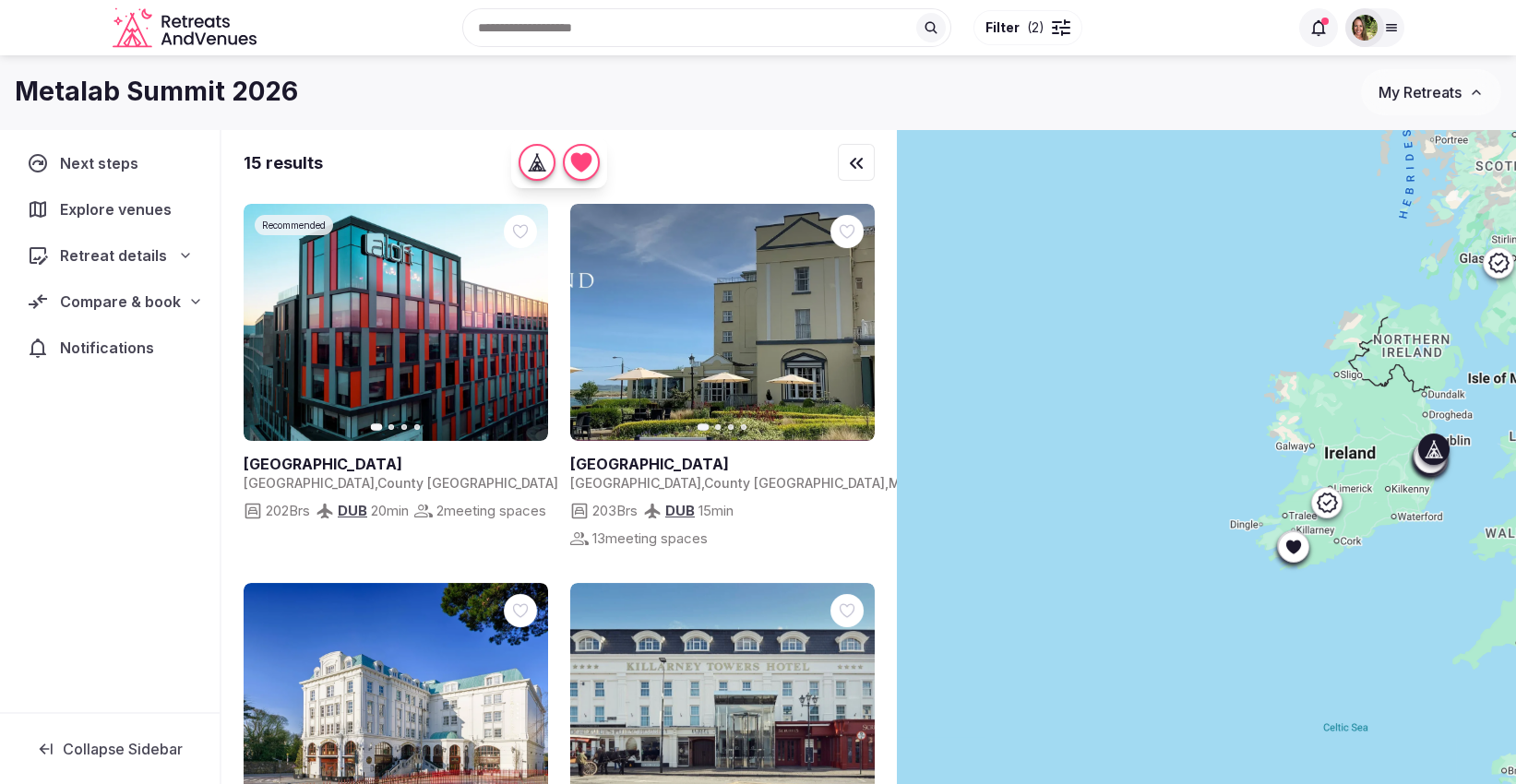
click at [842, 325] on icon "button" at bounding box center [848, 322] width 15 height 15
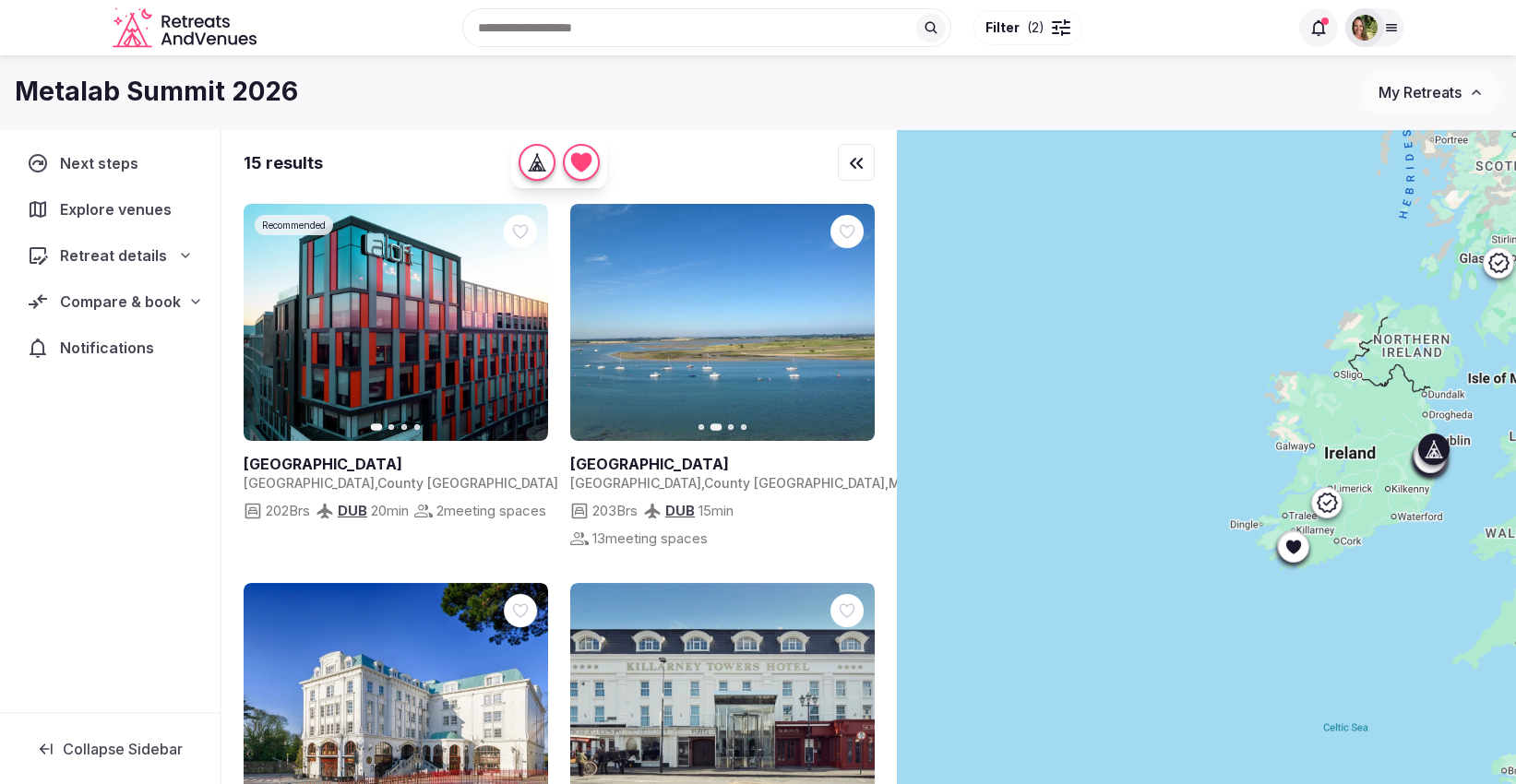
click at [842, 325] on icon "button" at bounding box center [848, 322] width 15 height 15
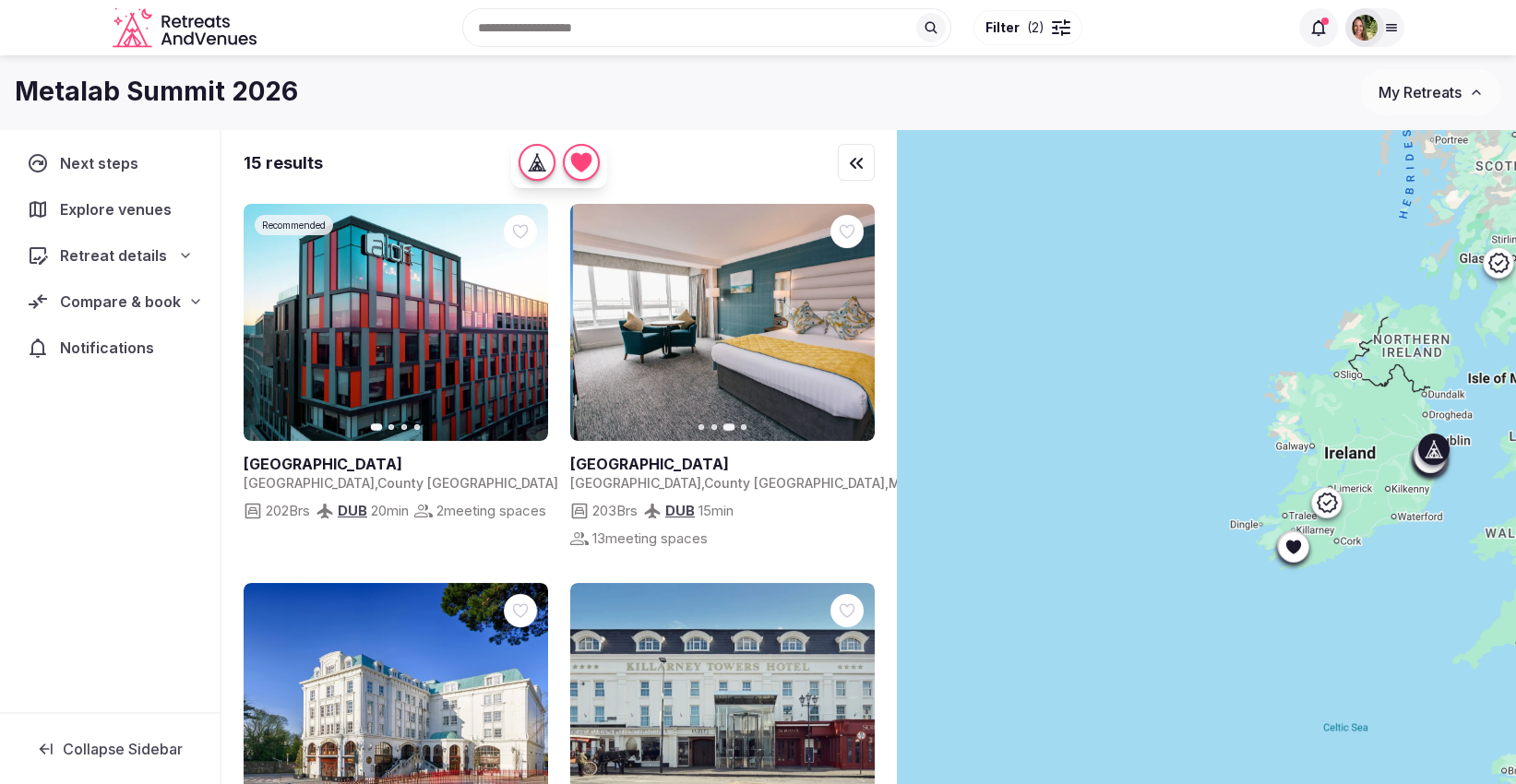
click at [842, 325] on icon "button" at bounding box center [848, 322] width 15 height 15
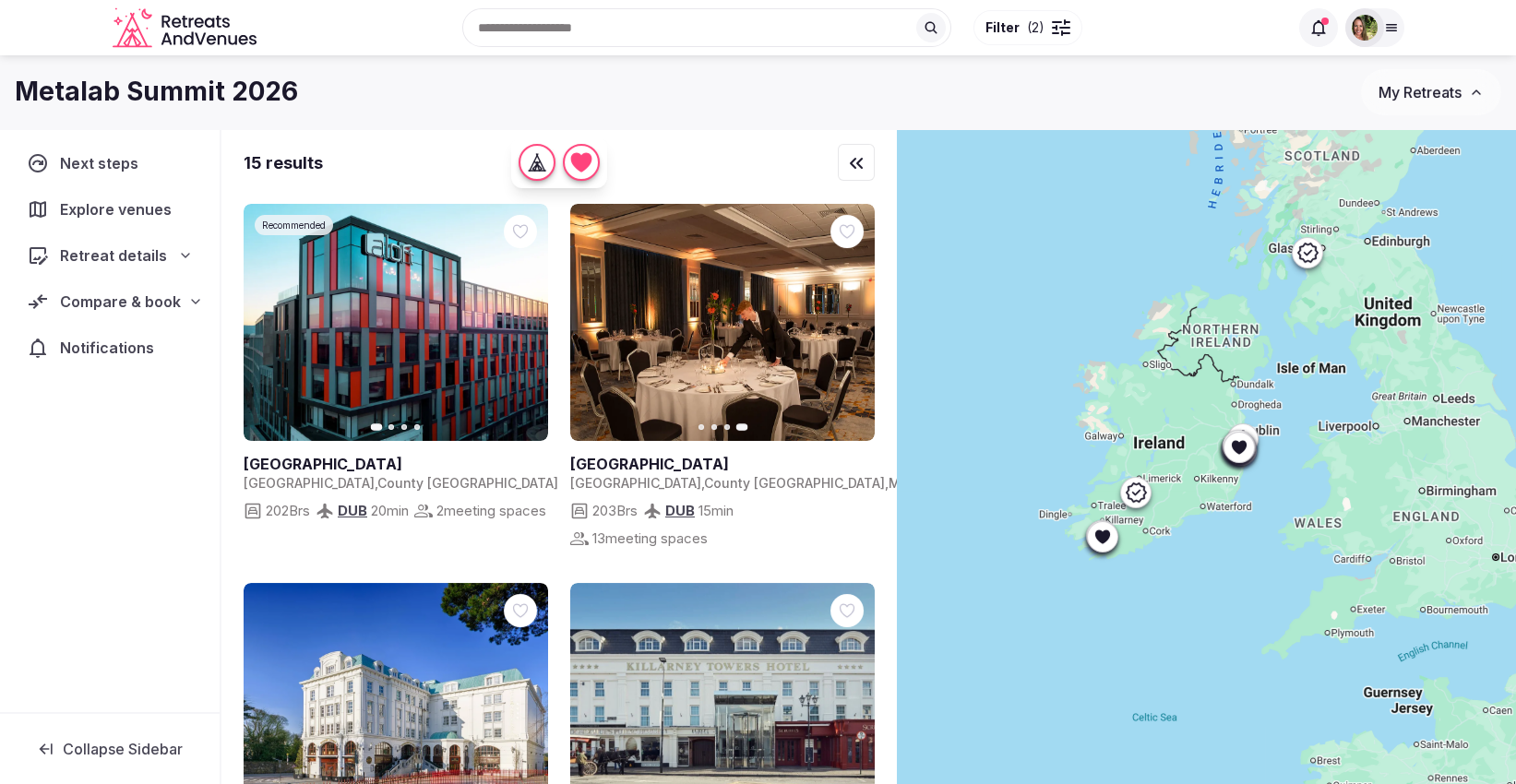
drag, startPoint x: 1434, startPoint y: 572, endPoint x: 1242, endPoint y: 560, distance: 192.4
click at [1242, 560] on div at bounding box center [1206, 488] width 619 height 718
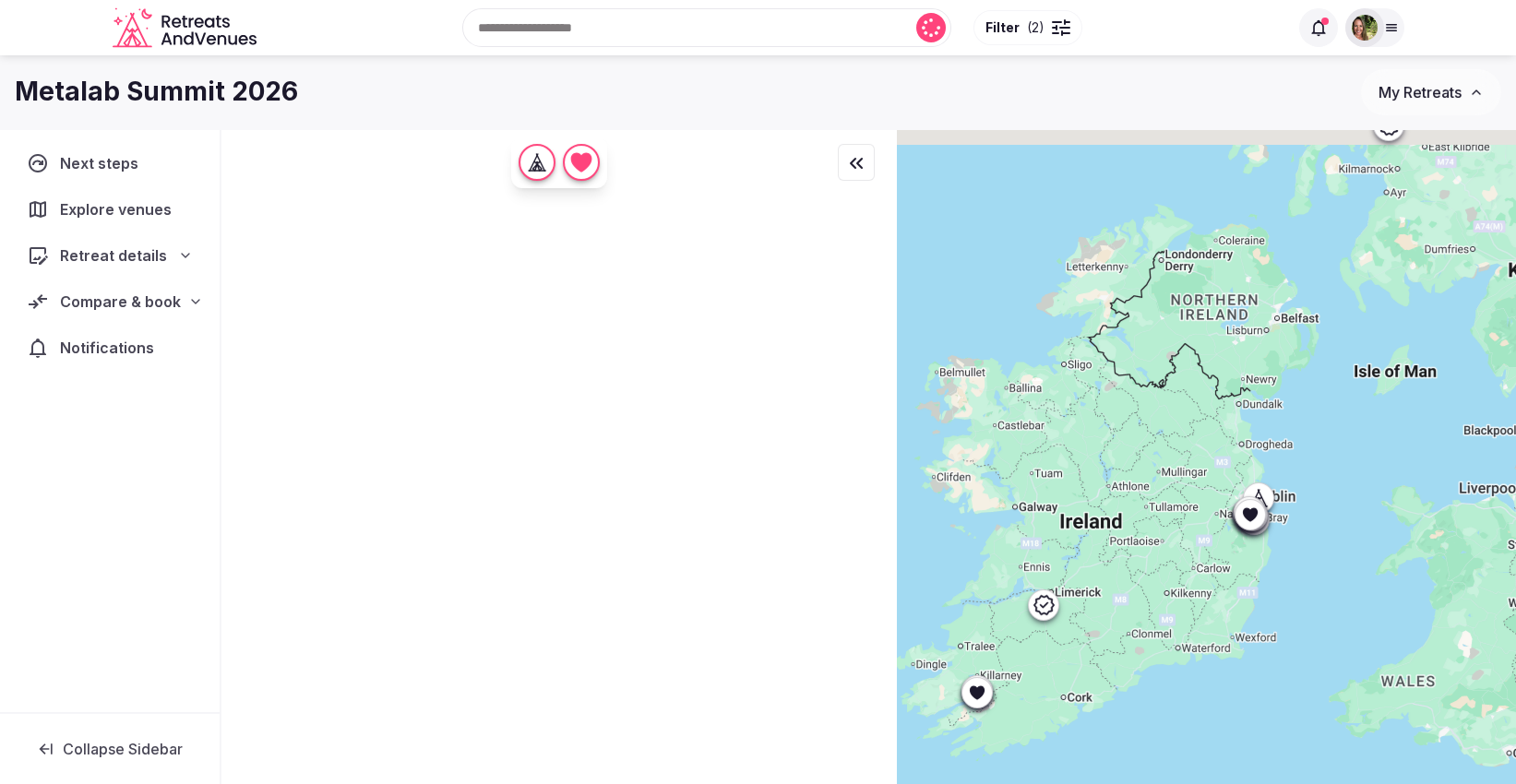
drag, startPoint x: 1349, startPoint y: 305, endPoint x: 1360, endPoint y: 531, distance: 226.3
click at [1360, 531] on div at bounding box center [1206, 488] width 619 height 718
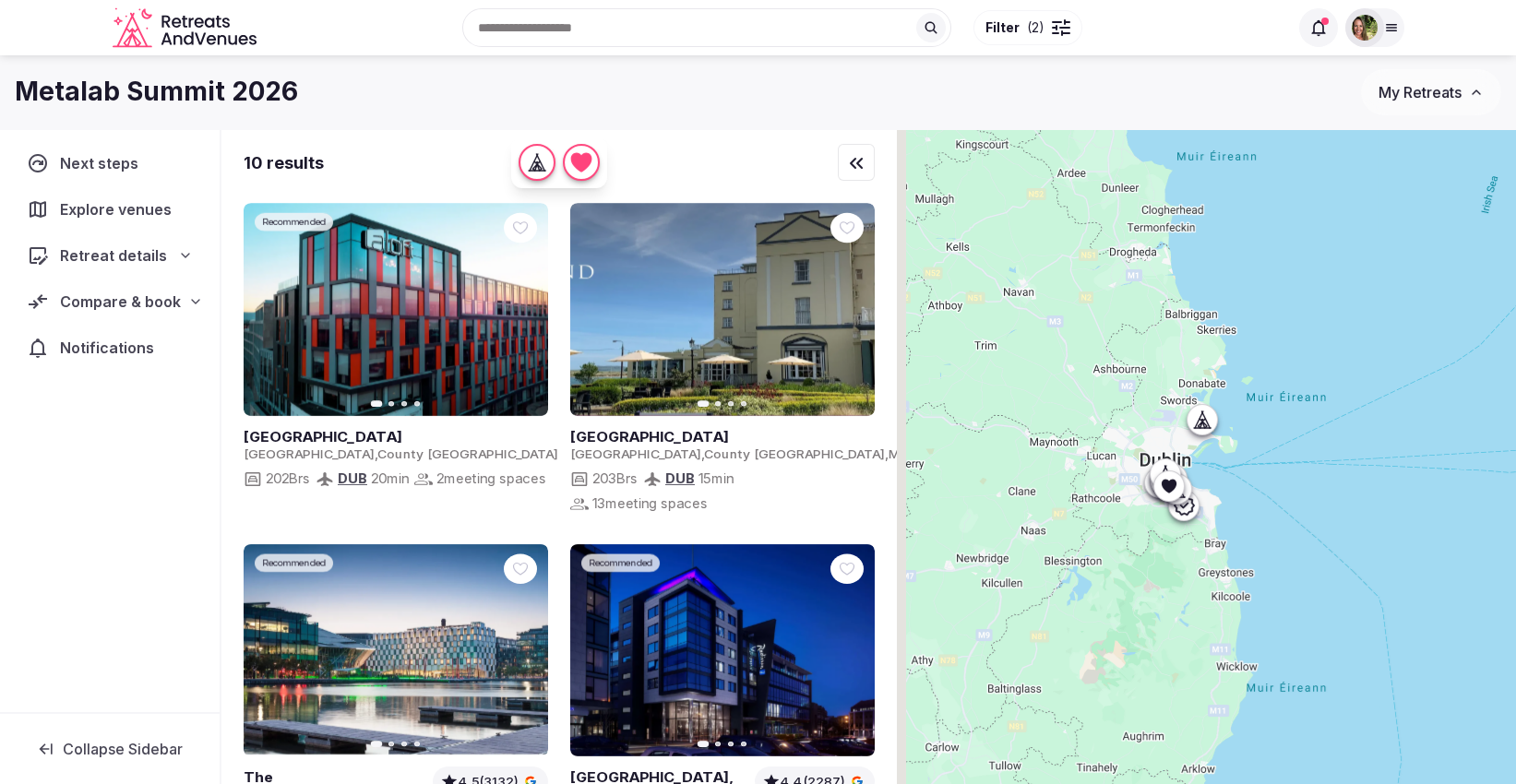
drag, startPoint x: 1154, startPoint y: 563, endPoint x: 1370, endPoint y: 424, distance: 256.9
click at [1370, 424] on div at bounding box center [1206, 488] width 619 height 718
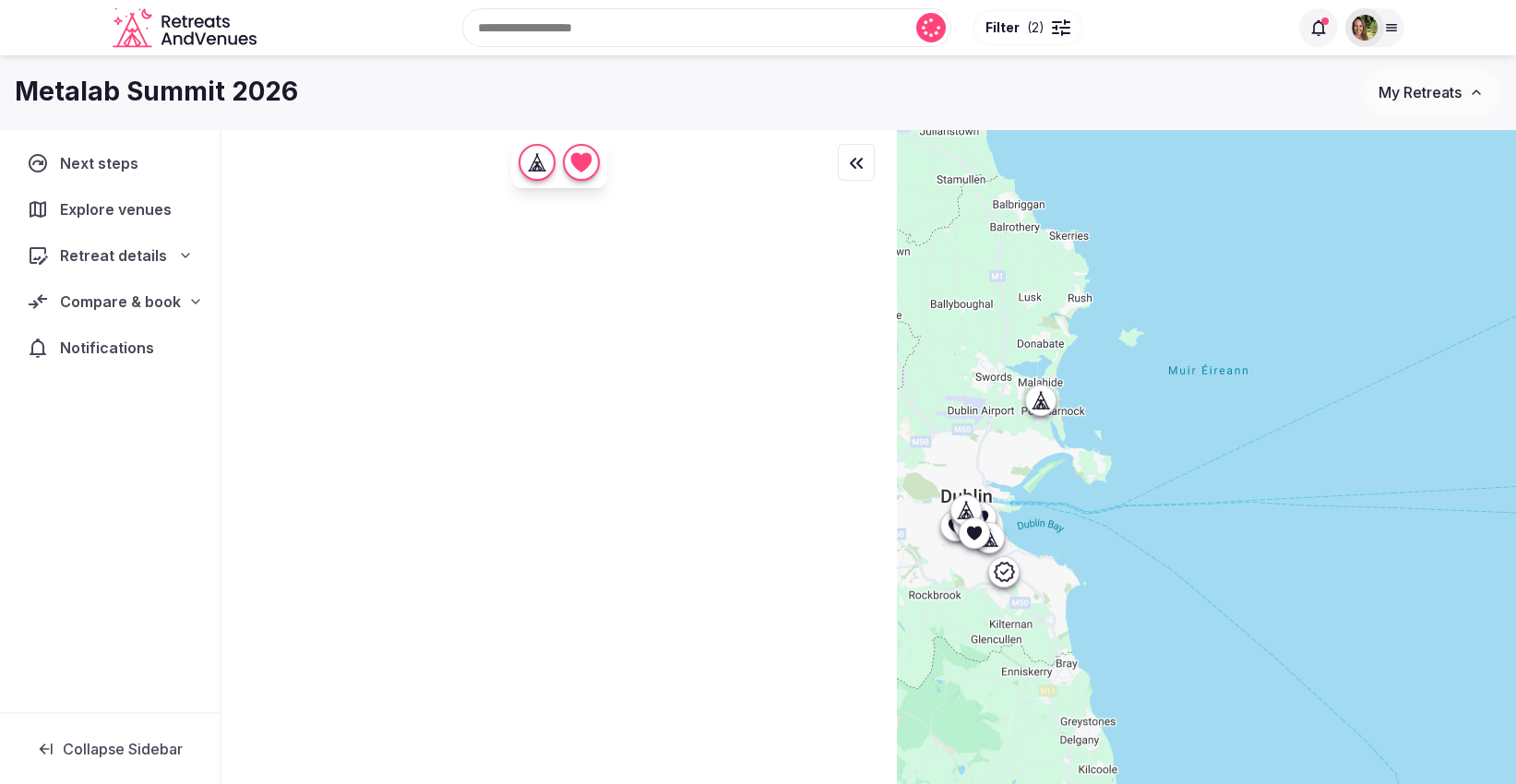
drag, startPoint x: 1158, startPoint y: 532, endPoint x: 1330, endPoint y: 496, distance: 175.7
click at [1330, 496] on div at bounding box center [1206, 488] width 619 height 718
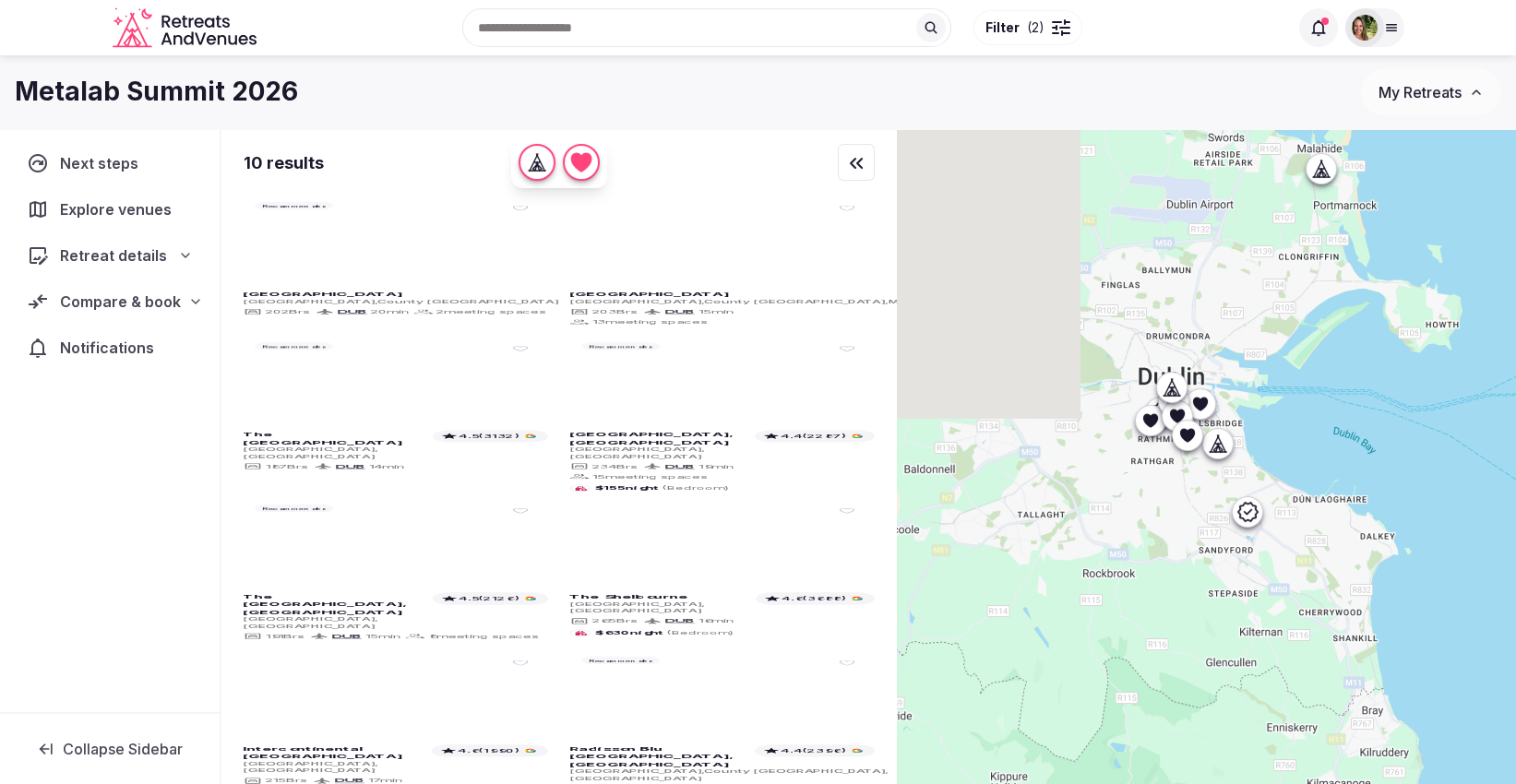
drag, startPoint x: 1185, startPoint y: 494, endPoint x: 1418, endPoint y: 441, distance: 239.0
click at [1418, 441] on div at bounding box center [1206, 488] width 619 height 718
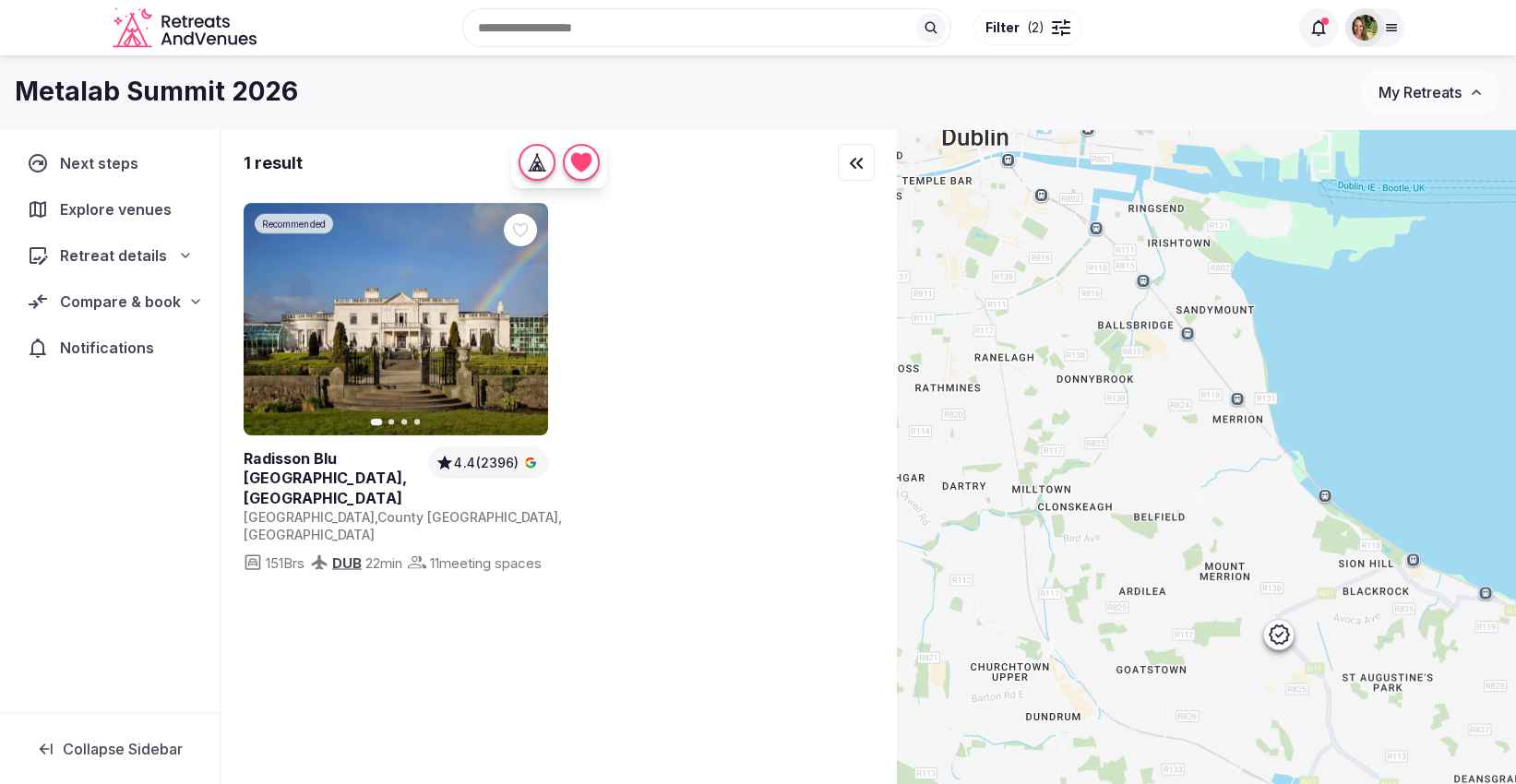
drag, startPoint x: 1155, startPoint y: 459, endPoint x: 1511, endPoint y: 439, distance: 356.6
click at [1511, 439] on div at bounding box center [1206, 488] width 619 height 718
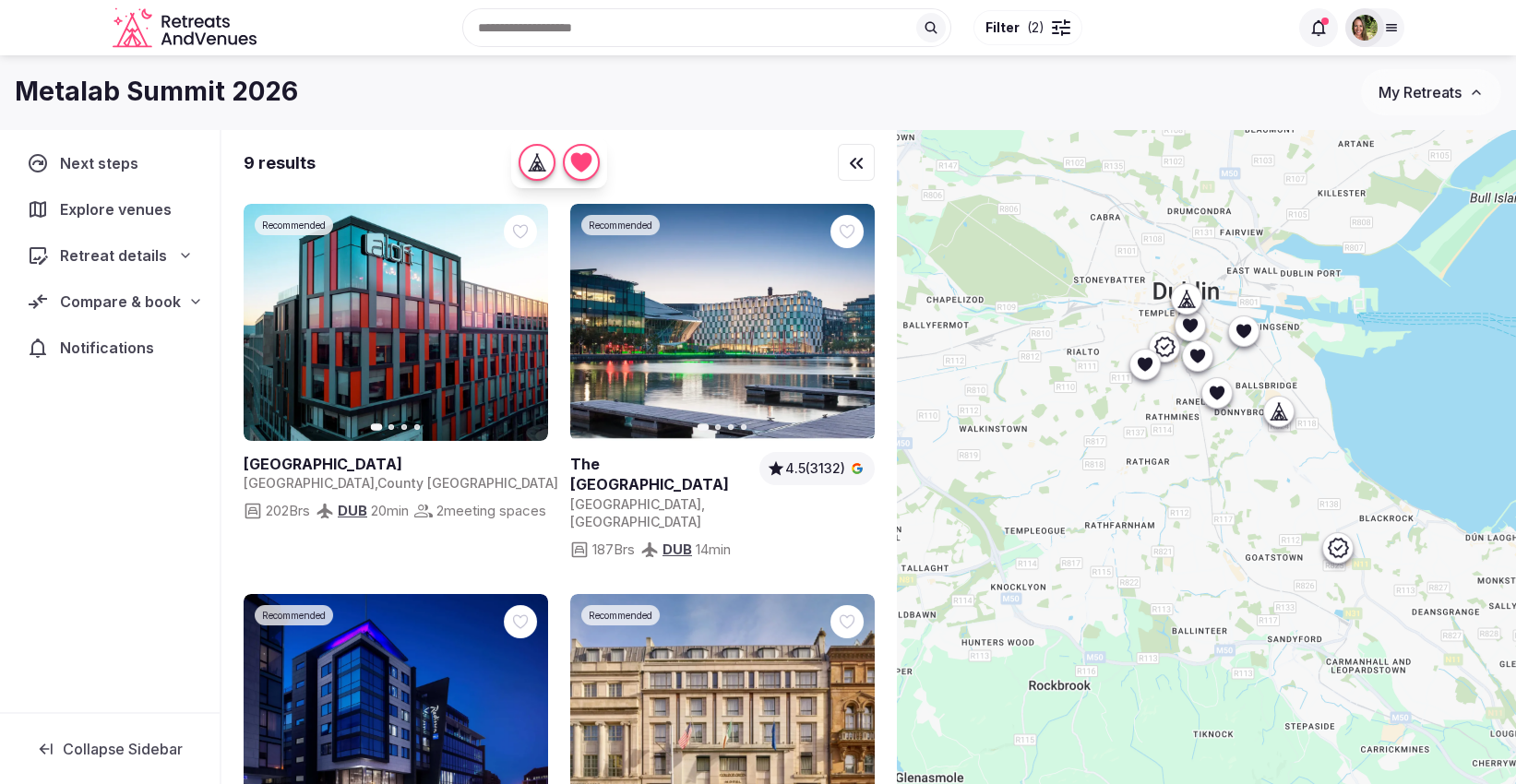
click at [1345, 549] on icon at bounding box center [1338, 548] width 21 height 20
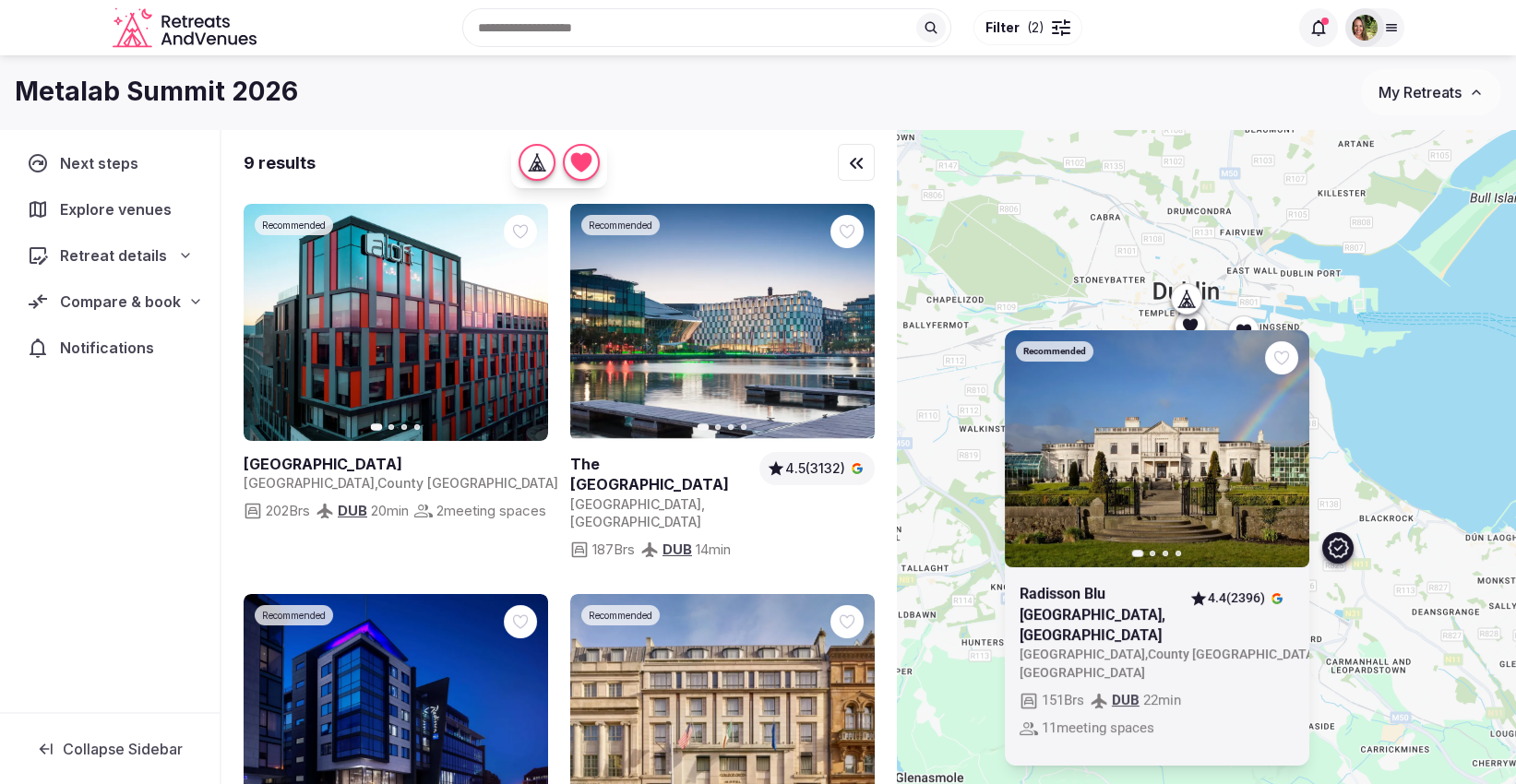
click at [1442, 406] on div "Recommended Previous slide Next slide Radisson Blu St. Helen's Hotel, Dublin Ir…" at bounding box center [1206, 488] width 619 height 718
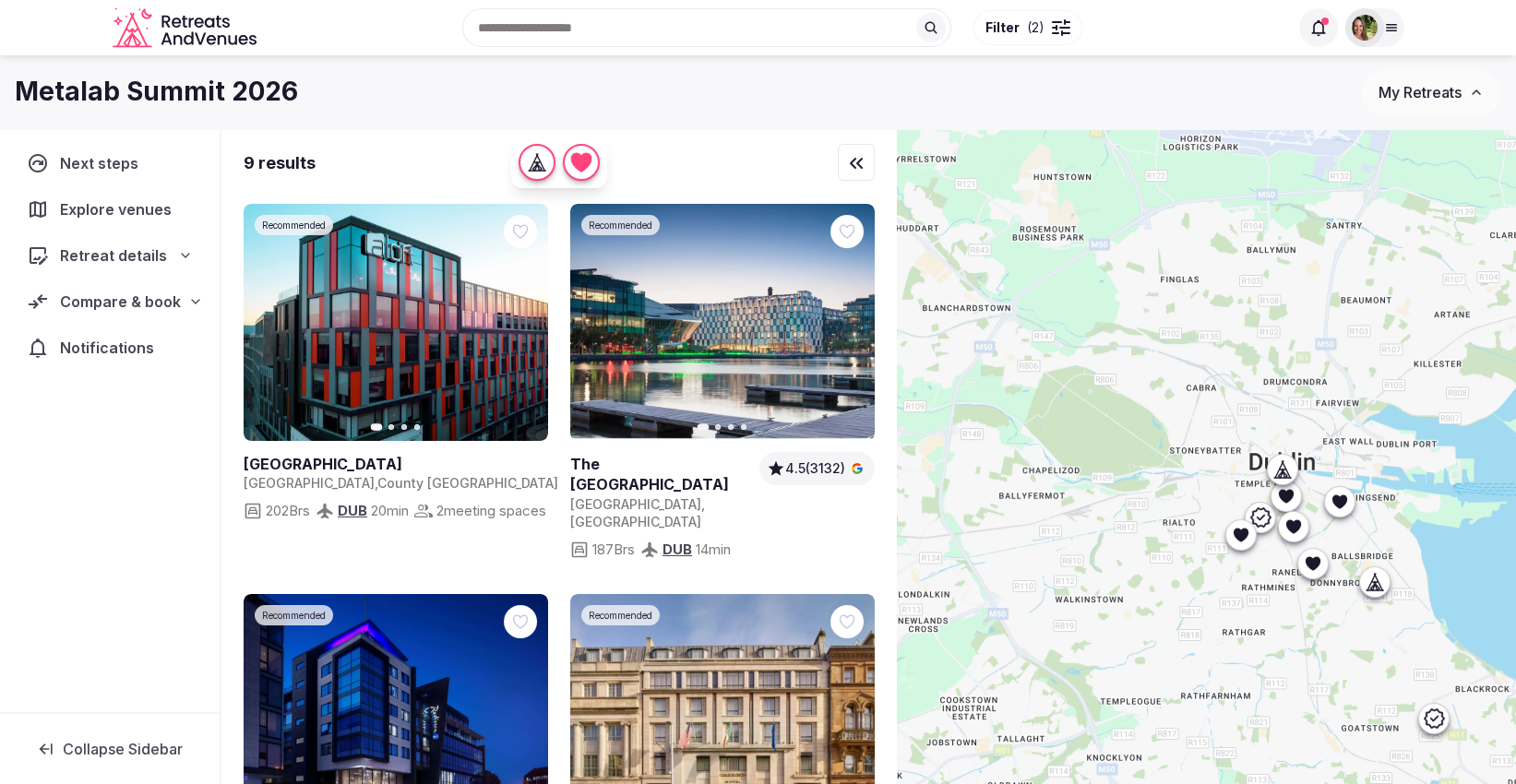
drag, startPoint x: 1258, startPoint y: 446, endPoint x: 1355, endPoint y: 624, distance: 202.7
click at [1355, 624] on div at bounding box center [1206, 488] width 619 height 718
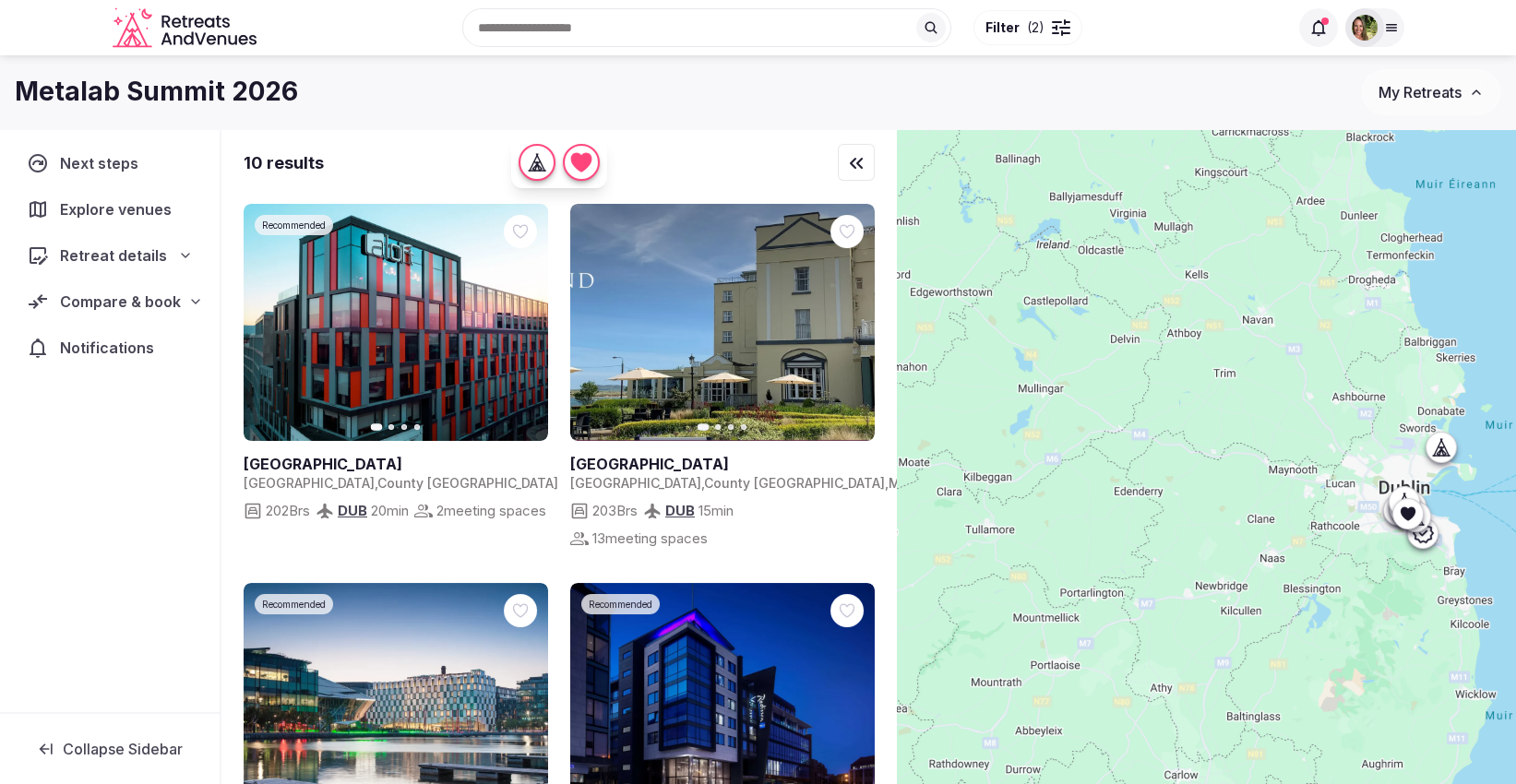
drag, startPoint x: 1124, startPoint y: 542, endPoint x: 1336, endPoint y: 499, distance: 216.3
click at [1336, 499] on div at bounding box center [1206, 488] width 619 height 718
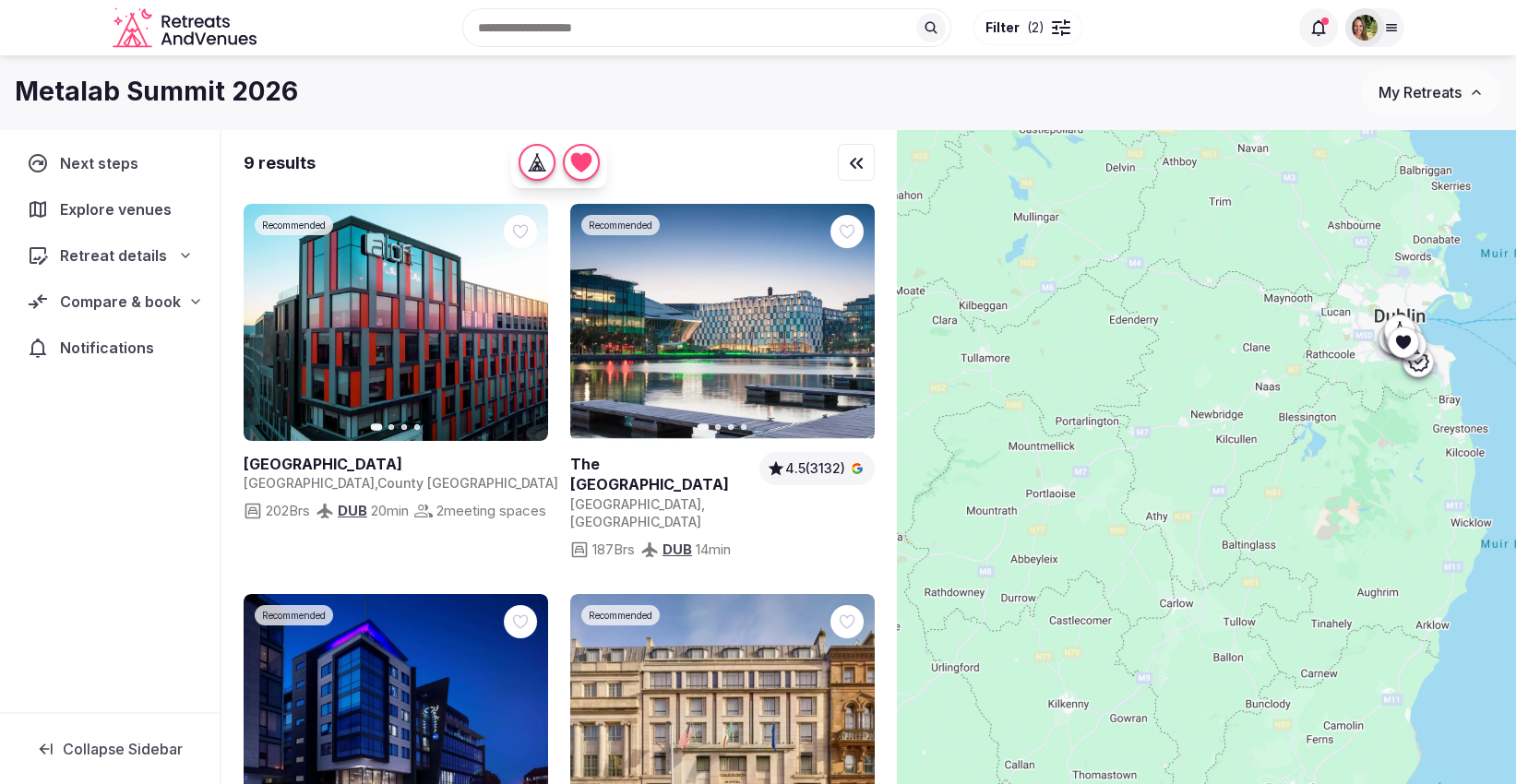
drag, startPoint x: 1307, startPoint y: 438, endPoint x: 1228, endPoint y: 552, distance: 138.7
click at [1228, 552] on div at bounding box center [1206, 488] width 619 height 718
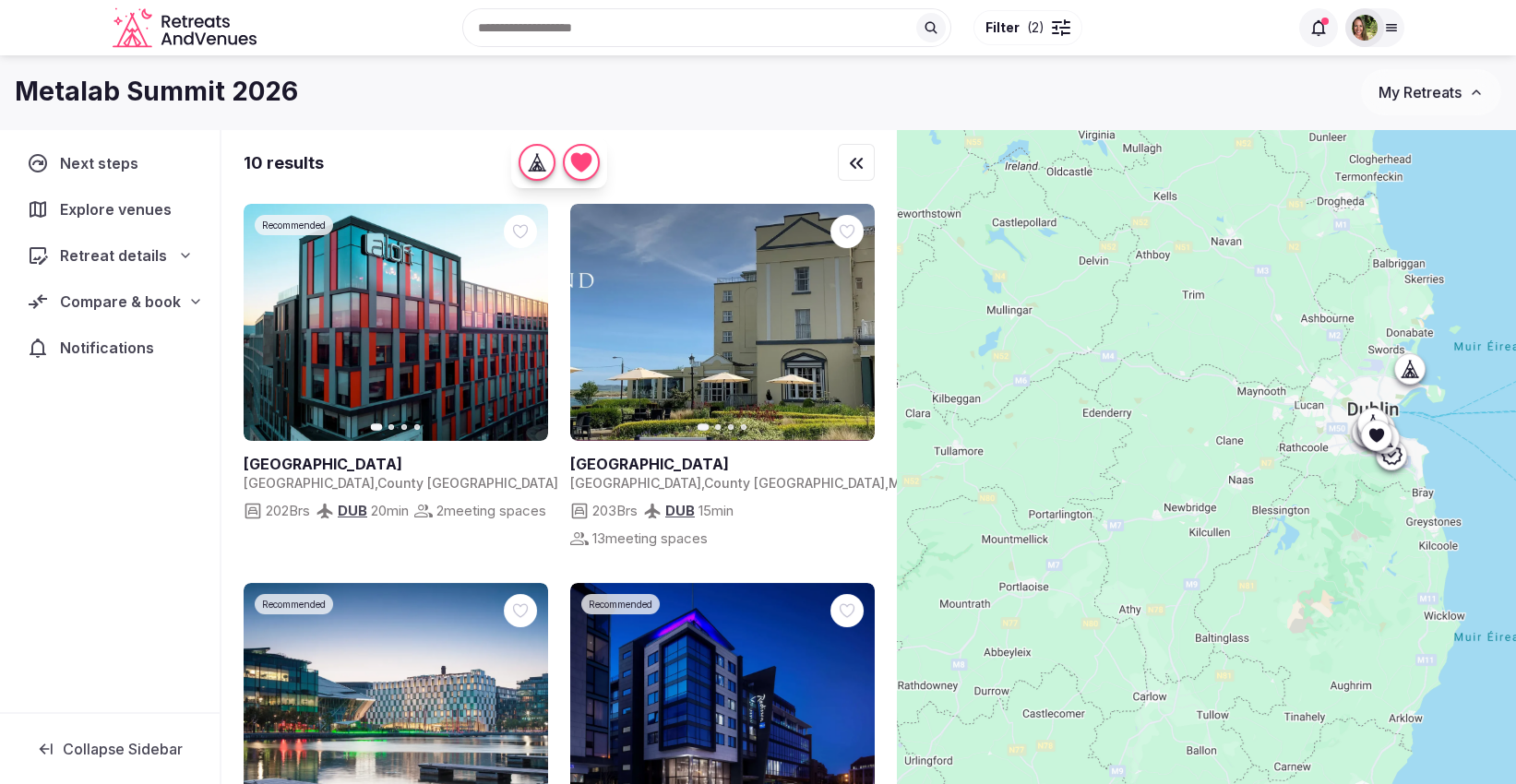
drag, startPoint x: 1202, startPoint y: 452, endPoint x: 1172, endPoint y: 549, distance: 101.5
click at [1172, 549] on div at bounding box center [1206, 488] width 619 height 718
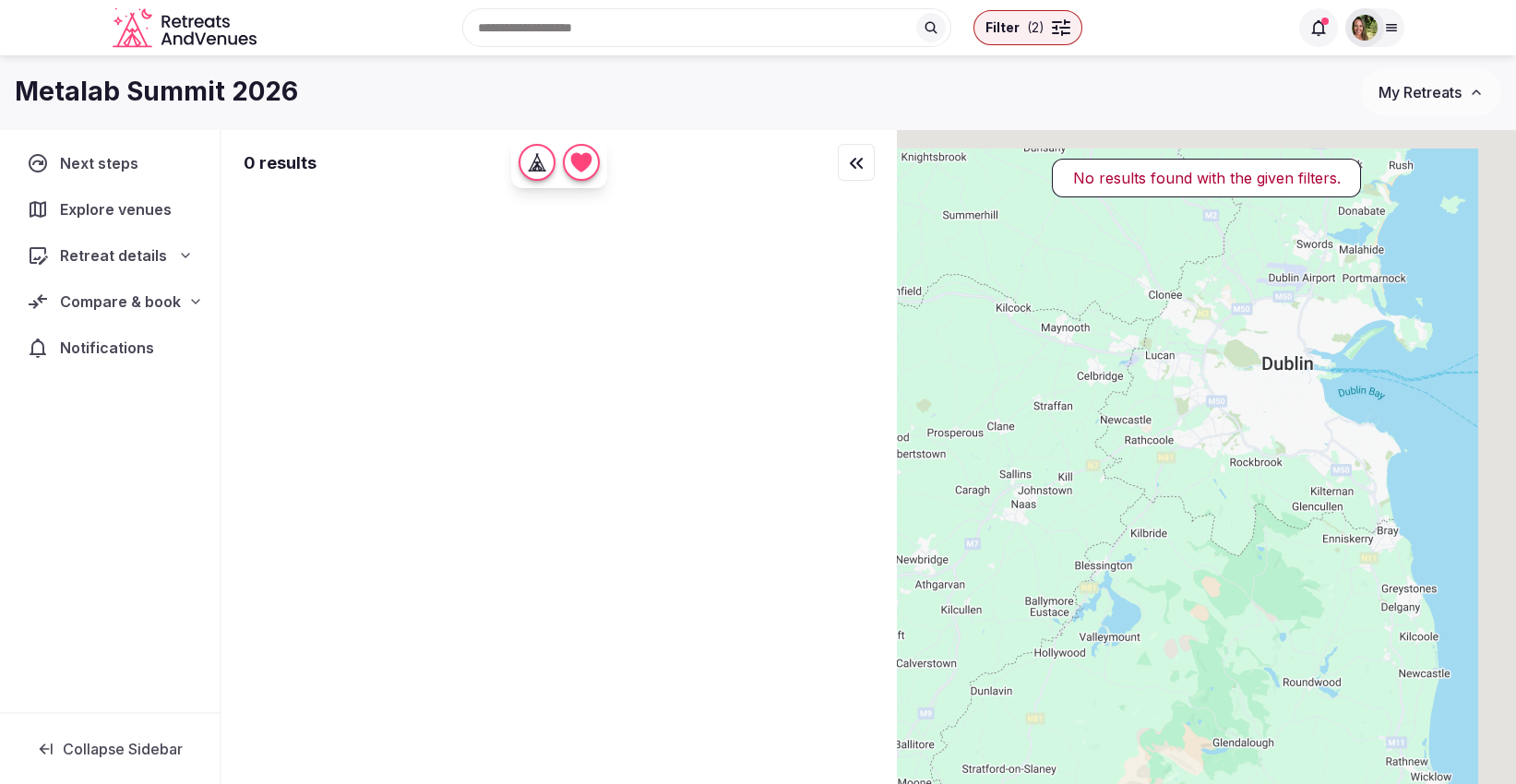
drag, startPoint x: 1381, startPoint y: 435, endPoint x: 974, endPoint y: 540, distance: 420.3
click at [974, 540] on div at bounding box center [1206, 488] width 619 height 718
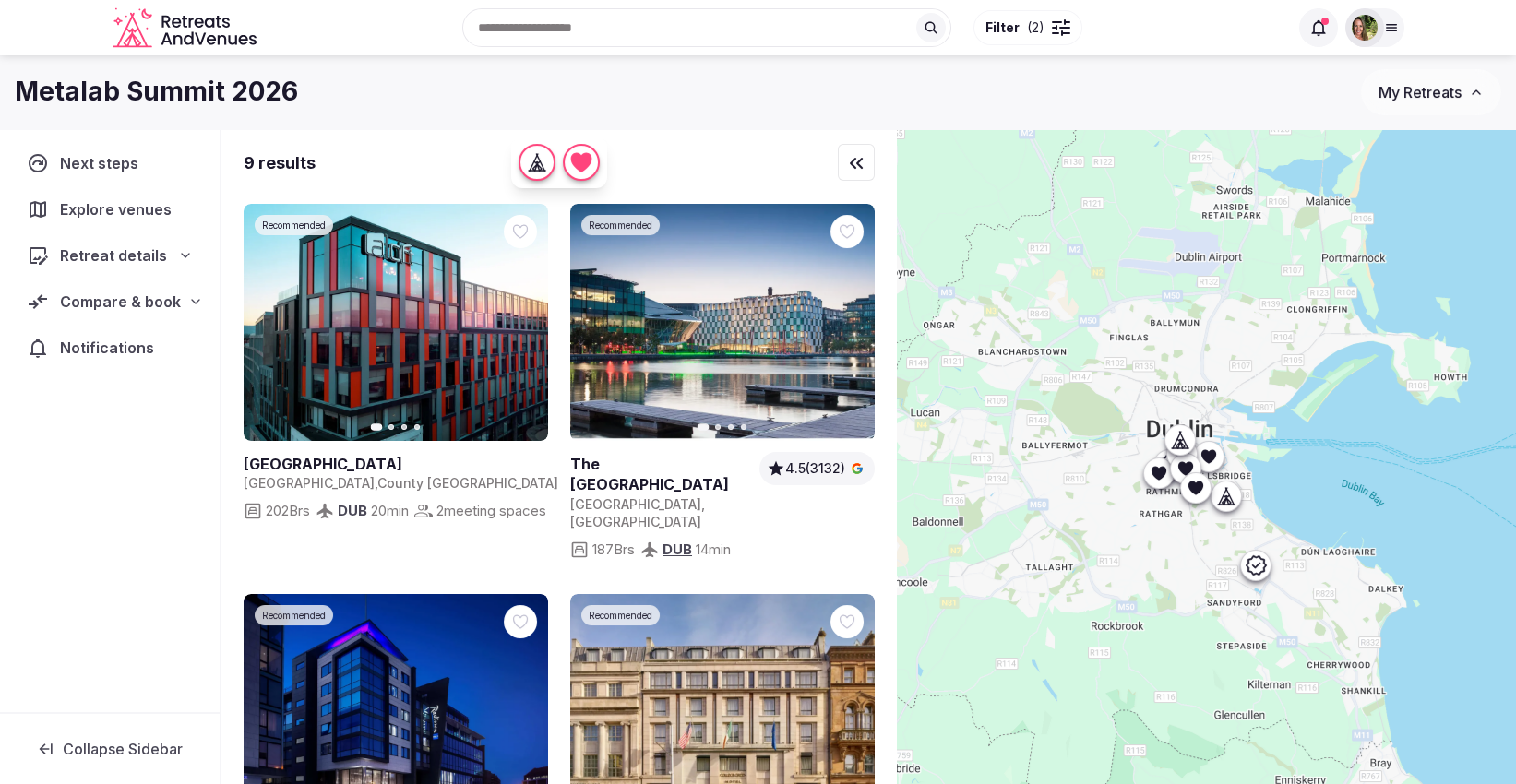
drag, startPoint x: 1157, startPoint y: 386, endPoint x: 1142, endPoint y: 602, distance: 216.5
click at [1142, 602] on div at bounding box center [1206, 488] width 619 height 718
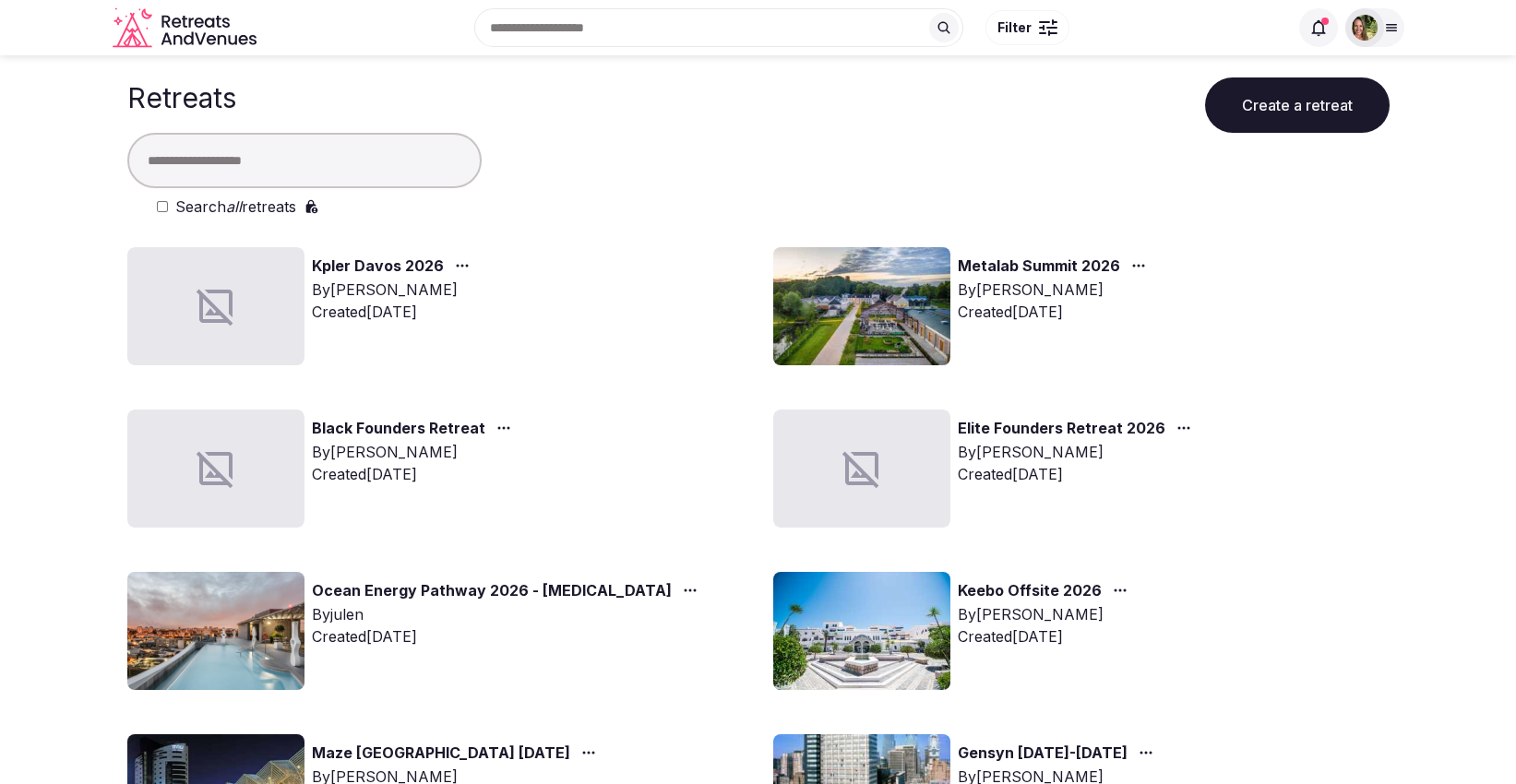
click at [277, 151] on input "text" at bounding box center [304, 161] width 355 height 55
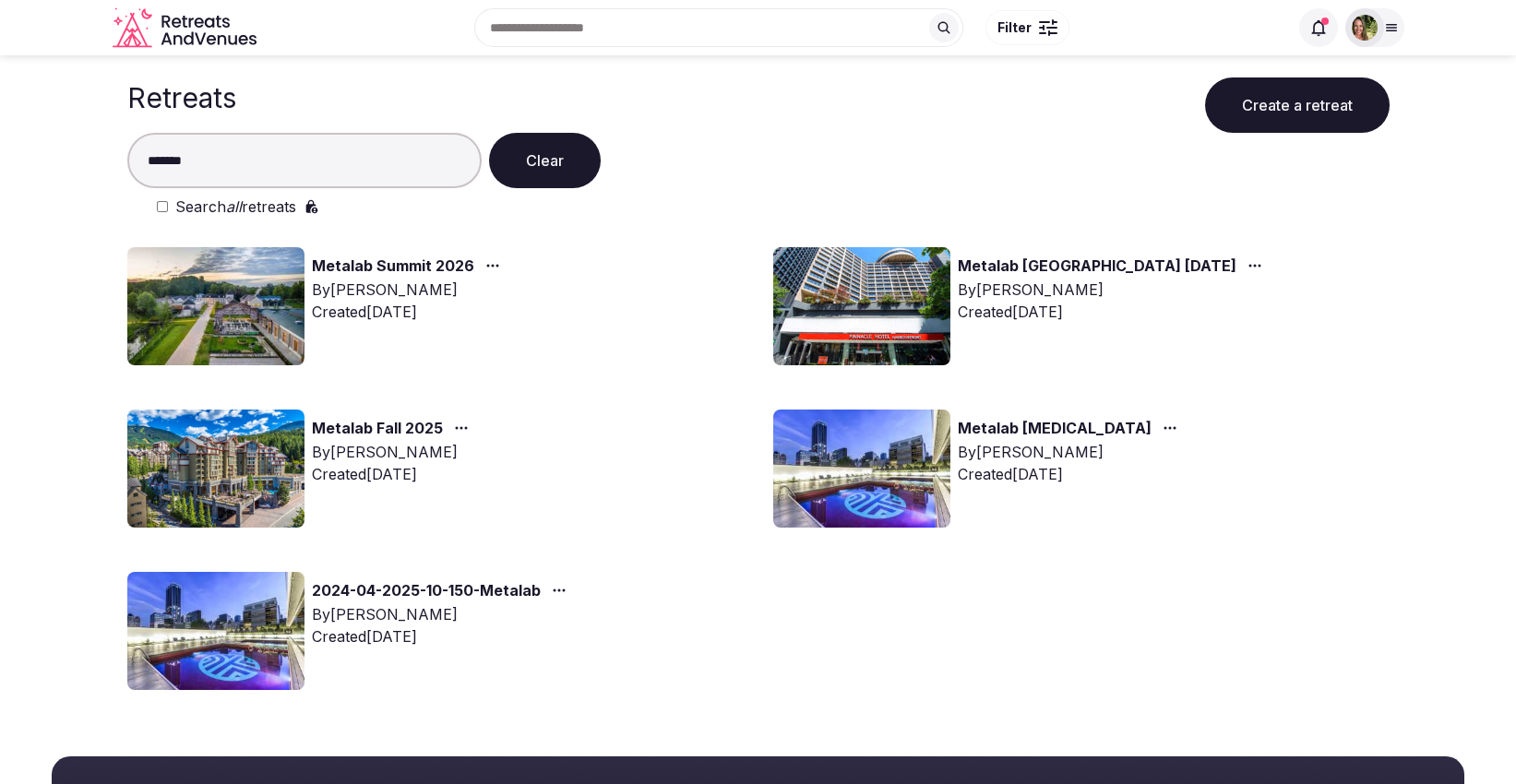
type input "*******"
click at [556, 594] on icon "button" at bounding box center [559, 590] width 15 height 15
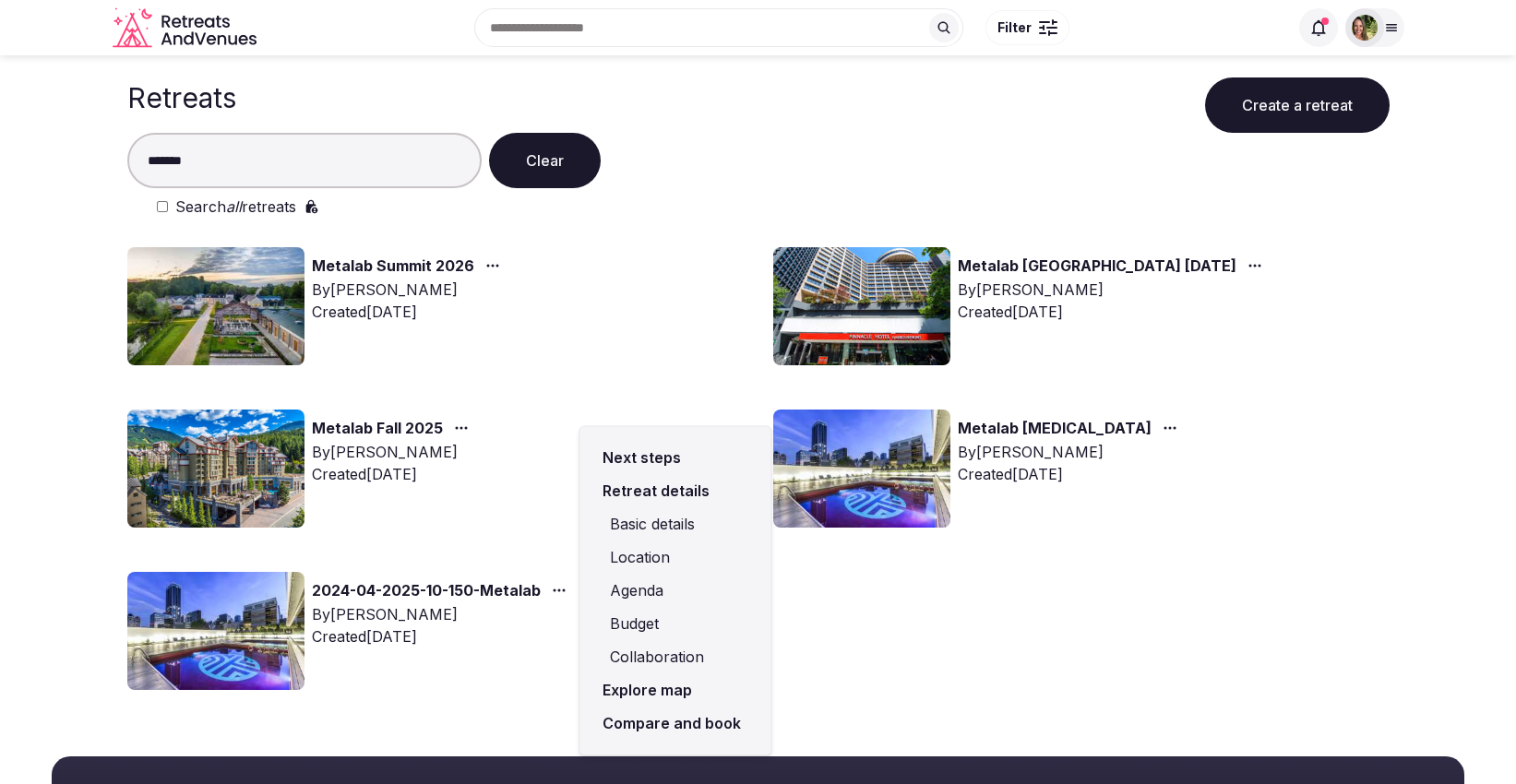
click at [667, 718] on link "Compare and book" at bounding box center [675, 723] width 162 height 33
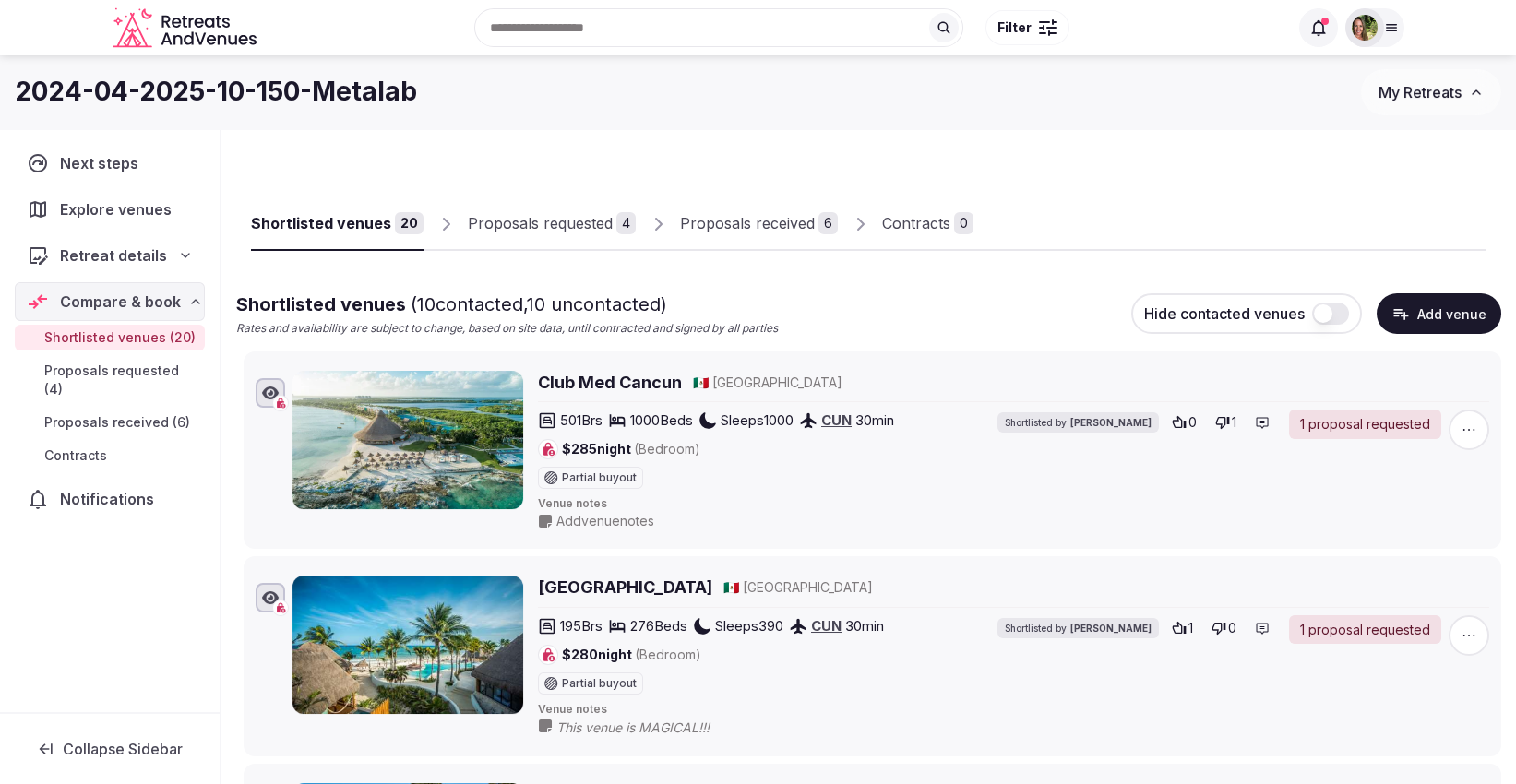
click at [738, 221] on div "Proposals received" at bounding box center [747, 223] width 135 height 22
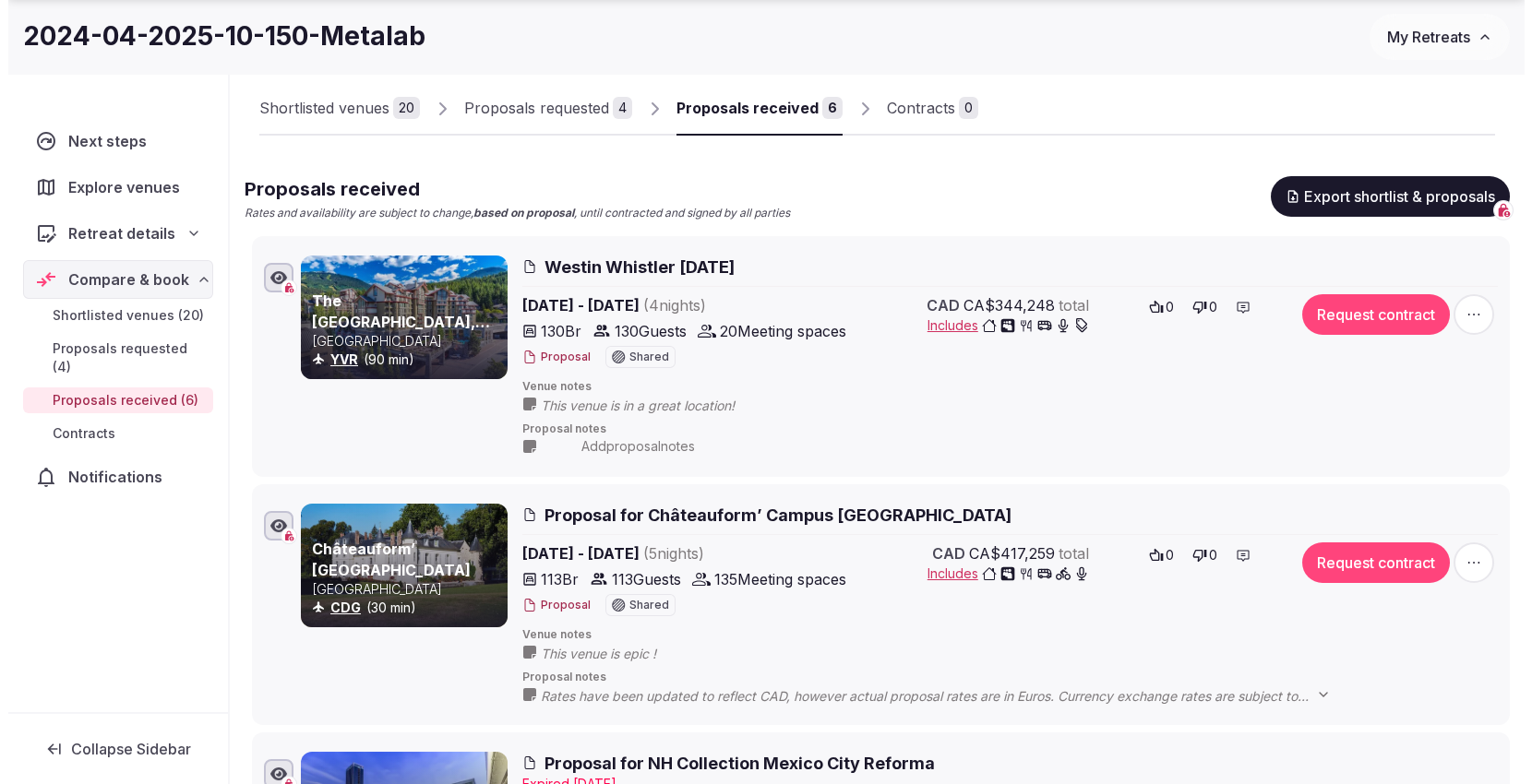
scroll to position [307, 0]
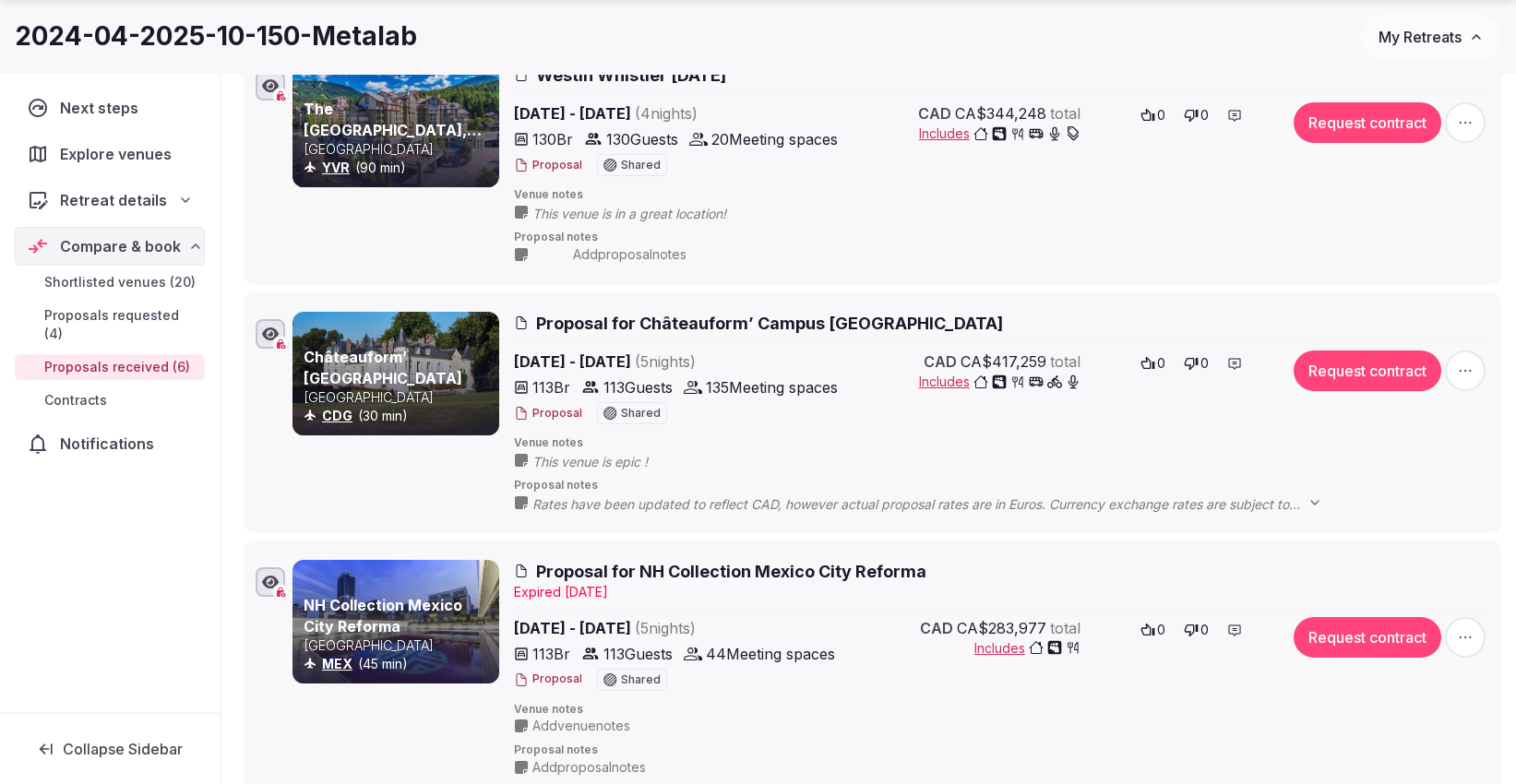
click at [559, 409] on button "Proposal" at bounding box center [548, 414] width 68 height 16
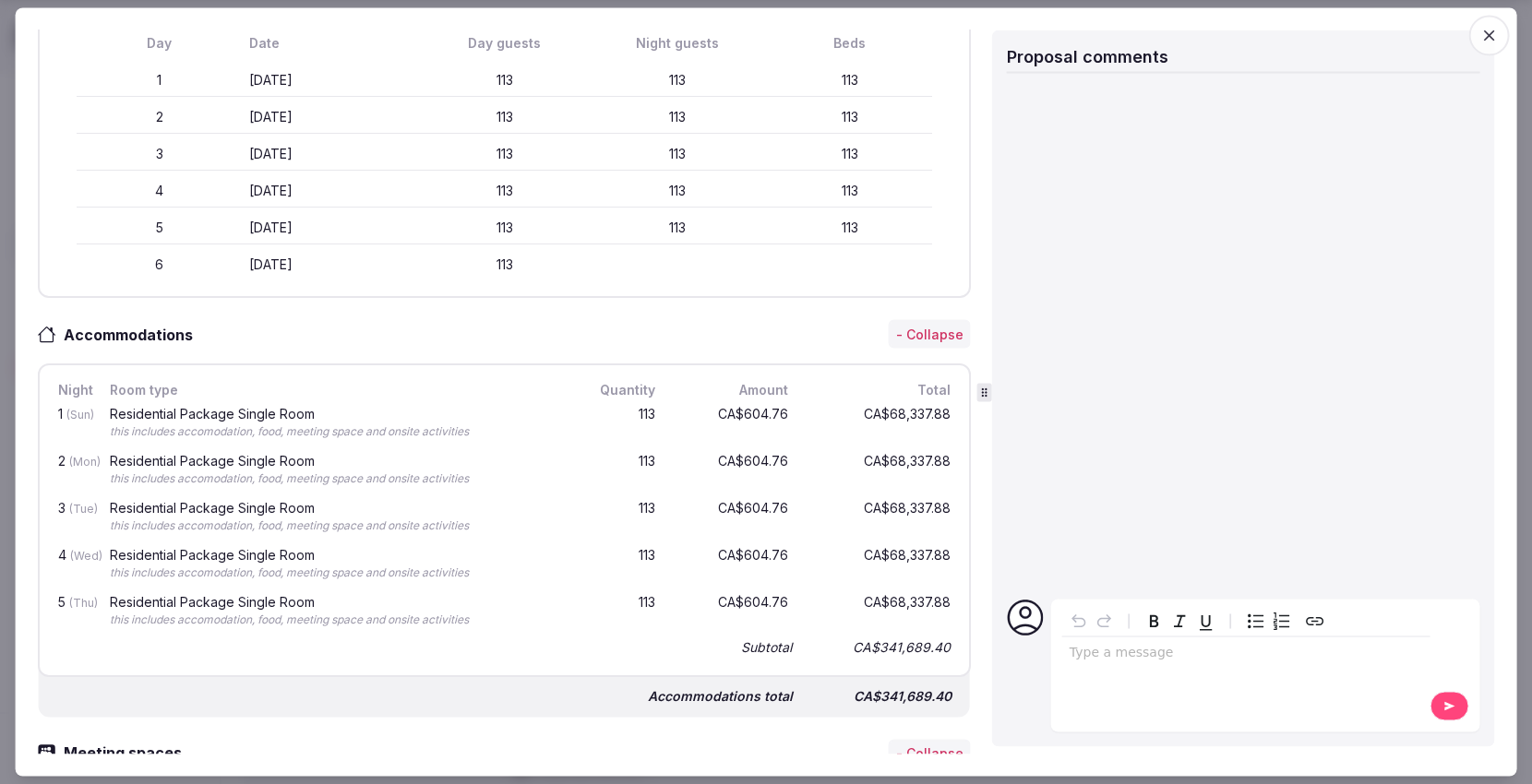
scroll to position [615, 0]
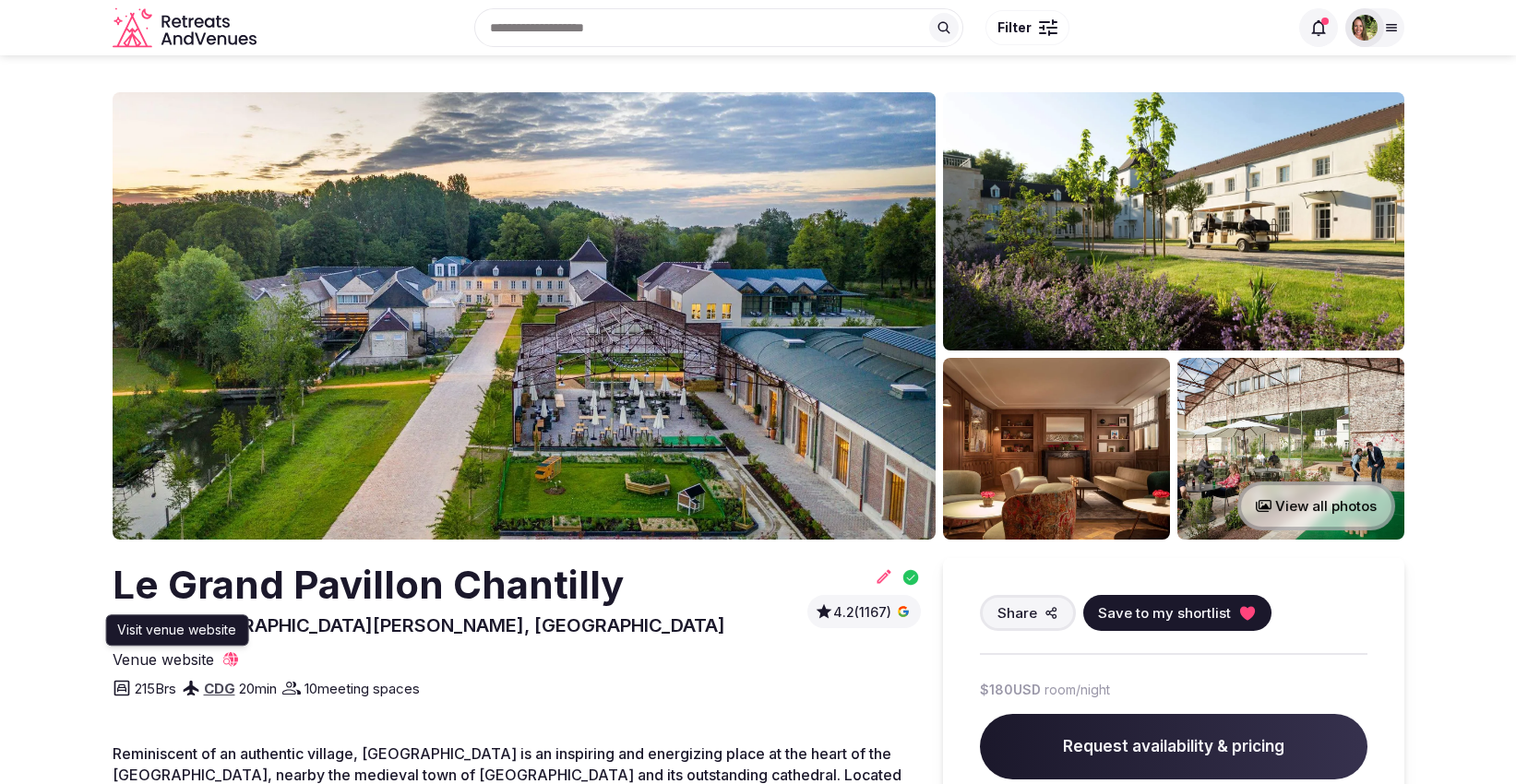
click at [230, 663] on icon at bounding box center [231, 659] width 19 height 19
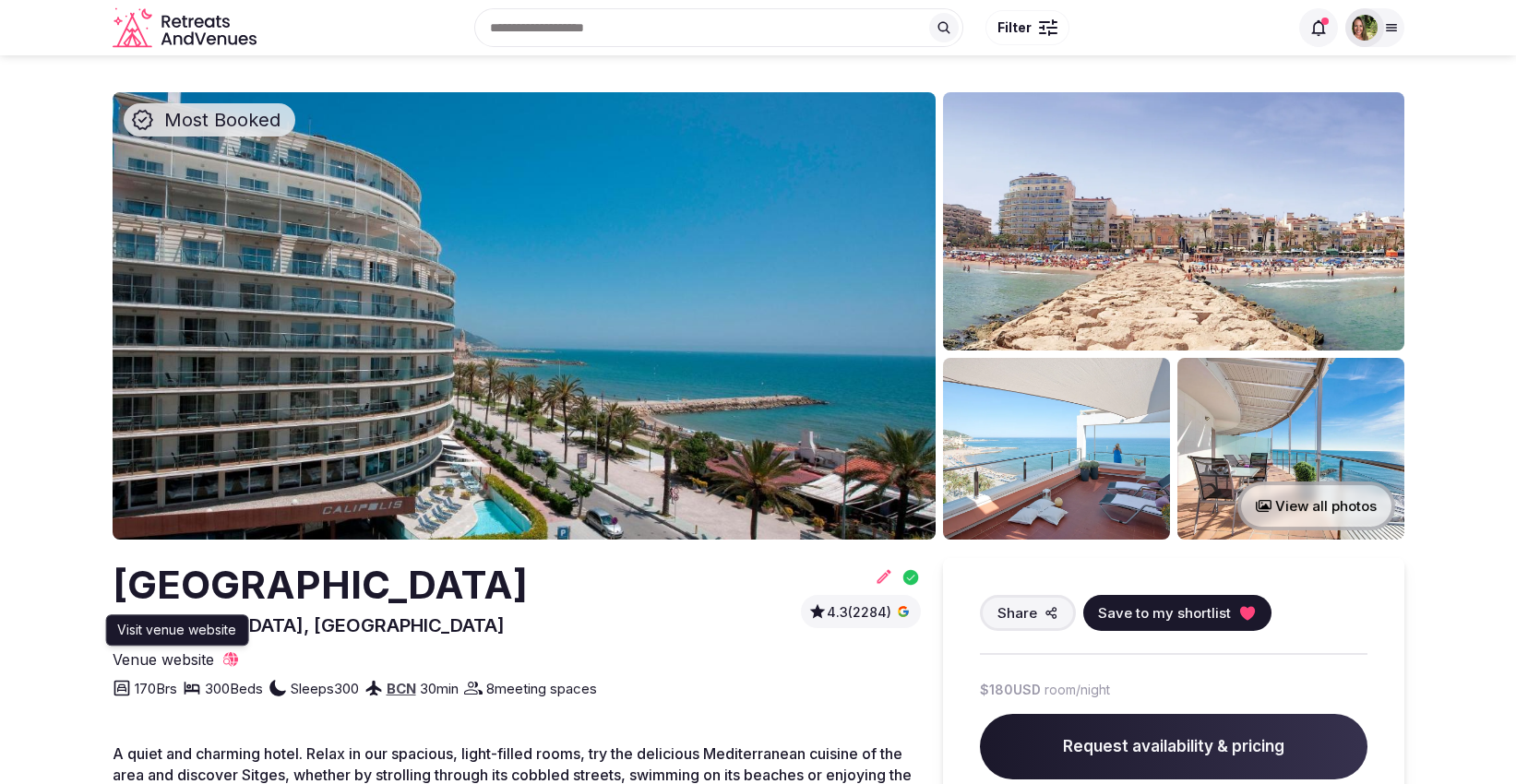
click at [233, 659] on icon at bounding box center [231, 659] width 15 height 15
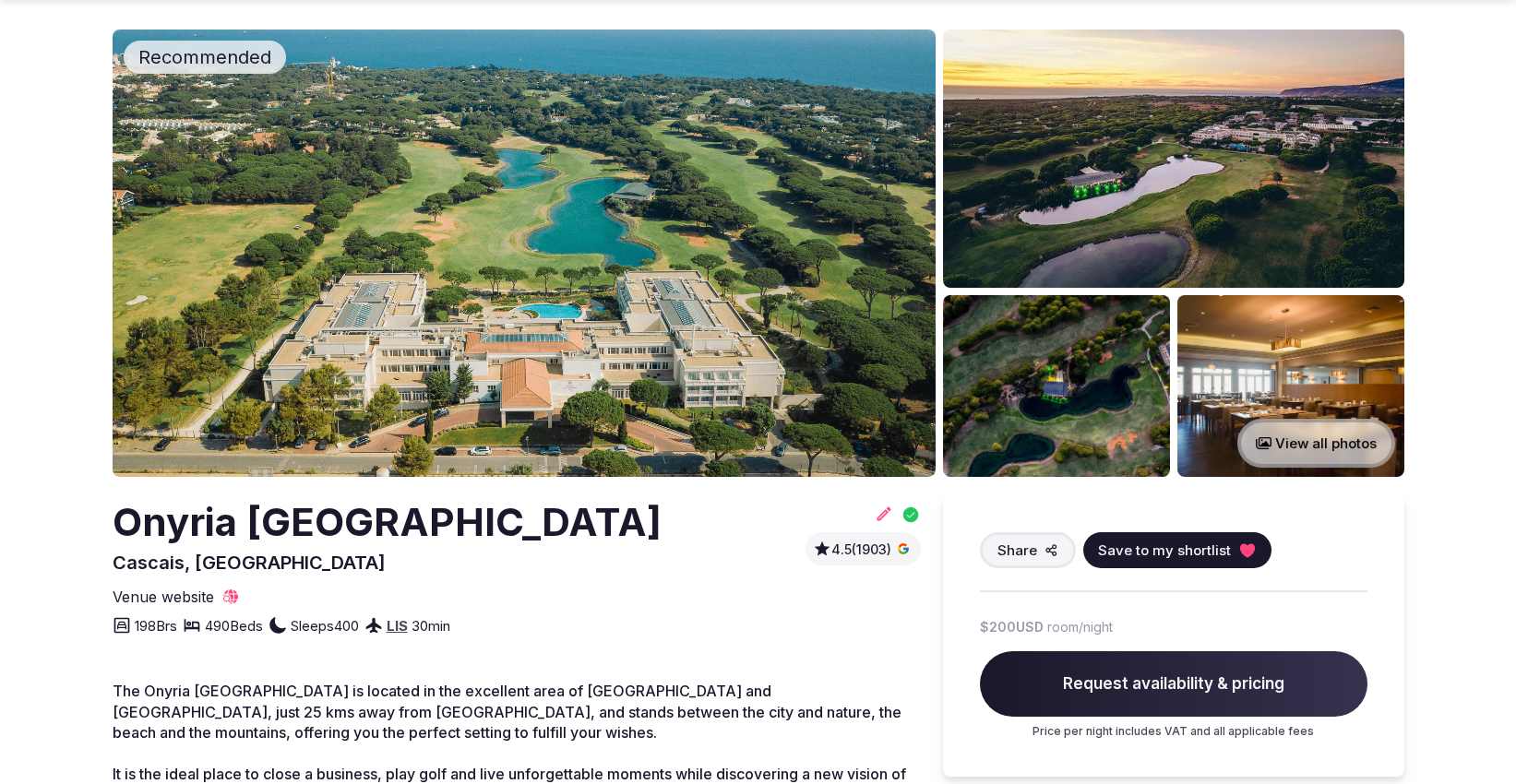
scroll to position [102, 0]
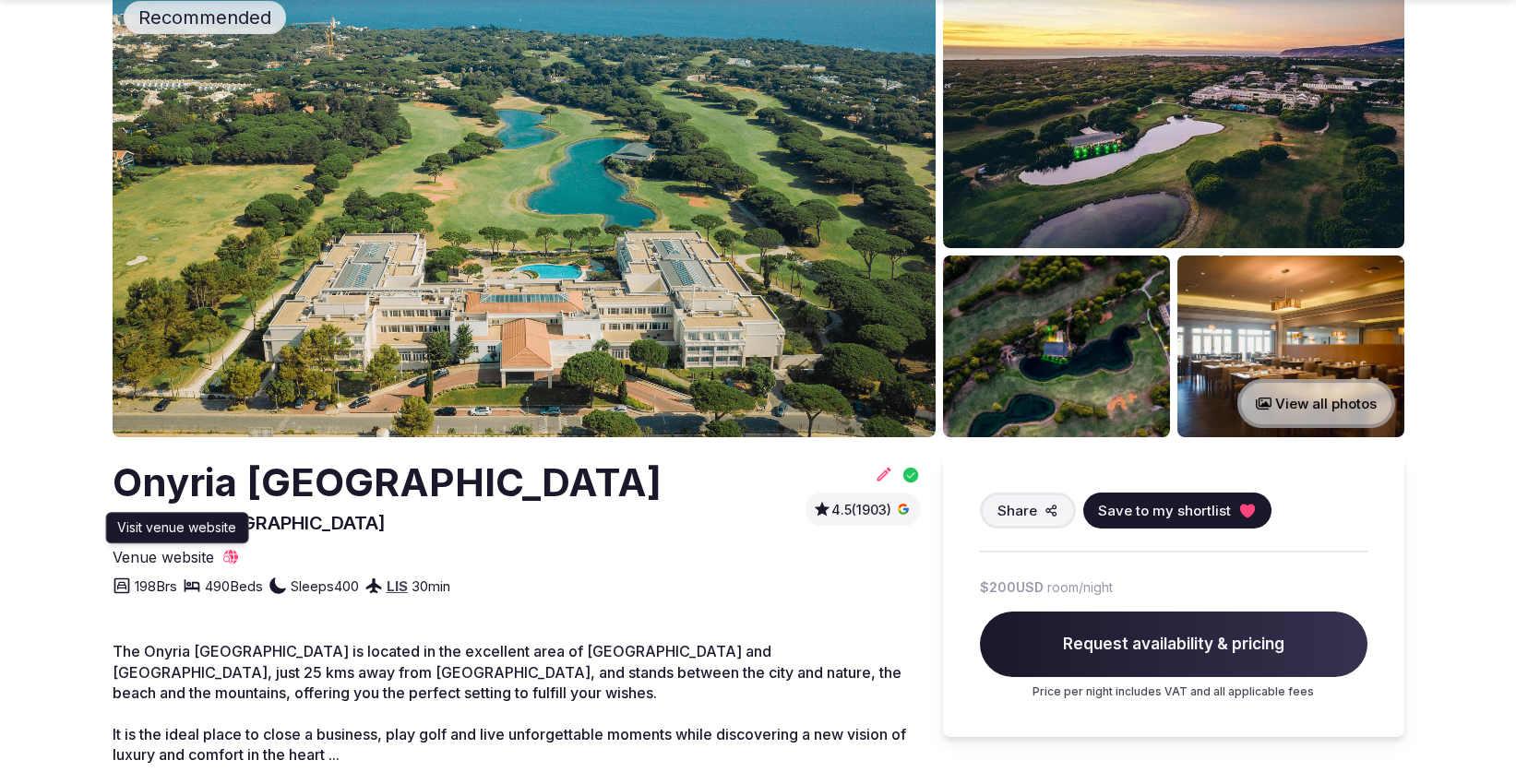
click at [233, 558] on icon at bounding box center [231, 556] width 19 height 19
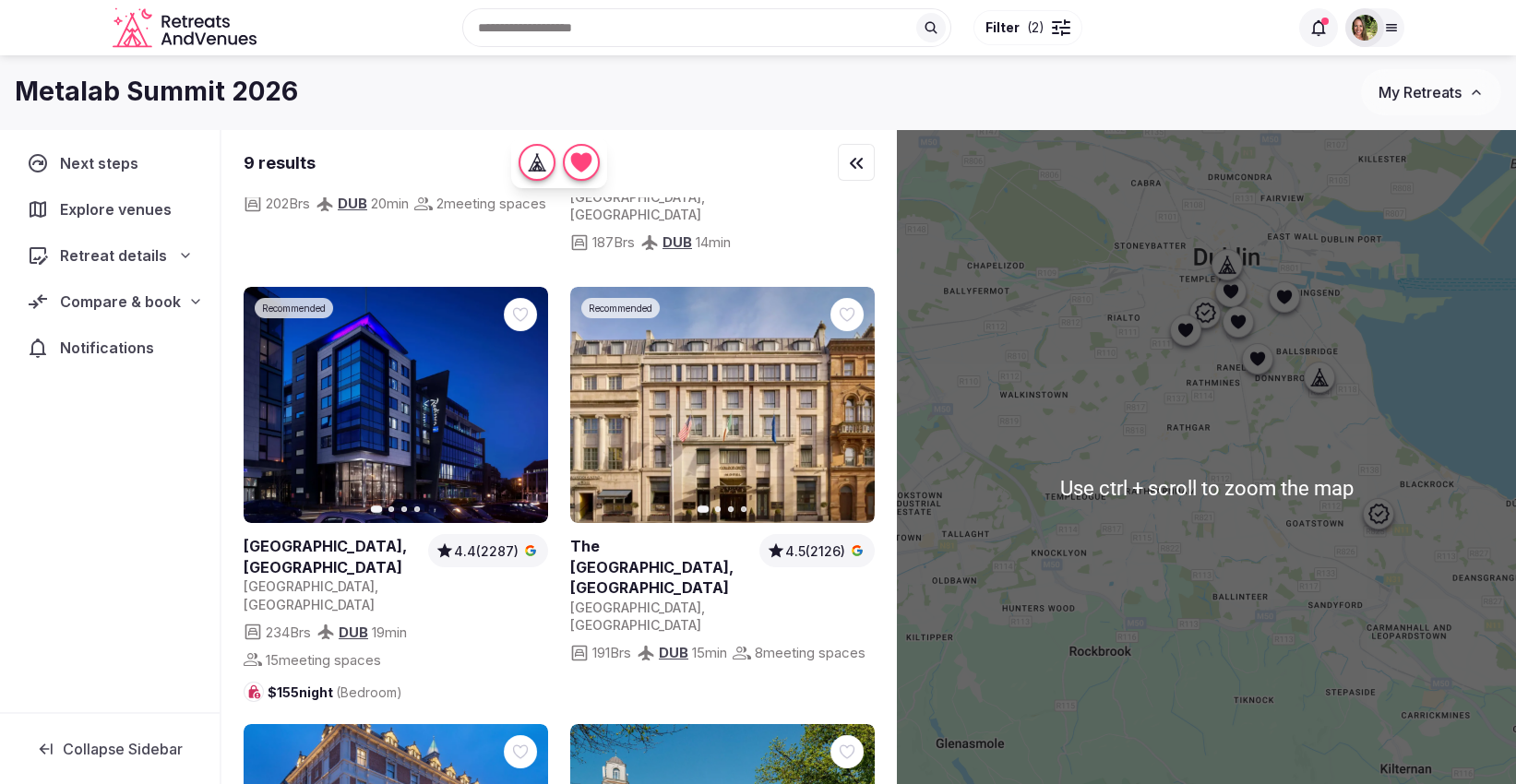
click at [1107, 349] on div at bounding box center [1206, 488] width 619 height 718
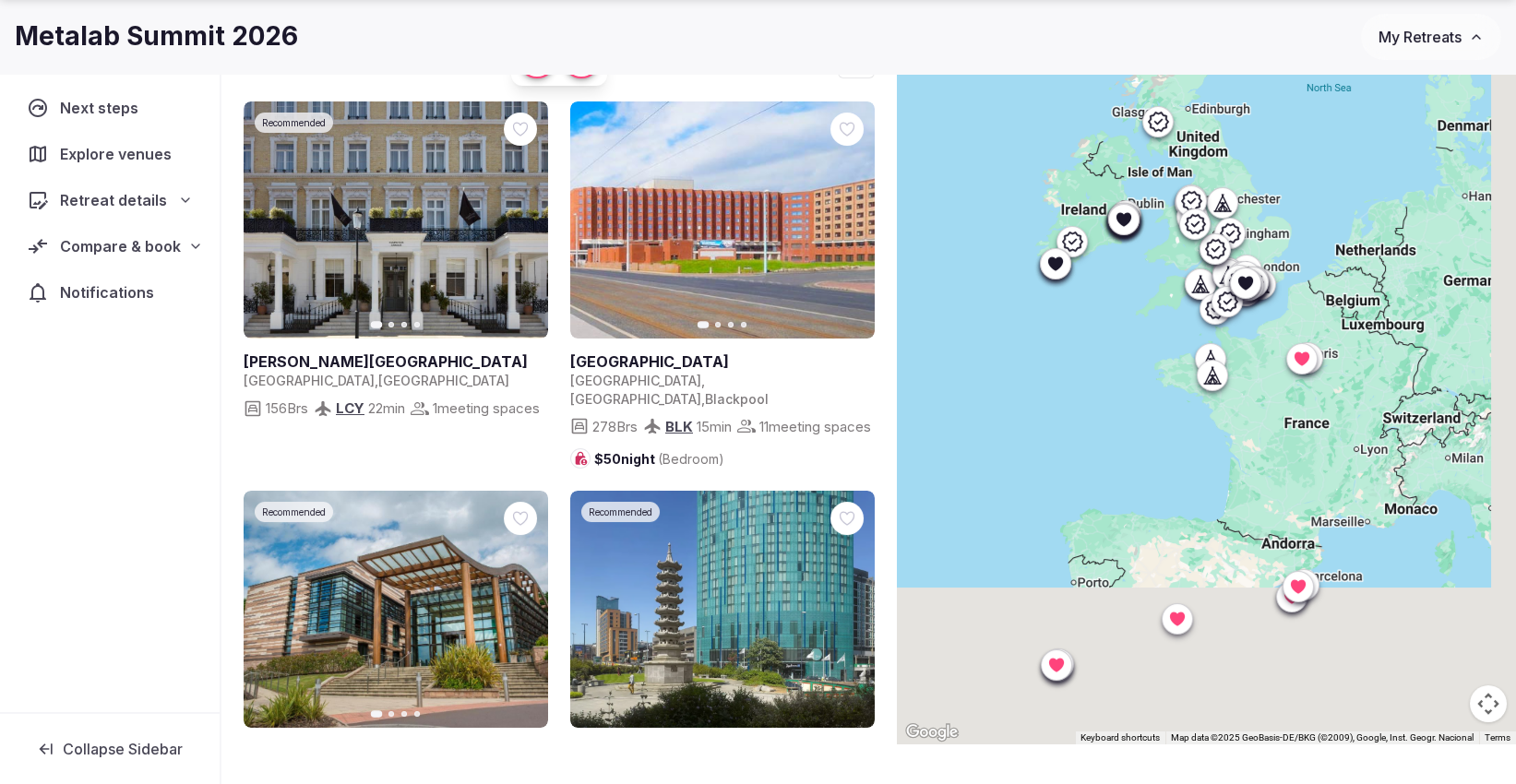
drag, startPoint x: 1299, startPoint y: 624, endPoint x: 1246, endPoint y: 417, distance: 213.7
click at [1246, 417] on div at bounding box center [1206, 385] width 619 height 718
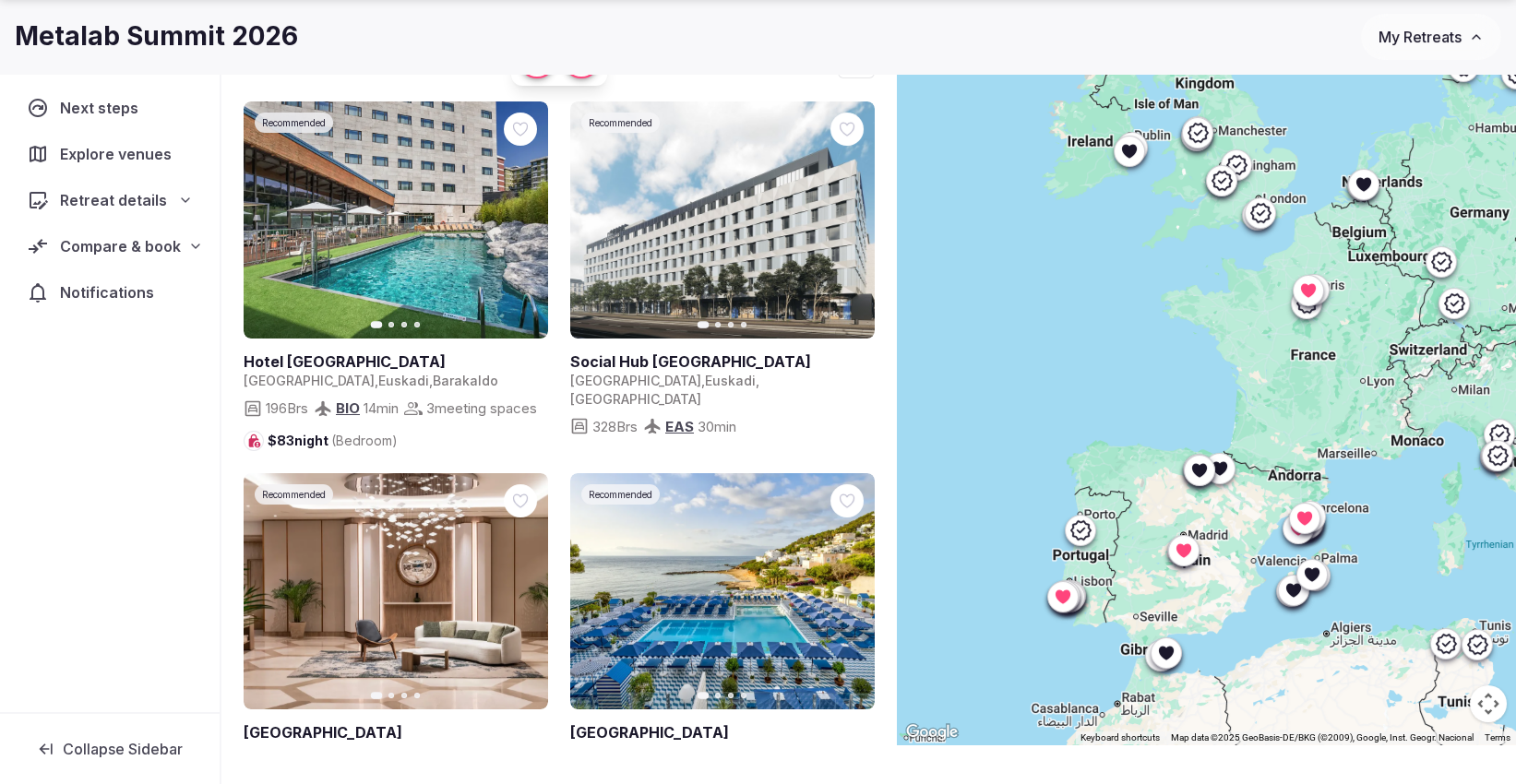
drag, startPoint x: 1399, startPoint y: 632, endPoint x: 1445, endPoint y: 459, distance: 179.0
click at [1445, 459] on div at bounding box center [1206, 385] width 619 height 718
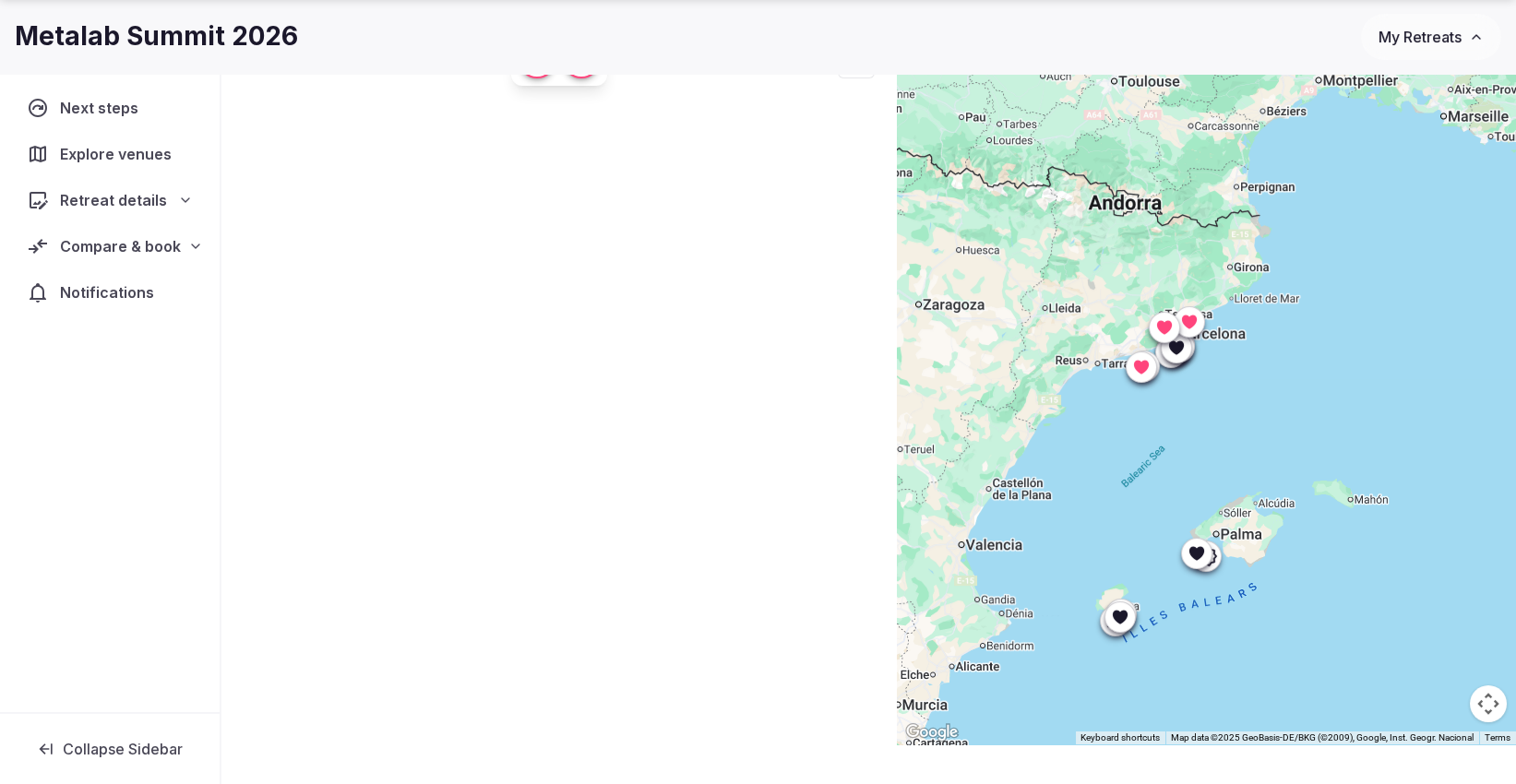
drag, startPoint x: 1206, startPoint y: 502, endPoint x: 1374, endPoint y: 495, distance: 168.1
click at [1374, 495] on div at bounding box center [1206, 385] width 619 height 718
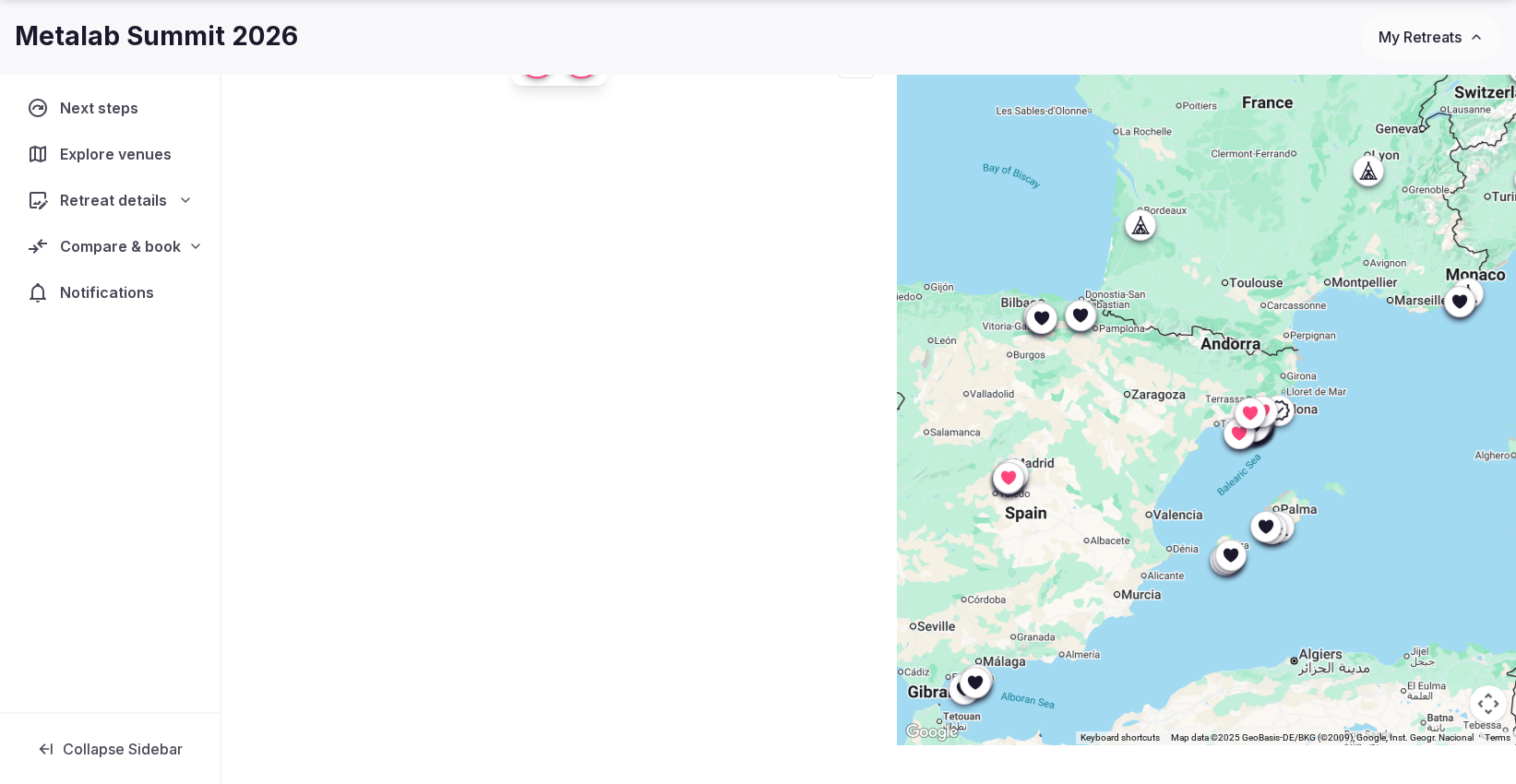
drag, startPoint x: 1314, startPoint y: 449, endPoint x: 1444, endPoint y: 452, distance: 130.0
click at [1444, 452] on div at bounding box center [1206, 385] width 619 height 718
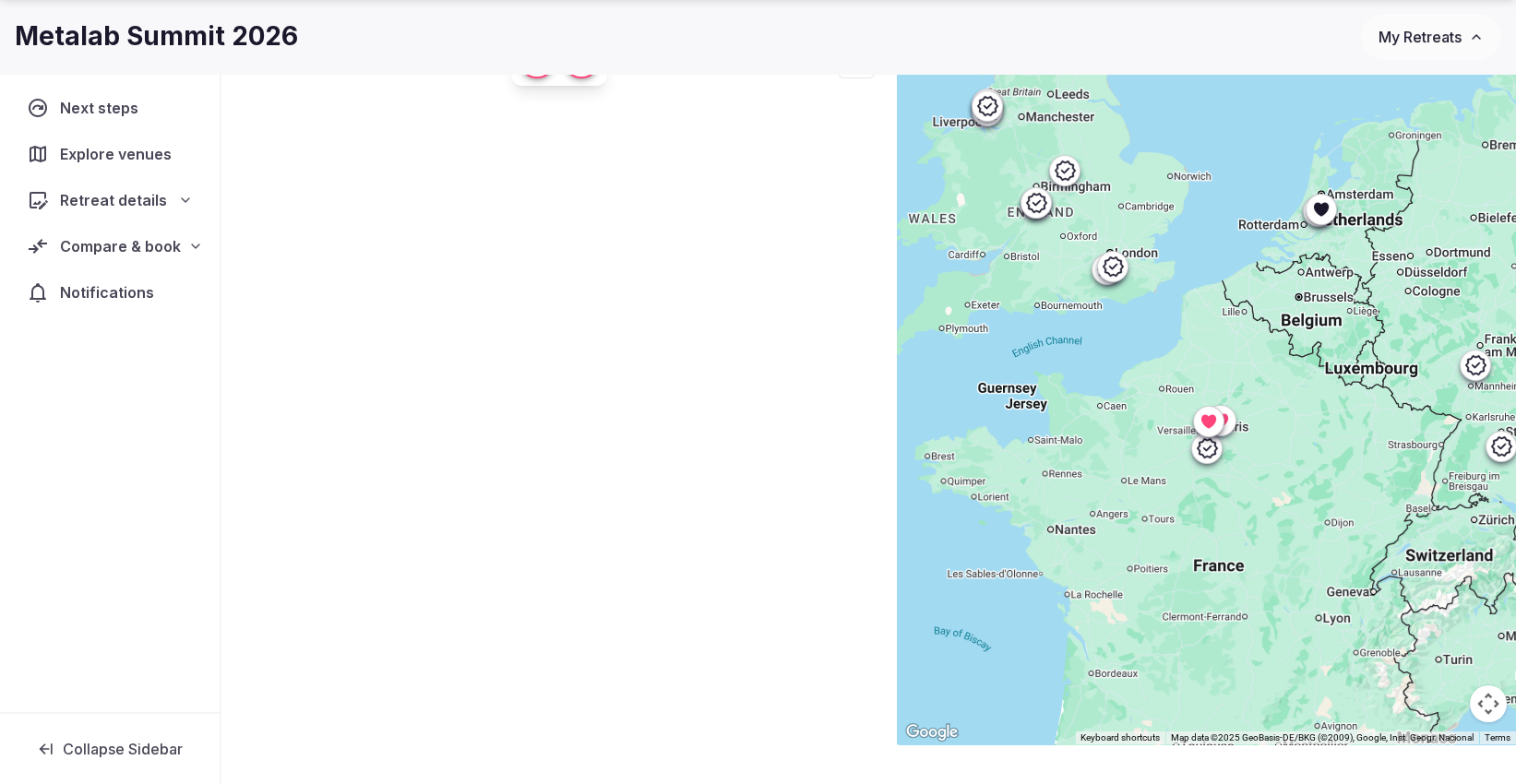
drag, startPoint x: 1378, startPoint y: 212, endPoint x: 1238, endPoint y: 610, distance: 421.9
click at [1238, 610] on div at bounding box center [1206, 385] width 619 height 718
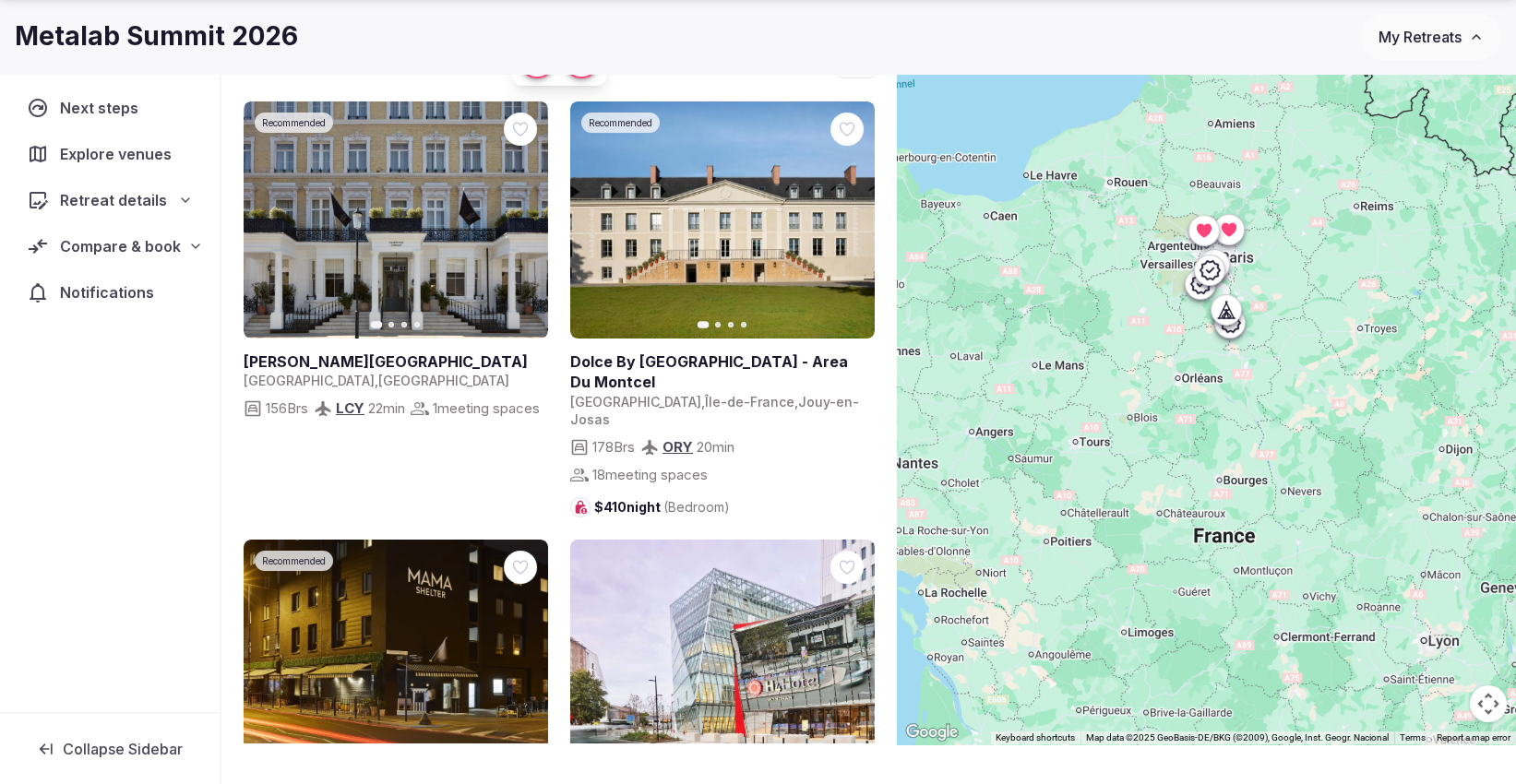
drag, startPoint x: 1274, startPoint y: 336, endPoint x: 1403, endPoint y: 289, distance: 137.3
click at [1403, 289] on div at bounding box center [1206, 385] width 619 height 718
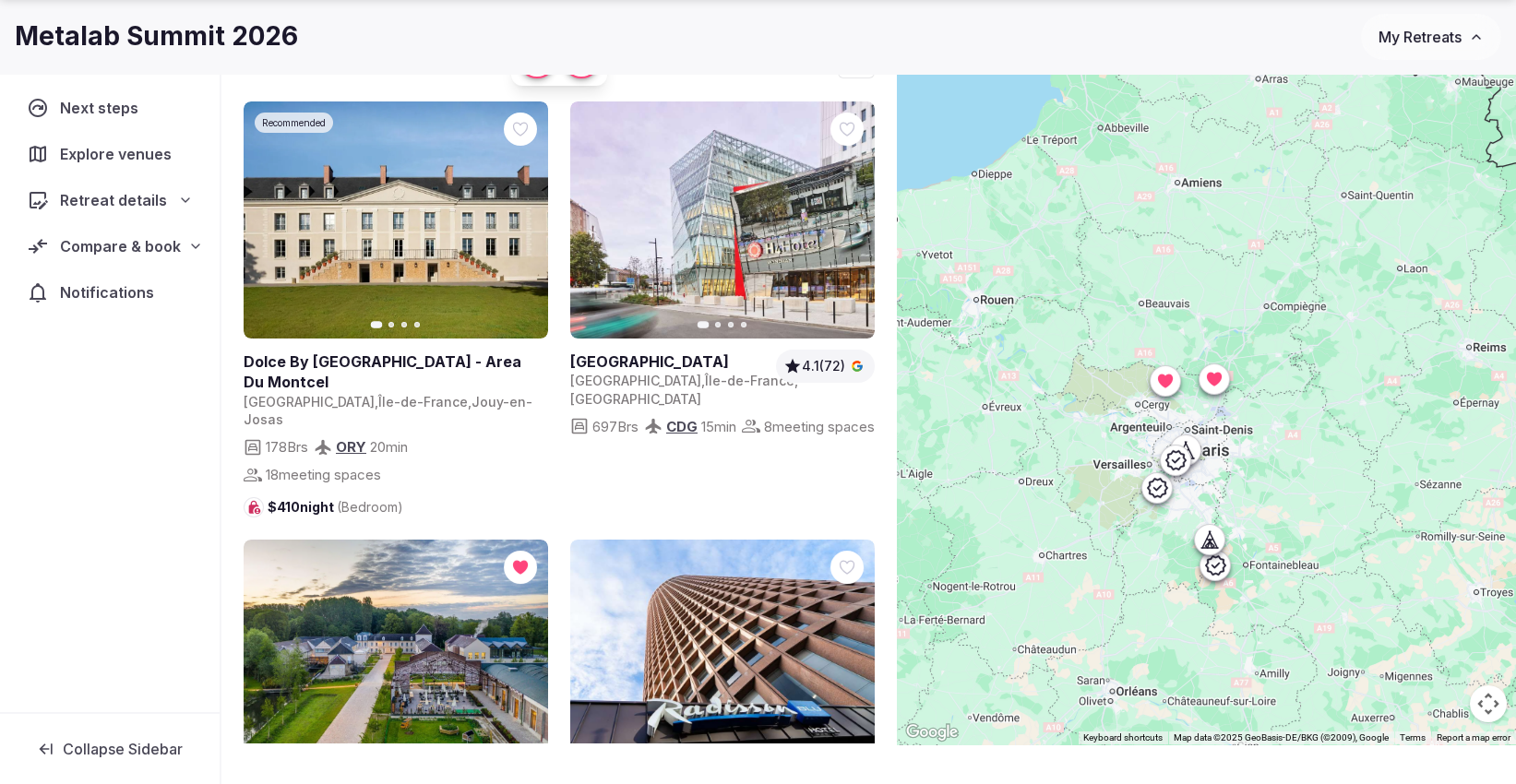
drag, startPoint x: 1278, startPoint y: 288, endPoint x: 1417, endPoint y: 599, distance: 340.6
click at [1417, 599] on div at bounding box center [1206, 385] width 619 height 718
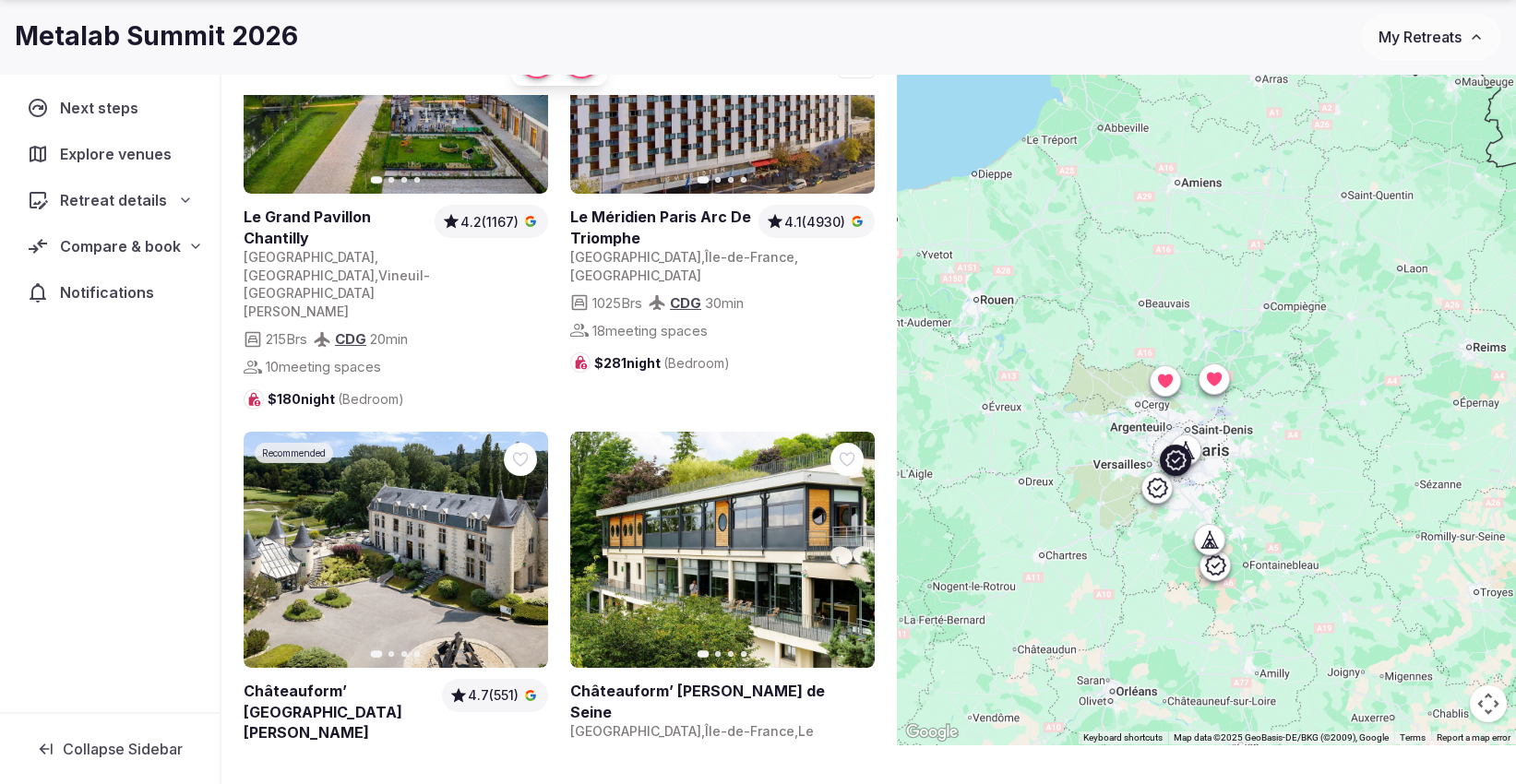
scroll to position [615, 0]
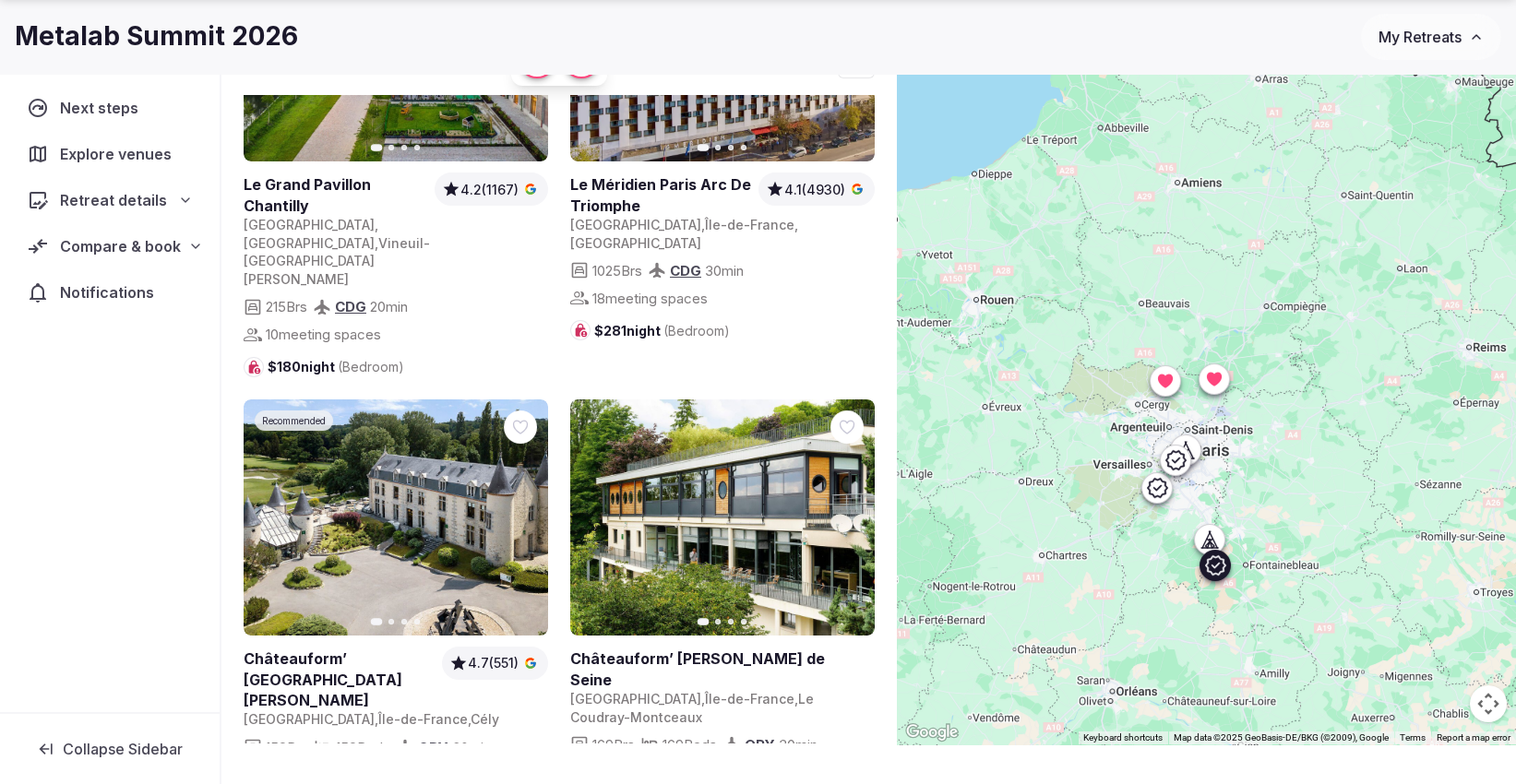
click at [0, 0] on icon at bounding box center [0, 0] width 0 height 0
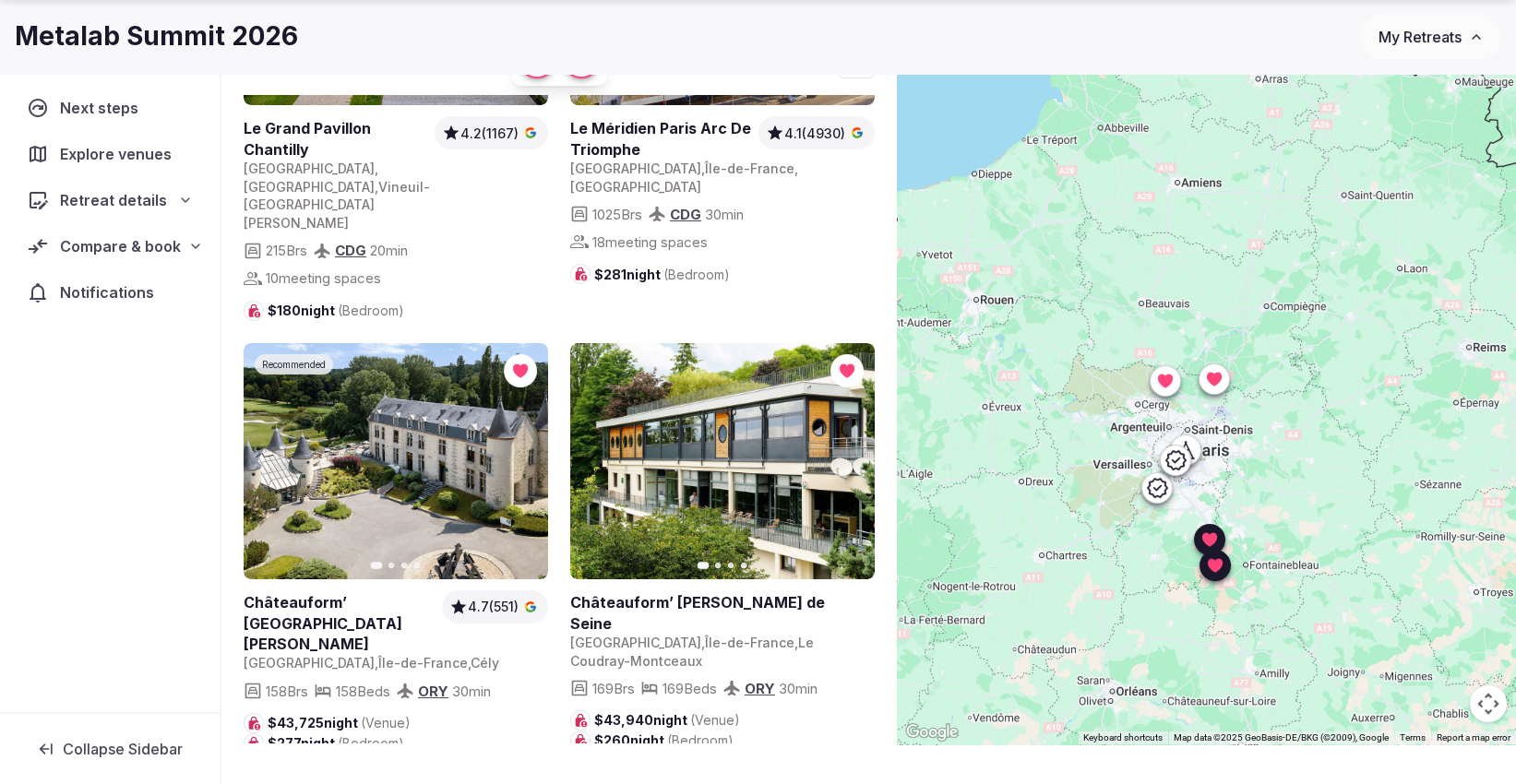
click at [0, 0] on icon at bounding box center [0, 0] width 0 height 0
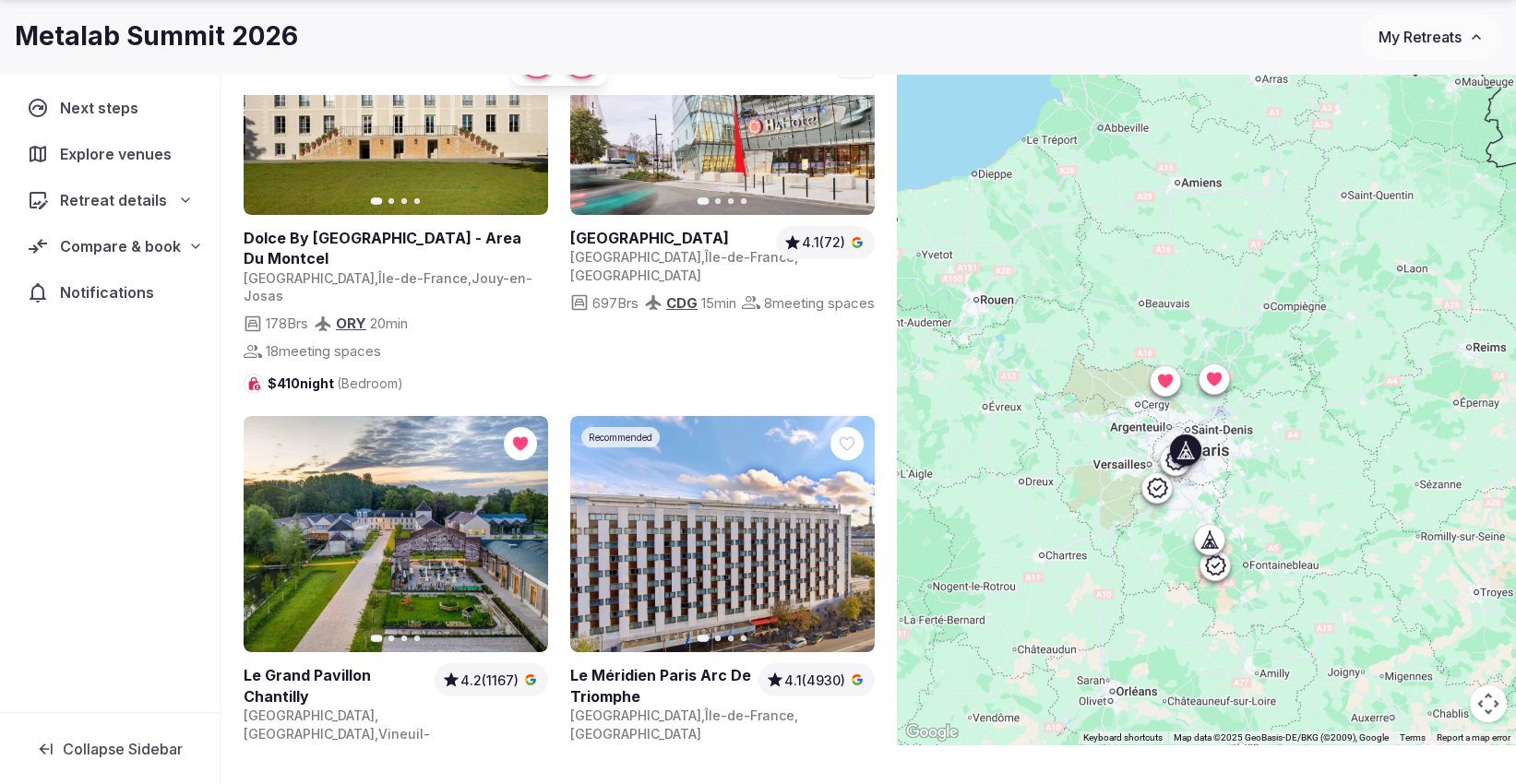
scroll to position [205, 0]
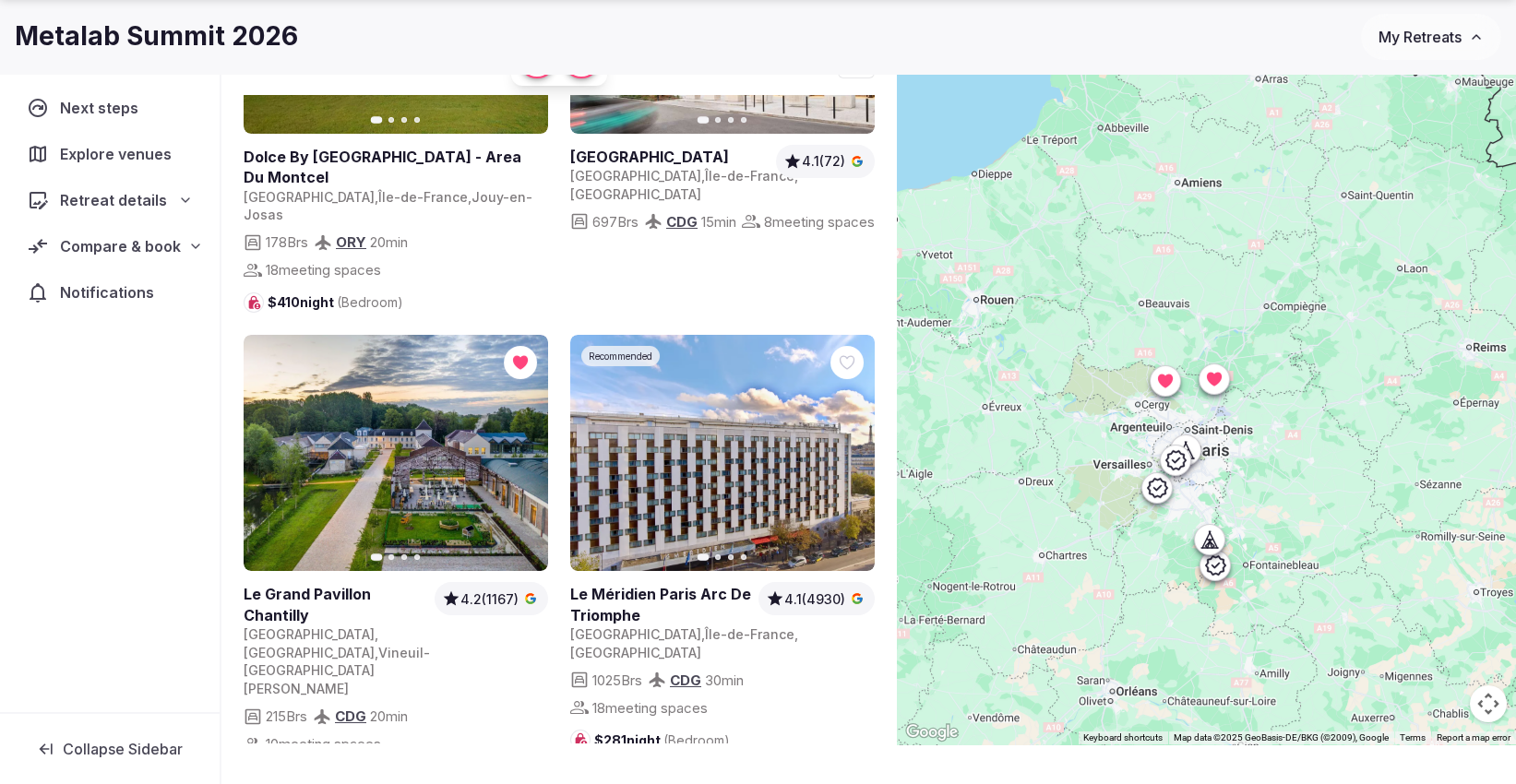
click at [165, 238] on span "Compare & book" at bounding box center [120, 246] width 121 height 22
click at [134, 282] on span "Shortlisted venues (10)" at bounding box center [118, 282] width 149 height 19
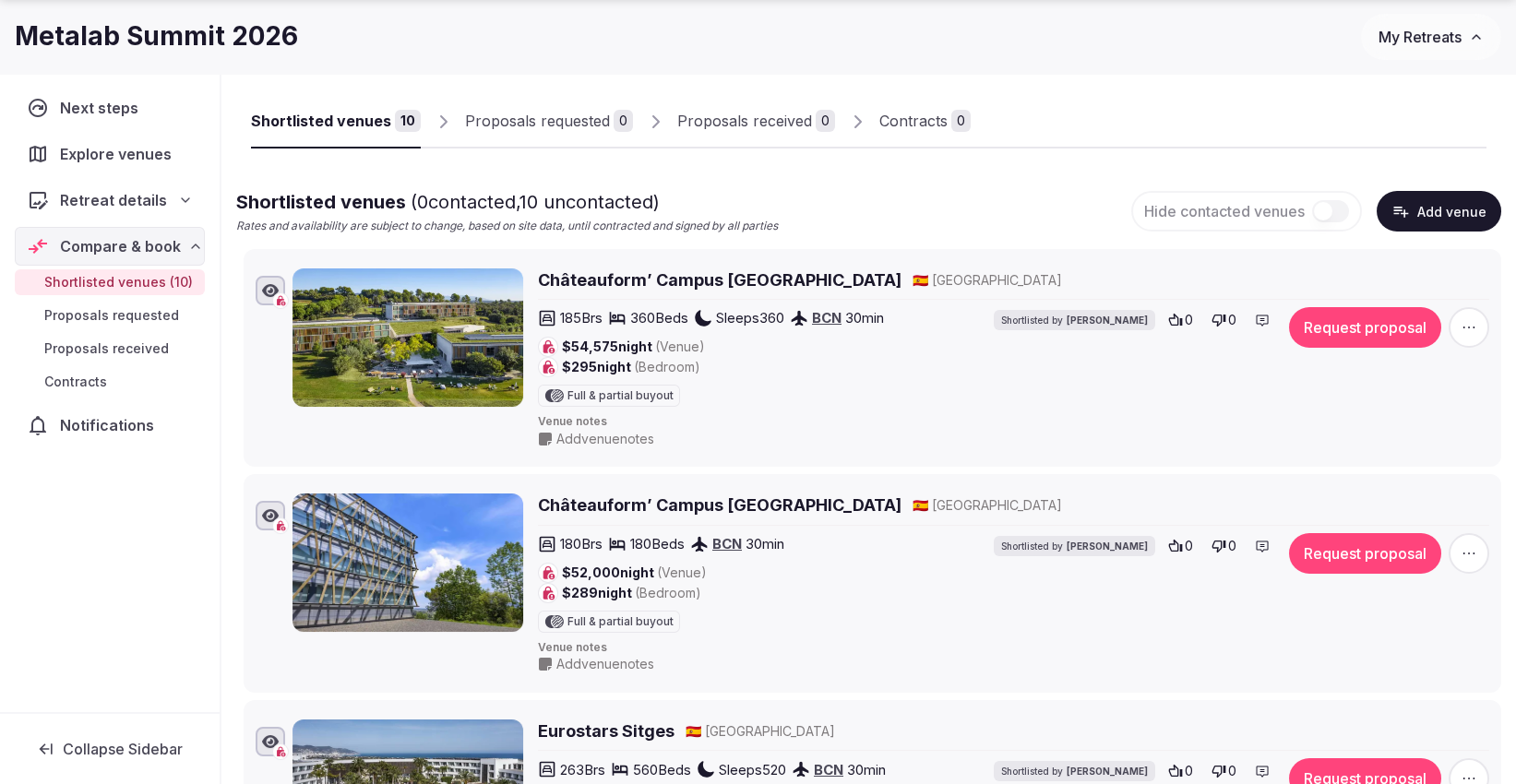
click at [122, 192] on span "Retreat details" at bounding box center [113, 200] width 107 height 22
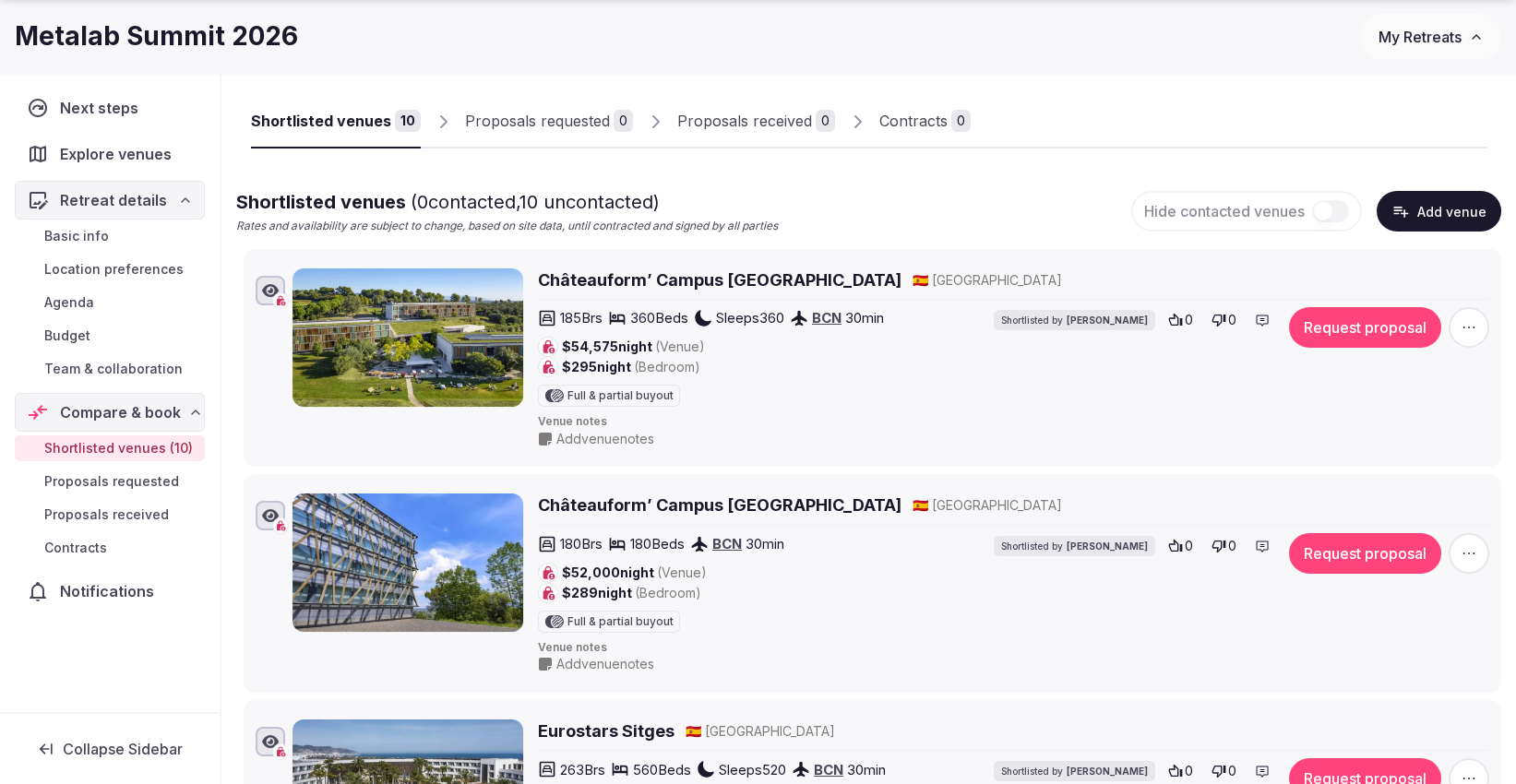
click at [99, 369] on span "Team & collaboration" at bounding box center [113, 368] width 138 height 19
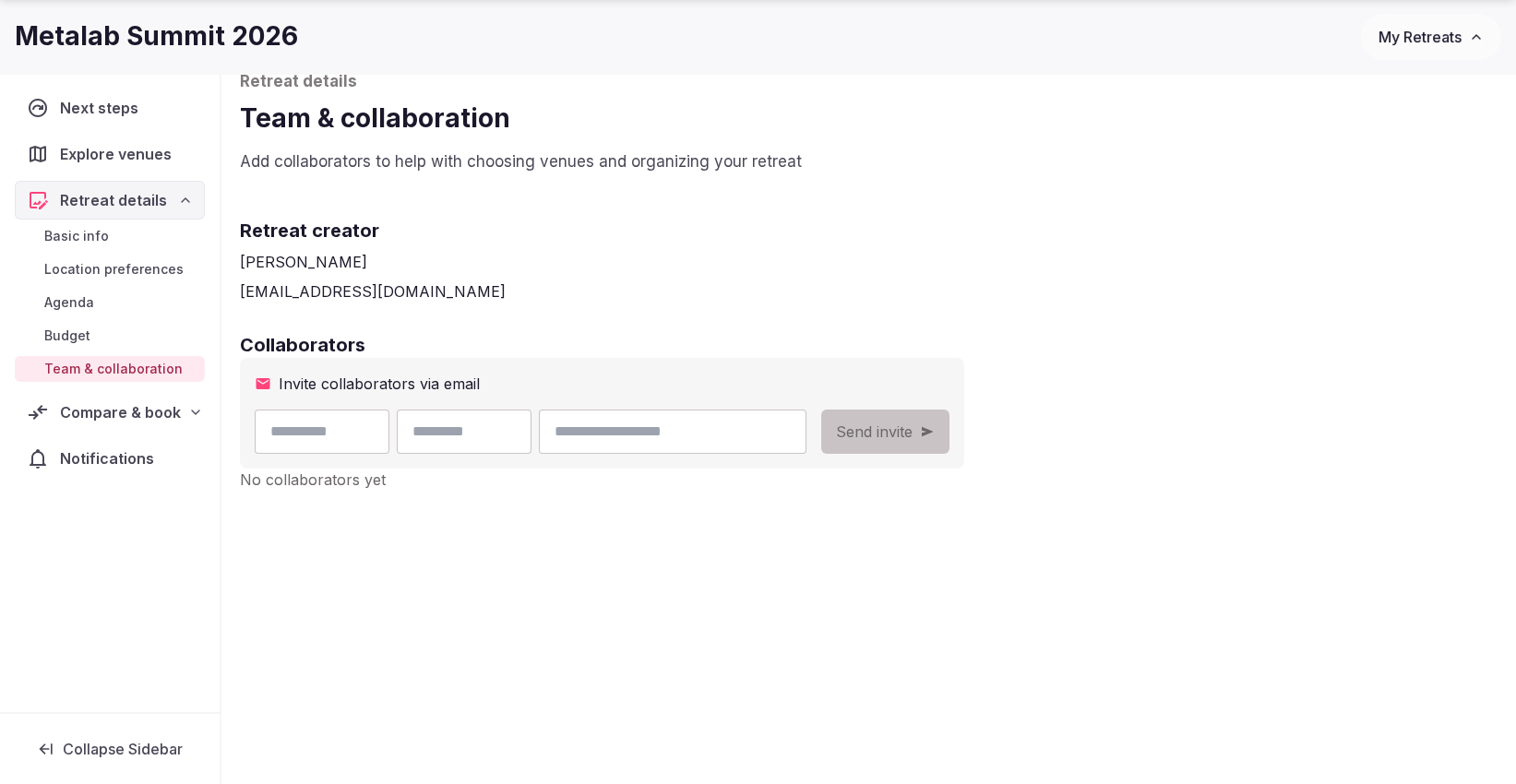
click at [662, 452] on input "email" at bounding box center [673, 431] width 268 height 44
paste input "**********"
drag, startPoint x: 743, startPoint y: 432, endPoint x: 612, endPoint y: 441, distance: 131.3
click at [607, 440] on div "**********" at bounding box center [531, 431] width 552 height 44
click at [807, 430] on input "**********" at bounding box center [673, 431] width 268 height 44
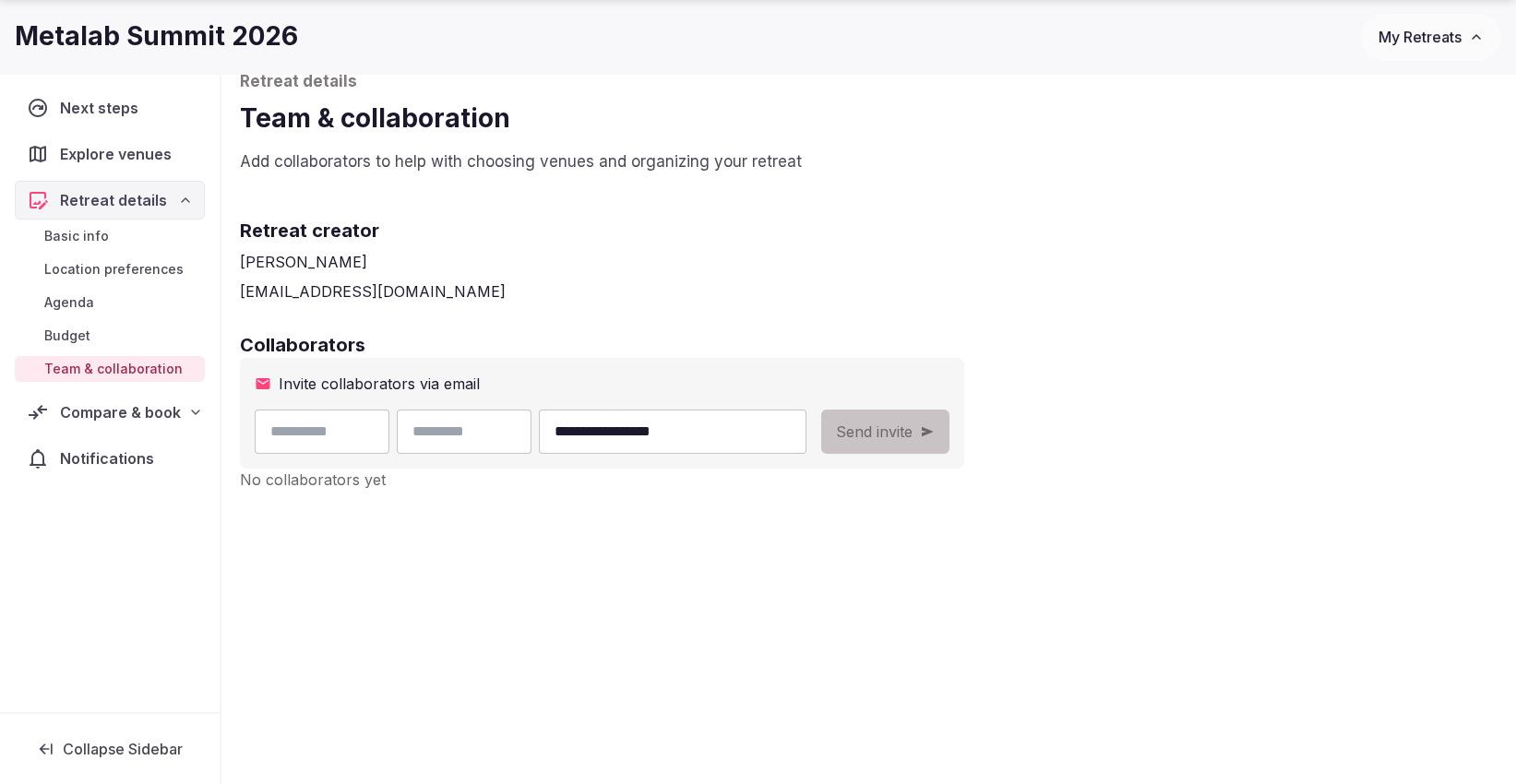
type input "**********"
click at [332, 428] on input "text" at bounding box center [322, 431] width 135 height 44
paste input "**********"
drag, startPoint x: 386, startPoint y: 432, endPoint x: 315, endPoint y: 440, distance: 71.4
click at [315, 440] on input "**********" at bounding box center [322, 431] width 135 height 44
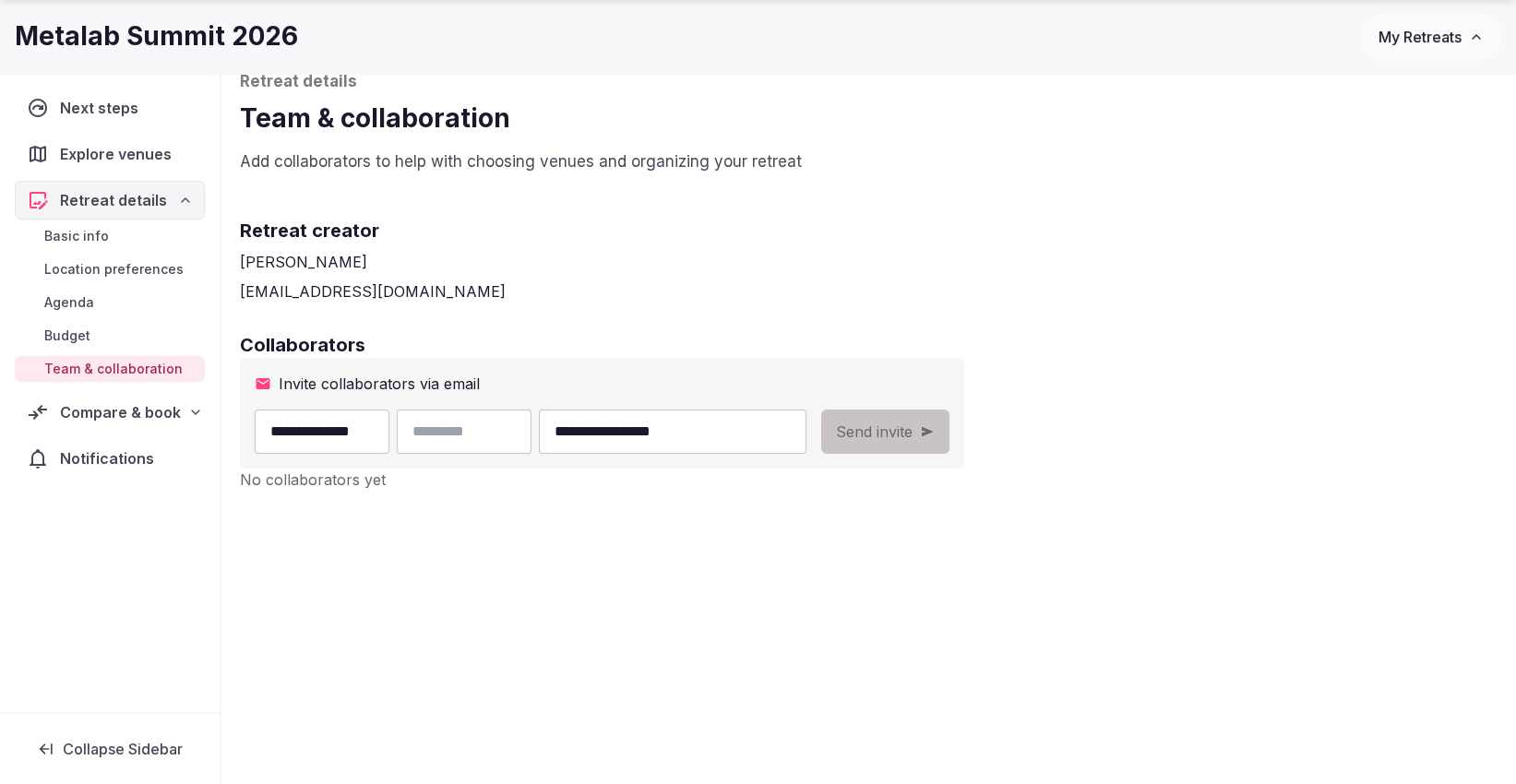
type input "**********"
click at [479, 432] on input "text" at bounding box center [464, 431] width 135 height 44
paste input "*******"
type input "*******"
click at [366, 440] on input "**********" at bounding box center [322, 431] width 135 height 44
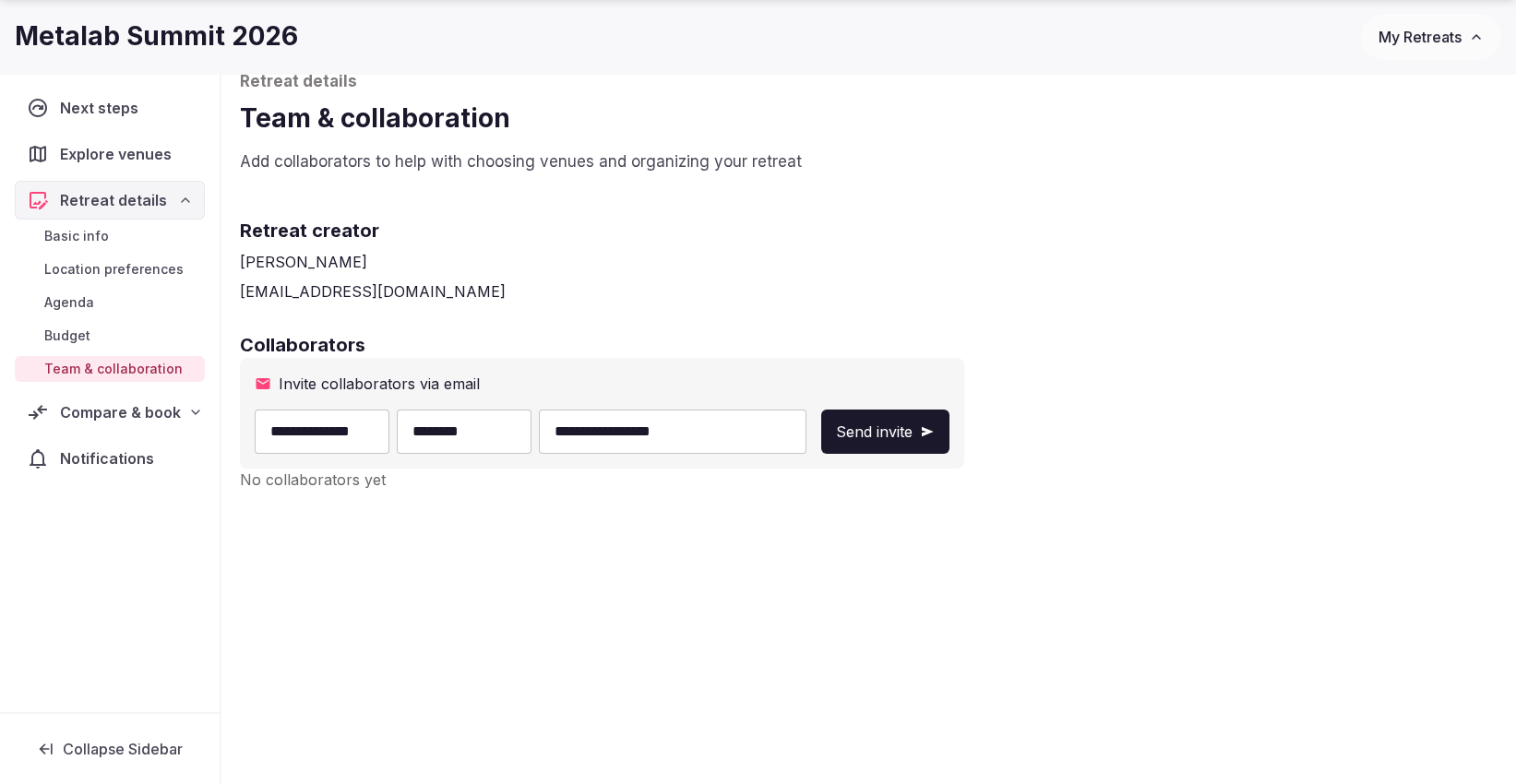
drag, startPoint x: 379, startPoint y: 437, endPoint x: 315, endPoint y: 441, distance: 64.1
click at [315, 441] on input "**********" at bounding box center [322, 431] width 135 height 44
type input "*****"
click at [912, 435] on span "Send invite" at bounding box center [875, 431] width 77 height 22
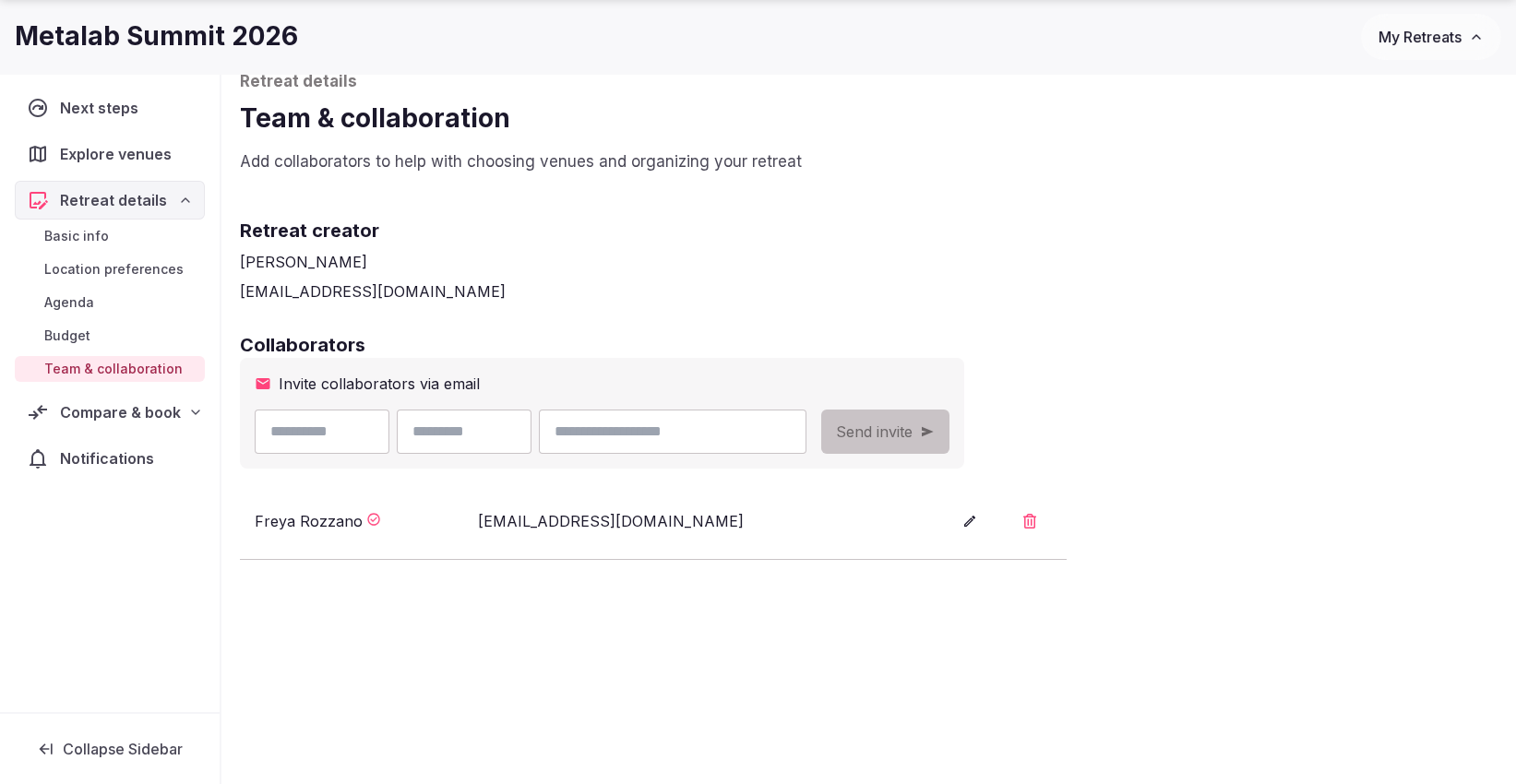
click at [1450, 35] on span "My Retreats" at bounding box center [1419, 36] width 83 height 19
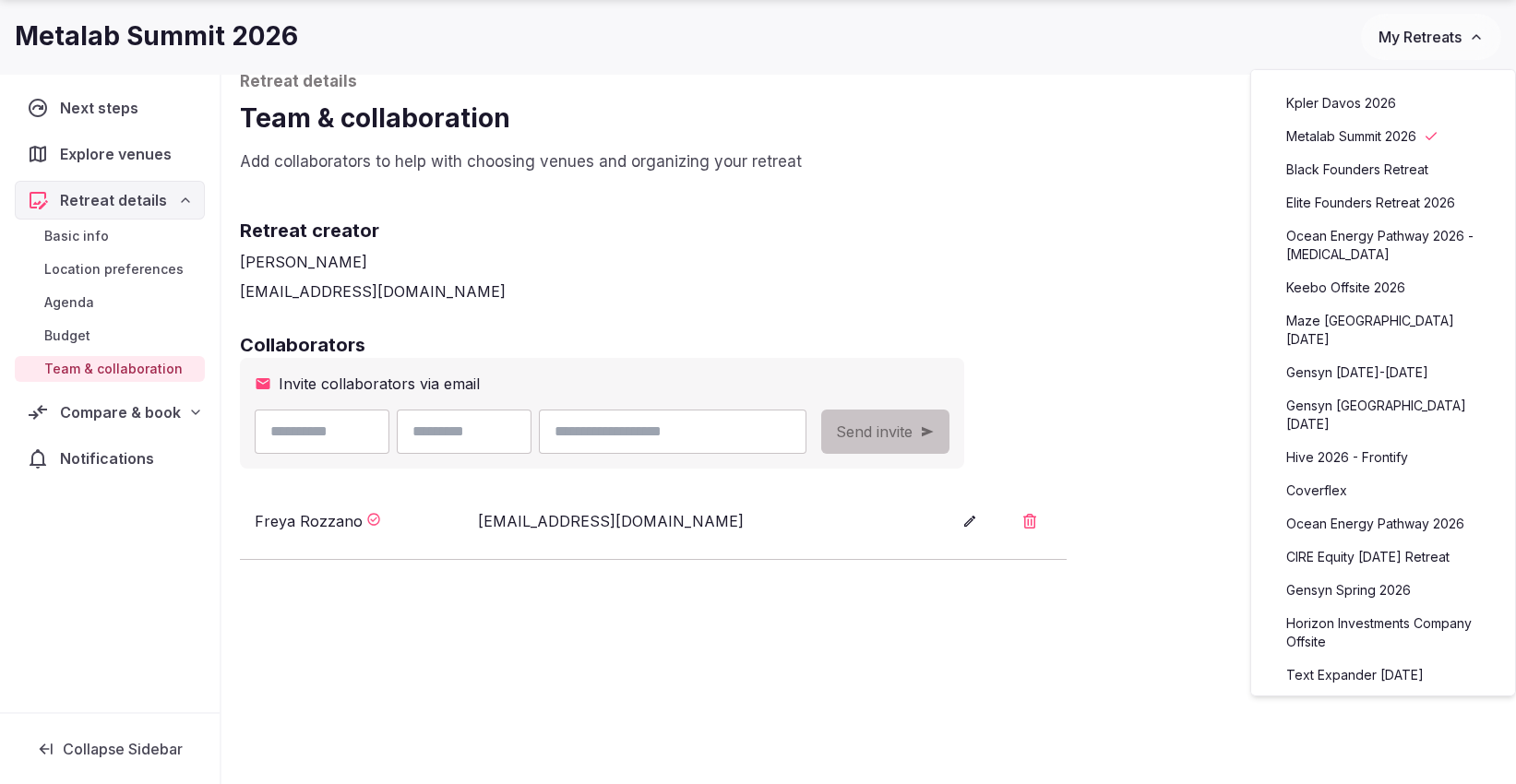
click at [1376, 105] on link "Kpler Davos 2026" at bounding box center [1383, 103] width 227 height 30
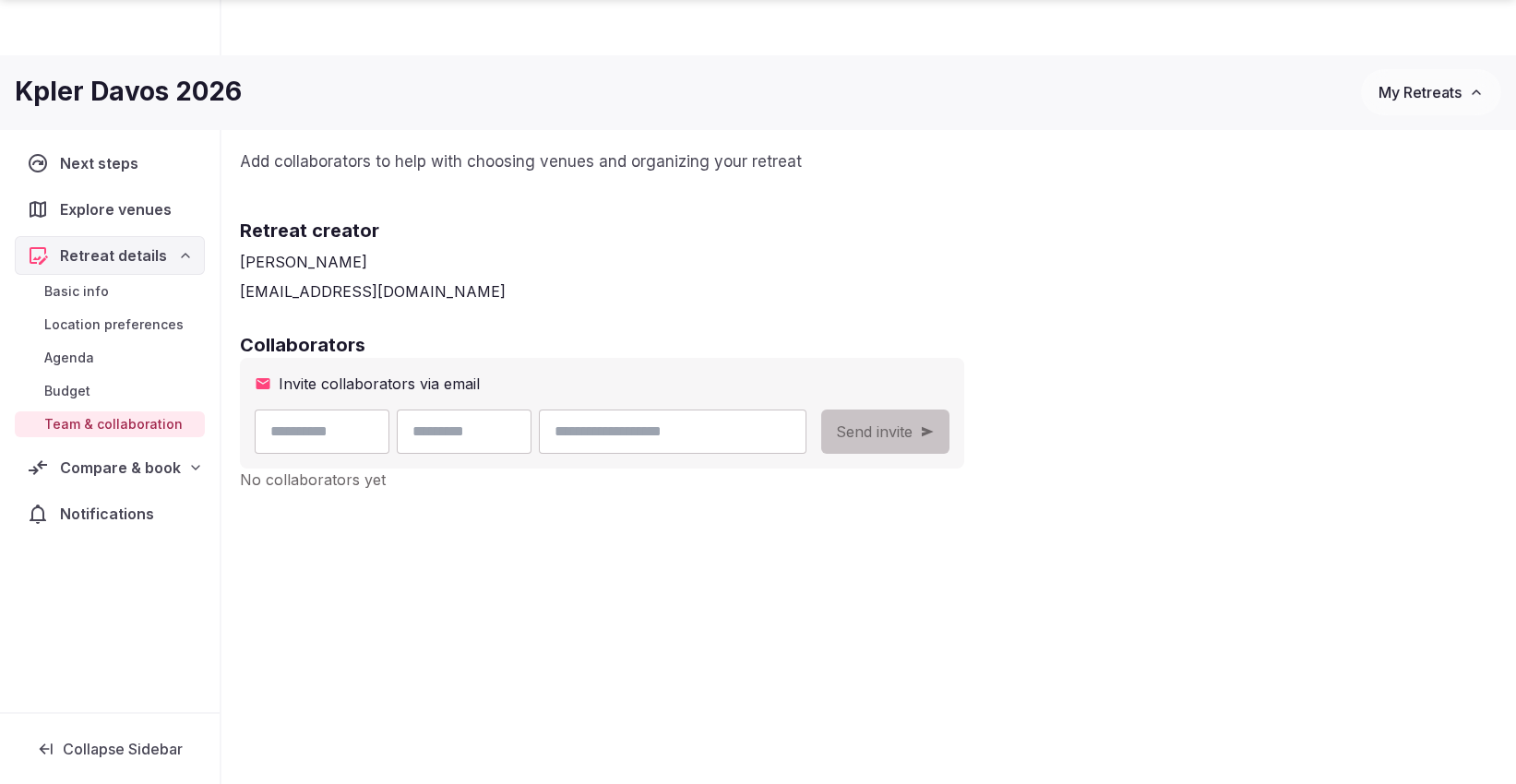
click at [79, 460] on span "Compare & book" at bounding box center [120, 468] width 121 height 22
click at [137, 208] on span "Explore venues" at bounding box center [119, 209] width 119 height 22
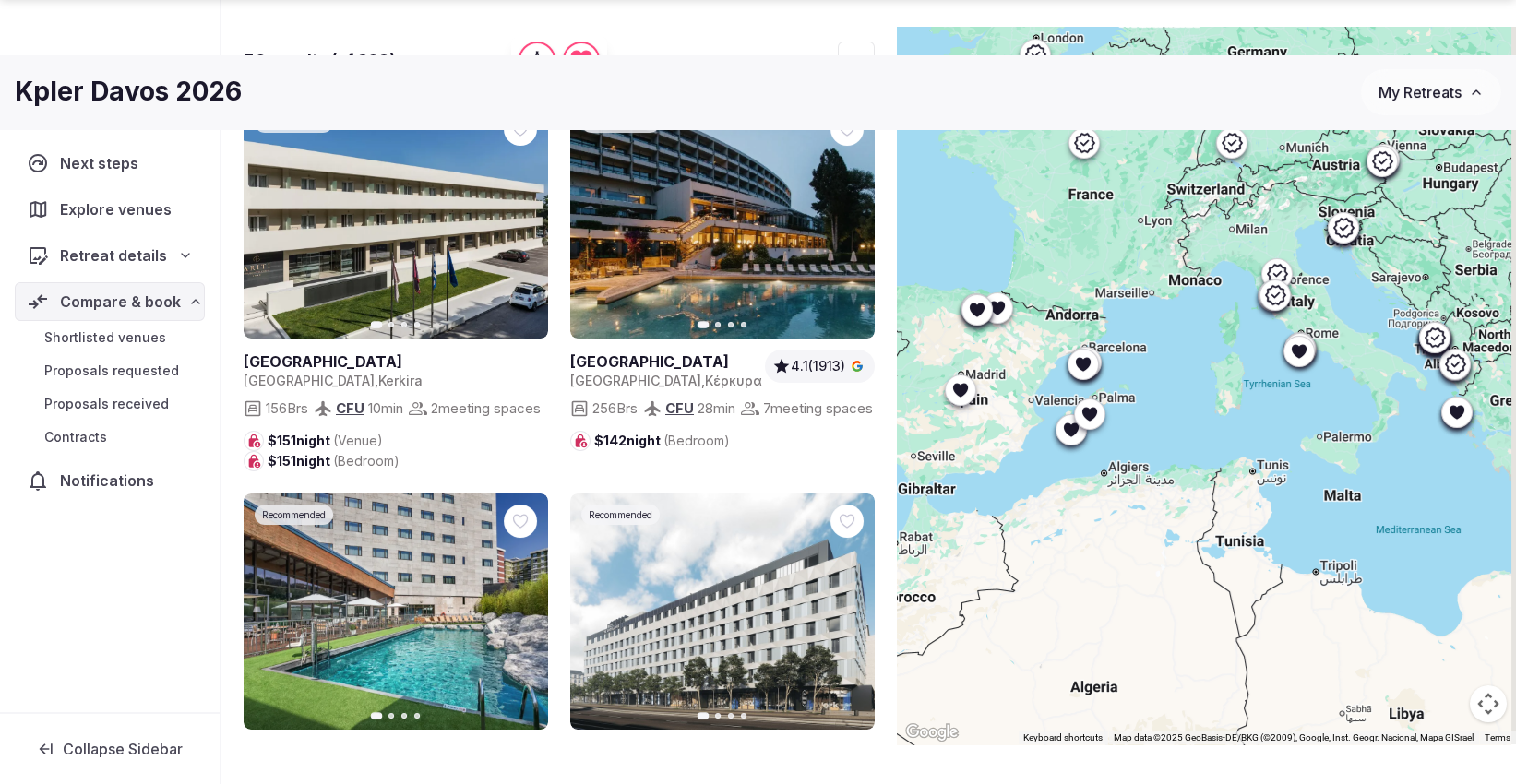
click at [115, 203] on span "Explore venues" at bounding box center [119, 209] width 119 height 22
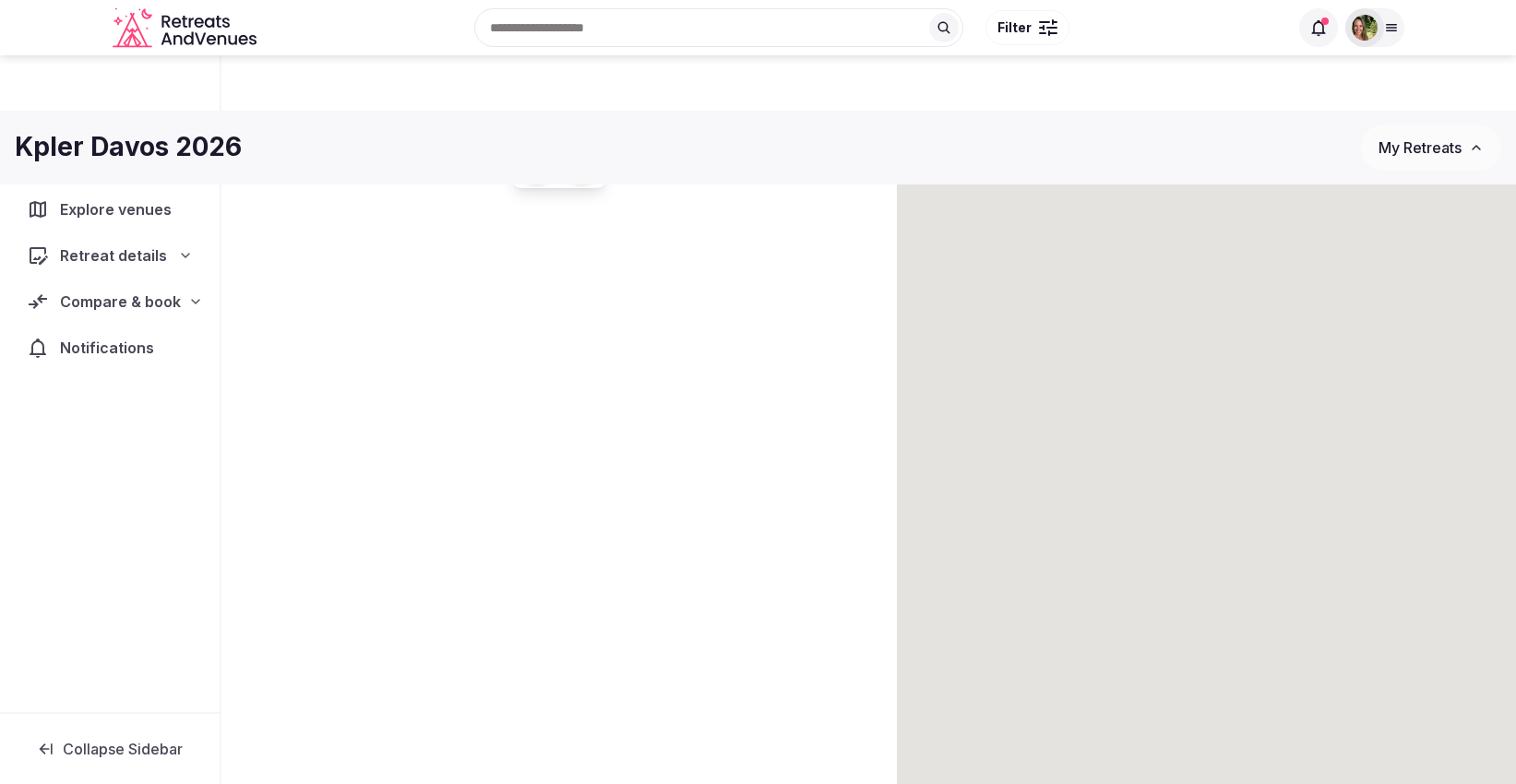
scroll to position [102, 0]
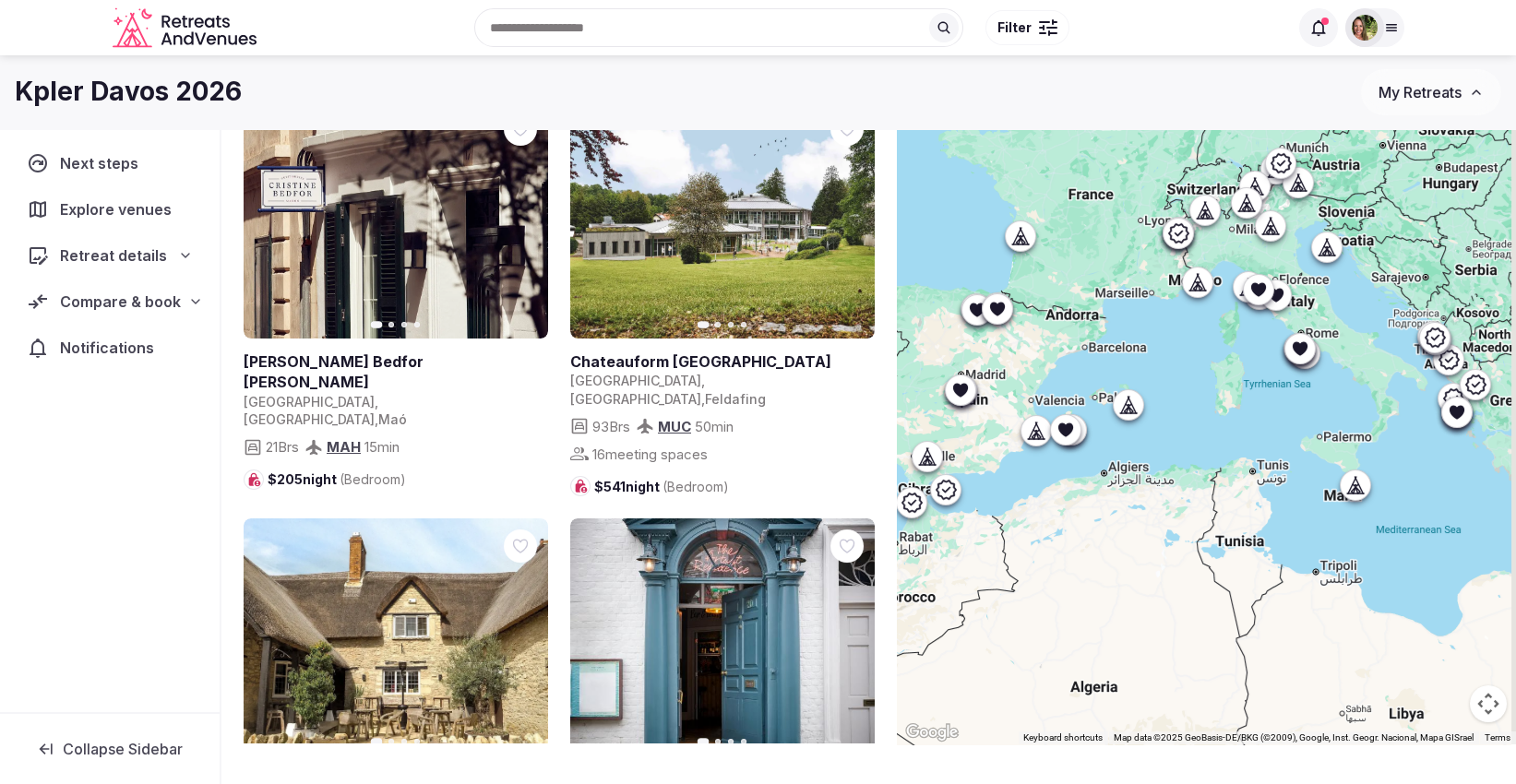
click at [143, 201] on span "Explore venues" at bounding box center [119, 209] width 119 height 22
click at [89, 203] on span "Explore venues" at bounding box center [119, 209] width 118 height 22
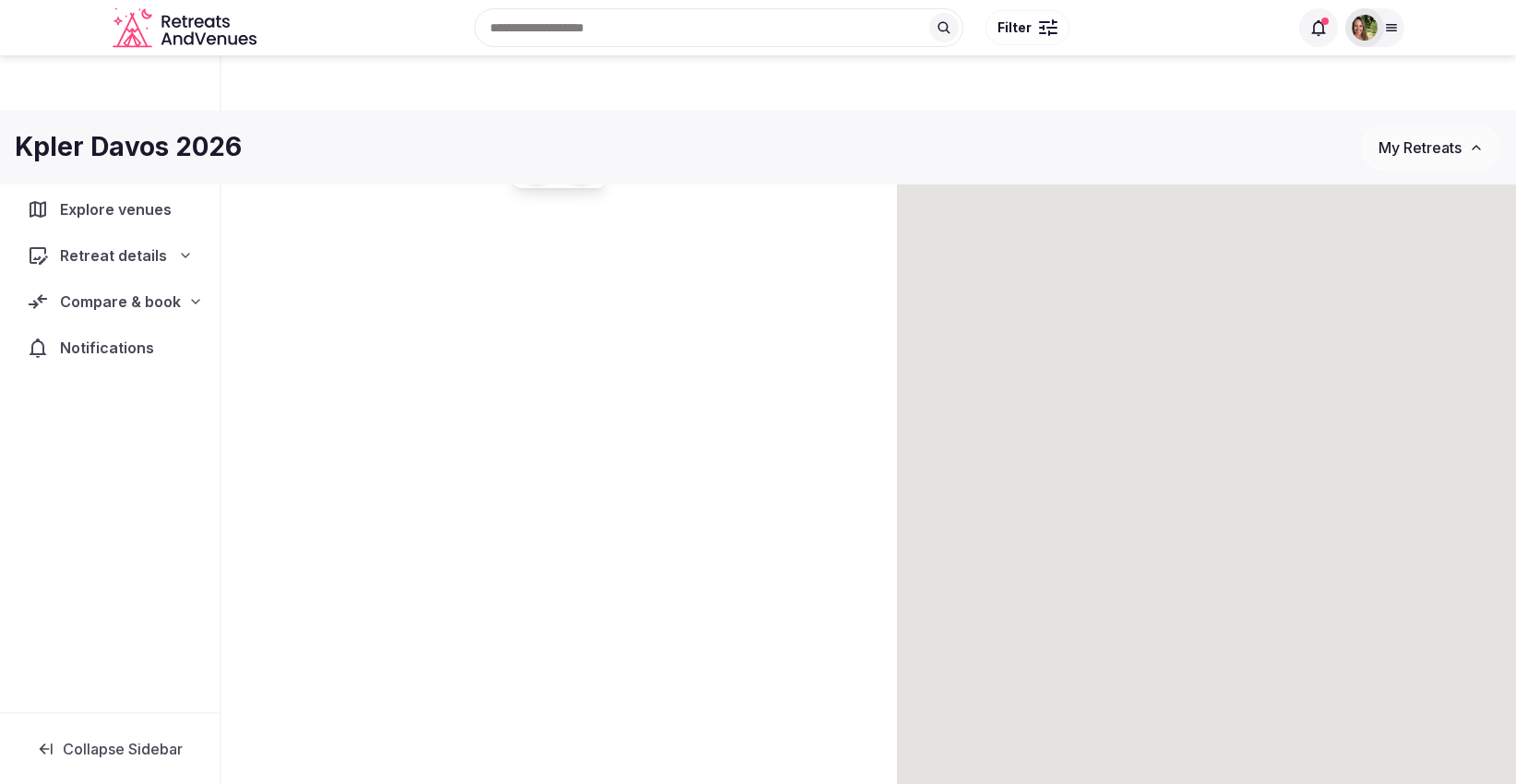
scroll to position [102, 0]
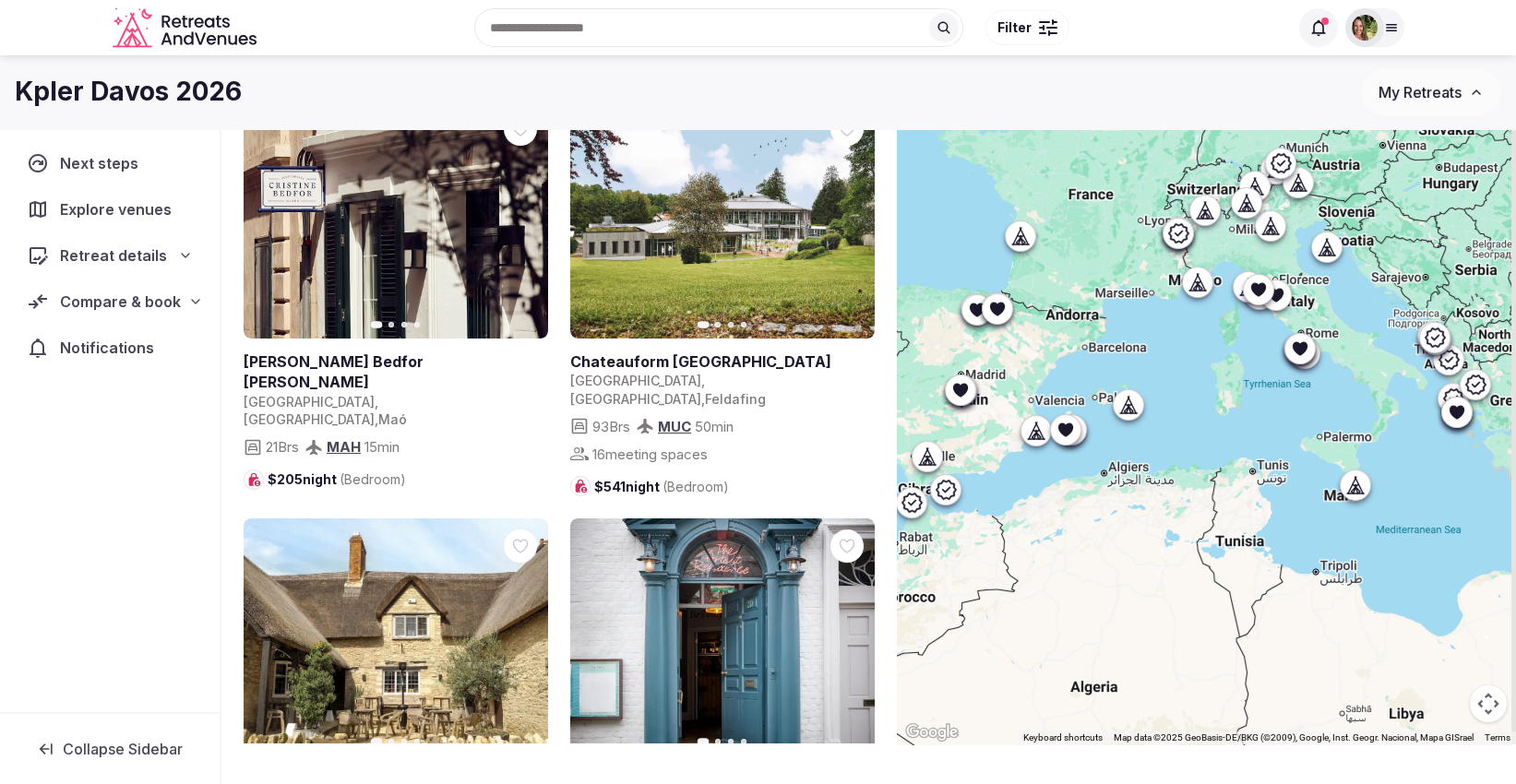
click at [572, 11] on div "Recent searches [GEOGRAPHIC_DATA], [GEOGRAPHIC_DATA] [GEOGRAPHIC_DATA] [GEOGRAP…" at bounding box center [776, 28] width 1024 height 80
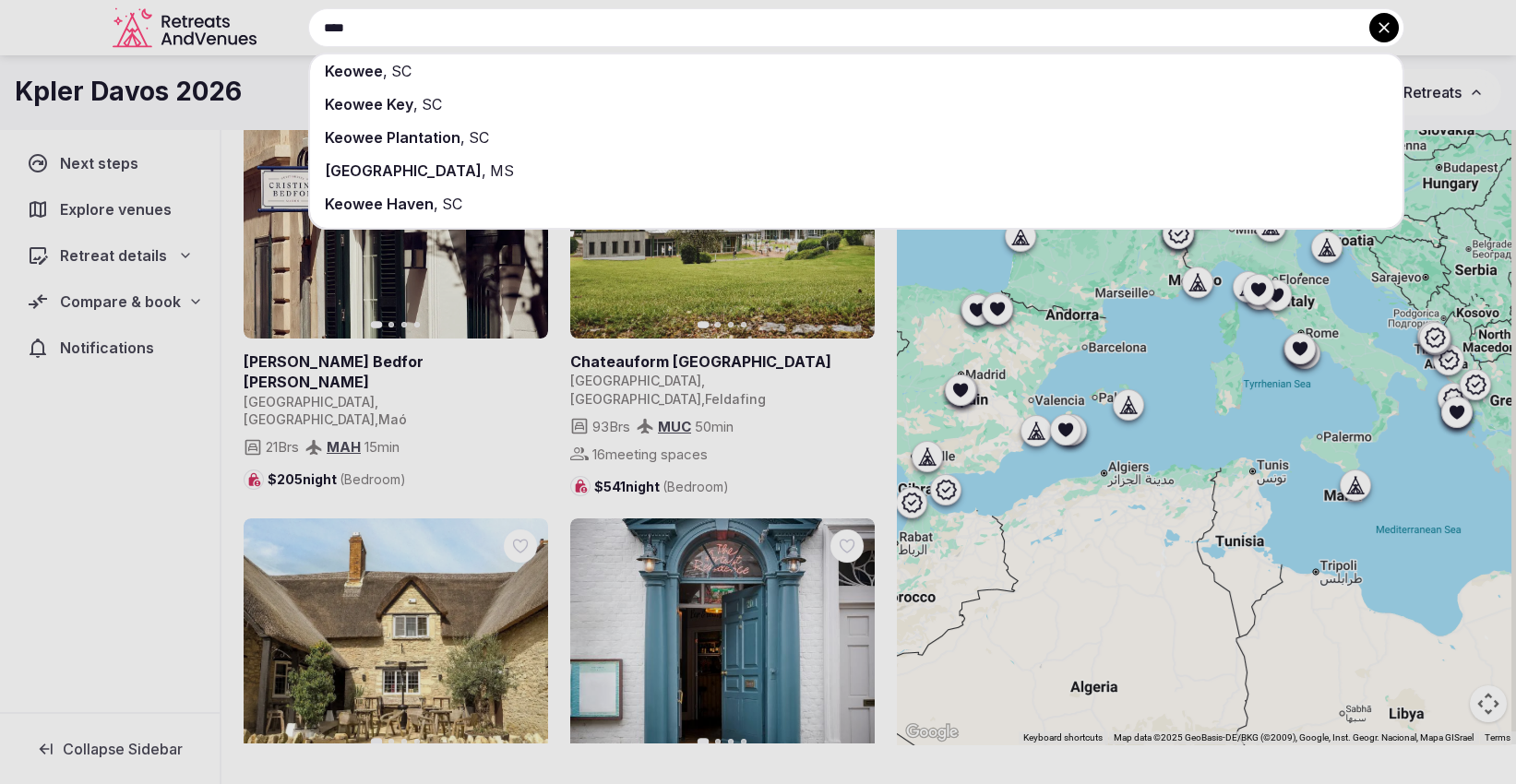
type input "****"
click at [371, 73] on span "Keowee" at bounding box center [354, 71] width 58 height 19
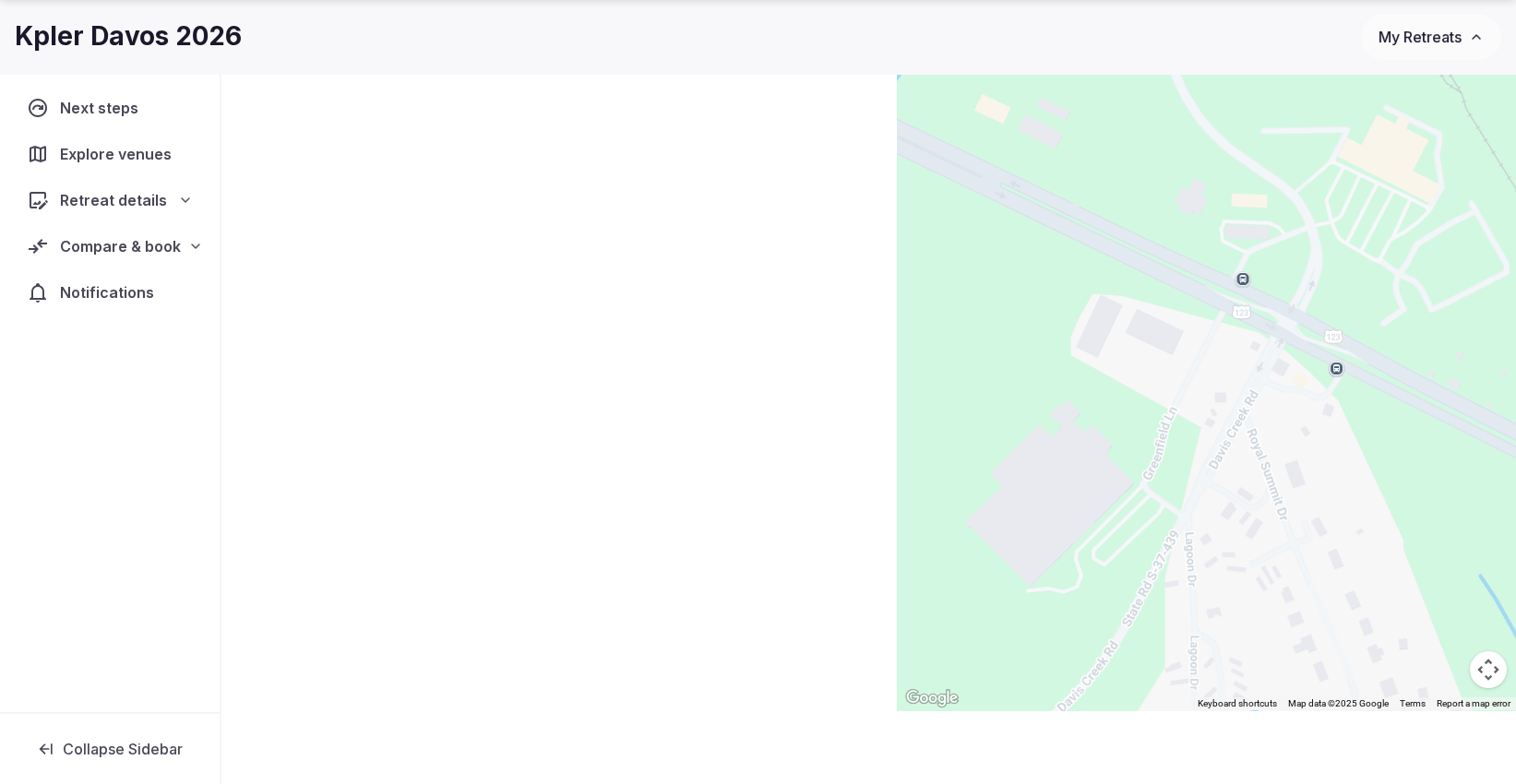
scroll to position [112, 0]
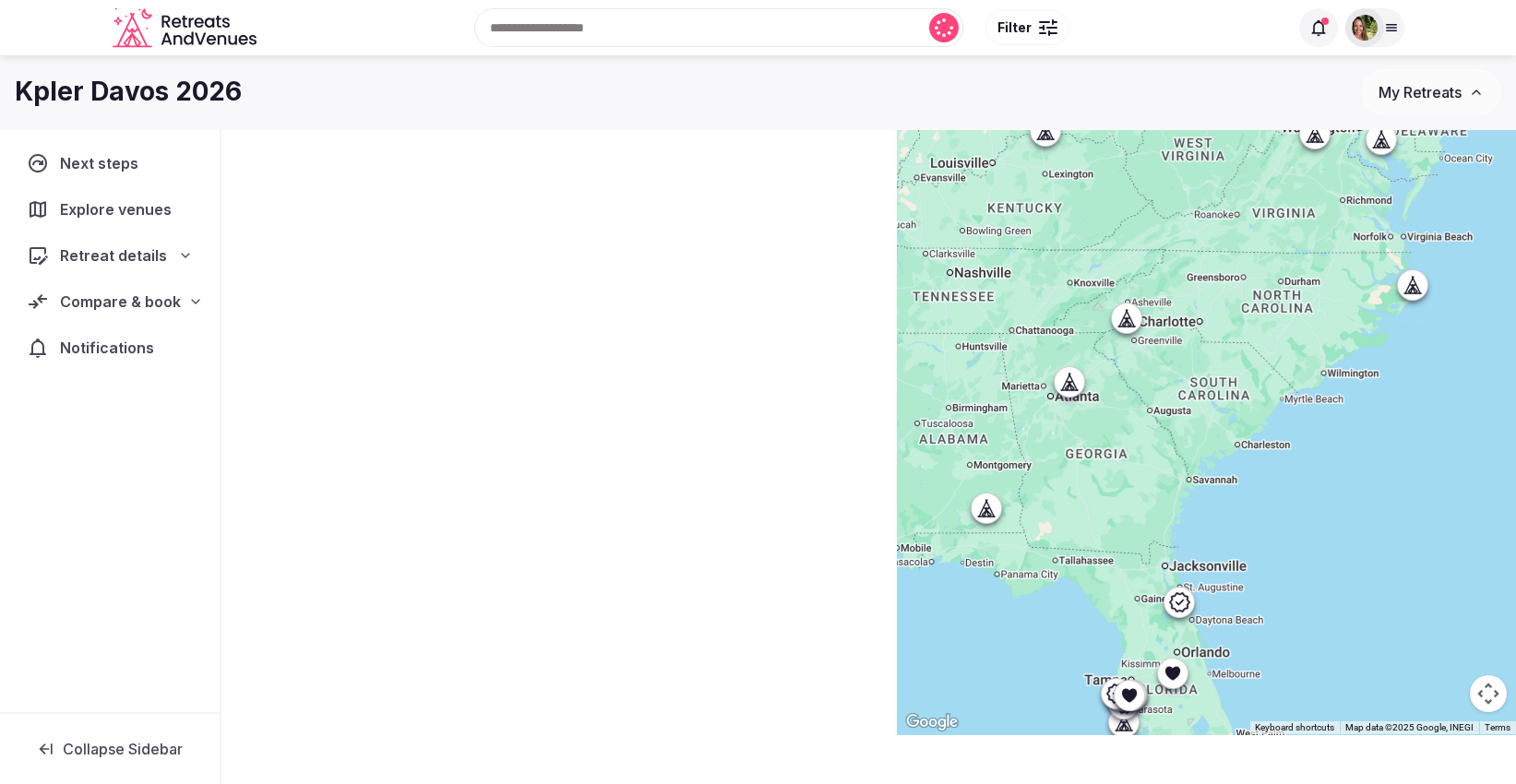
drag, startPoint x: 1367, startPoint y: 523, endPoint x: 1299, endPoint y: 425, distance: 119.3
click at [1299, 425] on div at bounding box center [1206, 375] width 619 height 718
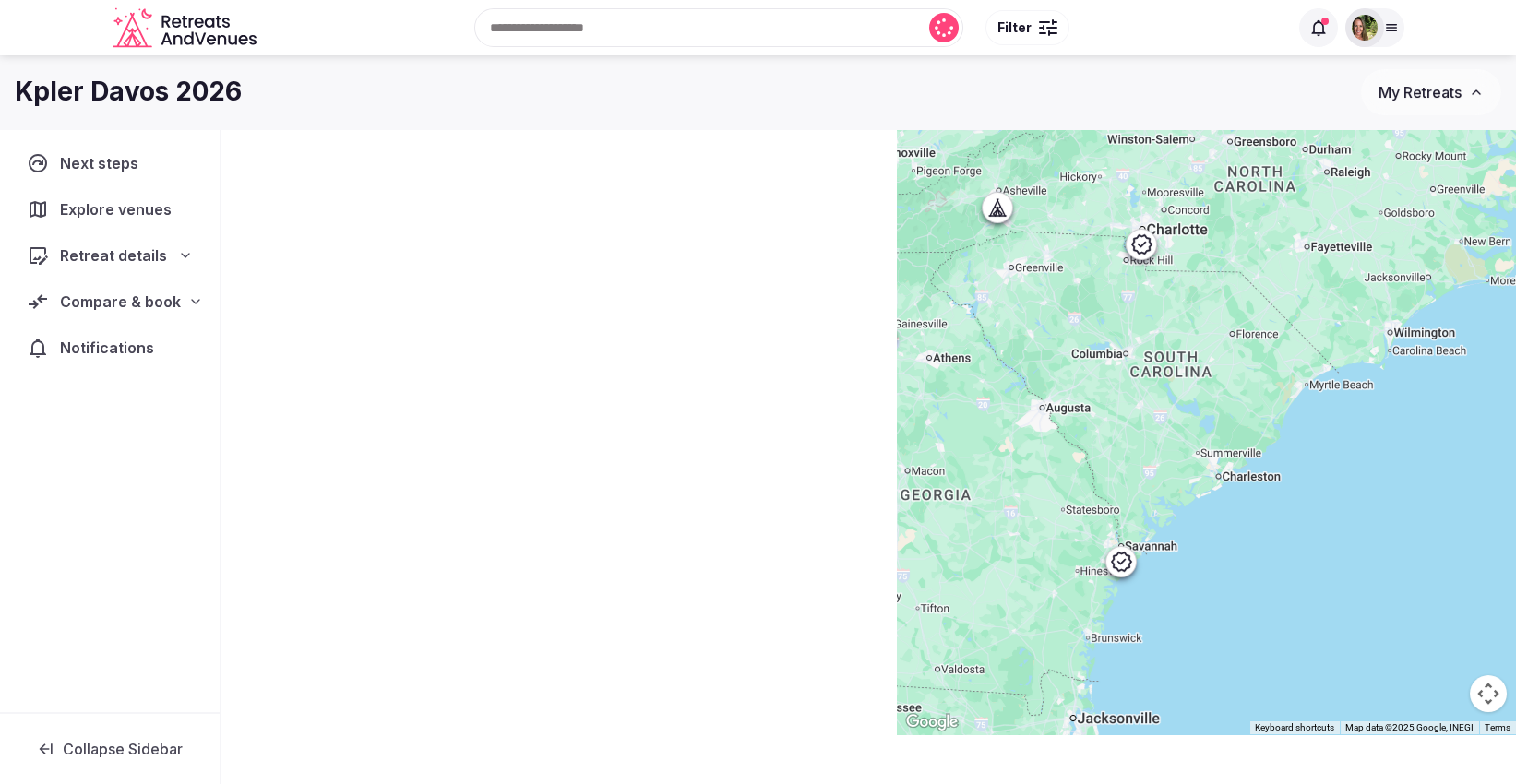
drag, startPoint x: 1266, startPoint y: 436, endPoint x: 1355, endPoint y: 450, distance: 90.1
click at [1355, 450] on div at bounding box center [1206, 375] width 619 height 718
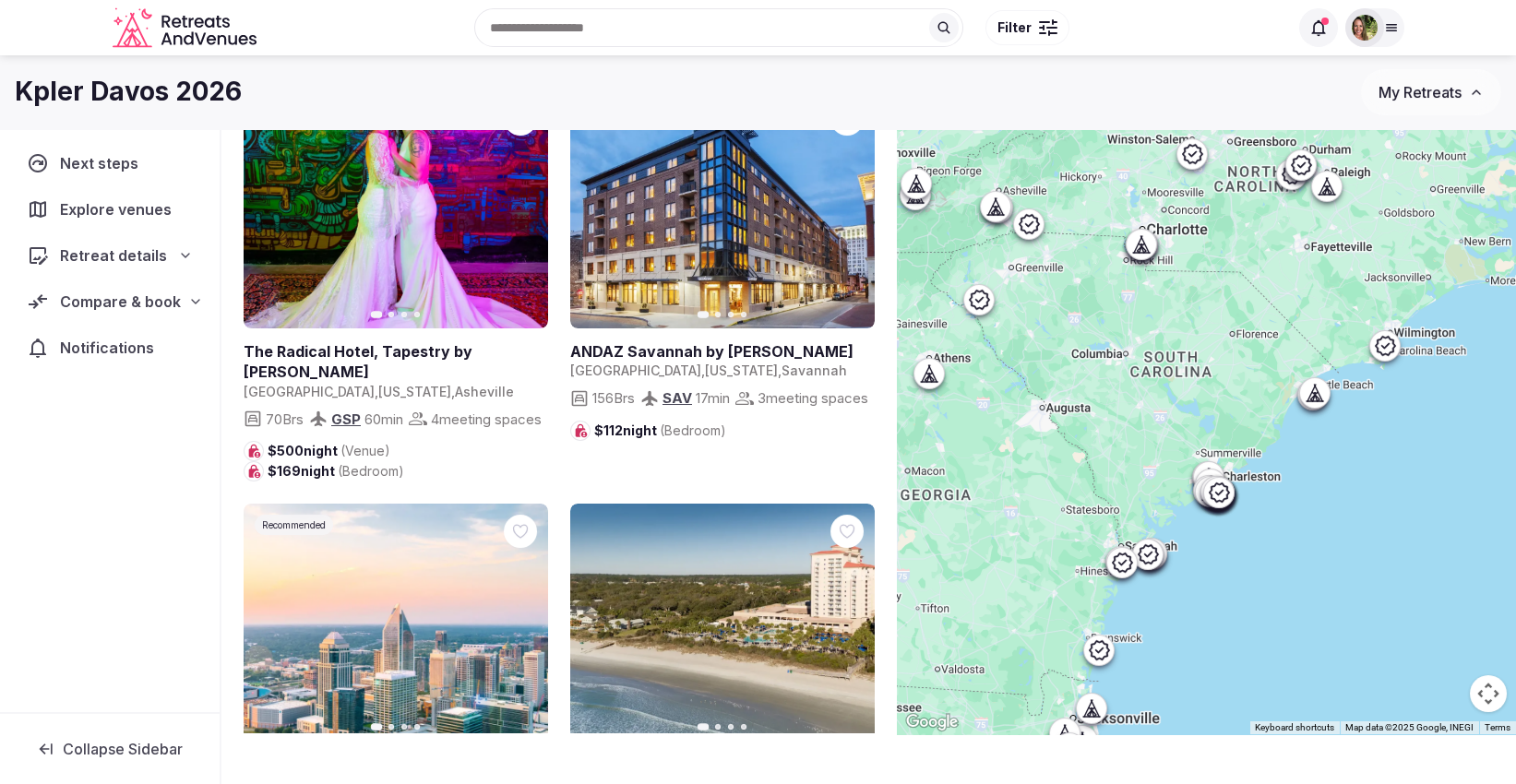
click at [560, 7] on div "Recent searches [GEOGRAPHIC_DATA], [GEOGRAPHIC_DATA] [GEOGRAPHIC_DATA], [GEOGRA…" at bounding box center [776, 28] width 1024 height 80
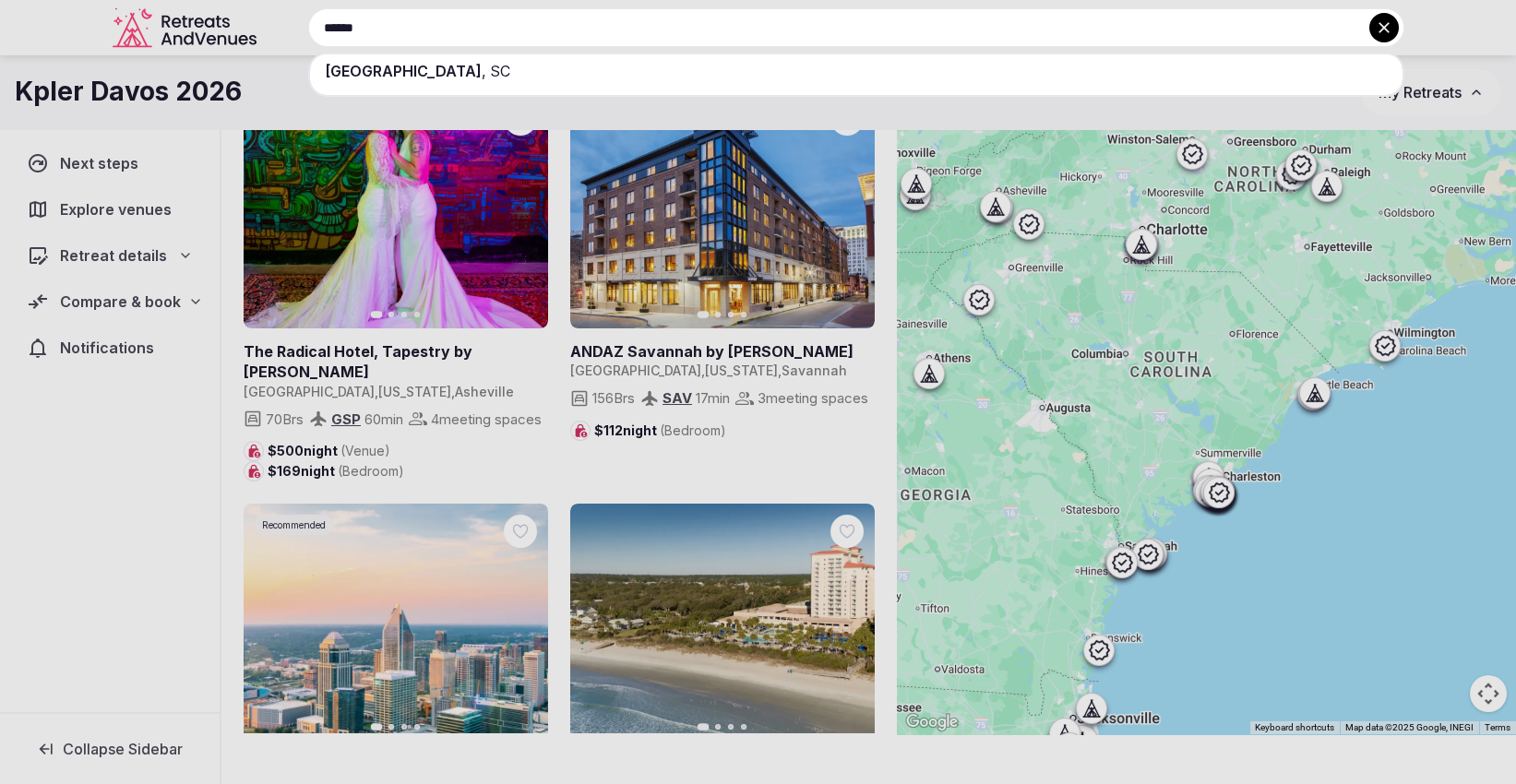
type input "******"
click at [412, 65] on span "[GEOGRAPHIC_DATA]" at bounding box center [403, 71] width 157 height 19
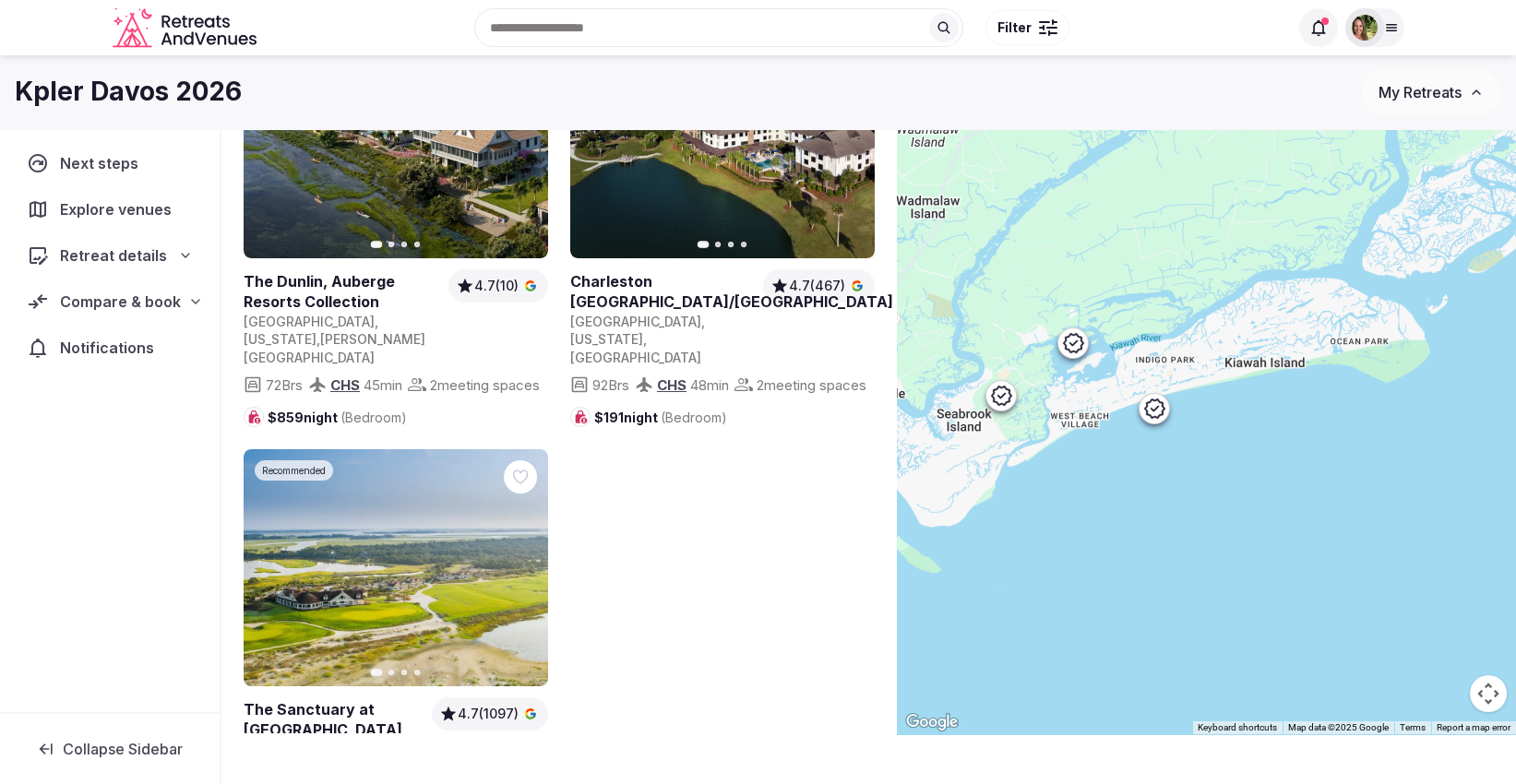
scroll to position [102, 0]
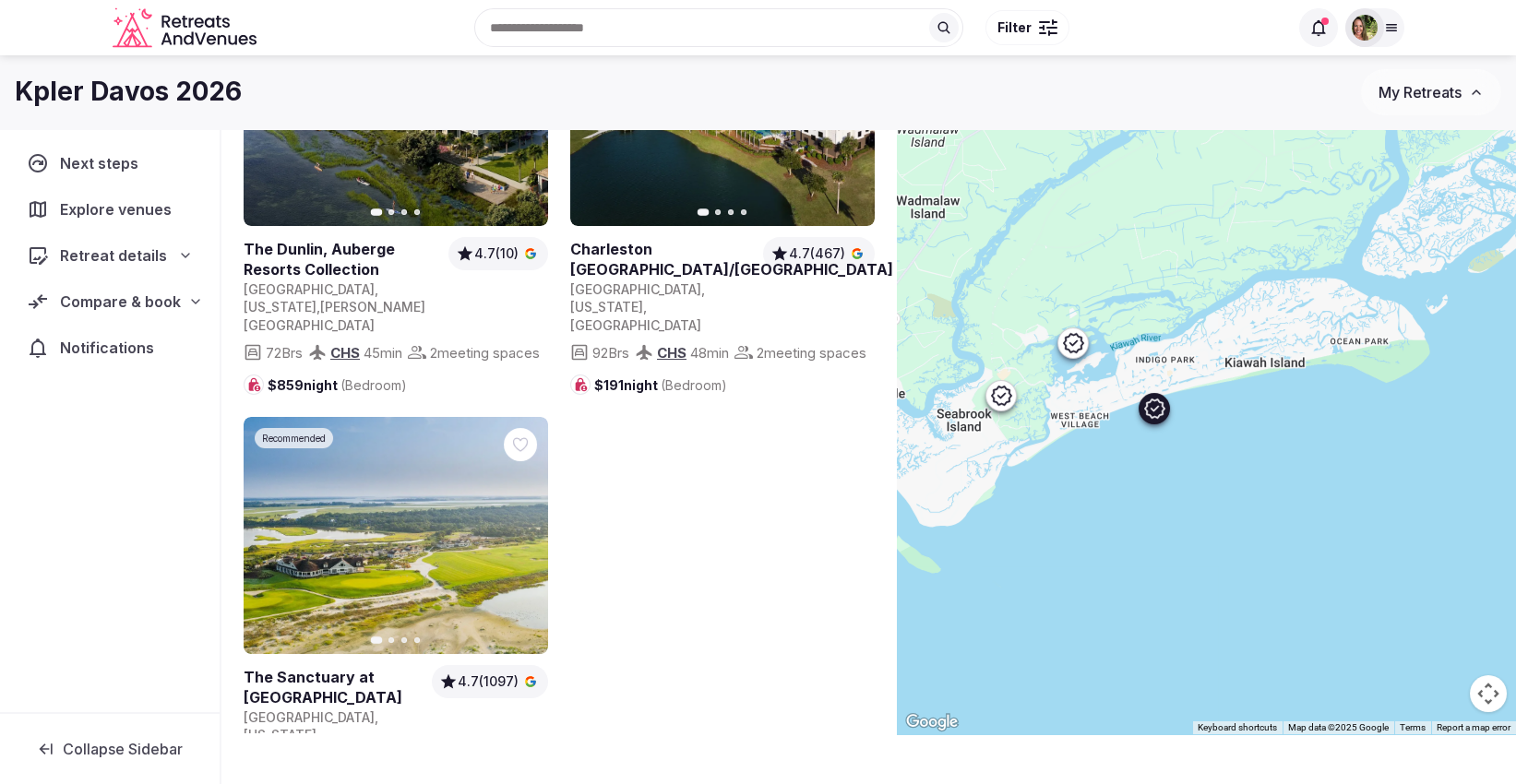
click at [0, 0] on icon at bounding box center [0, 0] width 0 height 0
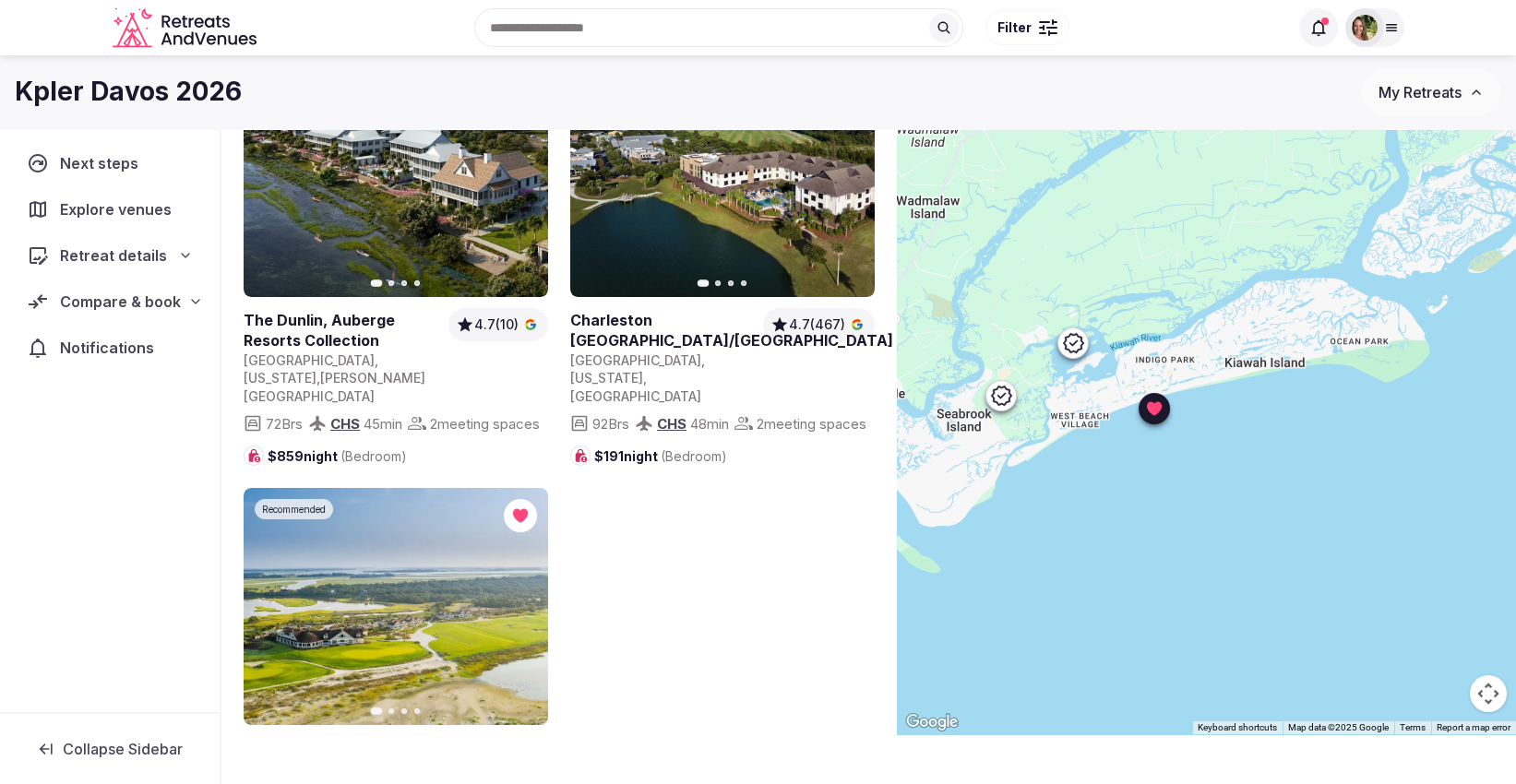
scroll to position [0, 0]
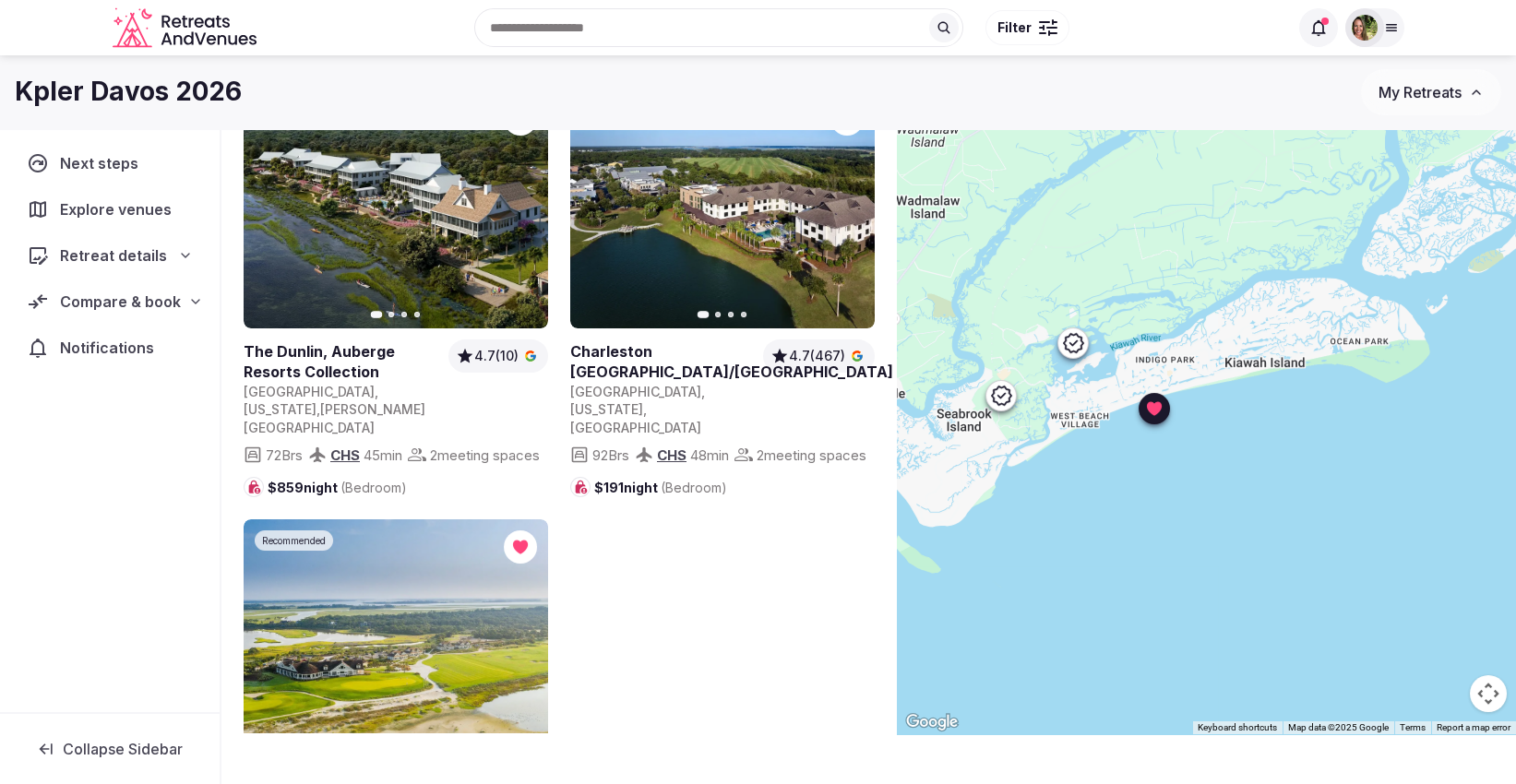
click at [136, 203] on span "Explore venues" at bounding box center [119, 209] width 119 height 22
click at [136, 203] on span "Explore venues" at bounding box center [119, 209] width 116 height 22
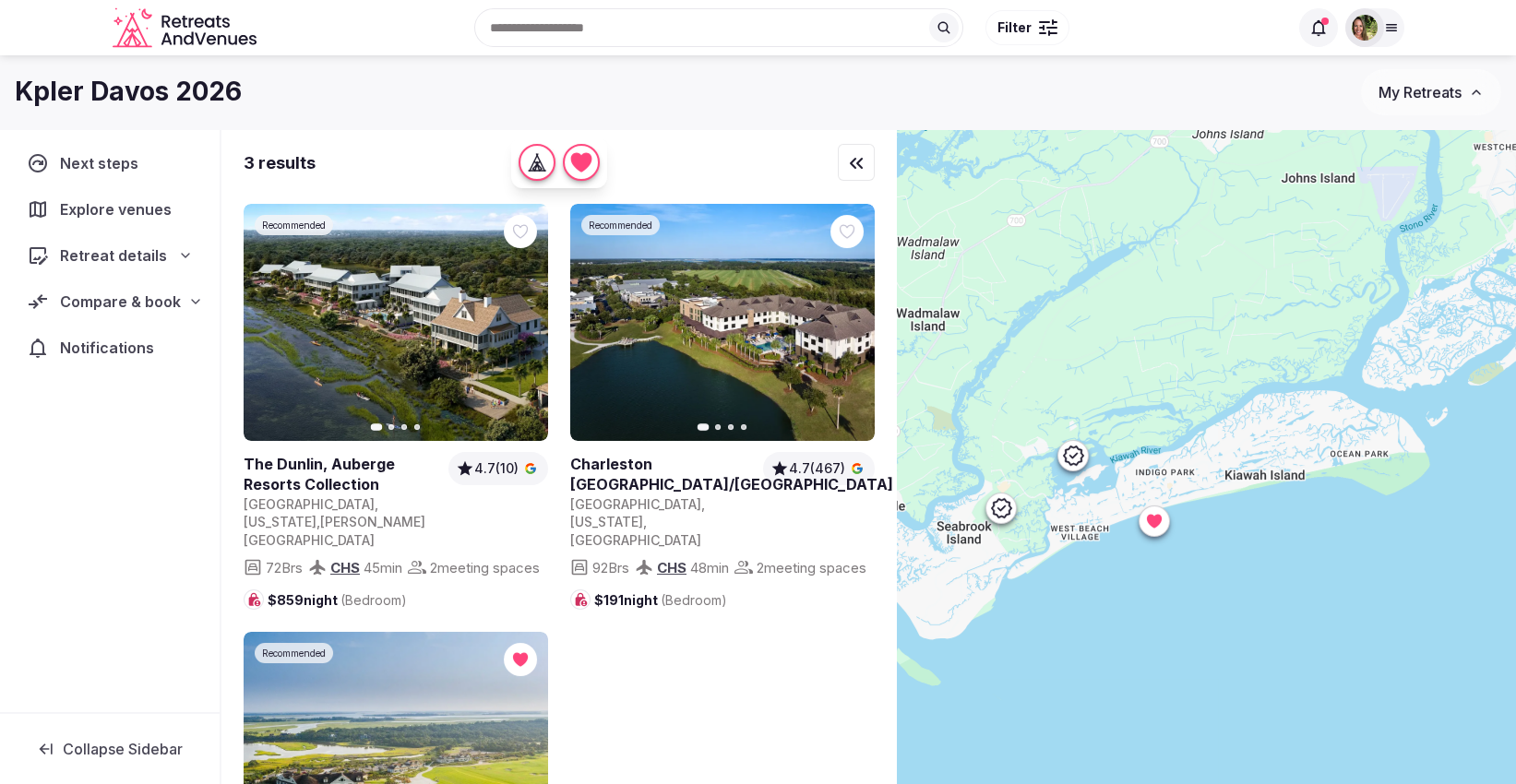
click at [84, 202] on span "Explore venues" at bounding box center [119, 209] width 119 height 22
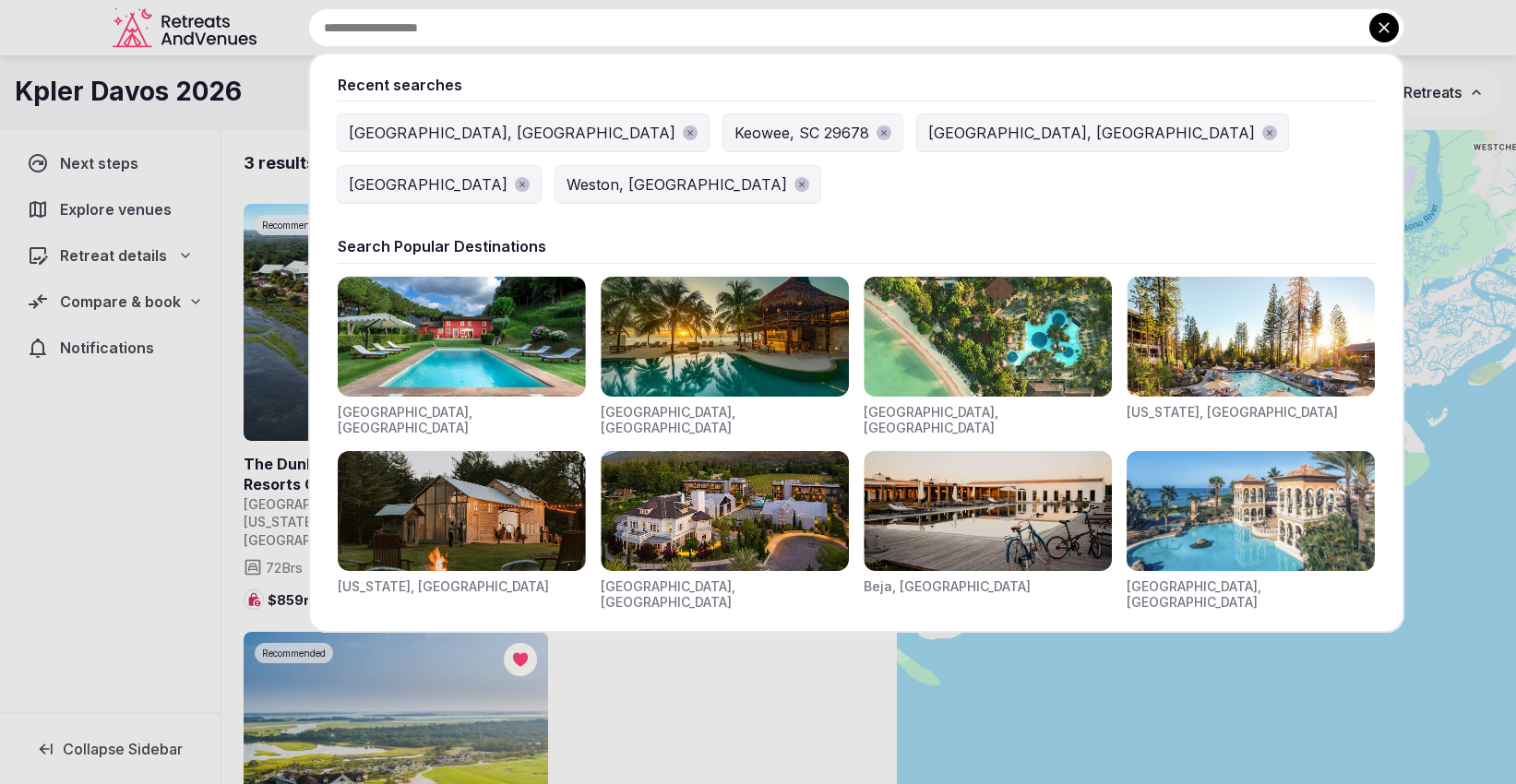
click at [656, 8] on input "text" at bounding box center [856, 27] width 1096 height 38
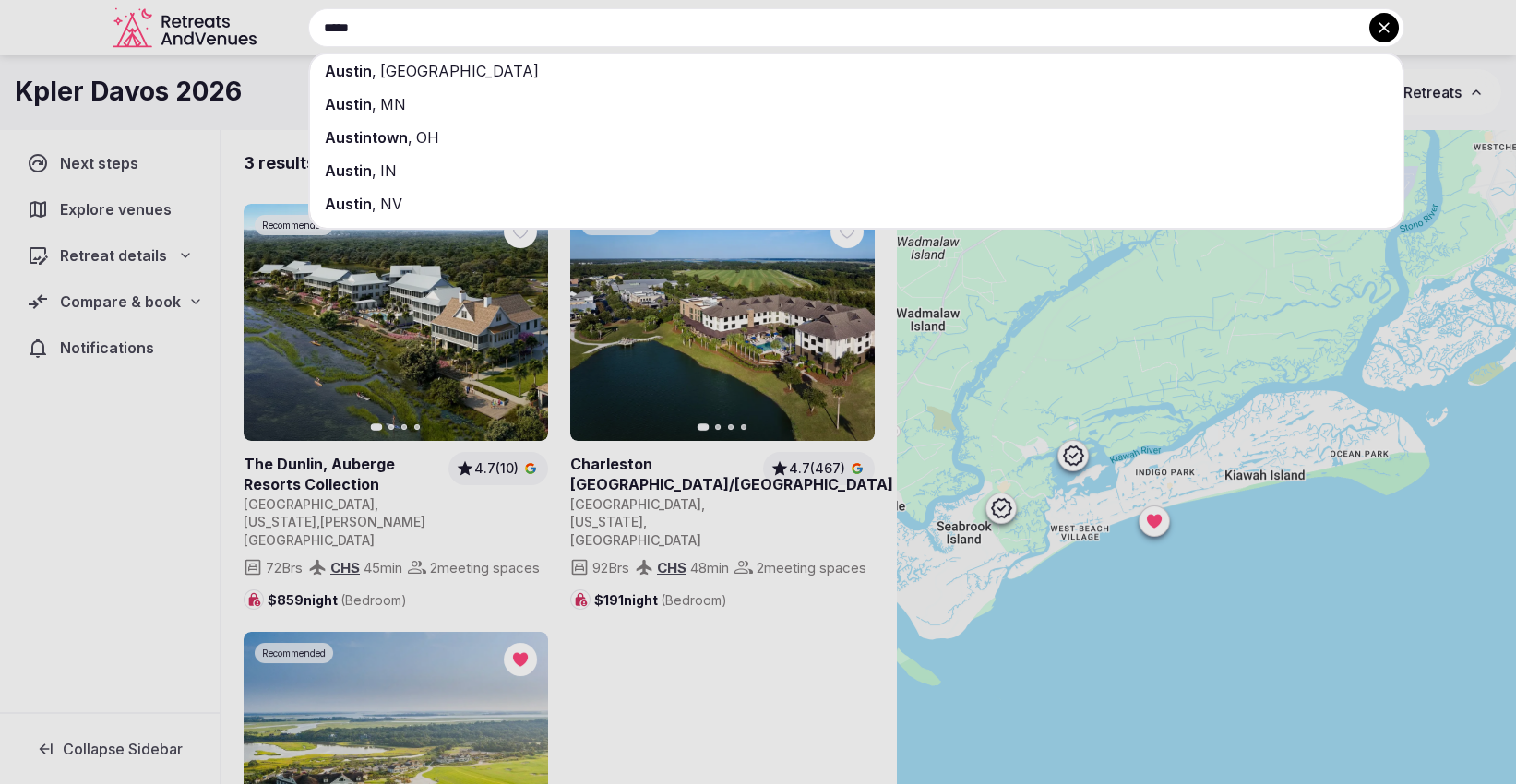
type input "*****"
click at [369, 78] on span "Austin" at bounding box center [349, 71] width 47 height 19
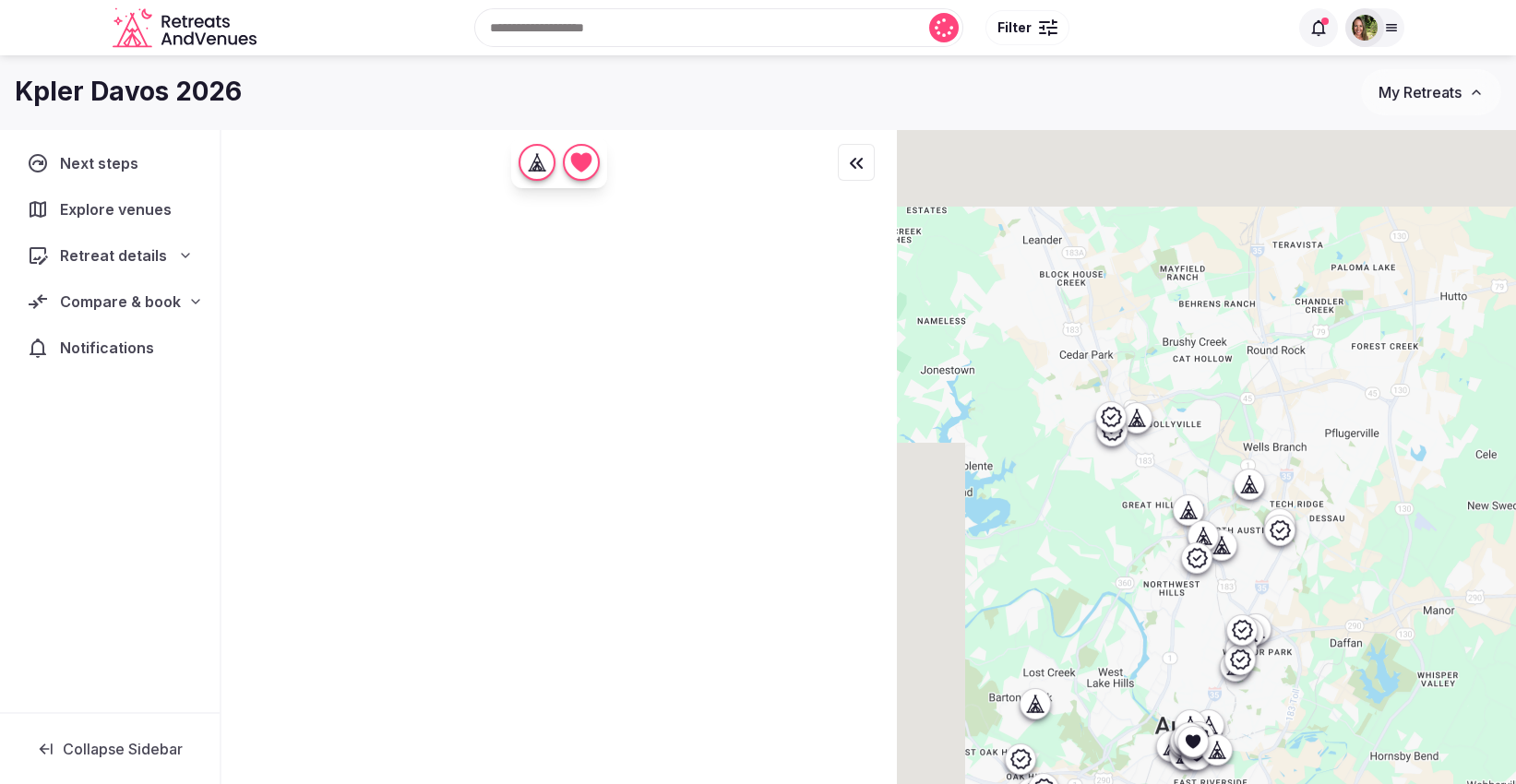
drag, startPoint x: 1261, startPoint y: 331, endPoint x: 1419, endPoint y: 633, distance: 340.8
click at [1419, 633] on div at bounding box center [1206, 488] width 619 height 718
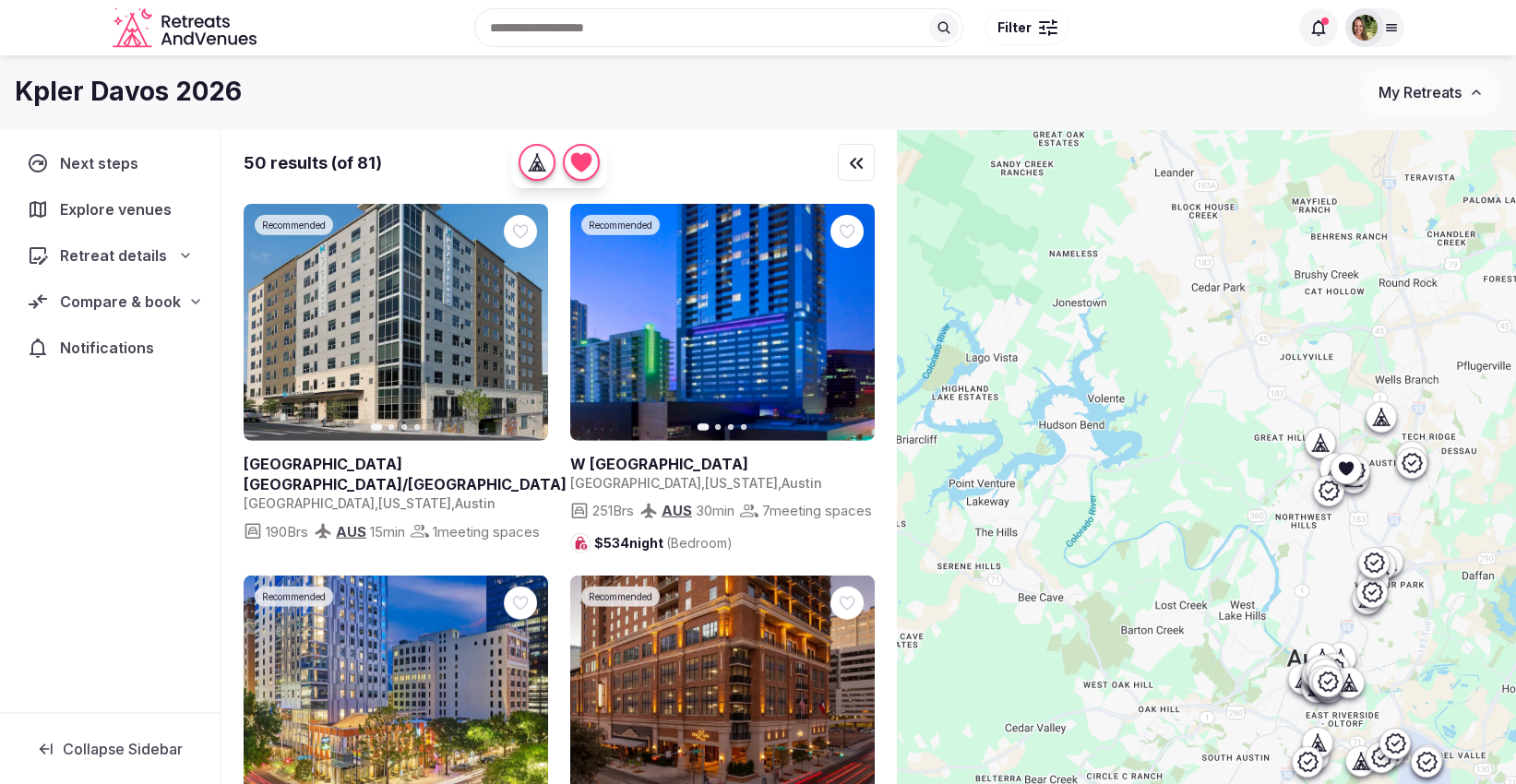
drag, startPoint x: 1341, startPoint y: 372, endPoint x: 1391, endPoint y: 353, distance: 53.5
click at [1391, 353] on div at bounding box center [1206, 488] width 619 height 718
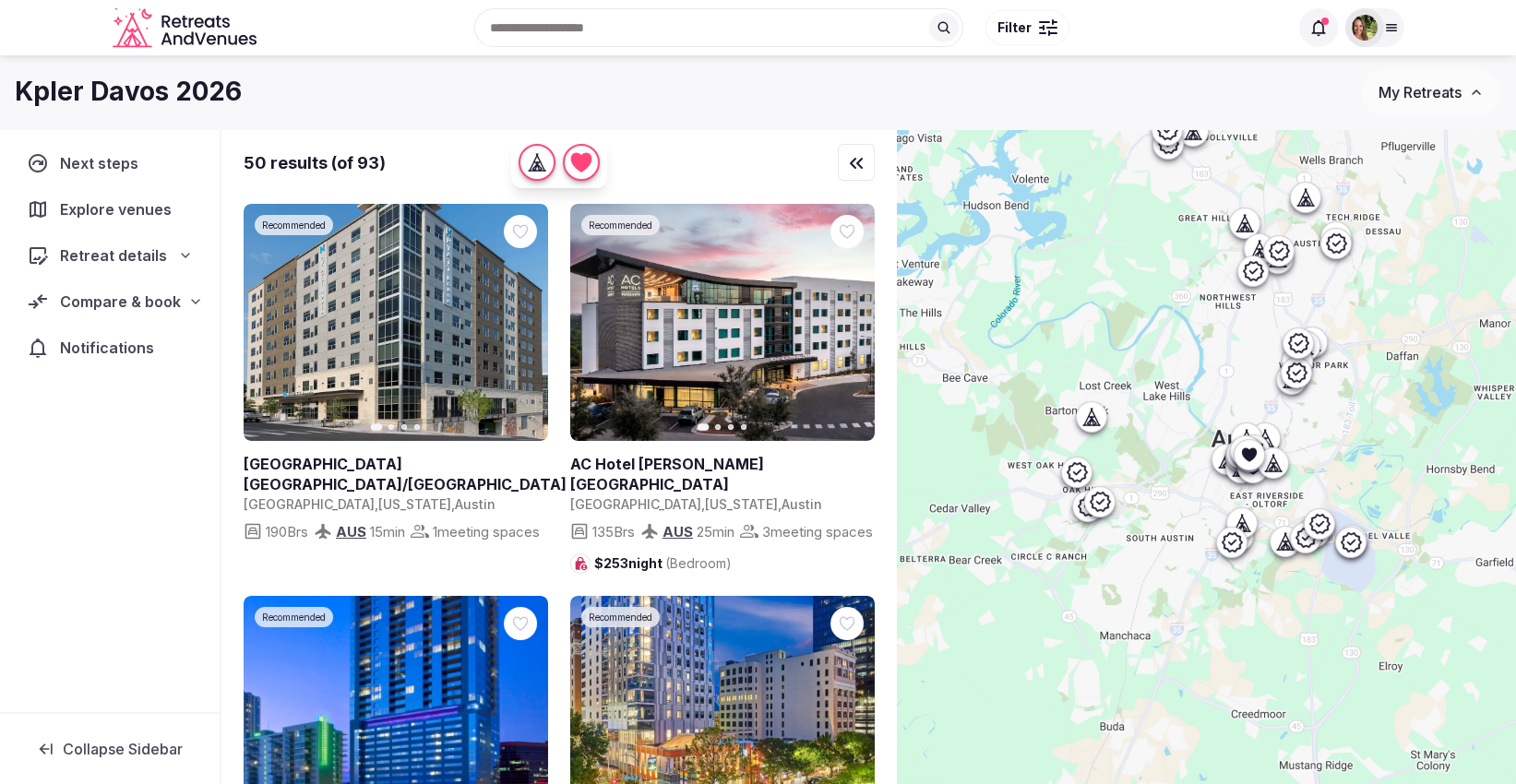
drag, startPoint x: 1225, startPoint y: 594, endPoint x: 1149, endPoint y: 366, distance: 240.3
click at [1149, 366] on div at bounding box center [1206, 488] width 619 height 718
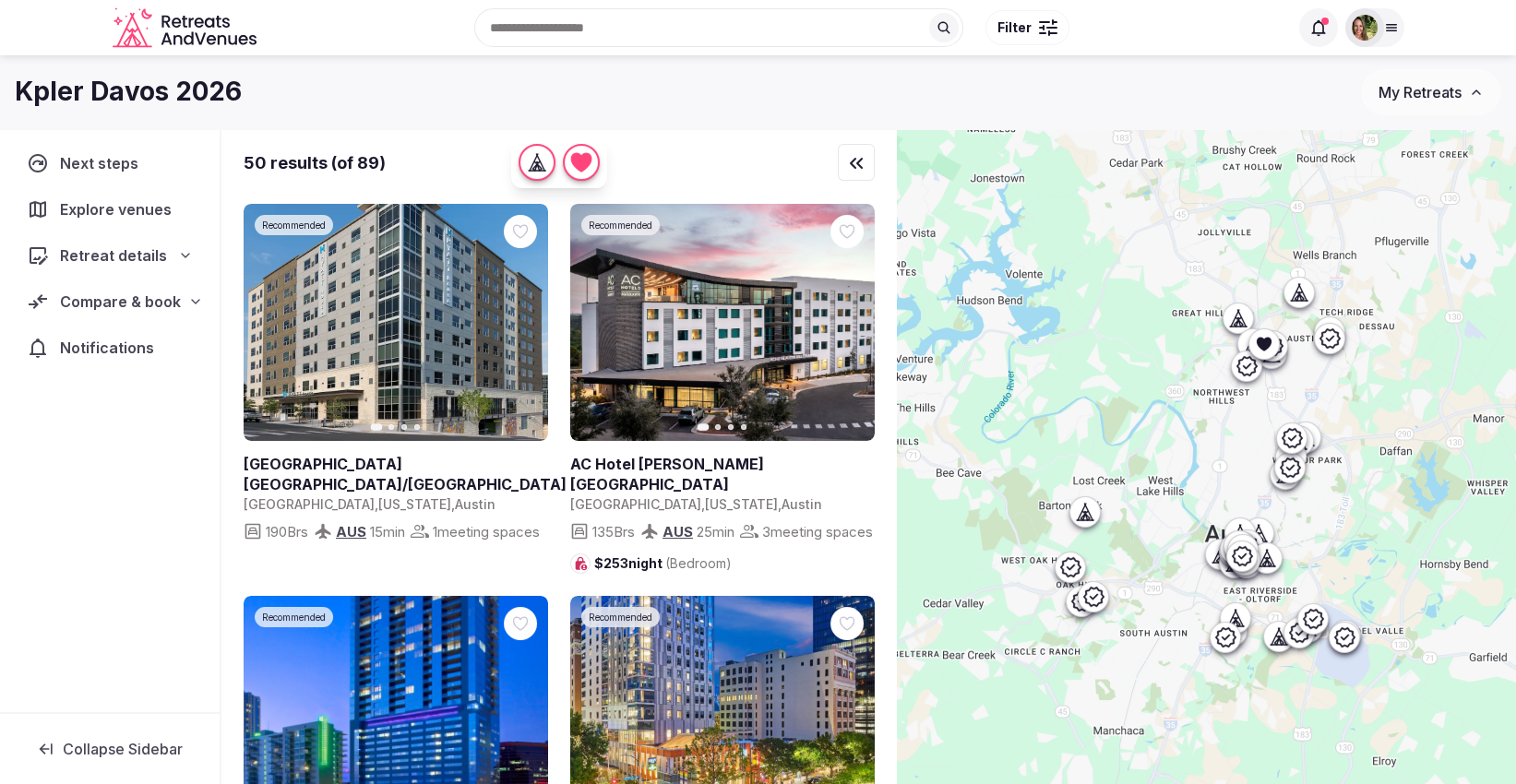
drag, startPoint x: 1391, startPoint y: 475, endPoint x: 1385, endPoint y: 570, distance: 95.2
click at [1385, 570] on div at bounding box center [1206, 488] width 619 height 718
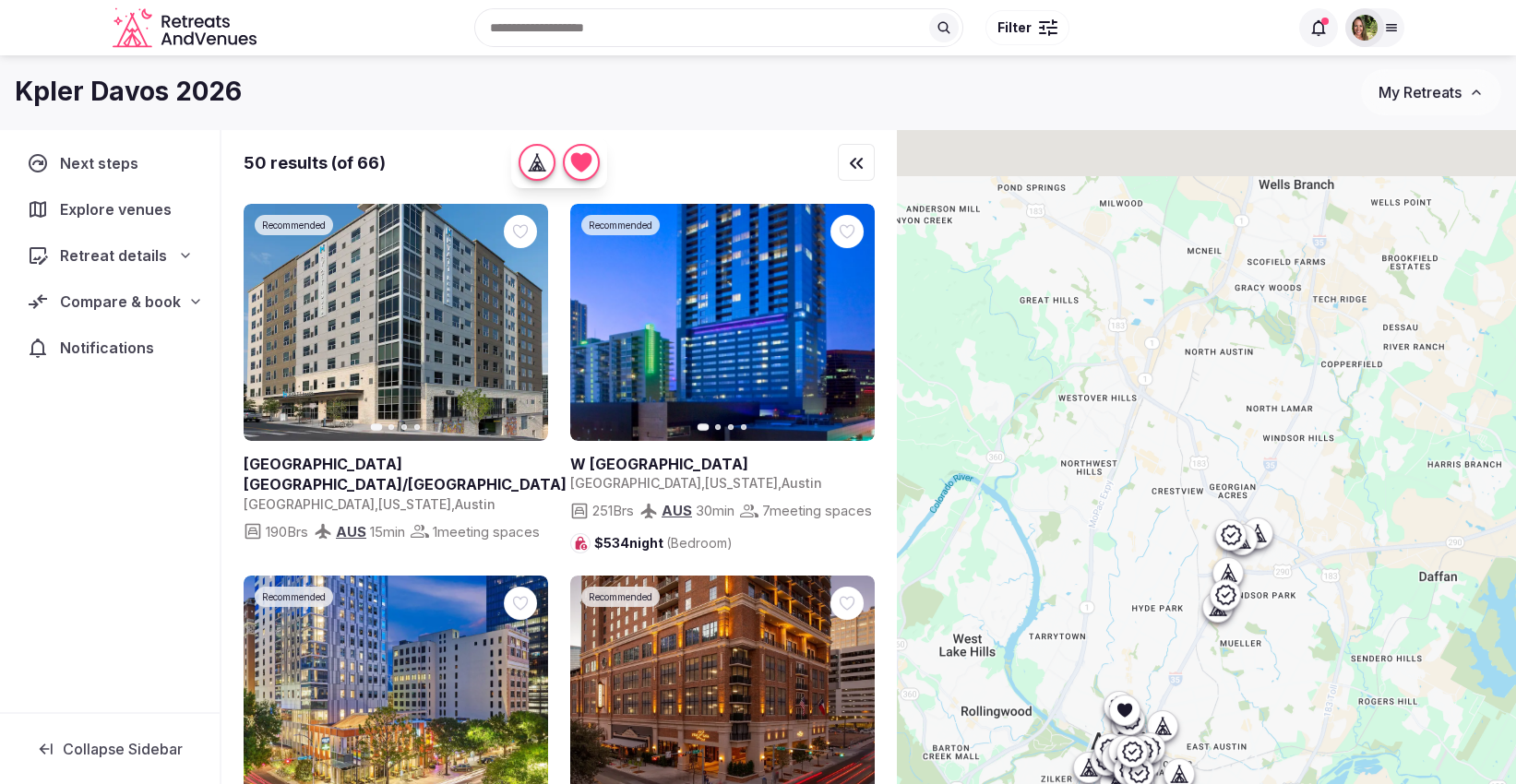
drag, startPoint x: 1353, startPoint y: 489, endPoint x: 1385, endPoint y: 663, distance: 176.9
click at [1385, 663] on div at bounding box center [1206, 488] width 619 height 718
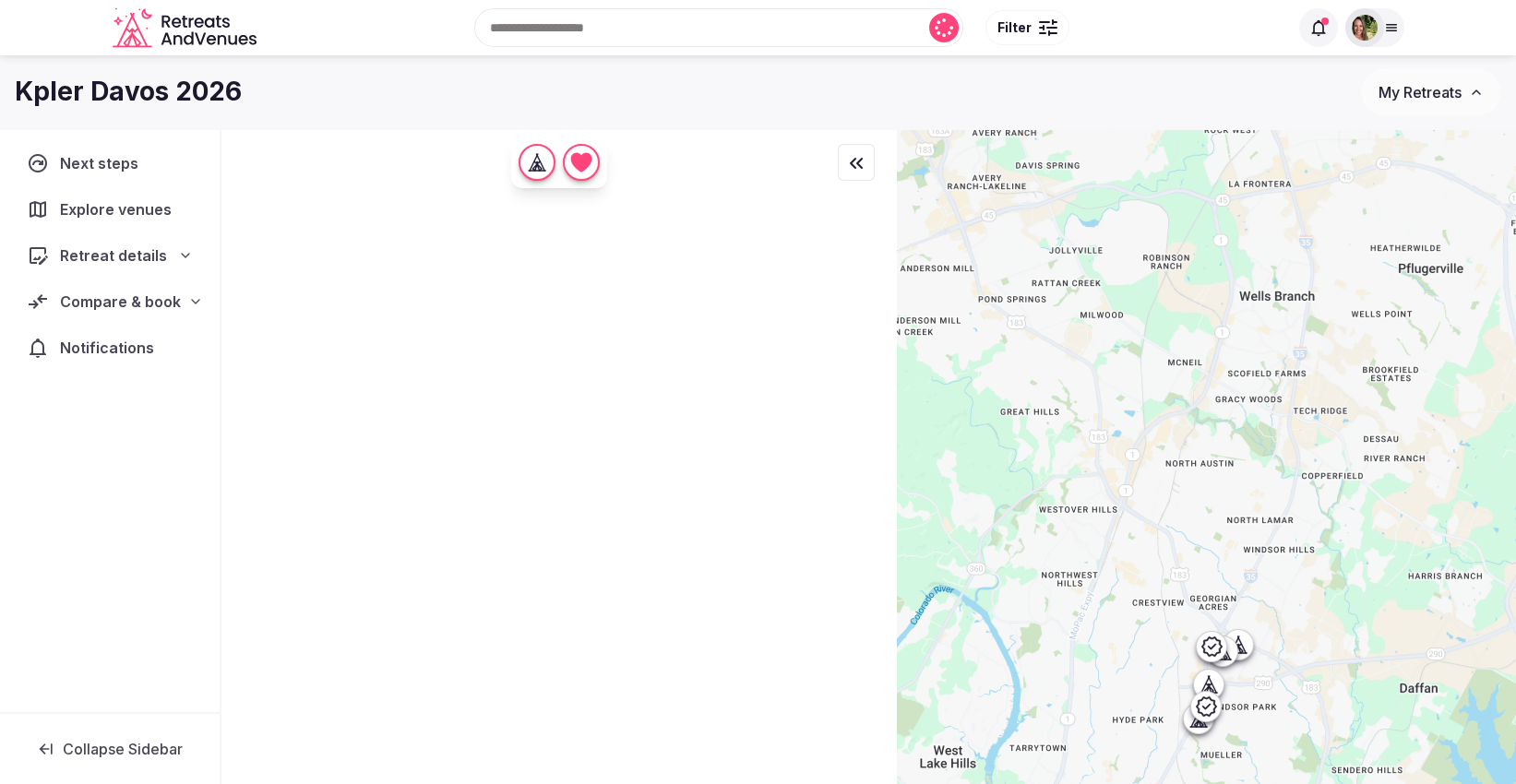
drag, startPoint x: 1380, startPoint y: 511, endPoint x: 1361, endPoint y: 622, distance: 112.6
click at [1361, 622] on div at bounding box center [1206, 488] width 619 height 718
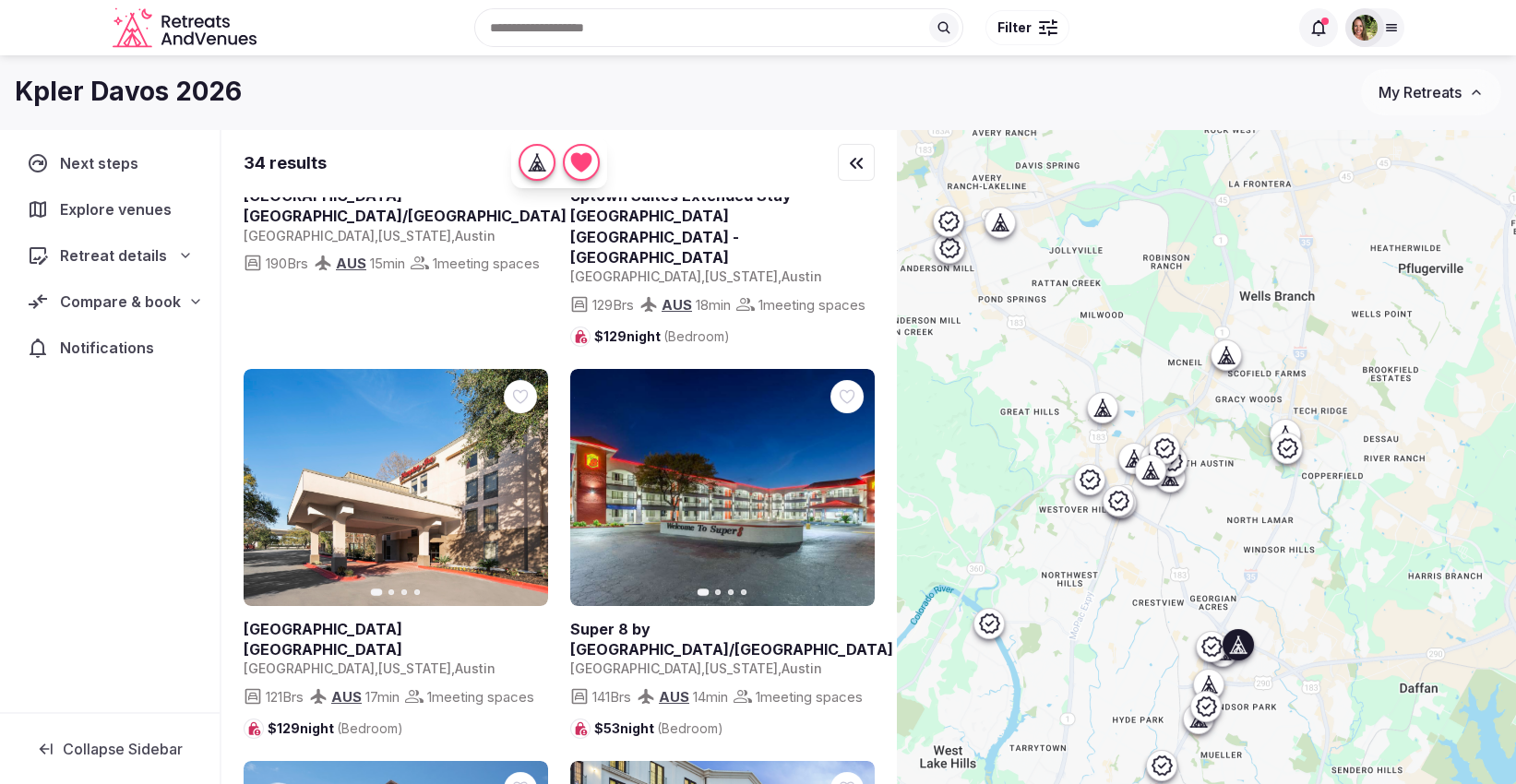
scroll to position [307, 0]
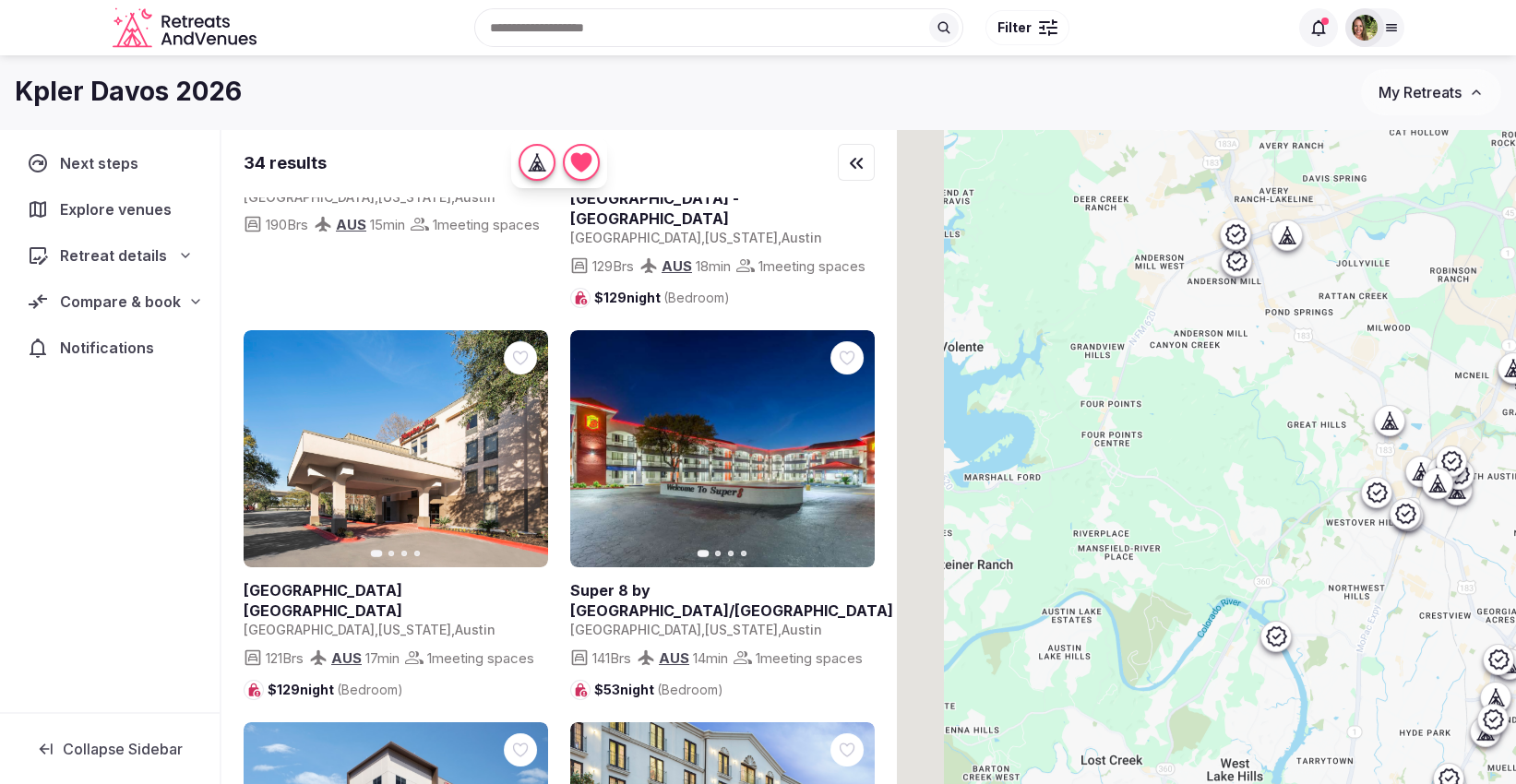
drag, startPoint x: 1057, startPoint y: 605, endPoint x: 1353, endPoint y: 615, distance: 296.2
click at [1353, 615] on div at bounding box center [1206, 488] width 619 height 718
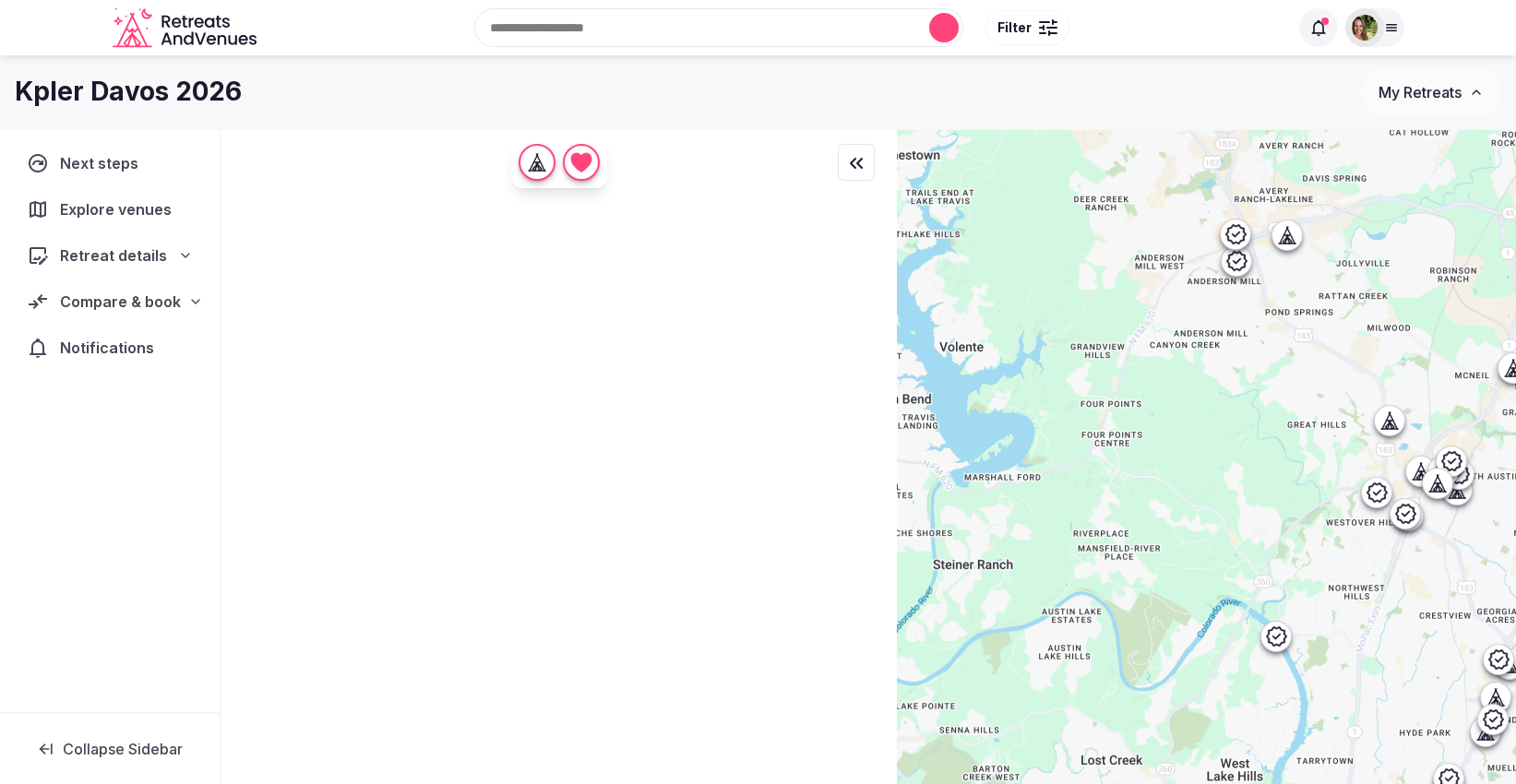
scroll to position [0, 0]
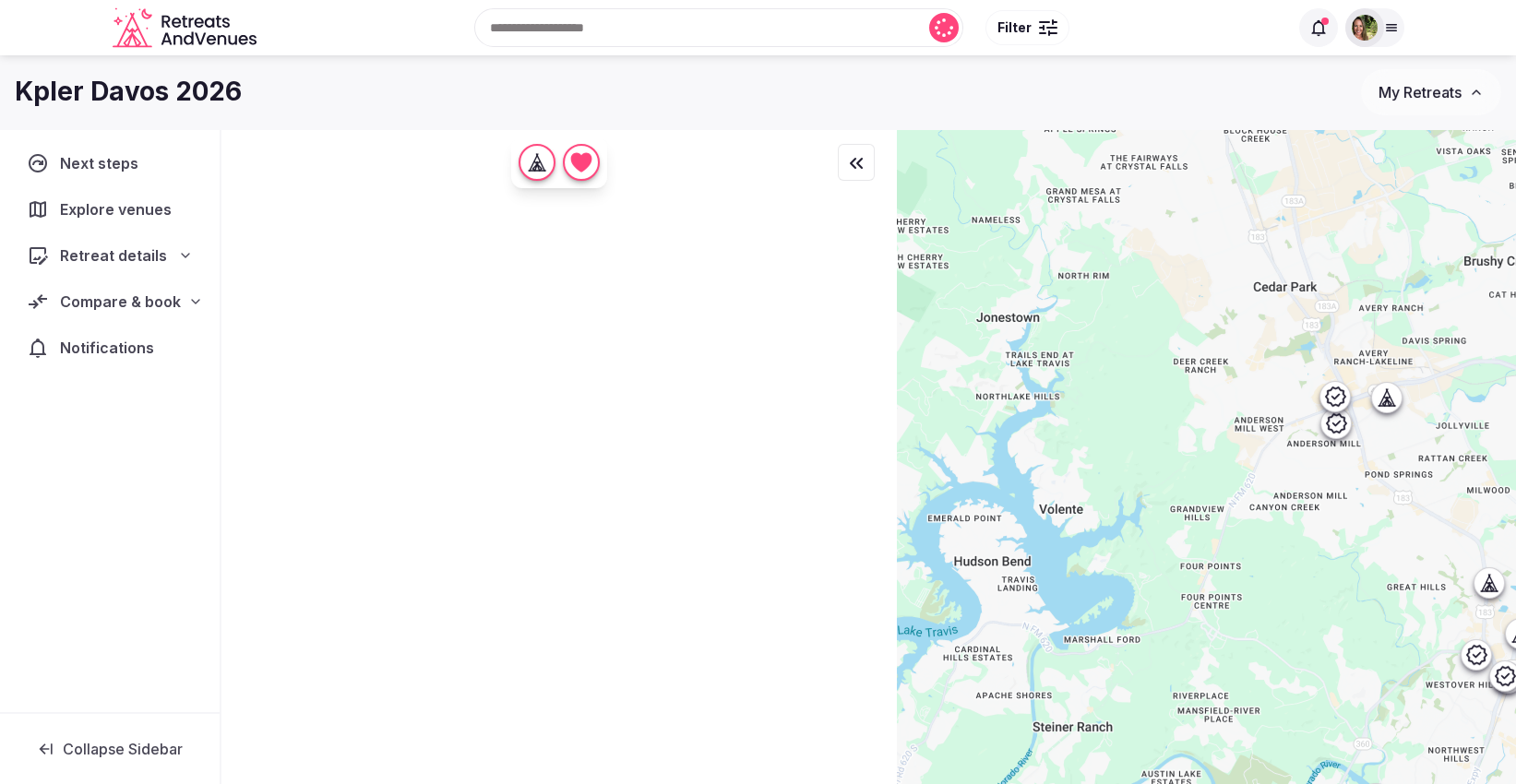
drag, startPoint x: 1315, startPoint y: 400, endPoint x: 1415, endPoint y: 564, distance: 192.1
click at [1415, 564] on div at bounding box center [1206, 488] width 619 height 718
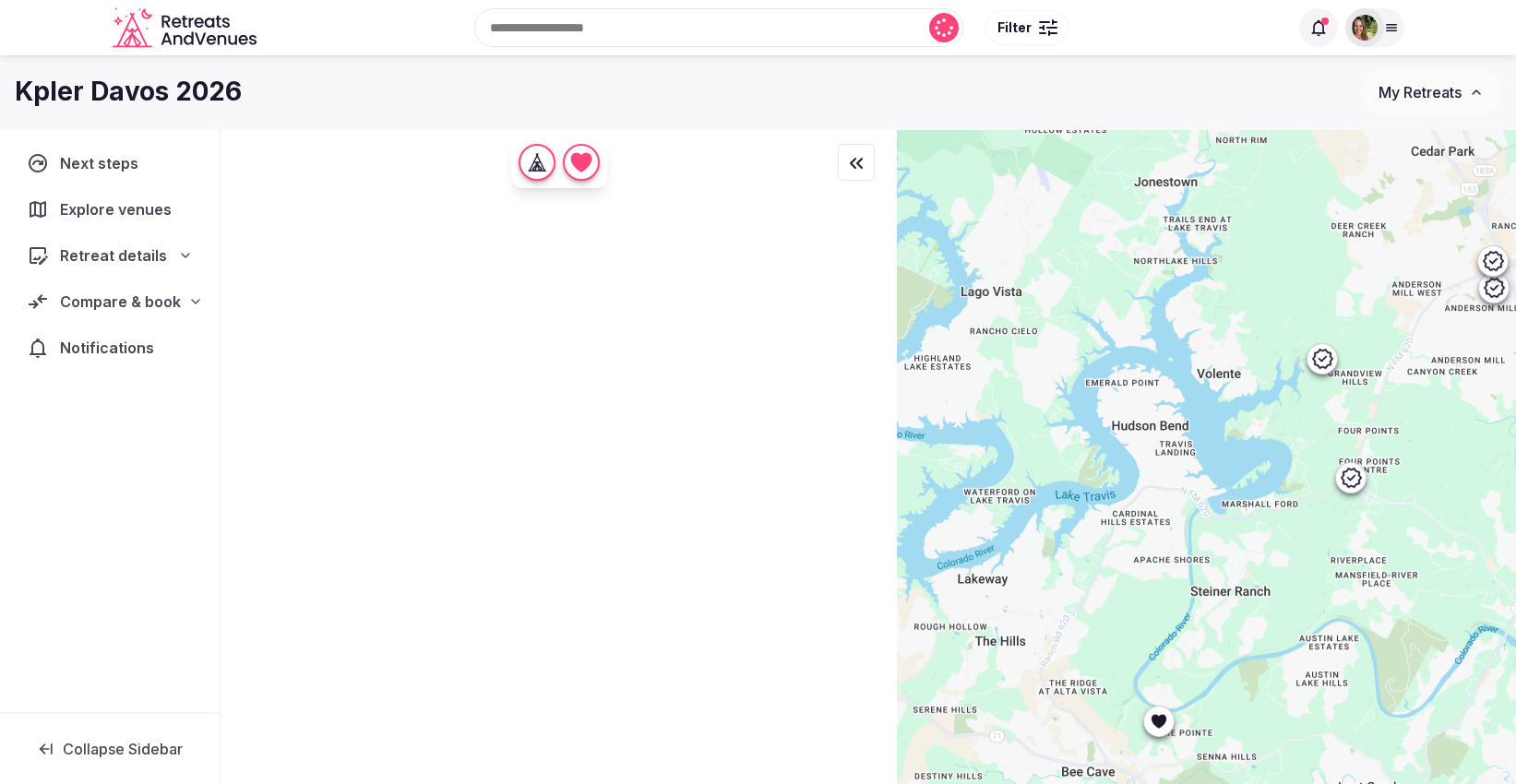
drag, startPoint x: 1251, startPoint y: 533, endPoint x: 1411, endPoint y: 398, distance: 209.3
click at [1411, 398] on div at bounding box center [1206, 488] width 619 height 718
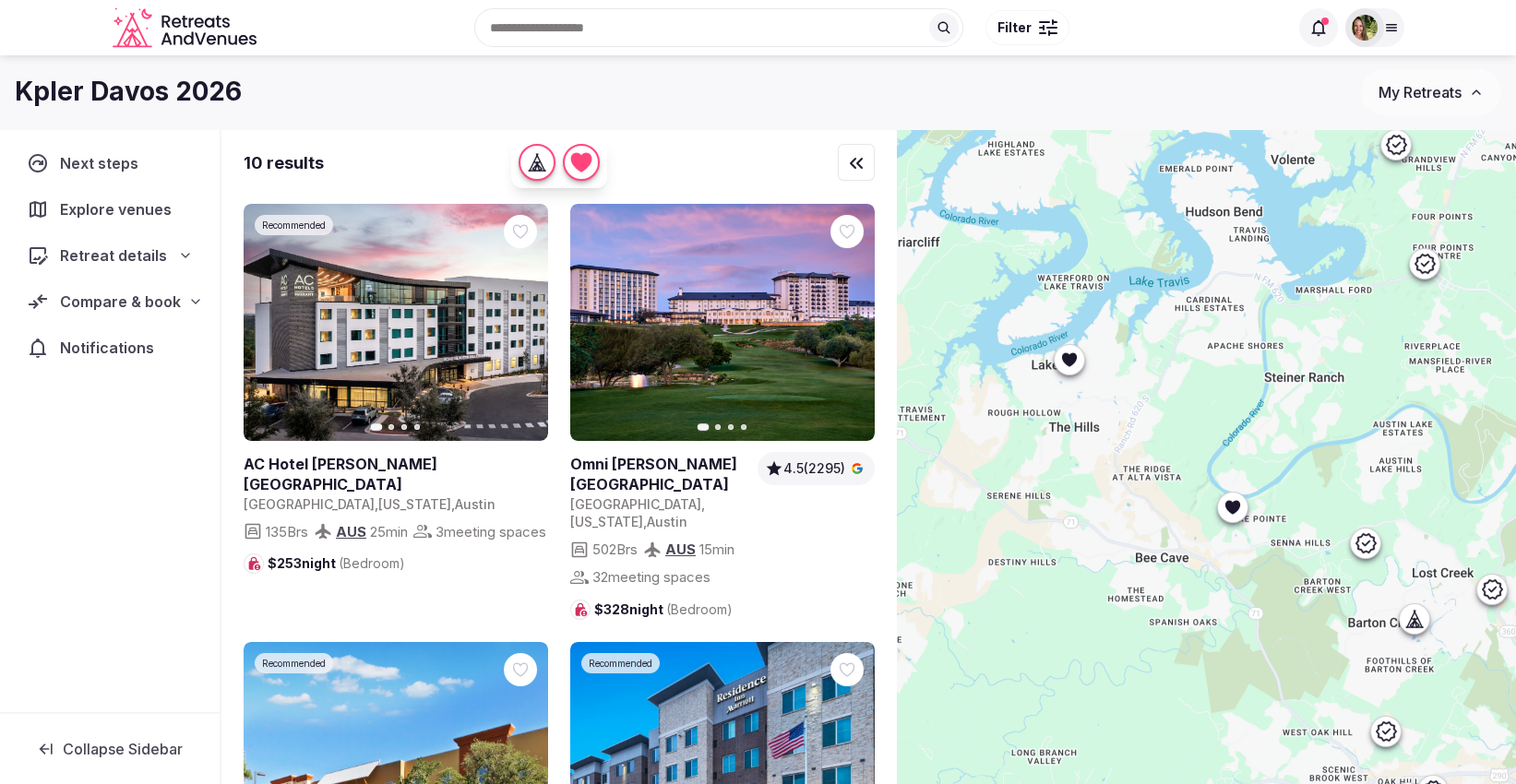
drag, startPoint x: 1230, startPoint y: 378, endPoint x: 1278, endPoint y: 346, distance: 57.7
click at [1278, 346] on div at bounding box center [1206, 488] width 619 height 718
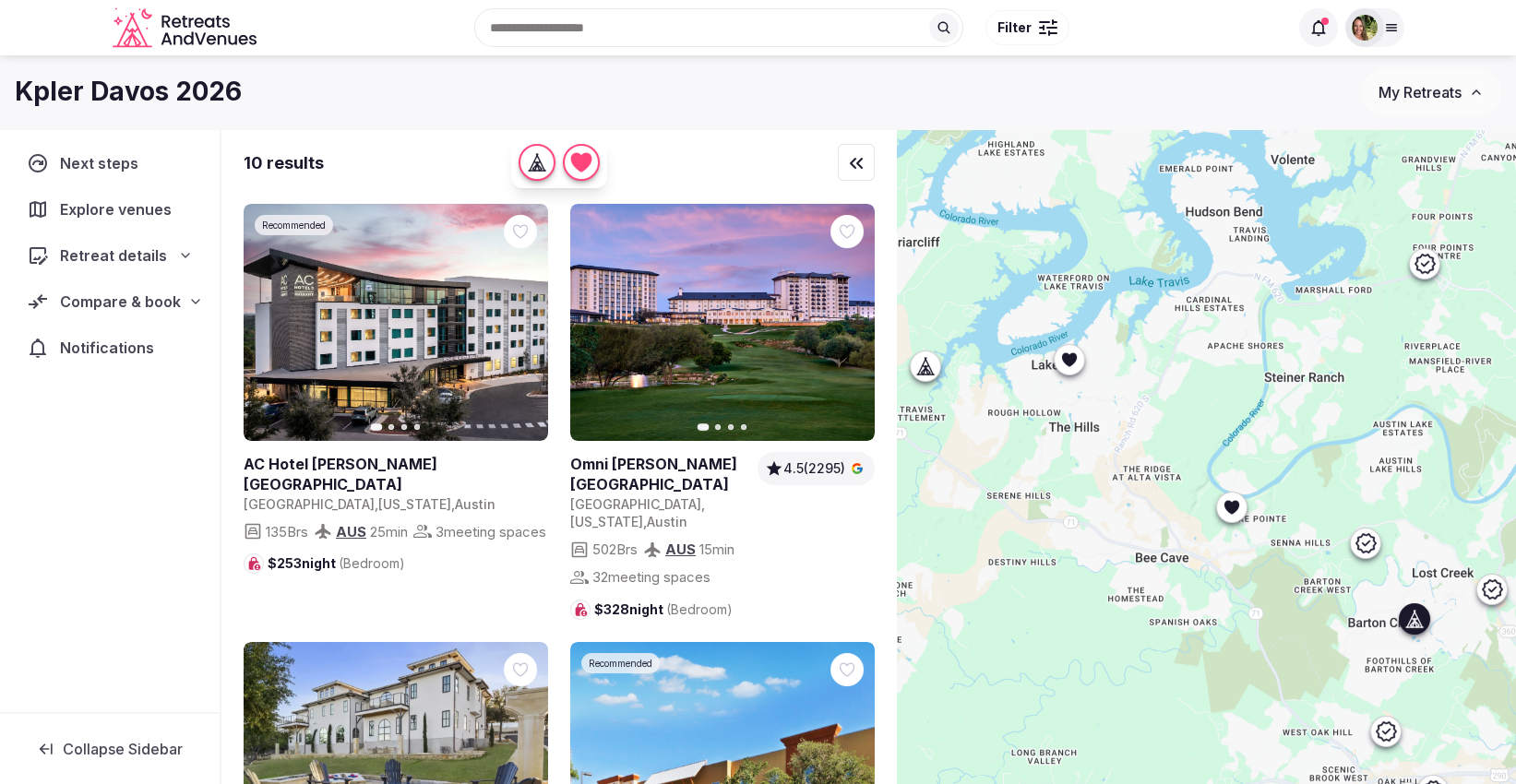
click at [0, 0] on icon at bounding box center [0, 0] width 0 height 0
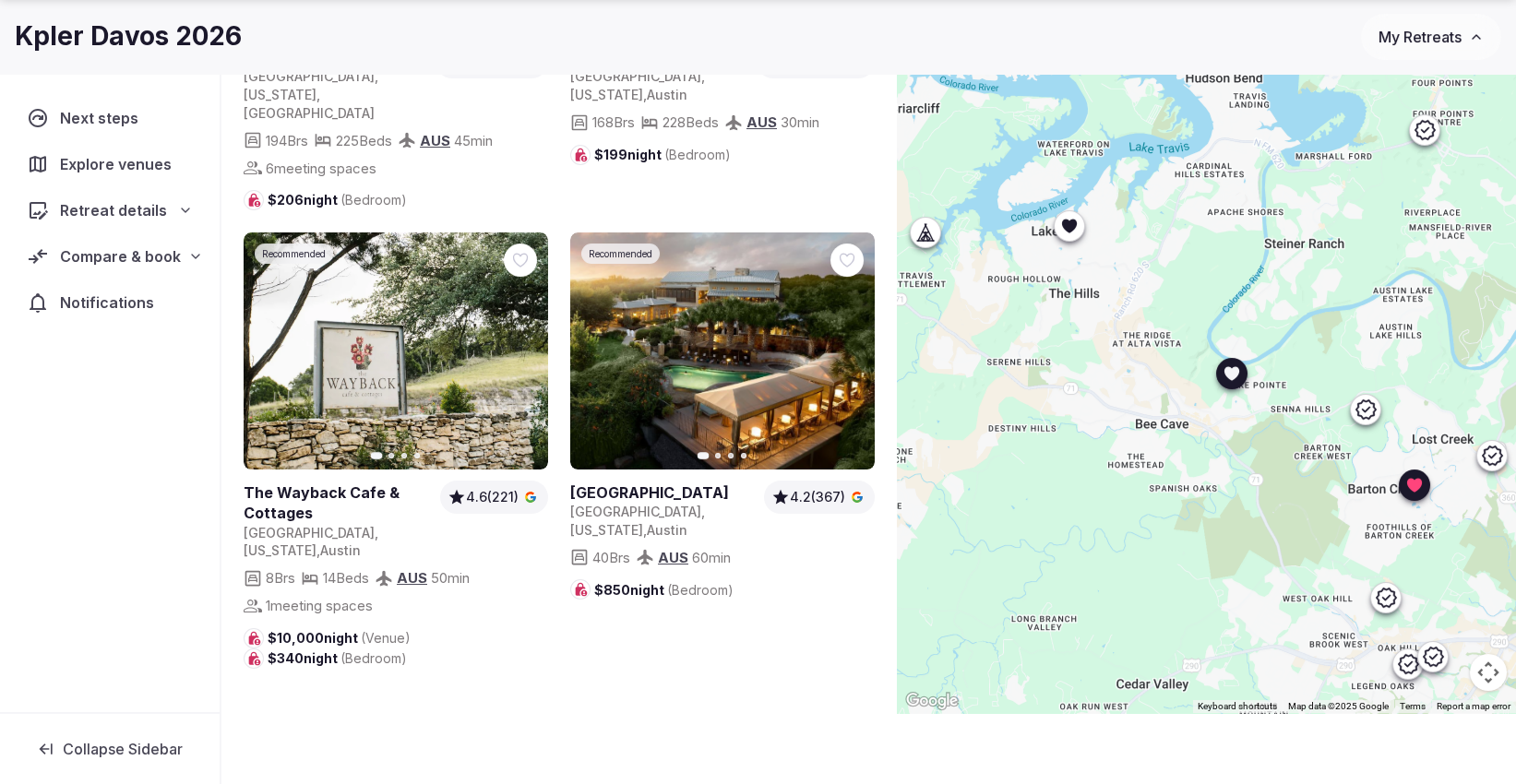
scroll to position [137, 0]
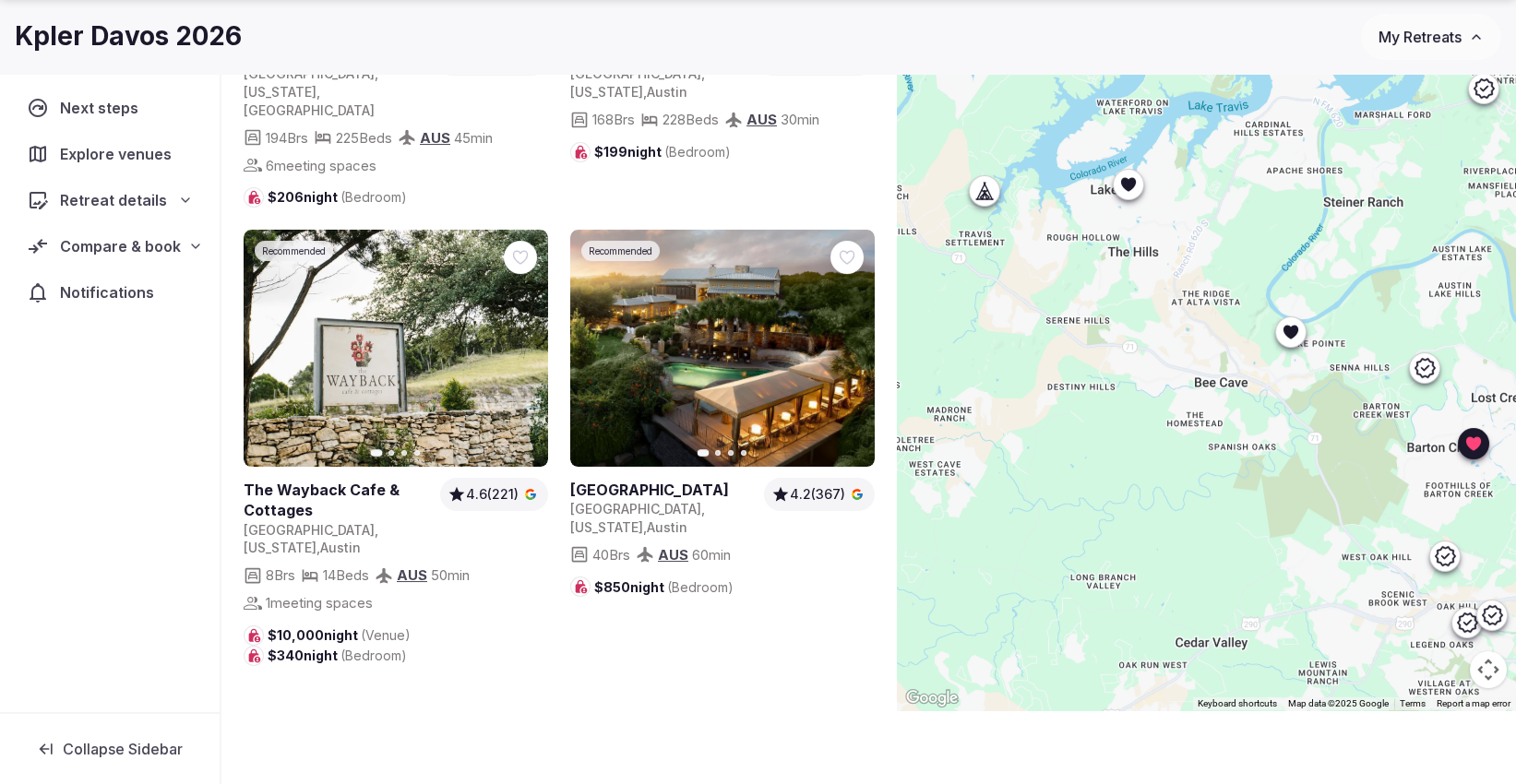
drag, startPoint x: 1175, startPoint y: 525, endPoint x: 1268, endPoint y: 466, distance: 110.1
click at [1268, 466] on div at bounding box center [1206, 352] width 619 height 718
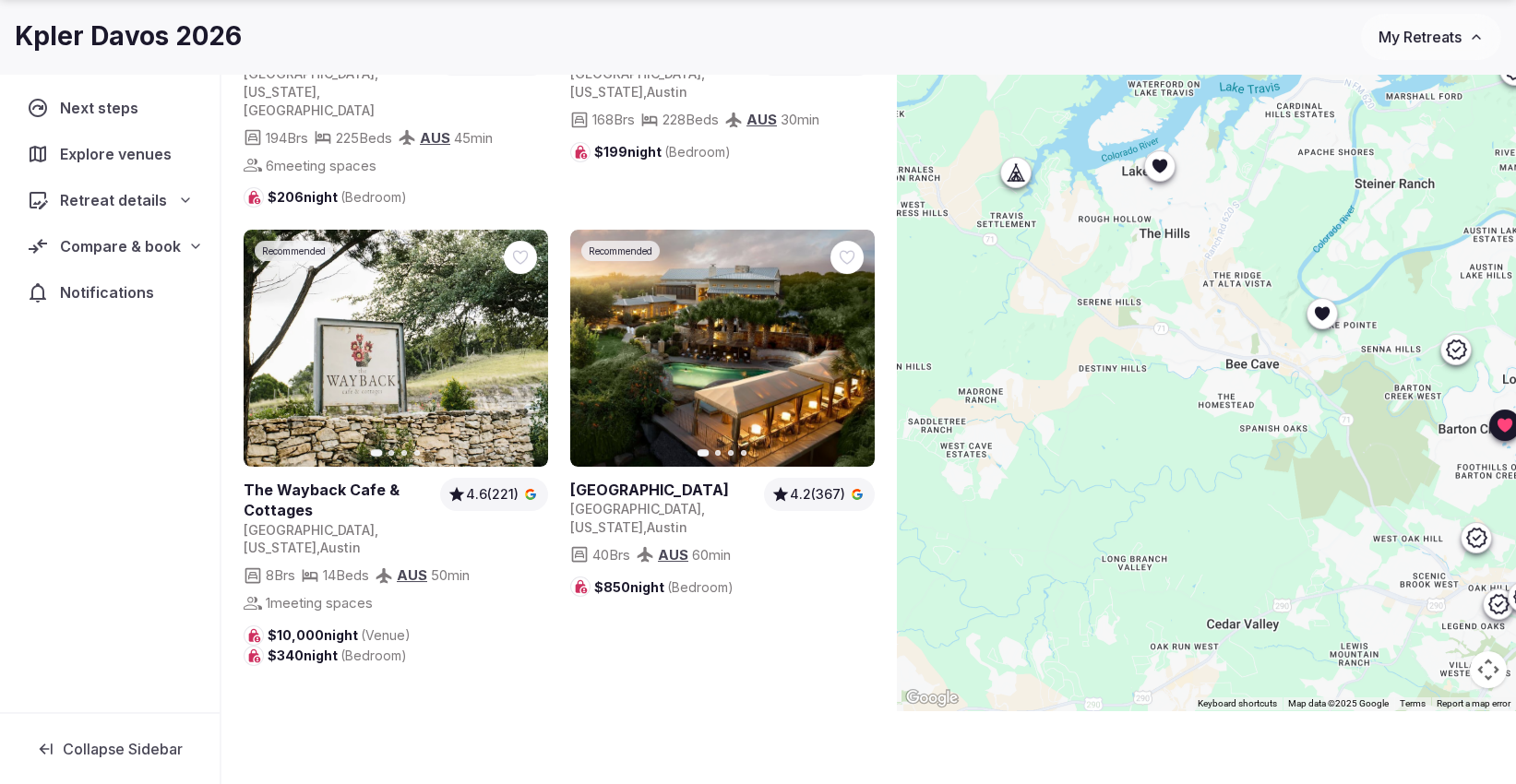
scroll to position [0, 0]
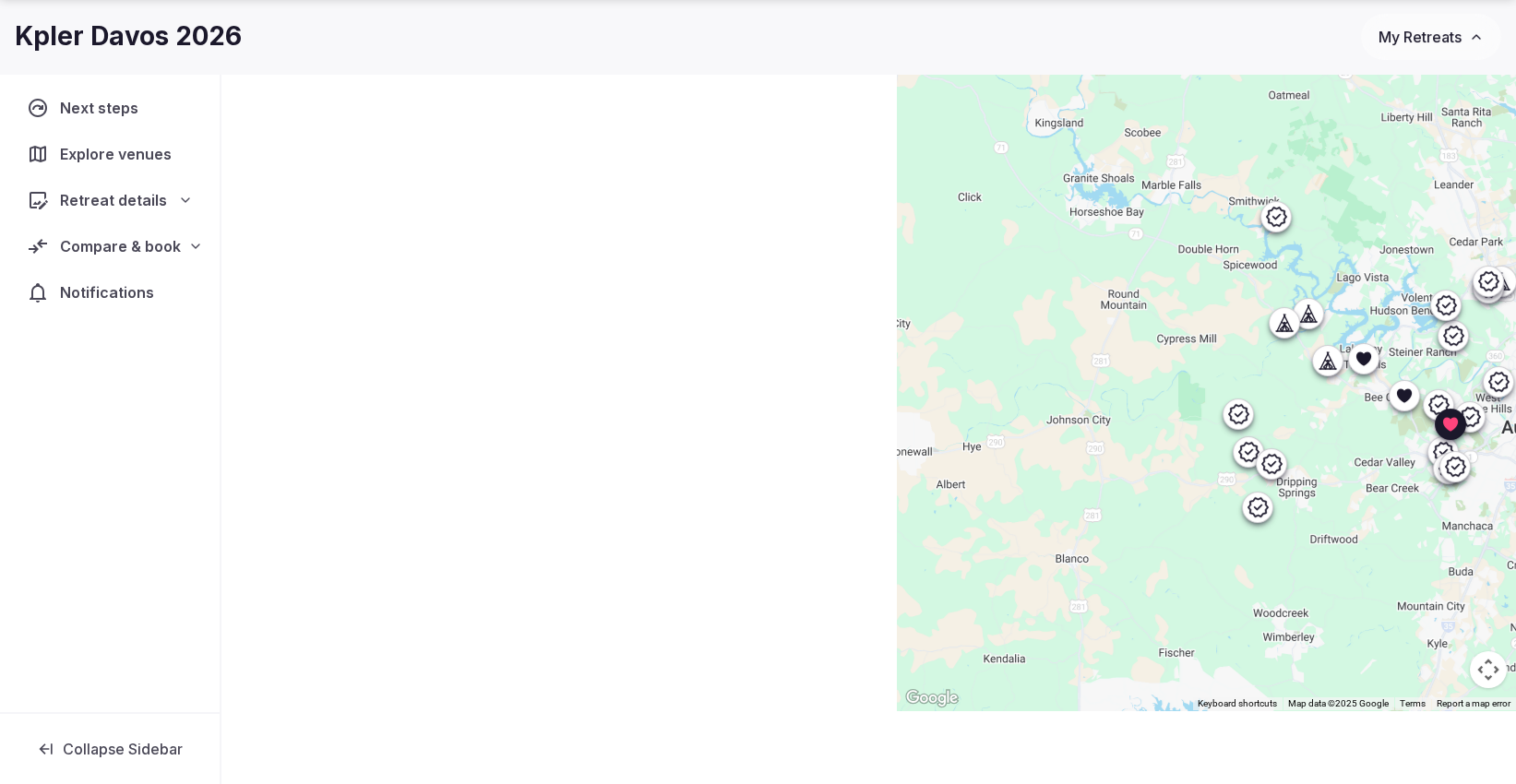
drag, startPoint x: 1249, startPoint y: 597, endPoint x: 1378, endPoint y: 552, distance: 136.6
click at [1378, 552] on div at bounding box center [1206, 352] width 619 height 718
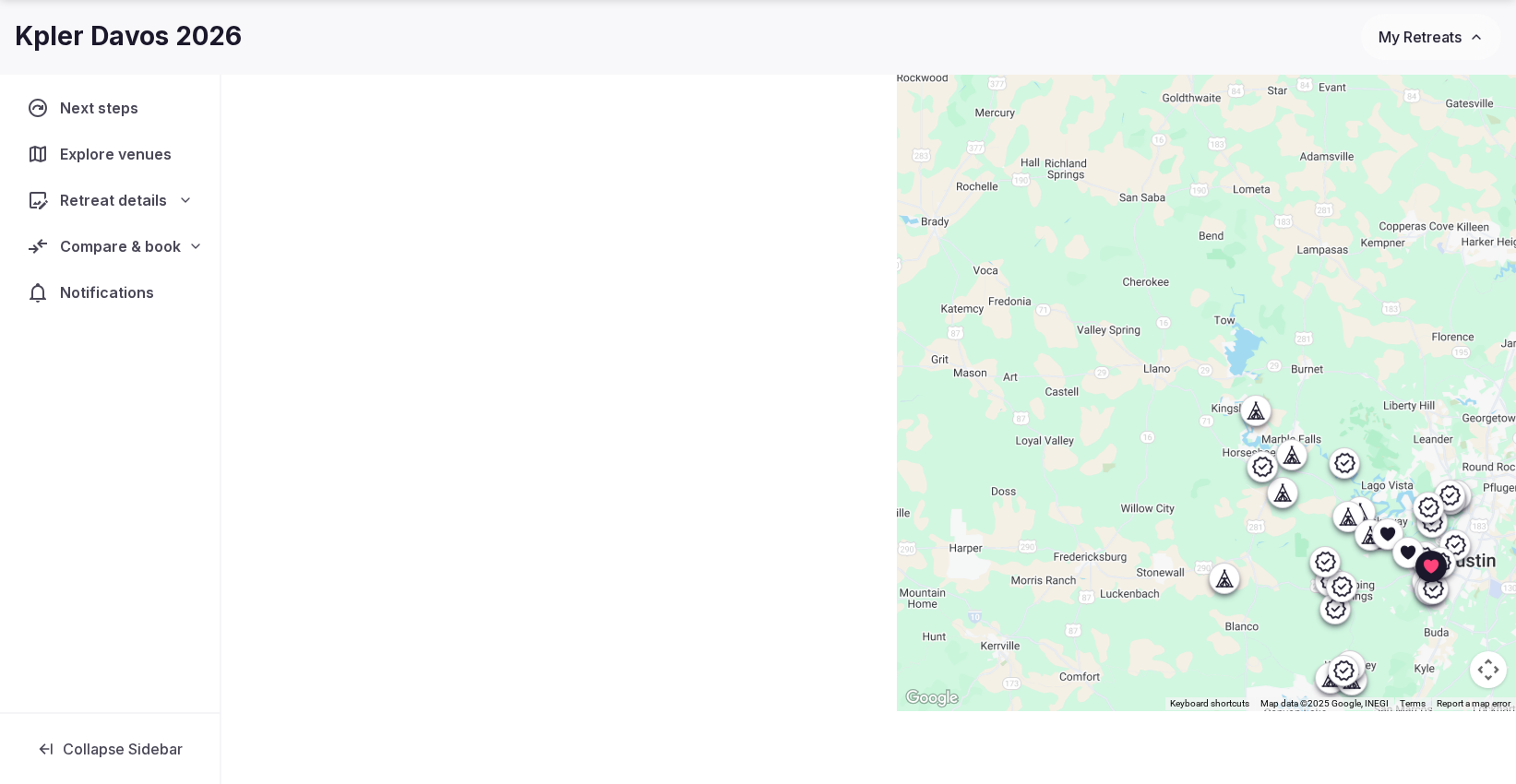
drag, startPoint x: 1324, startPoint y: 449, endPoint x: 1345, endPoint y: 520, distance: 74.0
click at [1345, 520] on div at bounding box center [1206, 352] width 619 height 718
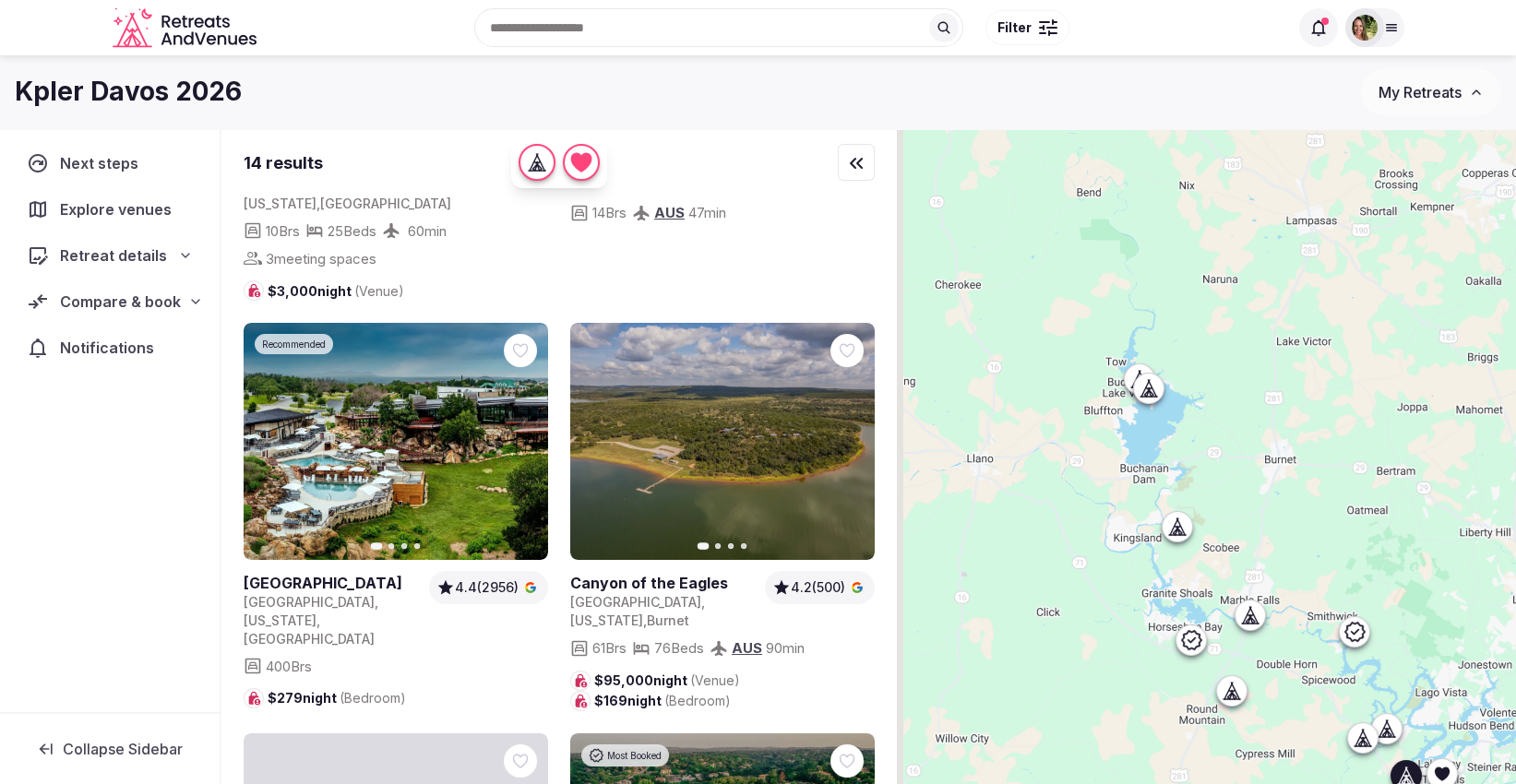
scroll to position [307, 0]
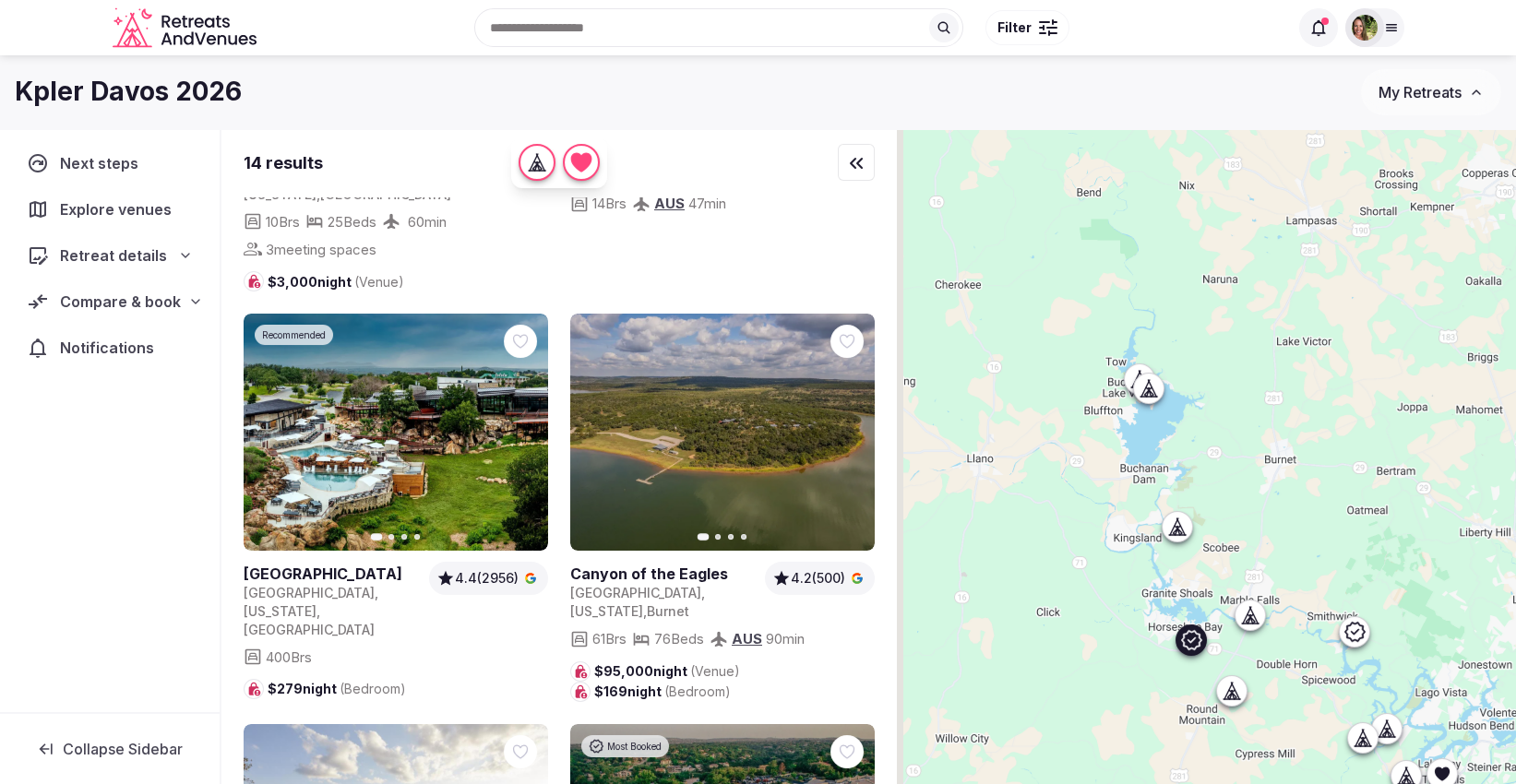
click at [0, 0] on icon at bounding box center [0, 0] width 0 height 0
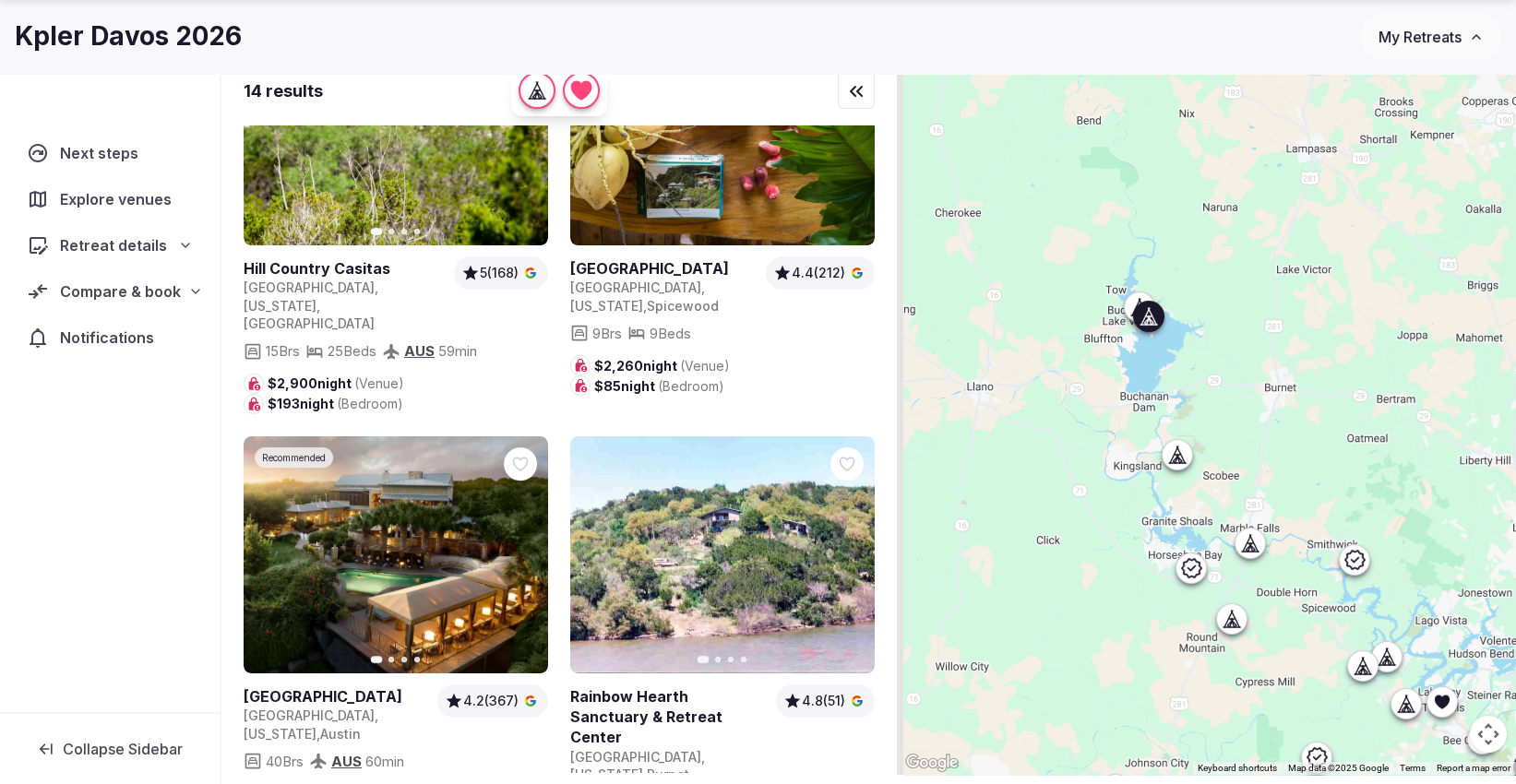
scroll to position [137, 0]
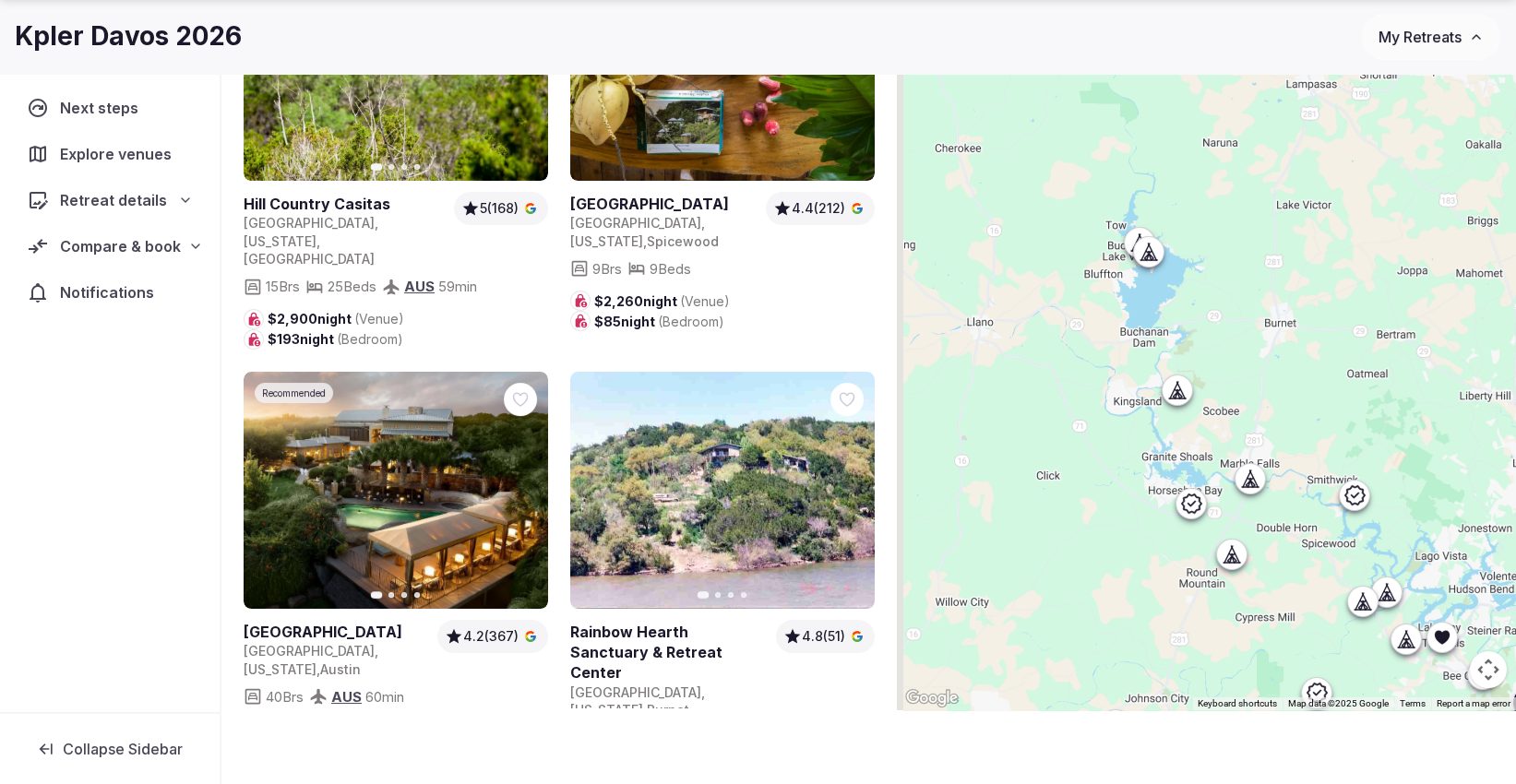
click at [124, 249] on span "Compare & book" at bounding box center [120, 246] width 121 height 22
click at [108, 277] on span "Shortlisted venues" at bounding box center [105, 282] width 122 height 19
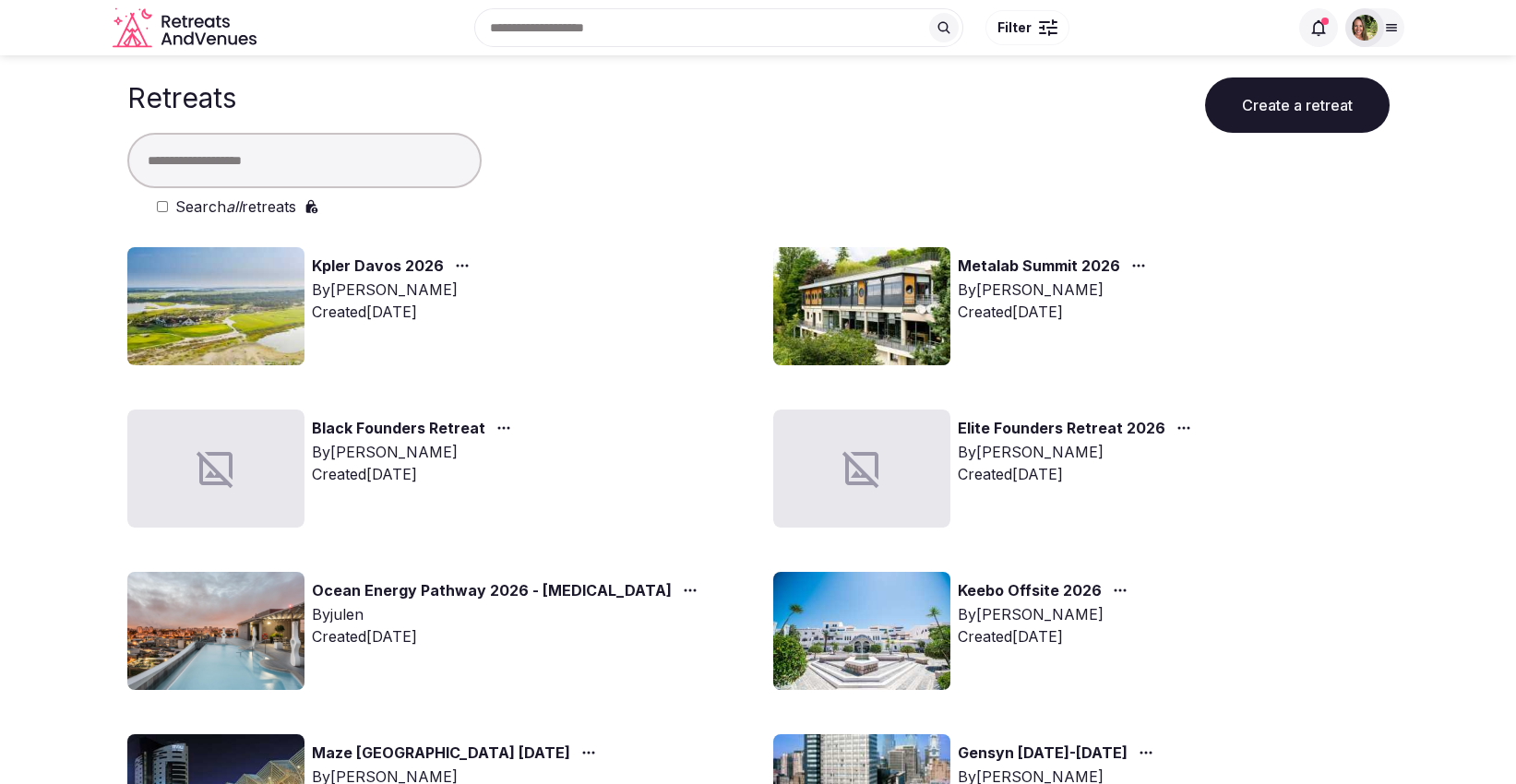
click at [246, 151] on input "text" at bounding box center [304, 161] width 355 height 55
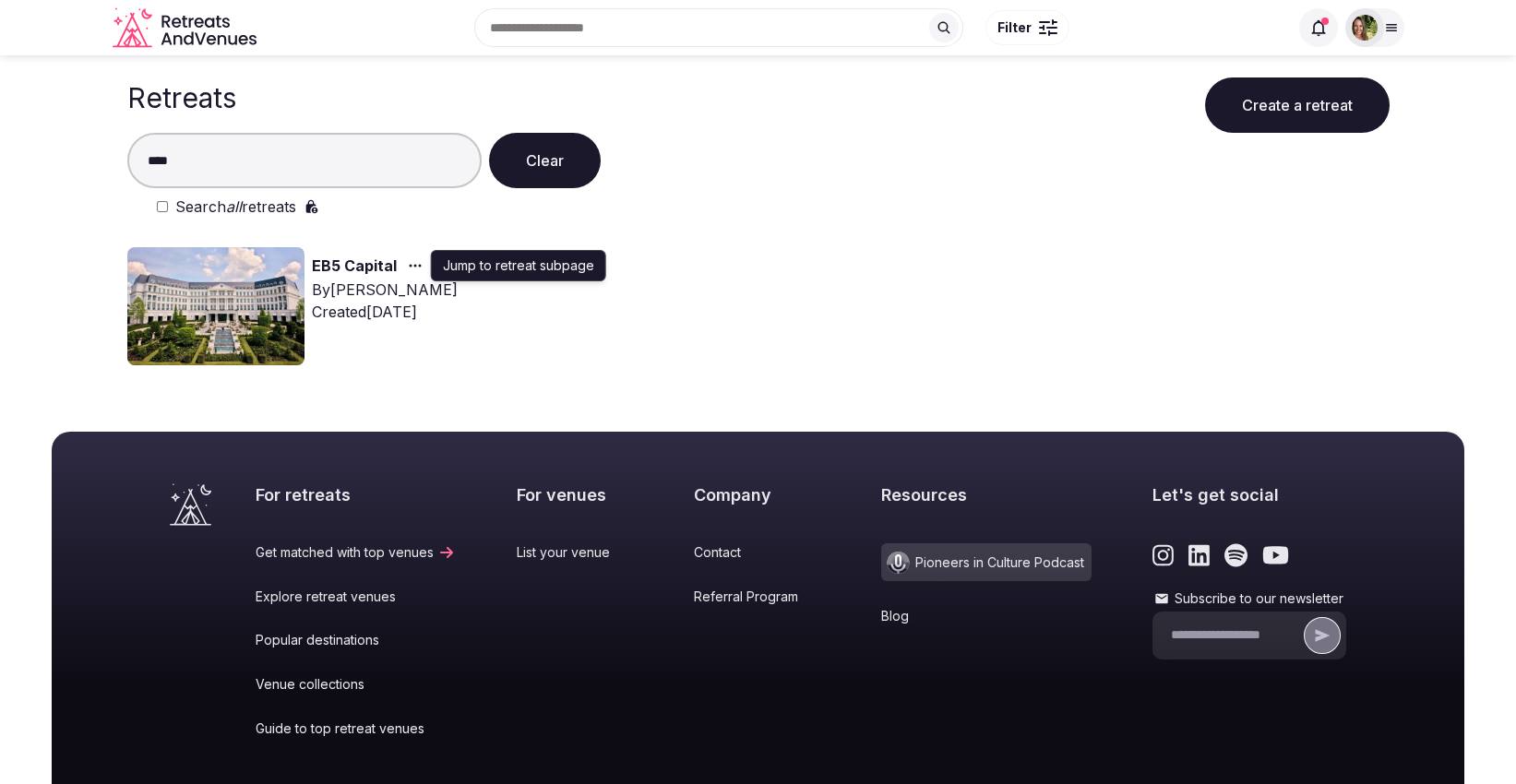
type input "***"
click at [414, 265] on circle "button" at bounding box center [415, 266] width 3 height 3
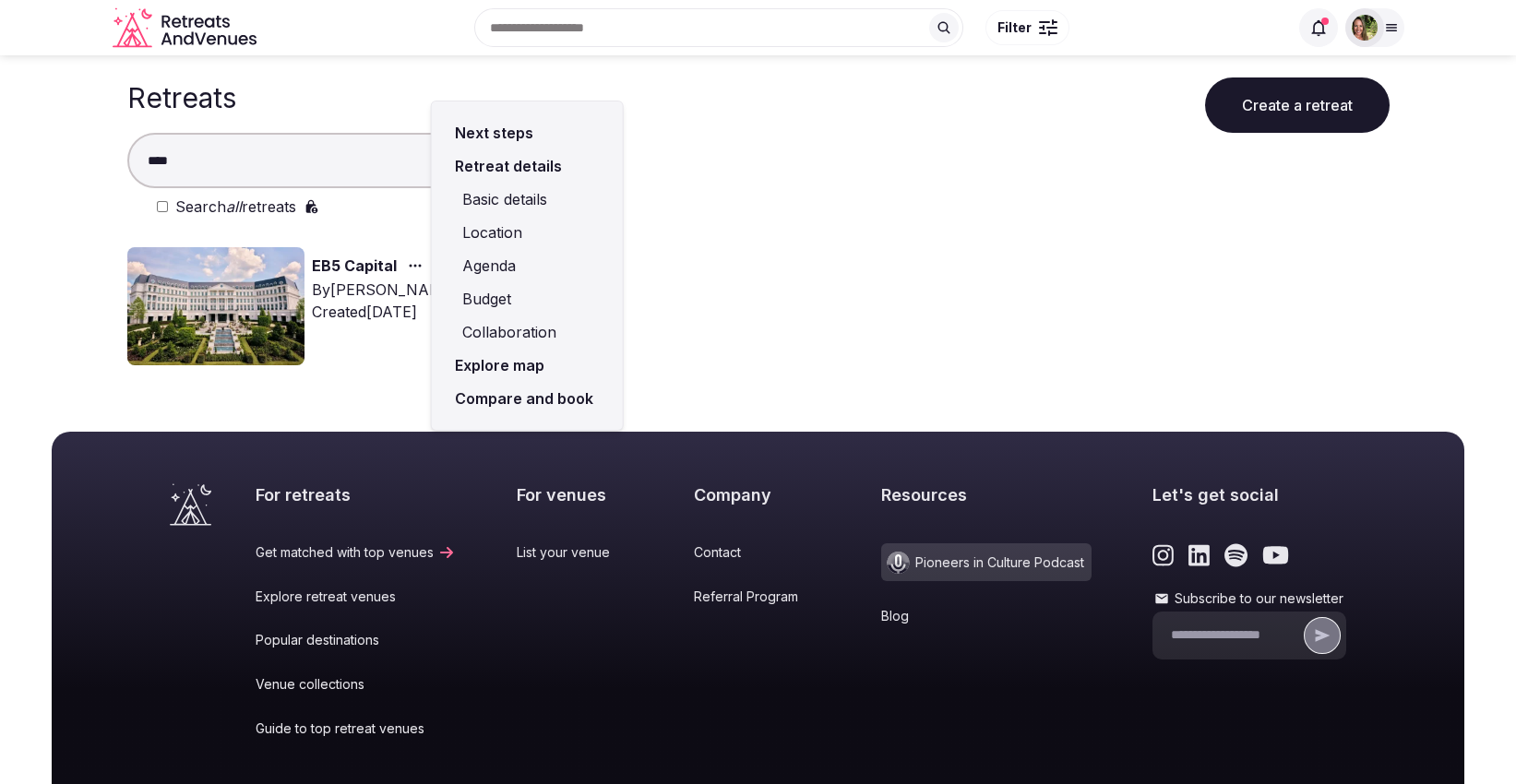
click at [501, 394] on link "Compare and book" at bounding box center [527, 399] width 162 height 33
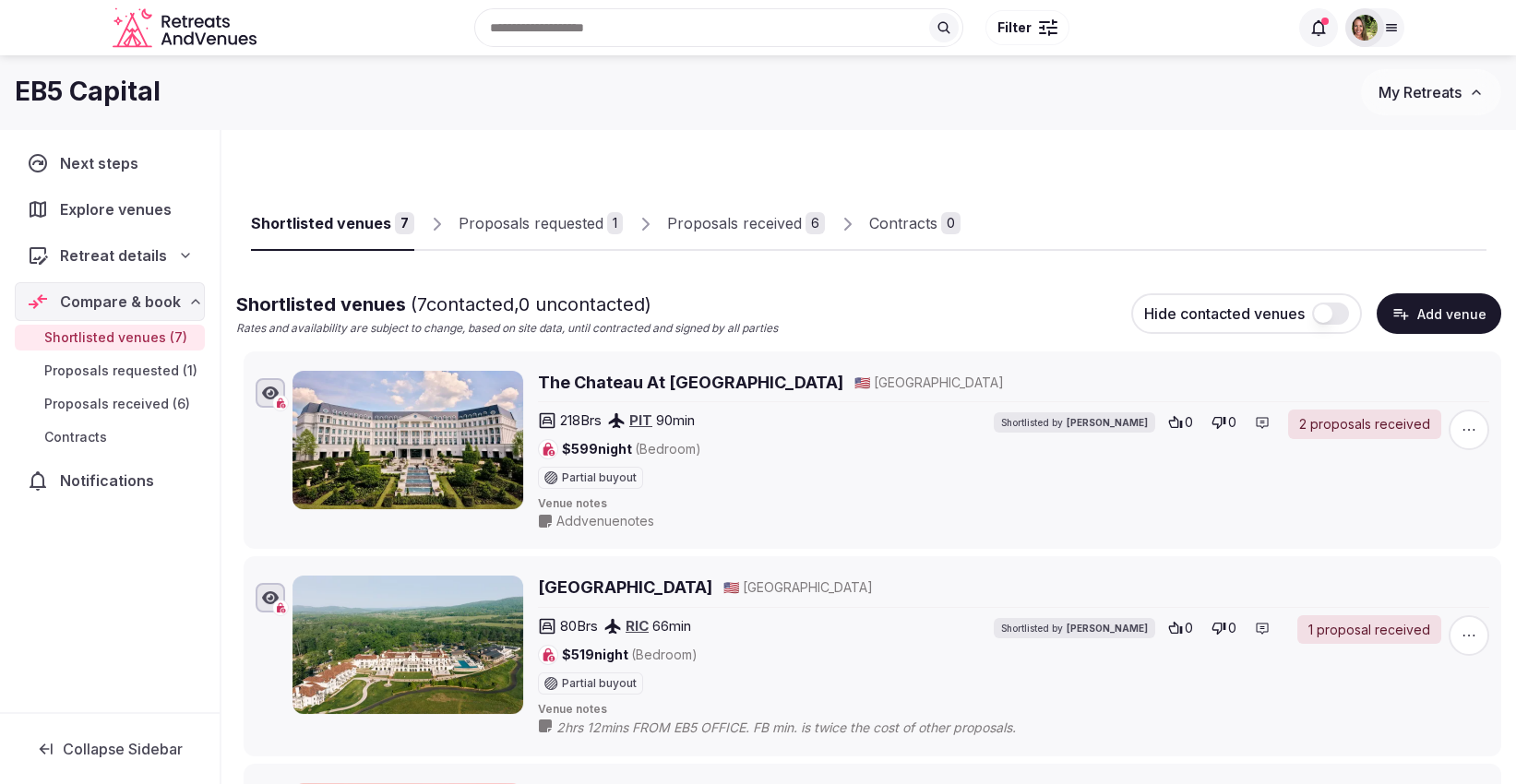
click at [671, 383] on h2 "The Chateau At [GEOGRAPHIC_DATA]" at bounding box center [691, 382] width 305 height 23
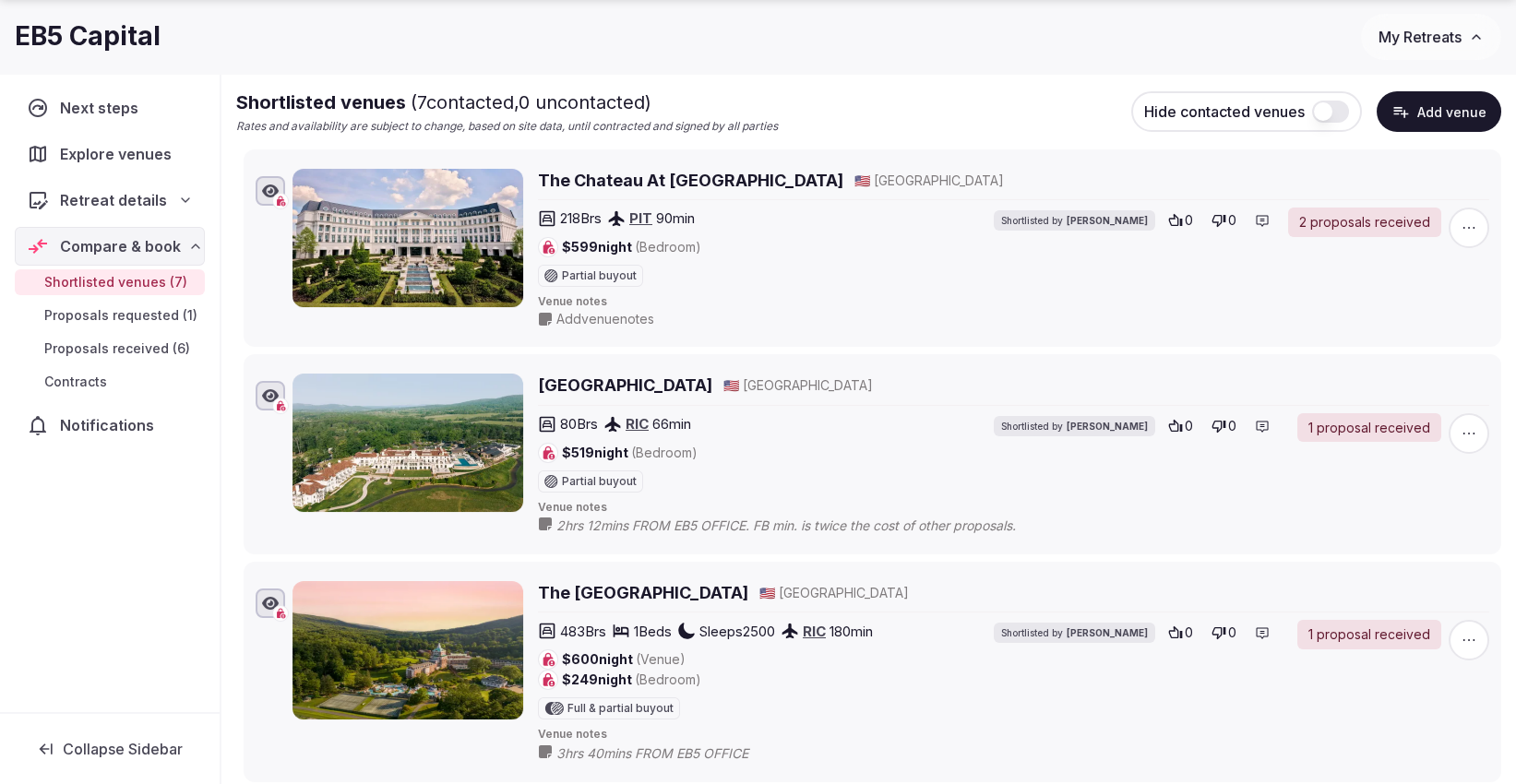
scroll to position [205, 0]
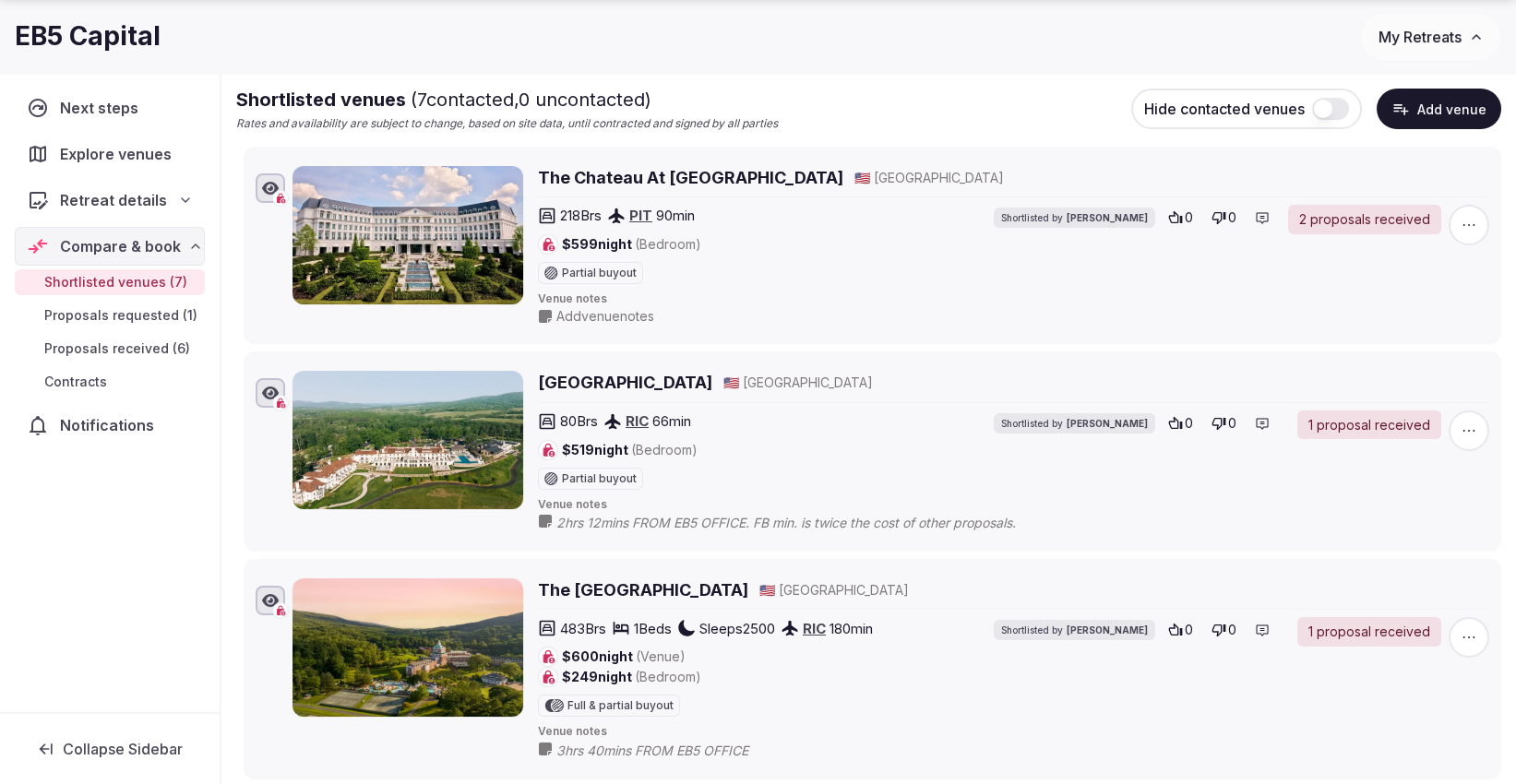
click at [590, 381] on h2 "[GEOGRAPHIC_DATA]" at bounding box center [625, 382] width 174 height 23
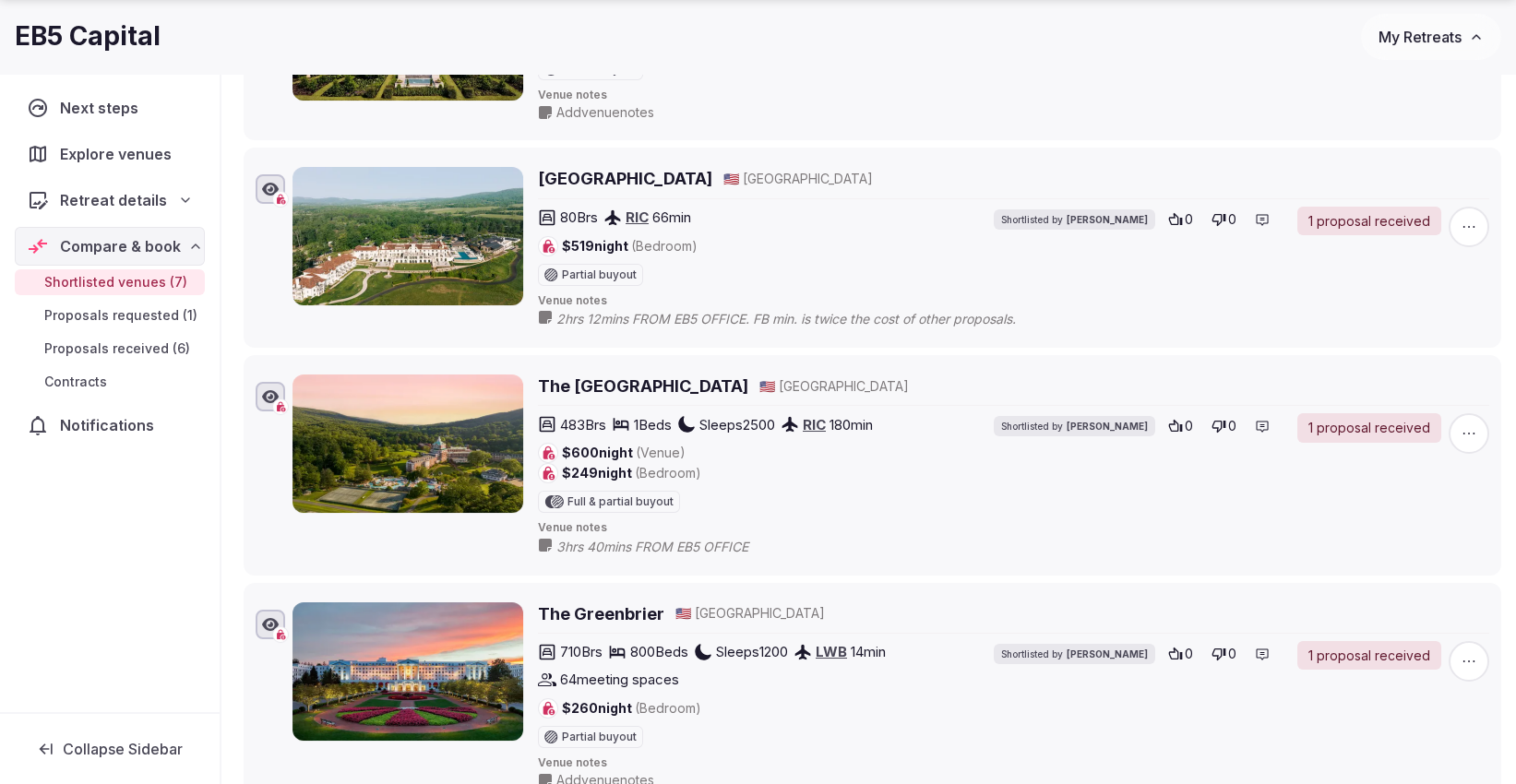
scroll to position [410, 0]
click at [596, 382] on h2 "The [GEOGRAPHIC_DATA]" at bounding box center [643, 384] width 211 height 23
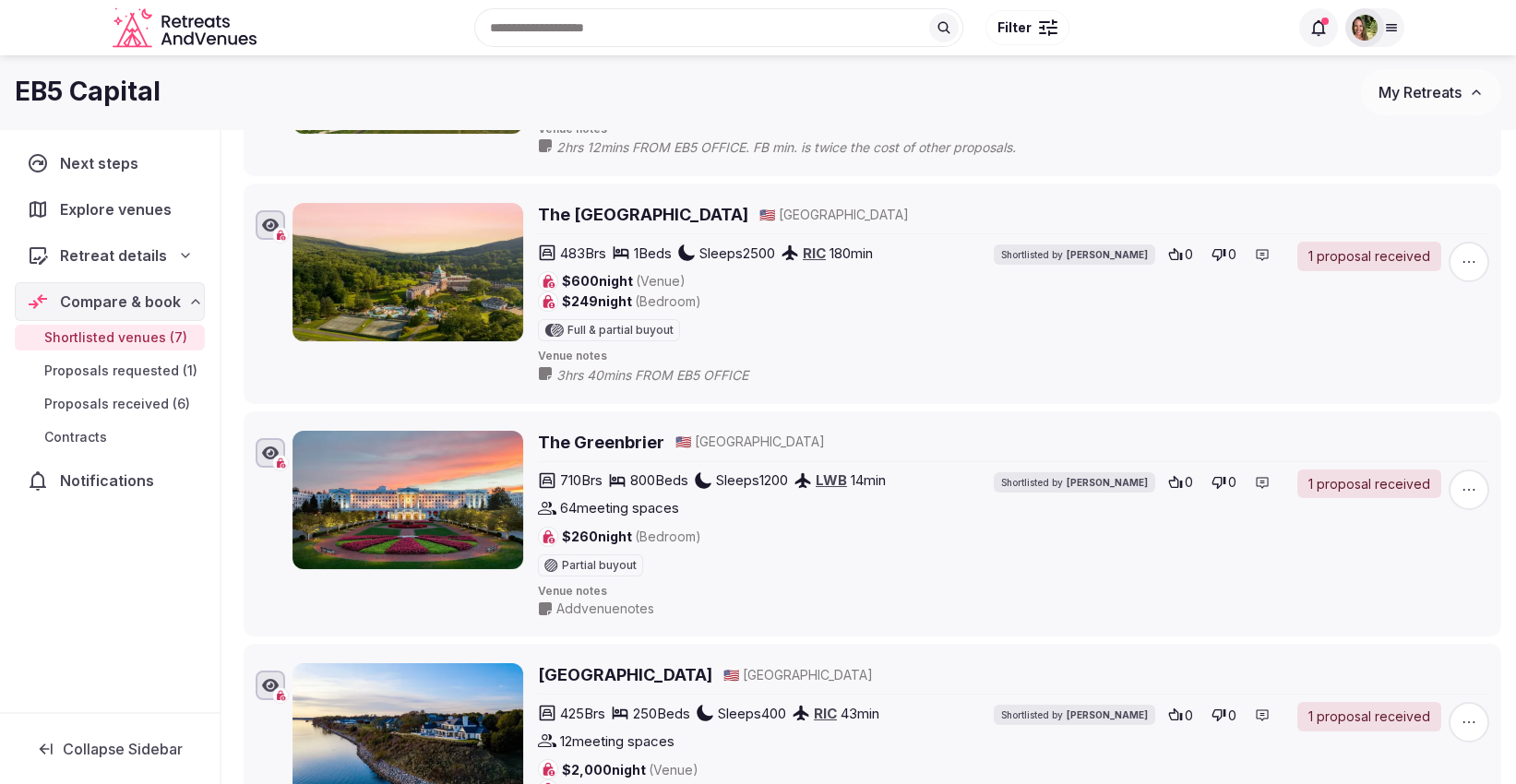
scroll to position [0, 0]
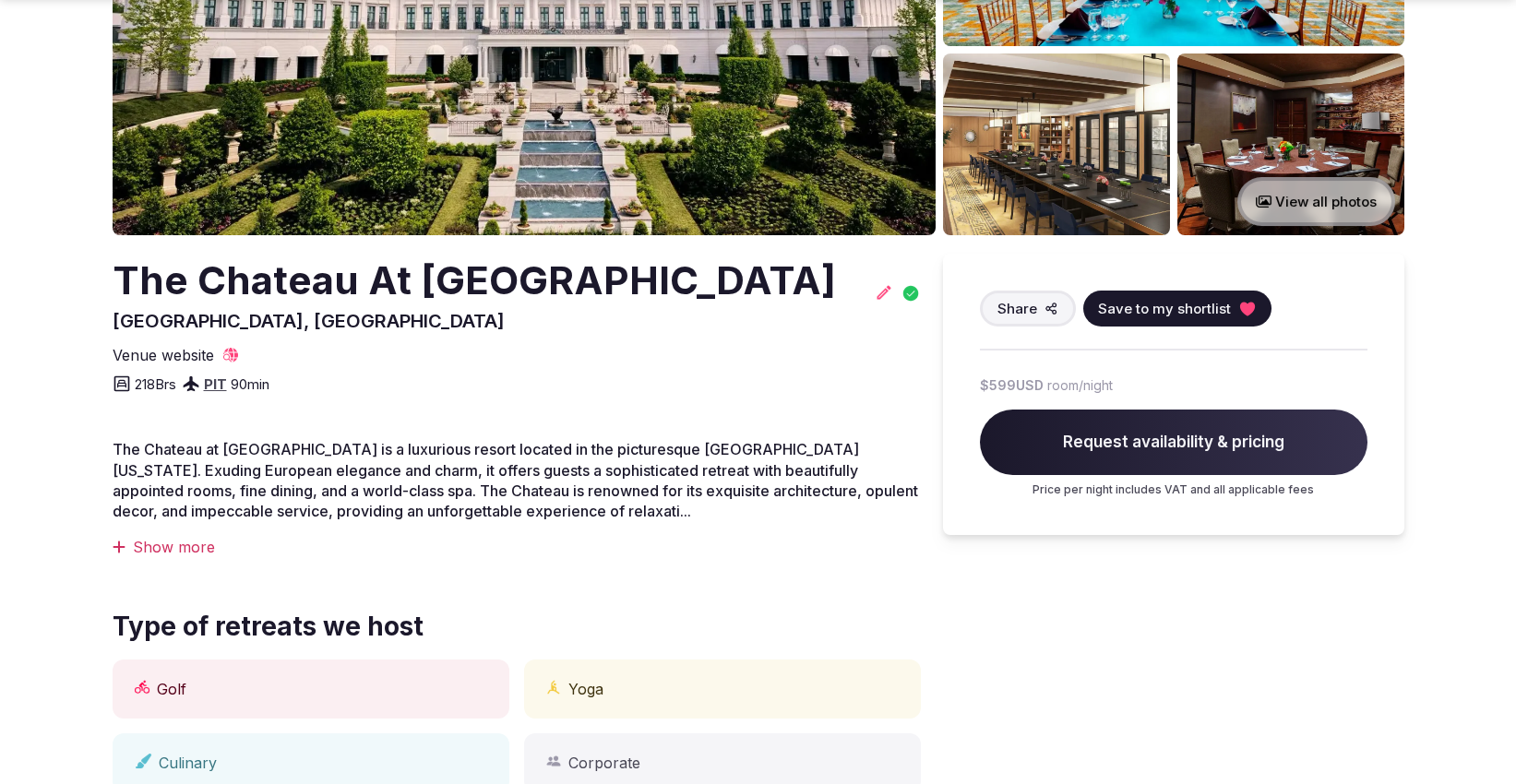
scroll to position [307, 0]
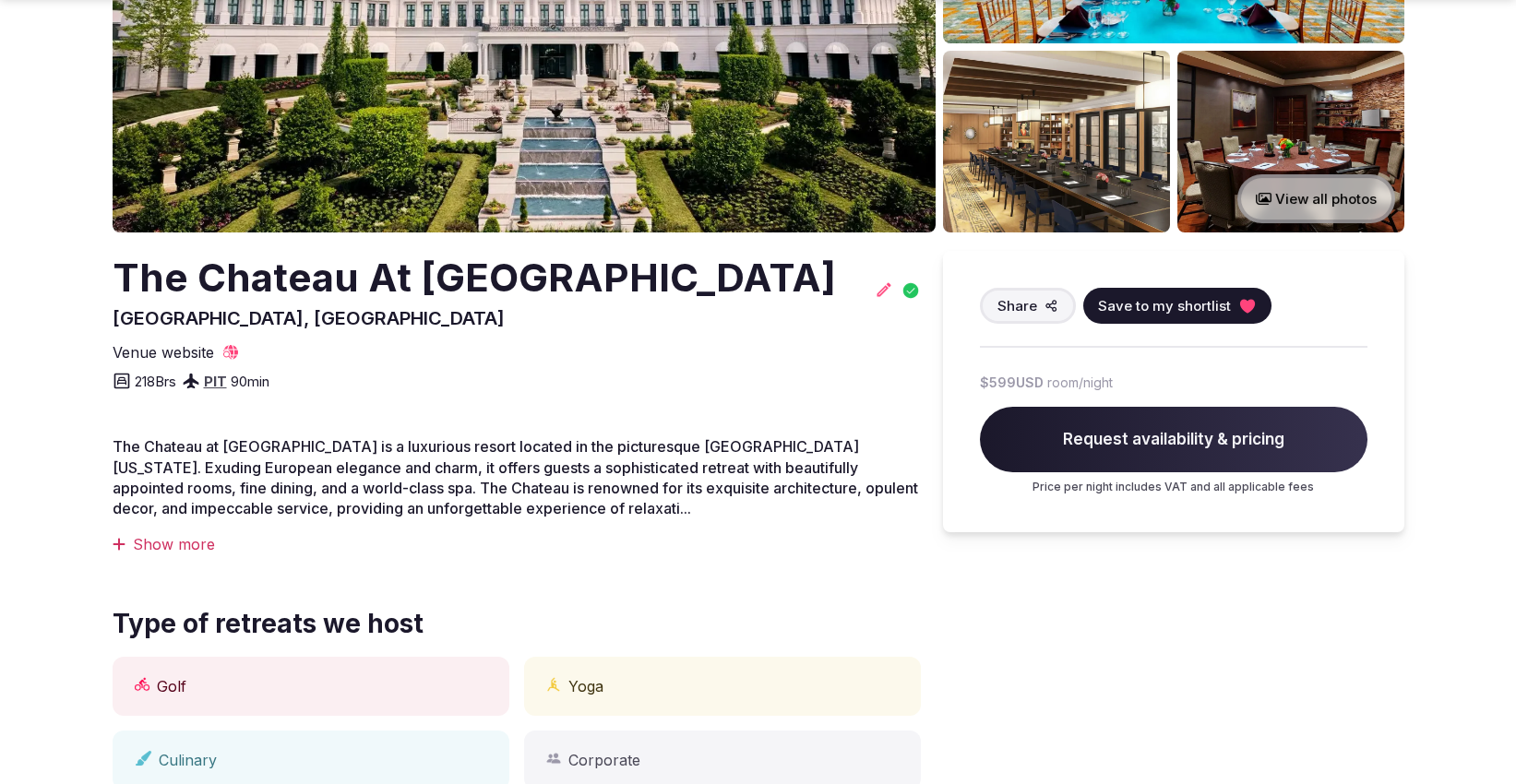
click at [1186, 306] on span "Save to my shortlist" at bounding box center [1164, 306] width 133 height 20
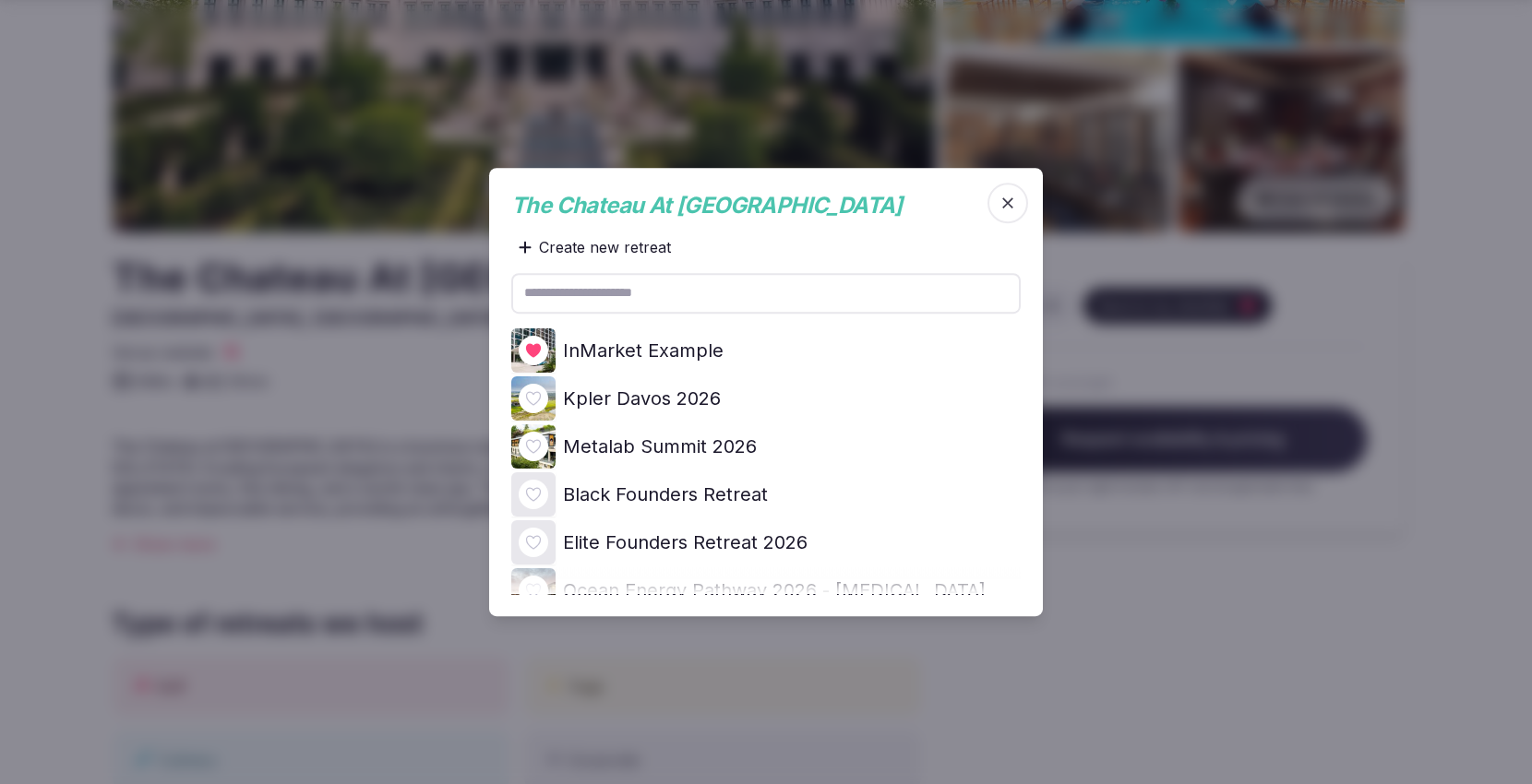
click at [0, 0] on icon at bounding box center [0, 0] width 0 height 0
click at [1427, 364] on div at bounding box center [766, 392] width 1532 height 784
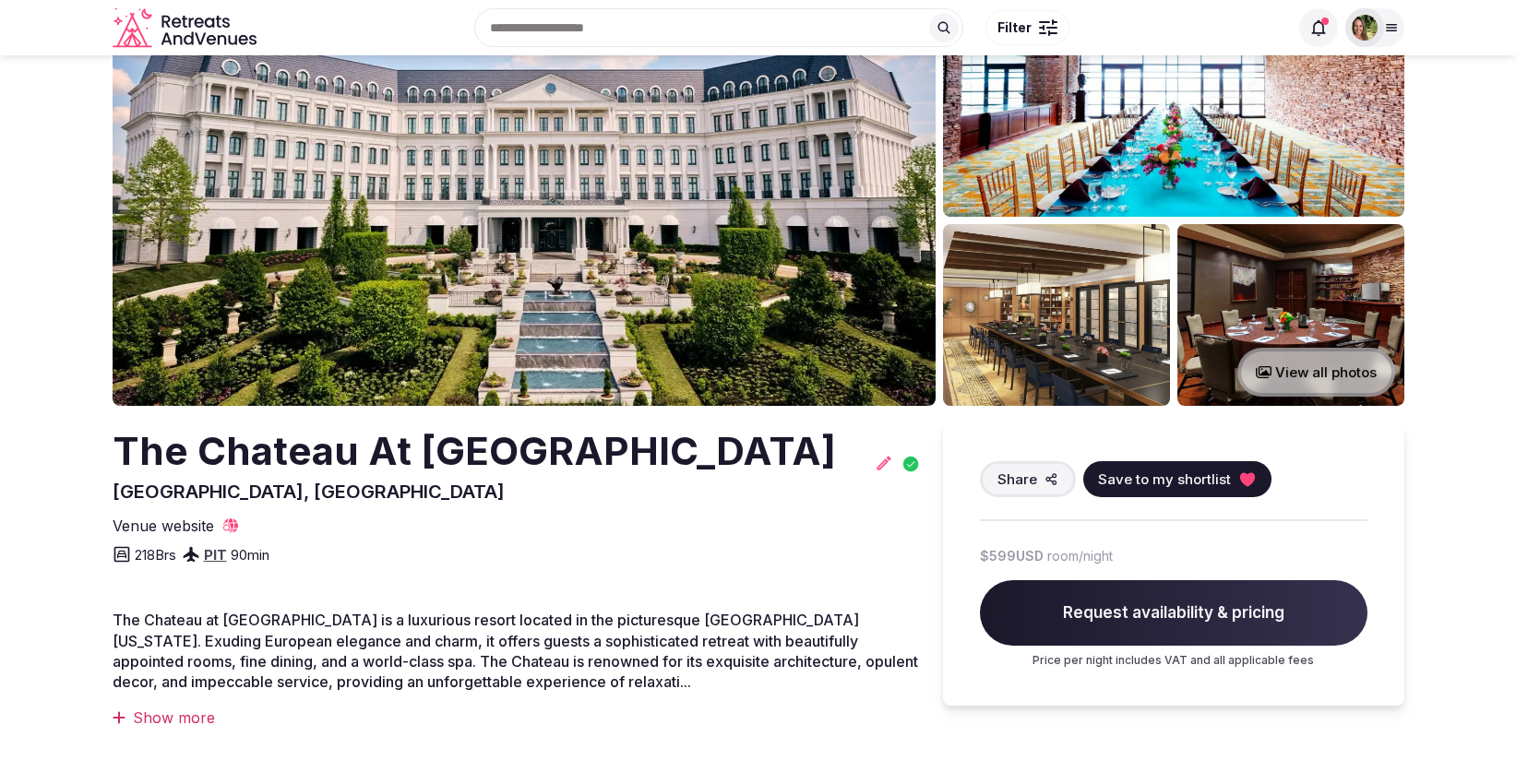
scroll to position [0, 0]
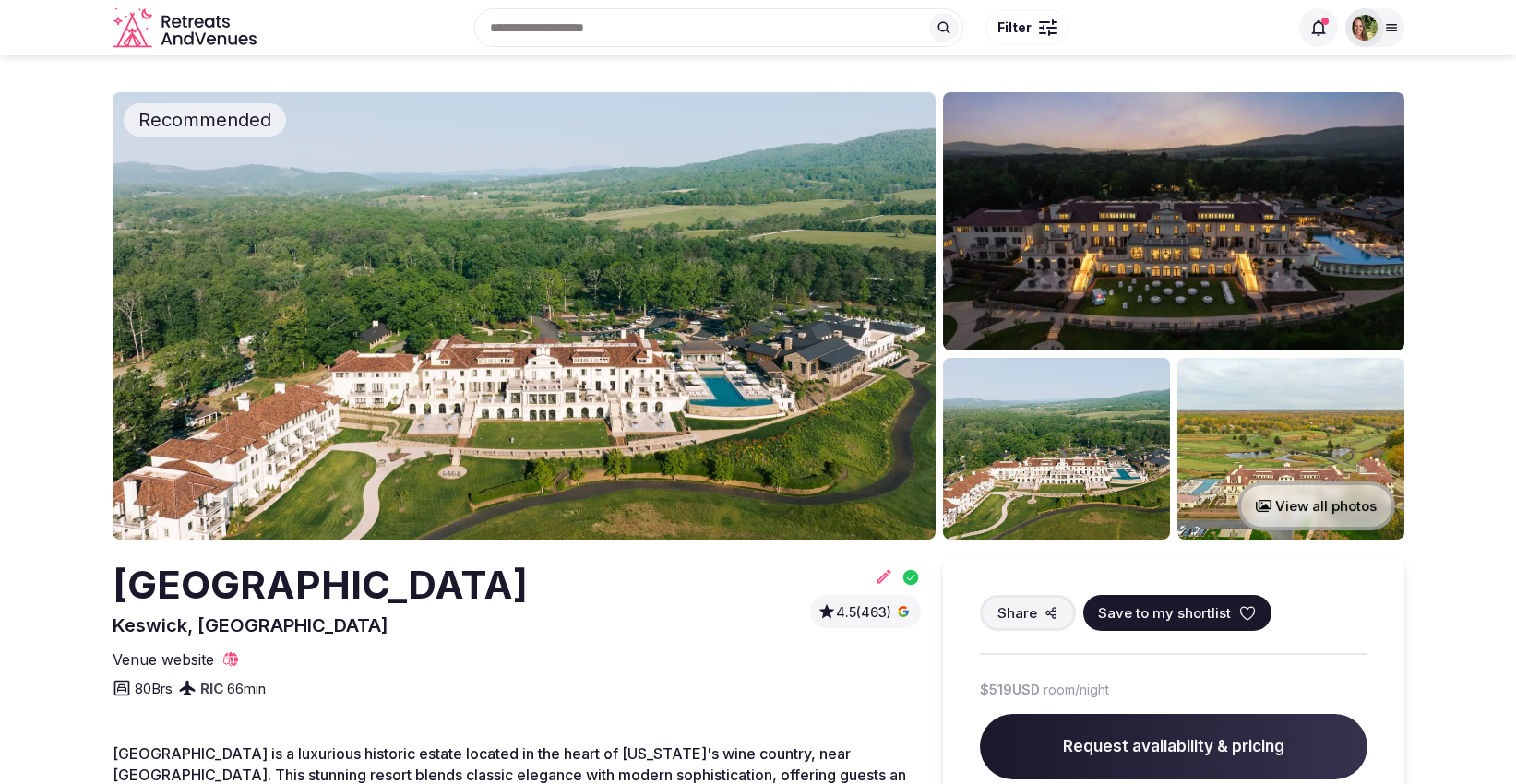
click at [1245, 611] on icon at bounding box center [1247, 614] width 19 height 19
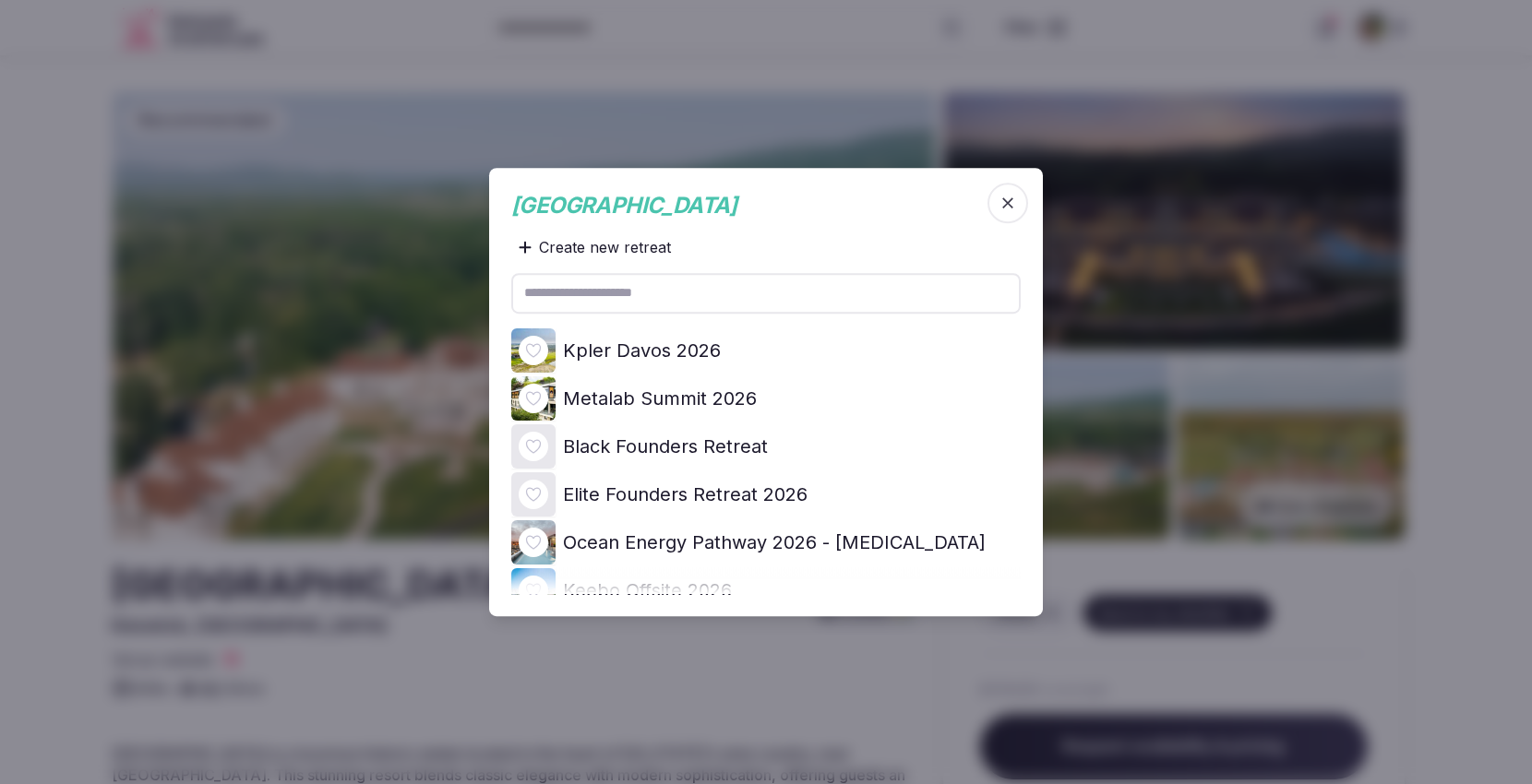
click at [0, 0] on icon at bounding box center [0, 0] width 0 height 0
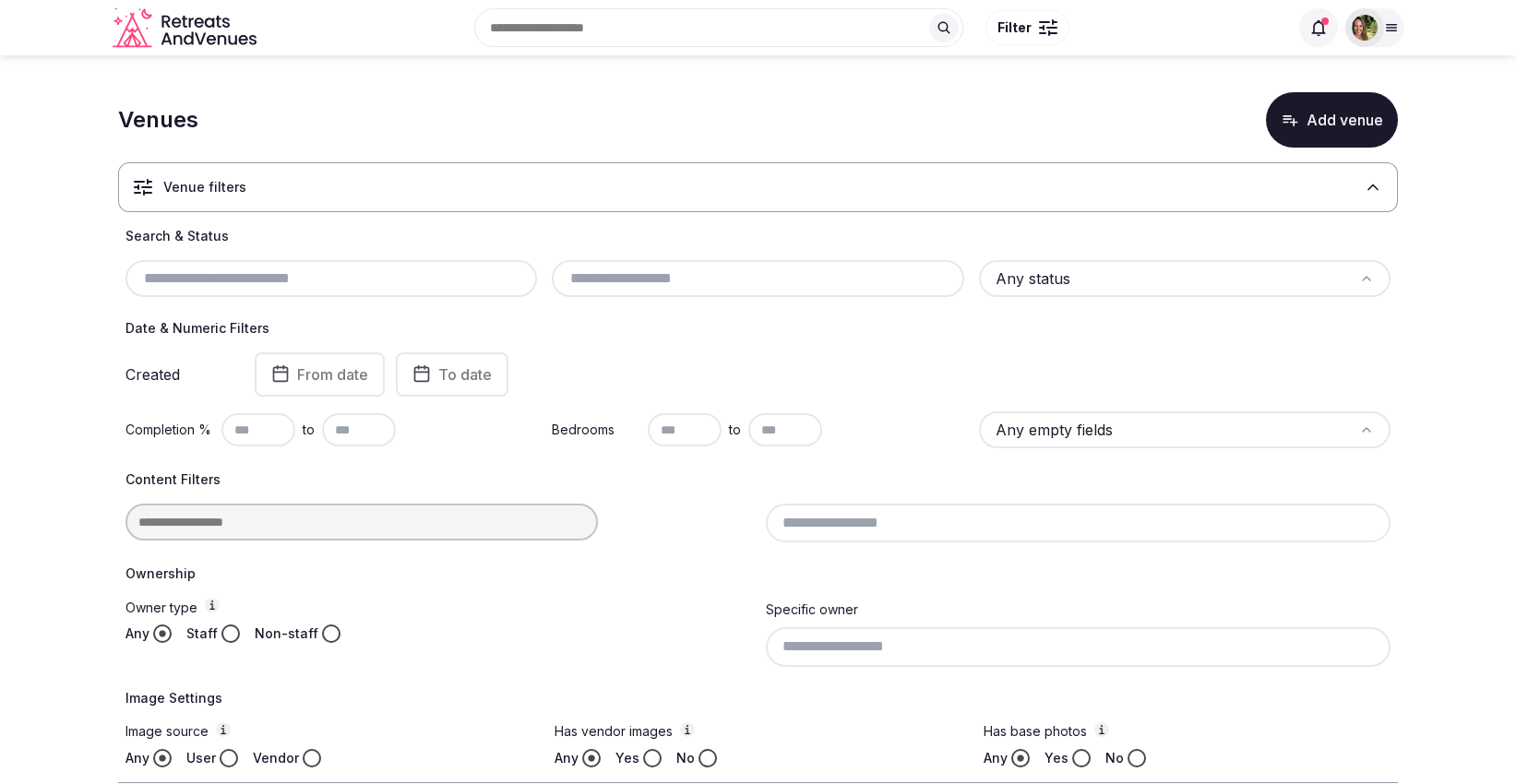
click at [248, 286] on input "text" at bounding box center [331, 279] width 397 height 22
paste input "**********"
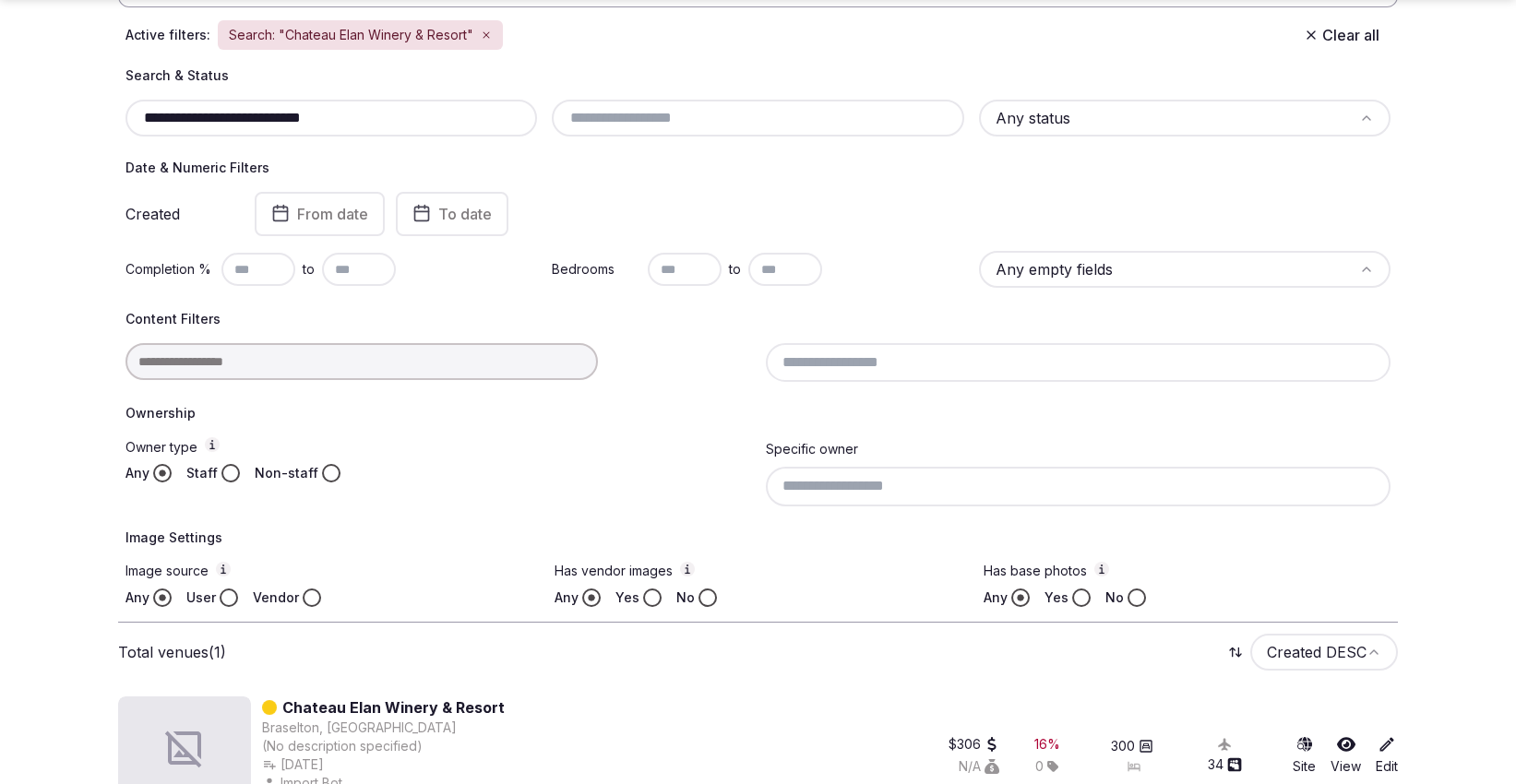
scroll to position [246, 0]
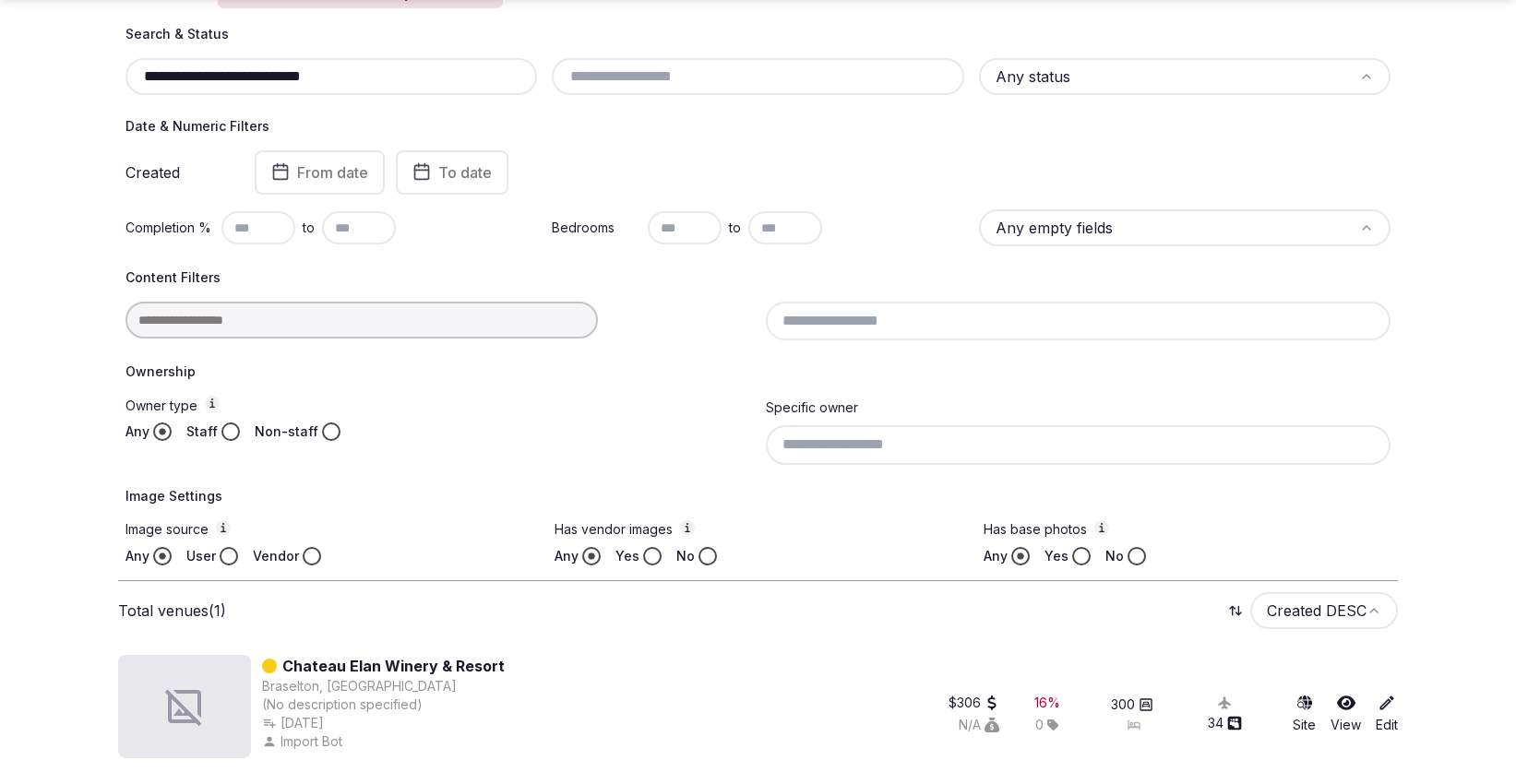
type input "**********"
click at [357, 660] on link "Chateau Elan Winery & Resort" at bounding box center [394, 666] width 223 height 22
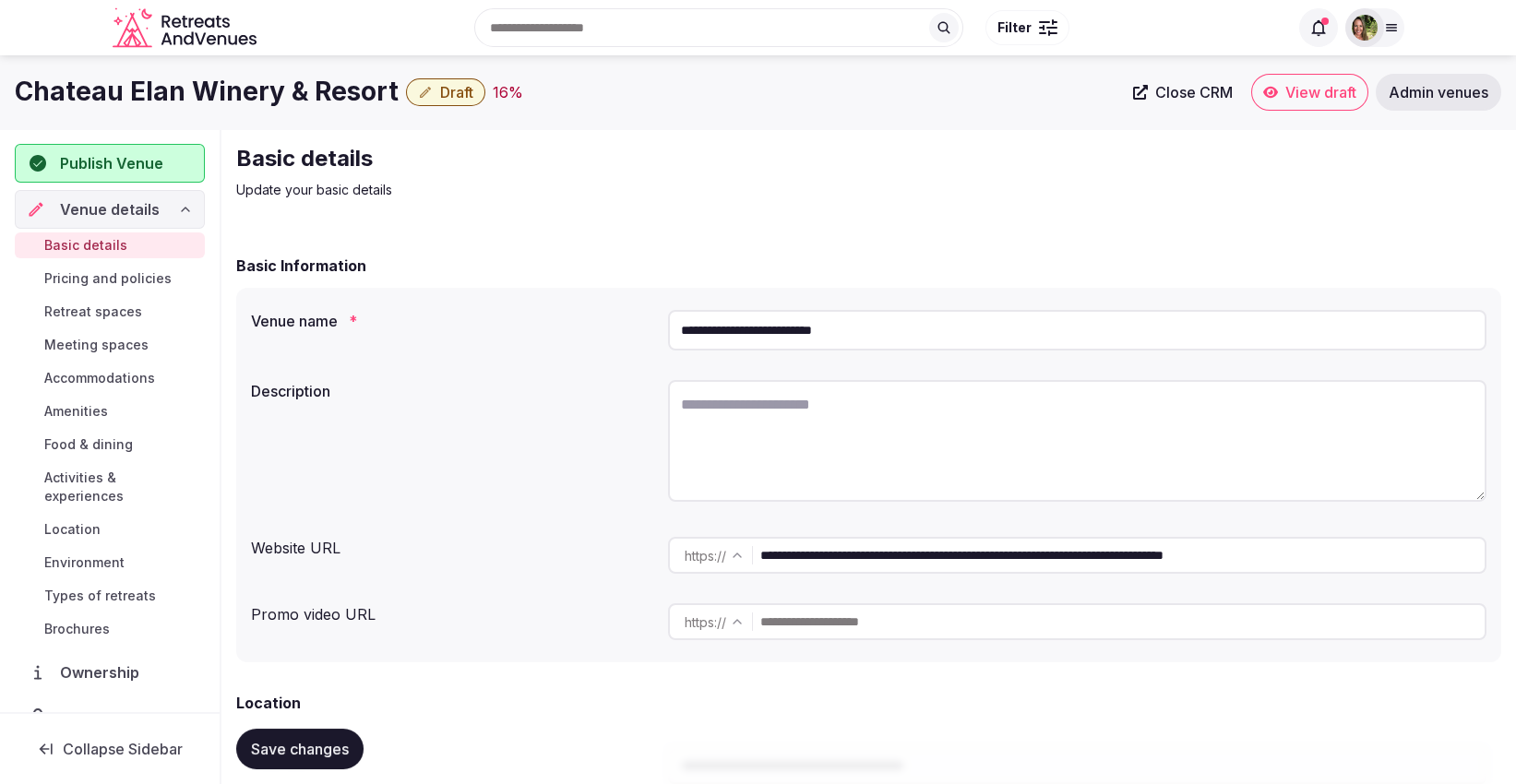
click at [1315, 100] on span "View draft" at bounding box center [1321, 92] width 71 height 19
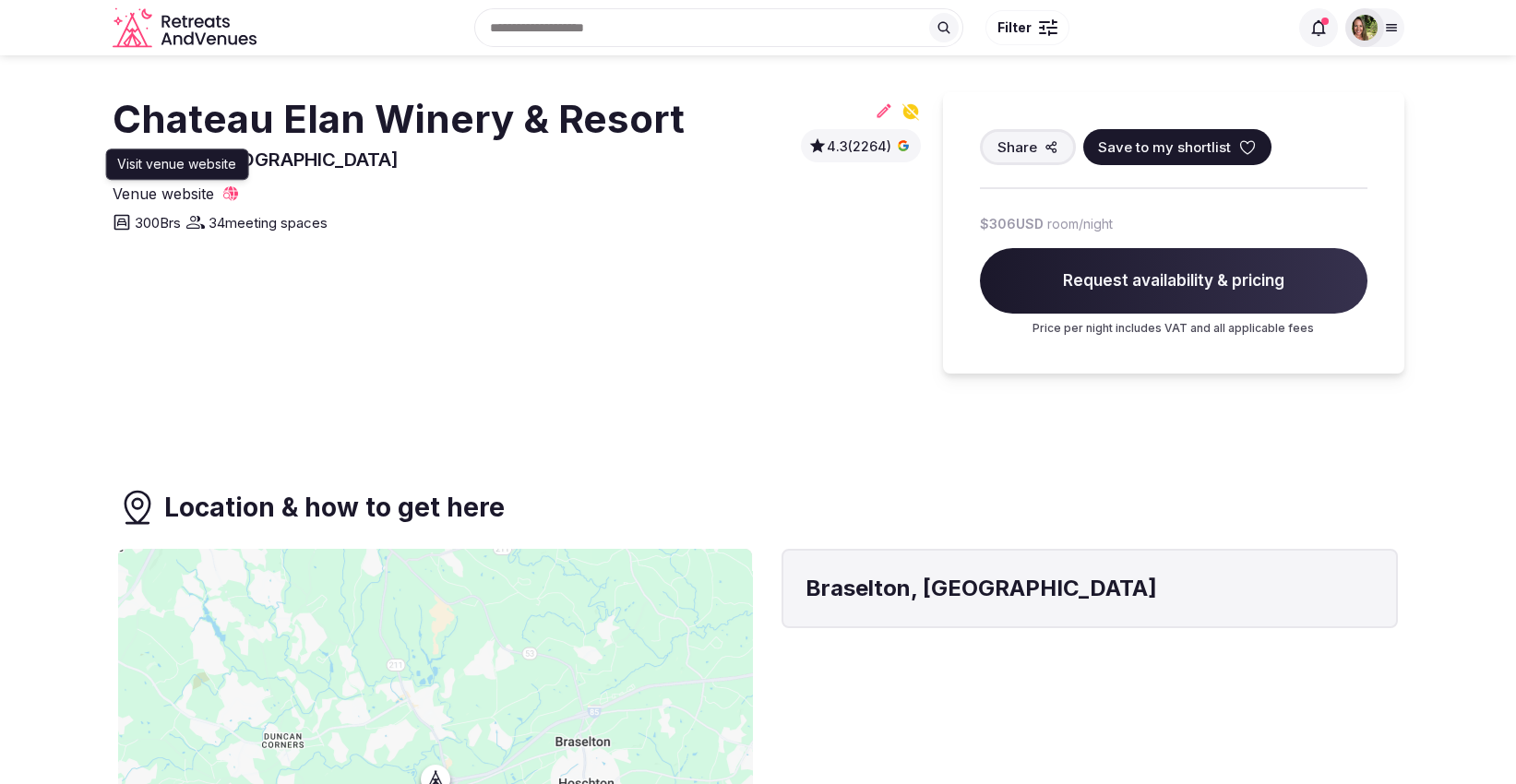
click at [226, 190] on icon at bounding box center [231, 193] width 15 height 15
click at [1241, 143] on icon at bounding box center [1247, 147] width 19 height 19
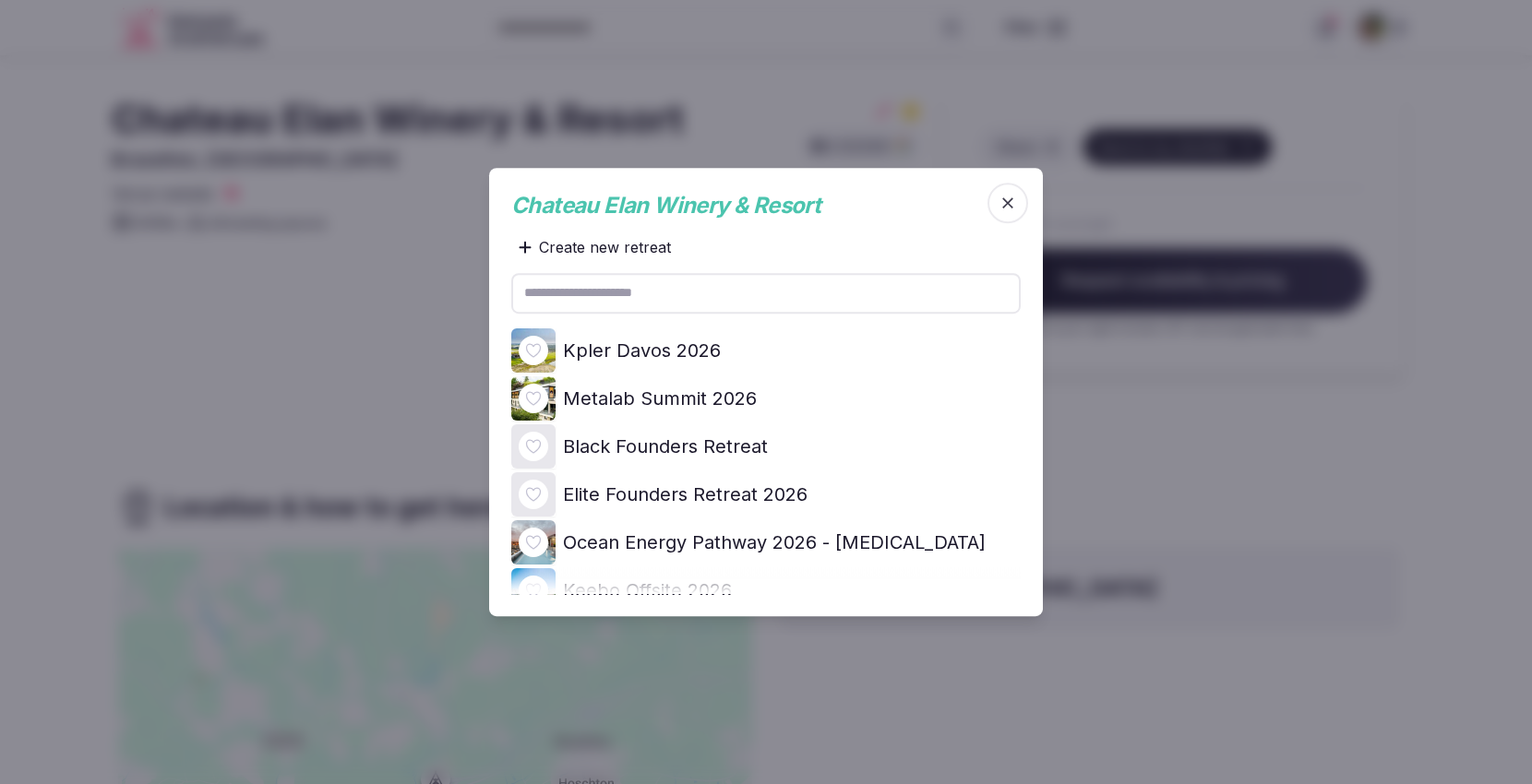
click at [0, 0] on icon at bounding box center [0, 0] width 0 height 0
click at [1007, 186] on span "button" at bounding box center [1007, 202] width 40 height 40
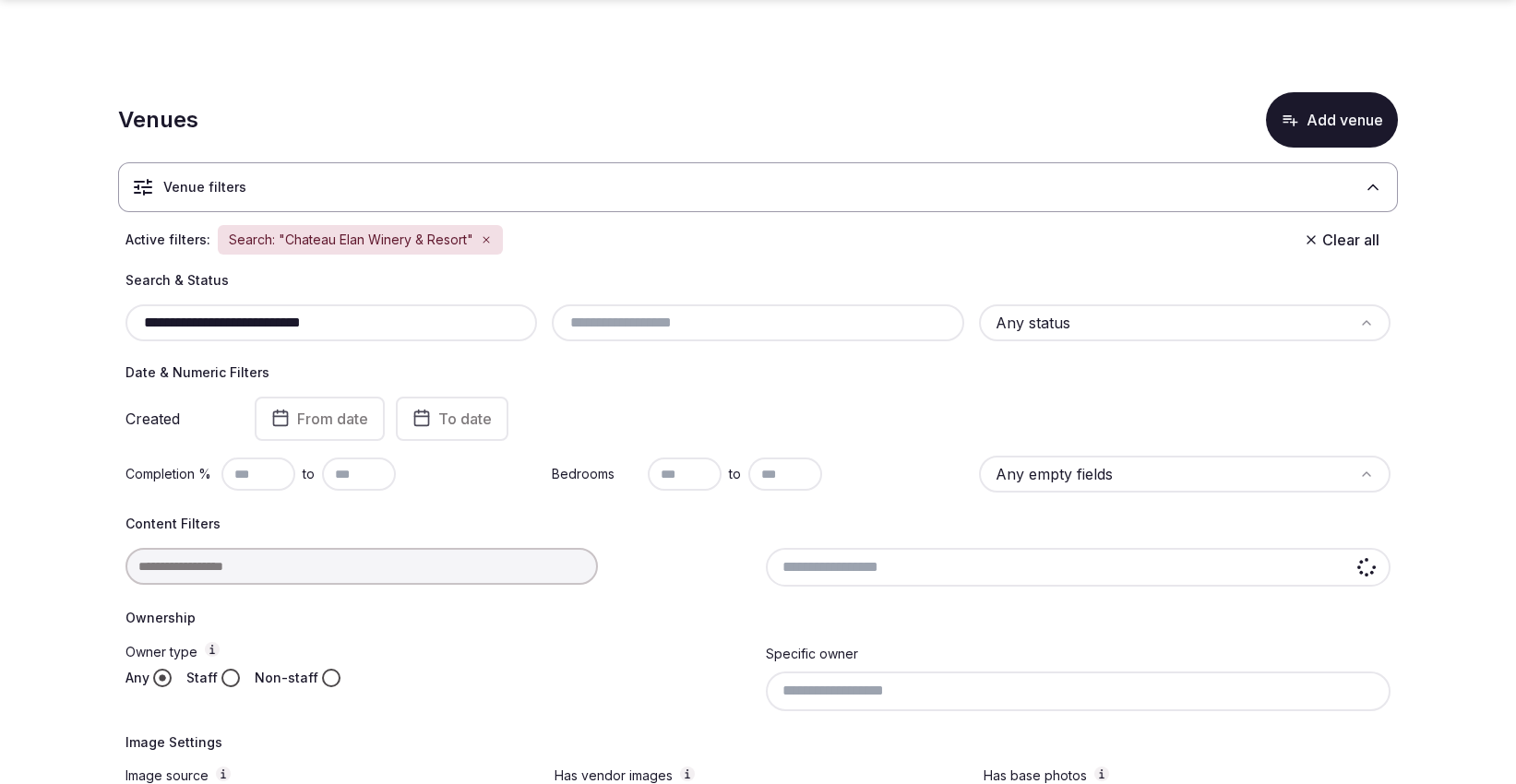
scroll to position [246, 0]
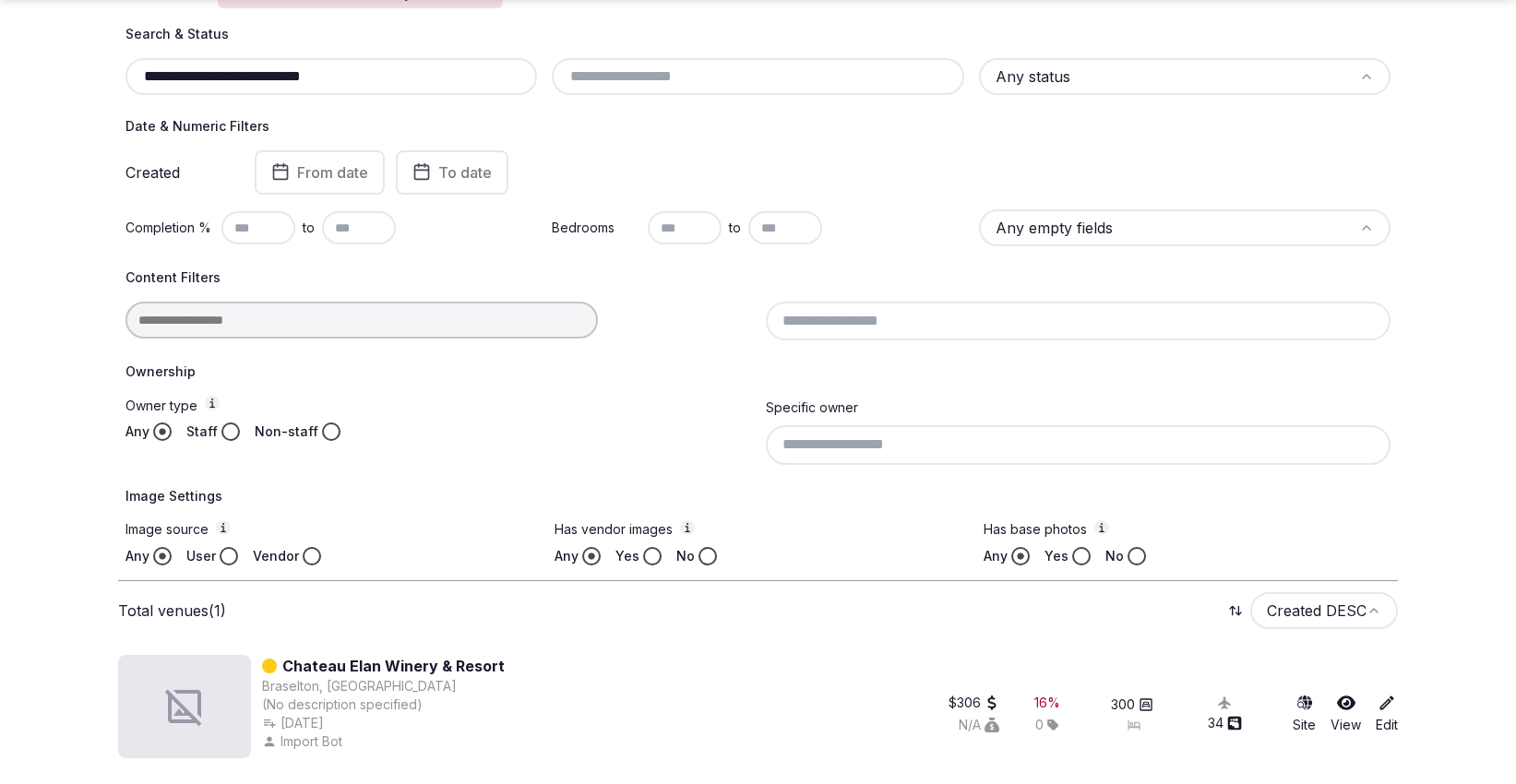
drag, startPoint x: 369, startPoint y: 63, endPoint x: 86, endPoint y: 86, distance: 283.9
click at [86, 86] on section "**********" at bounding box center [758, 298] width 1516 height 979
drag, startPoint x: 172, startPoint y: 75, endPoint x: 517, endPoint y: 91, distance: 345.4
click at [517, 91] on div "**********" at bounding box center [331, 76] width 412 height 36
click at [450, 80] on input "**********" at bounding box center [331, 77] width 397 height 22
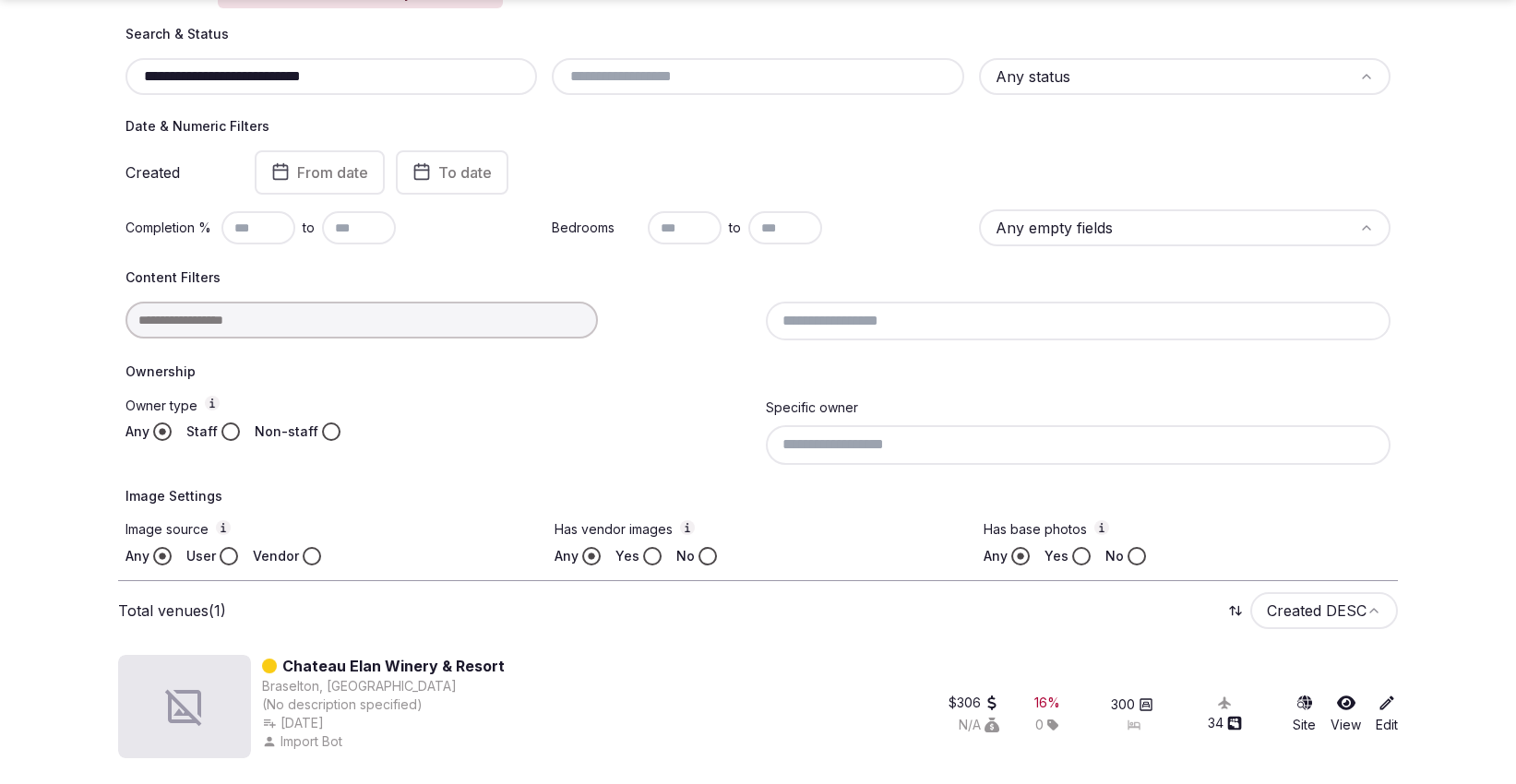
drag, startPoint x: 451, startPoint y: 80, endPoint x: 0, endPoint y: 117, distance: 452.5
click at [0, 116] on section "**********" at bounding box center [758, 298] width 1516 height 979
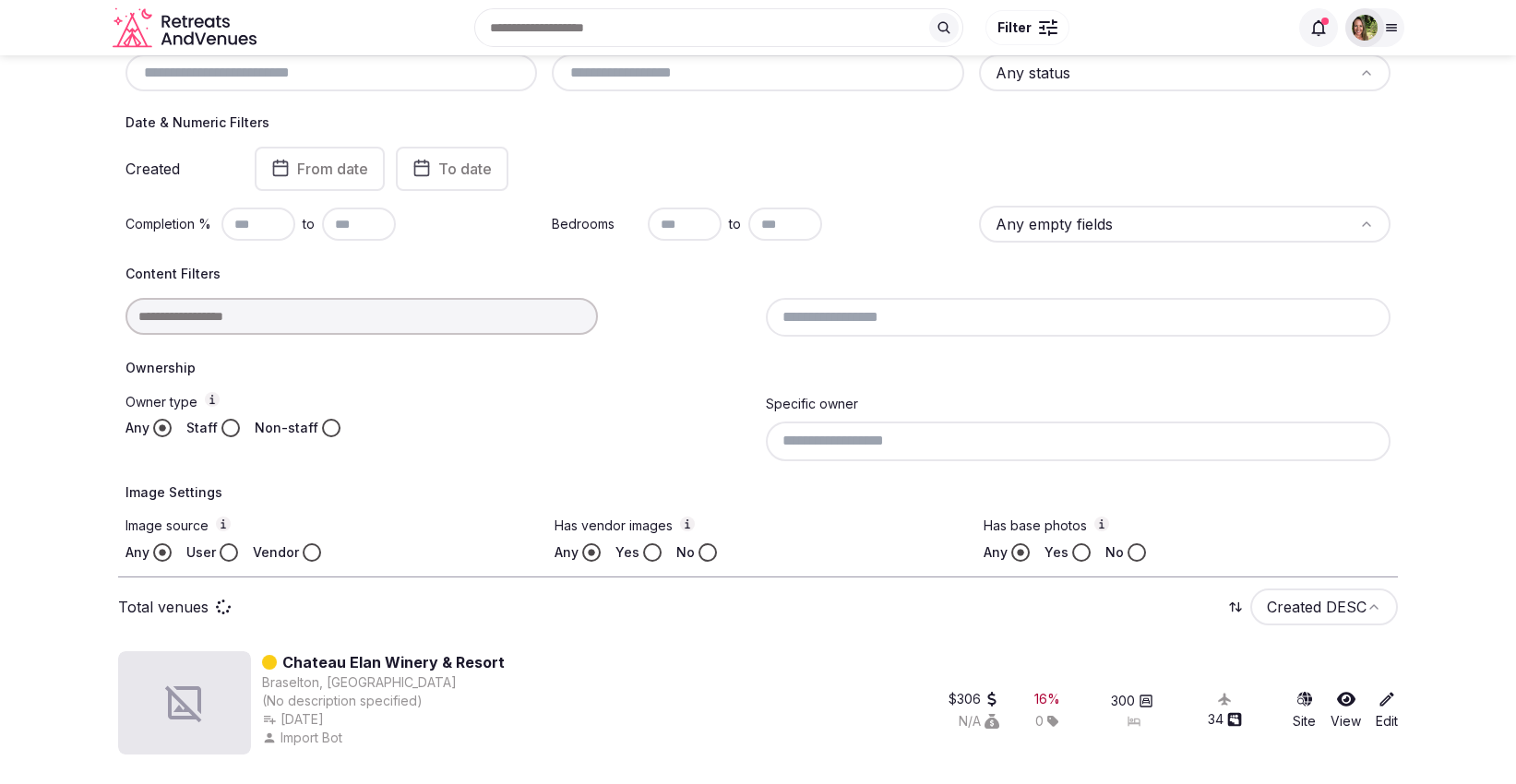
scroll to position [202, 0]
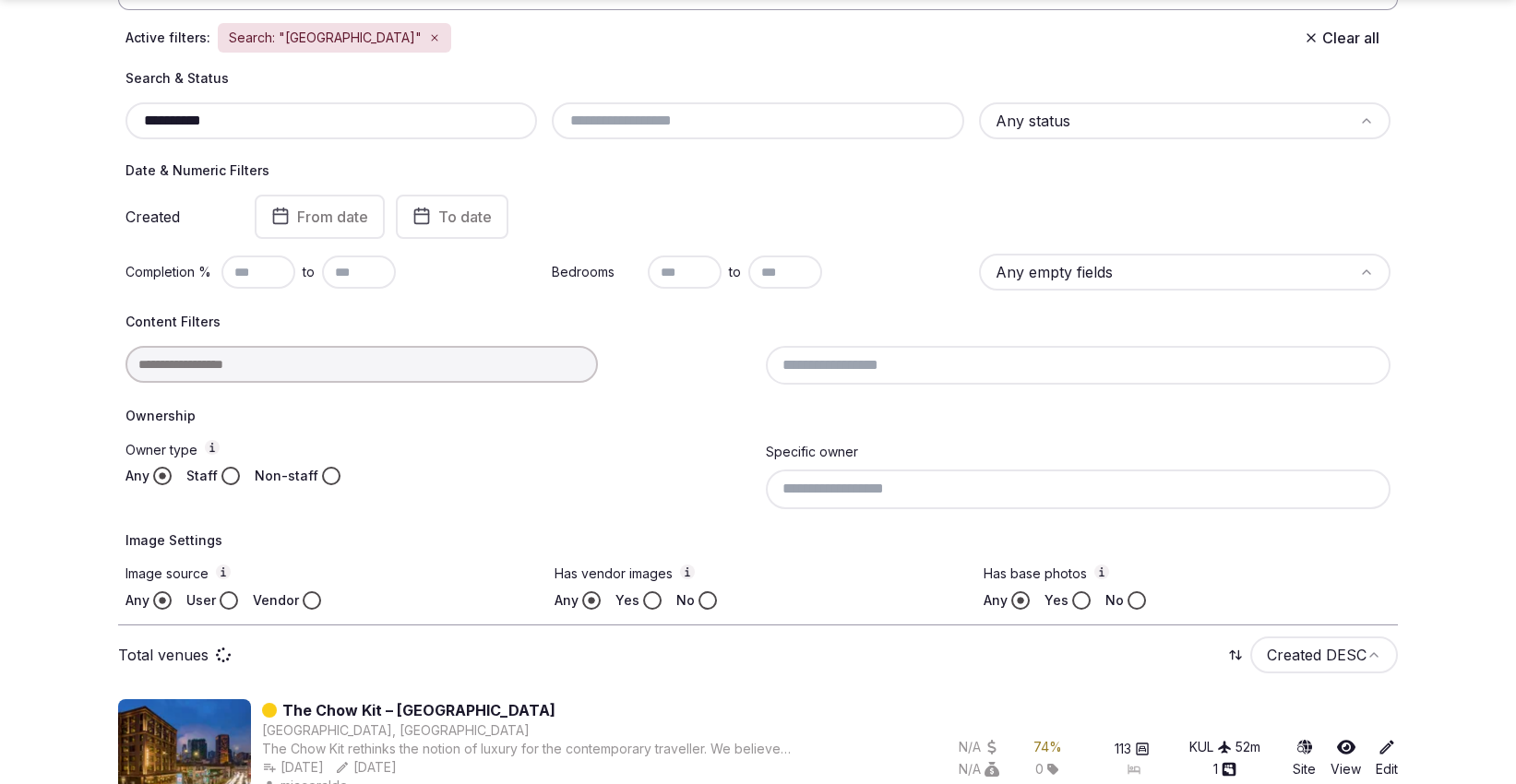
scroll to position [246, 0]
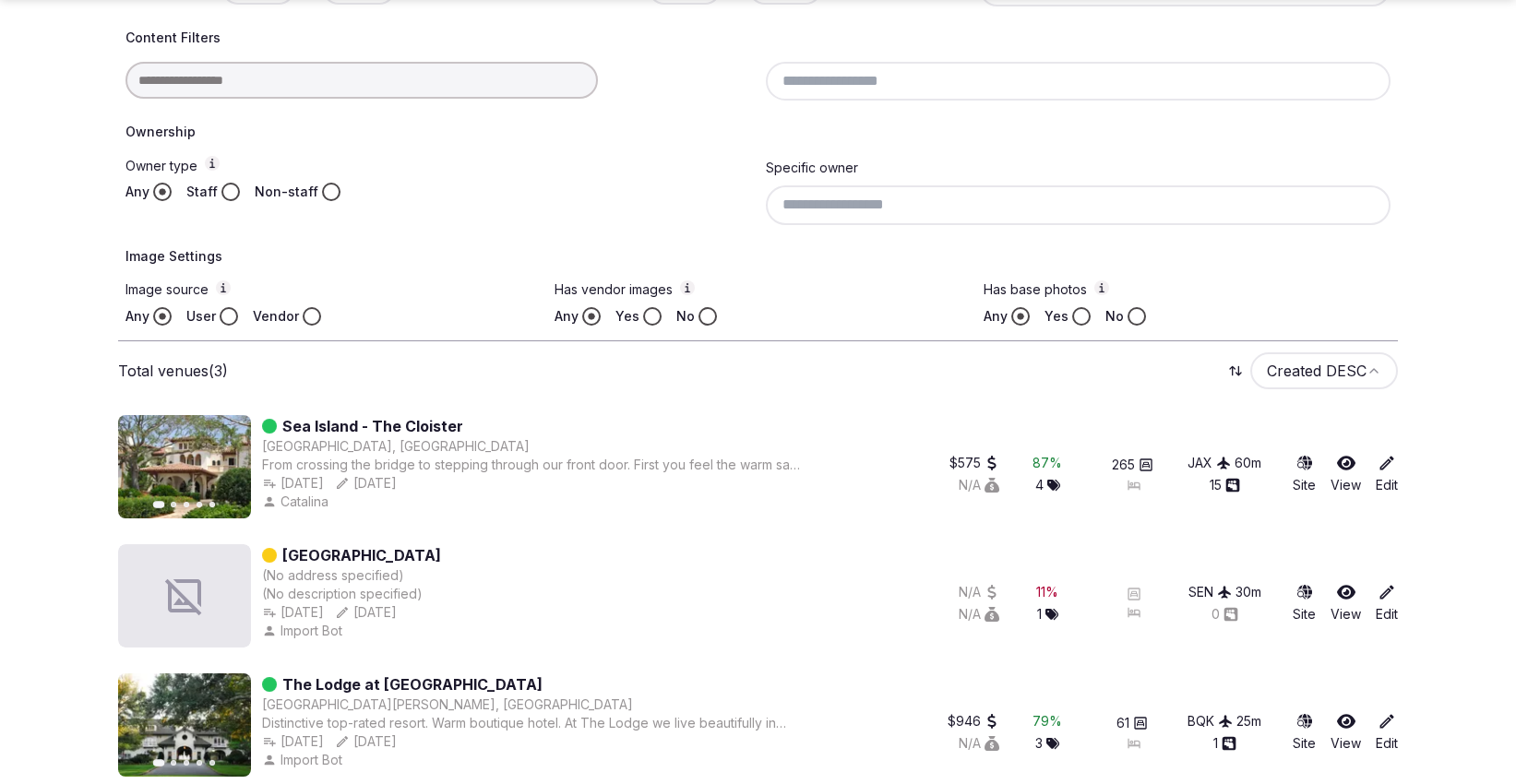
scroll to position [504, 0]
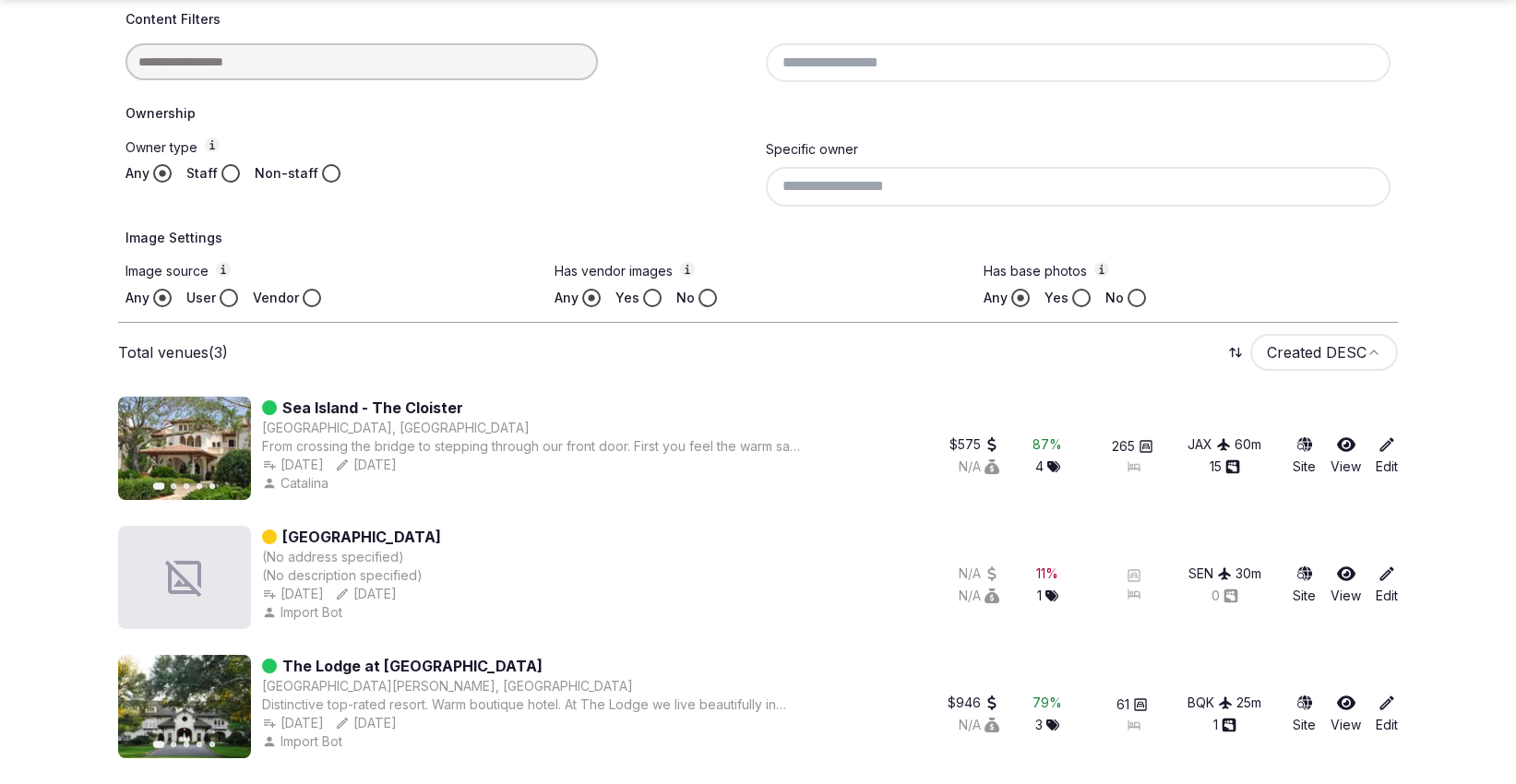
type input "**********"
click at [1350, 438] on icon at bounding box center [1346, 444] width 19 height 15
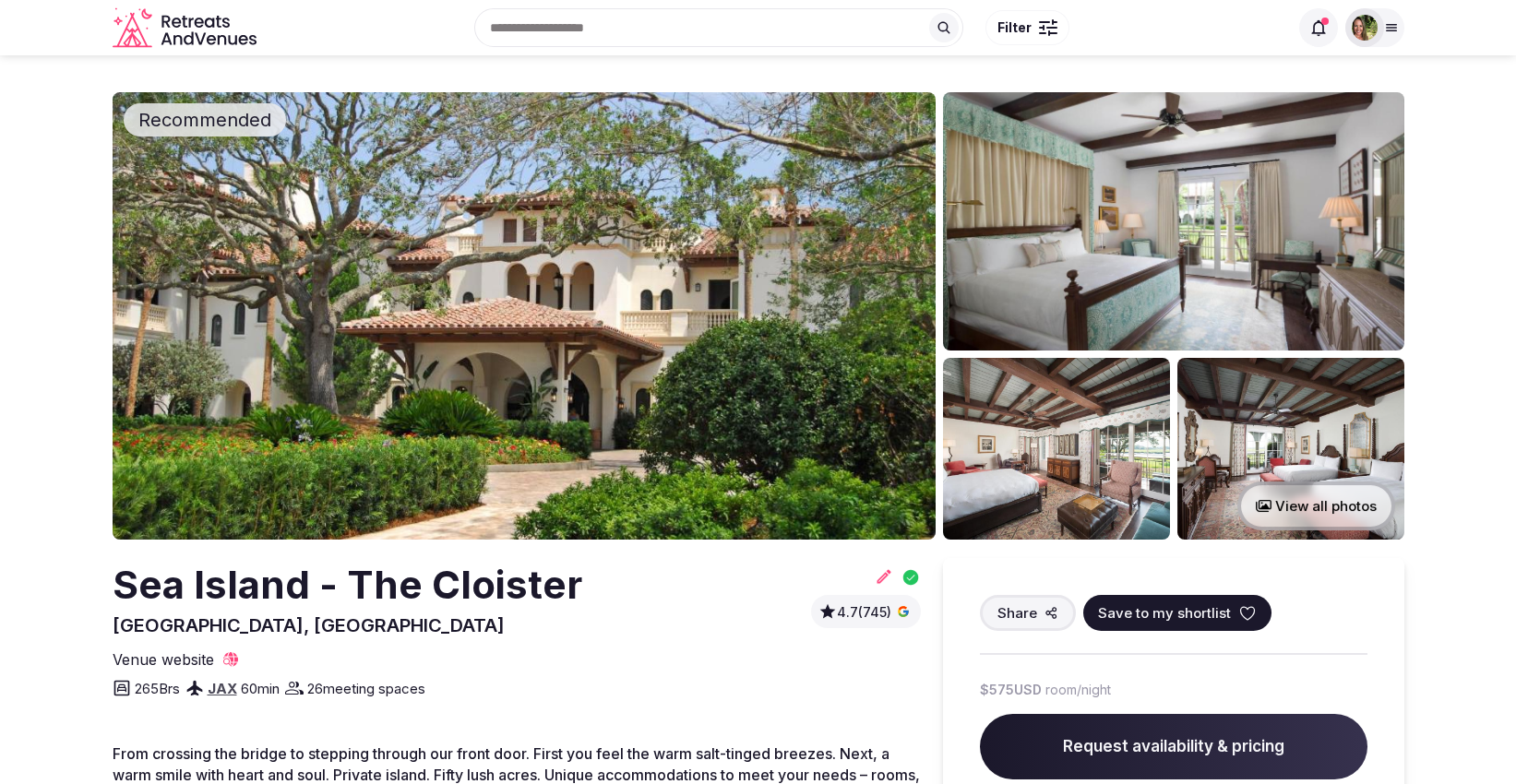
click at [1249, 606] on icon at bounding box center [1247, 614] width 19 height 19
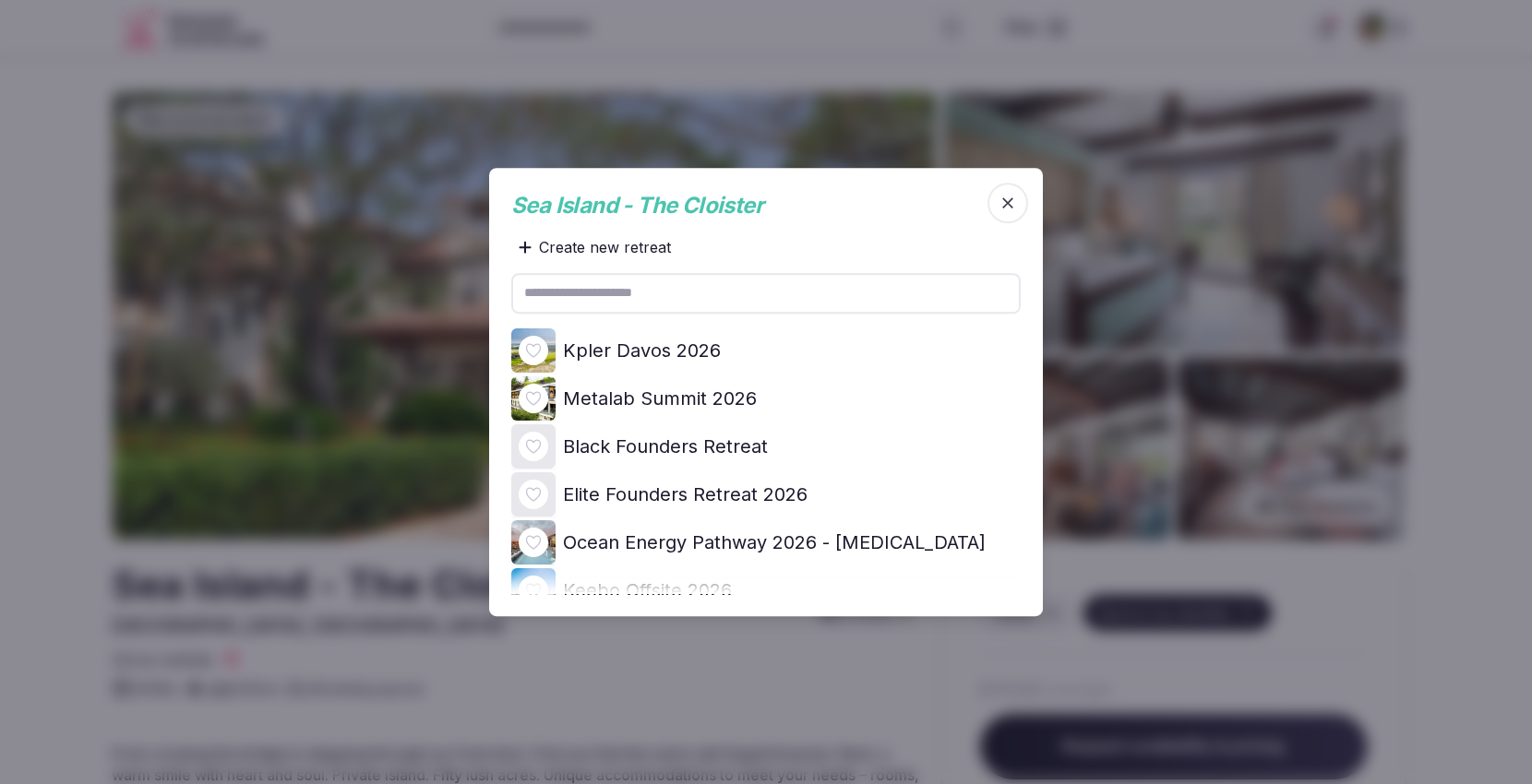
click at [0, 0] on icon at bounding box center [0, 0] width 0 height 0
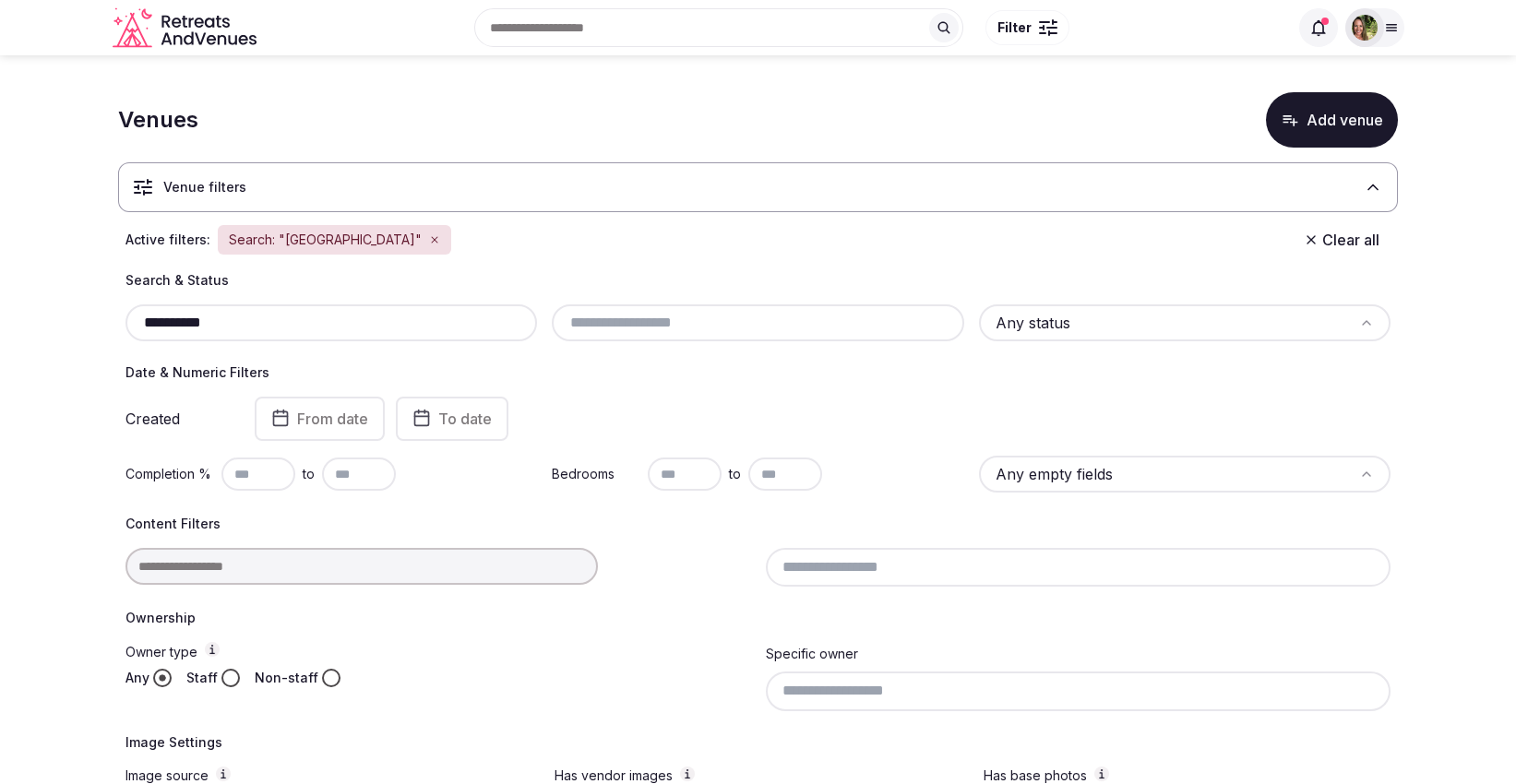
drag, startPoint x: 230, startPoint y: 328, endPoint x: 128, endPoint y: 342, distance: 103.0
click at [128, 342] on div "**********" at bounding box center [758, 541] width 1280 height 541
paste input "**********"
drag, startPoint x: 366, startPoint y: 323, endPoint x: 16, endPoint y: 335, distance: 350.2
click at [16, 335] on section "**********" at bounding box center [758, 515] width 1516 height 920
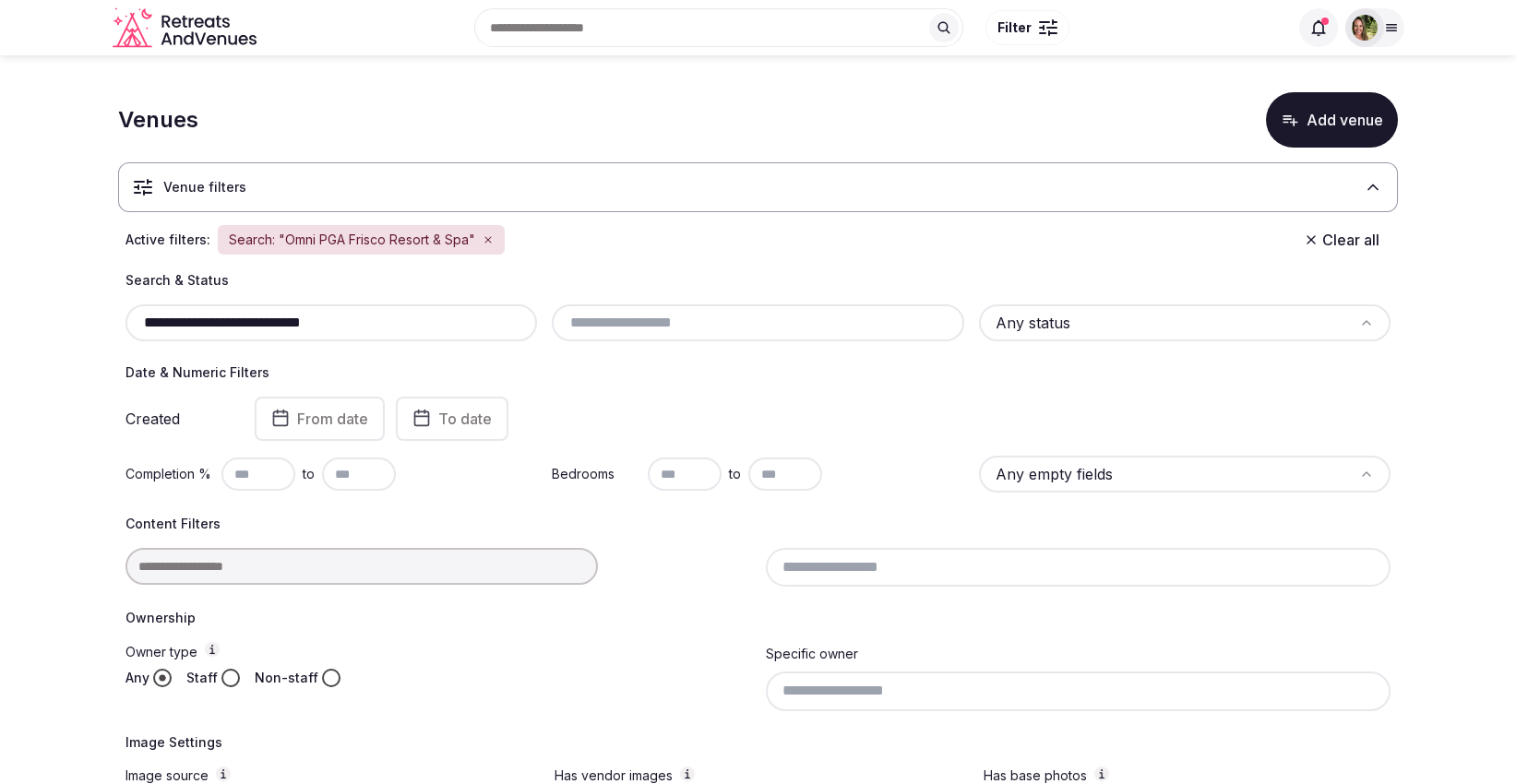
paste input "text"
type input "**********"
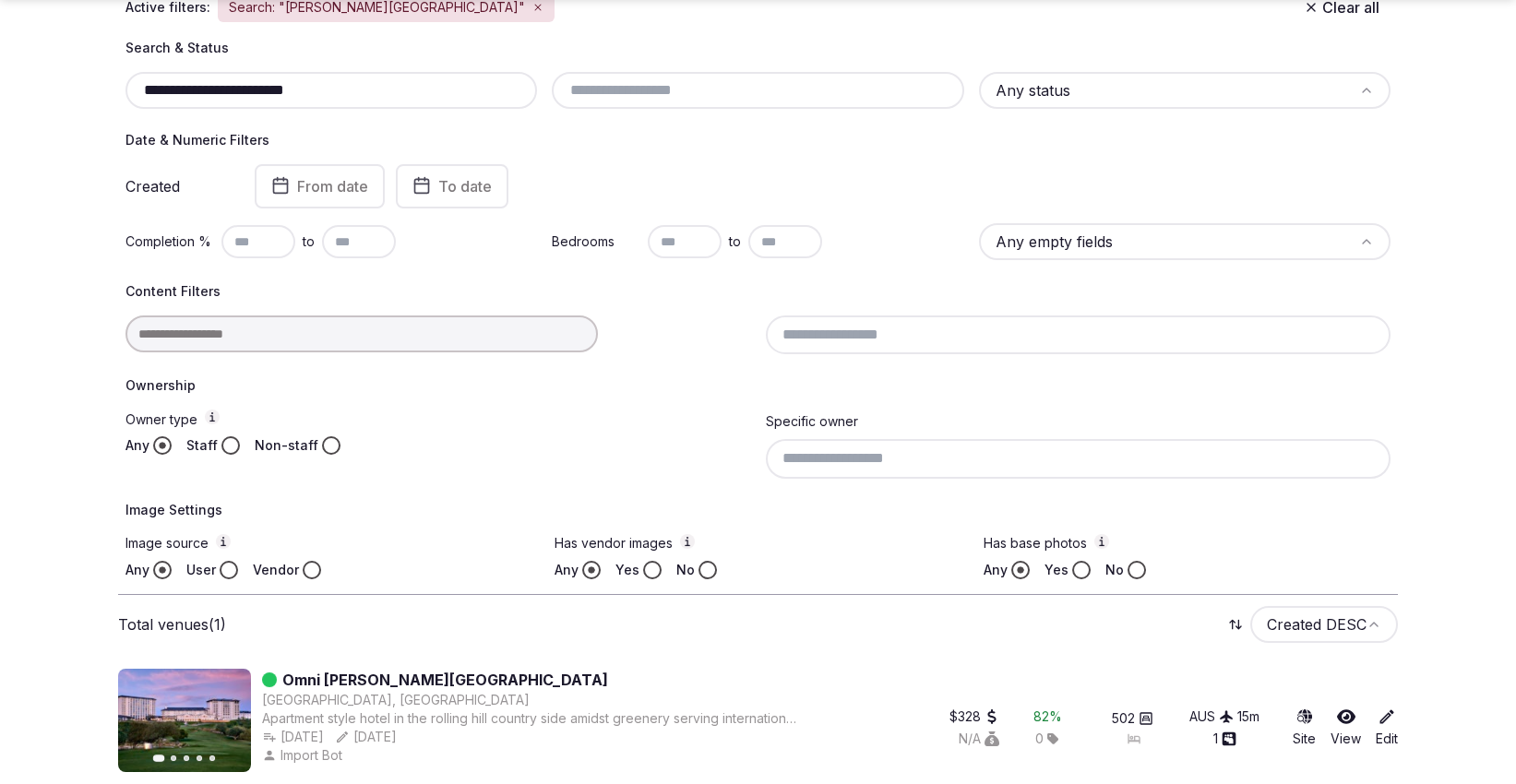
scroll to position [246, 0]
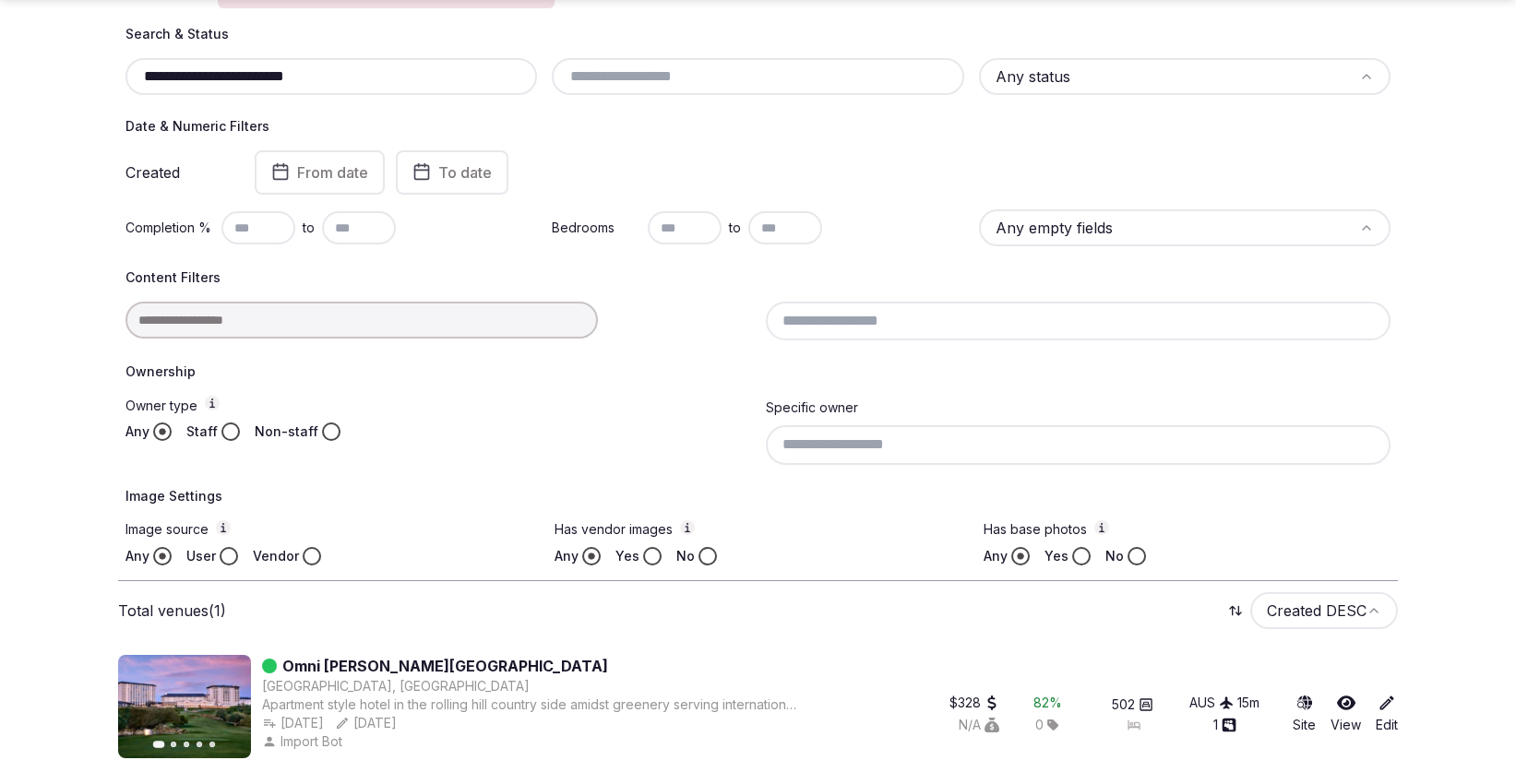
click at [1351, 695] on icon at bounding box center [1346, 702] width 19 height 15
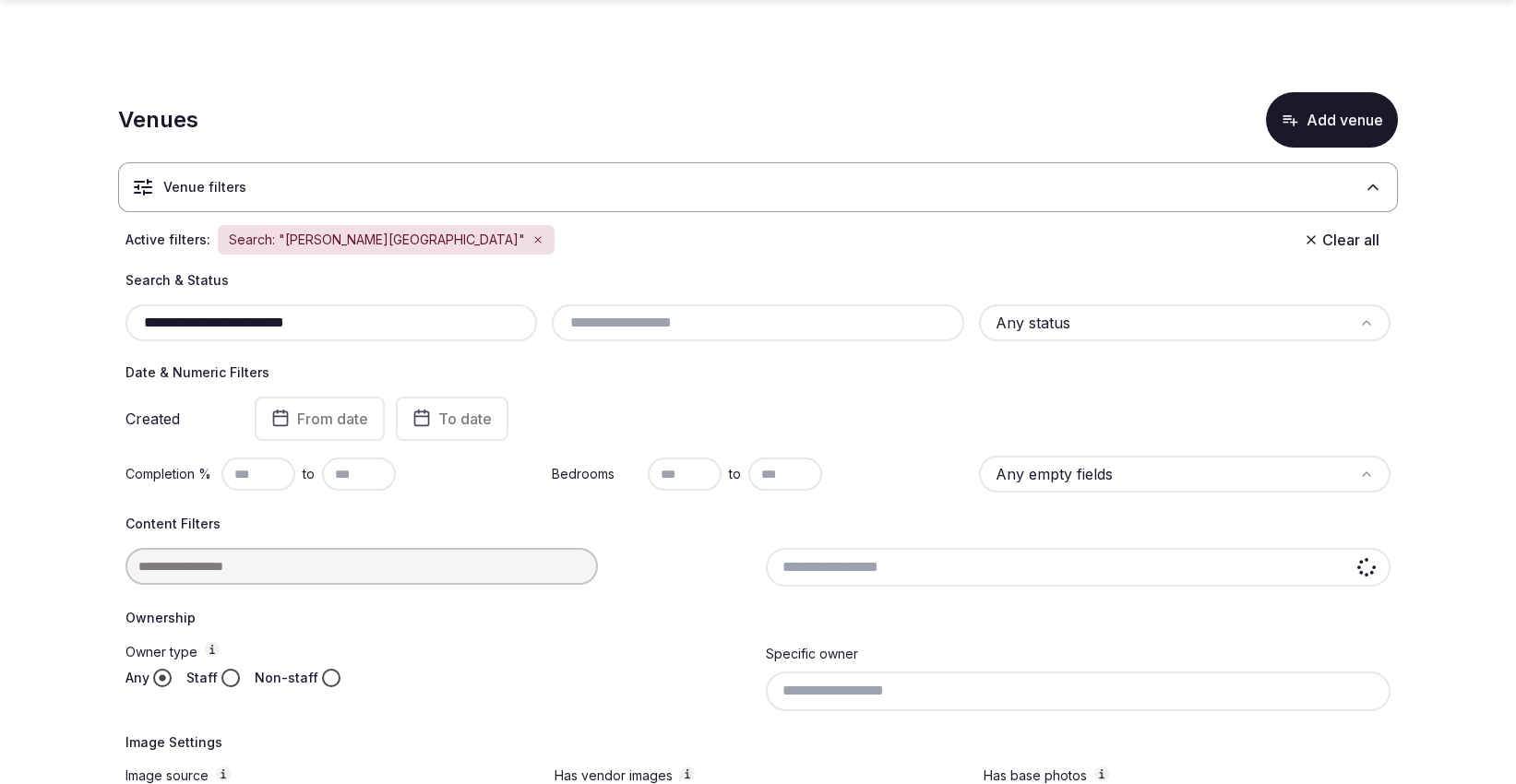
scroll to position [246, 0]
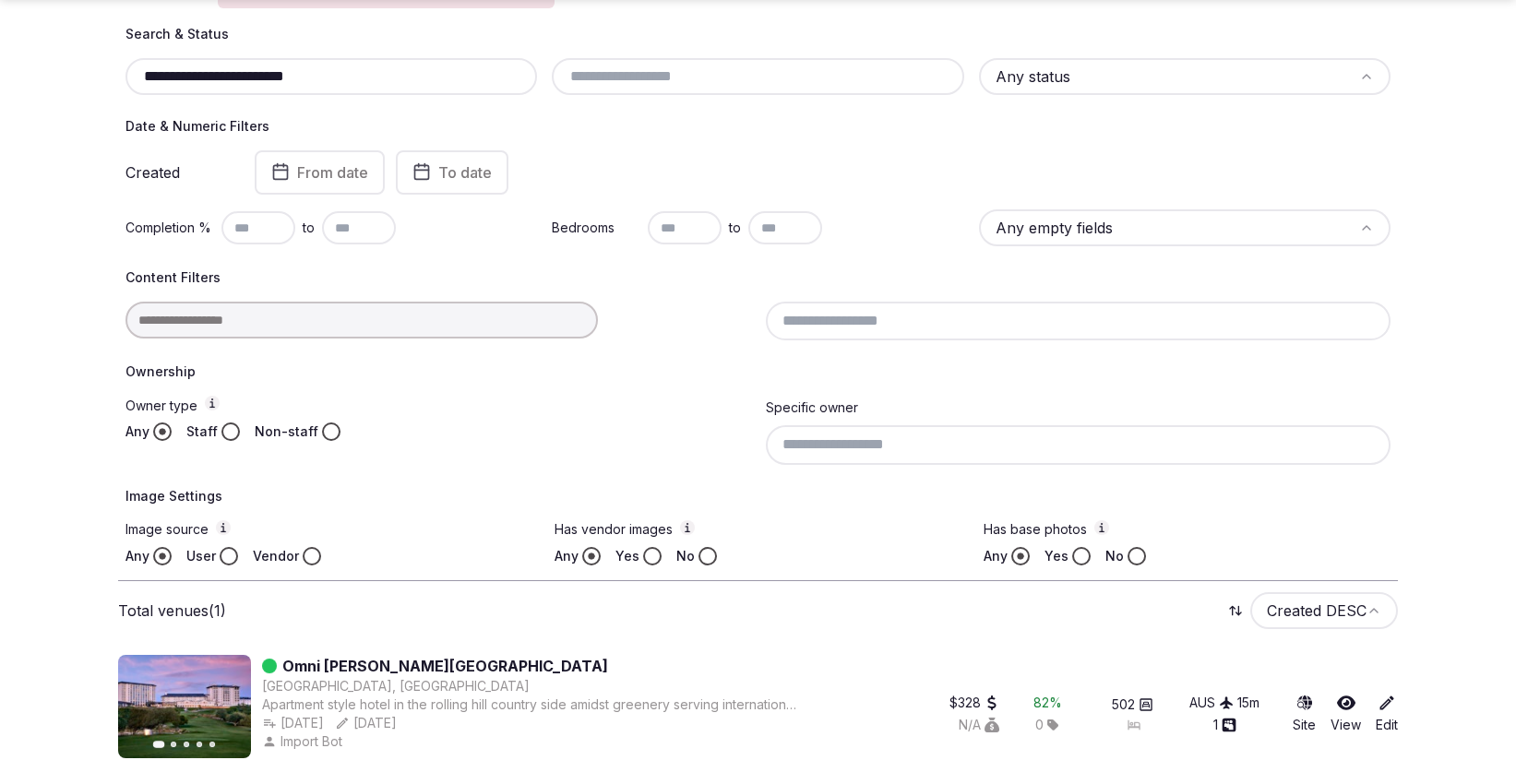
drag, startPoint x: 355, startPoint y: 69, endPoint x: 95, endPoint y: 73, distance: 260.0
click at [95, 73] on section "**********" at bounding box center [758, 298] width 1516 height 979
paste input "text"
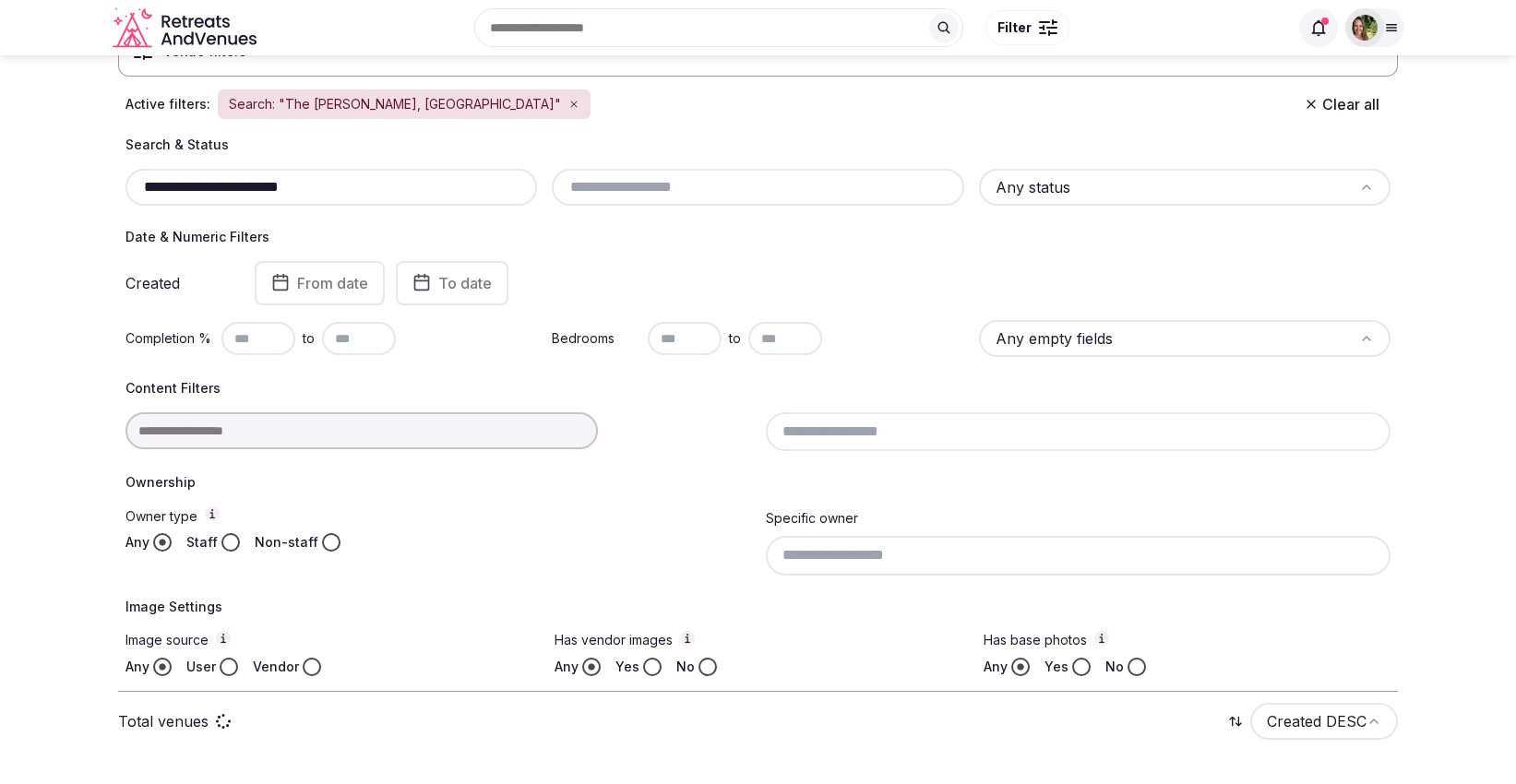
scroll to position [187, 0]
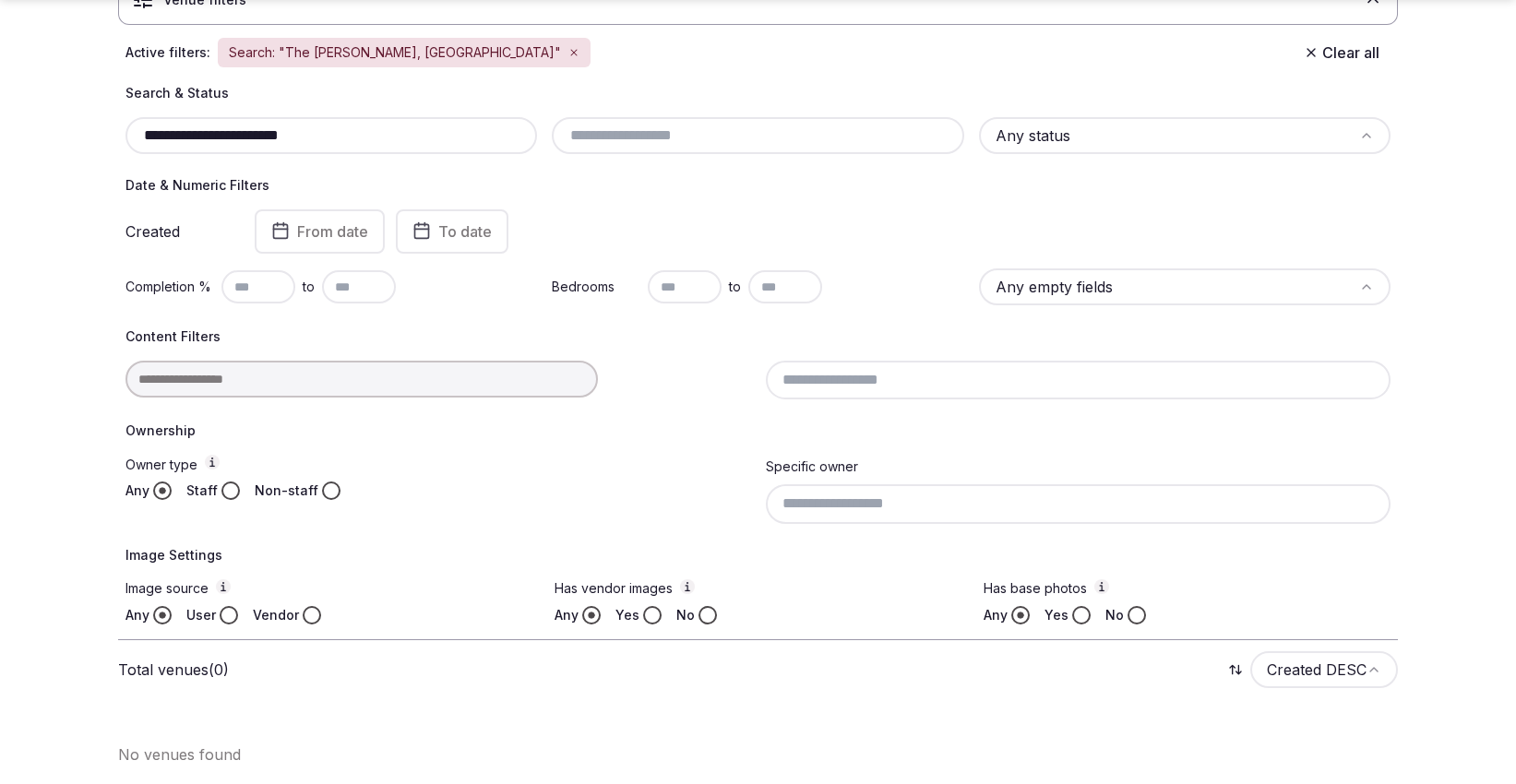
drag, startPoint x: 363, startPoint y: 131, endPoint x: 258, endPoint y: 128, distance: 105.0
click at [258, 128] on input "**********" at bounding box center [331, 135] width 397 height 22
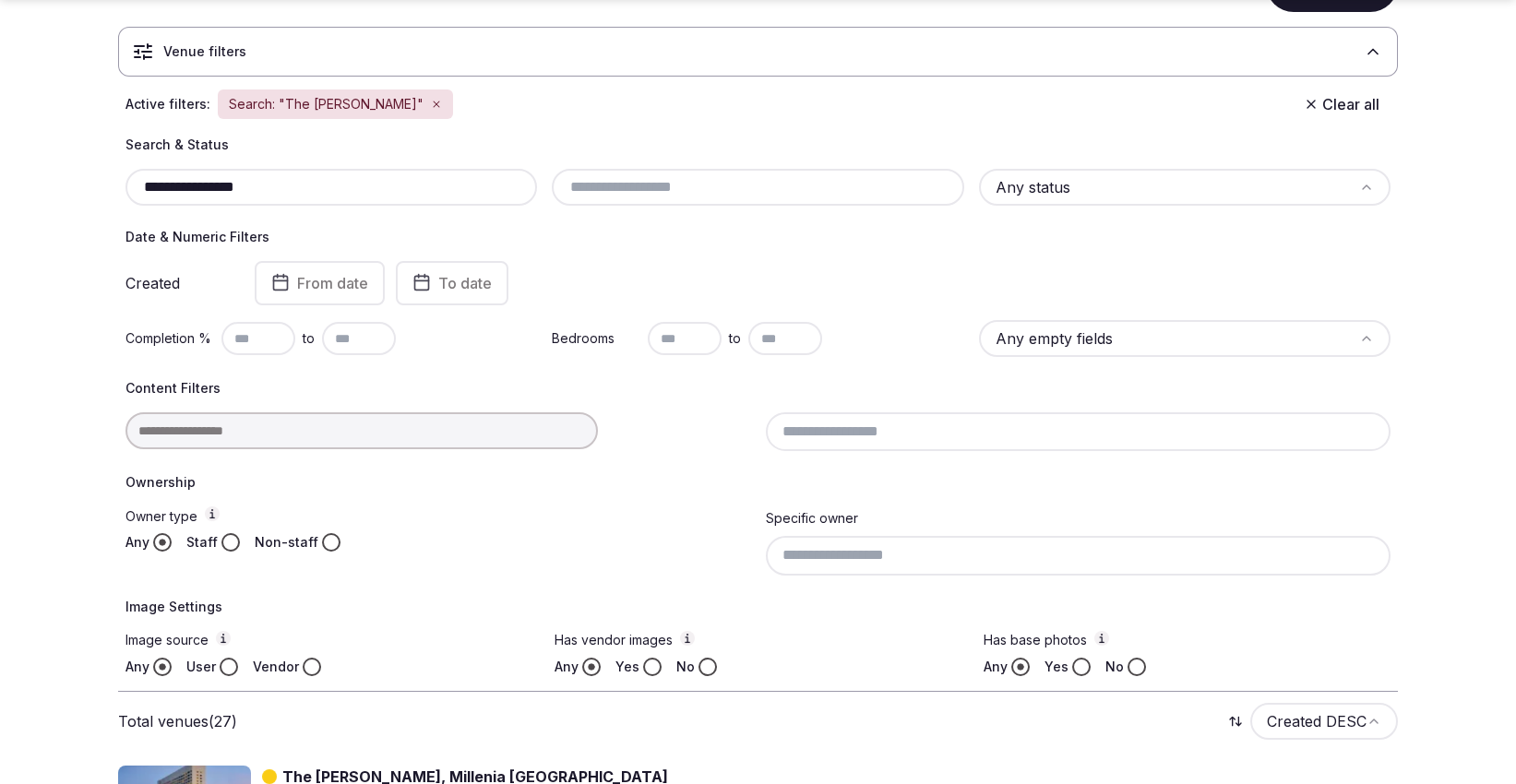
scroll to position [246, 0]
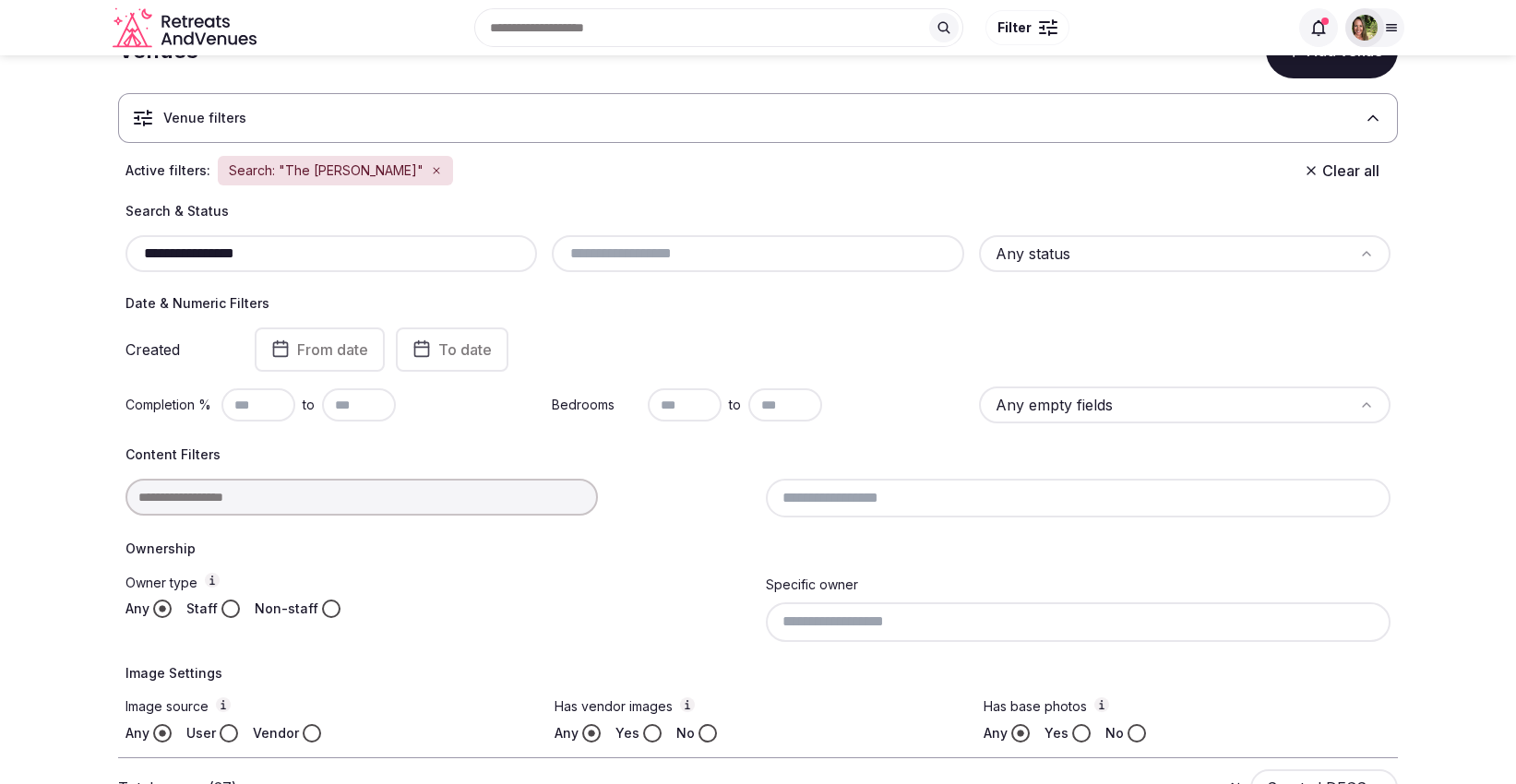
scroll to position [41, 0]
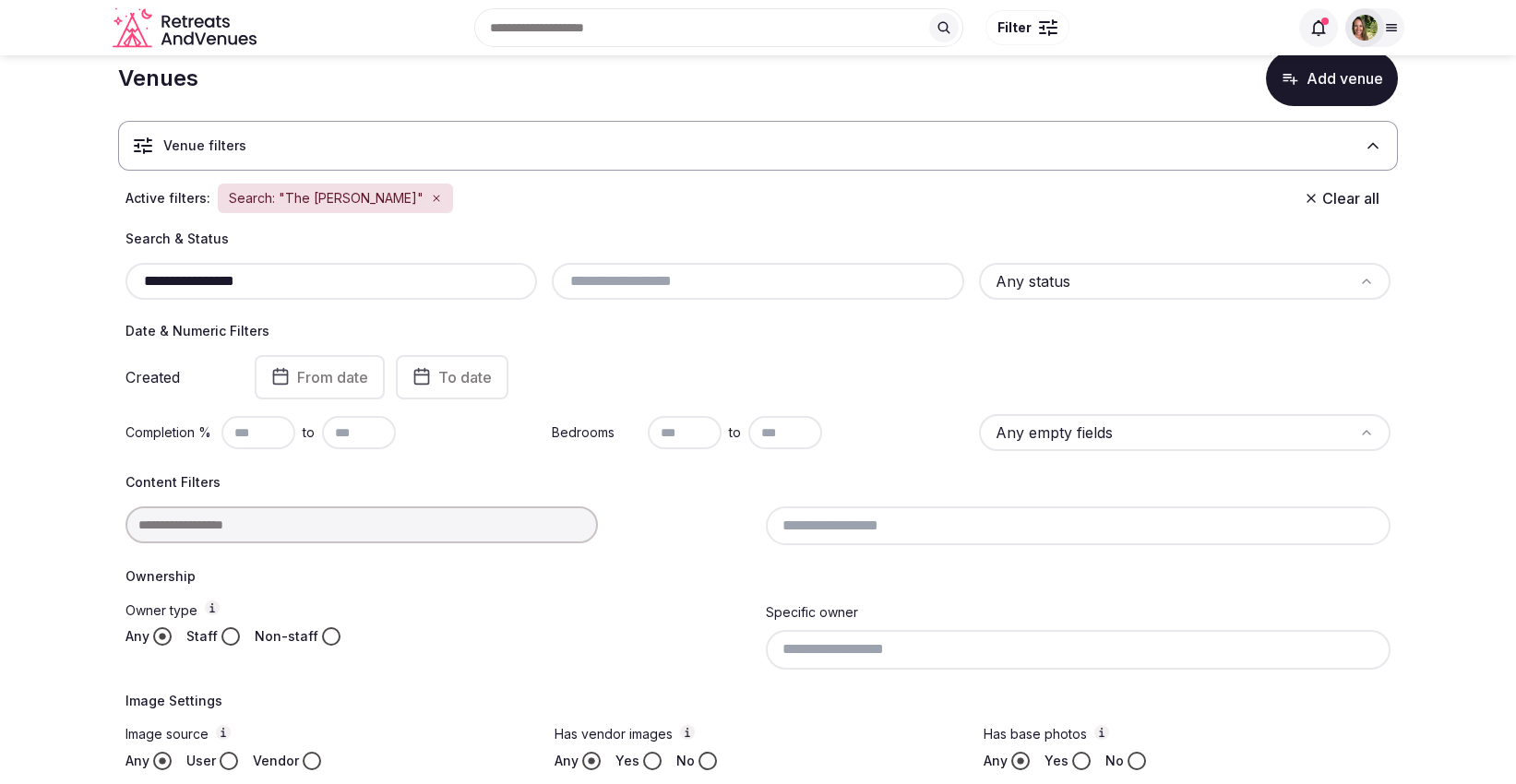
click at [311, 276] on input "**********" at bounding box center [331, 281] width 397 height 22
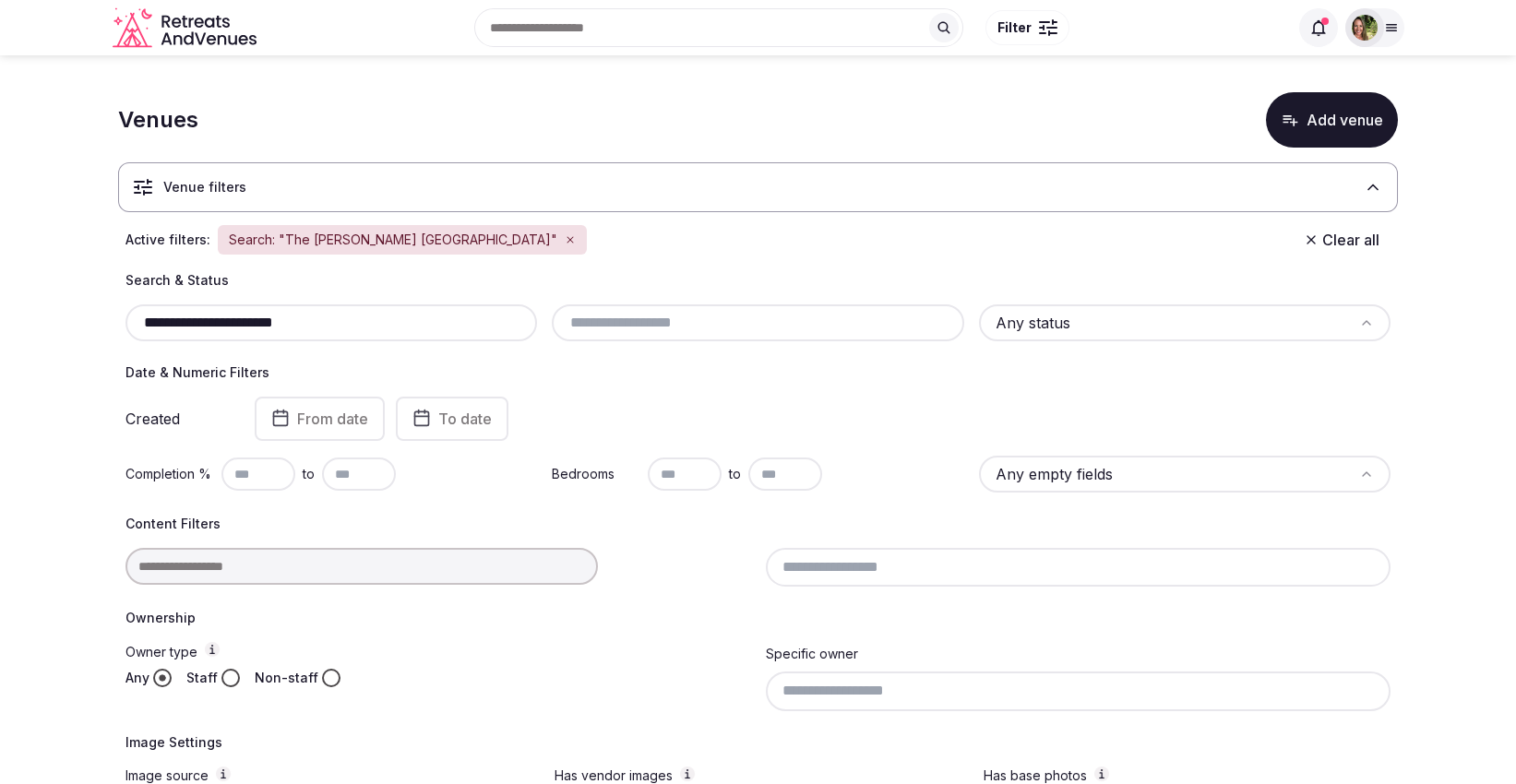
type input "**********"
drag, startPoint x: 378, startPoint y: 319, endPoint x: 69, endPoint y: 314, distance: 309.0
click at [69, 314] on section "**********" at bounding box center [758, 515] width 1516 height 920
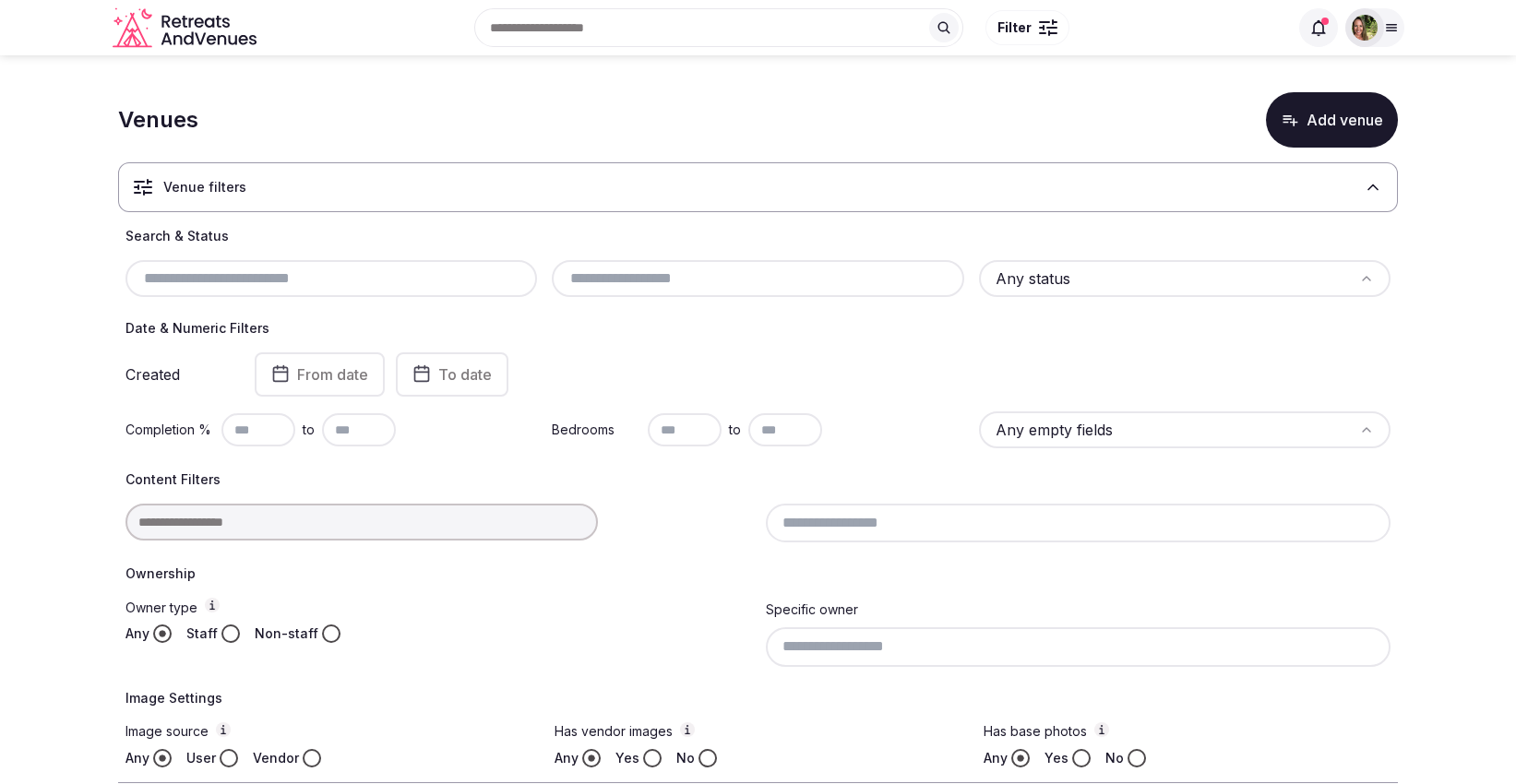
paste input "**********"
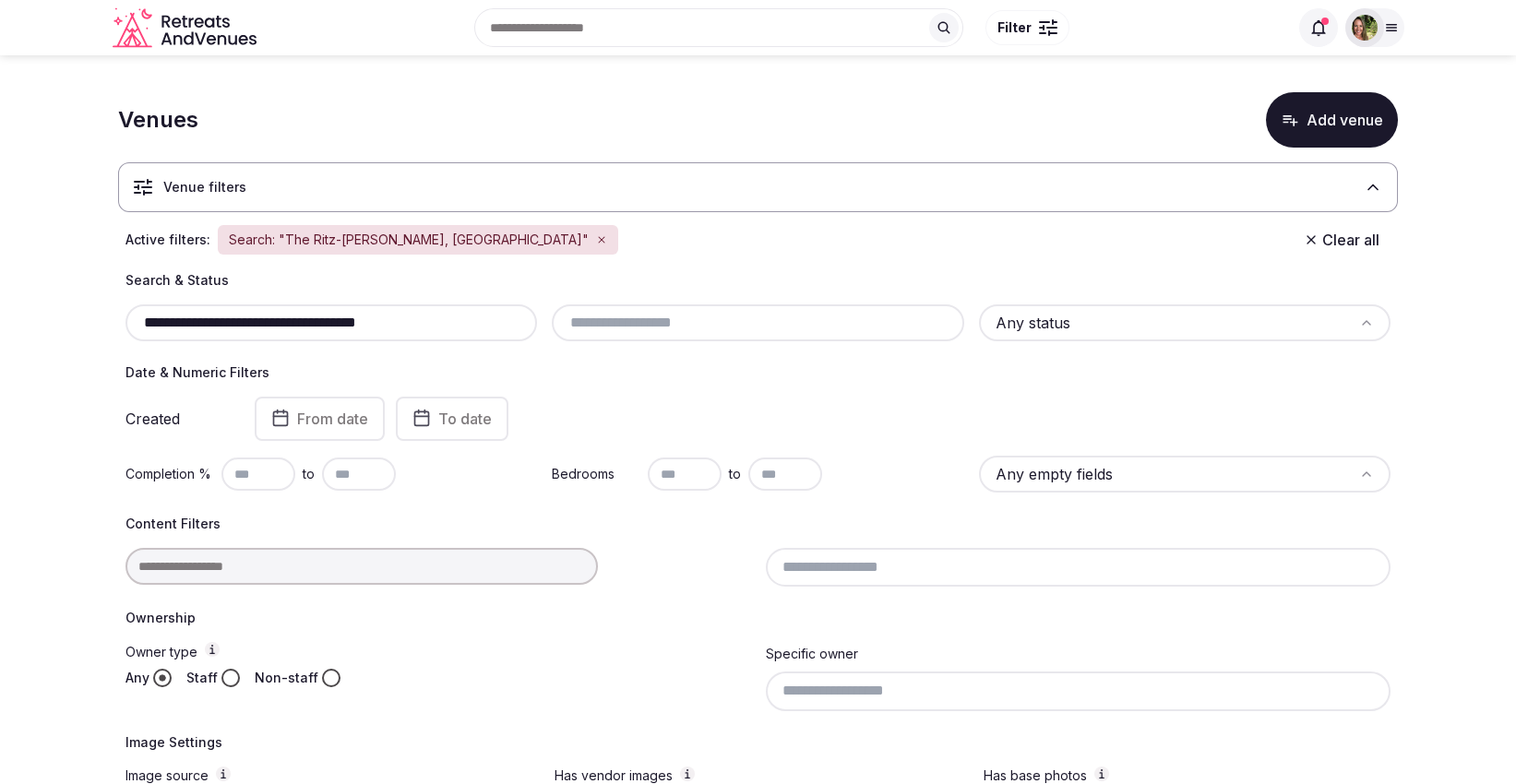
drag, startPoint x: 460, startPoint y: 333, endPoint x: 314, endPoint y: 326, distance: 146.2
click at [314, 326] on div "**********" at bounding box center [331, 322] width 412 height 36
click at [478, 323] on input "**********" at bounding box center [331, 323] width 397 height 22
drag, startPoint x: 207, startPoint y: 320, endPoint x: 197, endPoint y: 321, distance: 10.0
click at [197, 321] on input "**********" at bounding box center [331, 323] width 397 height 22
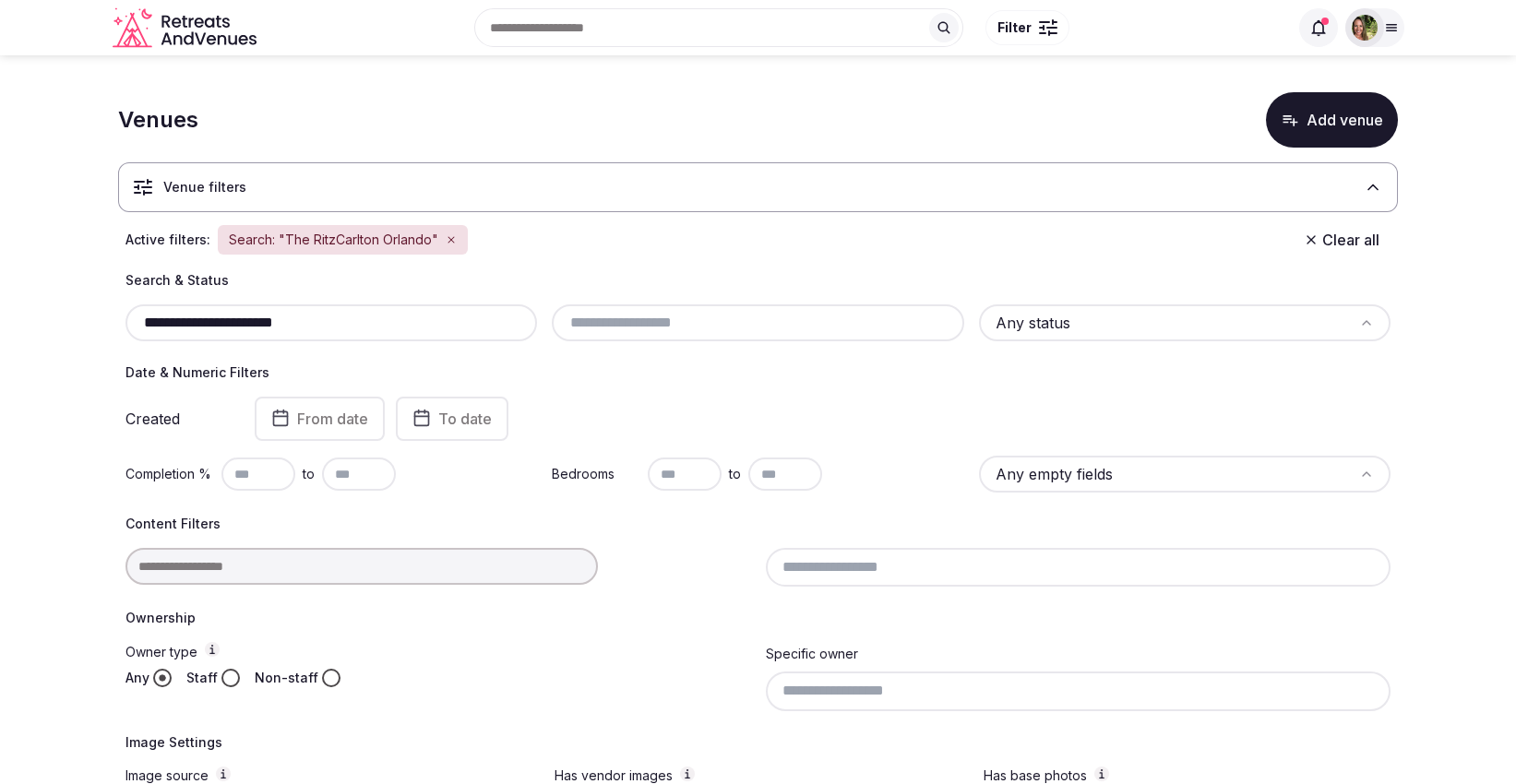
type input "**********"
click at [377, 318] on input "**********" at bounding box center [331, 323] width 397 height 22
drag, startPoint x: 359, startPoint y: 317, endPoint x: 118, endPoint y: 321, distance: 241.0
click at [118, 321] on div "**********" at bounding box center [758, 541] width 1280 height 541
paste input "**********"
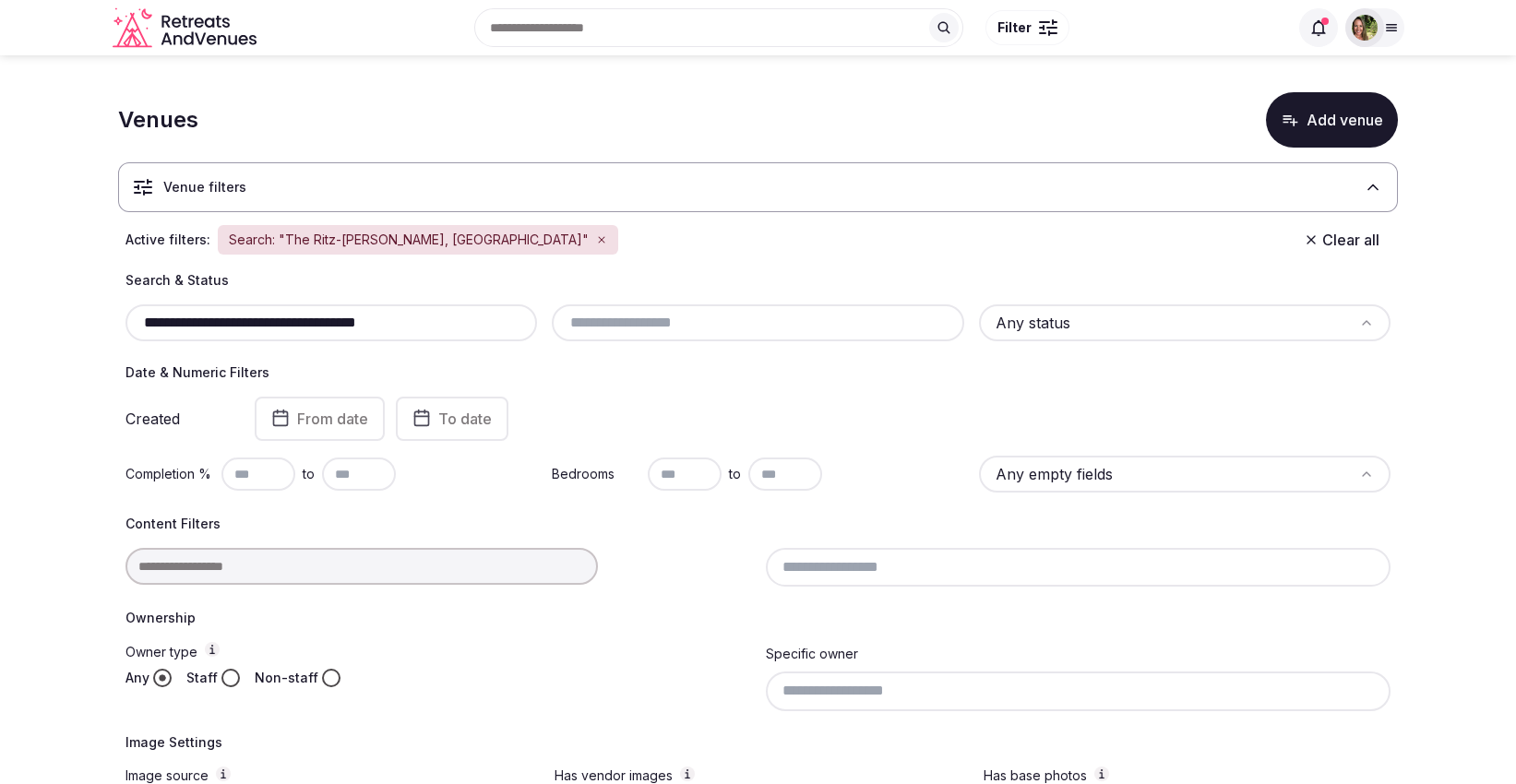
click at [202, 322] on input "**********" at bounding box center [331, 323] width 397 height 22
click at [472, 323] on input "**********" at bounding box center [331, 323] width 397 height 22
drag, startPoint x: 450, startPoint y: 325, endPoint x: 313, endPoint y: 330, distance: 137.1
click at [313, 330] on input "**********" at bounding box center [331, 323] width 397 height 22
drag, startPoint x: 305, startPoint y: 323, endPoint x: 173, endPoint y: 323, distance: 132.0
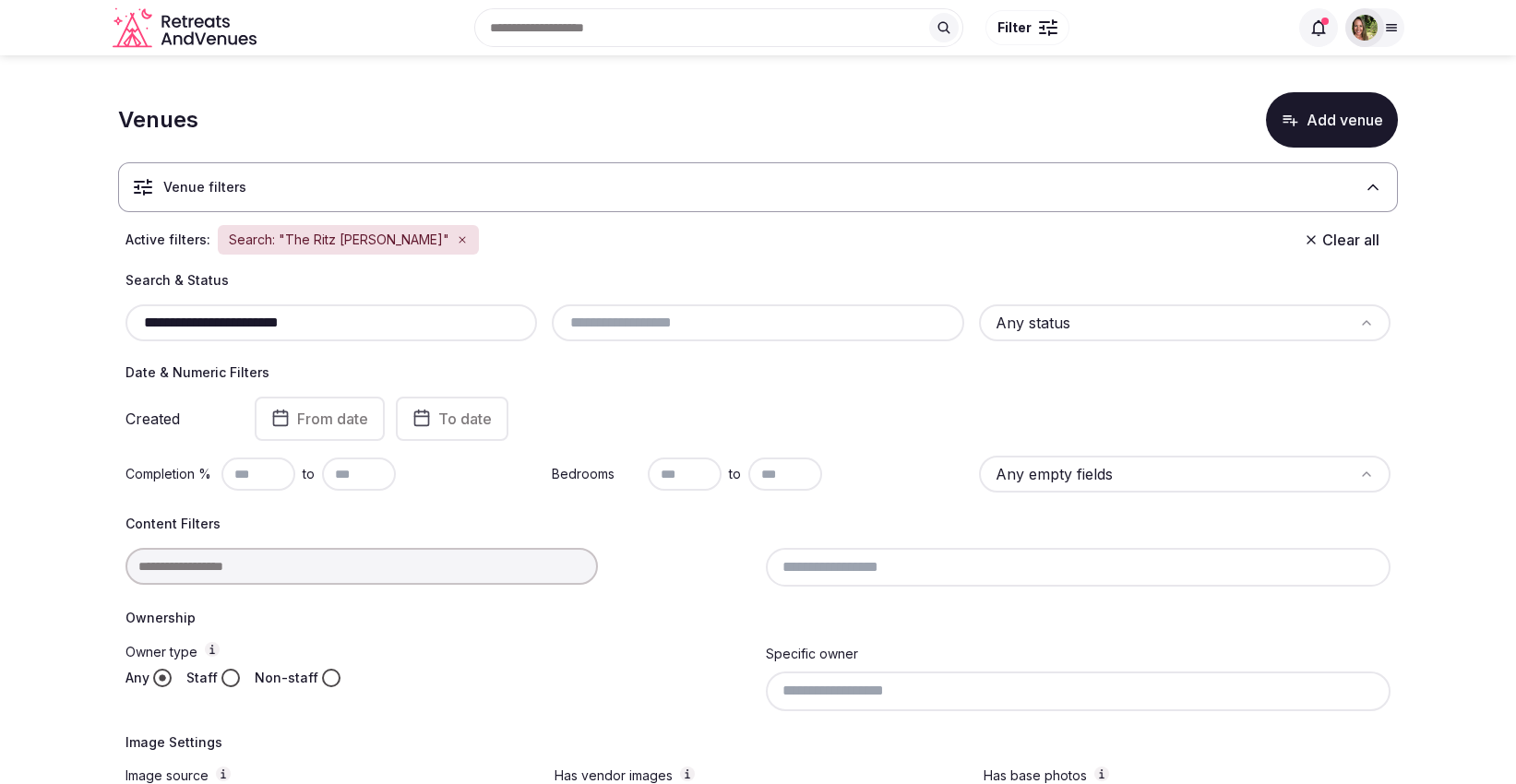
click at [173, 323] on input "**********" at bounding box center [331, 323] width 397 height 22
type input "**********"
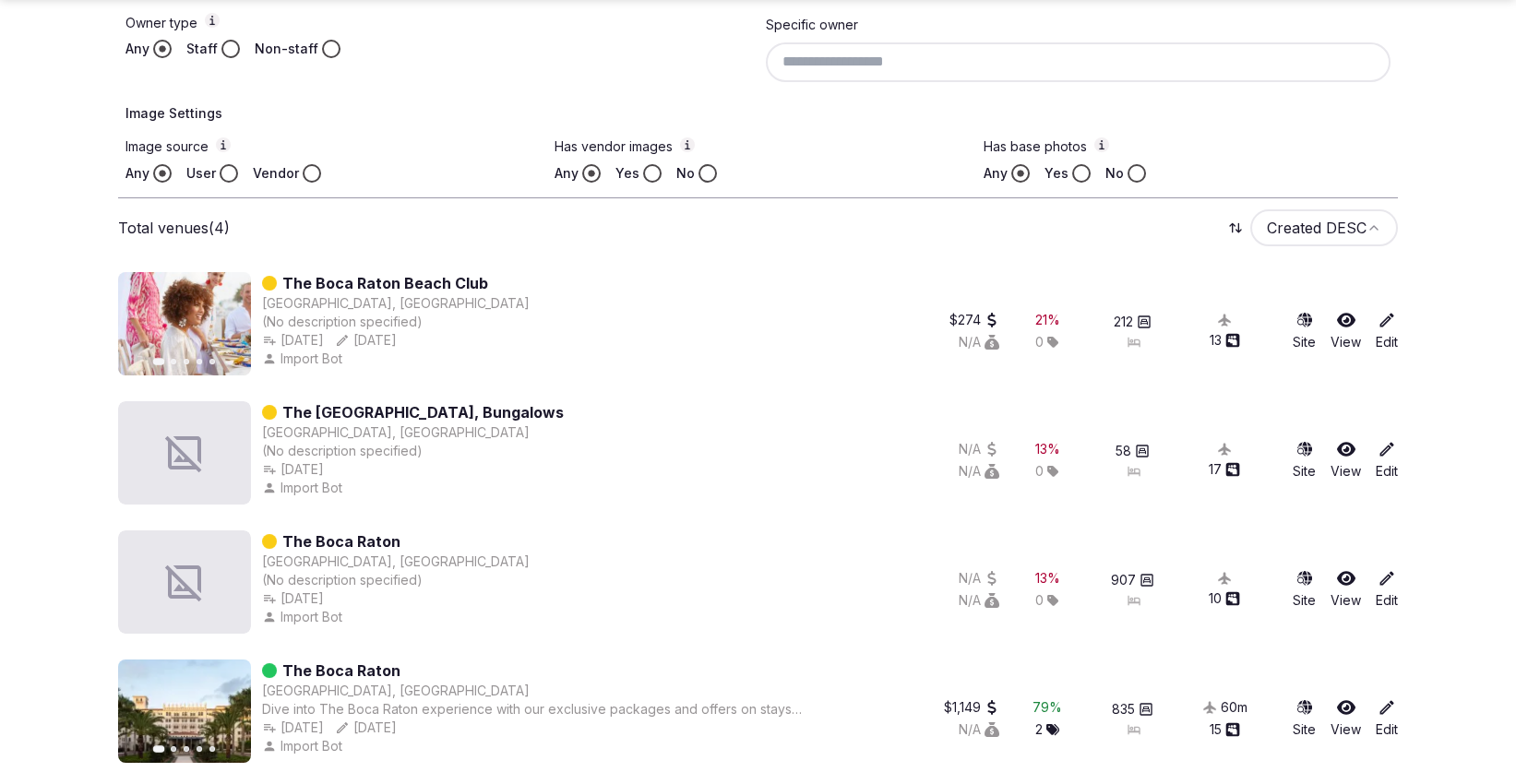
scroll to position [633, 0]
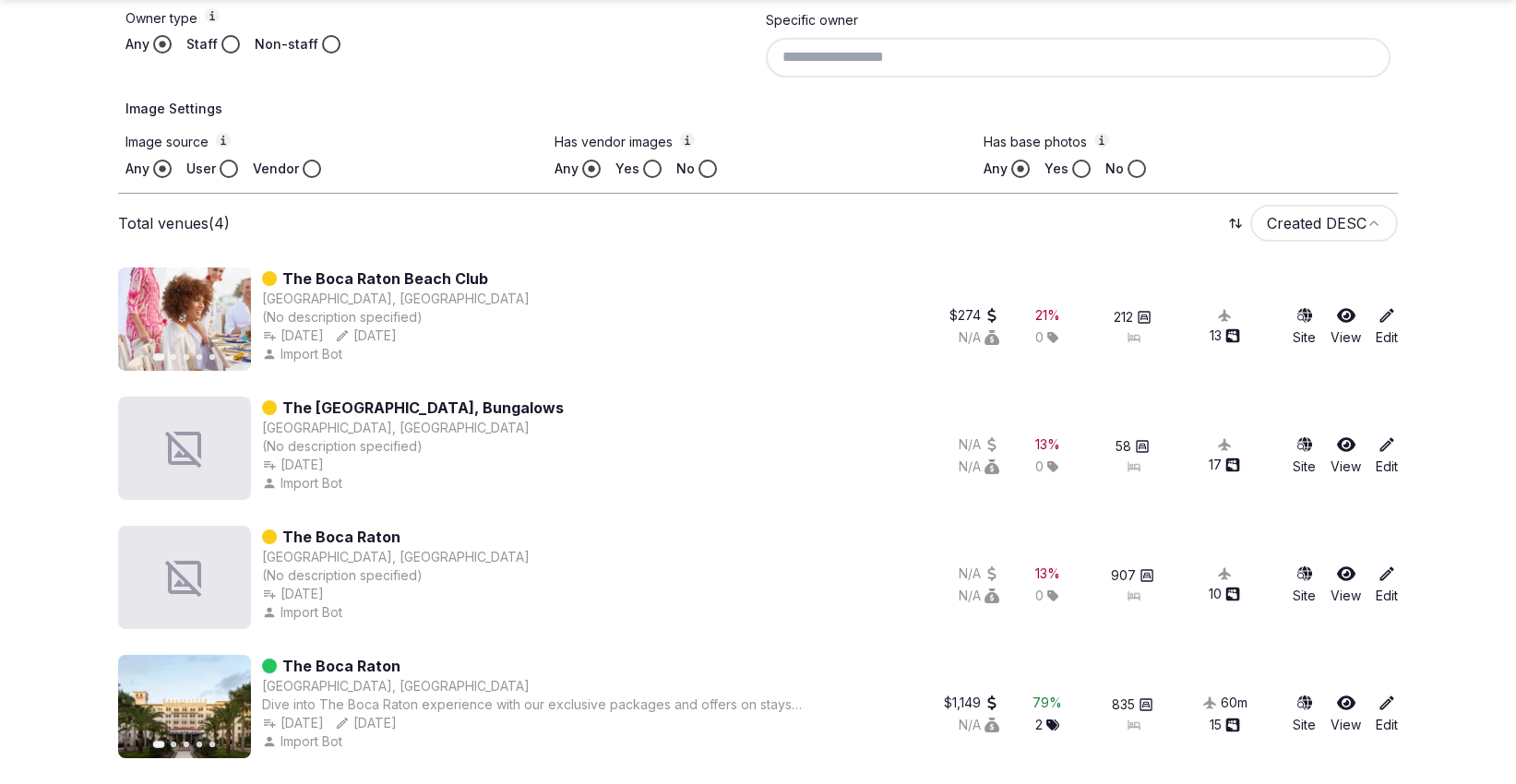
click at [1349, 696] on icon at bounding box center [1346, 702] width 19 height 15
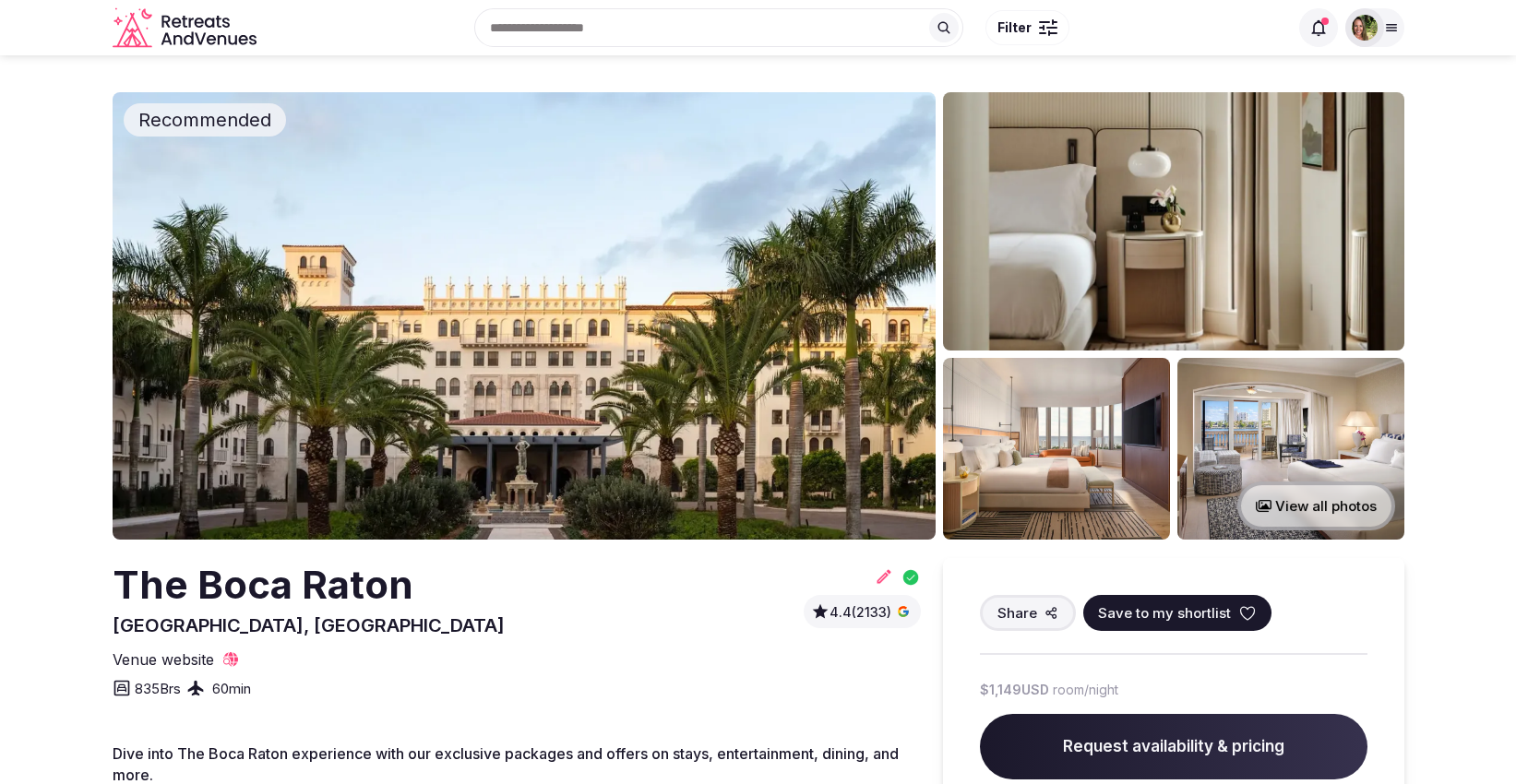
click at [1223, 611] on span "Save to my shortlist" at bounding box center [1164, 614] width 133 height 20
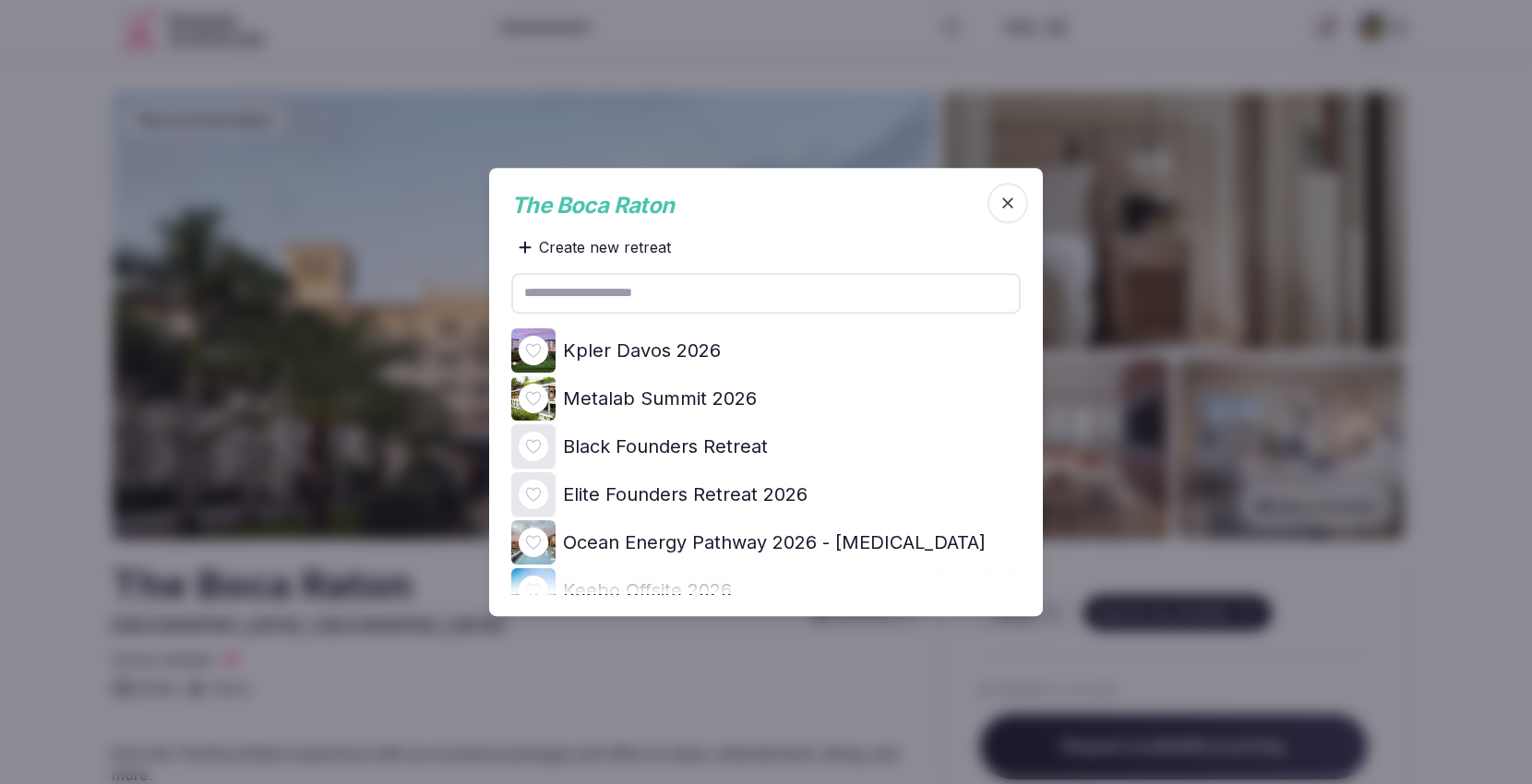
click at [0, 0] on icon at bounding box center [0, 0] width 0 height 0
click at [1512, 441] on div at bounding box center [766, 392] width 1532 height 784
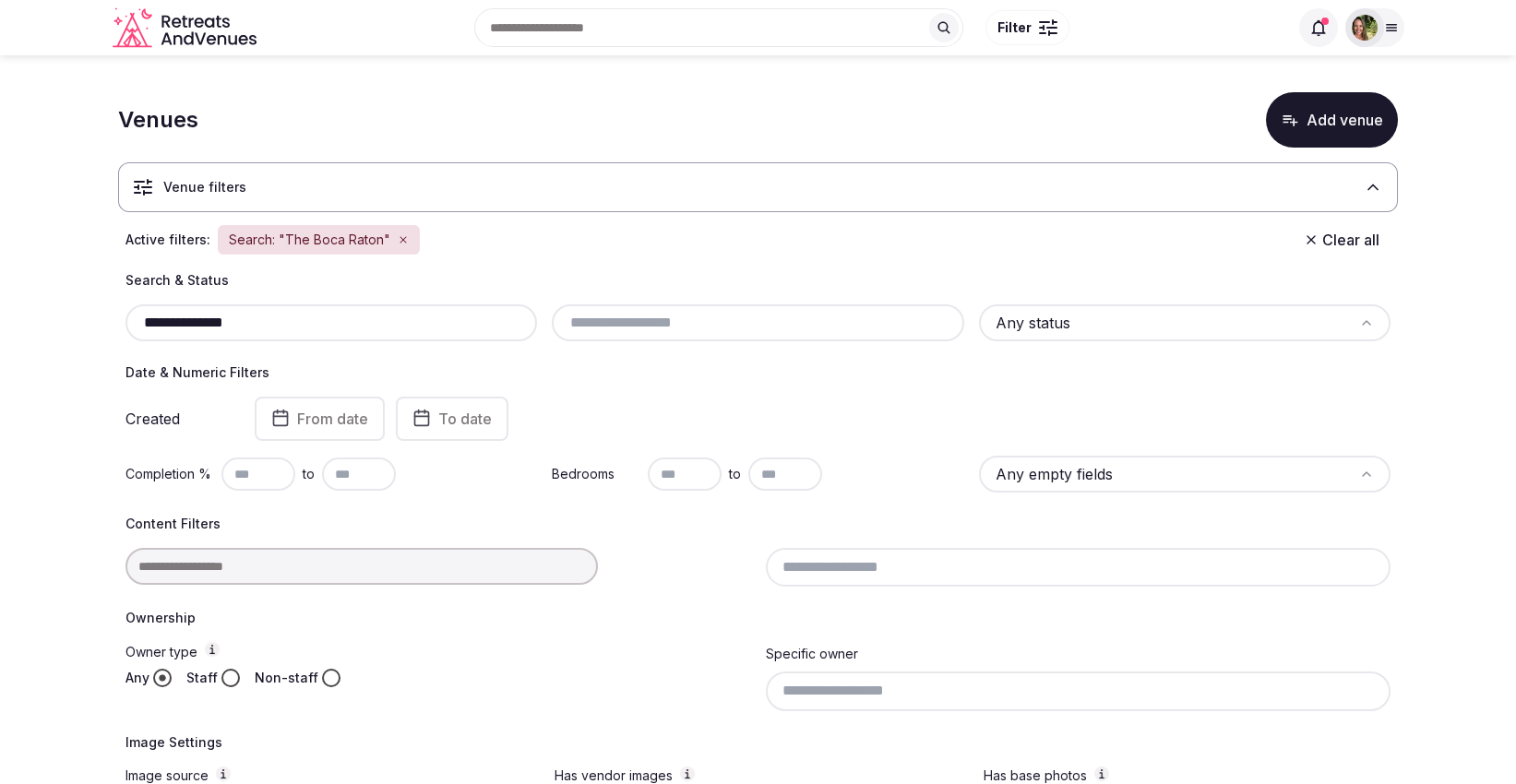
drag, startPoint x: 297, startPoint y: 328, endPoint x: 64, endPoint y: 339, distance: 233.3
click at [64, 339] on section "**********" at bounding box center [758, 738] width 1516 height 1366
paste input "**********"
drag, startPoint x: 411, startPoint y: 323, endPoint x: 90, endPoint y: 342, distance: 321.6
click at [90, 342] on section "**********" at bounding box center [758, 545] width 1516 height 979
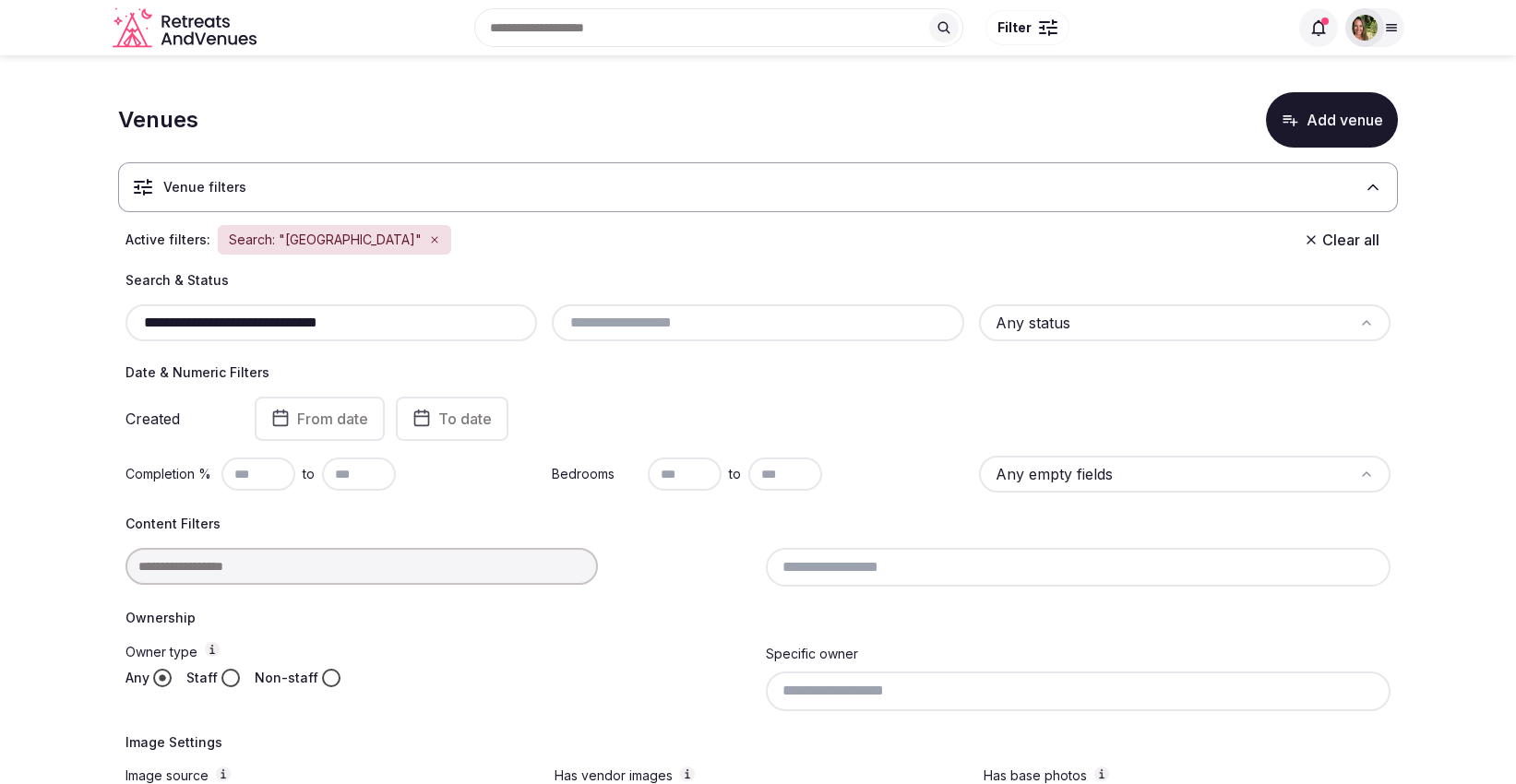
click at [433, 314] on input "**********" at bounding box center [331, 323] width 397 height 22
drag, startPoint x: 436, startPoint y: 315, endPoint x: 145, endPoint y: 332, distance: 291.5
click at [125, 333] on div "**********" at bounding box center [331, 322] width 412 height 36
paste input "text"
type input "**********"
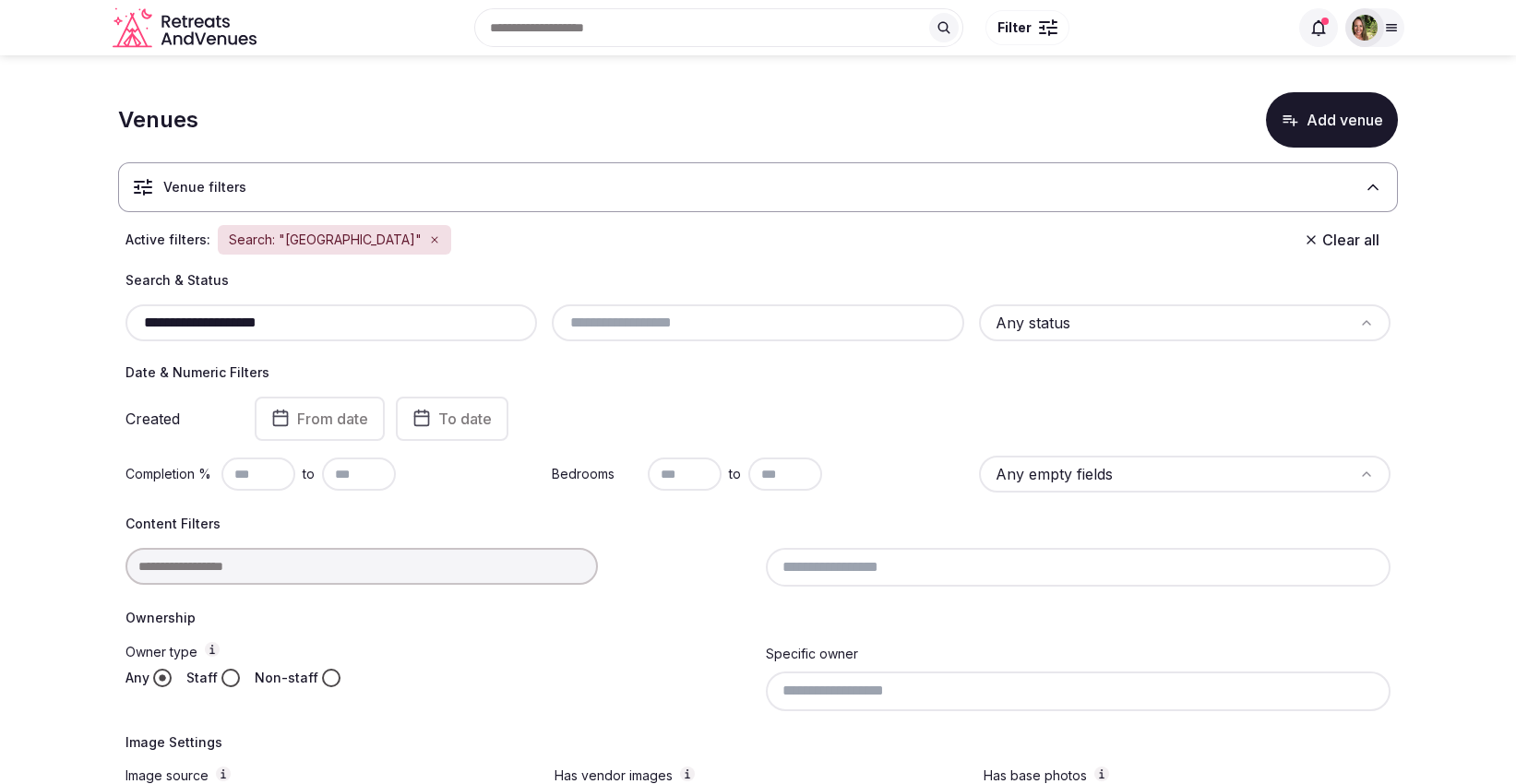
scroll to position [375, 0]
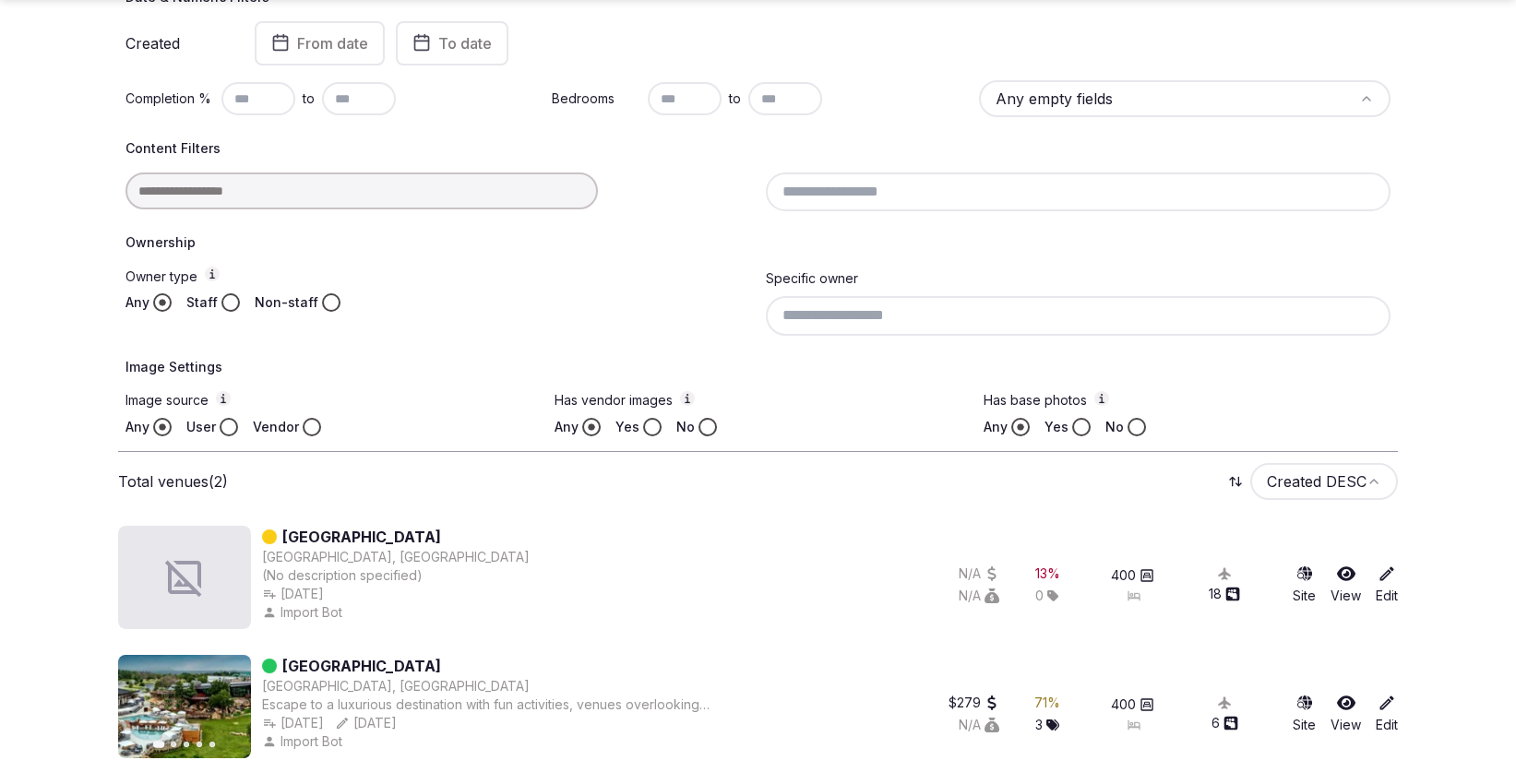
click at [1347, 699] on icon at bounding box center [1346, 702] width 19 height 15
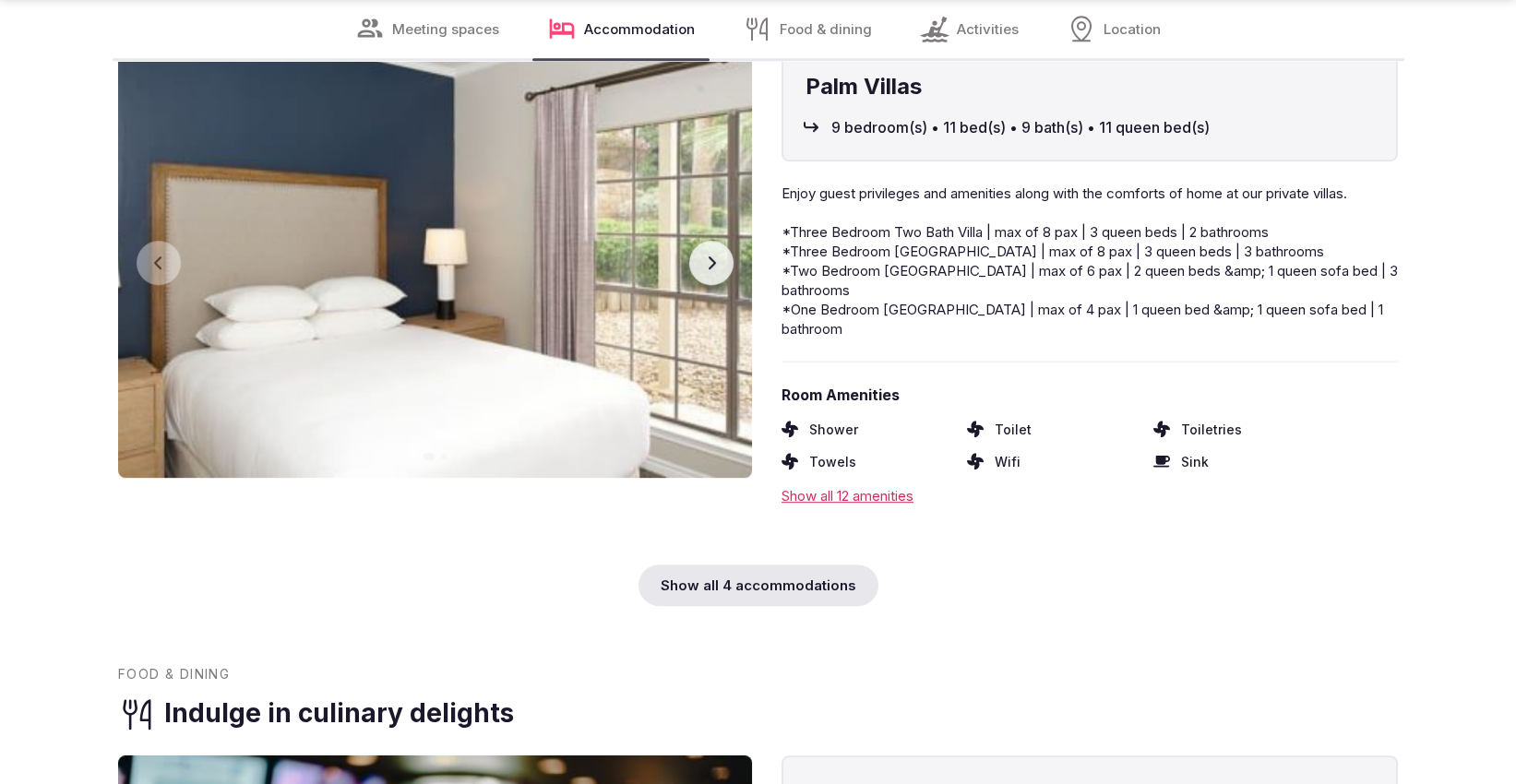
scroll to position [7072, 0]
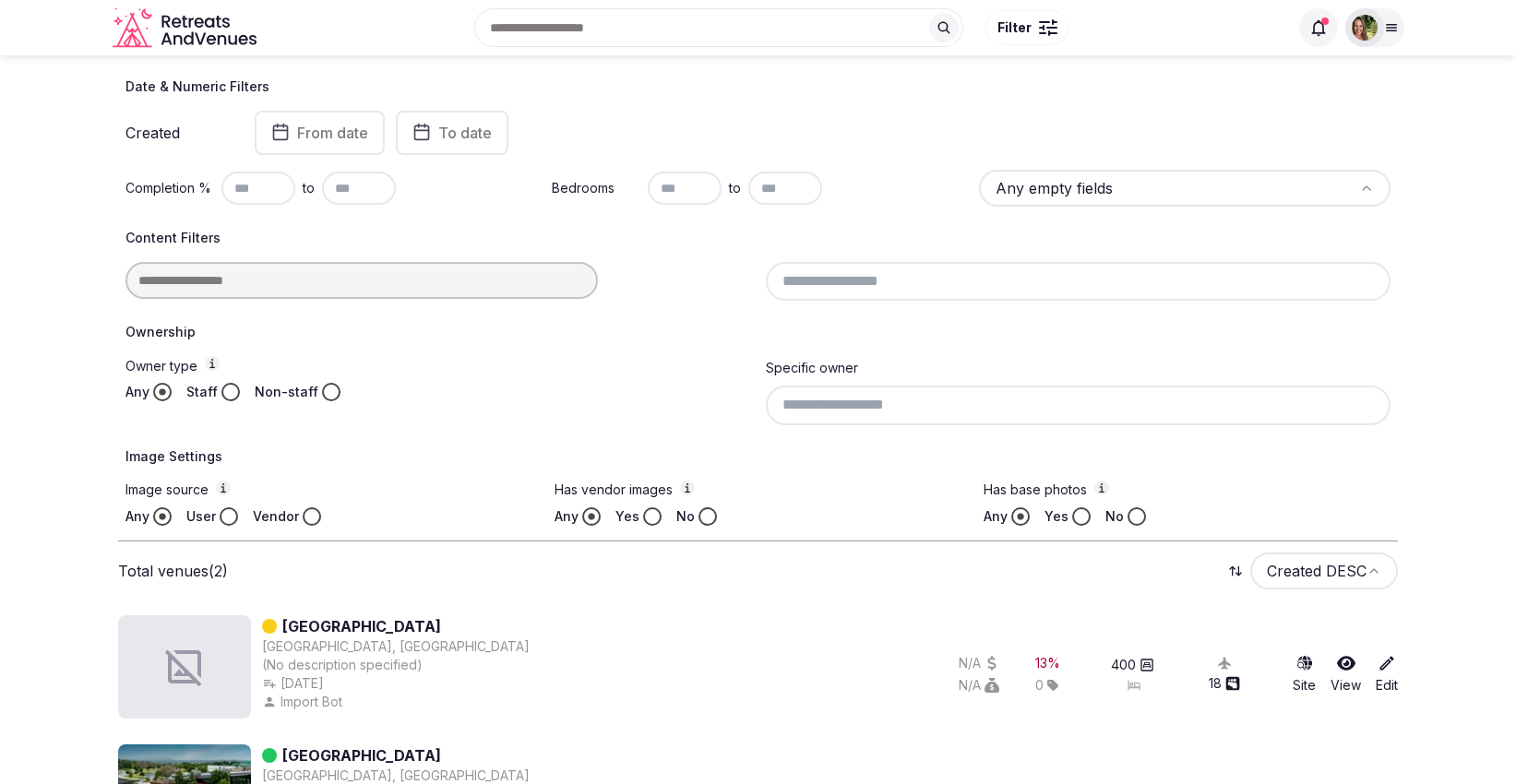
scroll to position [68, 0]
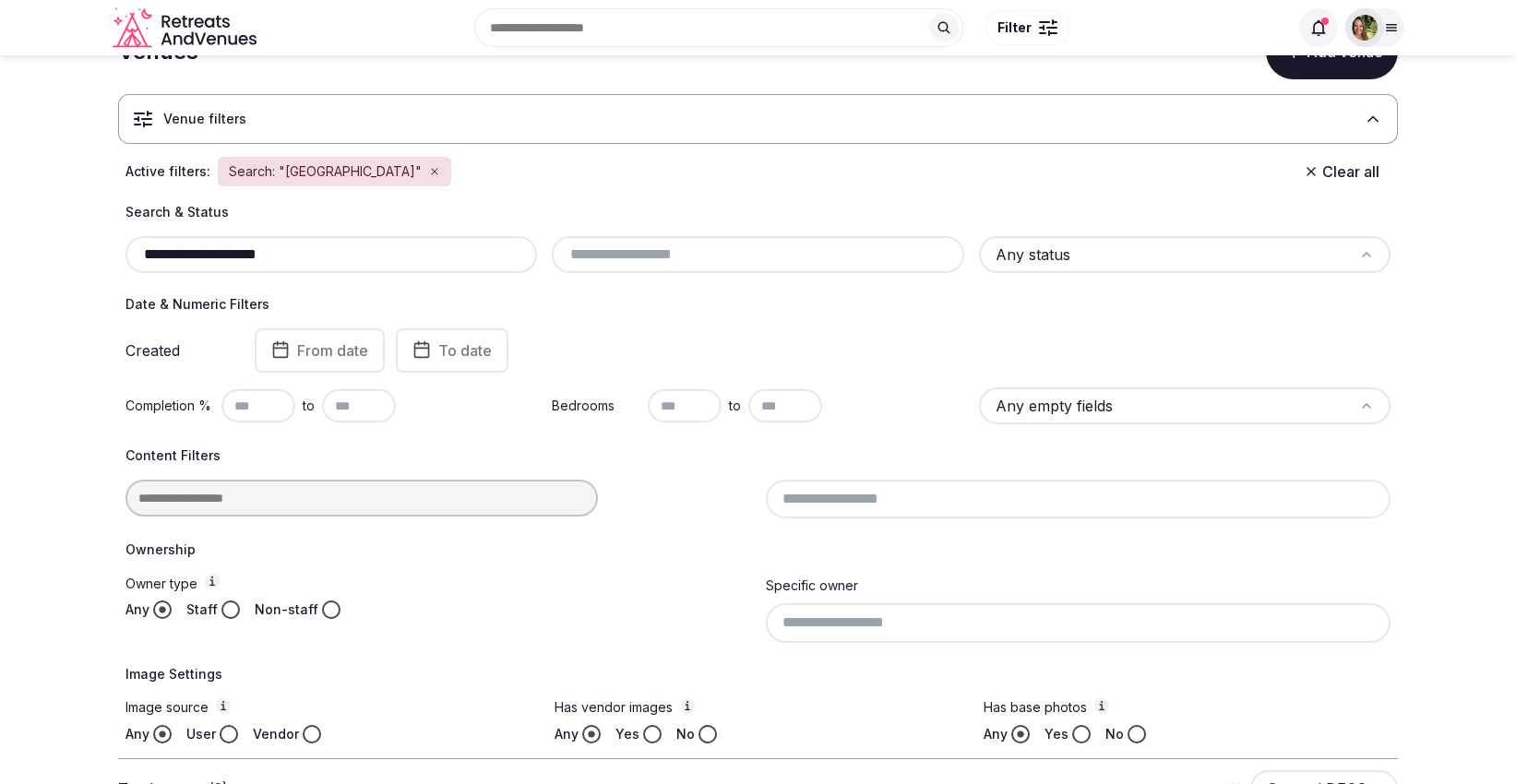
drag, startPoint x: 325, startPoint y: 252, endPoint x: 95, endPoint y: 267, distance: 230.5
click at [95, 267] on section "**********" at bounding box center [758, 541] width 1516 height 1108
paste input "**********"
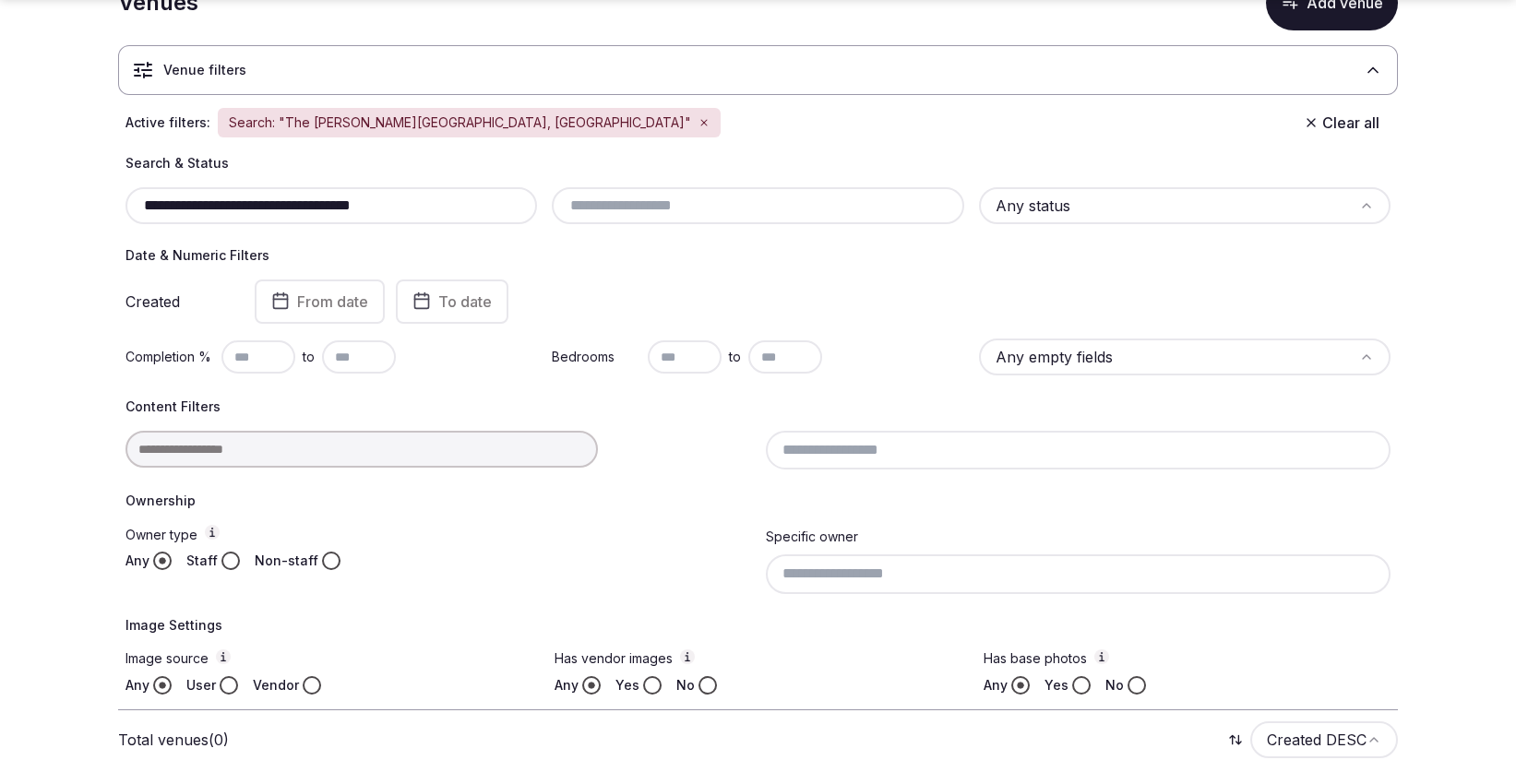
scroll to position [85, 0]
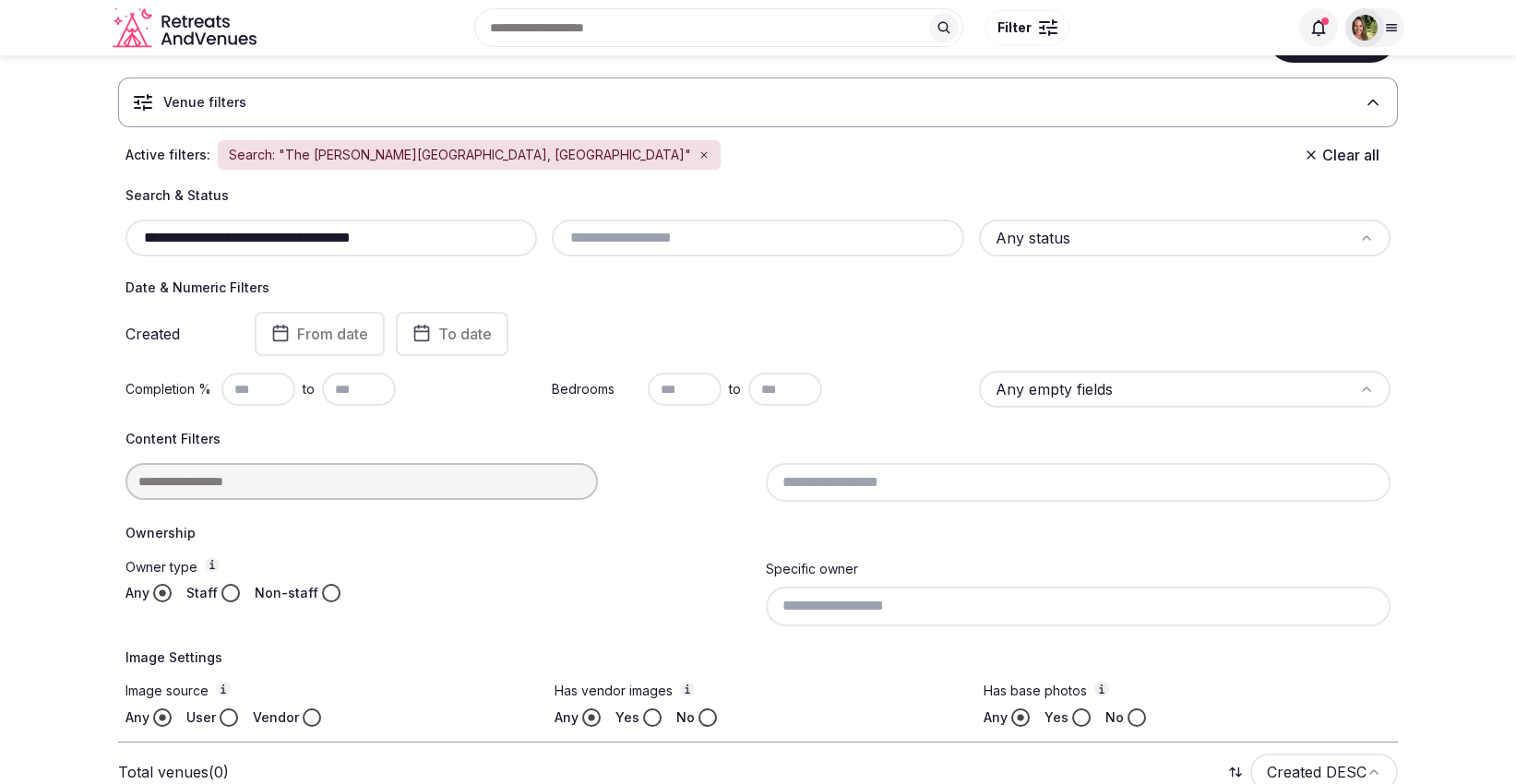
drag, startPoint x: 385, startPoint y: 238, endPoint x: 255, endPoint y: 240, distance: 130.0
click at [255, 240] on input "**********" at bounding box center [331, 237] width 397 height 22
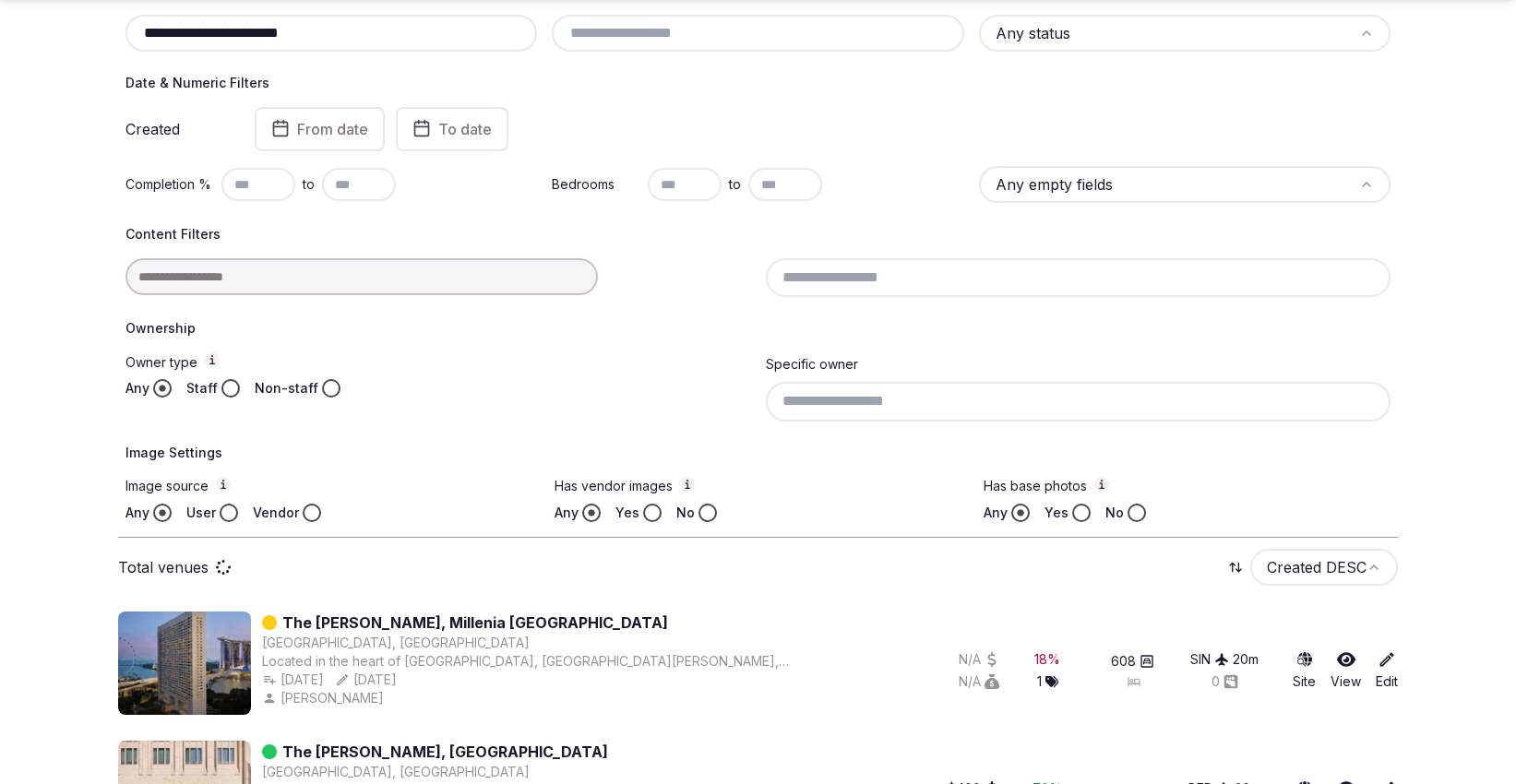
scroll to position [187, 0]
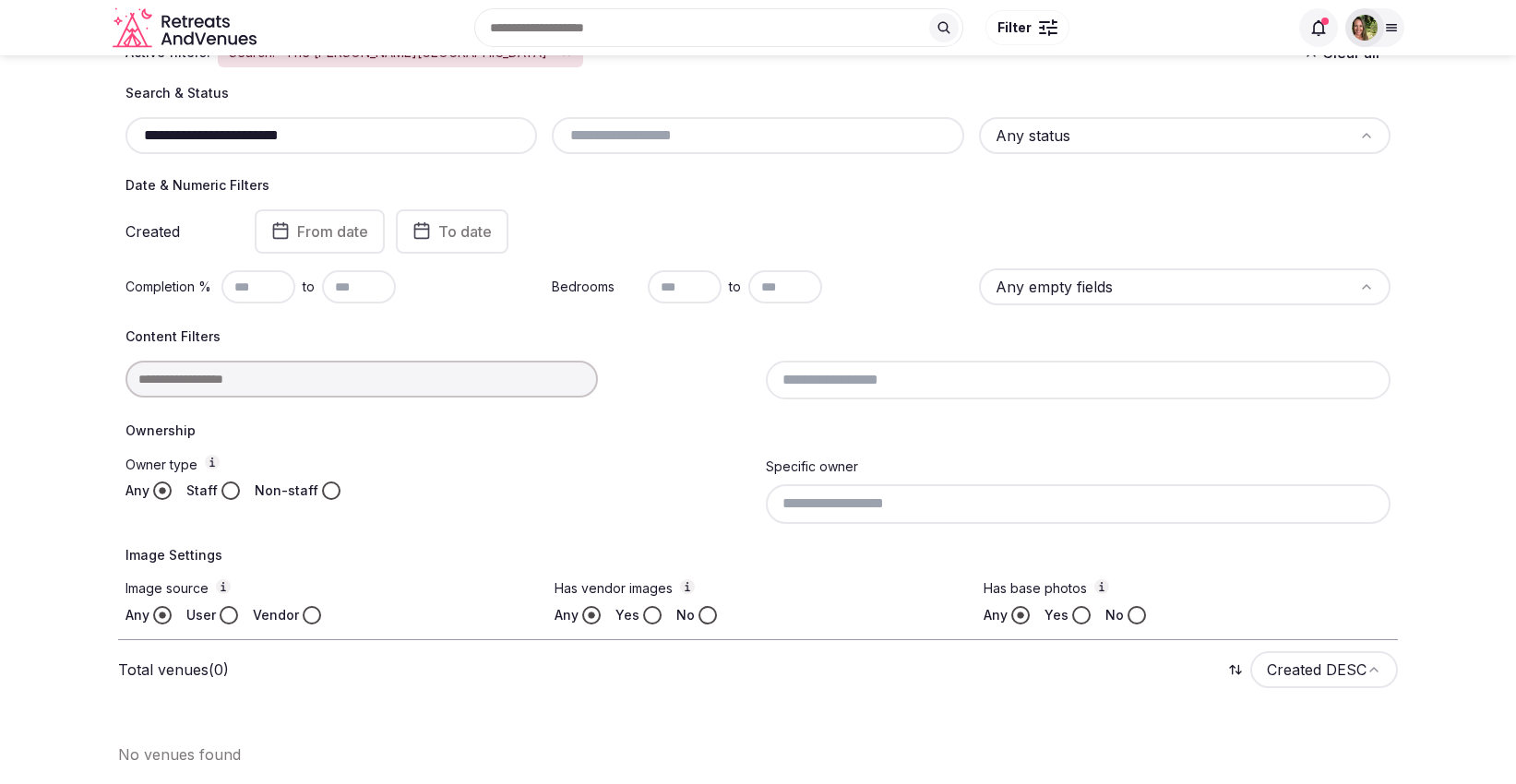
drag, startPoint x: 332, startPoint y: 124, endPoint x: 131, endPoint y: 122, distance: 201.0
click at [131, 122] on div "**********" at bounding box center [331, 135] width 412 height 36
paste input "**********"
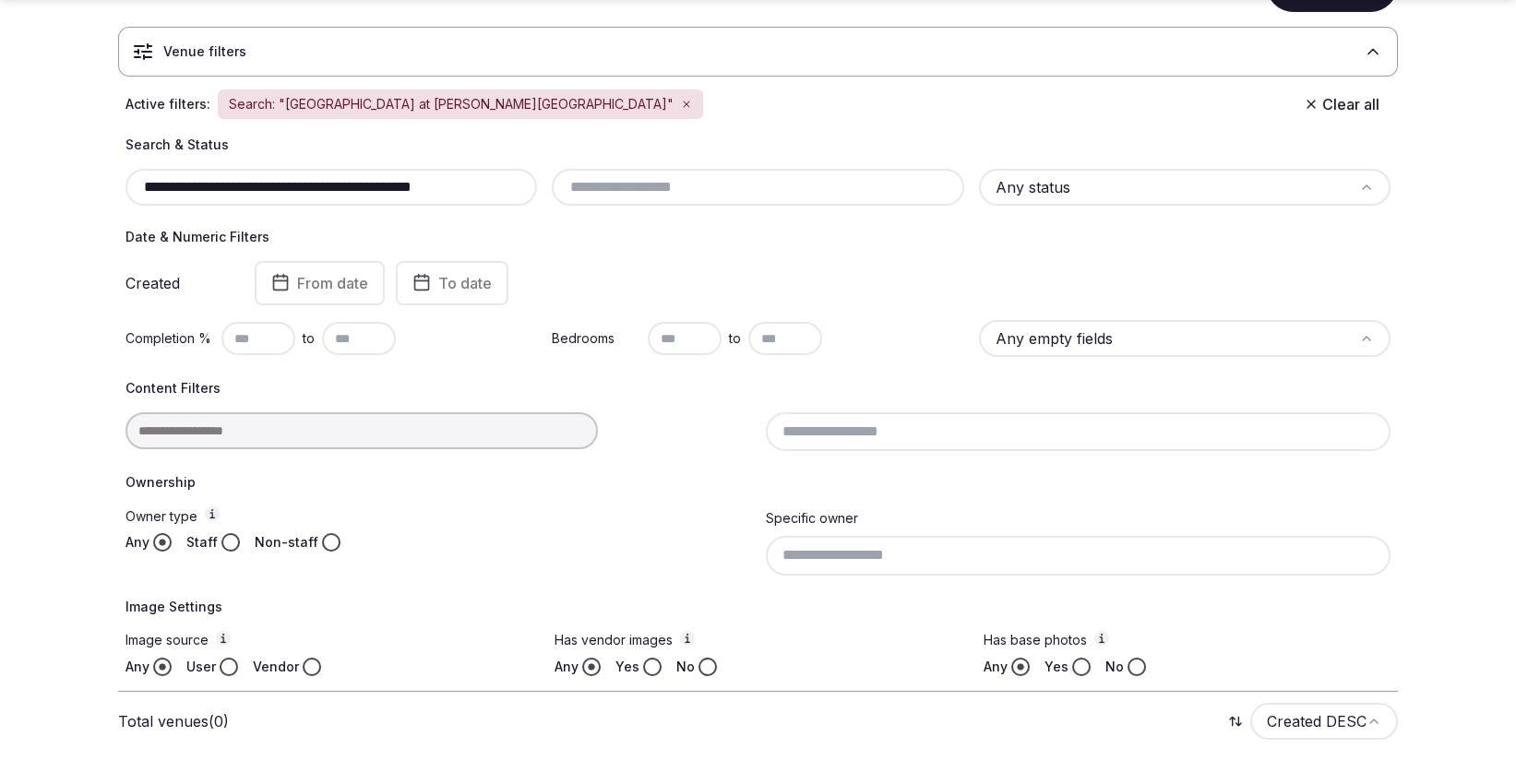
scroll to position [187, 0]
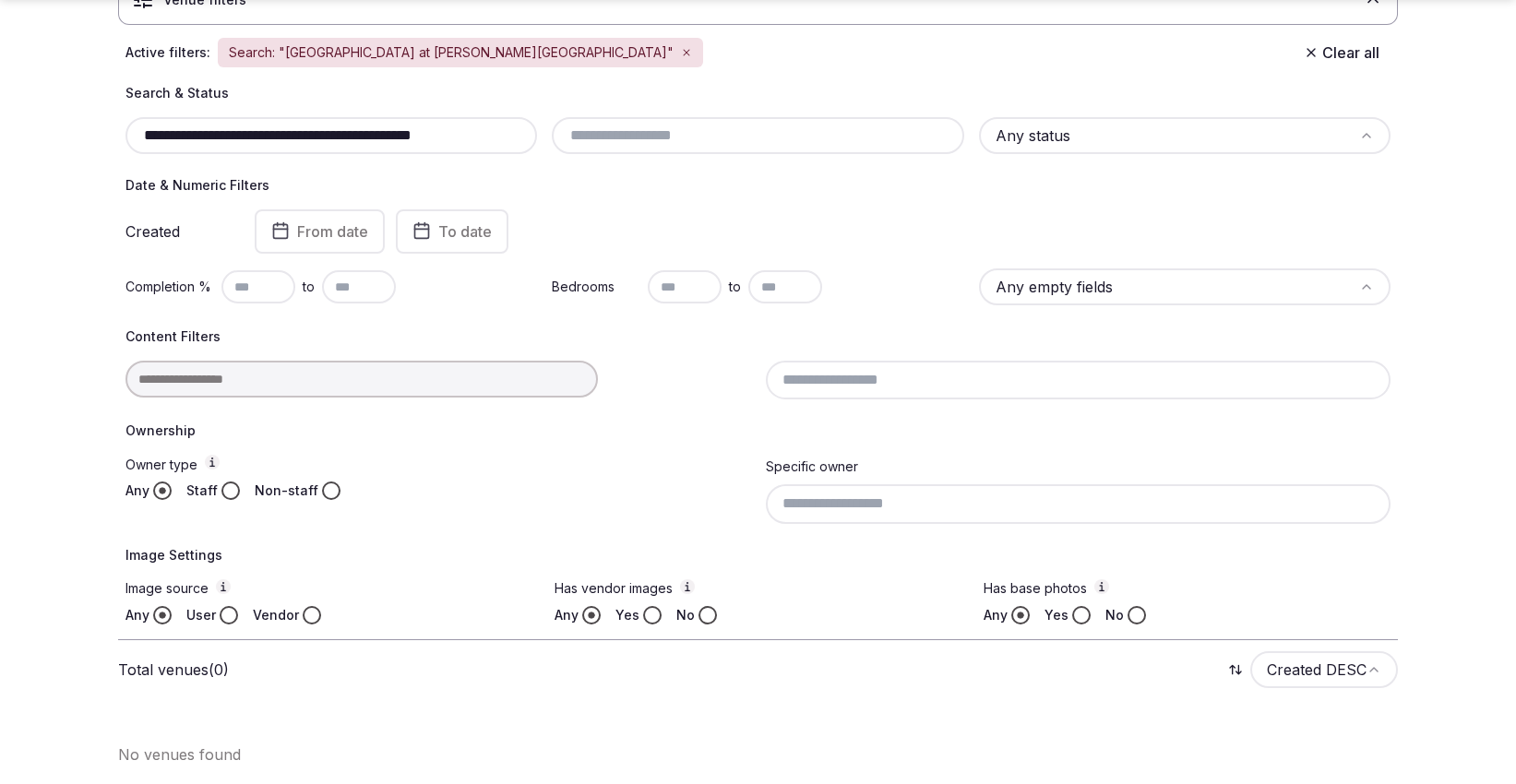
drag, startPoint x: 514, startPoint y: 135, endPoint x: 347, endPoint y: 140, distance: 167.1
click at [347, 140] on div "**********" at bounding box center [758, 118] width 1265 height 70
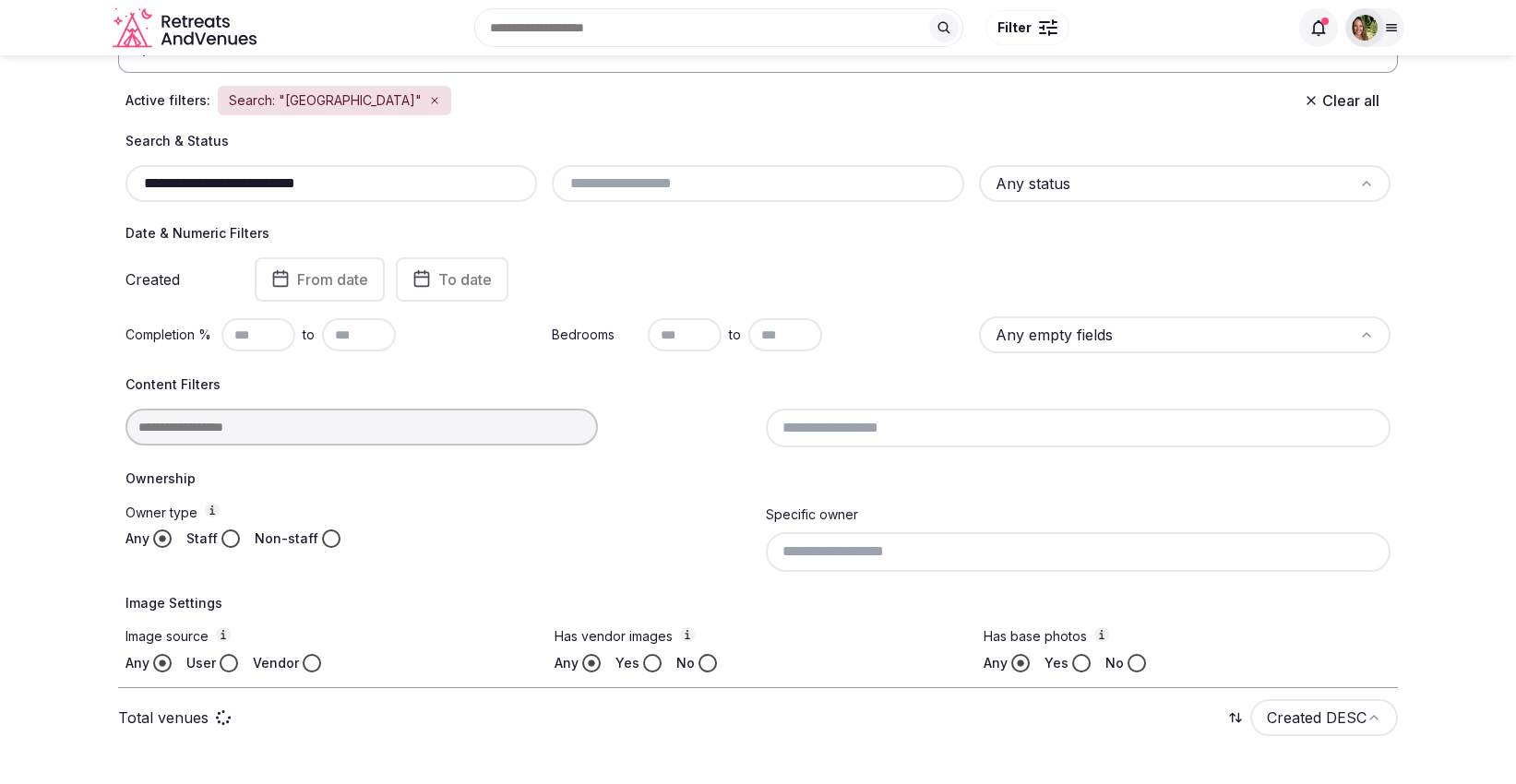
scroll to position [136, 0]
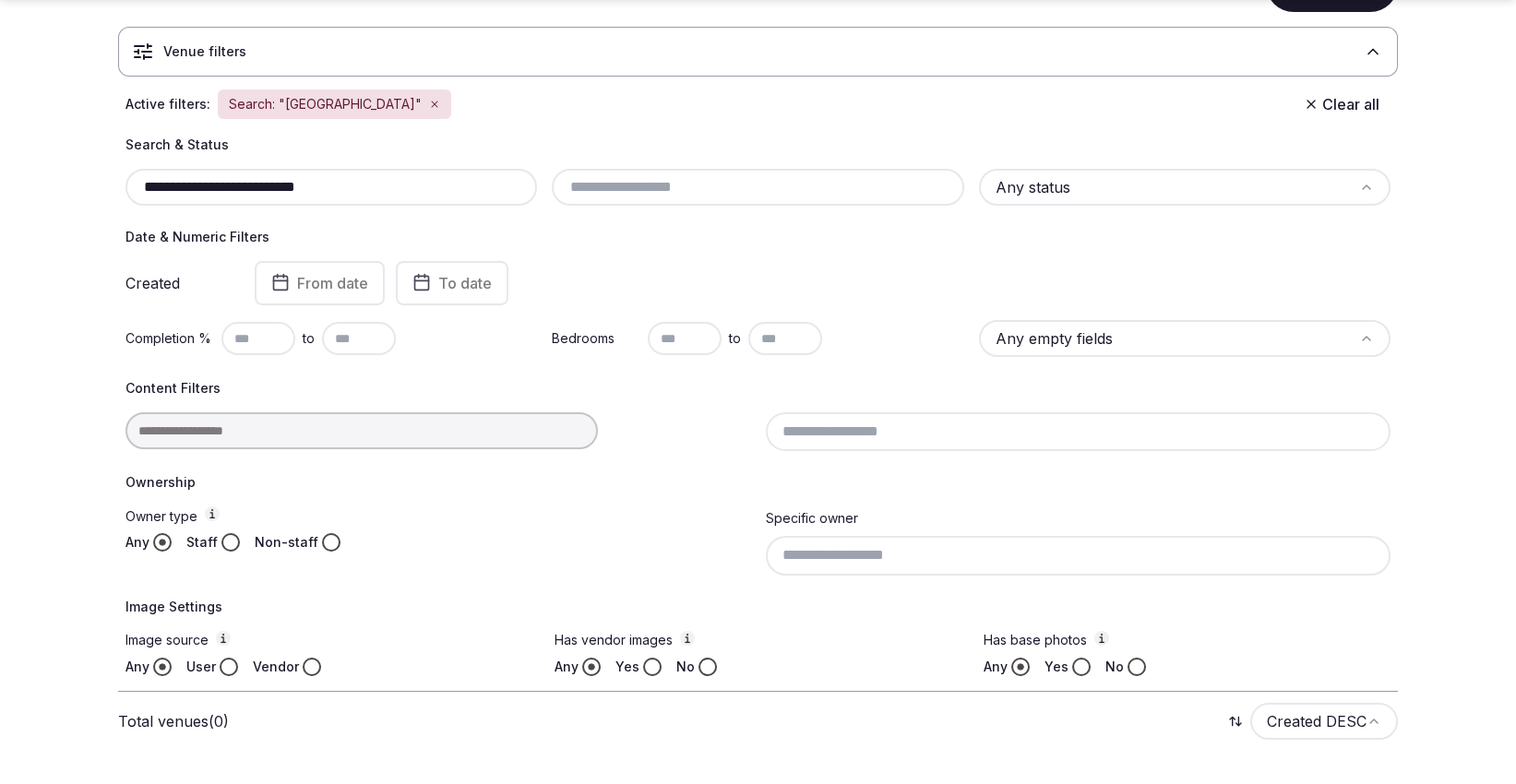
scroll to position [187, 0]
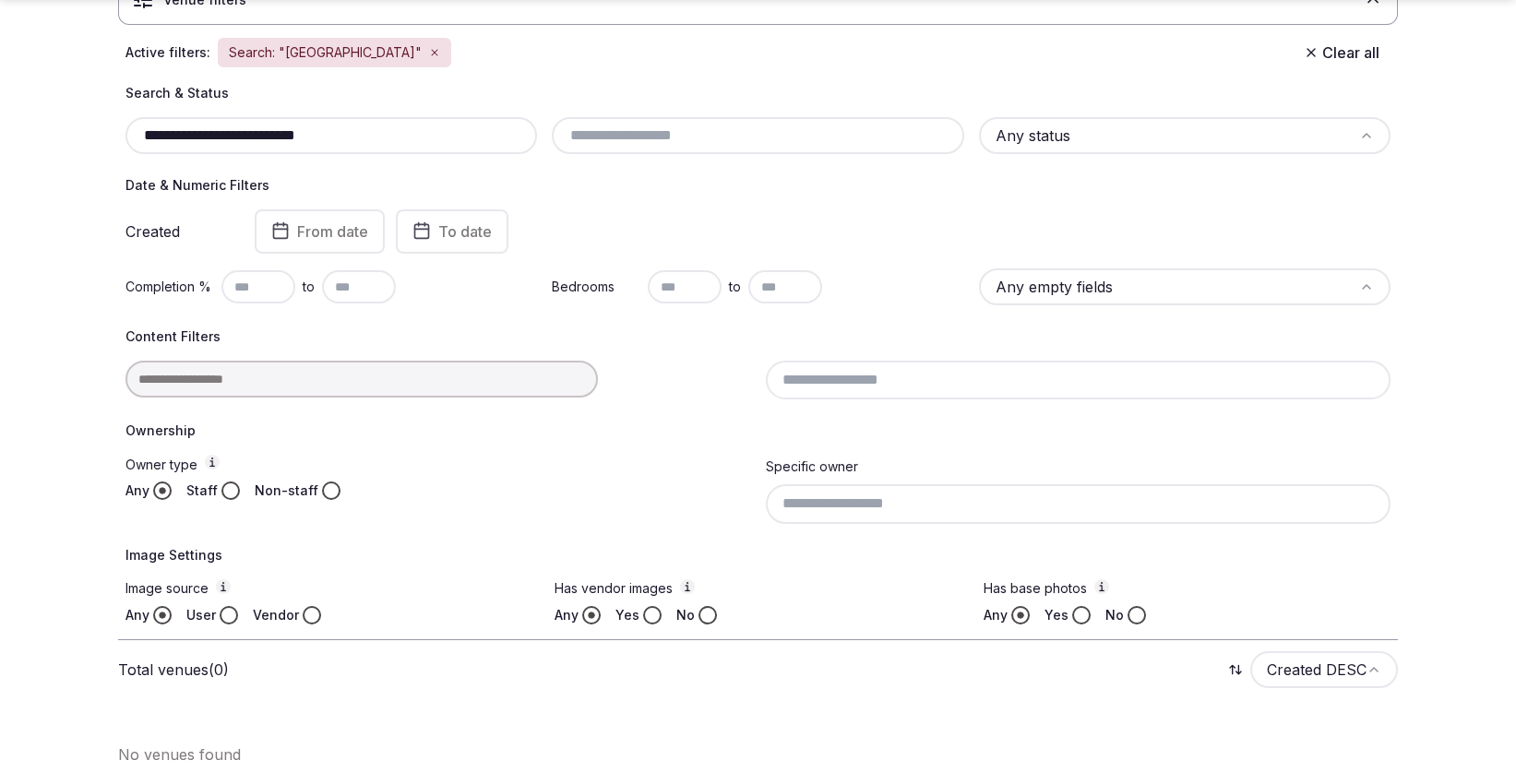
drag, startPoint x: 338, startPoint y: 127, endPoint x: 127, endPoint y: 130, distance: 211.0
click at [127, 130] on div "**********" at bounding box center [331, 135] width 412 height 36
paste input "****"
drag, startPoint x: 376, startPoint y: 130, endPoint x: 257, endPoint y: 135, distance: 119.1
click at [257, 135] on input "**********" at bounding box center [331, 135] width 397 height 22
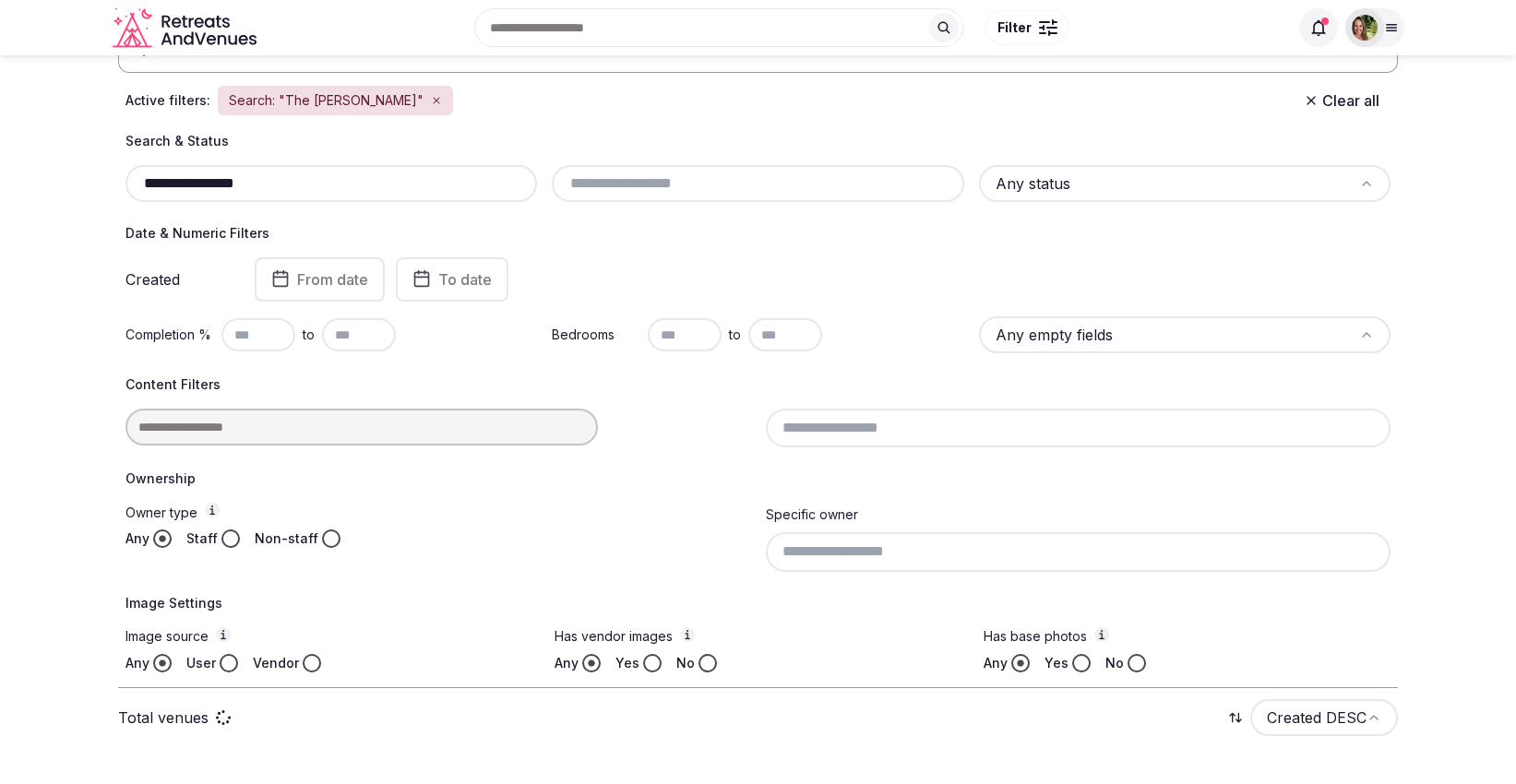
scroll to position [136, 0]
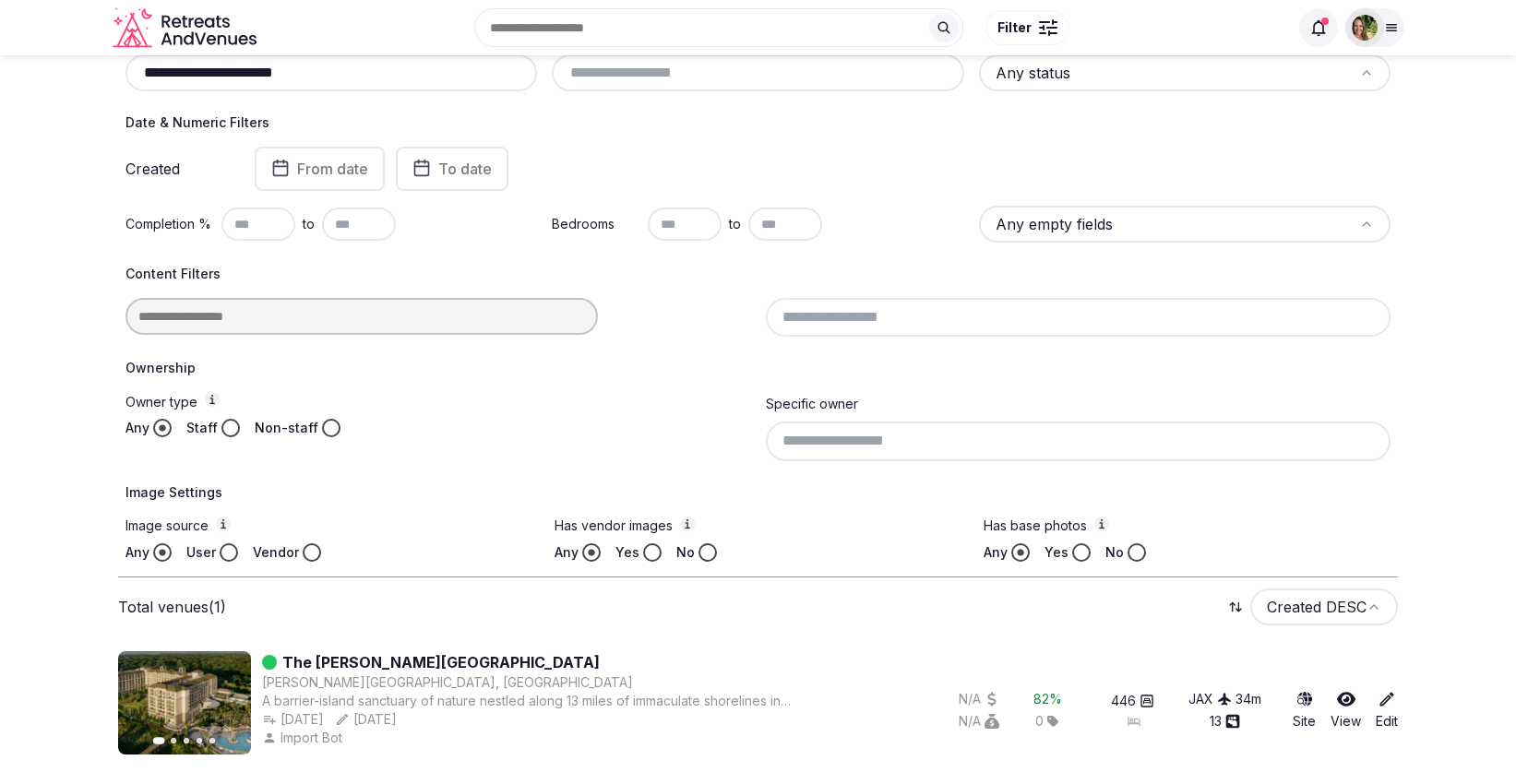
scroll to position [246, 0]
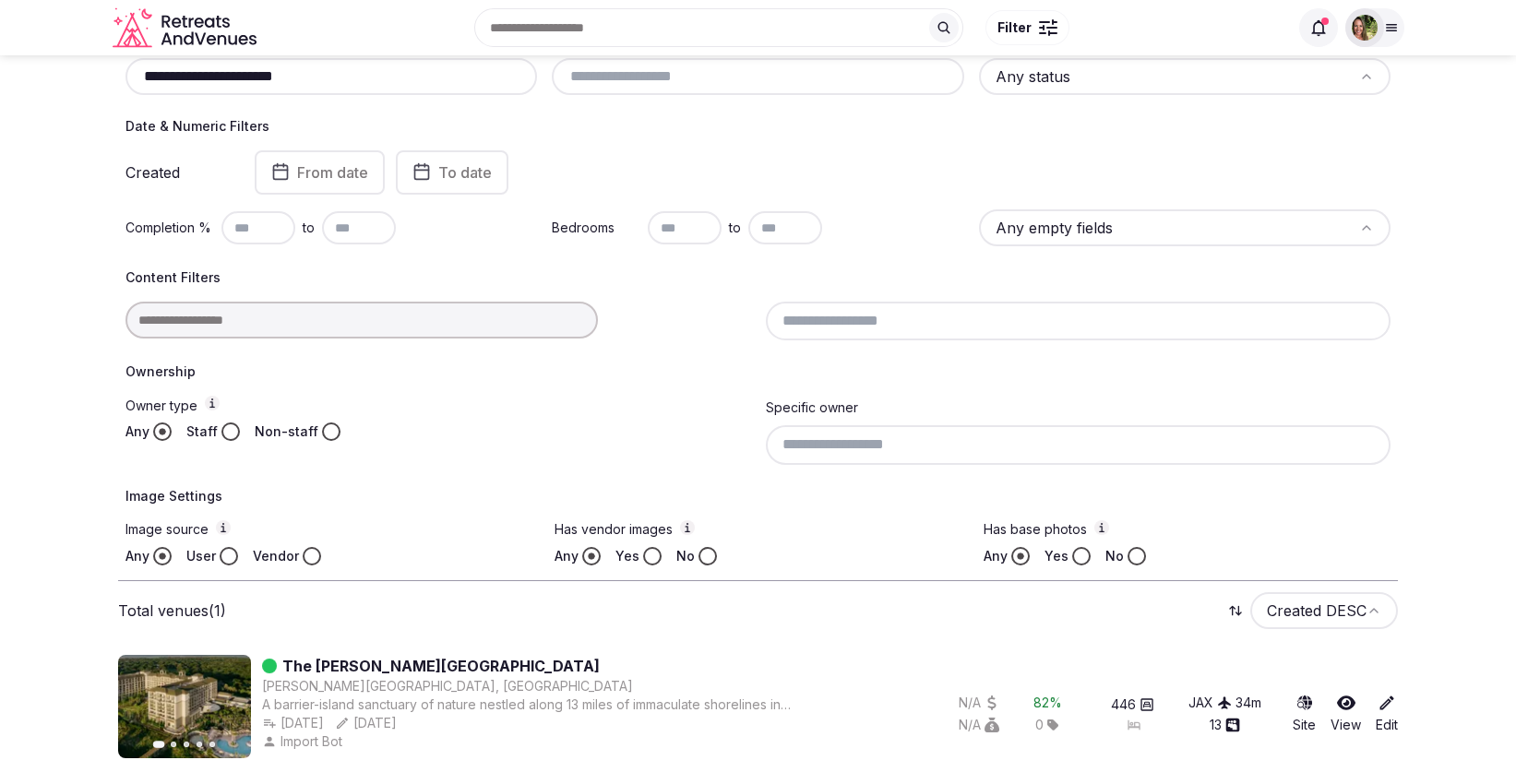
type input "**********"
click at [1353, 698] on icon at bounding box center [1346, 702] width 19 height 15
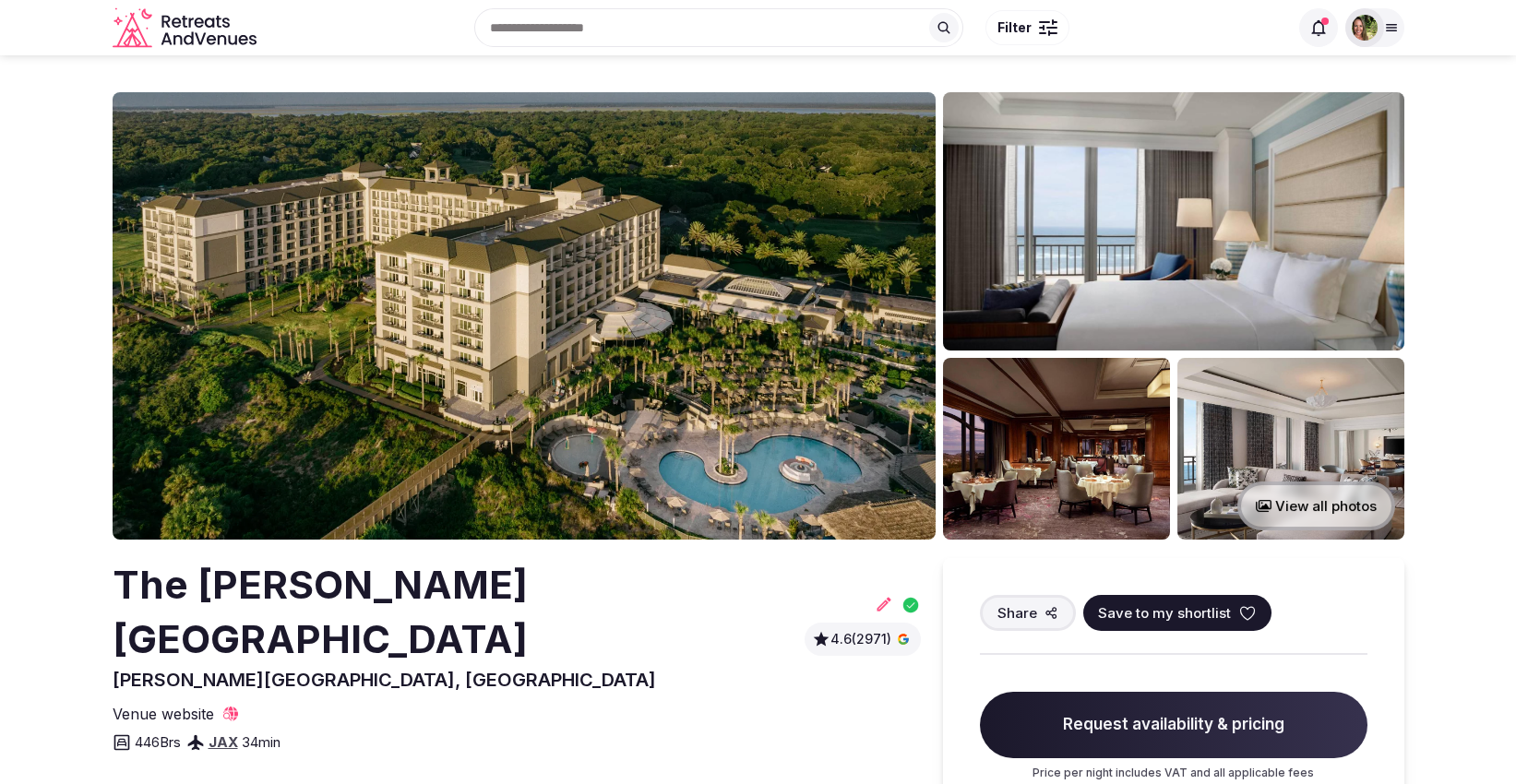
click at [1242, 616] on icon at bounding box center [1247, 614] width 19 height 19
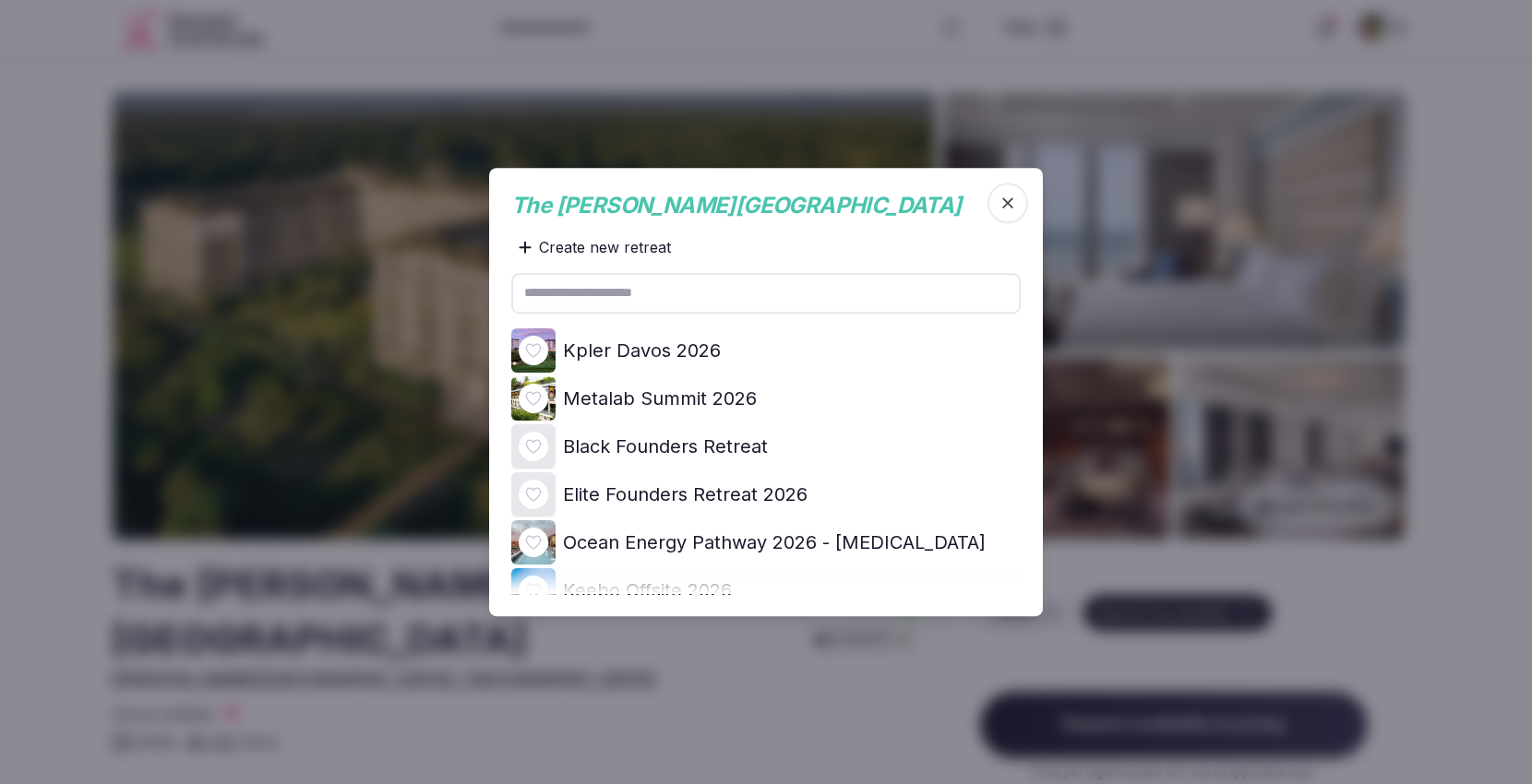
click at [0, 0] on icon at bounding box center [0, 0] width 0 height 0
click at [1497, 284] on div at bounding box center [766, 392] width 1532 height 784
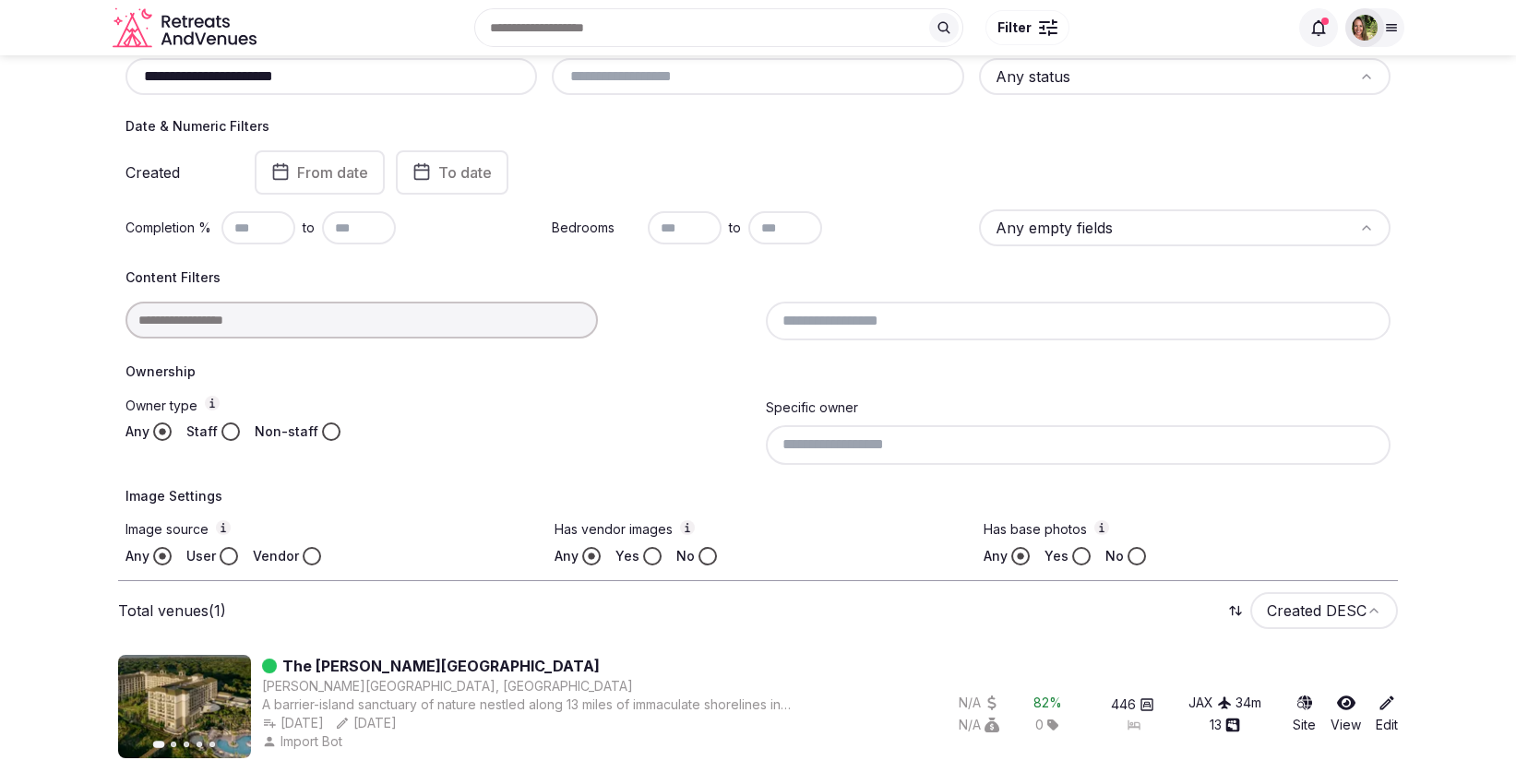
scroll to position [144, 0]
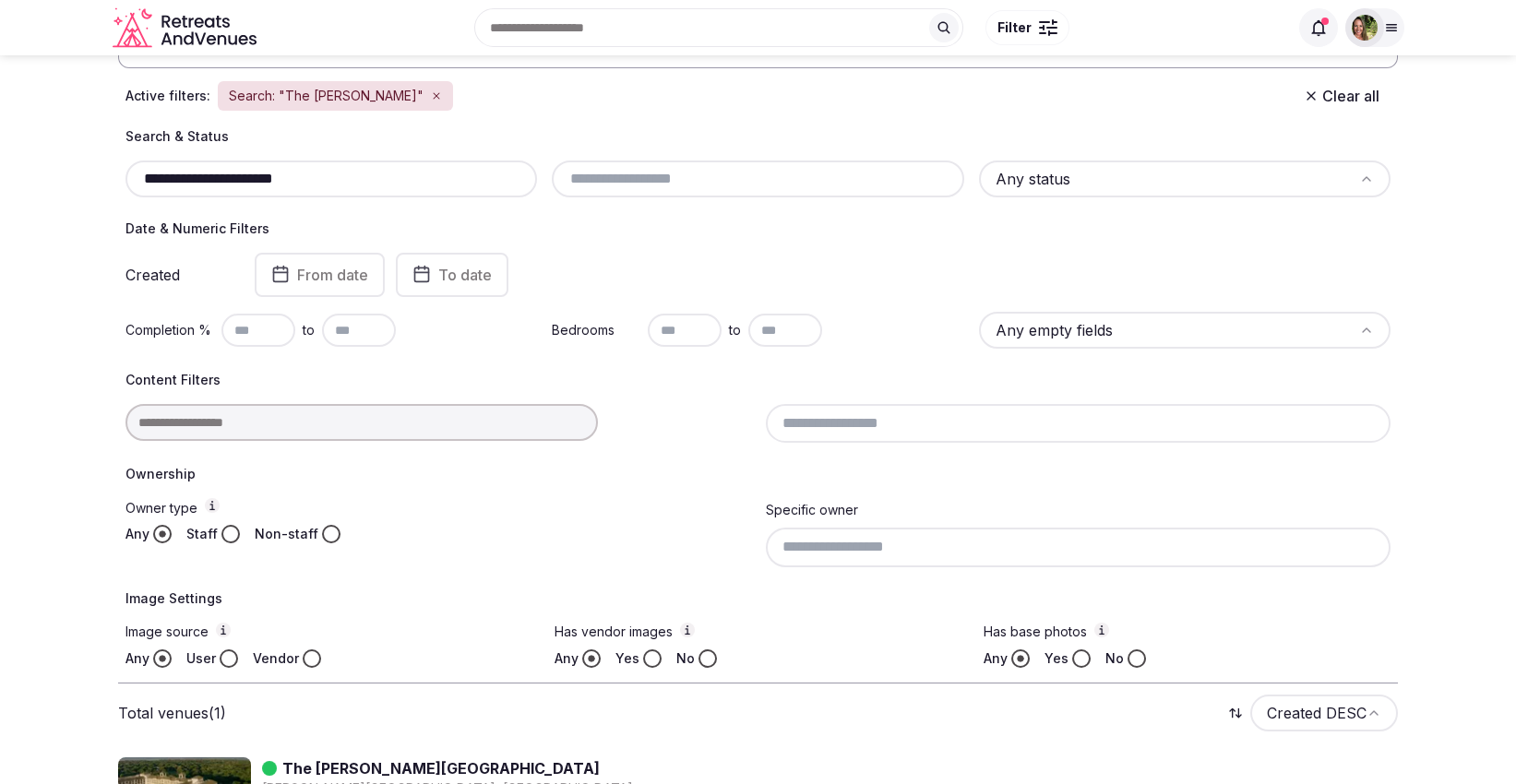
drag, startPoint x: 342, startPoint y: 177, endPoint x: 111, endPoint y: 173, distance: 231.0
click at [111, 173] on section "**********" at bounding box center [758, 401] width 1516 height 979
paste input "text"
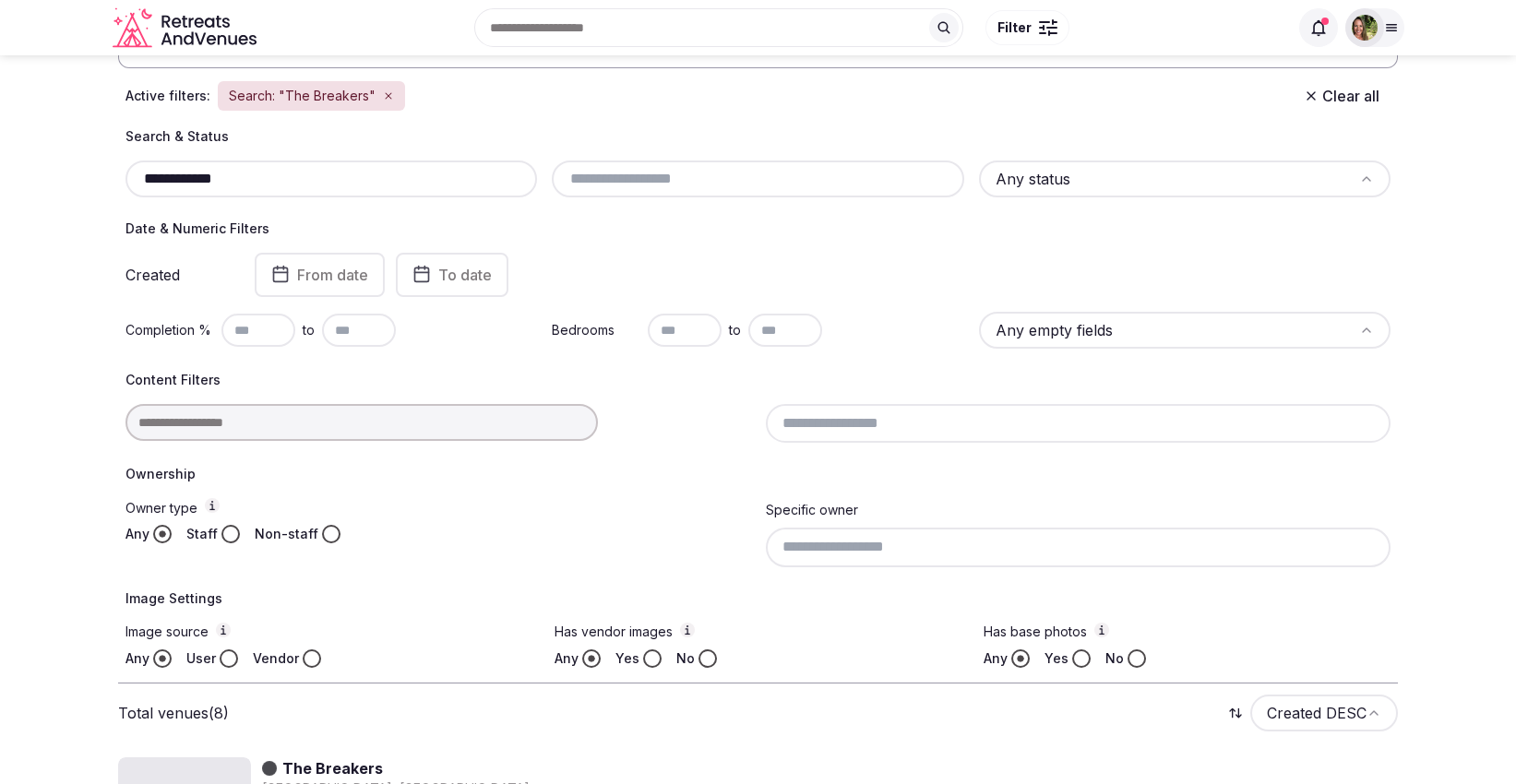
type input "**********"
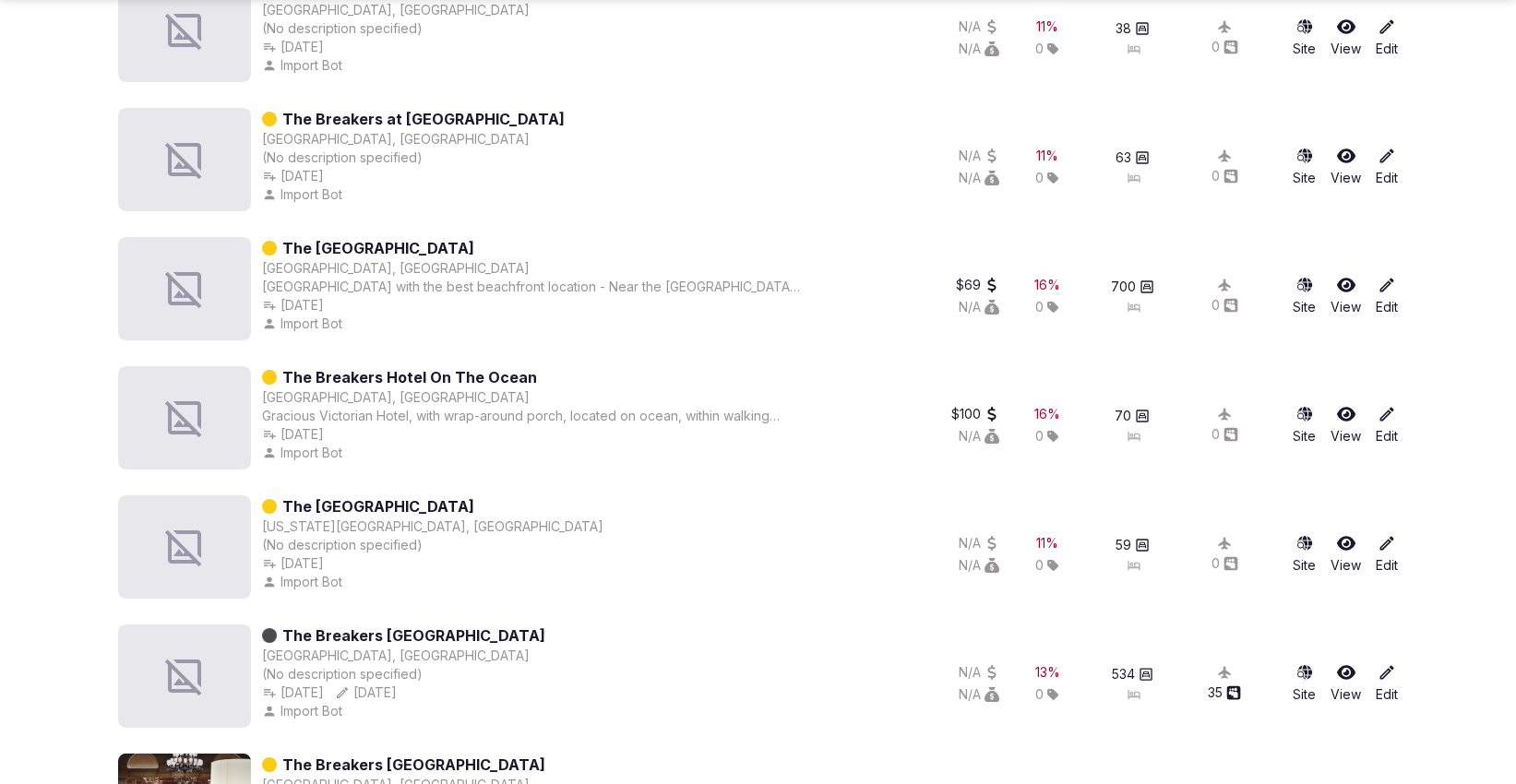
scroll to position [1150, 0]
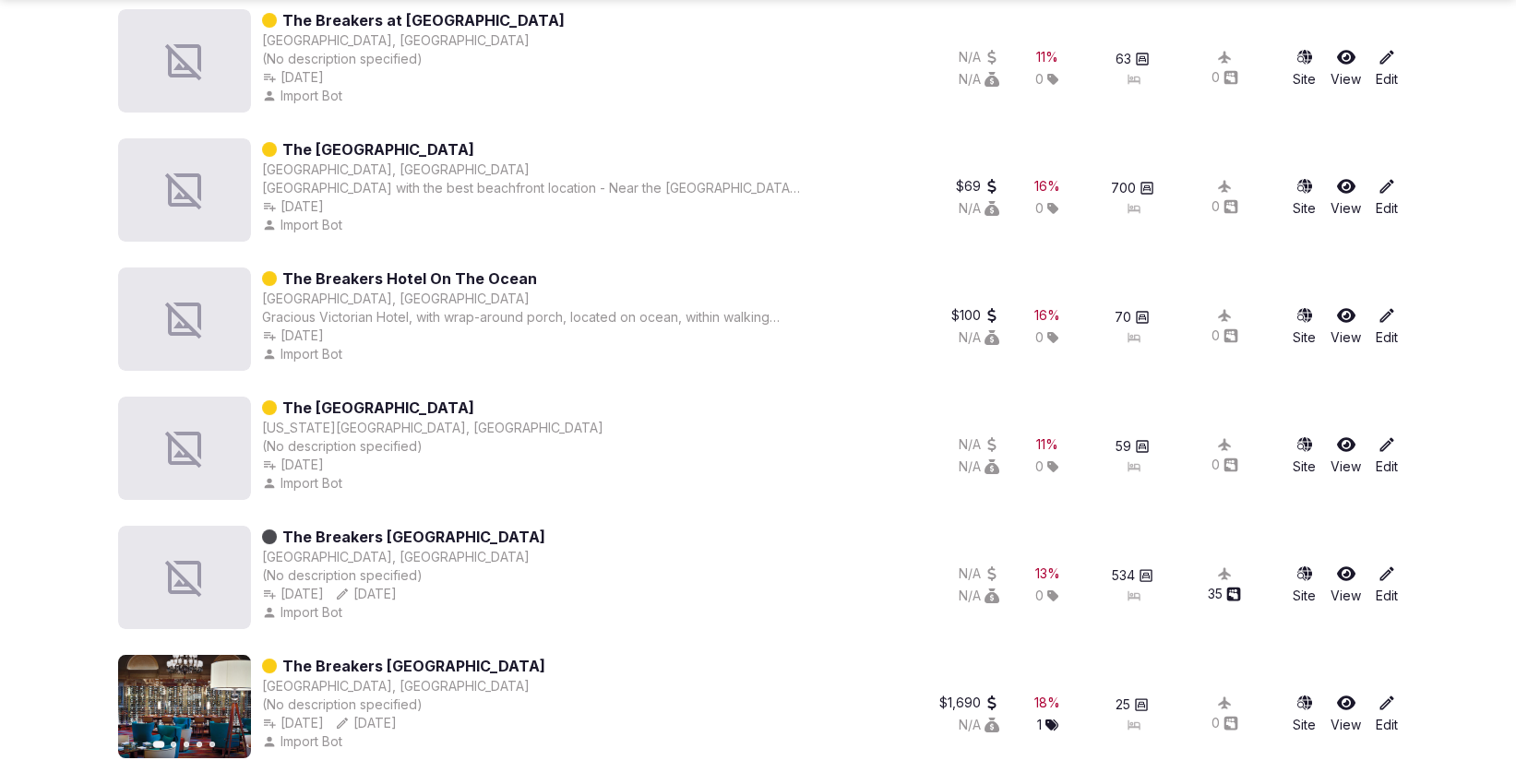
click at [1351, 701] on icon at bounding box center [1346, 702] width 19 height 15
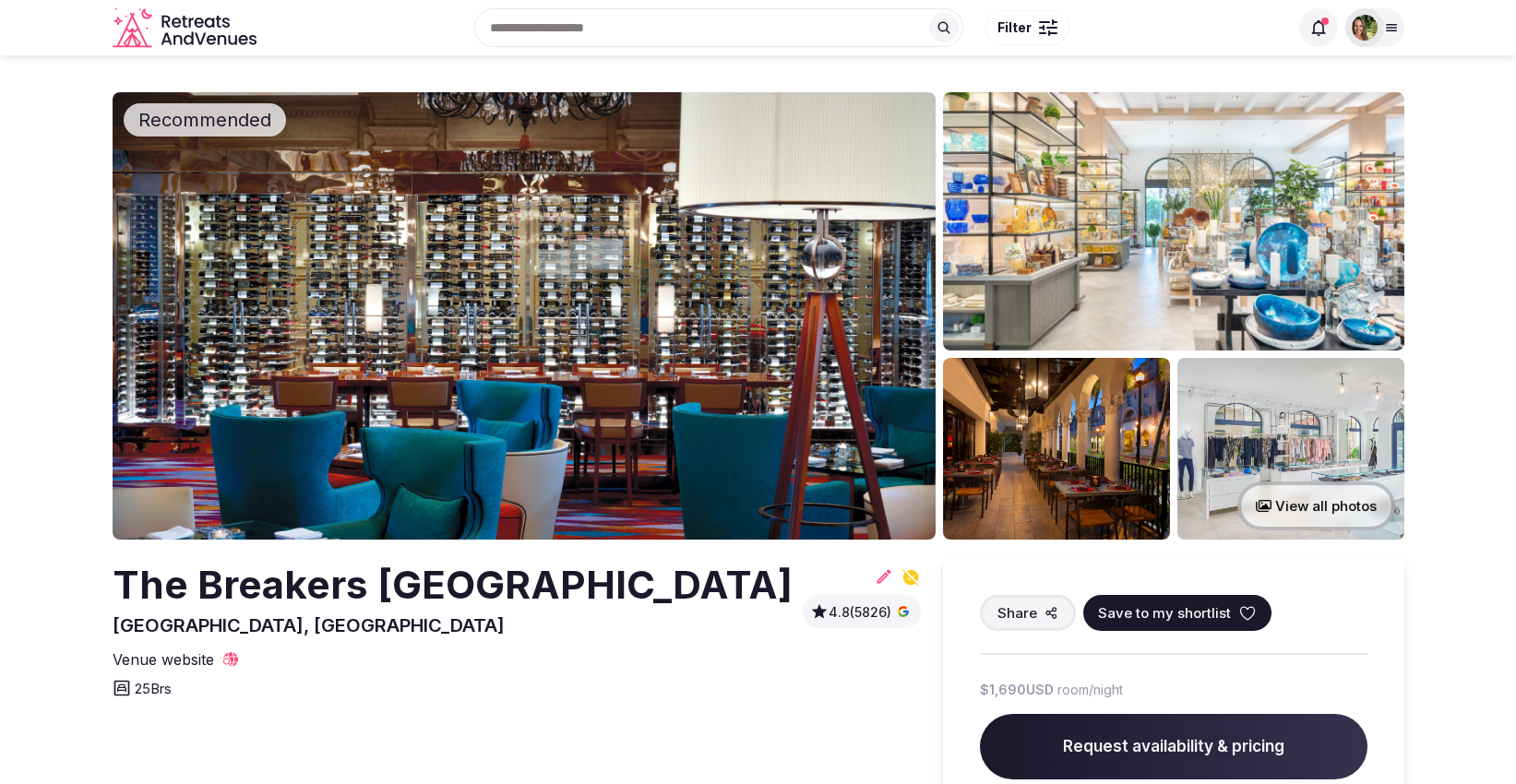
click at [1239, 607] on icon at bounding box center [1247, 614] width 19 height 19
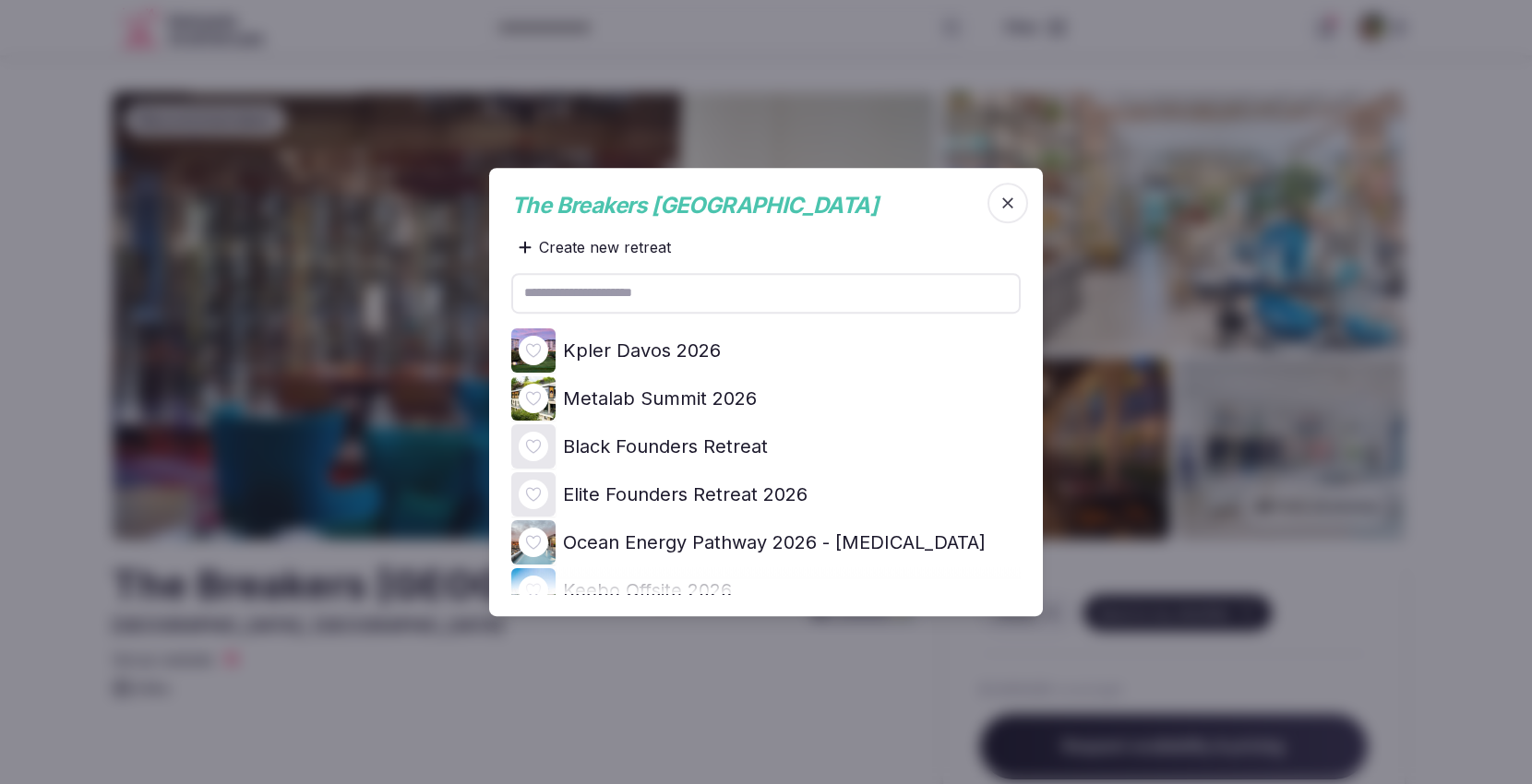
click at [0, 0] on icon at bounding box center [0, 0] width 0 height 0
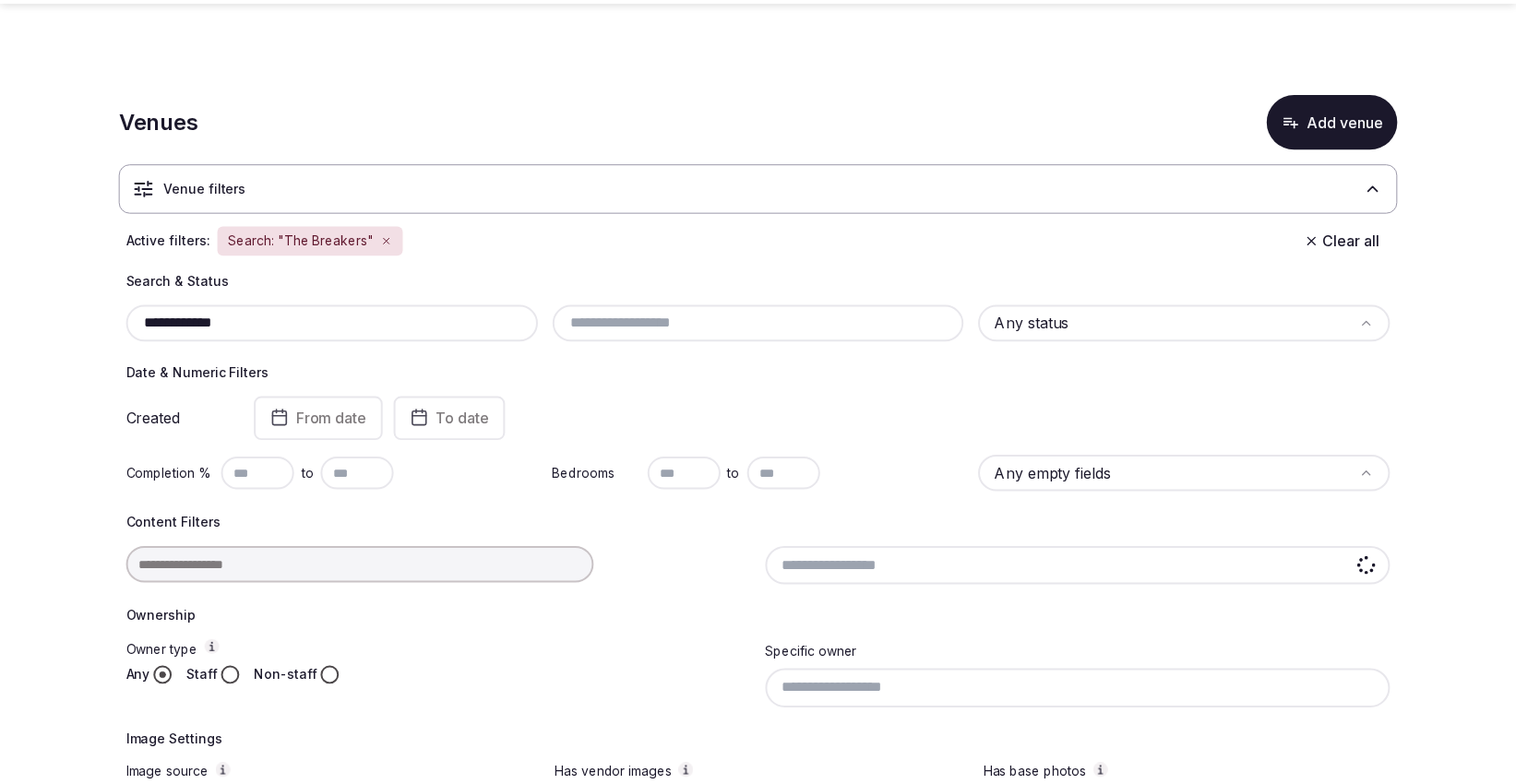
scroll to position [1150, 0]
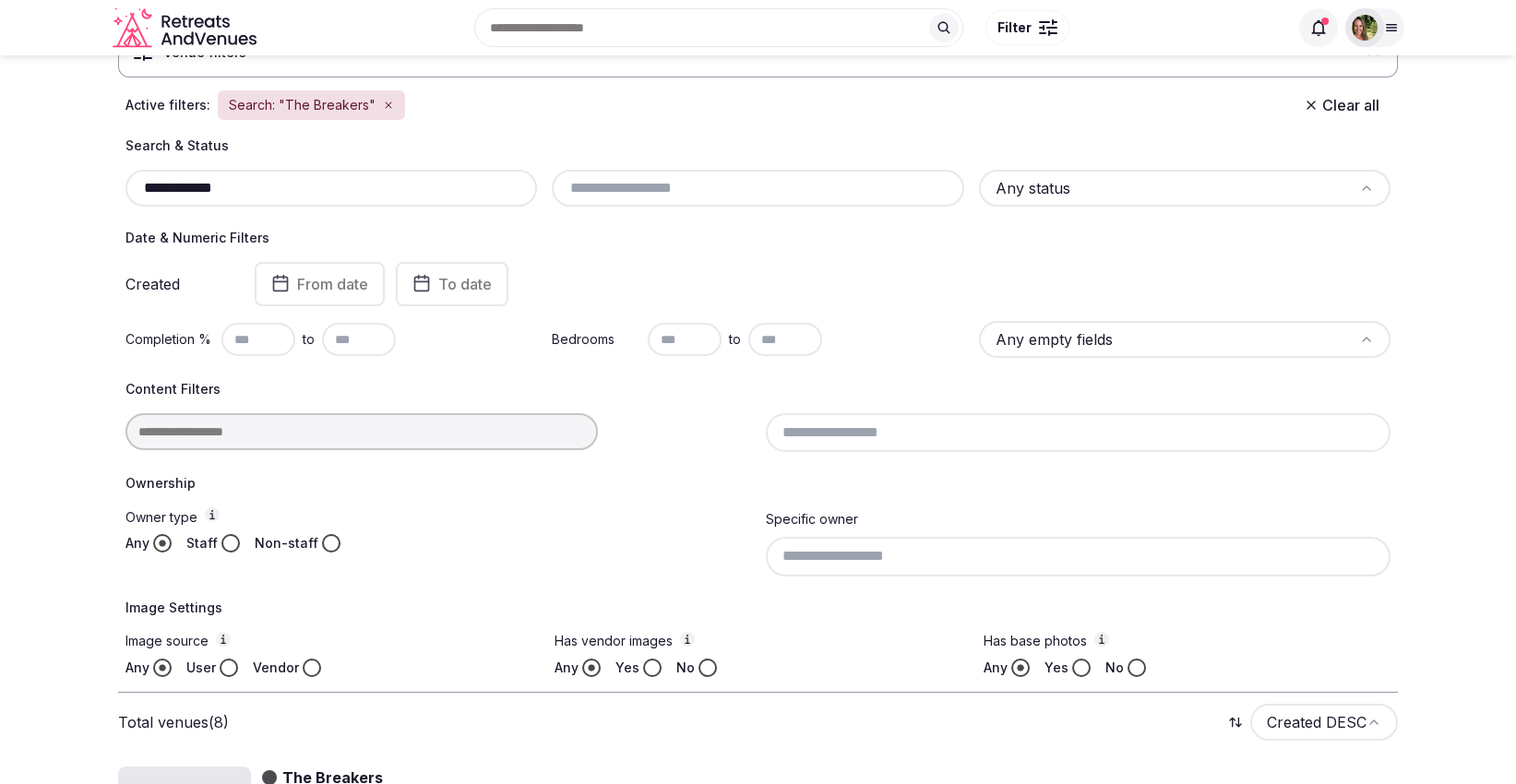
scroll to position [135, 0]
drag, startPoint x: 267, startPoint y: 191, endPoint x: 107, endPoint y: 197, distance: 160.1
paste input "********"
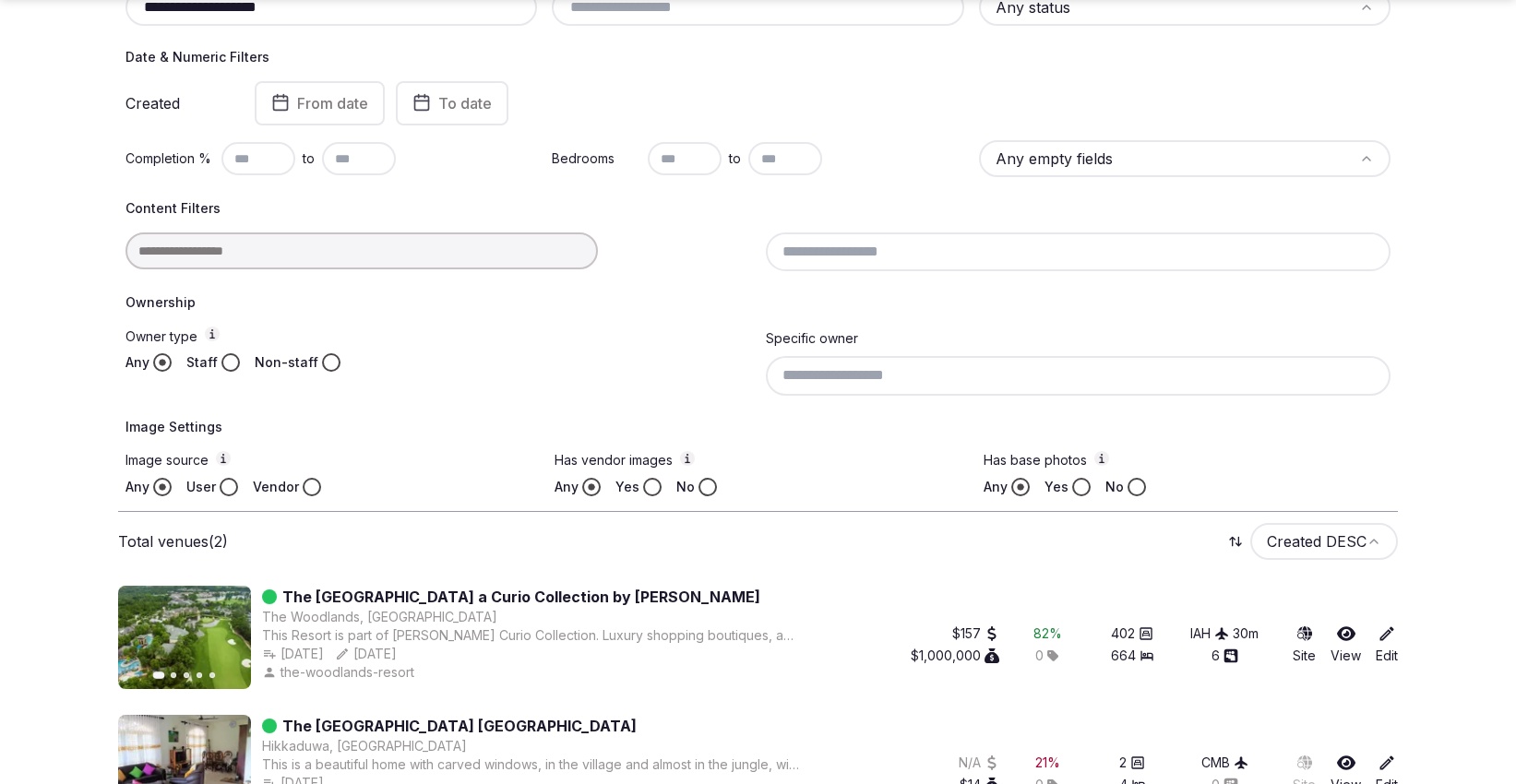
scroll to position [375, 0]
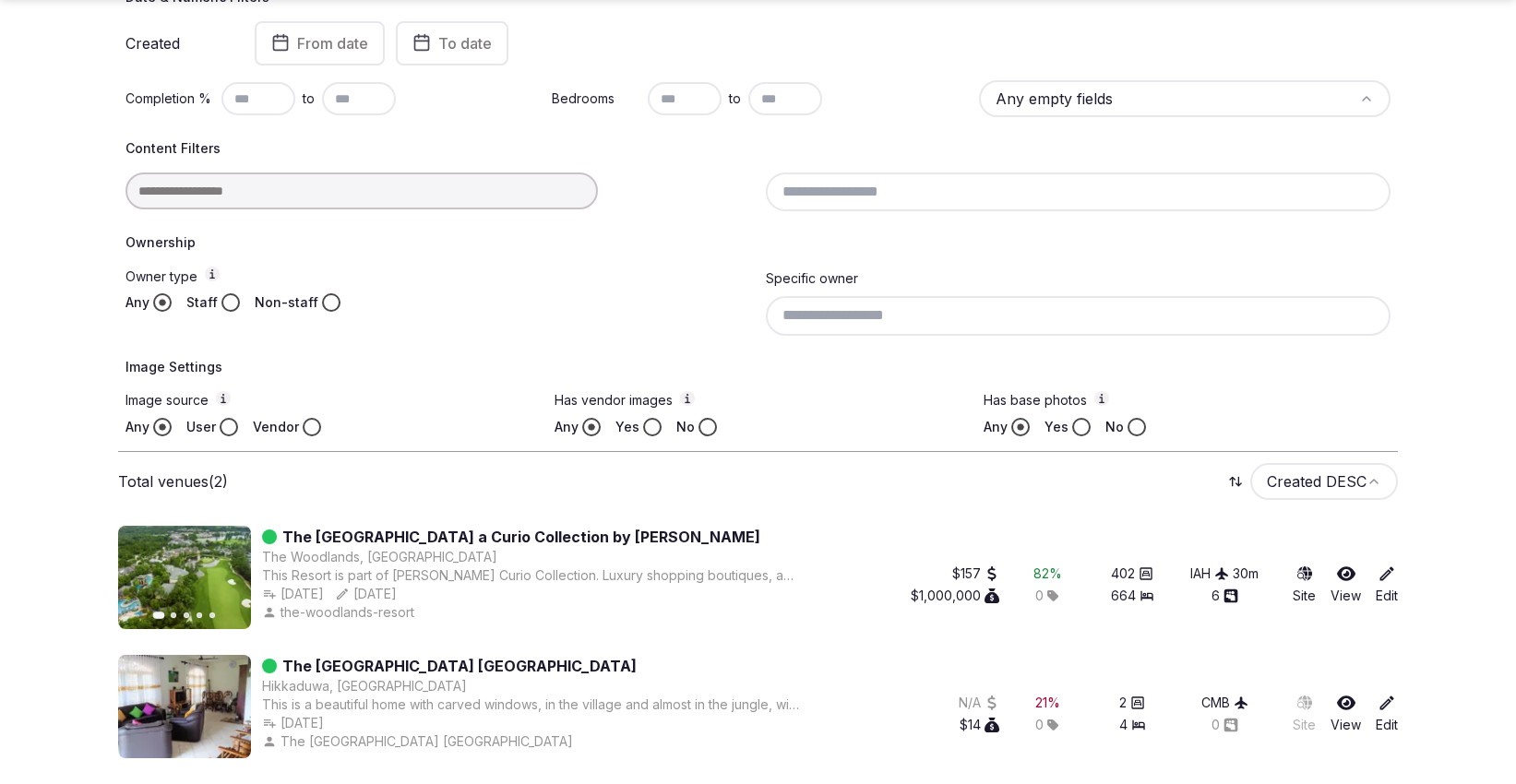
type input "**********"
click at [1349, 571] on icon at bounding box center [1346, 573] width 19 height 19
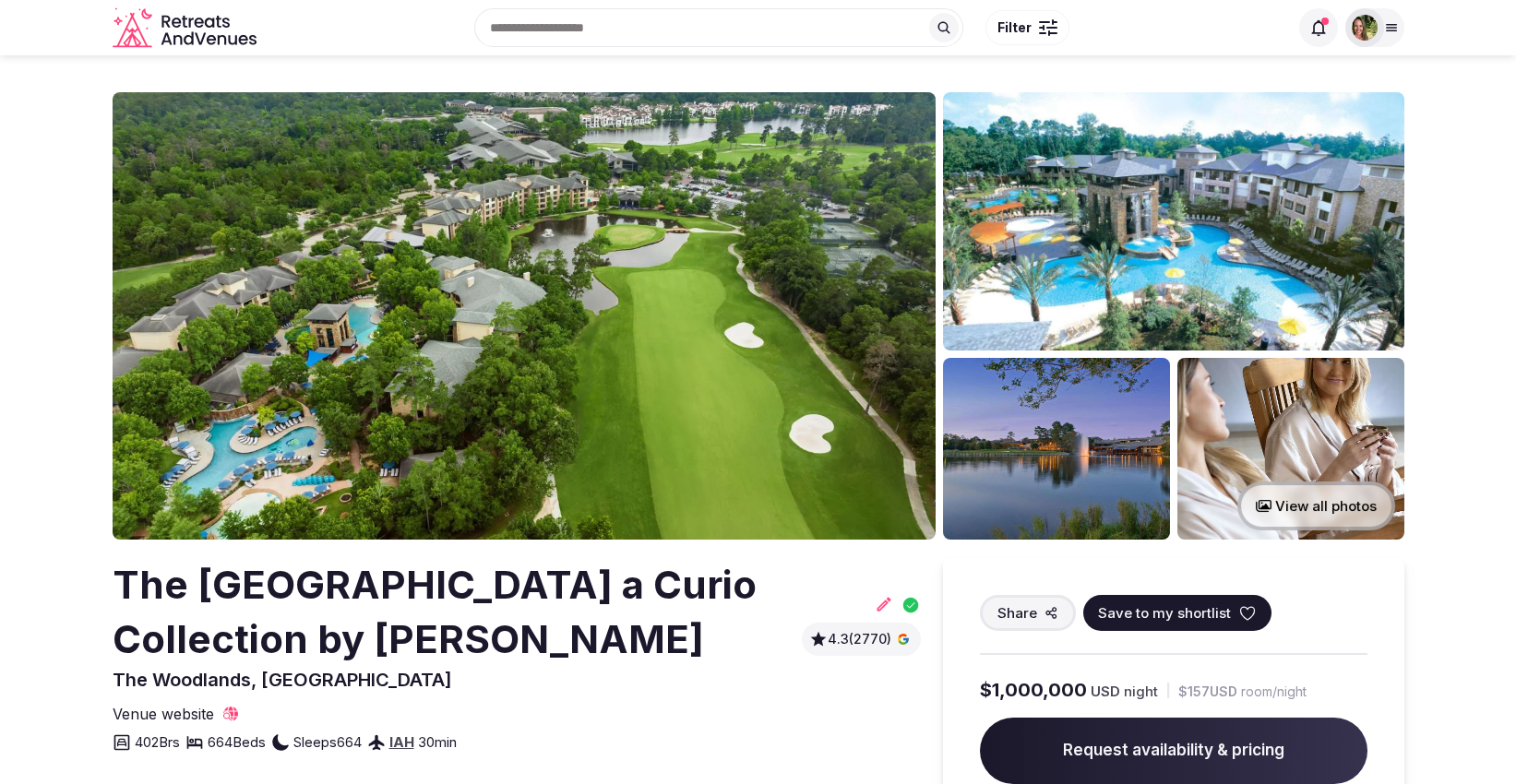
click at [1238, 614] on icon at bounding box center [1247, 614] width 19 height 19
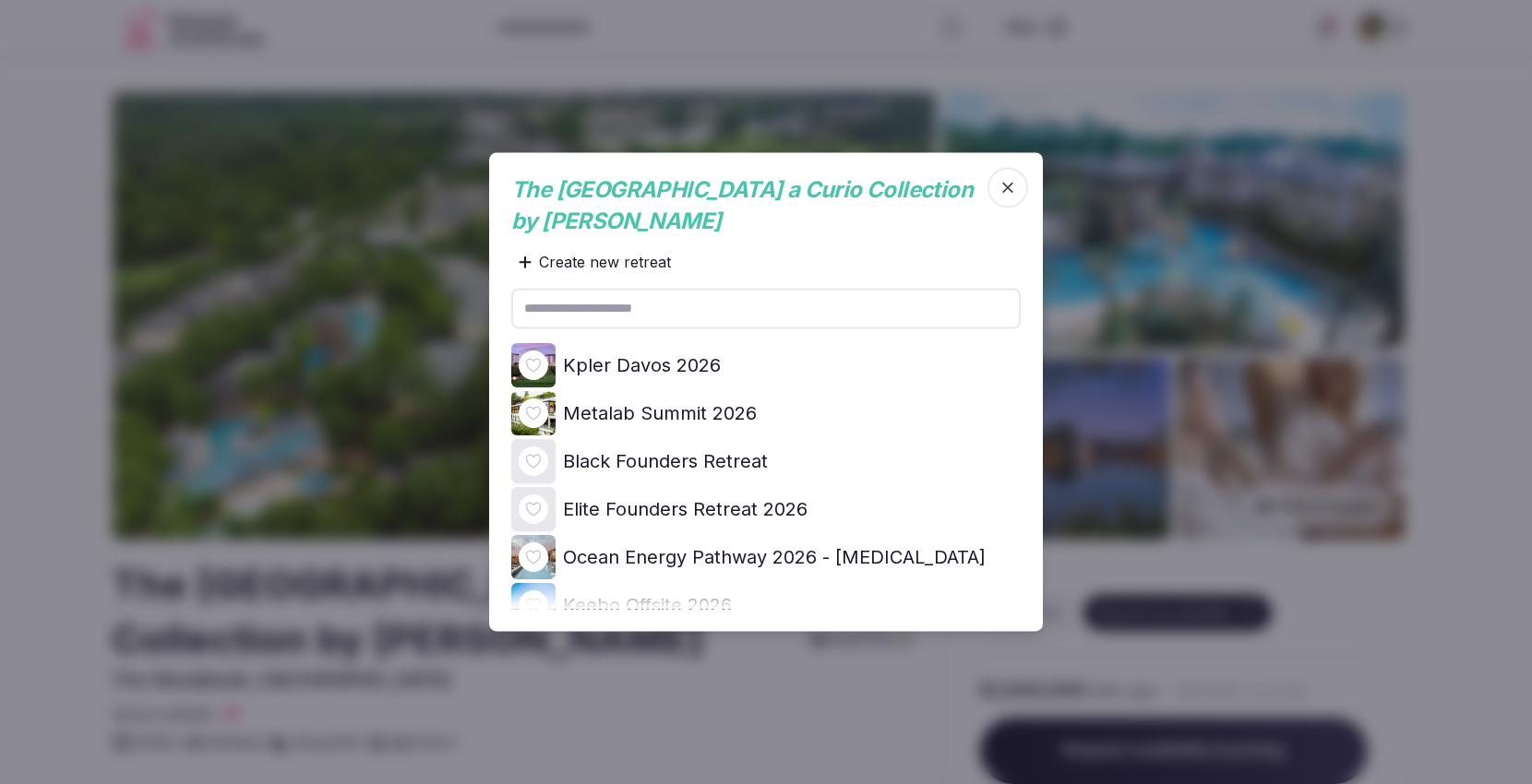
click at [0, 0] on icon at bounding box center [0, 0] width 0 height 0
click at [1460, 200] on div at bounding box center [766, 392] width 1532 height 784
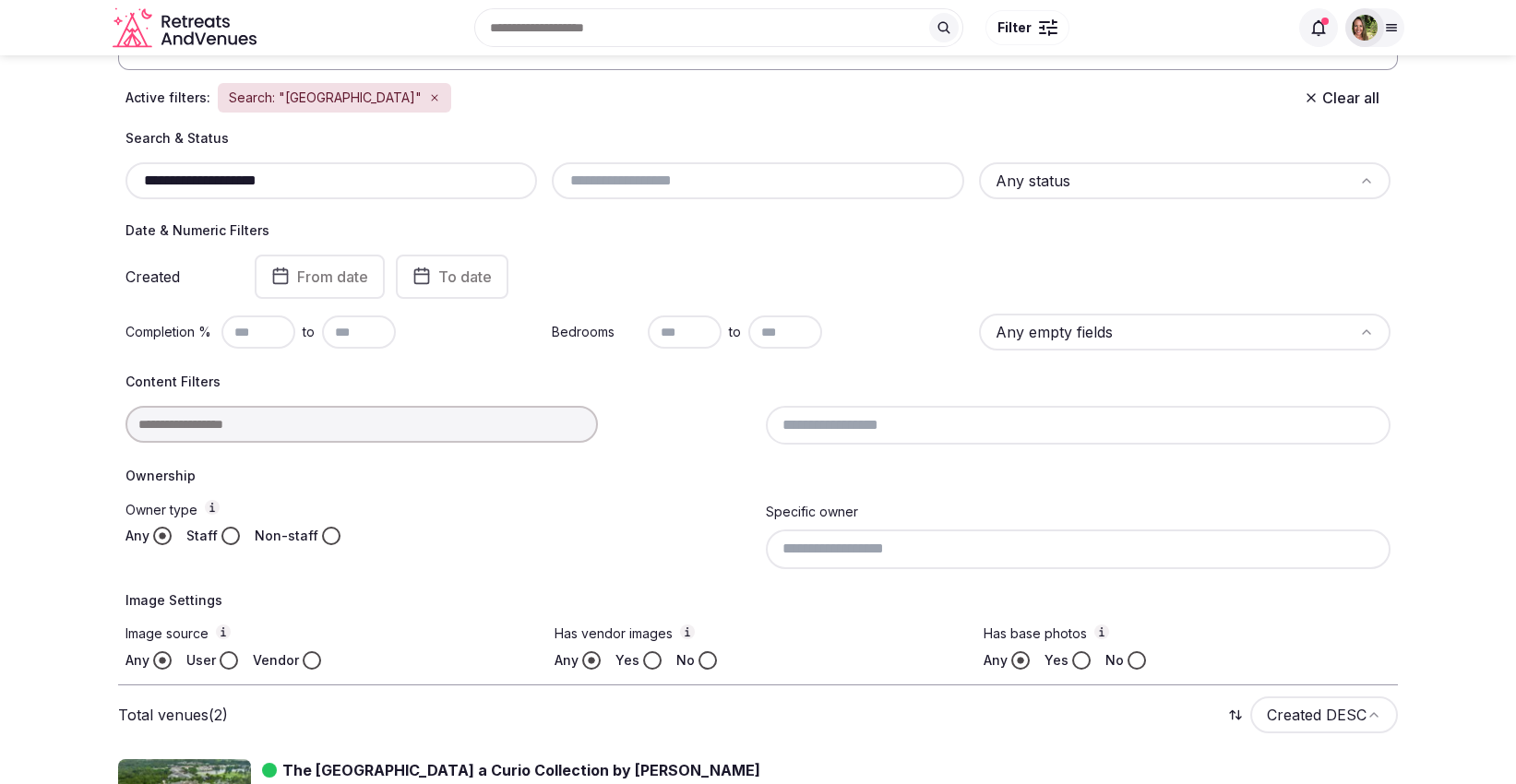
scroll to position [68, 0]
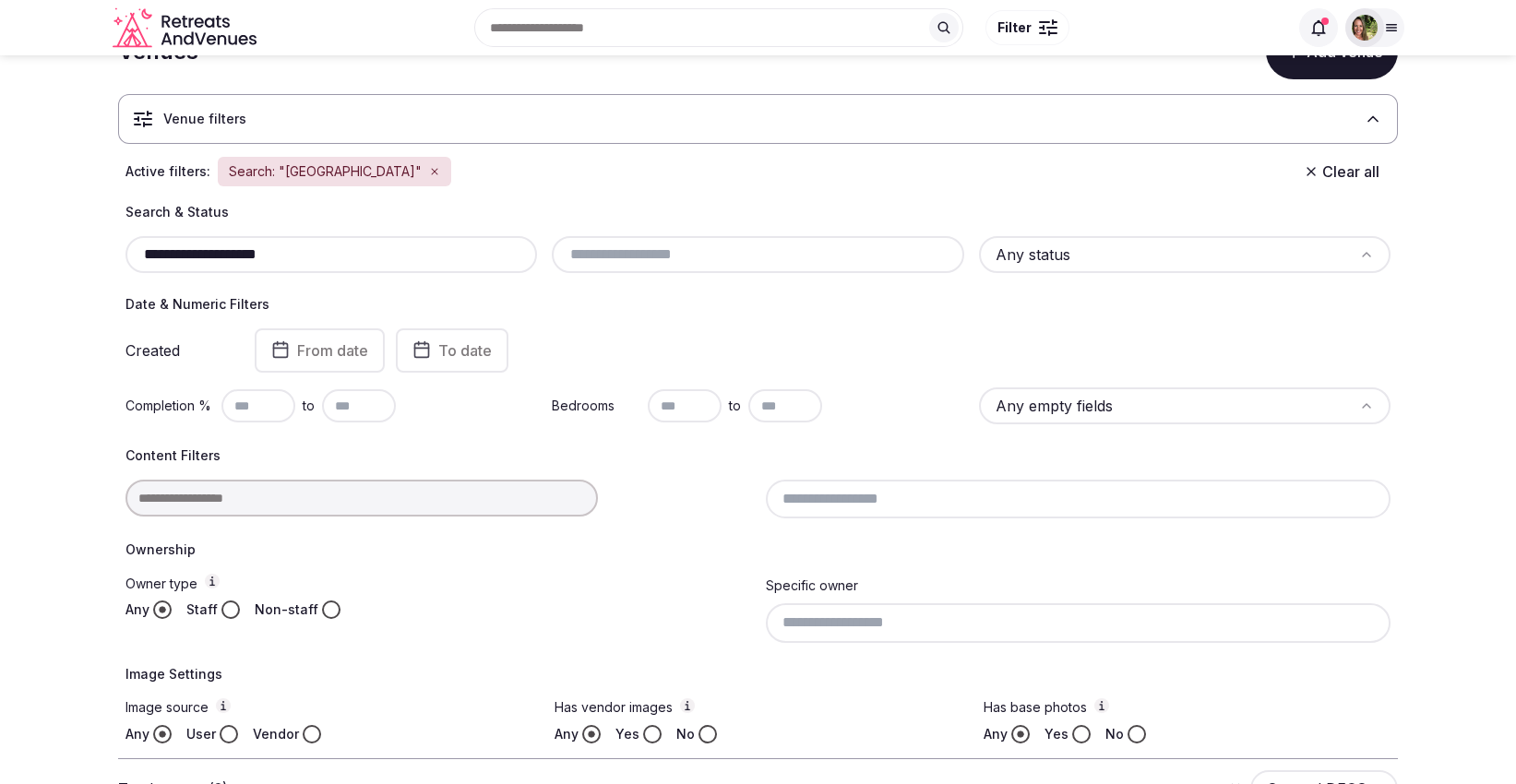
drag, startPoint x: 332, startPoint y: 256, endPoint x: 124, endPoint y: 264, distance: 208.2
click at [124, 264] on div "**********" at bounding box center [758, 473] width 1280 height 541
paste input "text"
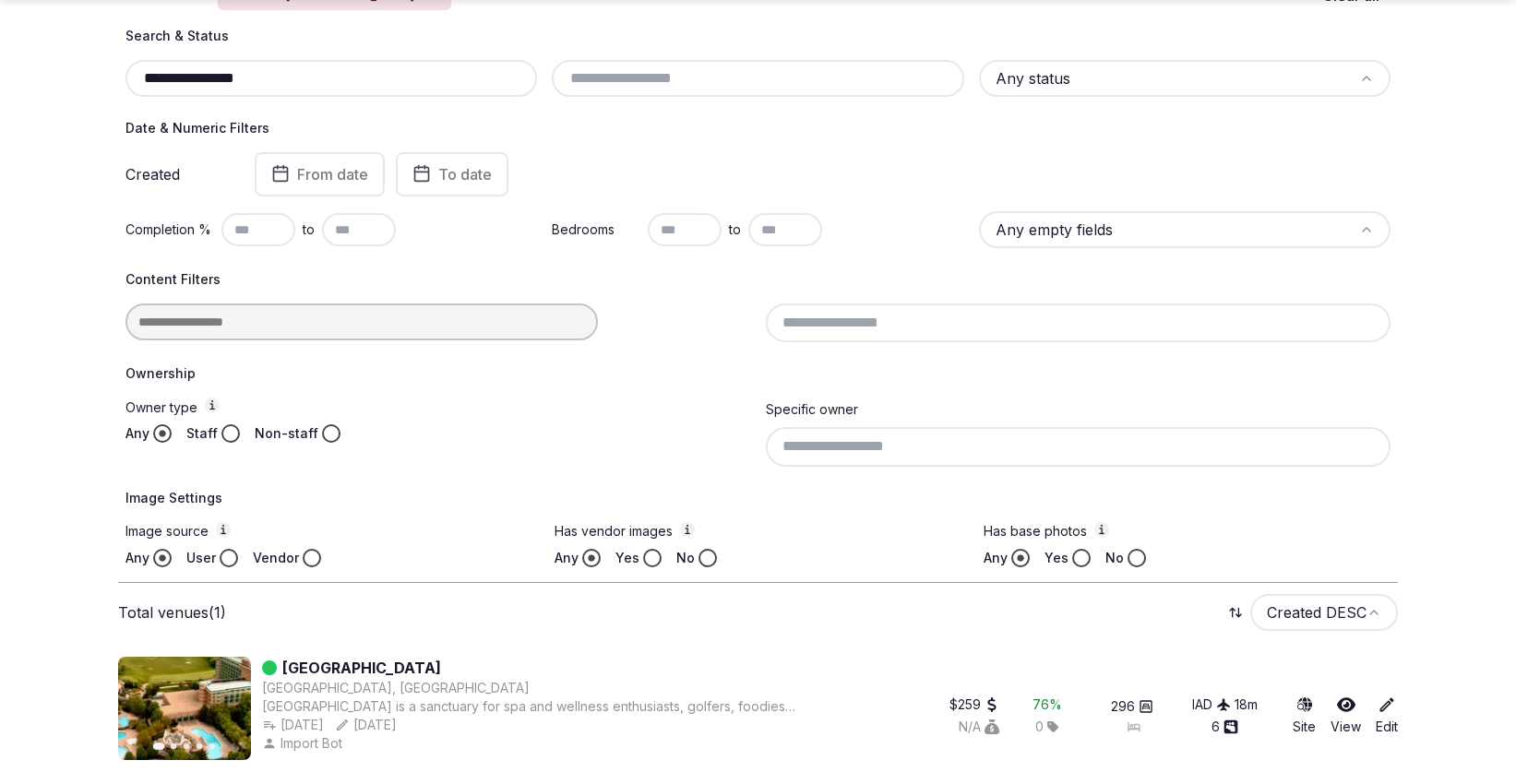
scroll to position [246, 0]
type input "**********"
click at [418, 658] on link "[GEOGRAPHIC_DATA]" at bounding box center [362, 666] width 159 height 22
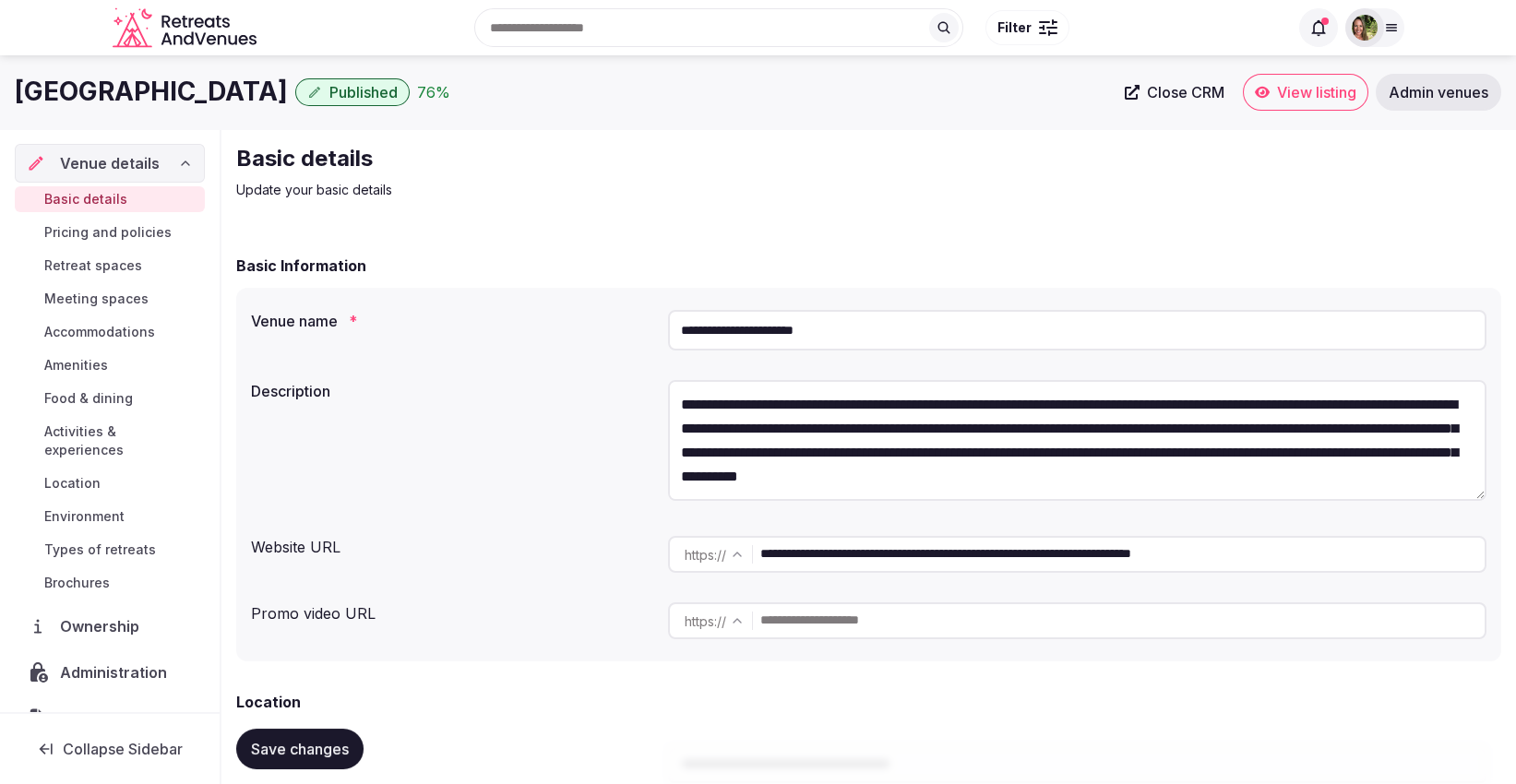
click at [1329, 101] on link "View listing" at bounding box center [1305, 92] width 125 height 36
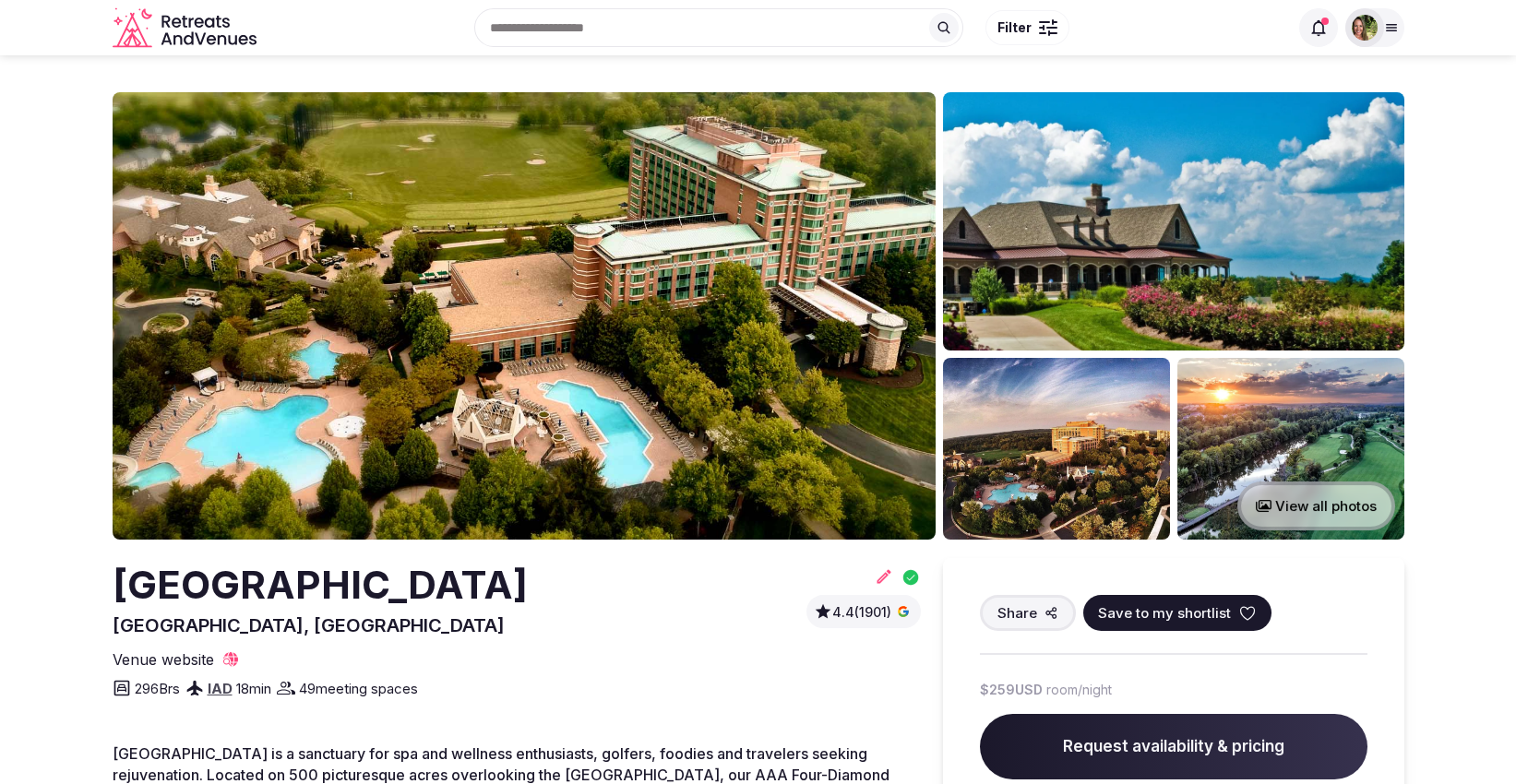
click at [1241, 611] on icon at bounding box center [1247, 614] width 19 height 19
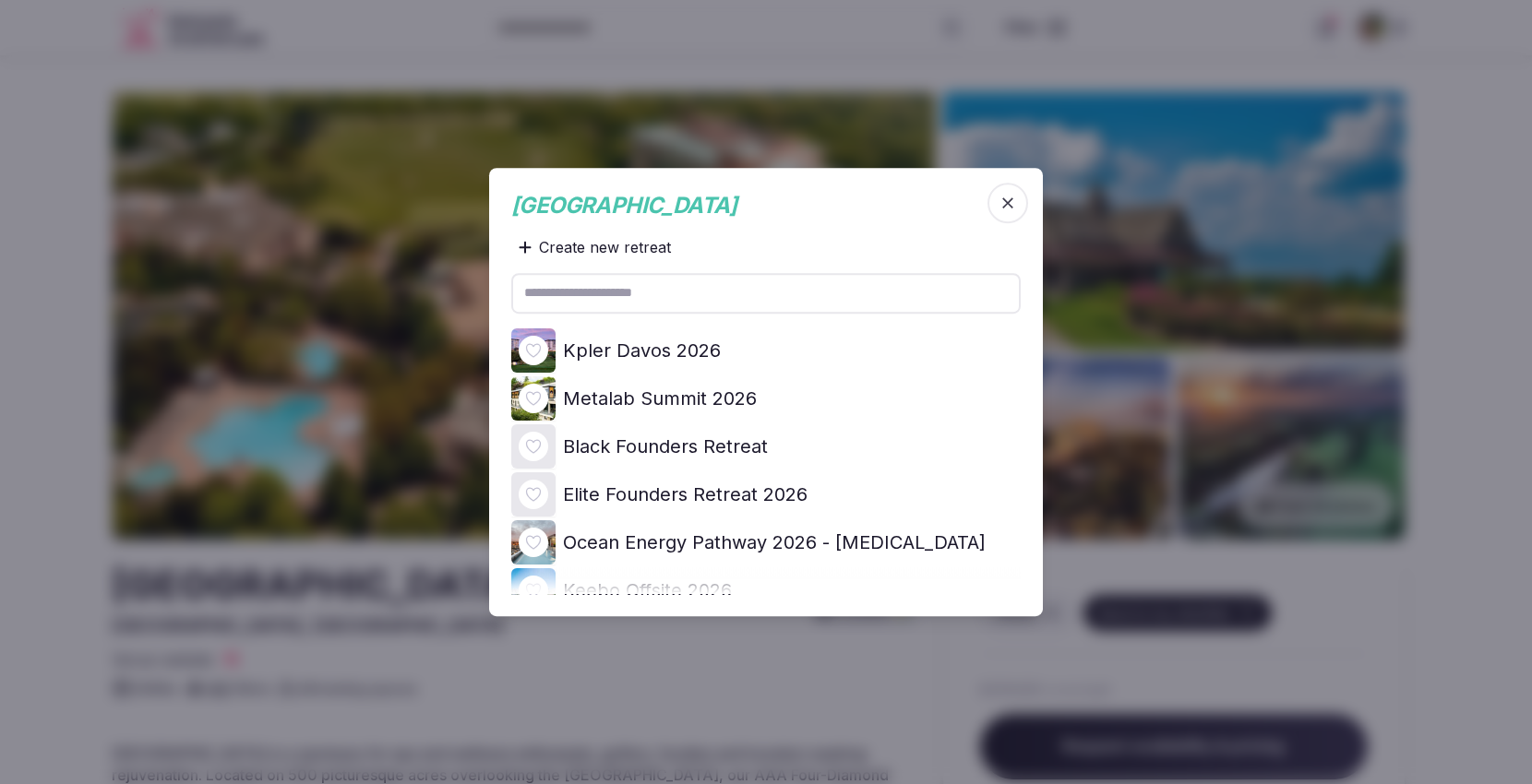
click at [0, 0] on icon at bounding box center [0, 0] width 0 height 0
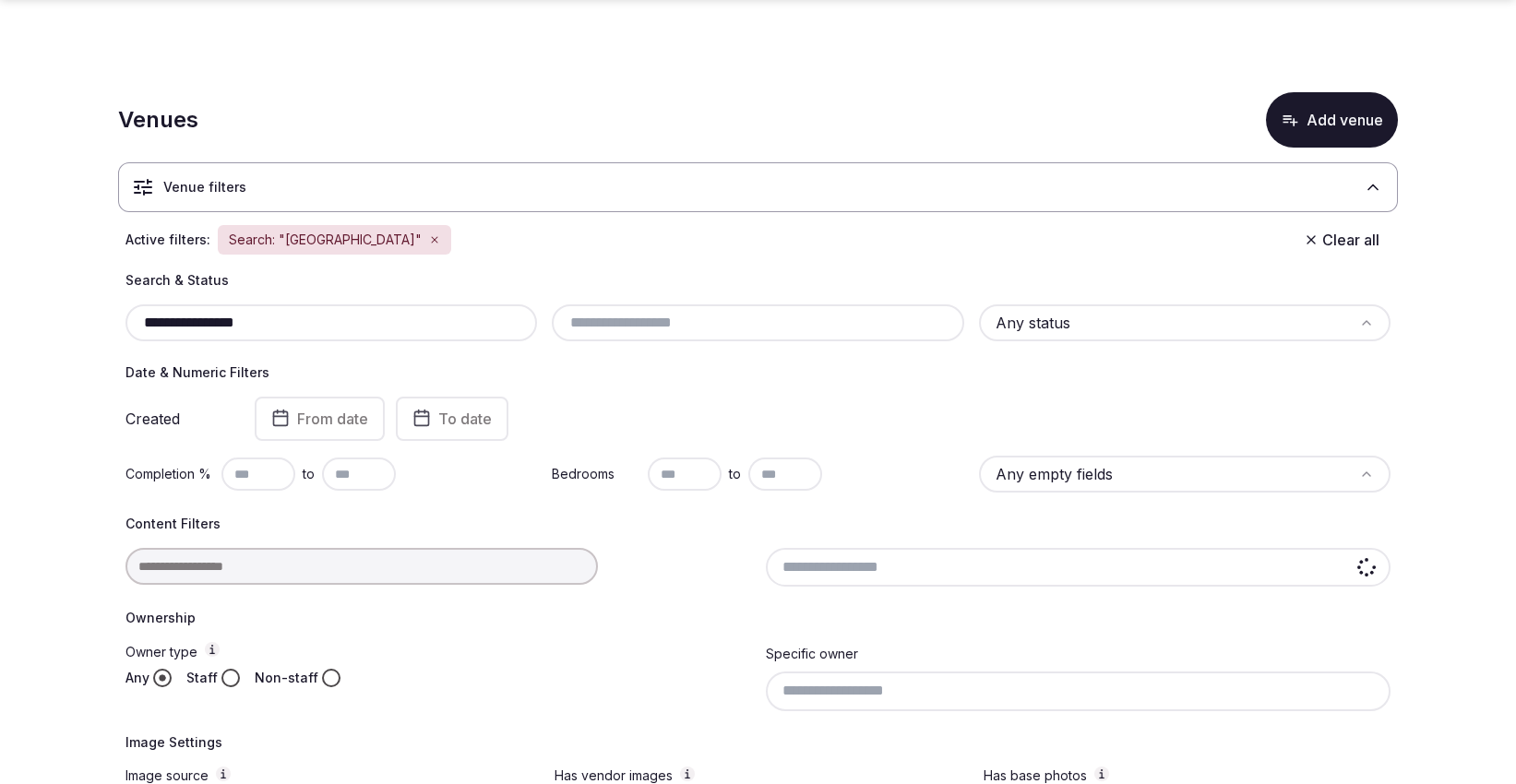
scroll to position [136, 0]
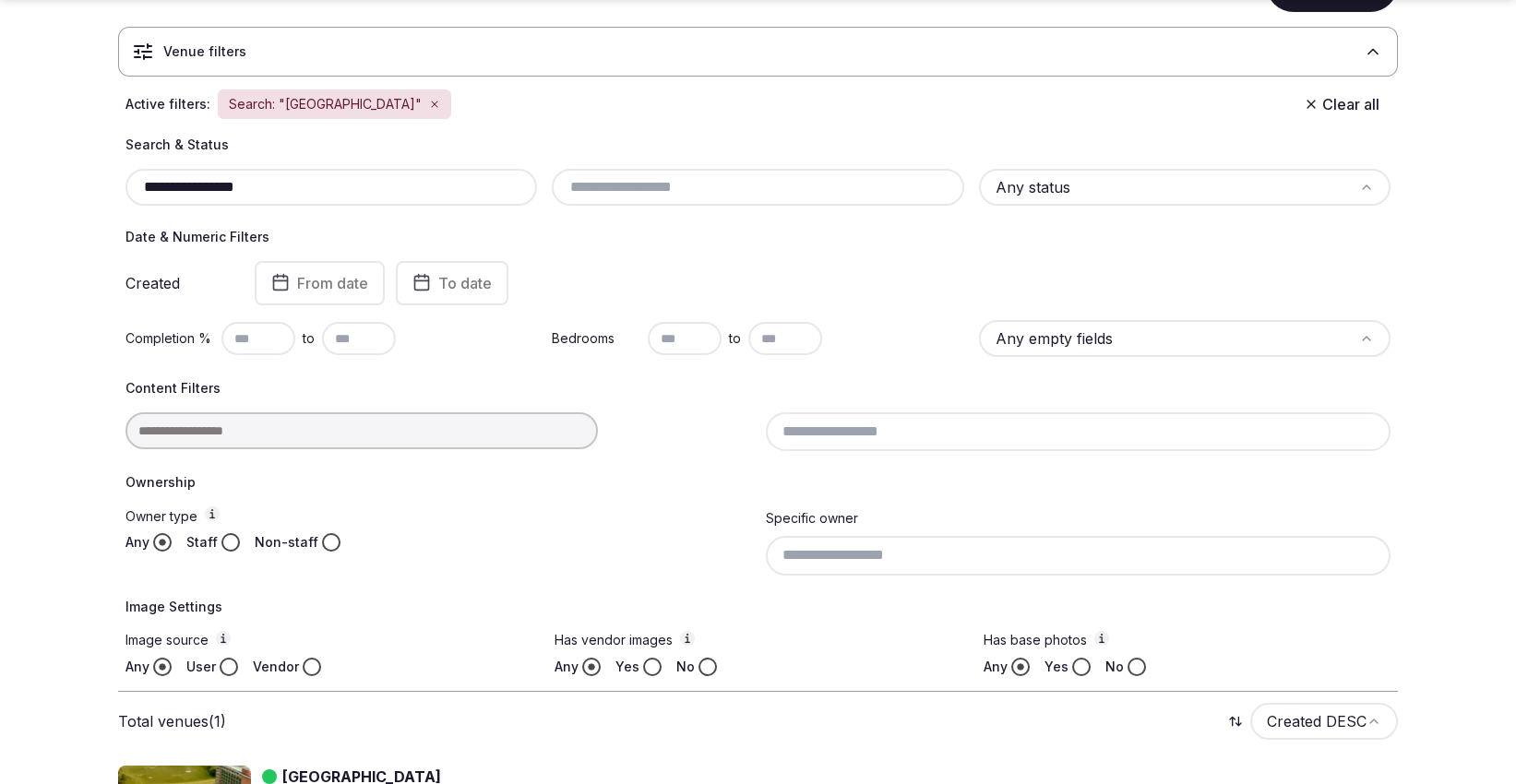
click at [297, 166] on div "**********" at bounding box center [758, 170] width 1265 height 70
drag, startPoint x: 329, startPoint y: 189, endPoint x: 78, endPoint y: 198, distance: 251.2
click at [79, 198] on section "**********" at bounding box center [758, 410] width 1516 height 979
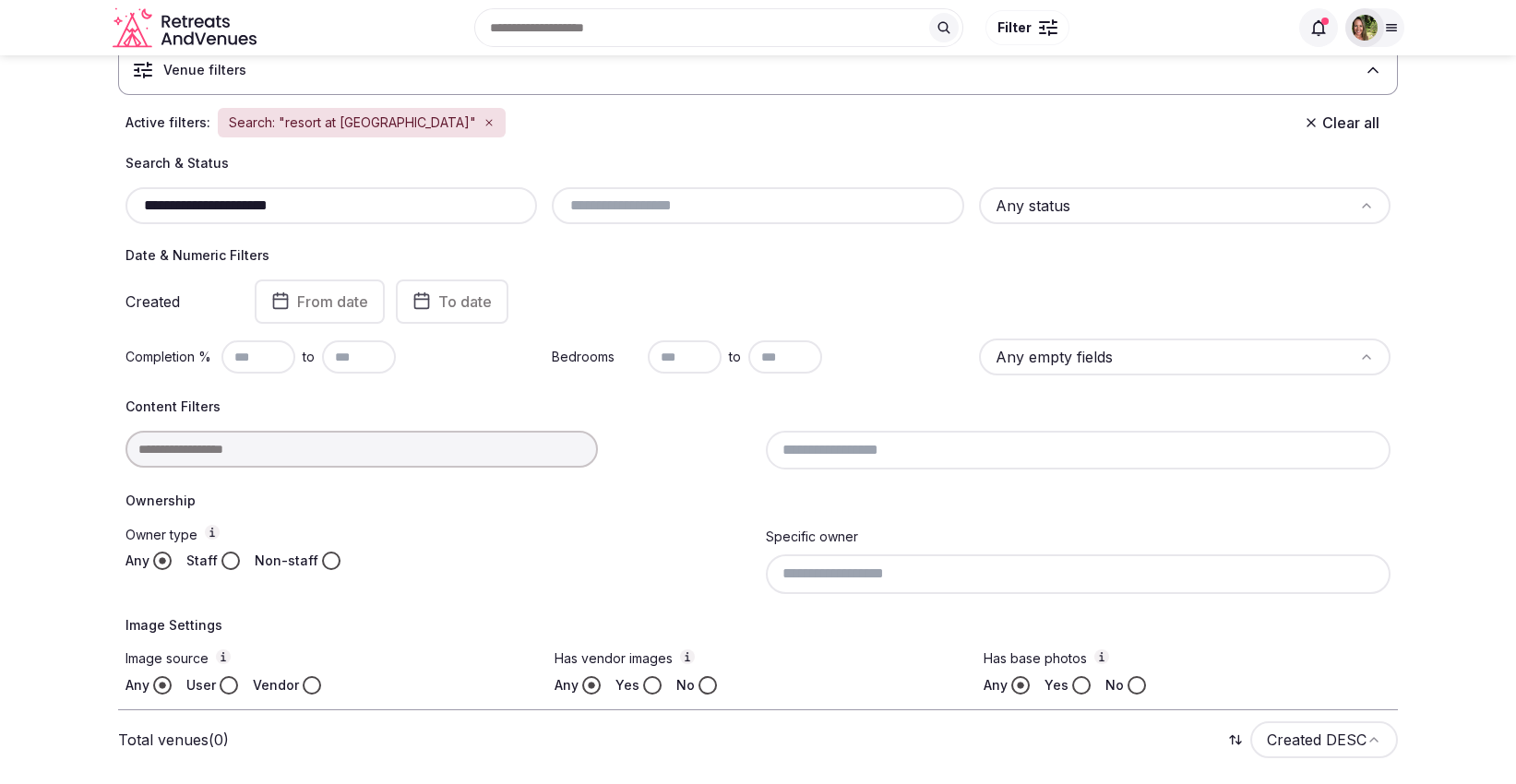
scroll to position [85, 0]
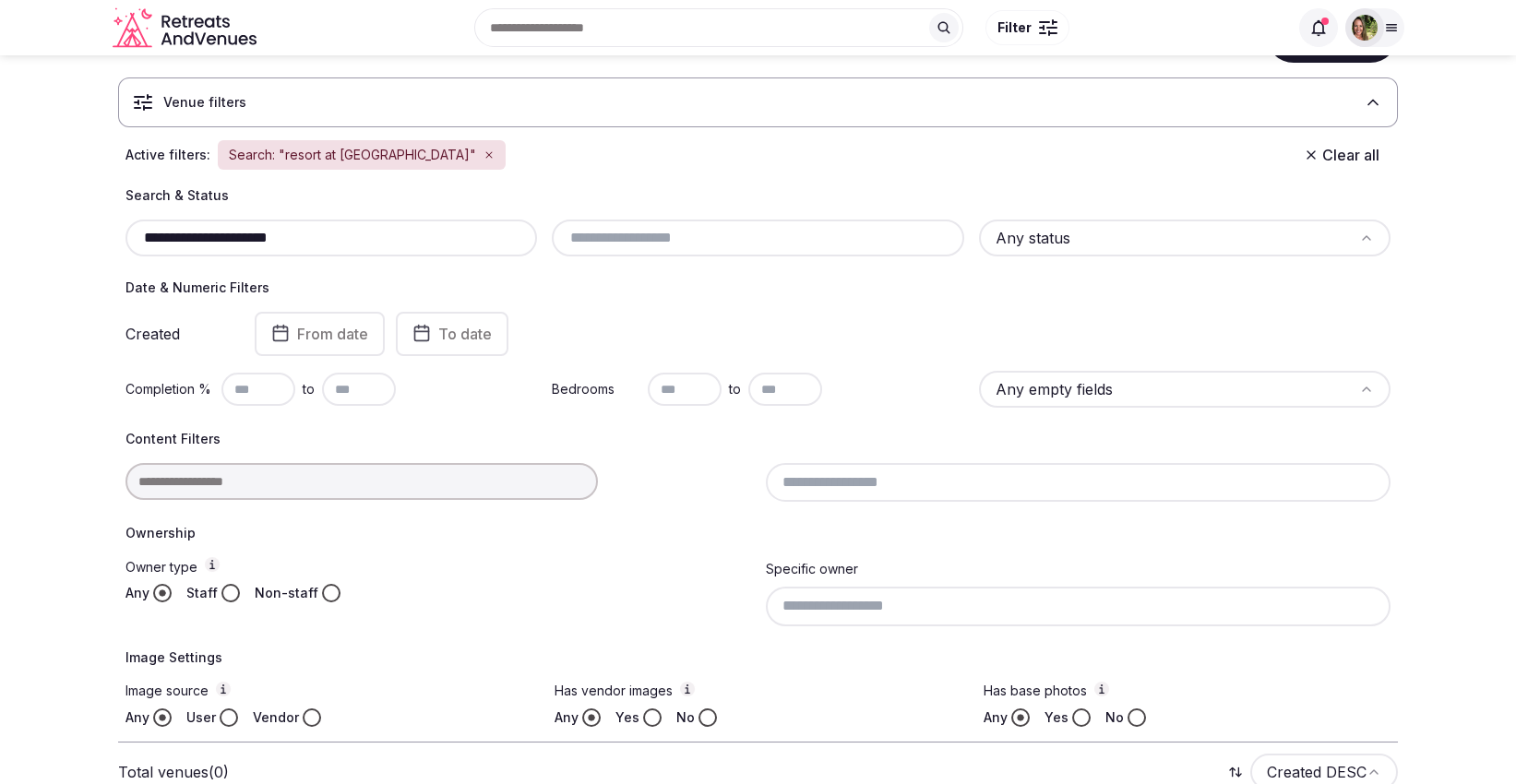
click at [137, 236] on input "**********" at bounding box center [331, 237] width 397 height 22
click at [379, 238] on input "**********" at bounding box center [331, 237] width 397 height 22
type input "**********"
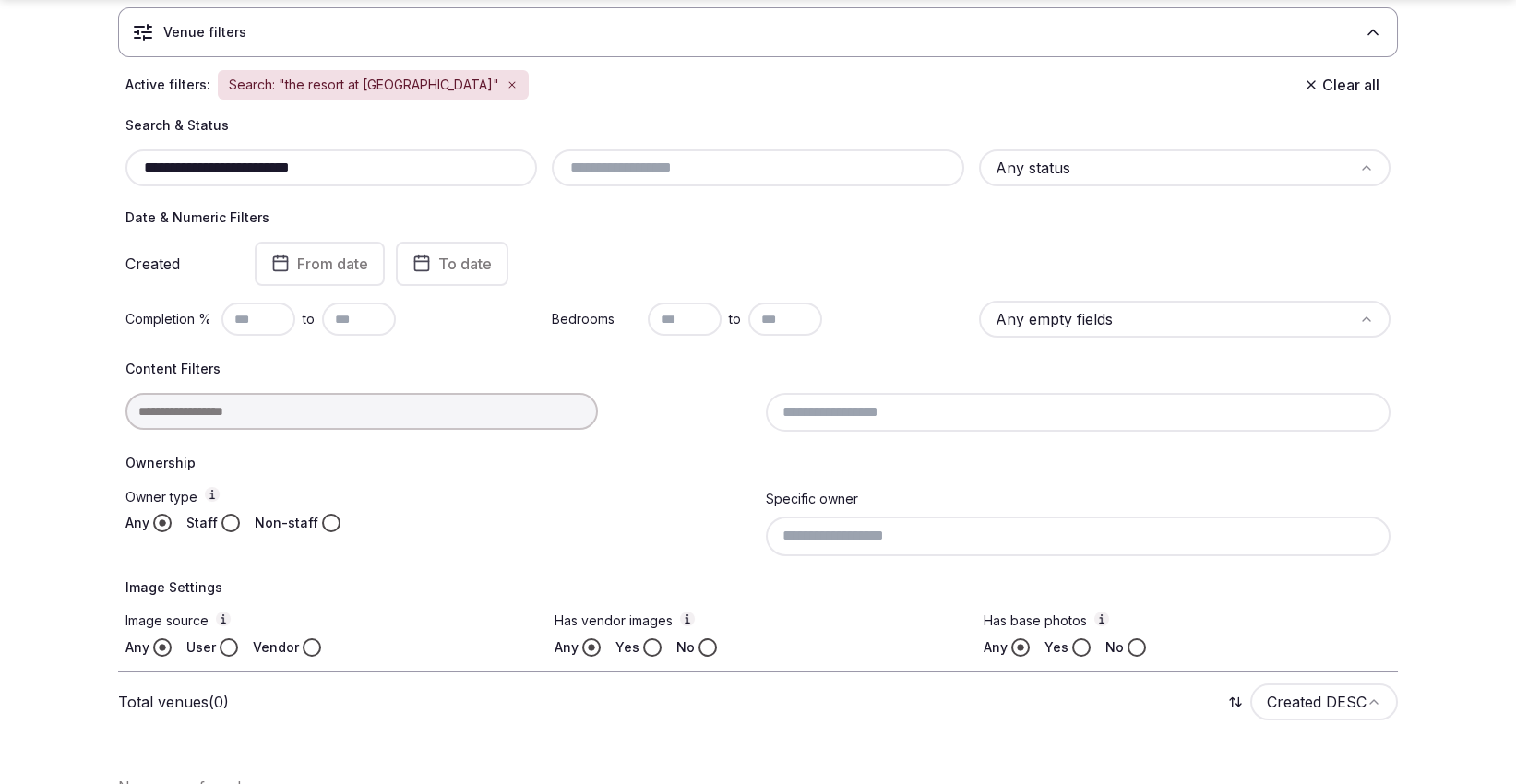
scroll to position [187, 0]
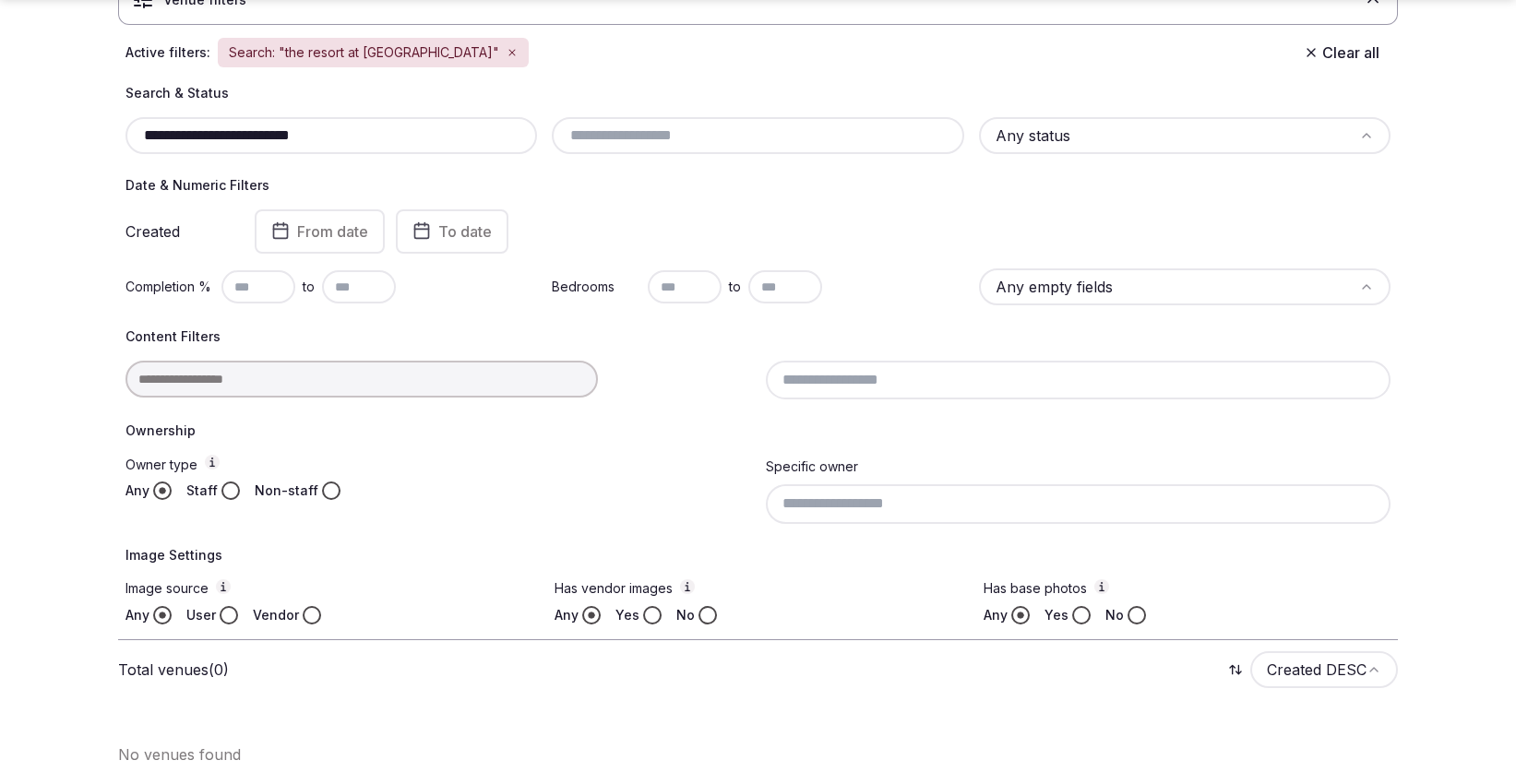
click at [357, 133] on input "**********" at bounding box center [331, 135] width 397 height 22
drag, startPoint x: 357, startPoint y: 133, endPoint x: 155, endPoint y: 141, distance: 202.2
click at [155, 141] on input "**********" at bounding box center [331, 135] width 397 height 22
click at [506, 52] on icon "button" at bounding box center [511, 52] width 11 height 11
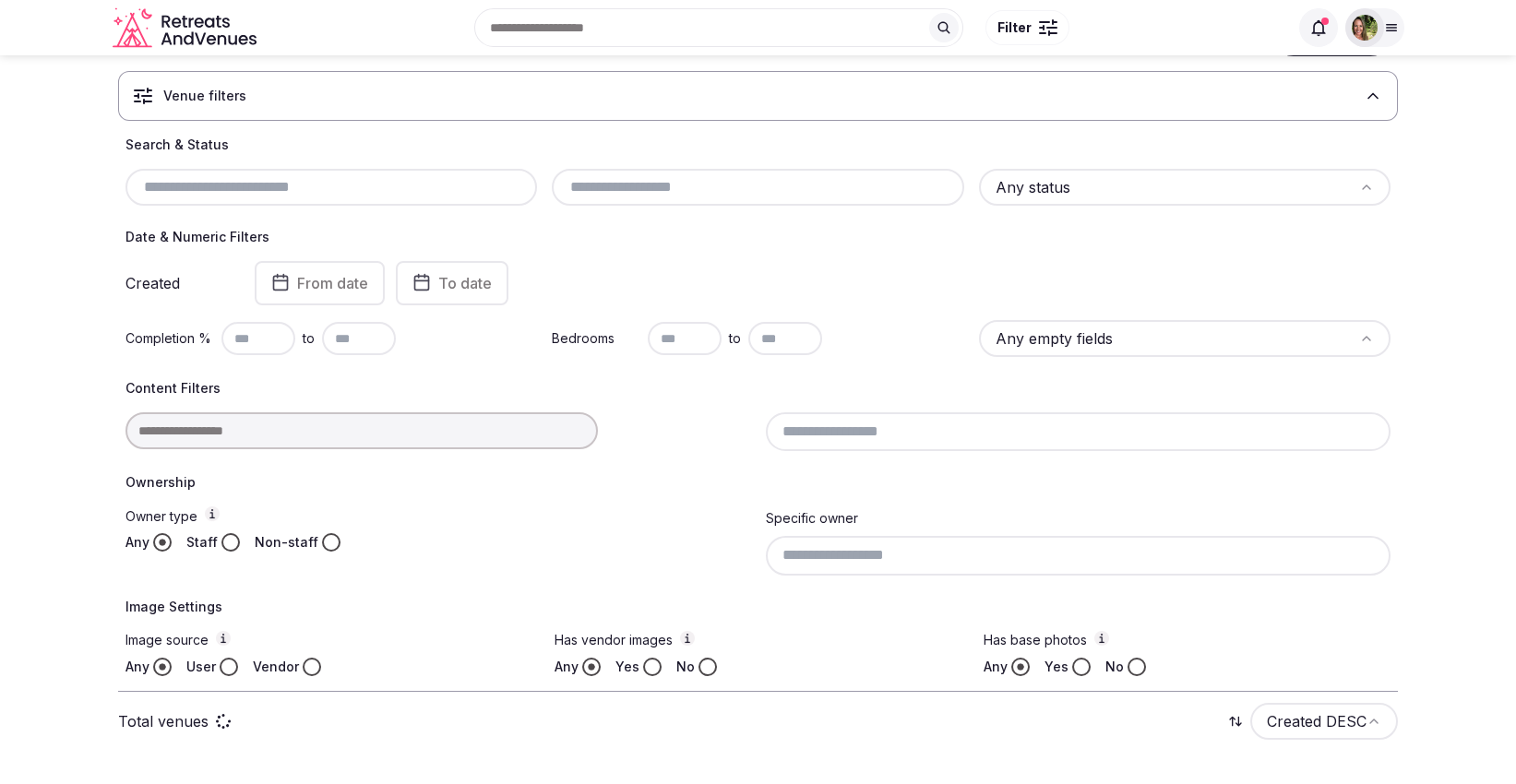
click at [349, 274] on span "From date" at bounding box center [333, 283] width 71 height 19
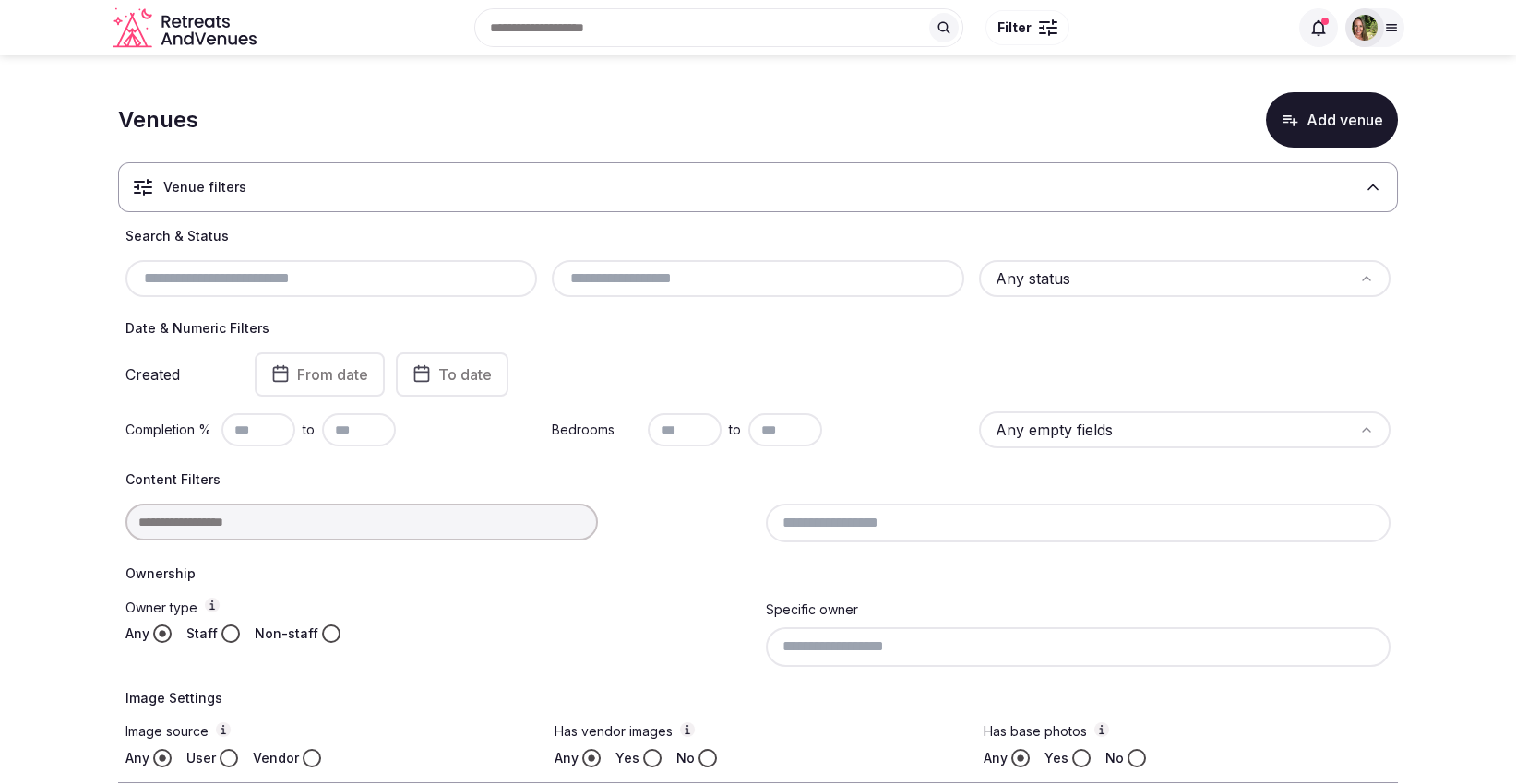
click at [265, 279] on input "text" at bounding box center [331, 279] width 397 height 22
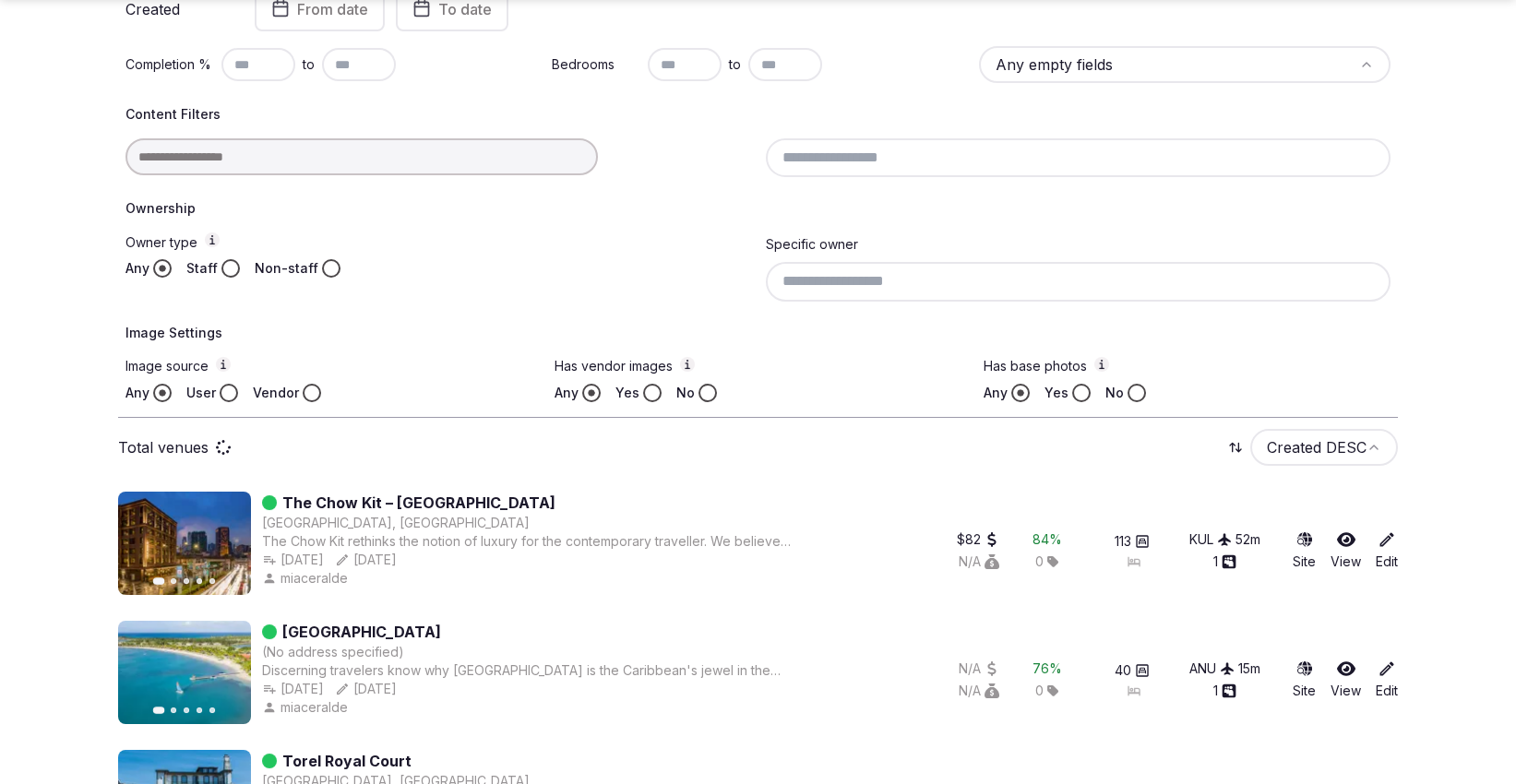
scroll to position [187, 0]
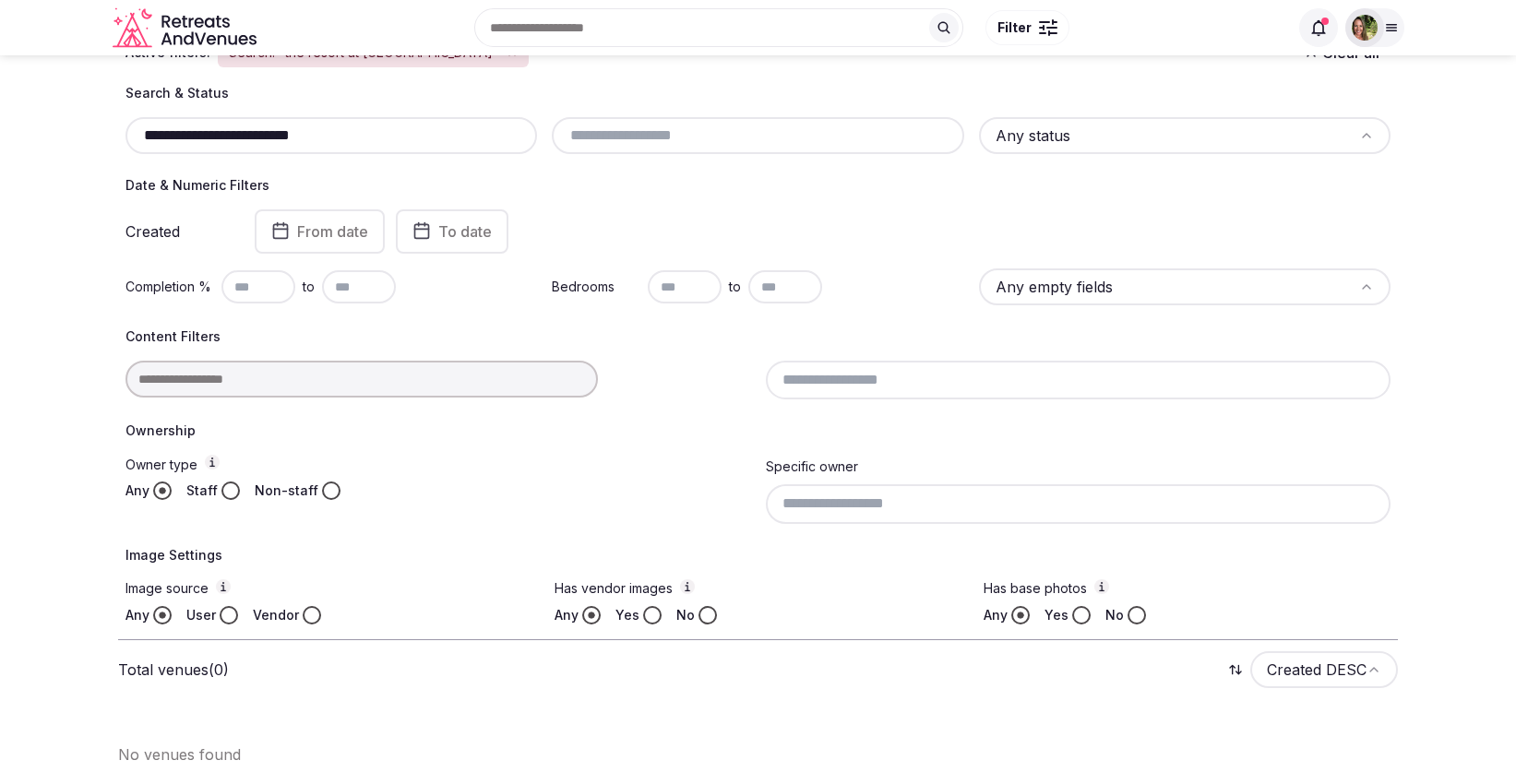
click at [311, 395] on div at bounding box center [437, 378] width 626 height 36
drag, startPoint x: 346, startPoint y: 129, endPoint x: 135, endPoint y: 149, distance: 211.9
click at [135, 149] on div "**********" at bounding box center [331, 135] width 412 height 36
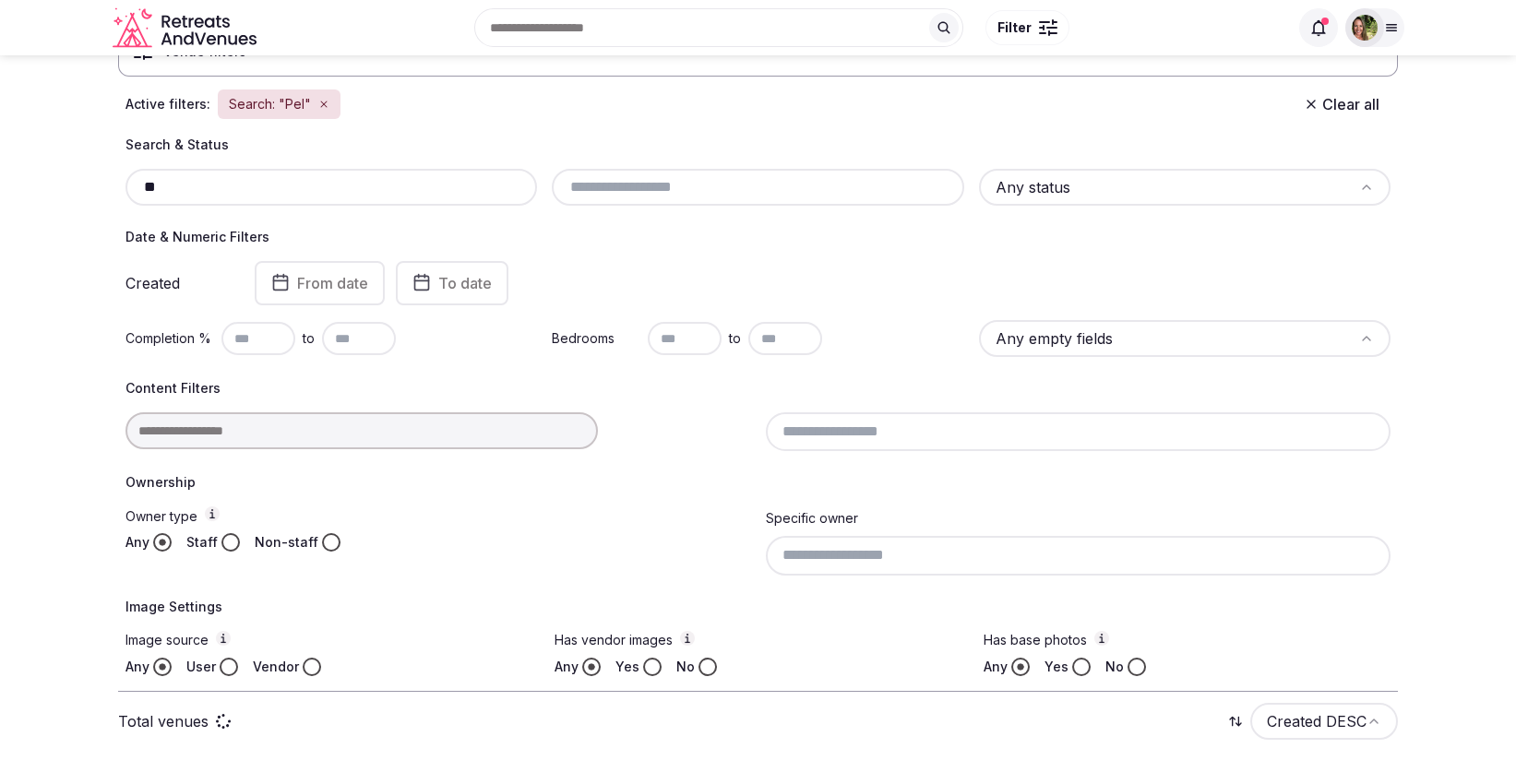
type input "*"
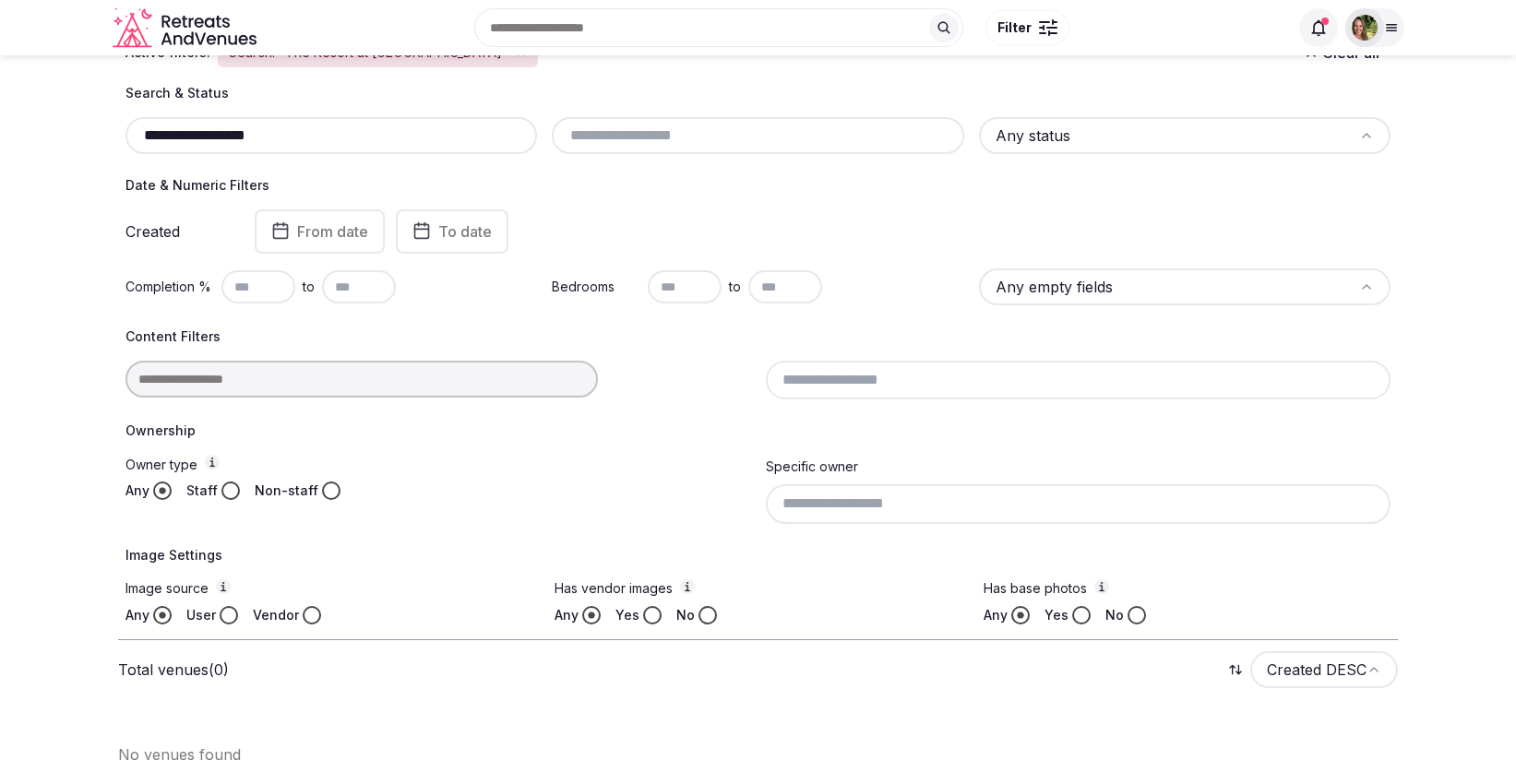
scroll to position [136, 0]
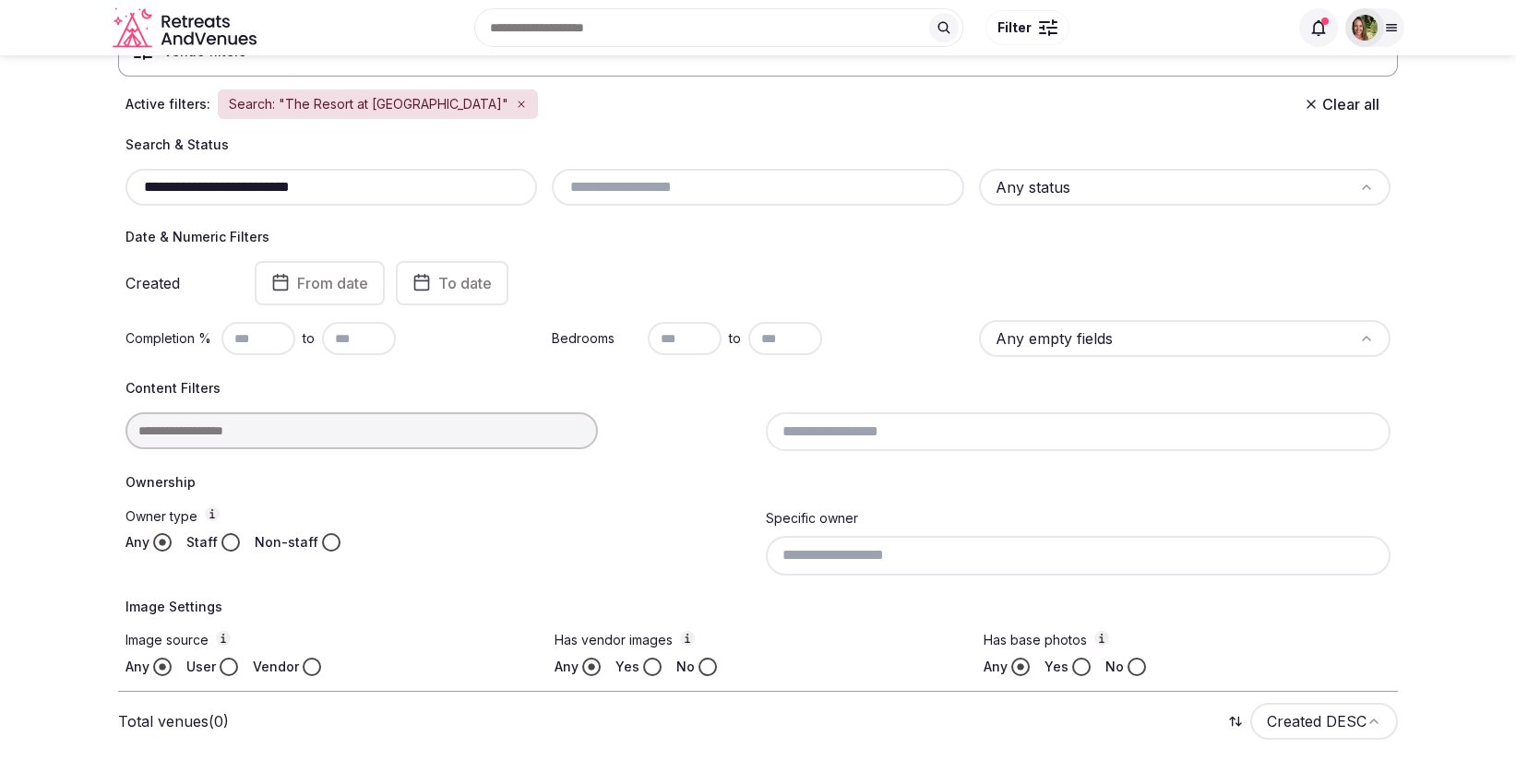
scroll to position [187, 0]
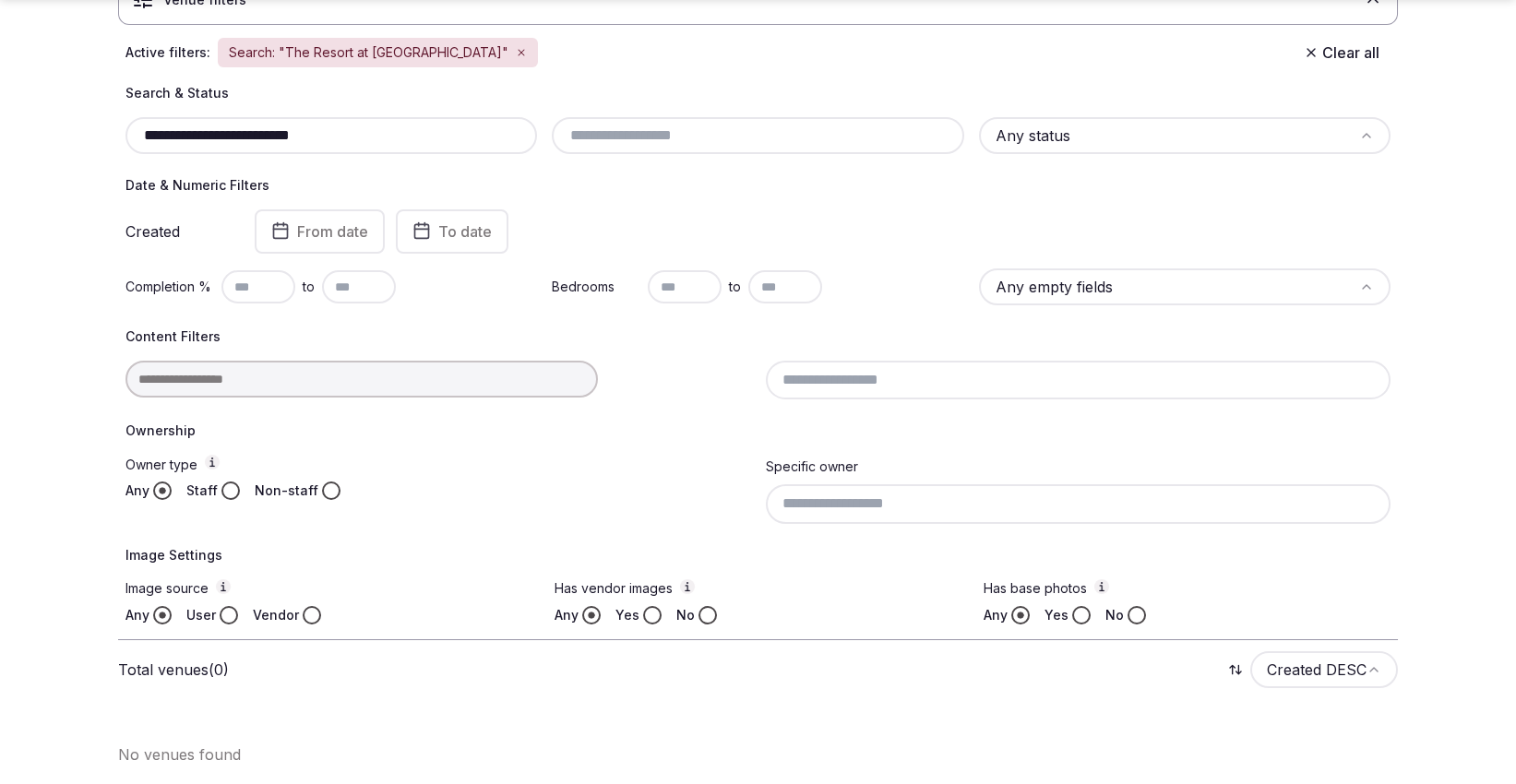
drag, startPoint x: 358, startPoint y: 133, endPoint x: 112, endPoint y: 143, distance: 246.2
click at [112, 143] on section "**********" at bounding box center [758, 328] width 1516 height 920
paste input "**********"
type input "**********"
drag, startPoint x: 474, startPoint y: 138, endPoint x: 0, endPoint y: 163, distance: 474.7
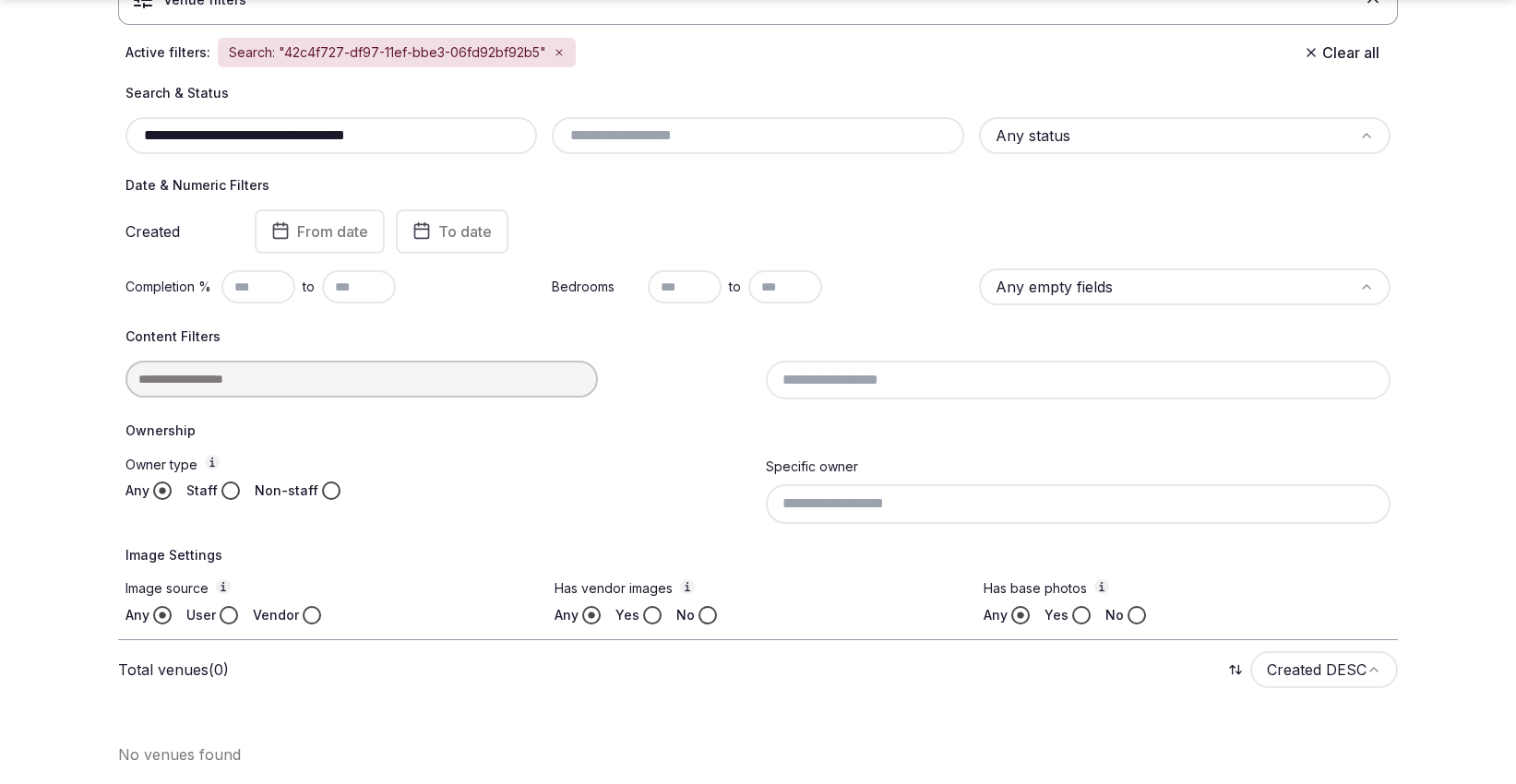
click at [0, 163] on section "**********" at bounding box center [758, 328] width 1516 height 920
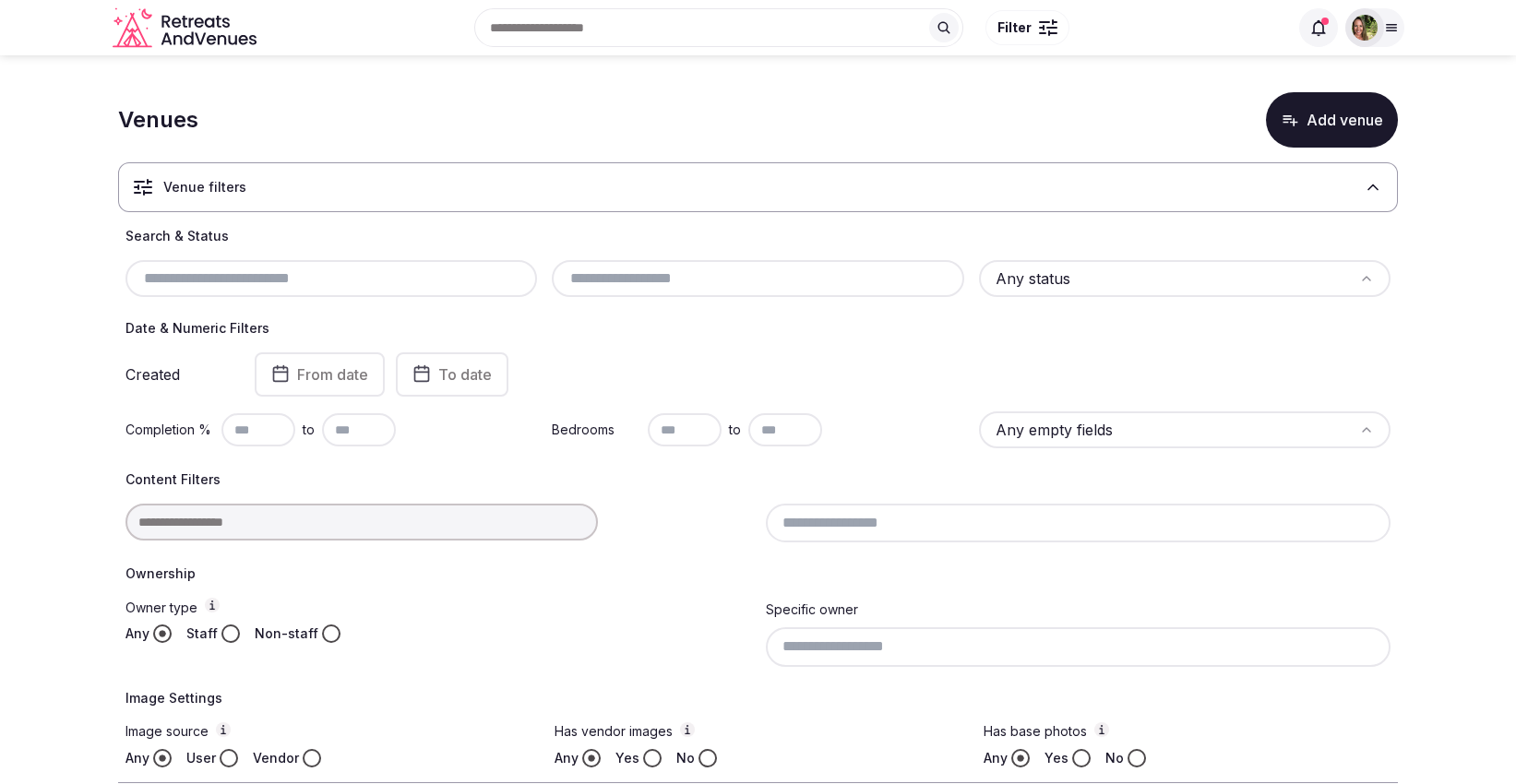
click at [212, 186] on h3 "Venue filters" at bounding box center [205, 187] width 83 height 19
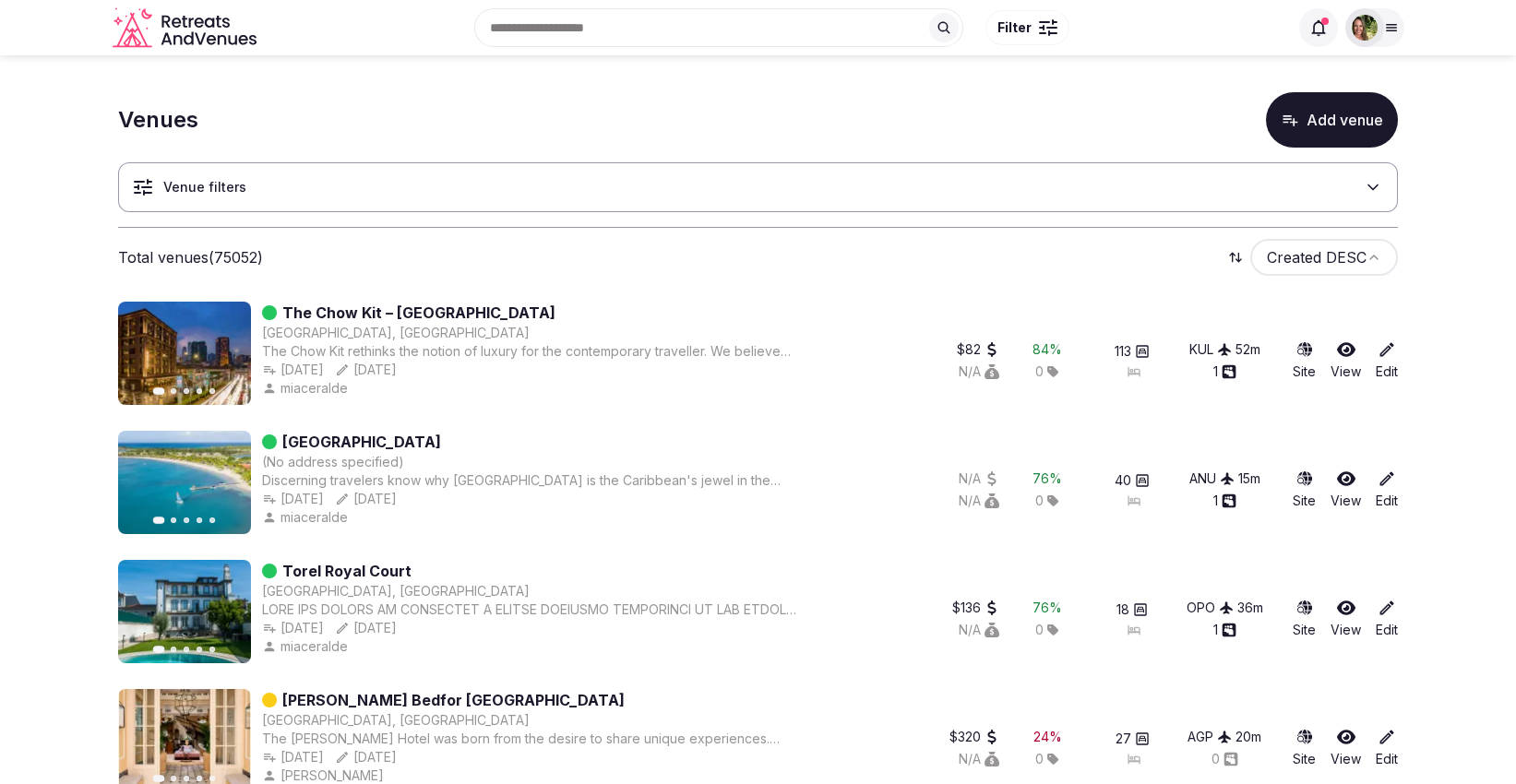
click at [270, 194] on div "Venue filters" at bounding box center [758, 187] width 1280 height 50
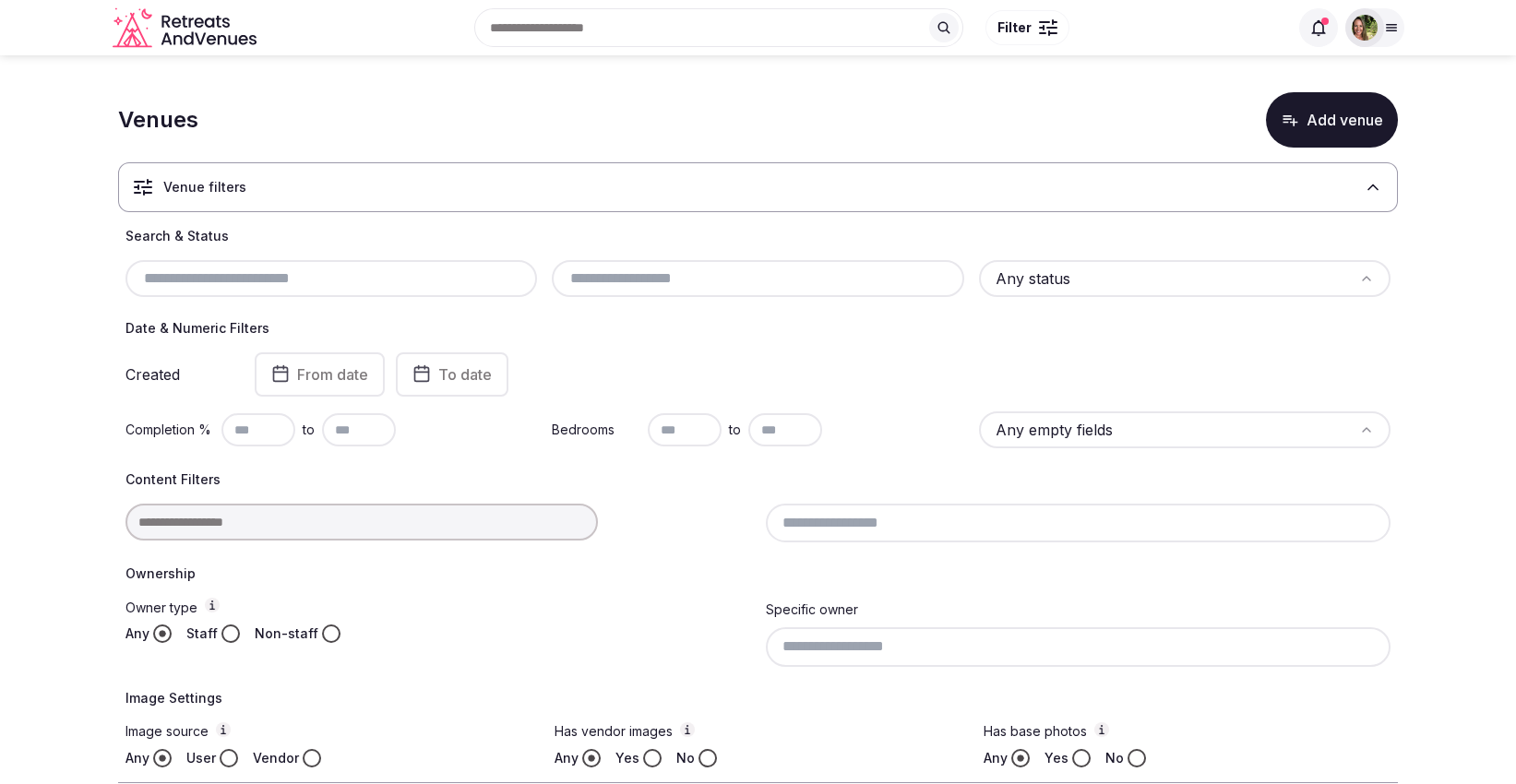
click at [241, 275] on input "text" at bounding box center [331, 279] width 397 height 22
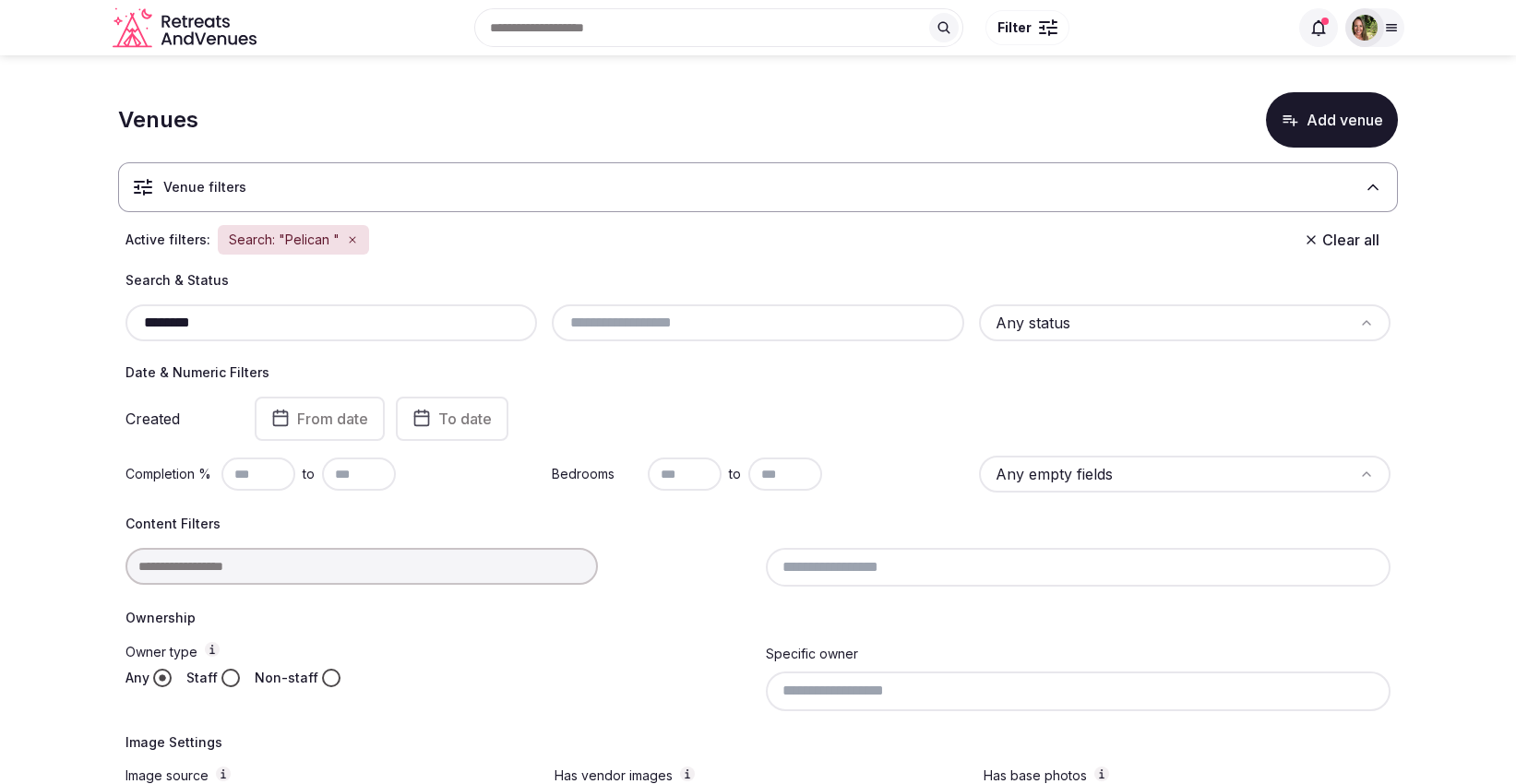
drag, startPoint x: 251, startPoint y: 317, endPoint x: 18, endPoint y: 342, distance: 234.3
drag, startPoint x: 256, startPoint y: 325, endPoint x: 46, endPoint y: 343, distance: 210.8
click at [293, 309] on div "********" at bounding box center [331, 322] width 412 height 36
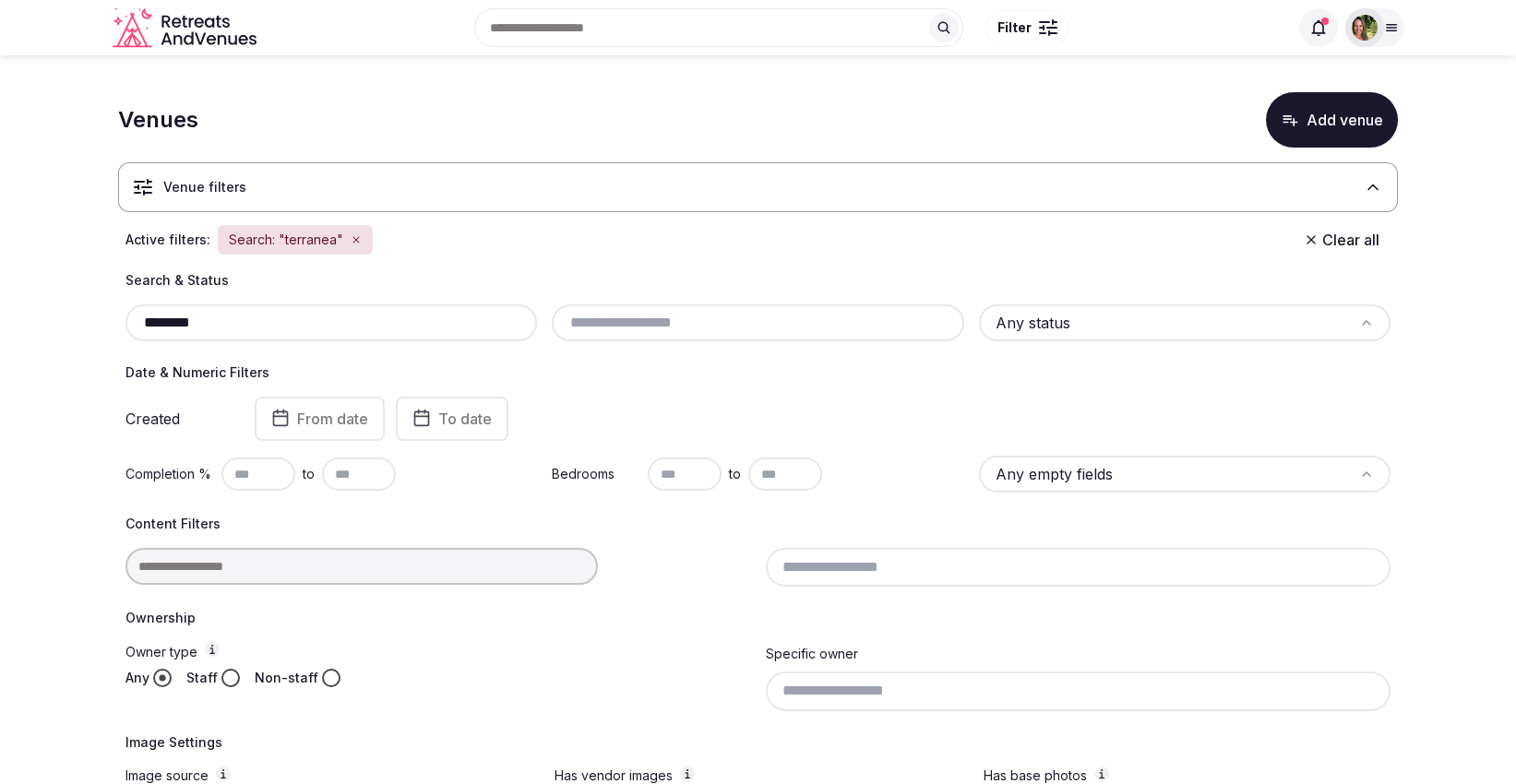
click at [286, 325] on input "********" at bounding box center [331, 323] width 397 height 22
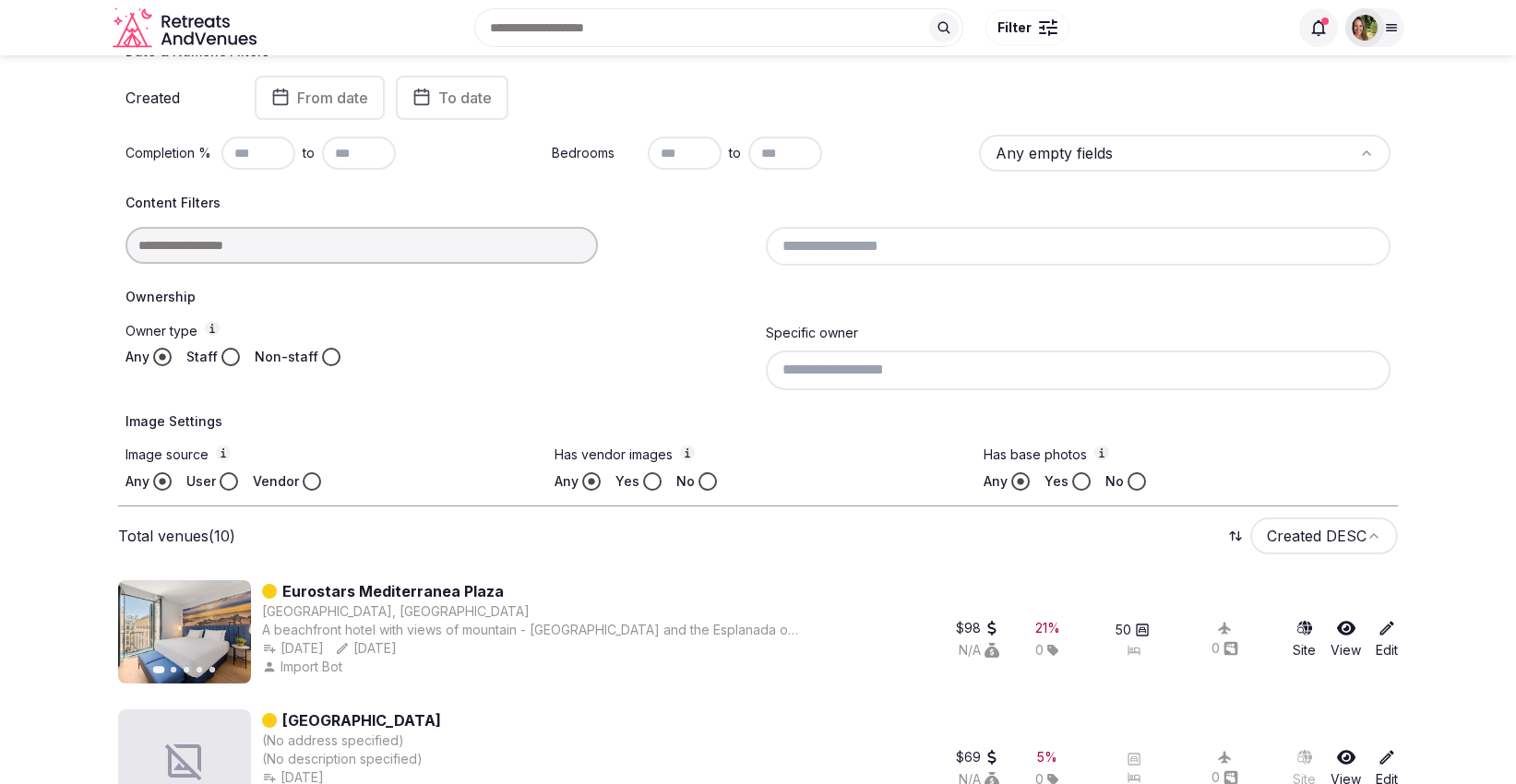
scroll to position [205, 0]
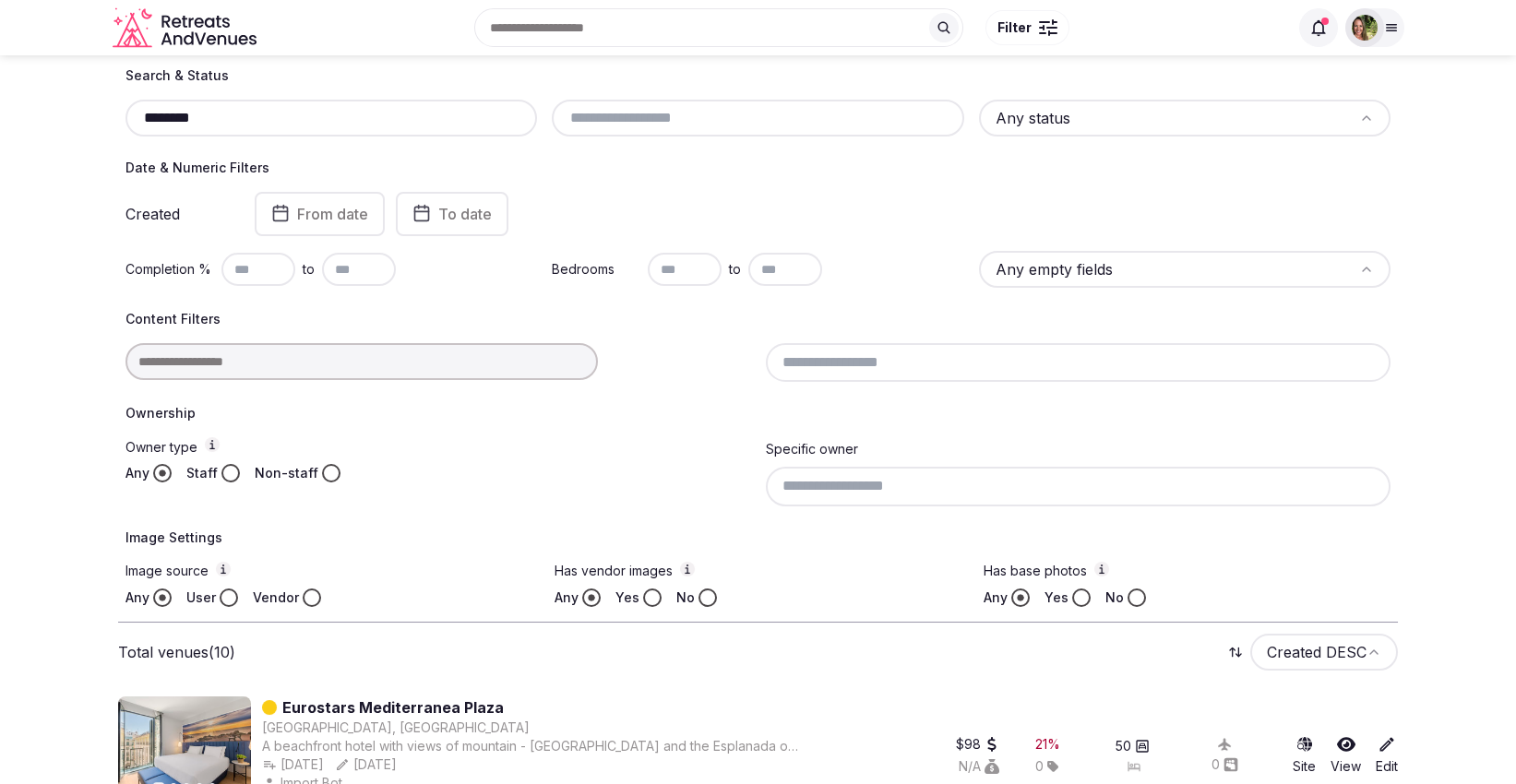
drag, startPoint x: 251, startPoint y: 117, endPoint x: 117, endPoint y: 124, distance: 134.2
click at [118, 124] on div "Search & Status ******** Any status Date & Numeric Filters Created From date To…" at bounding box center [758, 336] width 1280 height 541
paste input "*******"
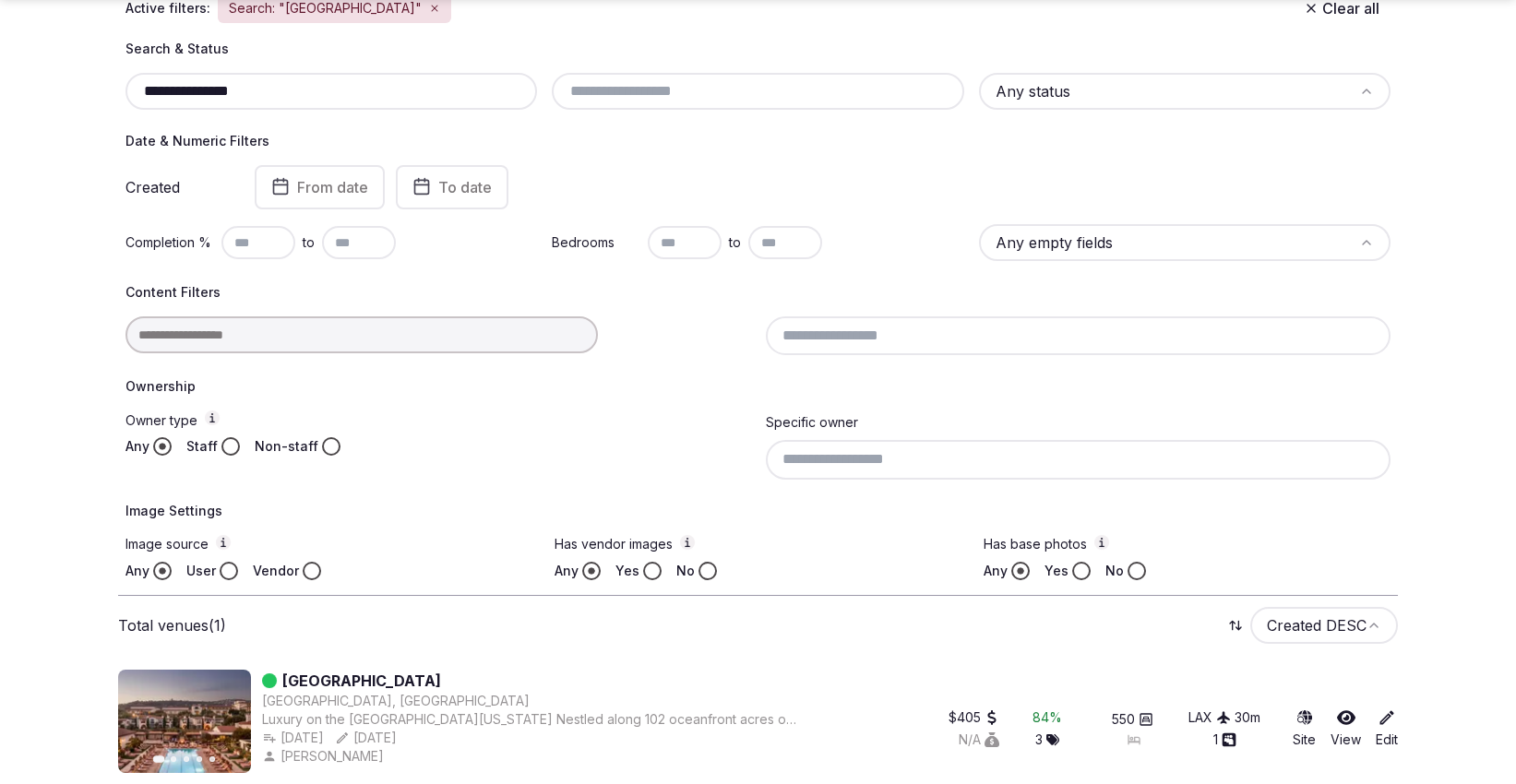
scroll to position [246, 0]
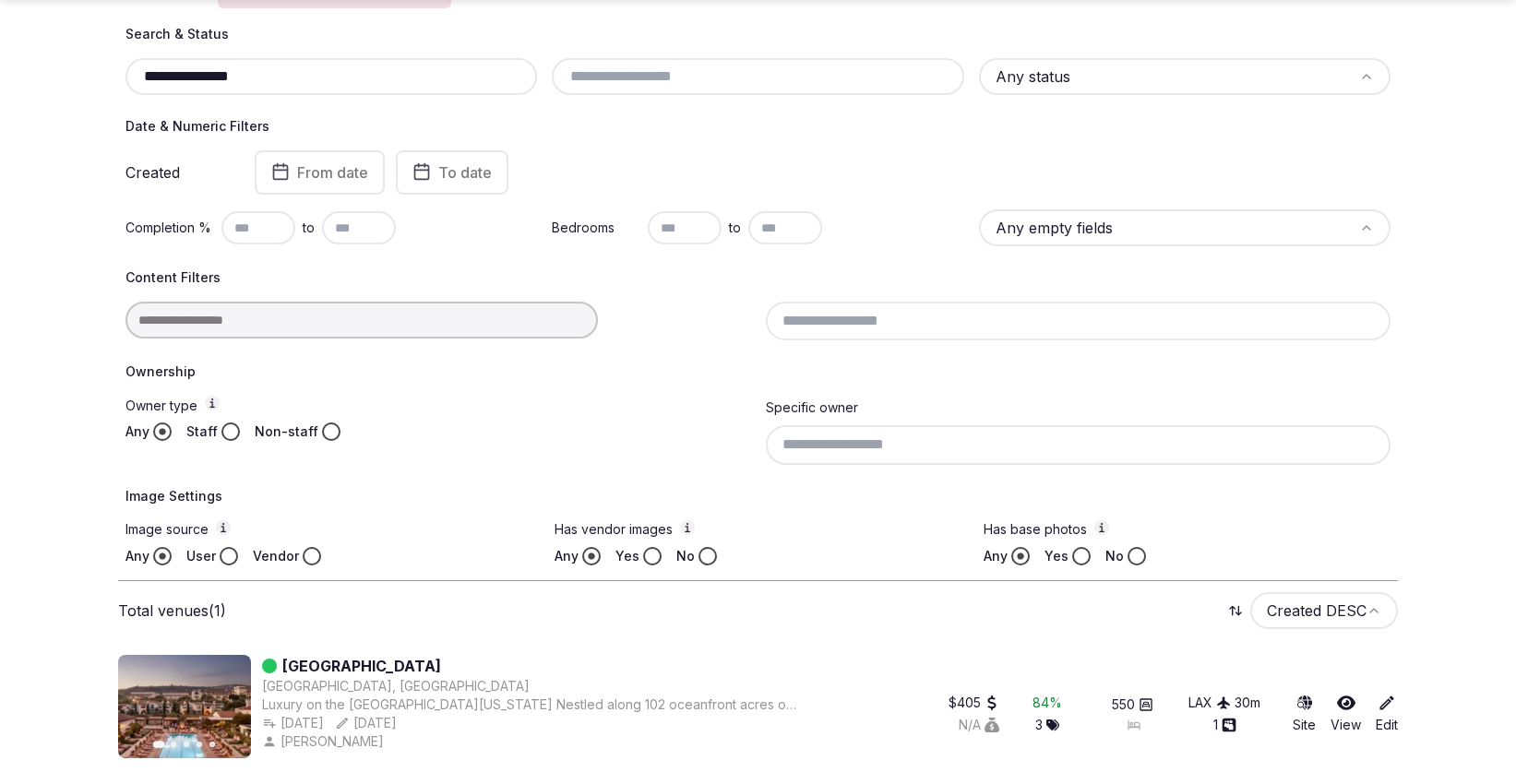
type input "**********"
click at [1349, 696] on icon at bounding box center [1346, 702] width 19 height 15
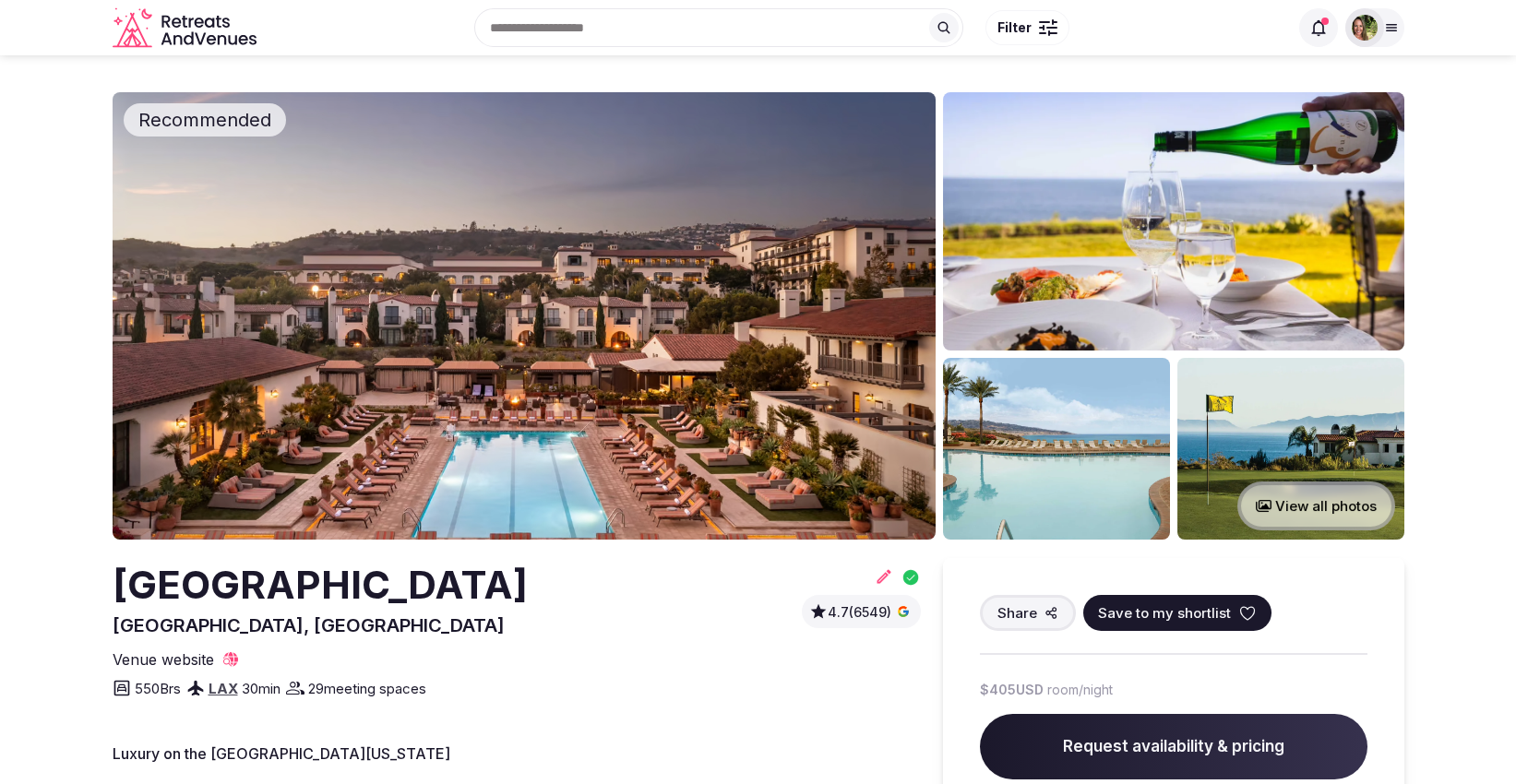
click at [1238, 611] on icon at bounding box center [1247, 614] width 19 height 19
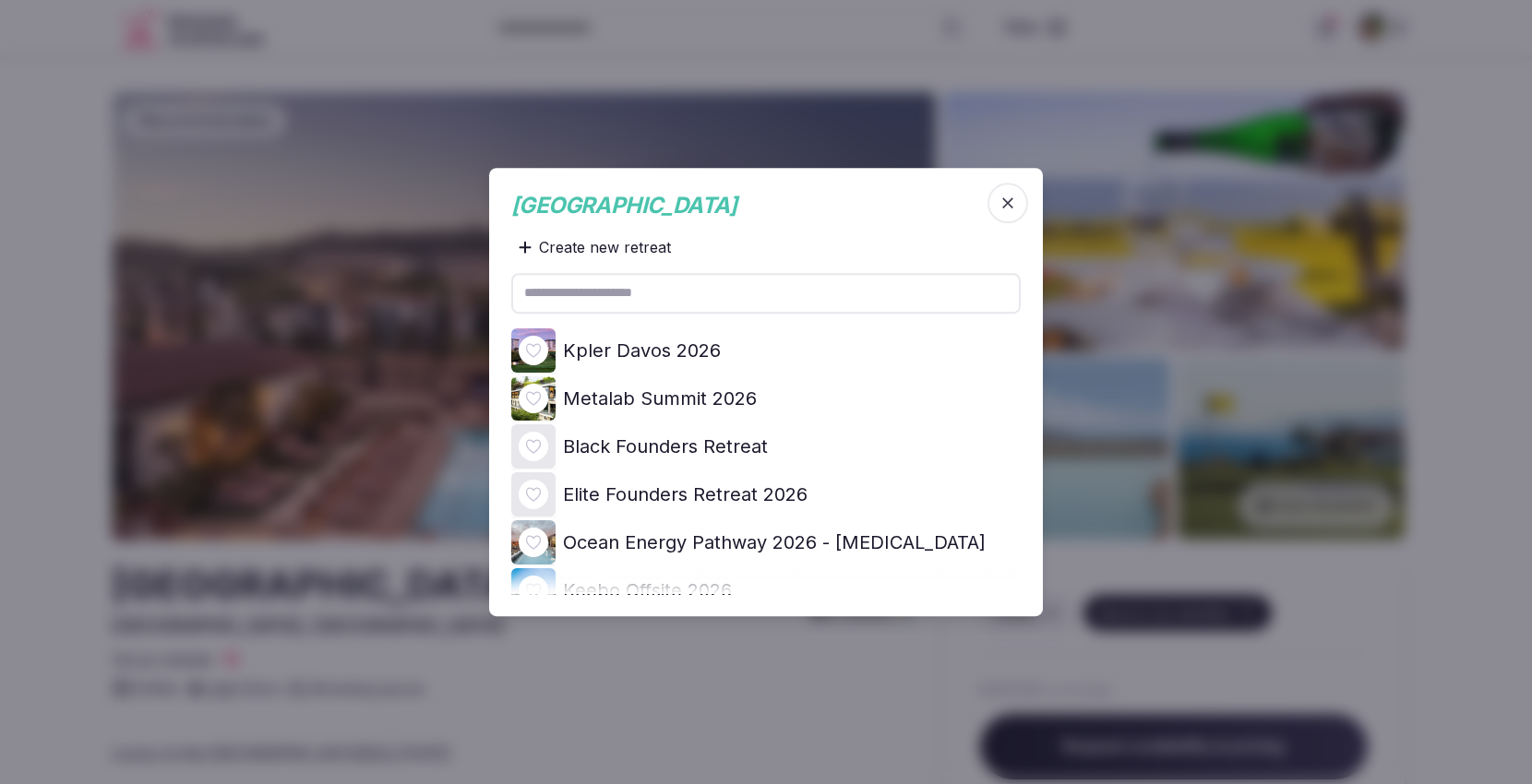
click at [0, 0] on icon at bounding box center [0, 0] width 0 height 0
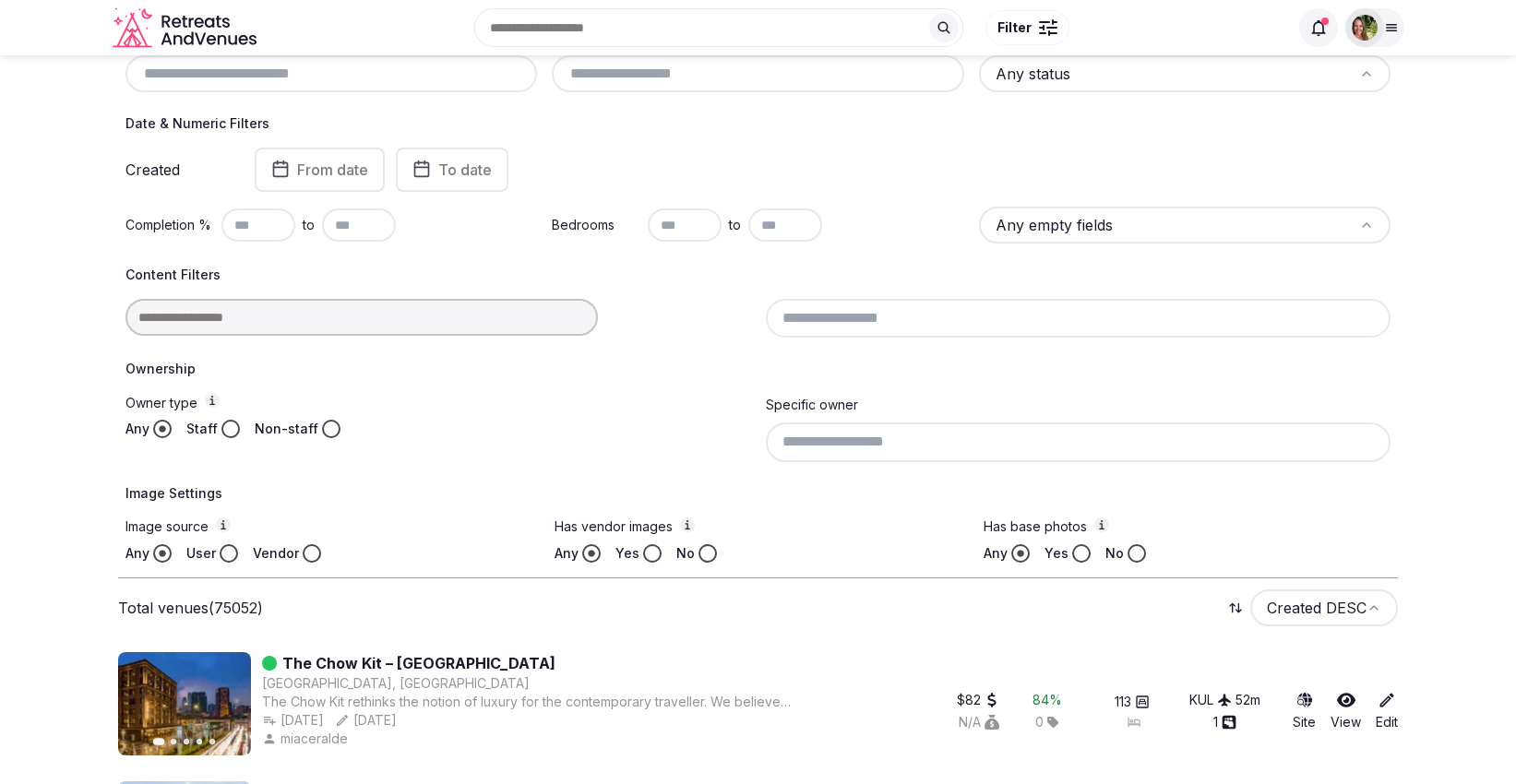
scroll to position [102, 0]
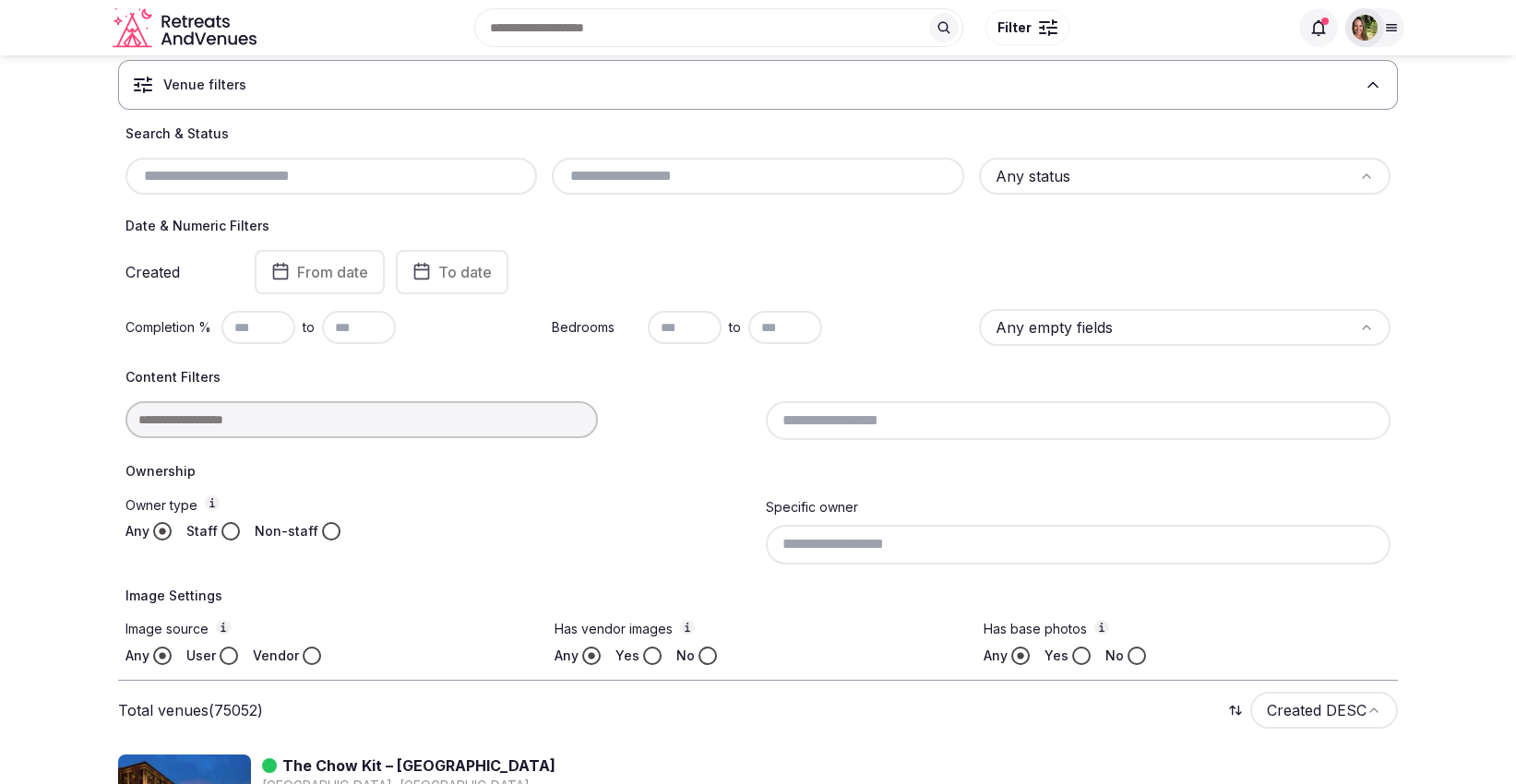
click at [297, 408] on div at bounding box center [437, 419] width 626 height 36
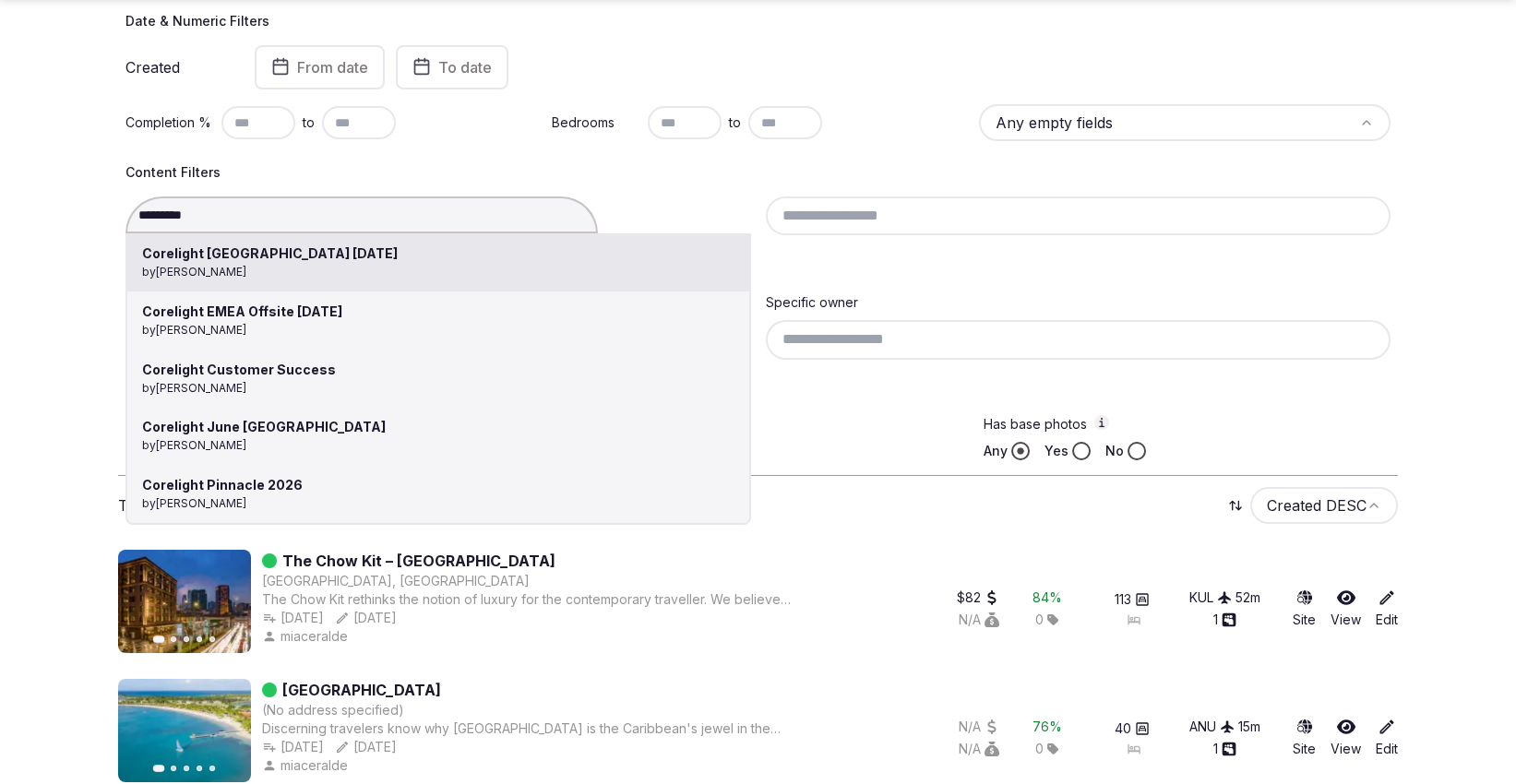
scroll to position [512, 0]
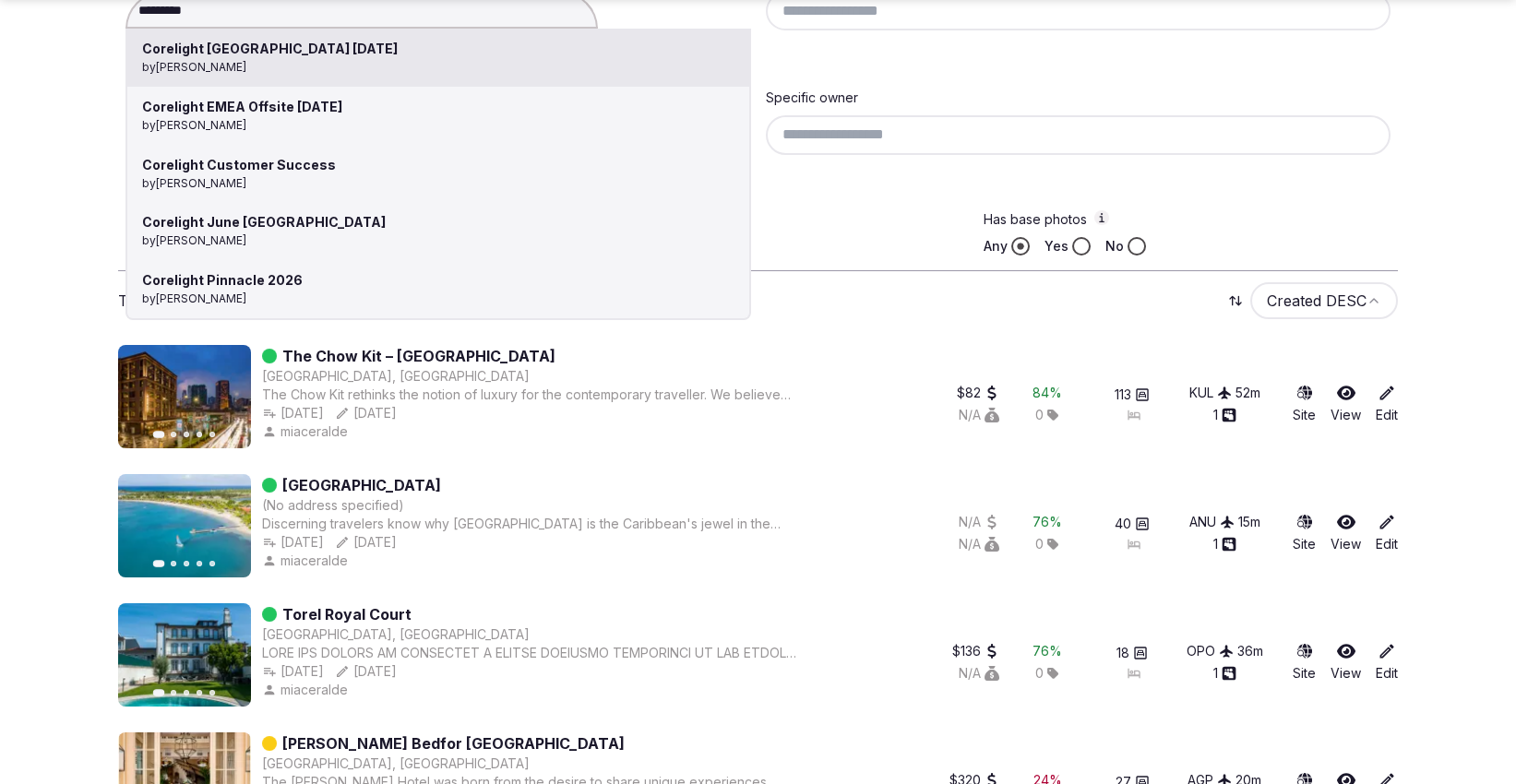
type input "*********"
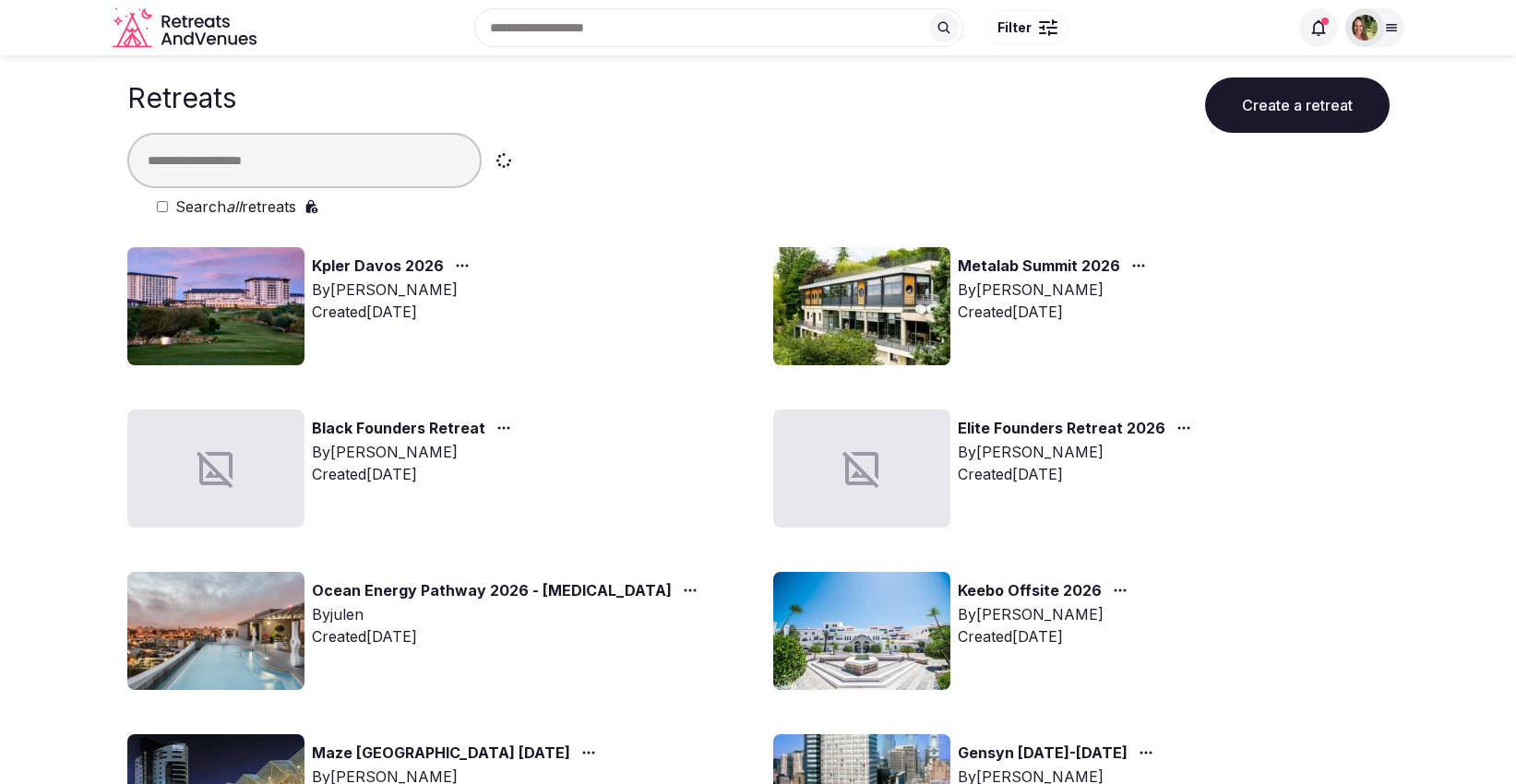
click at [247, 157] on input "text" at bounding box center [304, 161] width 355 height 55
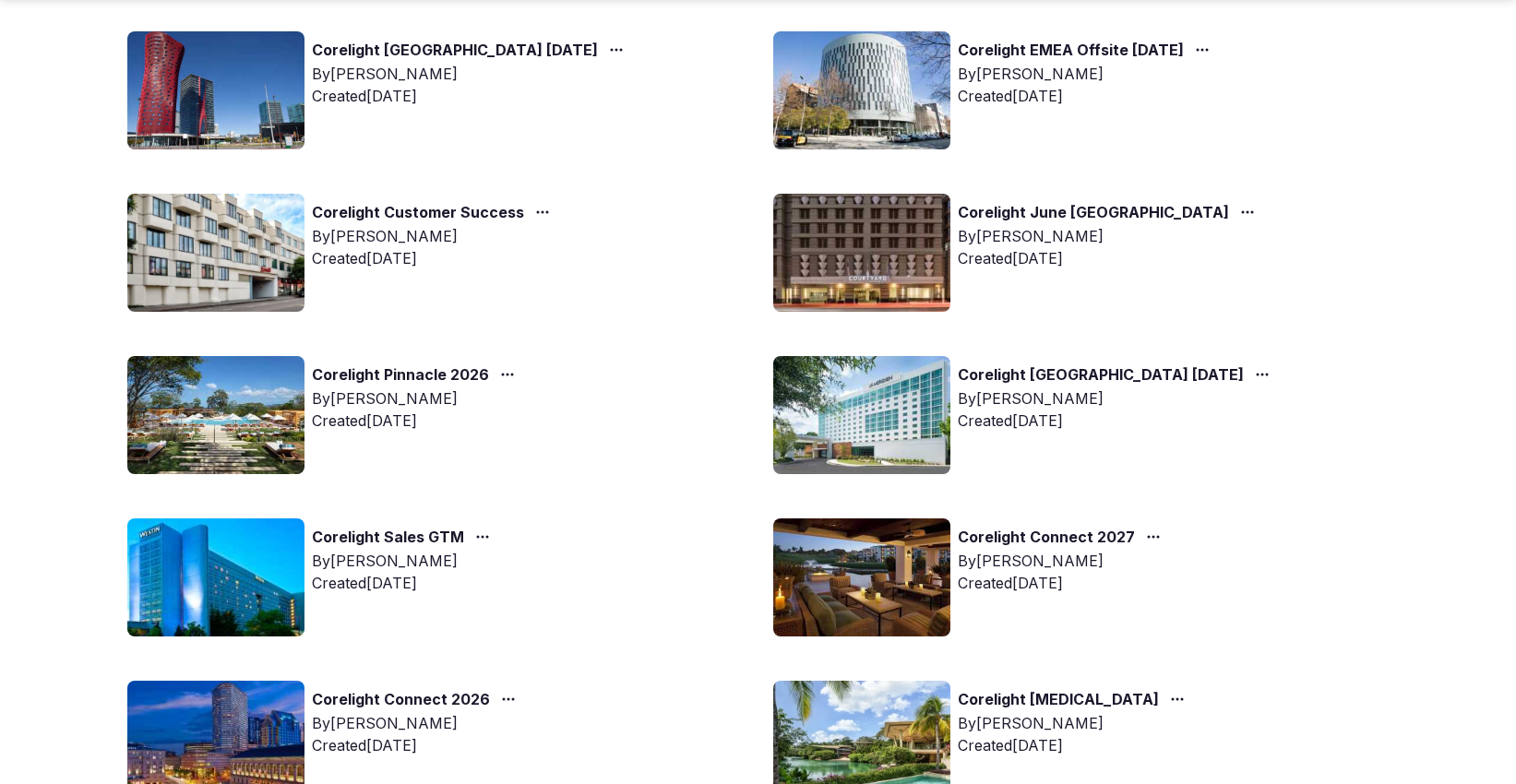
scroll to position [512, 0]
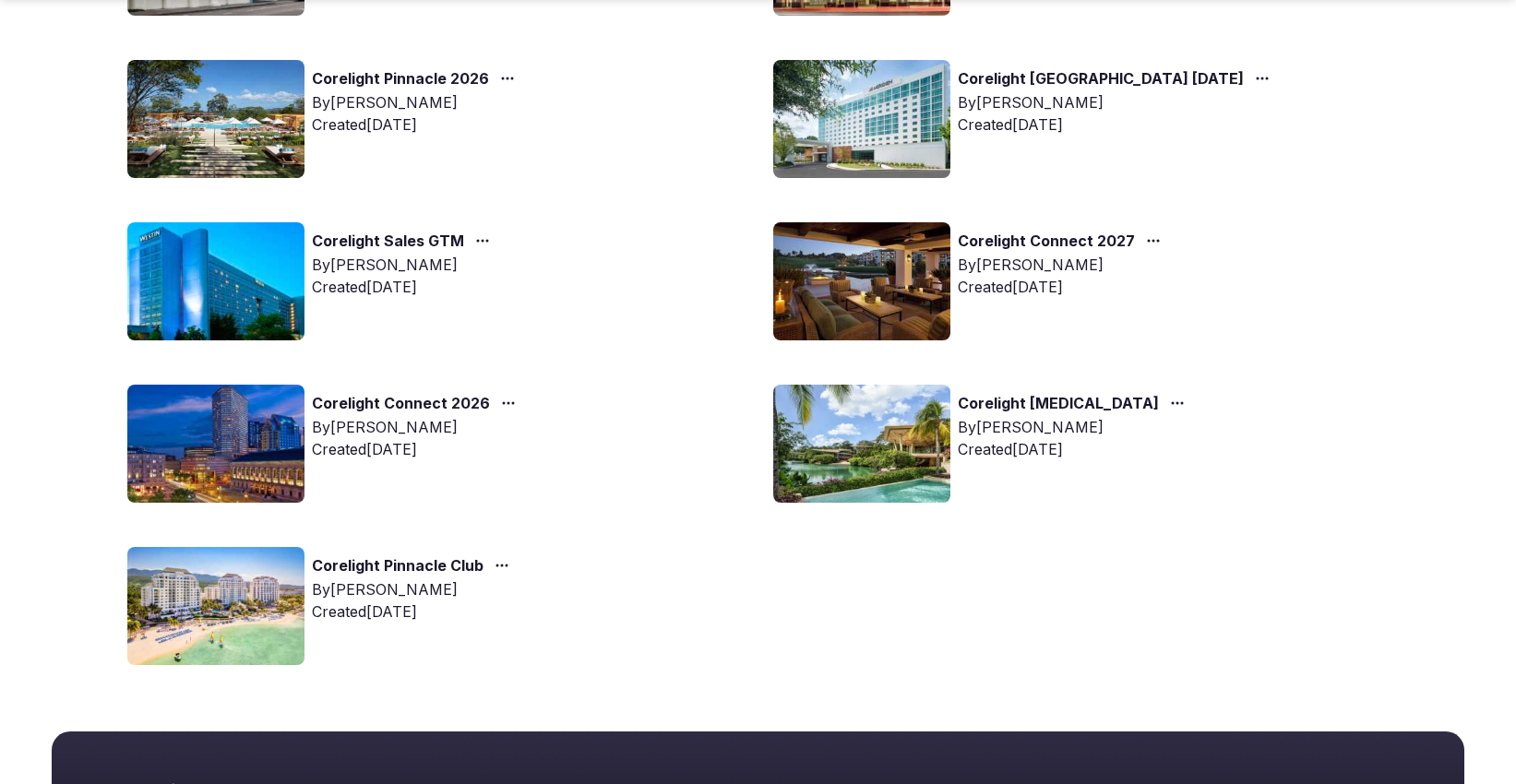
type input "*********"
click at [497, 568] on icon "button" at bounding box center [501, 565] width 15 height 15
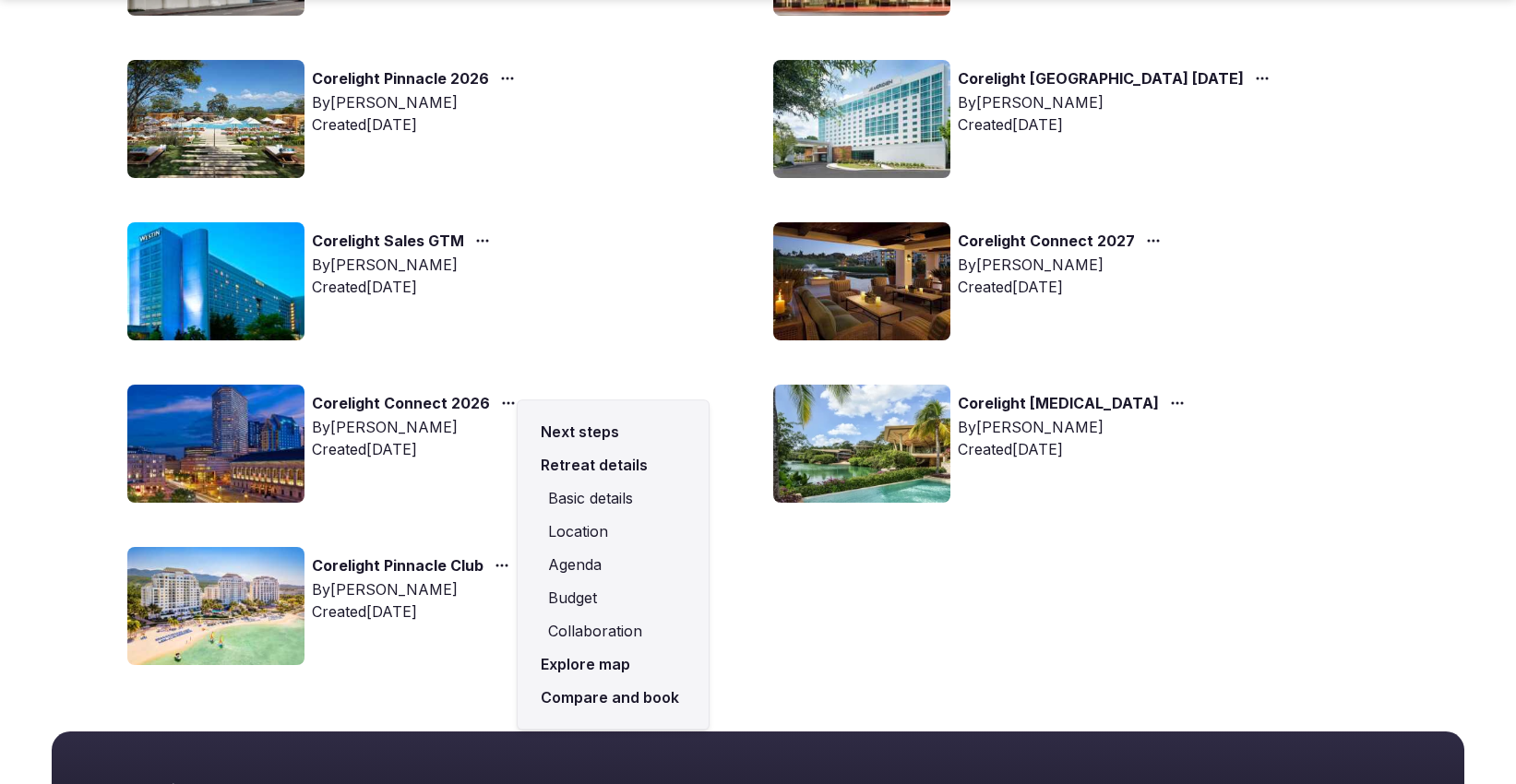
click at [605, 689] on link "Compare and book" at bounding box center [613, 697] width 162 height 33
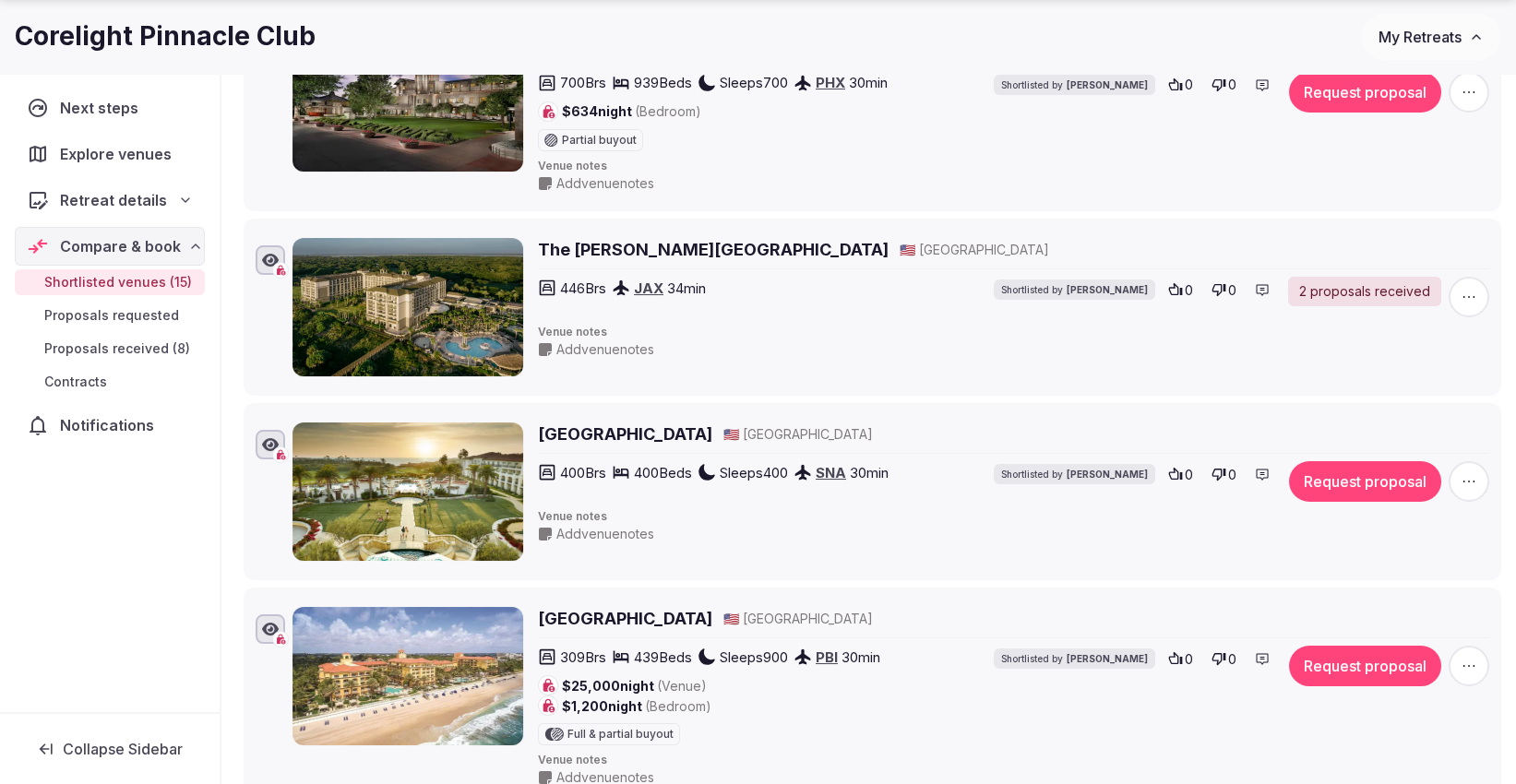
scroll to position [1434, 0]
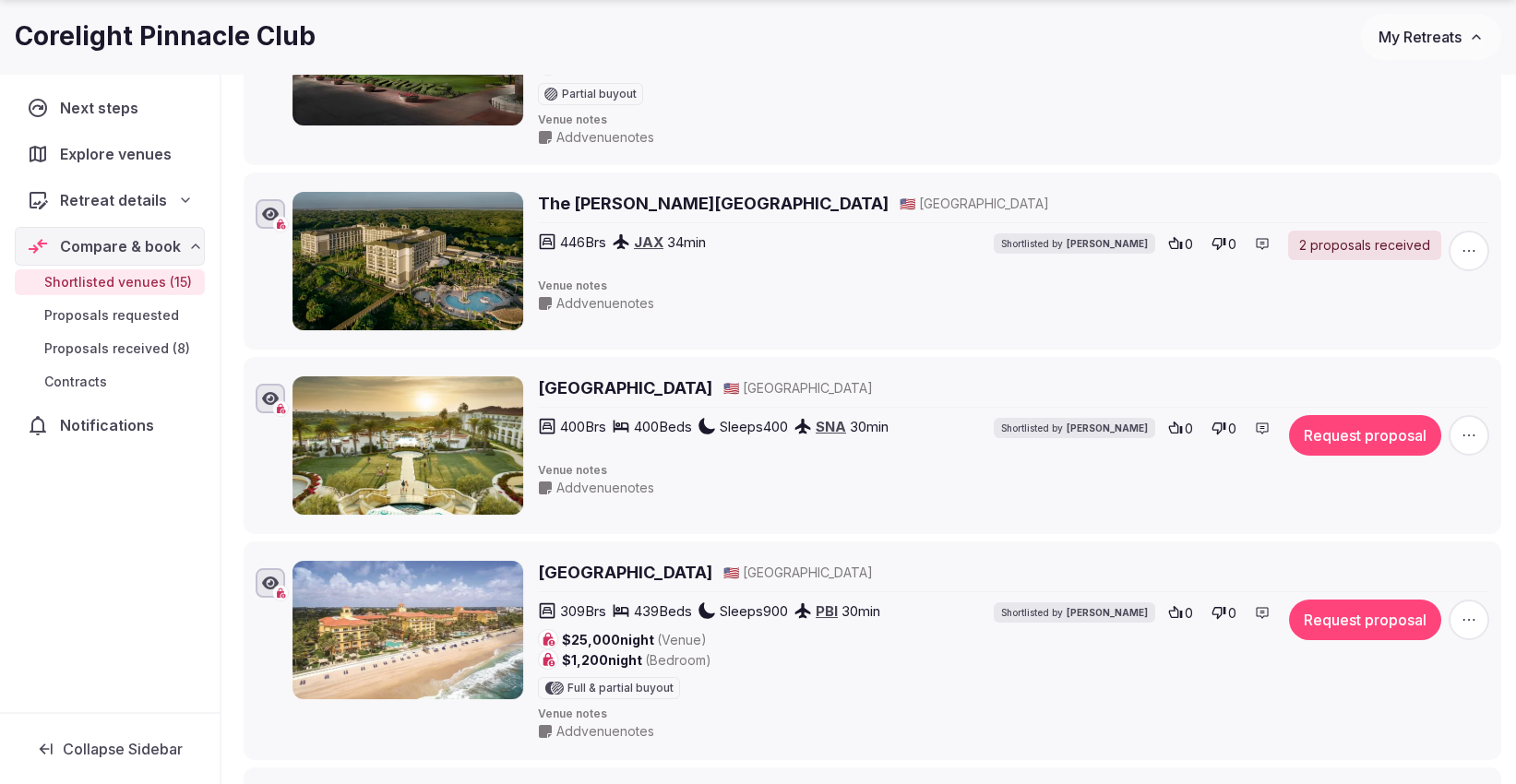
click at [676, 376] on h2 "[GEOGRAPHIC_DATA]" at bounding box center [625, 387] width 174 height 23
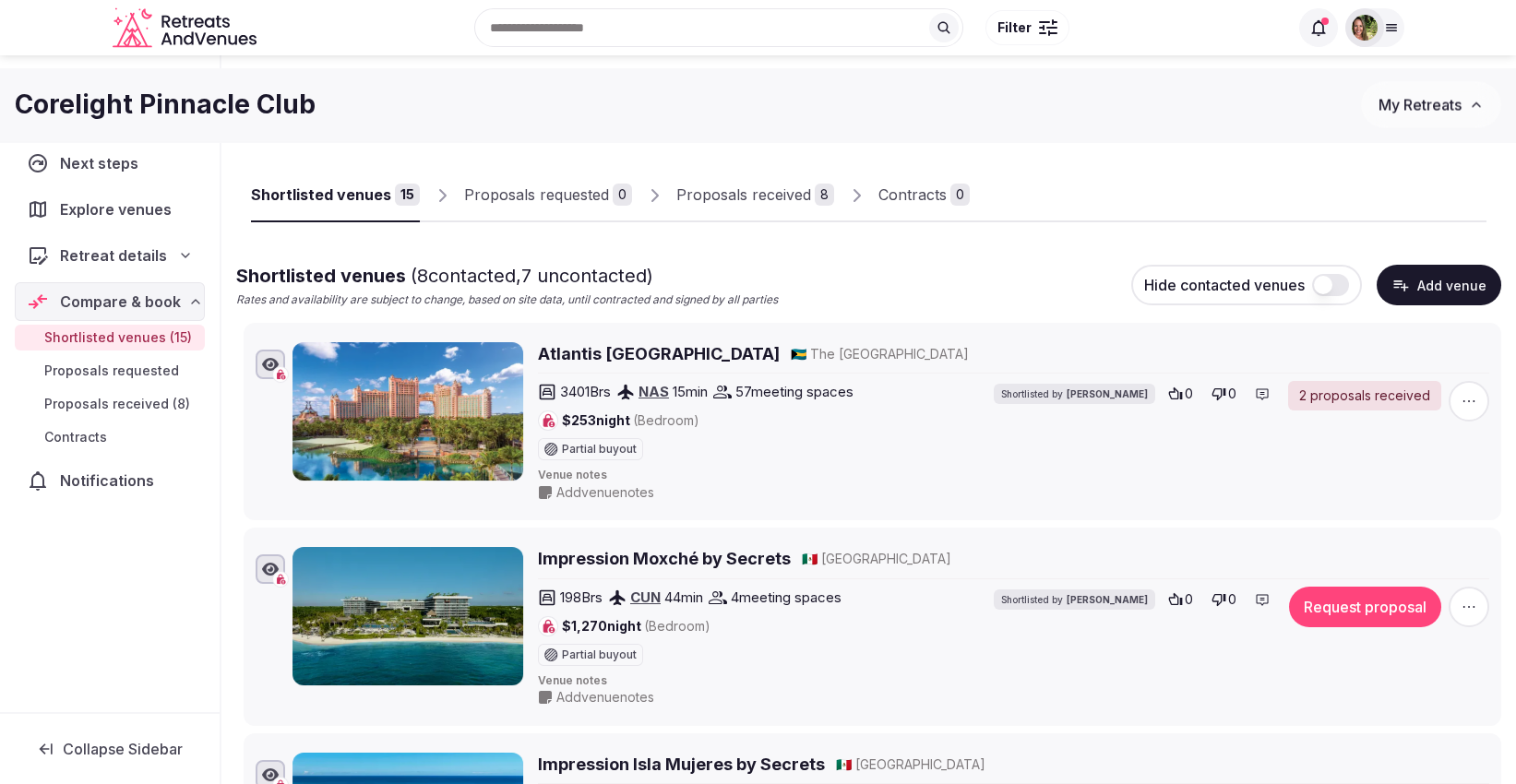
scroll to position [0, 0]
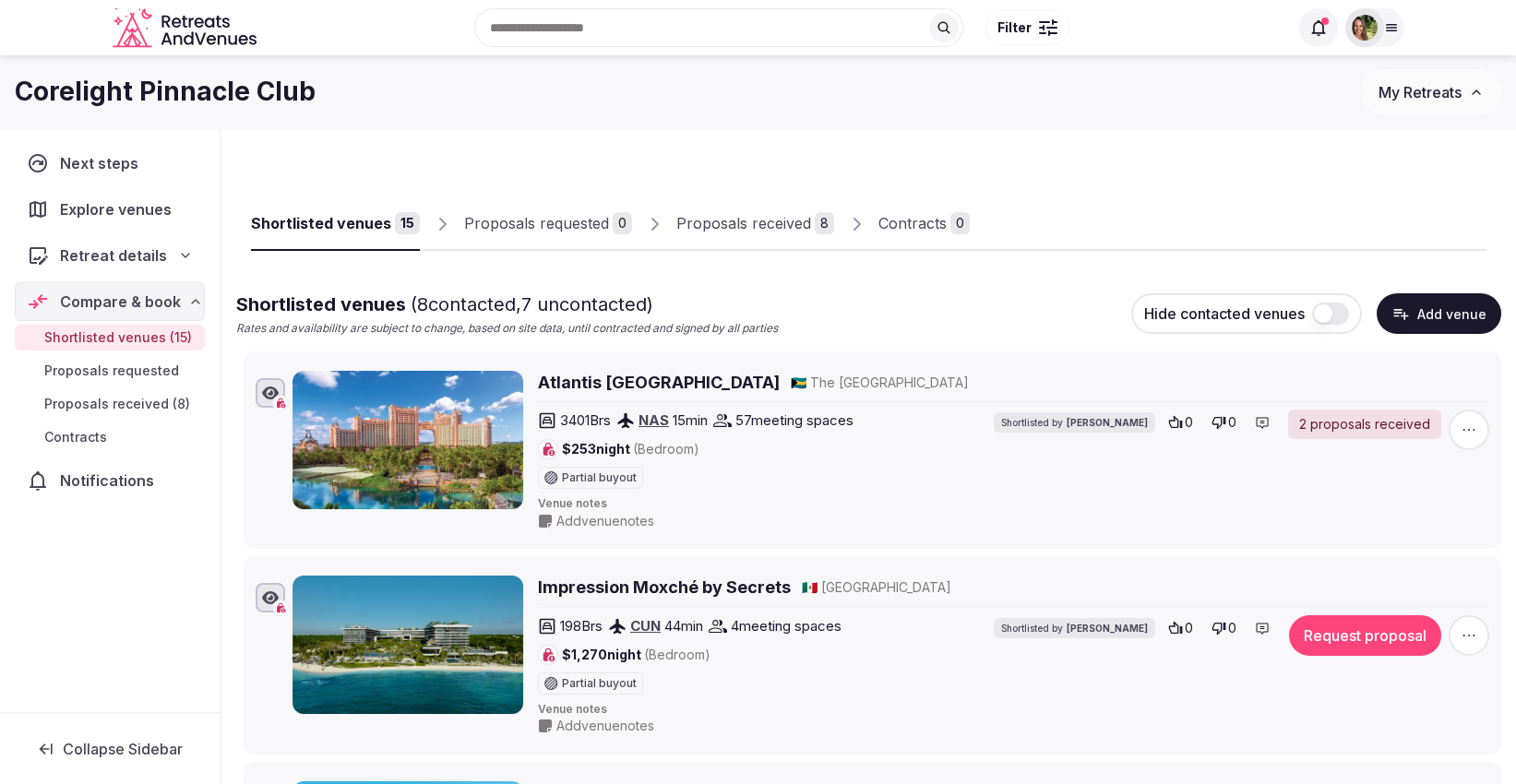
click at [731, 221] on div "Proposals received" at bounding box center [744, 223] width 135 height 22
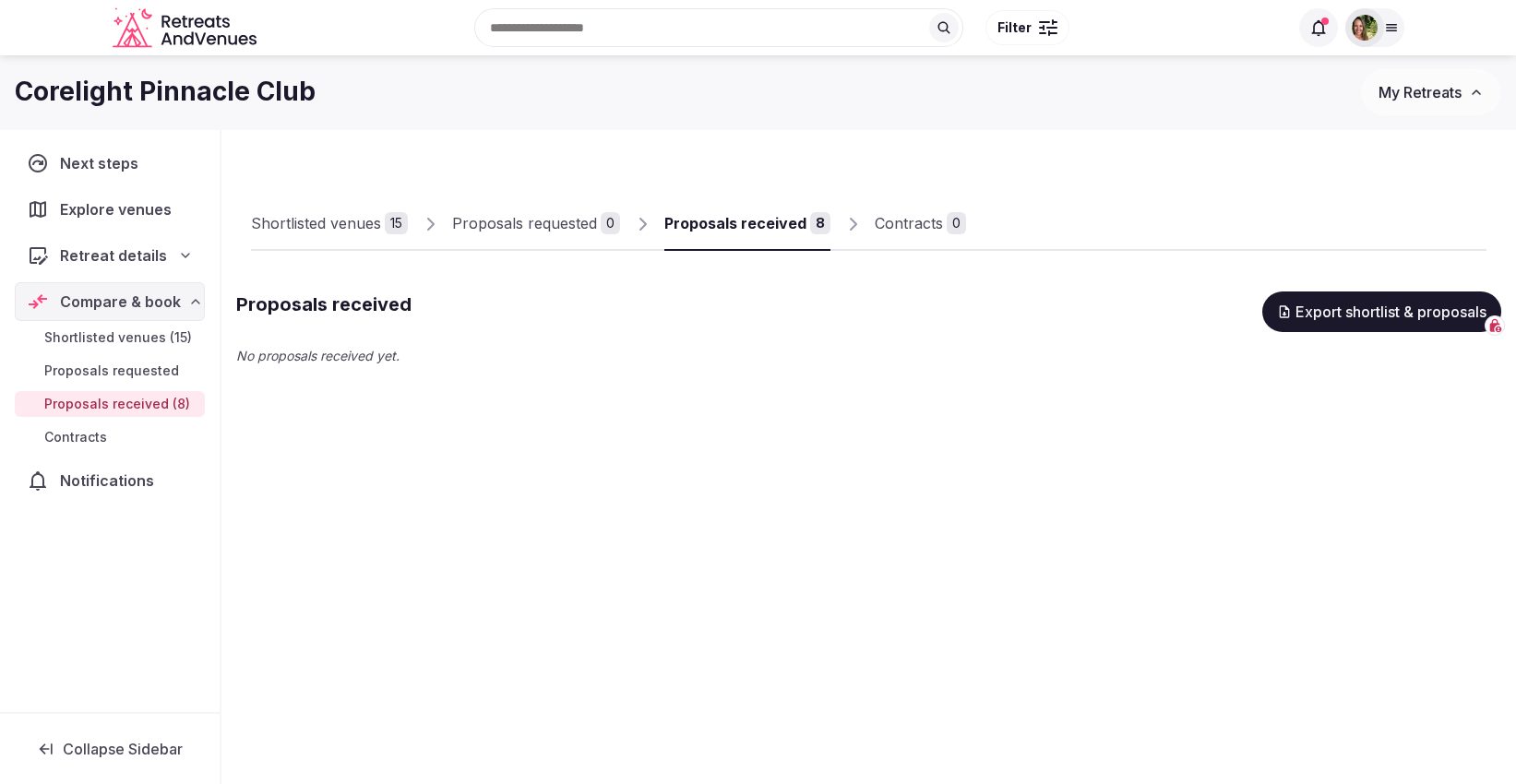
click at [703, 222] on div "Proposals received" at bounding box center [735, 223] width 142 height 22
click at [315, 223] on div "Shortlisted venues" at bounding box center [316, 223] width 130 height 22
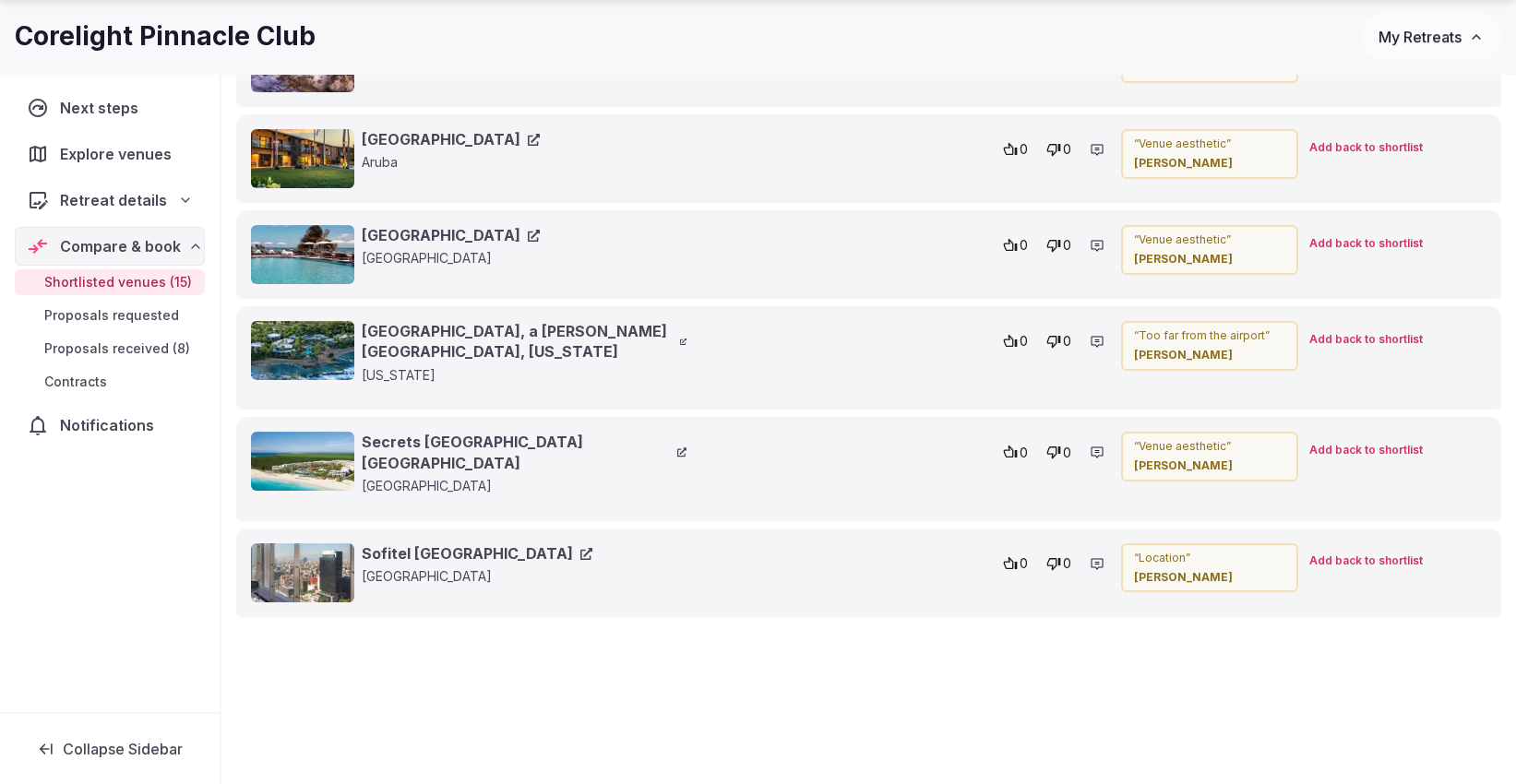
scroll to position [4525, 0]
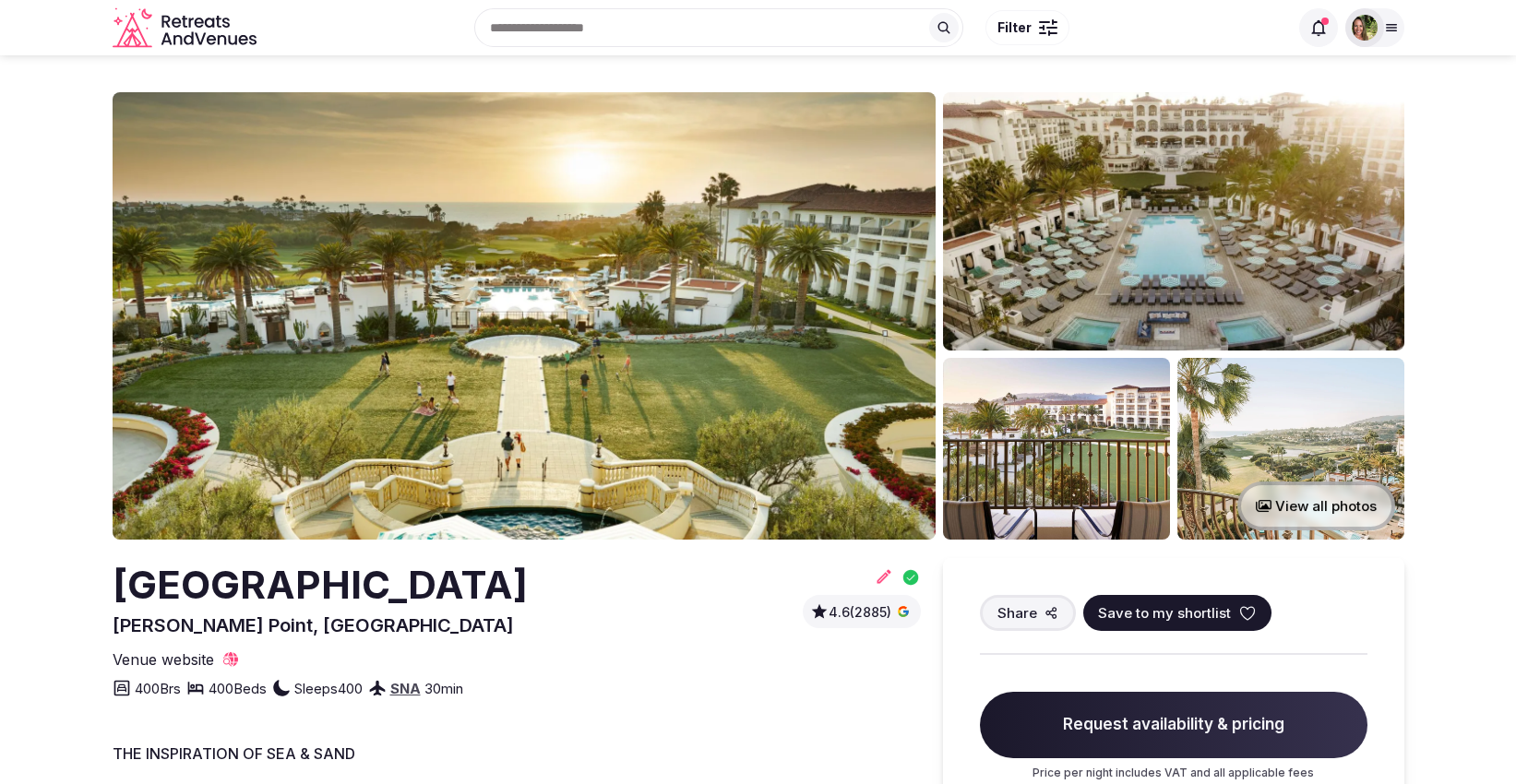
click at [1240, 614] on icon at bounding box center [1247, 613] width 14 height 13
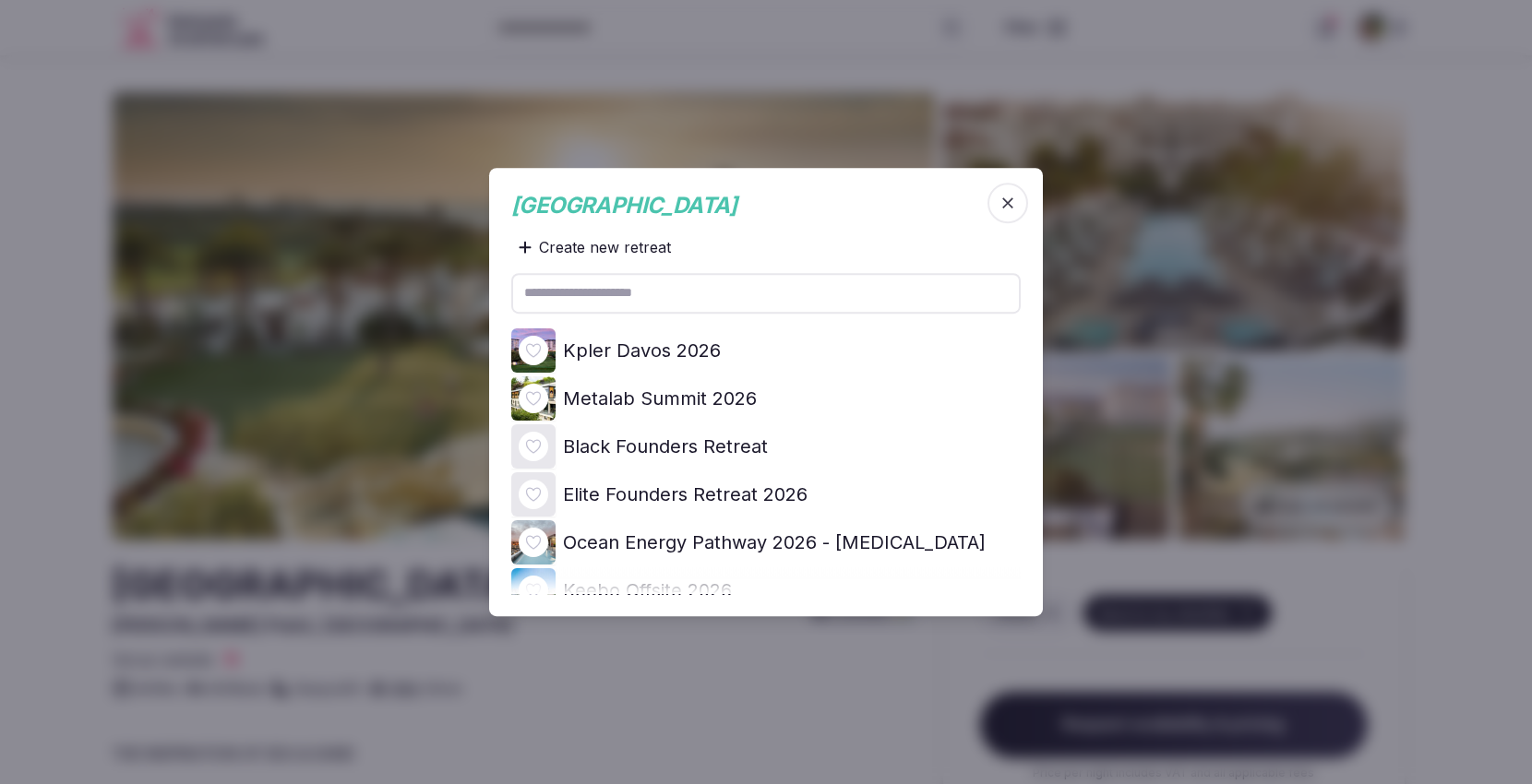
click at [0, 0] on icon at bounding box center [0, 0] width 0 height 0
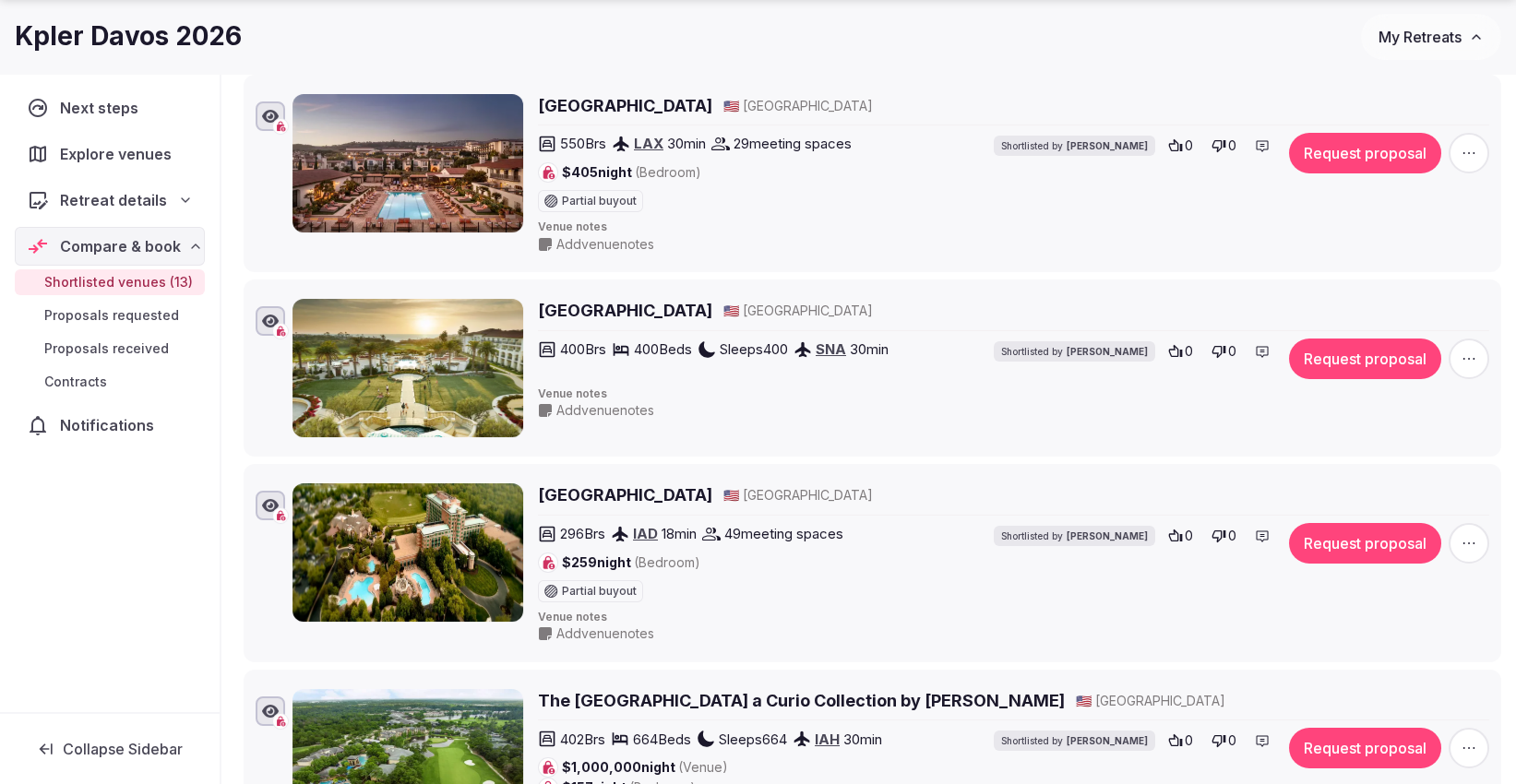
scroll to position [307, 0]
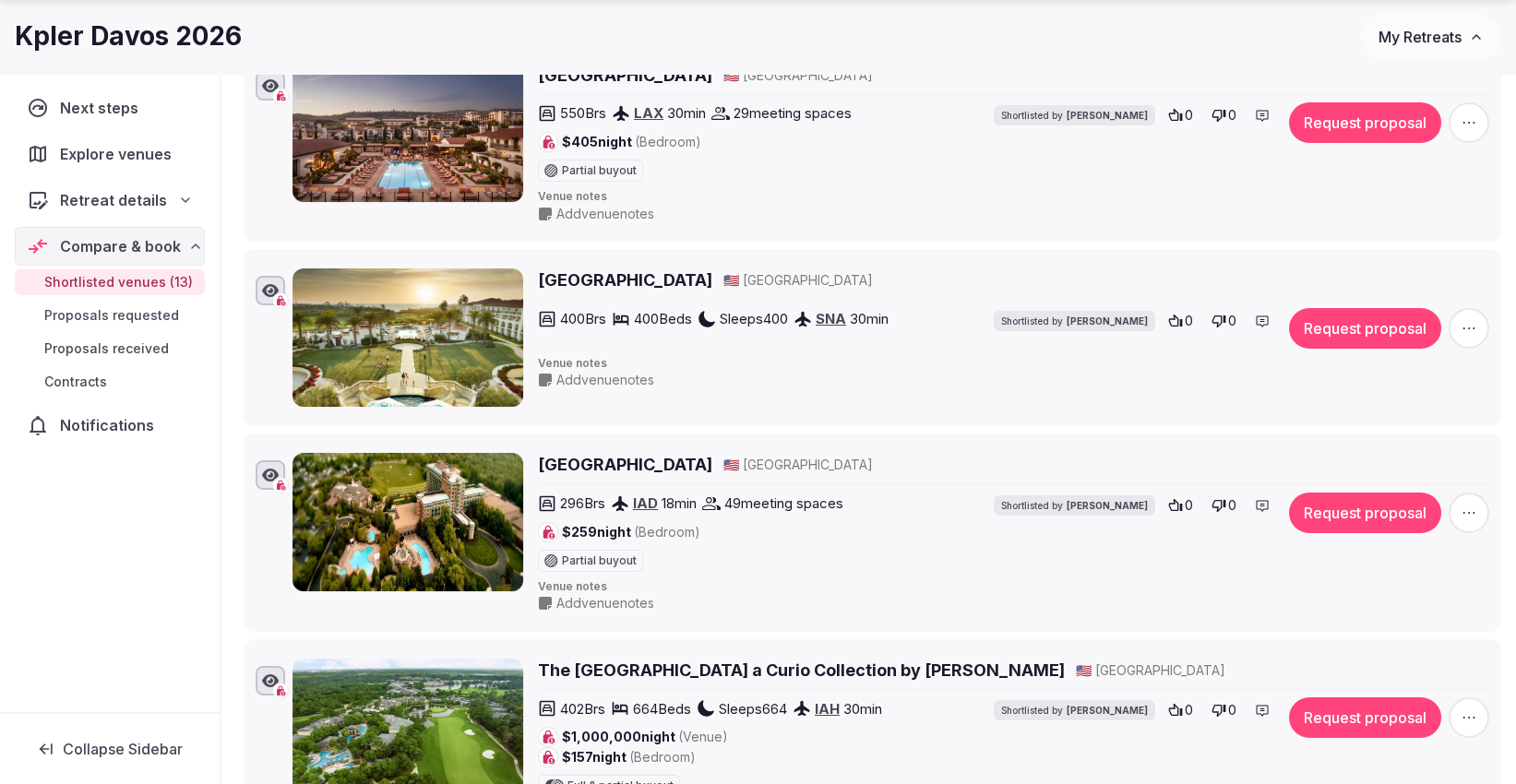
click at [1479, 508] on span "button" at bounding box center [1469, 512] width 40 height 40
click at [1447, 459] on button "Remove Venue" at bounding box center [1421, 447] width 154 height 30
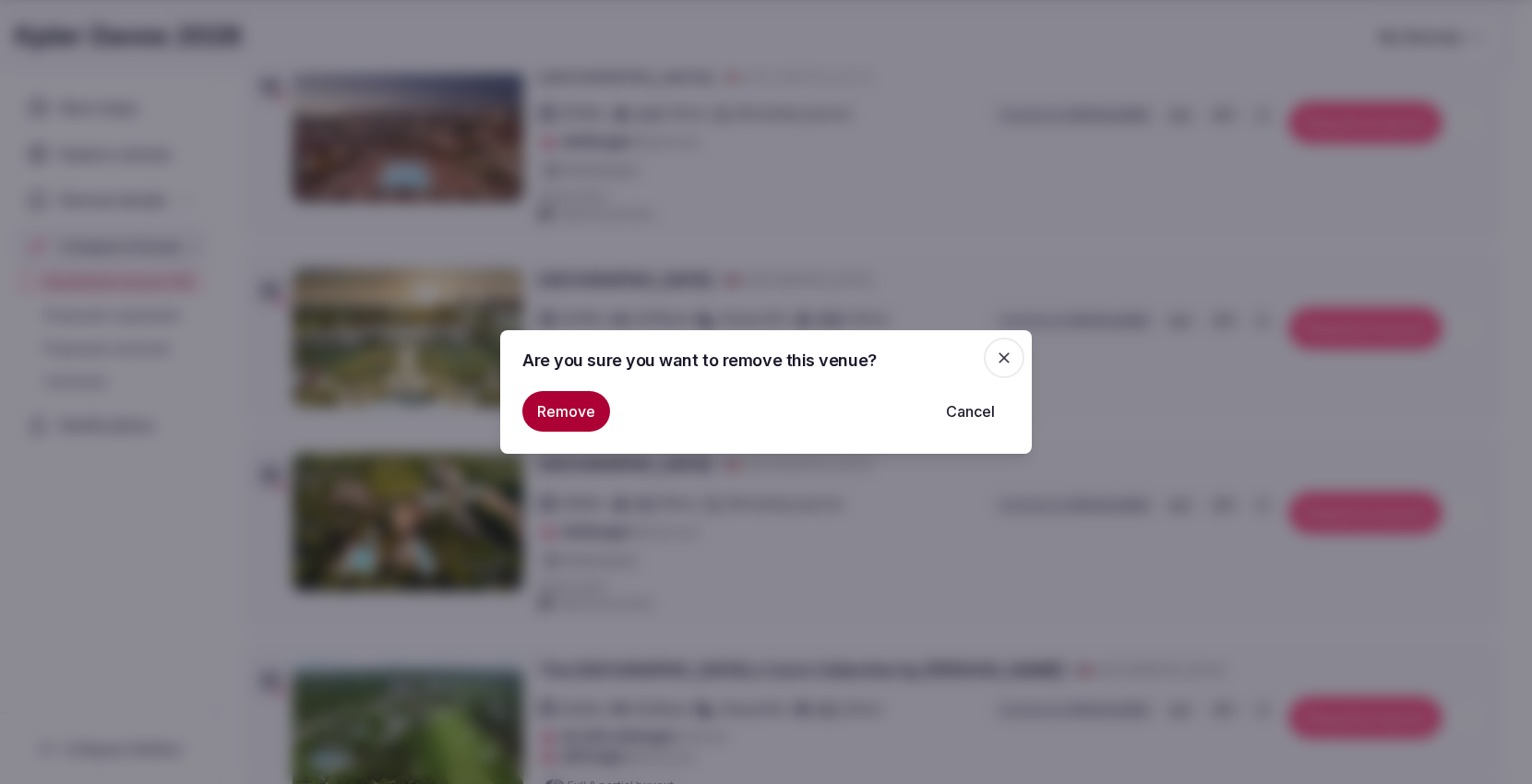
click at [575, 425] on button "Remove" at bounding box center [566, 411] width 88 height 40
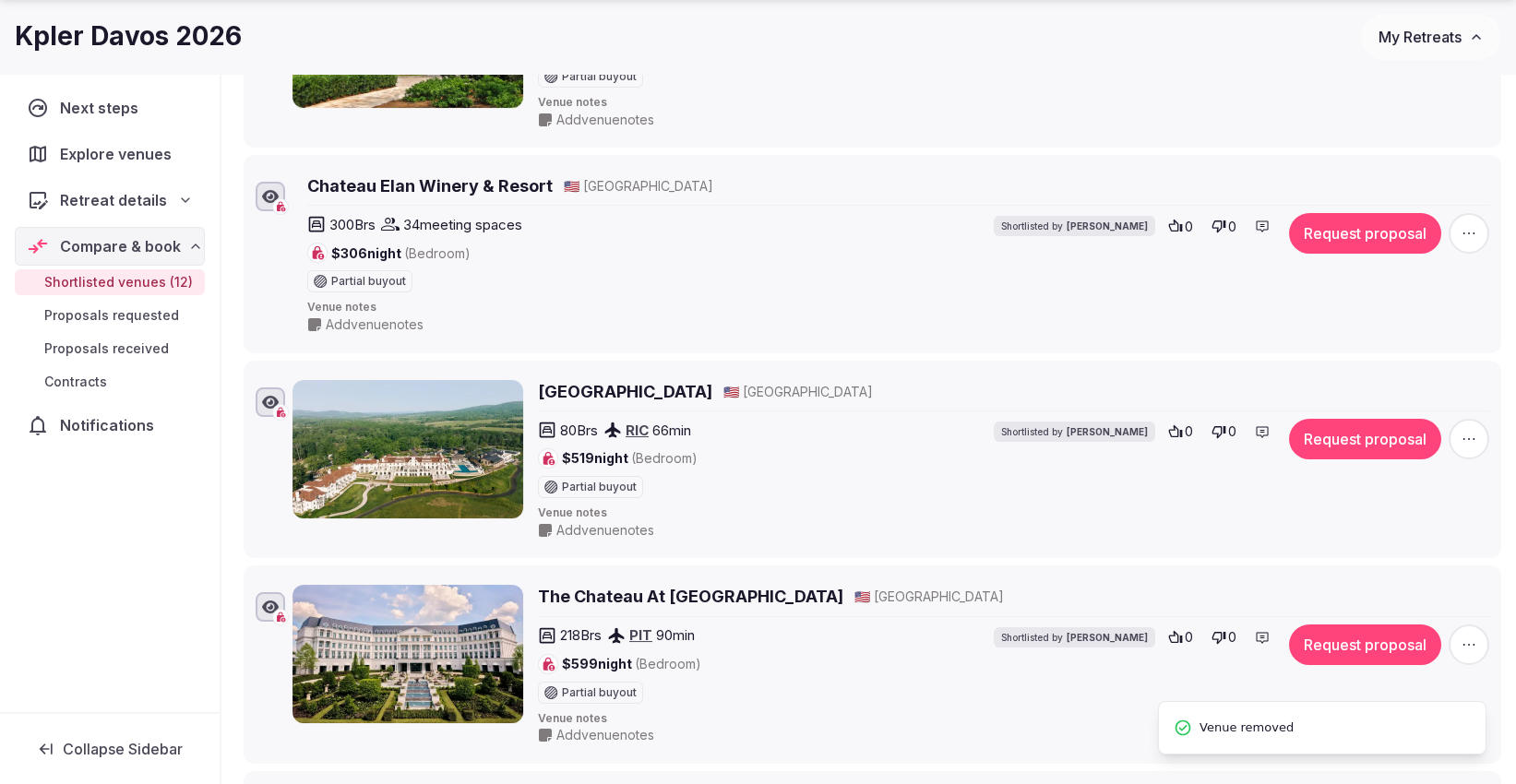
scroll to position [2152, 0]
